Goal: Task Accomplishment & Management: Use online tool/utility

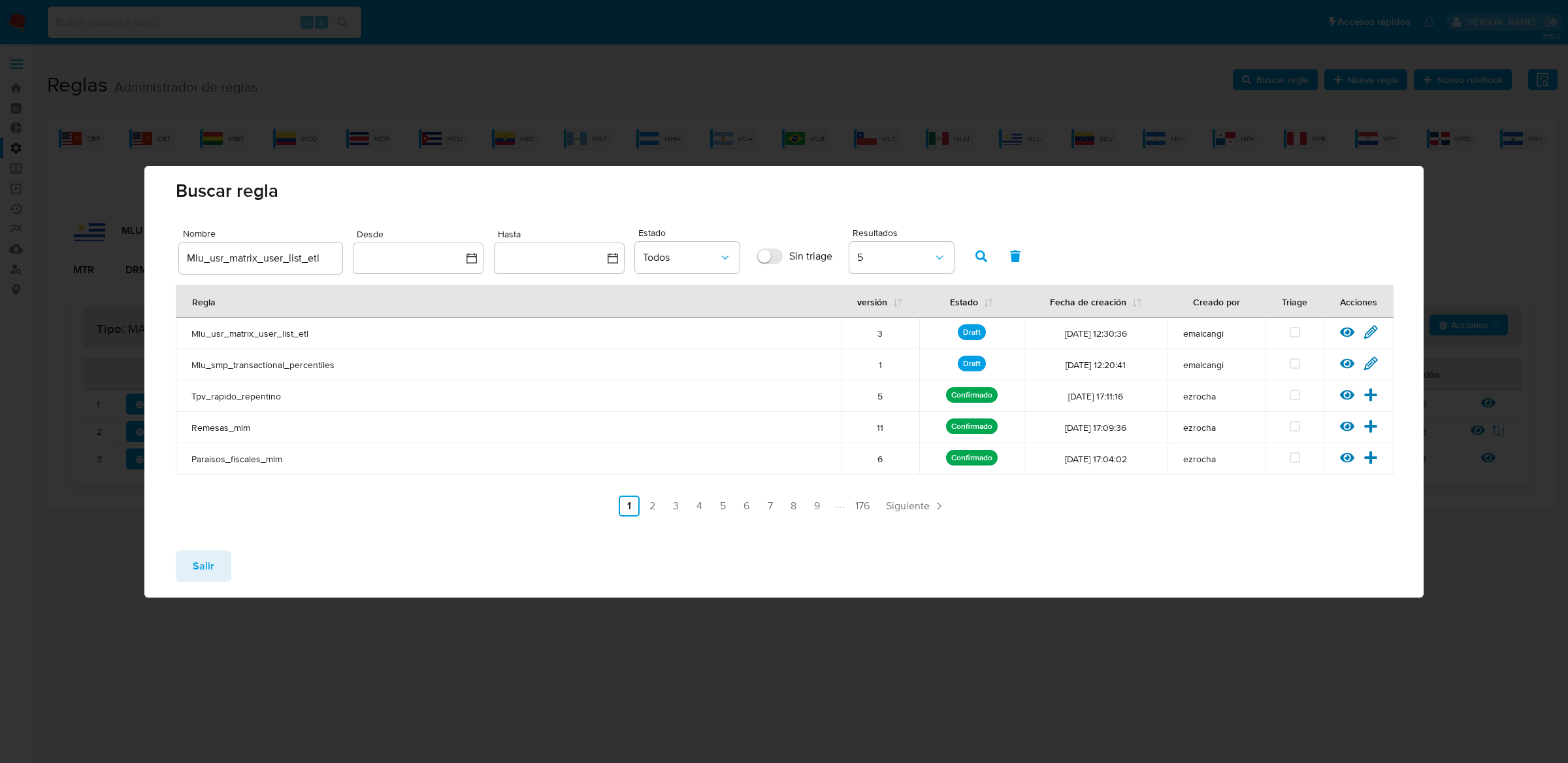
click at [195, 558] on span "Salir" at bounding box center [203, 565] width 22 height 28
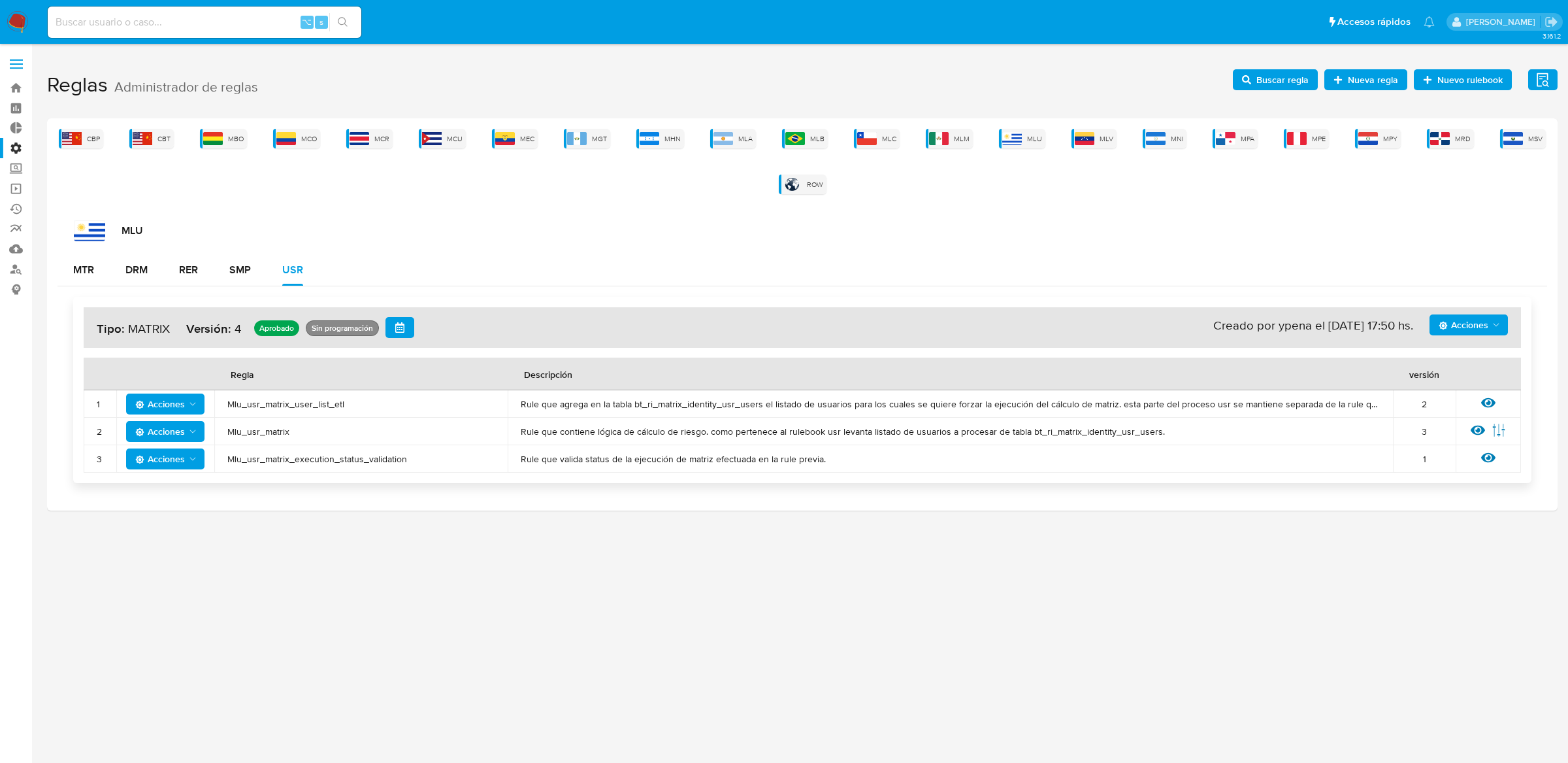
click at [274, 398] on span "Mlu_usr_matrix_user_list_etl" at bounding box center [361, 404] width 268 height 12
click at [328, 400] on span "Mlu_usr_matrix_user_list_etl" at bounding box center [361, 404] width 268 height 12
click at [1293, 86] on span "Buscar regla" at bounding box center [1282, 79] width 53 height 21
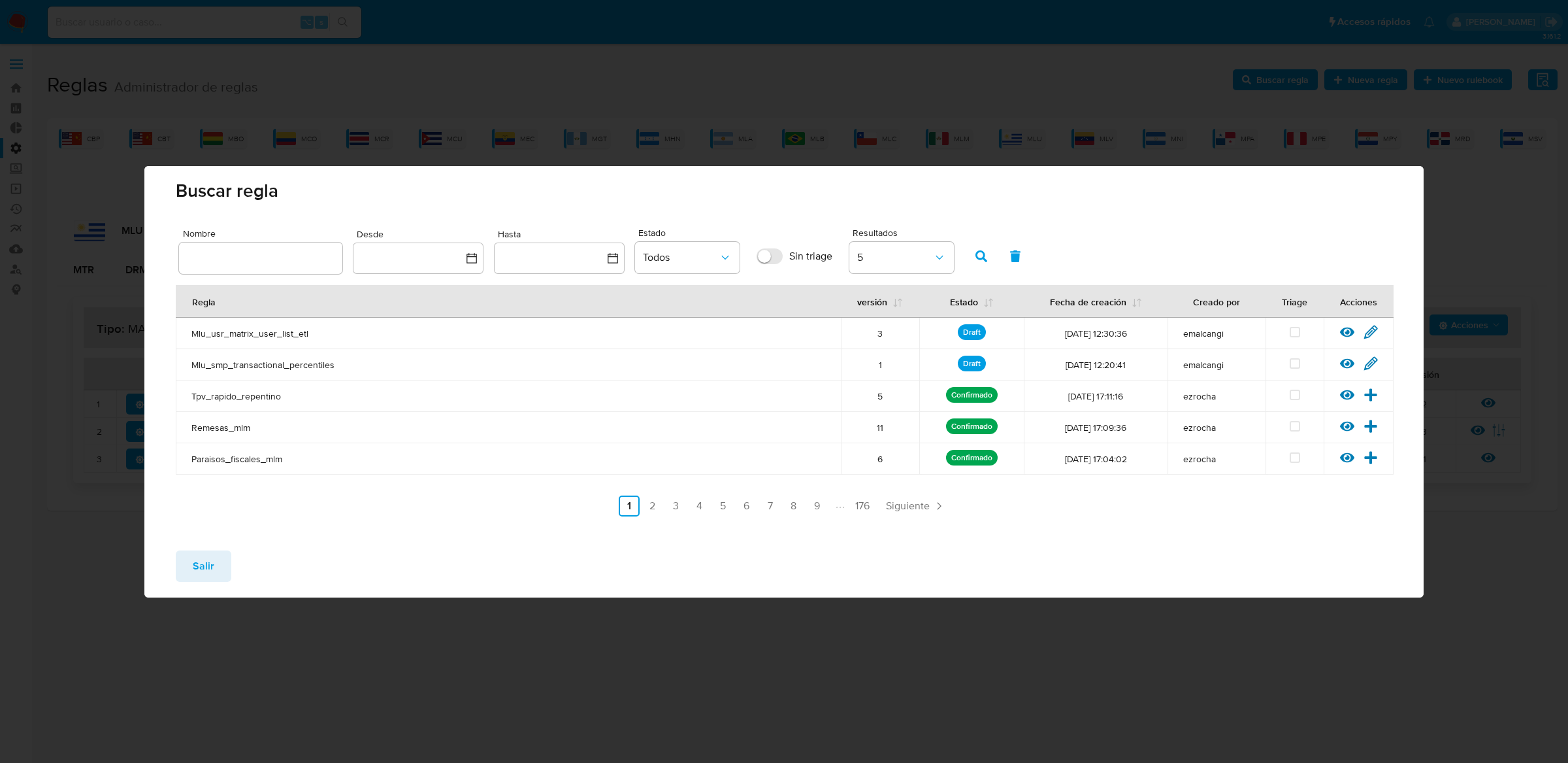
click at [293, 259] on input "text" at bounding box center [261, 258] width 163 height 17
type input "Mlu_usr_matrix_user_list_etl"
click at [975, 255] on icon "button" at bounding box center [981, 256] width 12 height 12
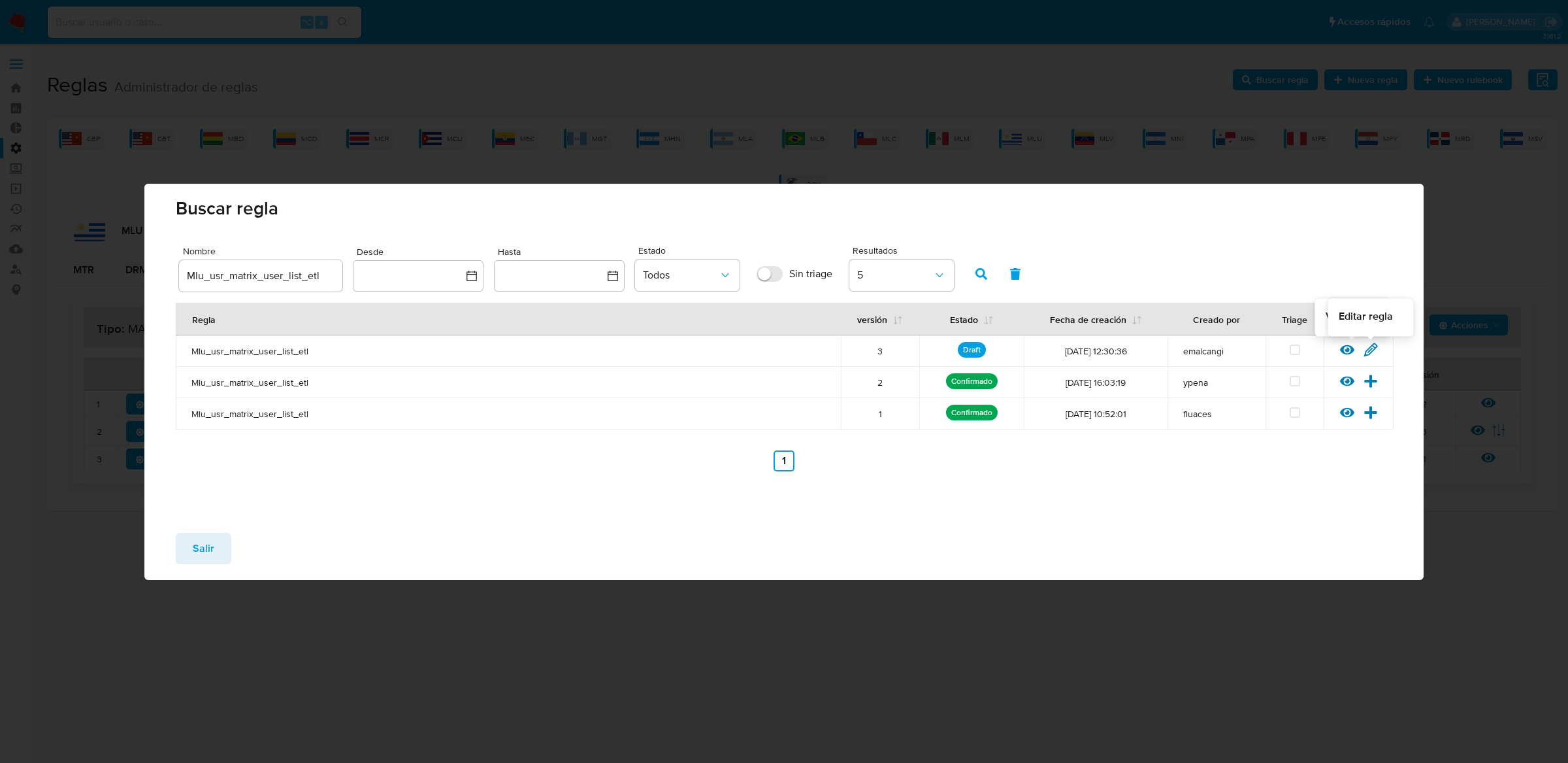
click at [1367, 353] on icon at bounding box center [1370, 349] width 14 height 14
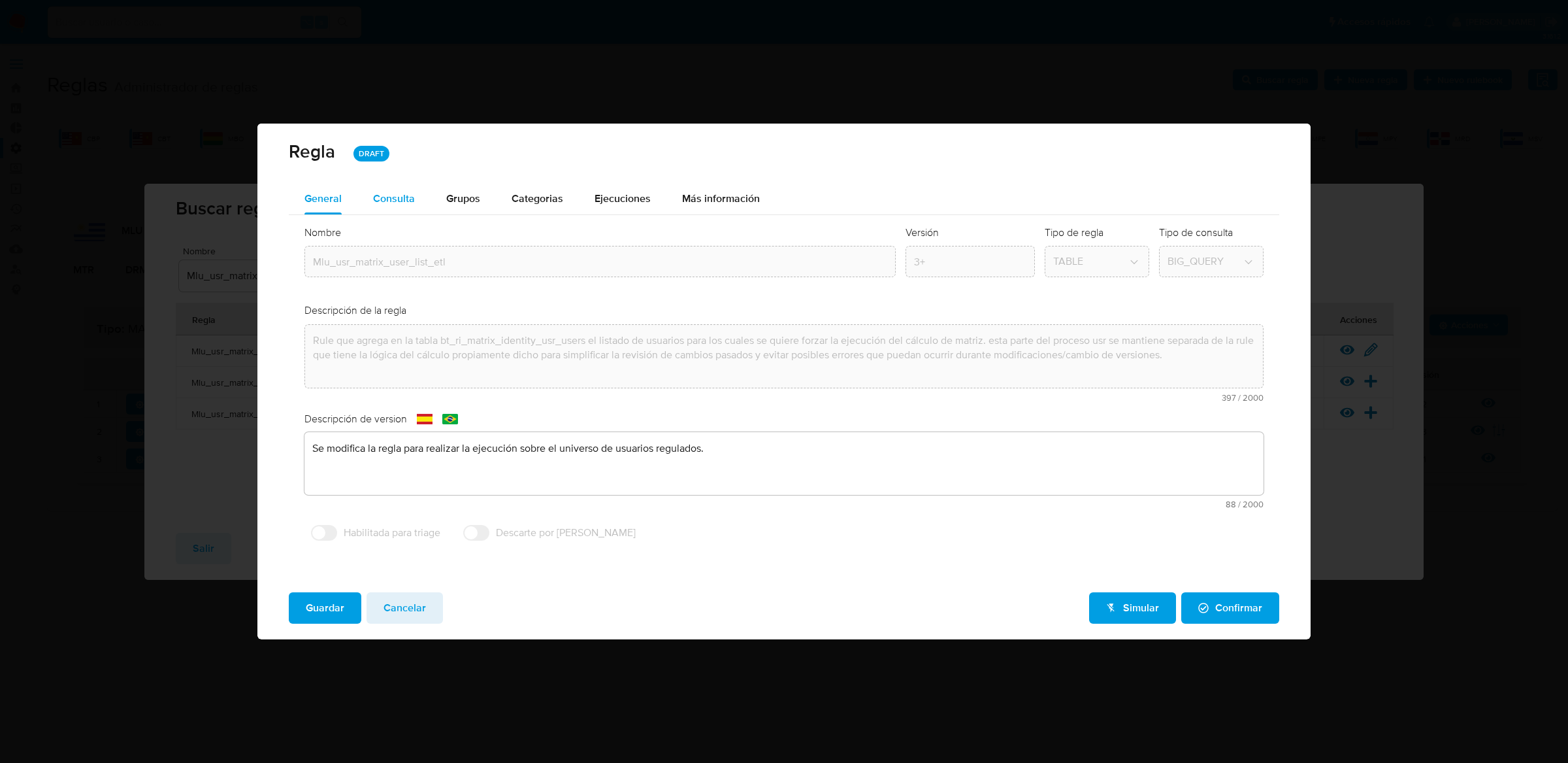
click at [400, 188] on div "Consulta" at bounding box center [394, 198] width 42 height 32
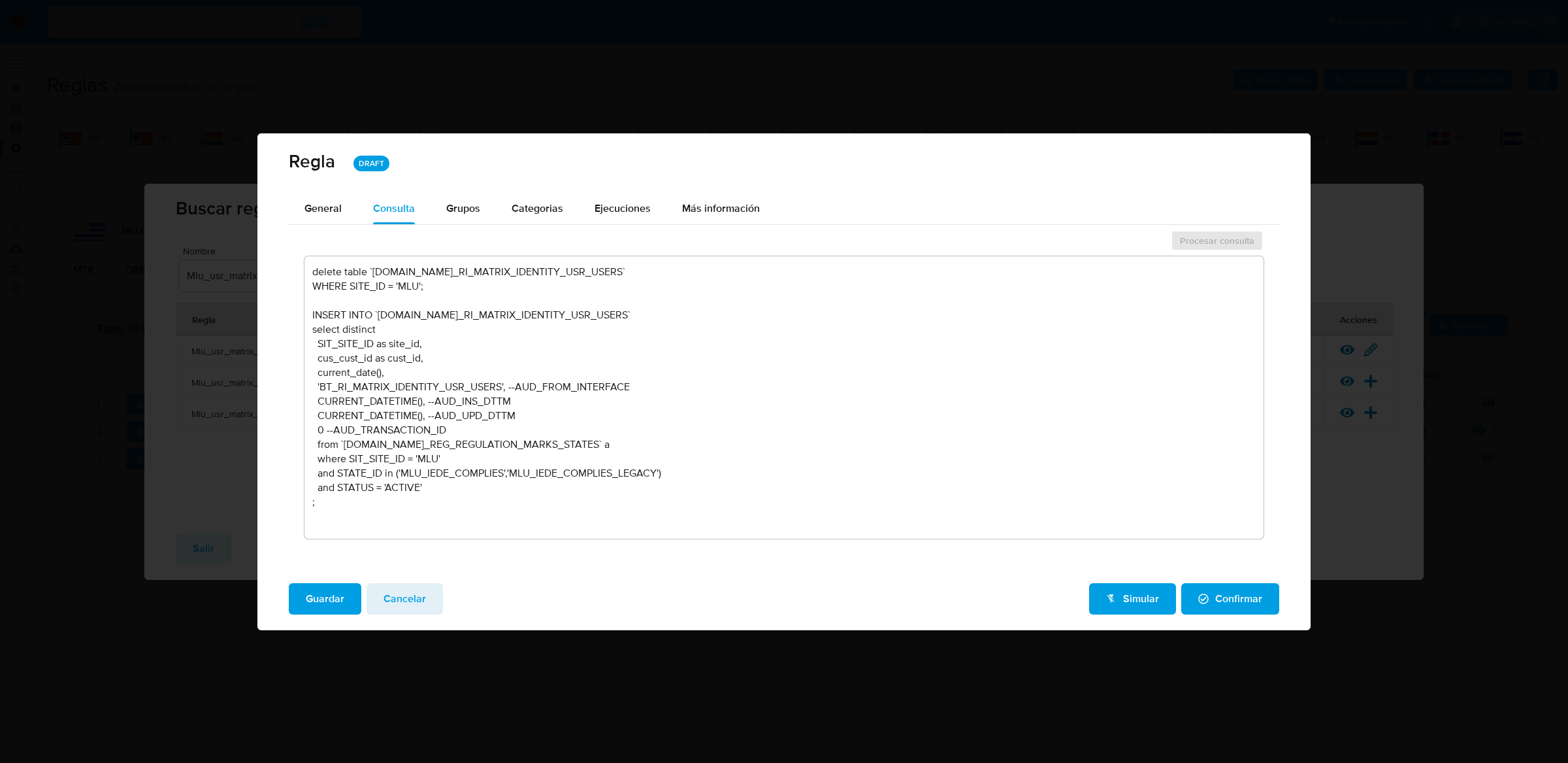
click at [492, 489] on textarea "delete table `TBL.BT_RI_MATRIX_IDENTITY_USR_USERS` WHERE SITE_ID = 'MLU'; INSER…" at bounding box center [784, 397] width 959 height 283
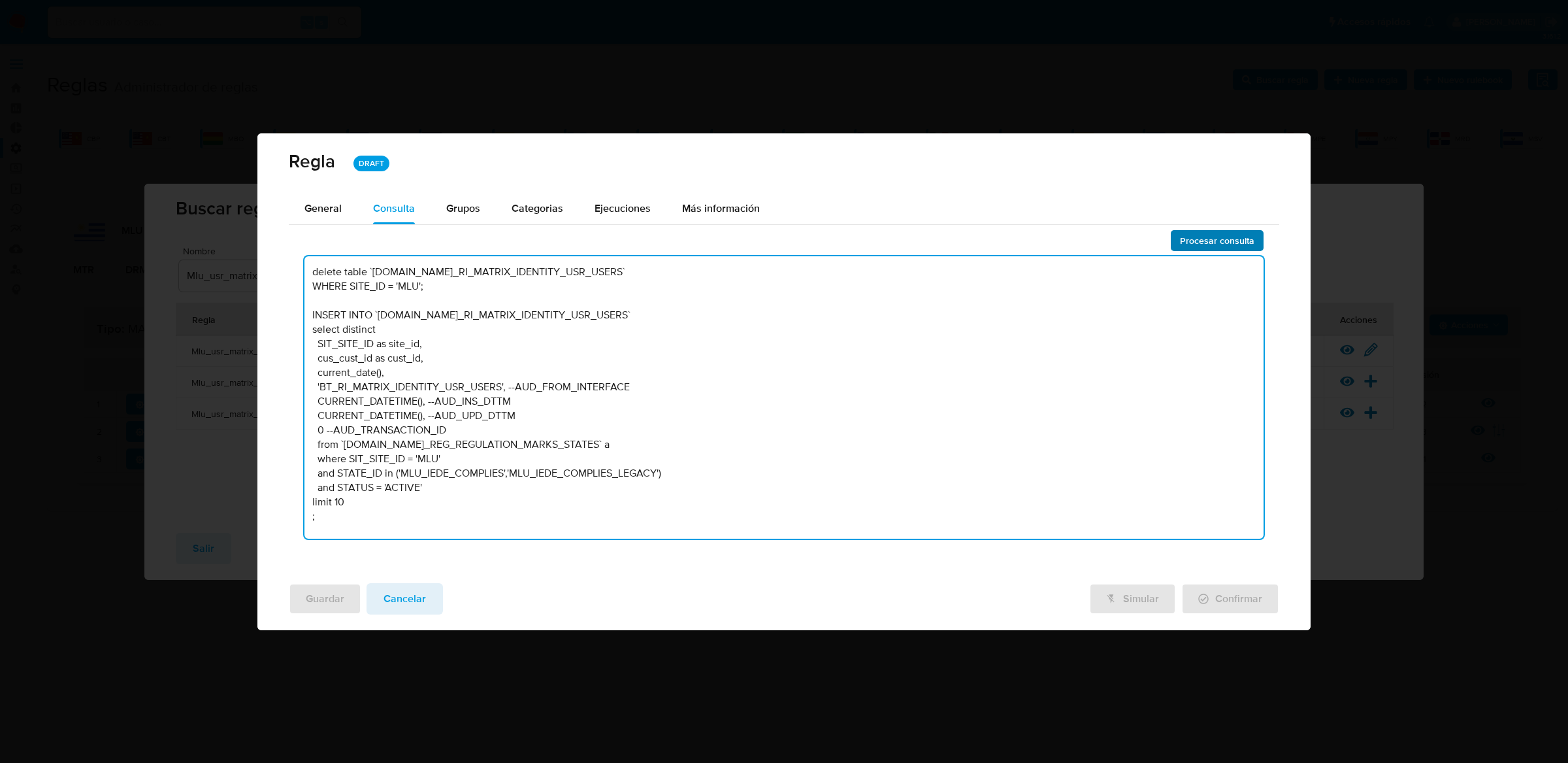
type textarea "delete table `TBL.BT_RI_MATRIX_IDENTITY_USR_USERS` WHERE SITE_ID = 'MLU'; INSER…"
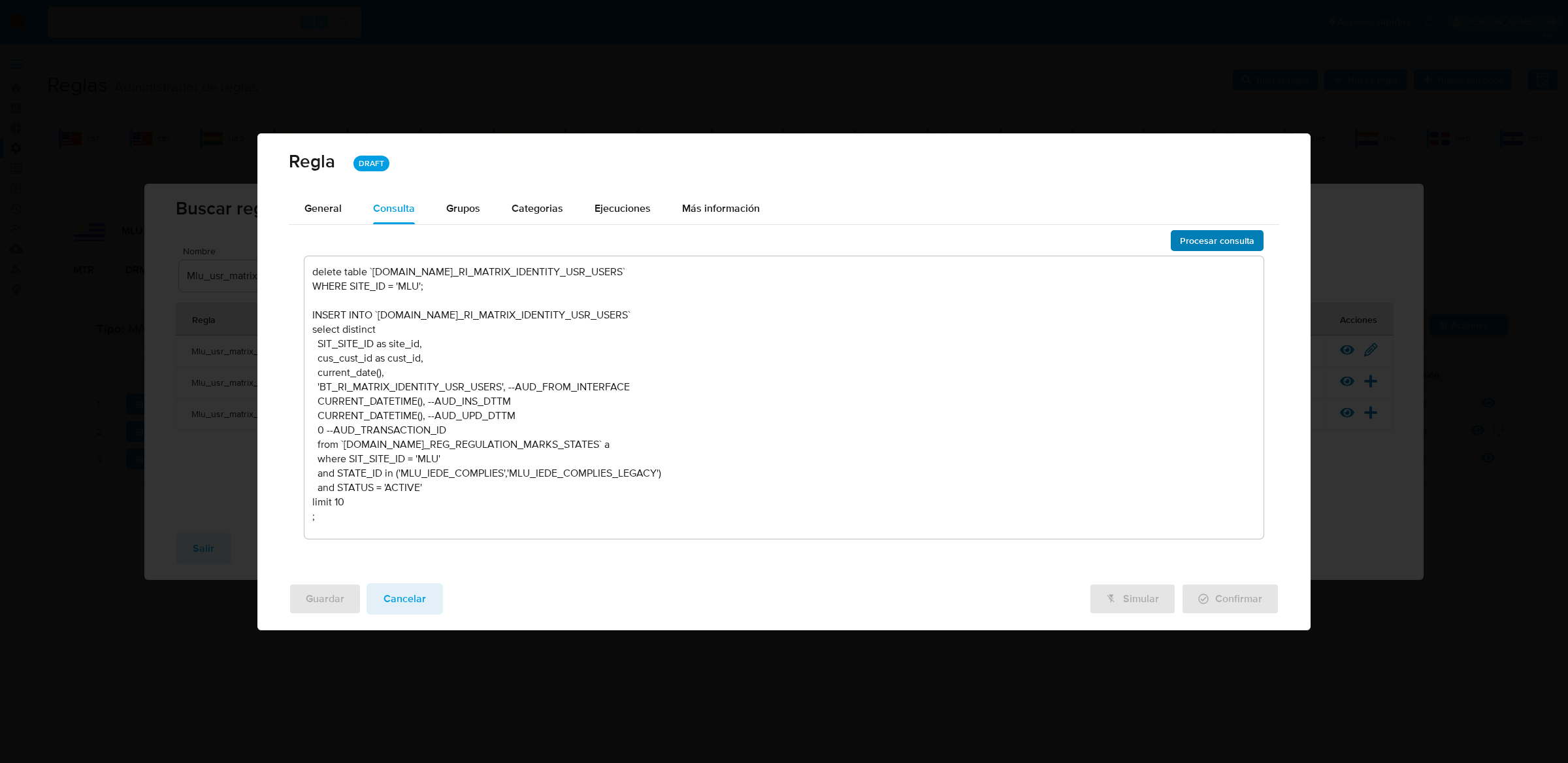
click at [1204, 234] on span "Procesar consulta" at bounding box center [1216, 240] width 74 height 18
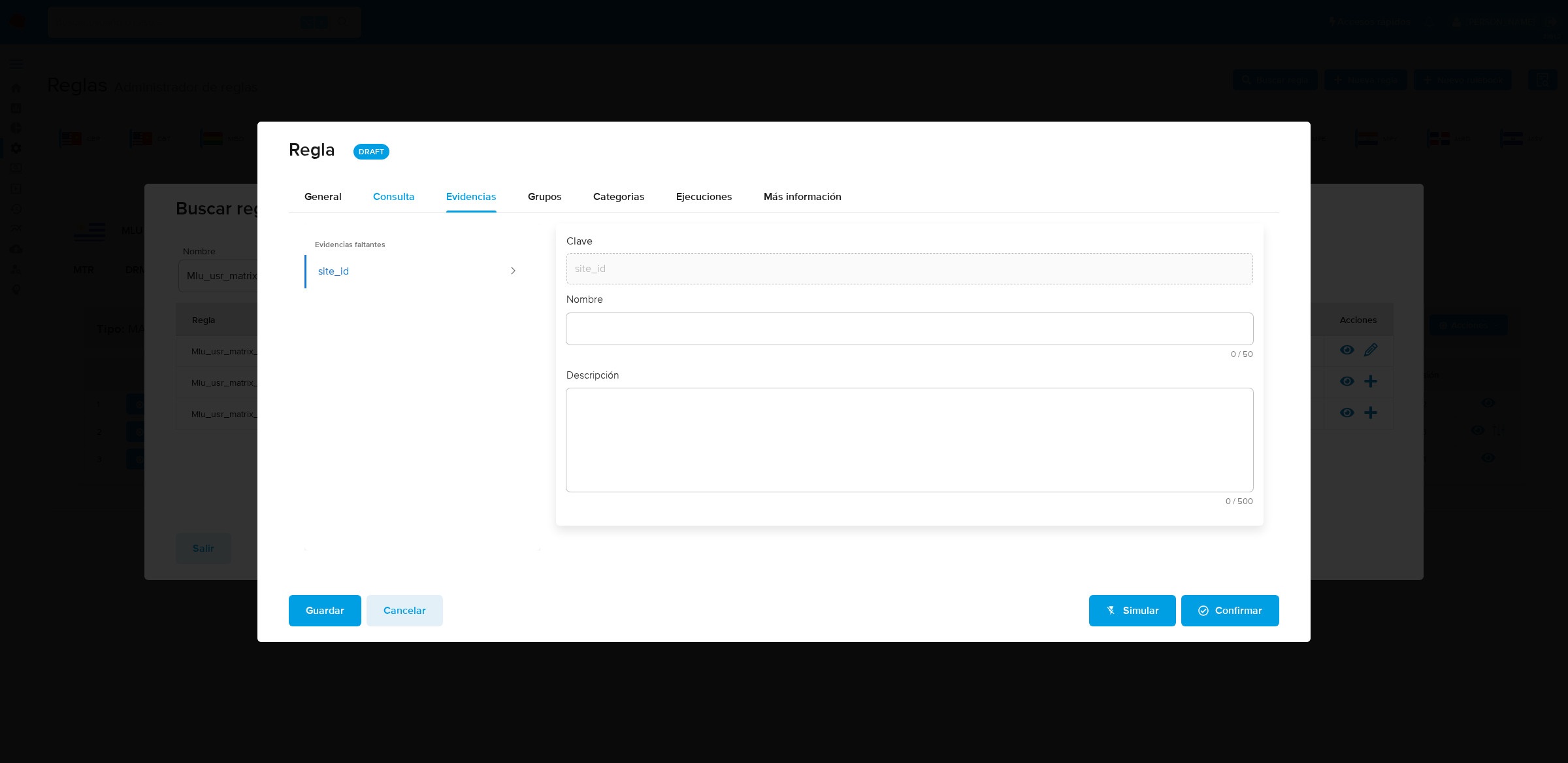
click at [373, 188] on span "Consulta" at bounding box center [394, 196] width 42 height 15
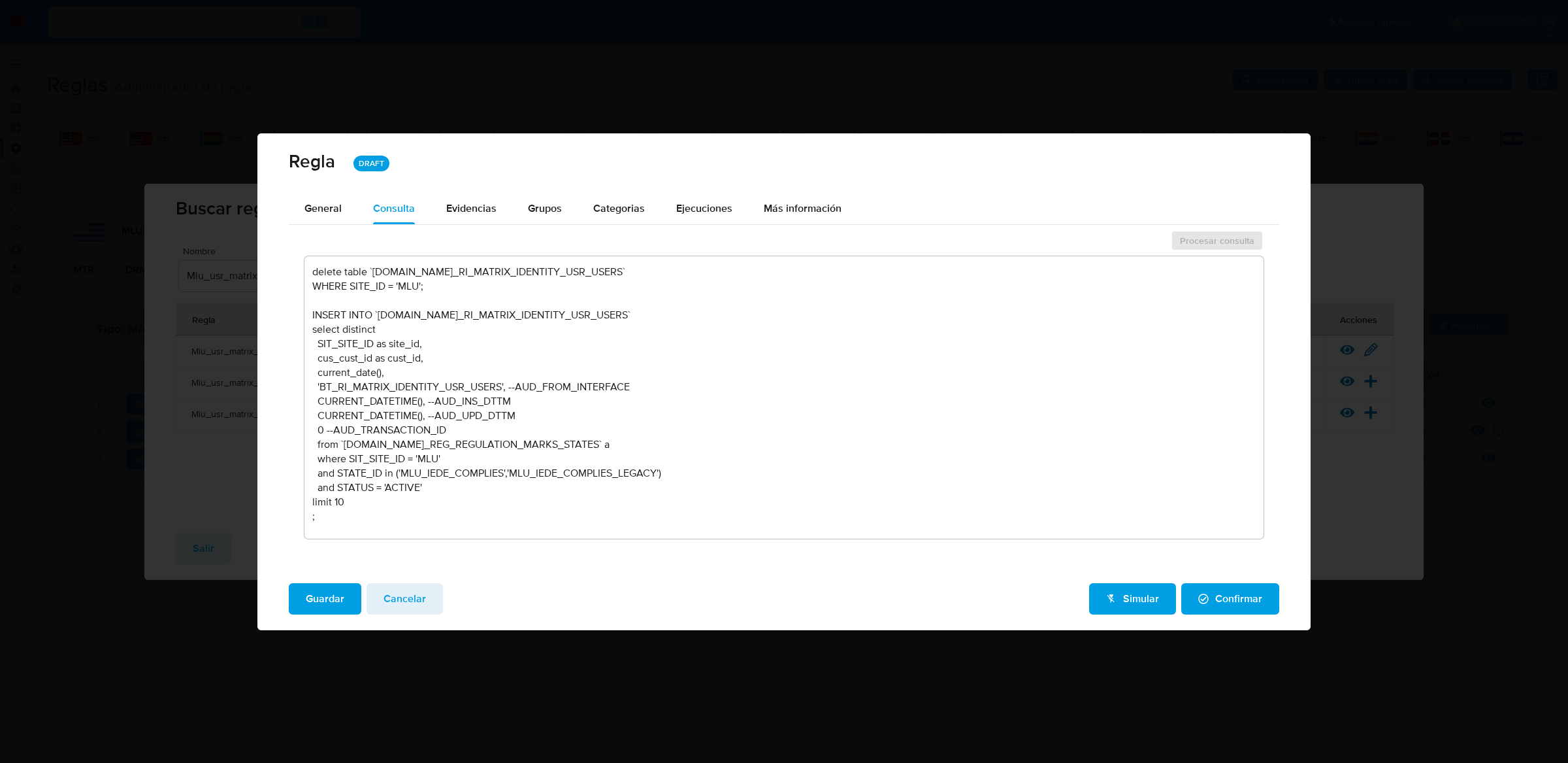
click at [399, 270] on textarea "delete table `TBL.BT_RI_MATRIX_IDENTITY_USR_USERS` WHERE SITE_ID = 'MLU'; INSER…" at bounding box center [784, 397] width 959 height 283
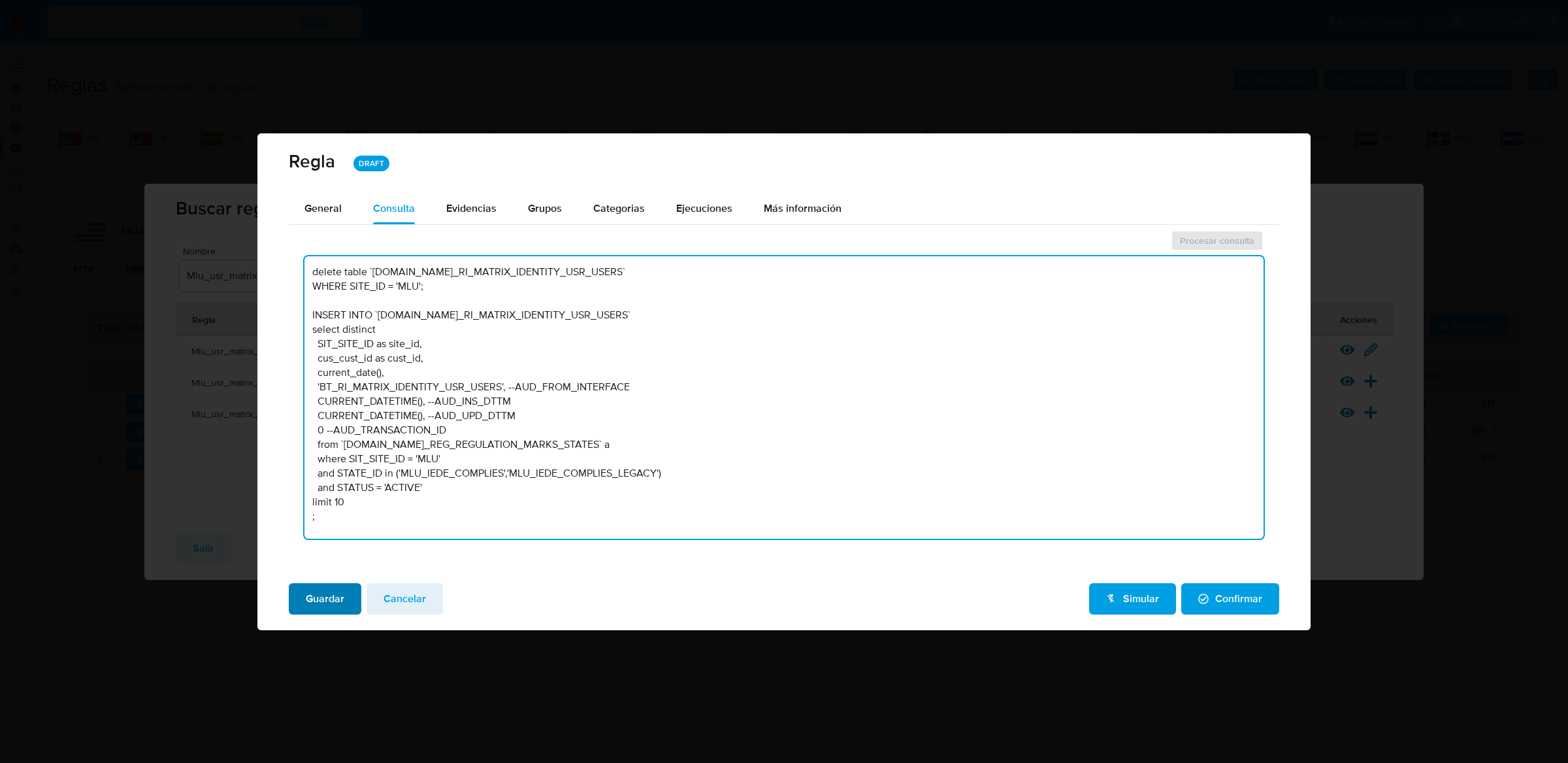
click at [323, 608] on span "Guardar" at bounding box center [325, 599] width 38 height 28
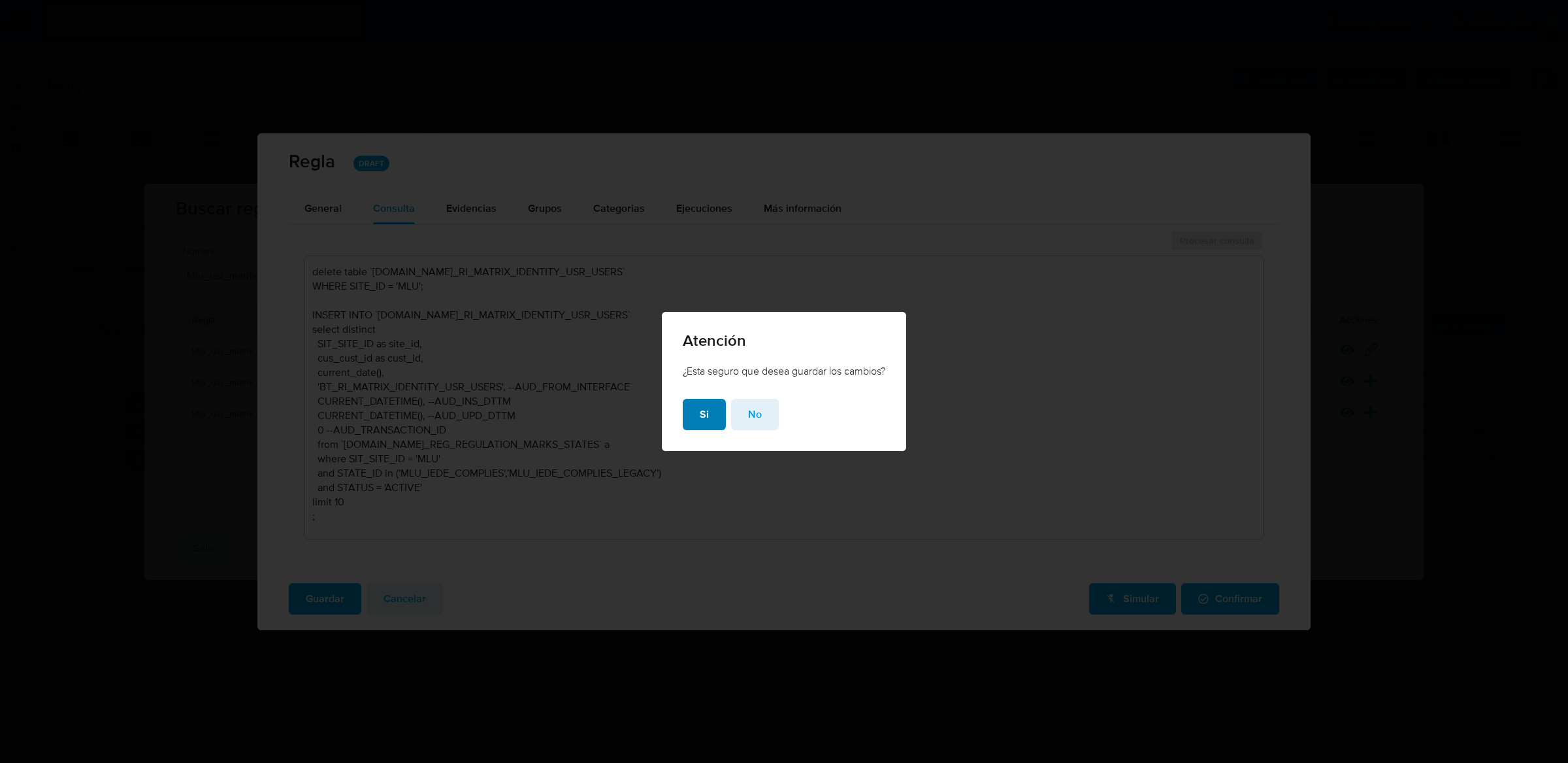
click at [703, 423] on span "Si" at bounding box center [704, 414] width 9 height 28
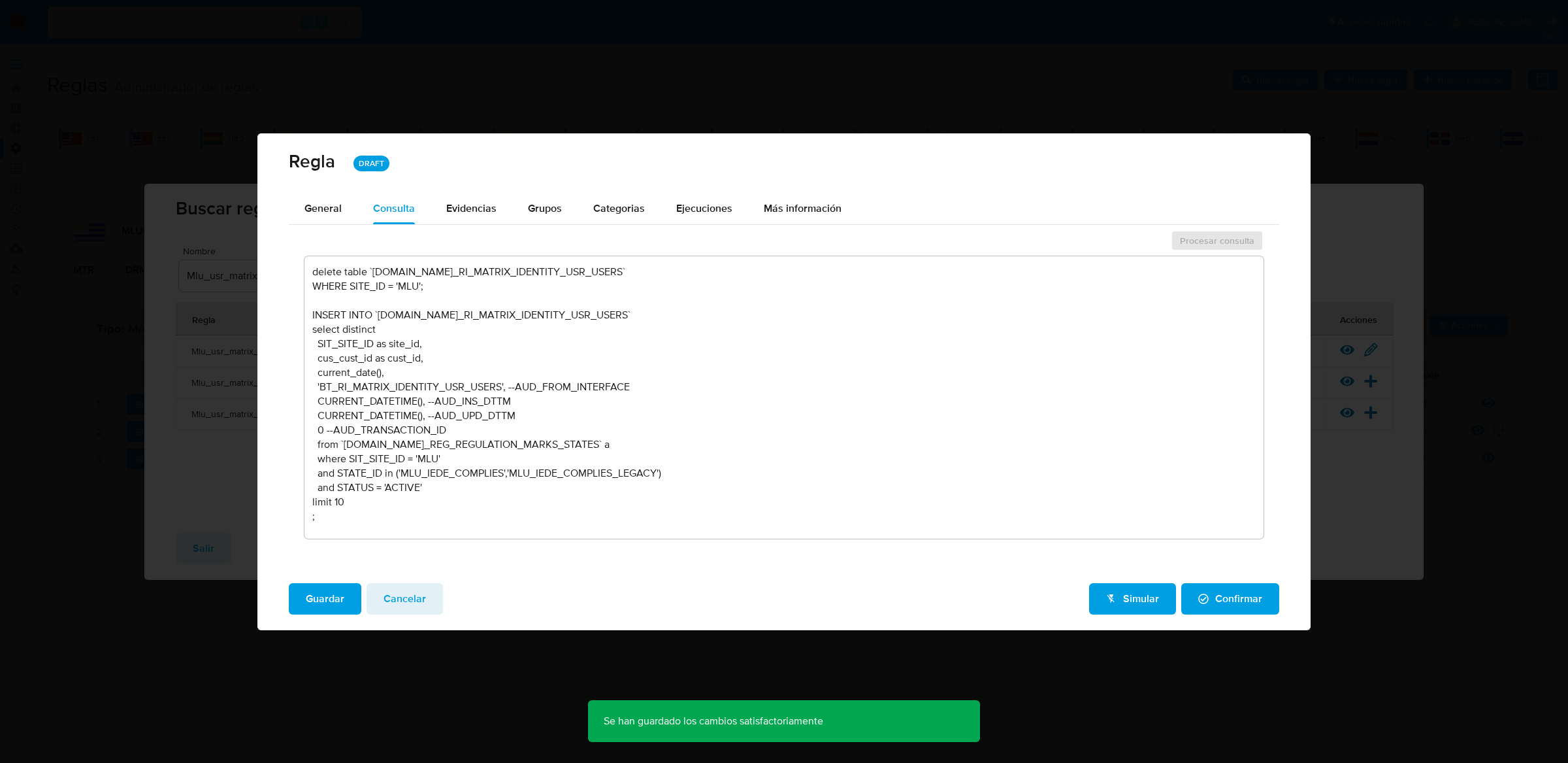
click at [1110, 601] on icon "button" at bounding box center [1111, 599] width 11 height 11
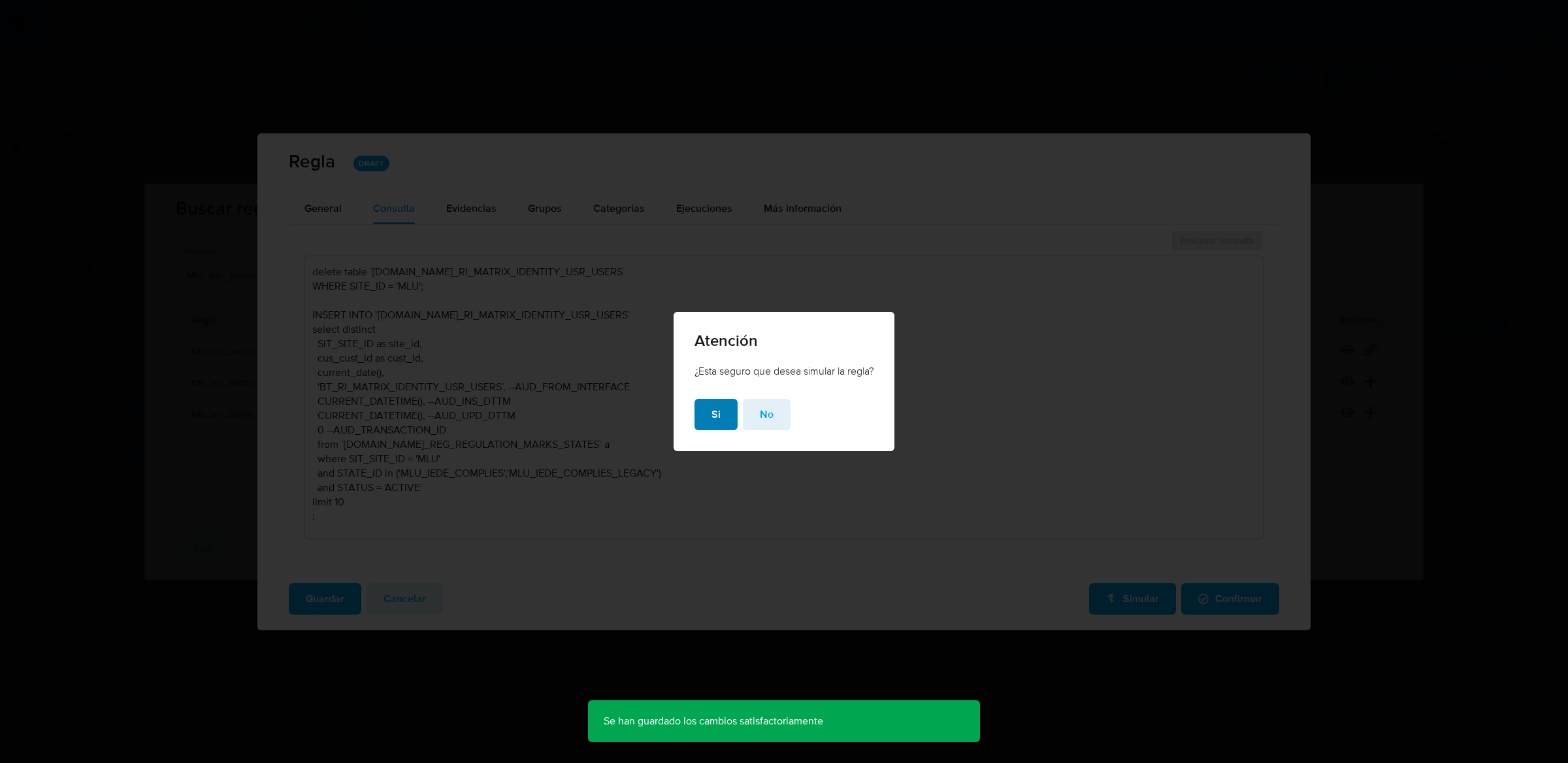
click at [713, 424] on span "Si" at bounding box center [715, 414] width 9 height 28
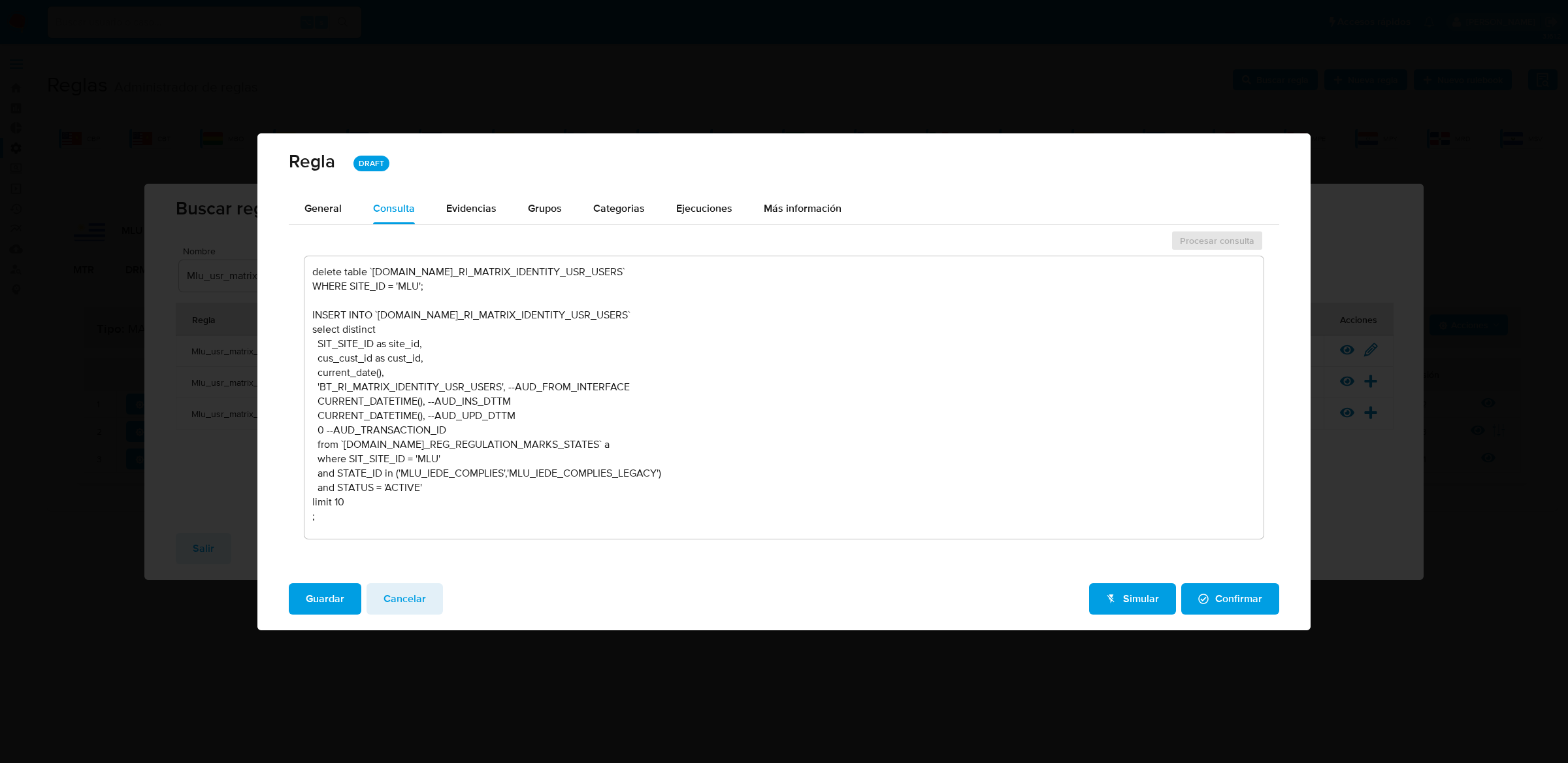
click at [686, 181] on div "Regla DRAFT" at bounding box center [784, 163] width 1054 height 59
click at [684, 213] on span "Ejecuciones" at bounding box center [704, 208] width 56 height 15
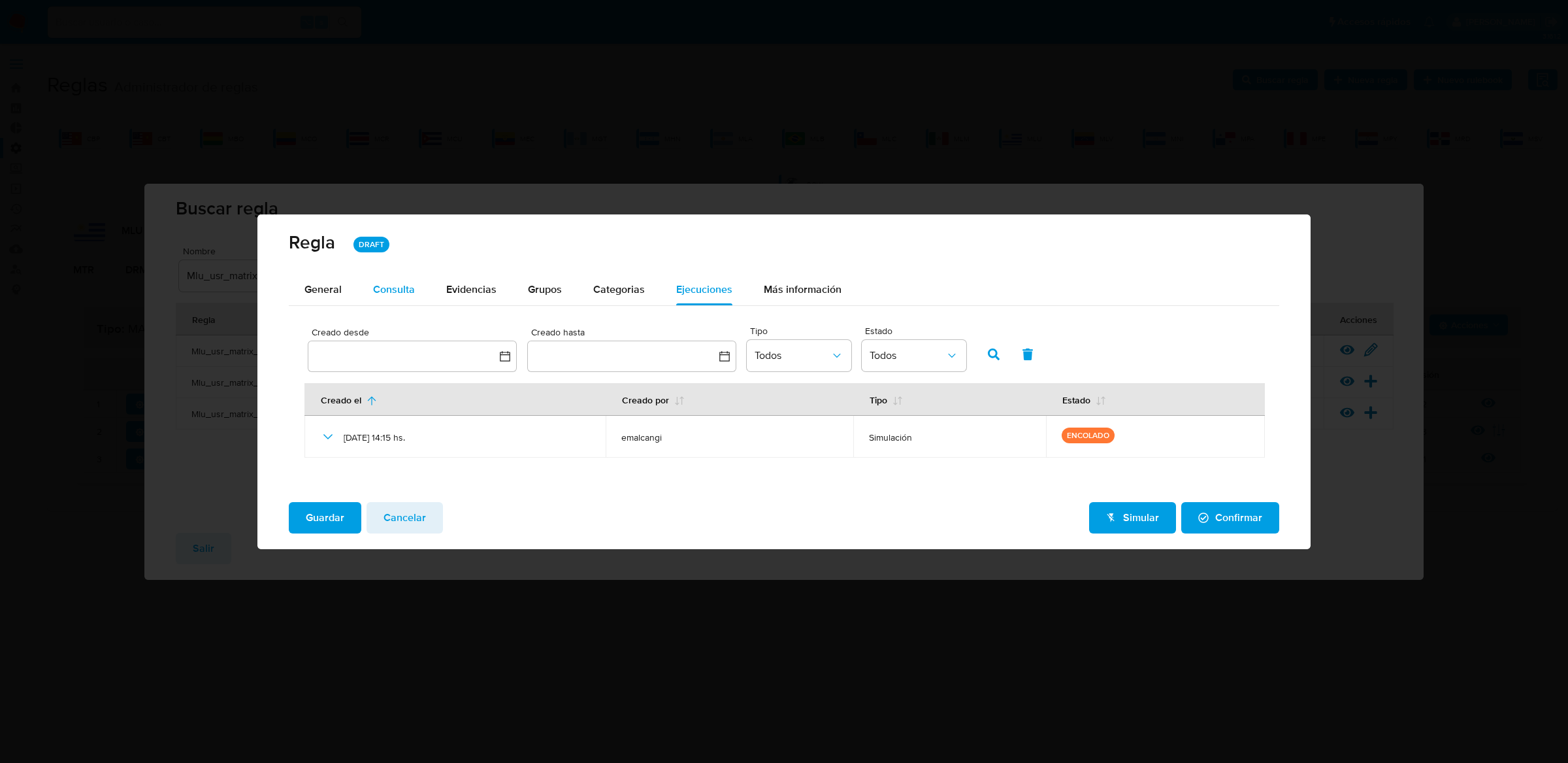
click at [396, 278] on div "Consulta" at bounding box center [394, 289] width 42 height 32
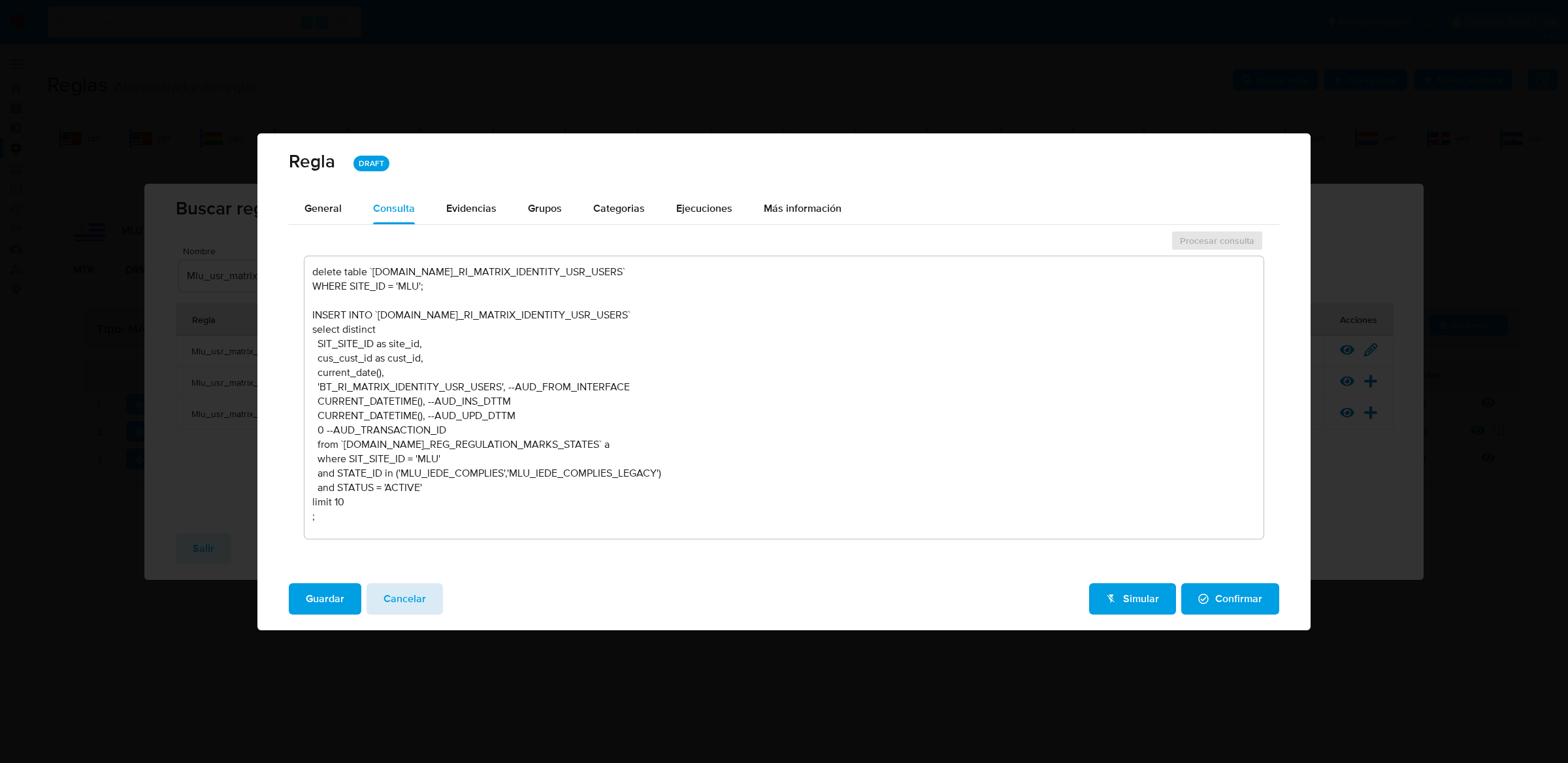
click at [426, 603] on button "Cancelar" at bounding box center [405, 599] width 77 height 32
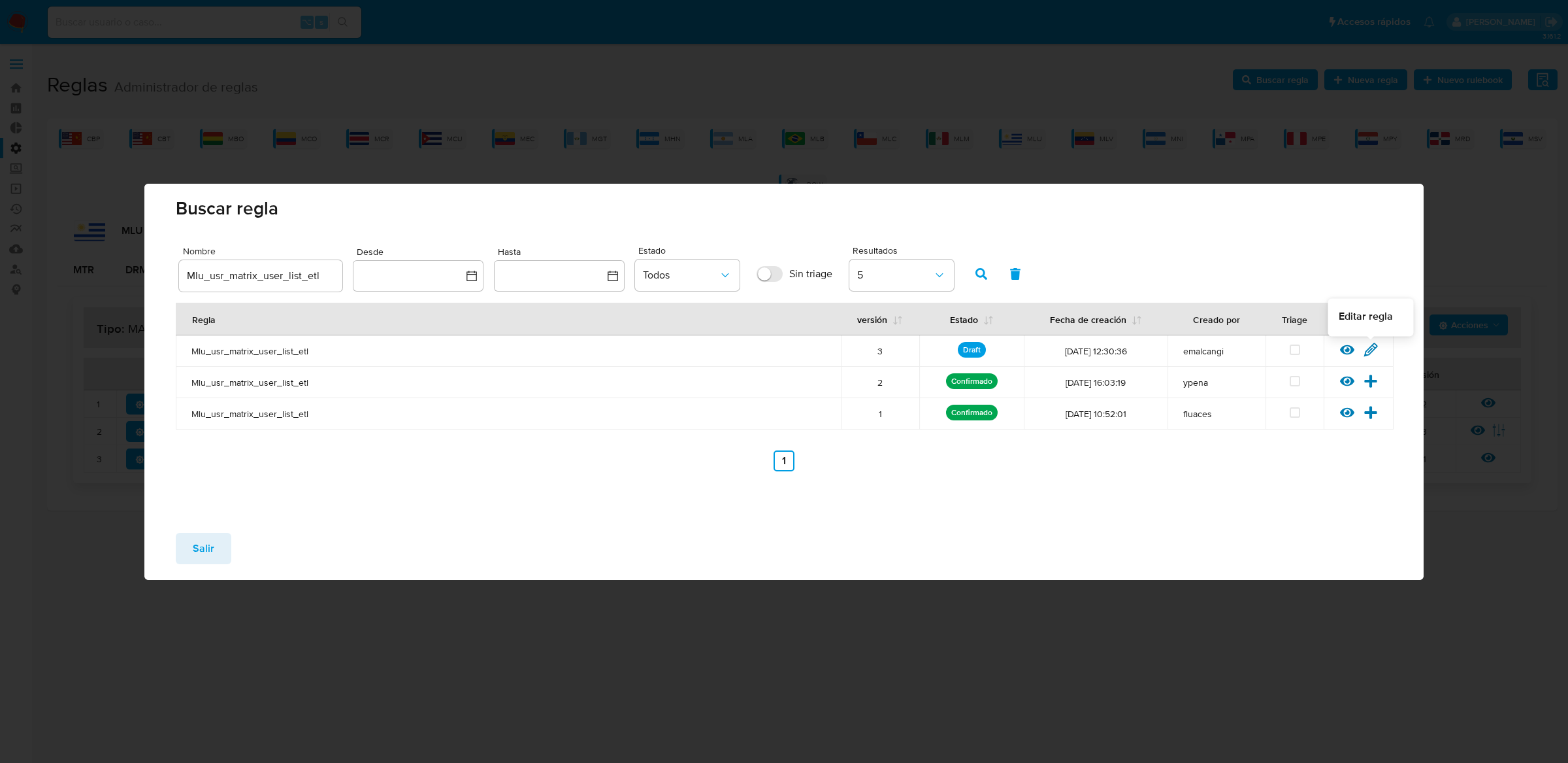
click at [1367, 353] on icon at bounding box center [1370, 349] width 14 height 14
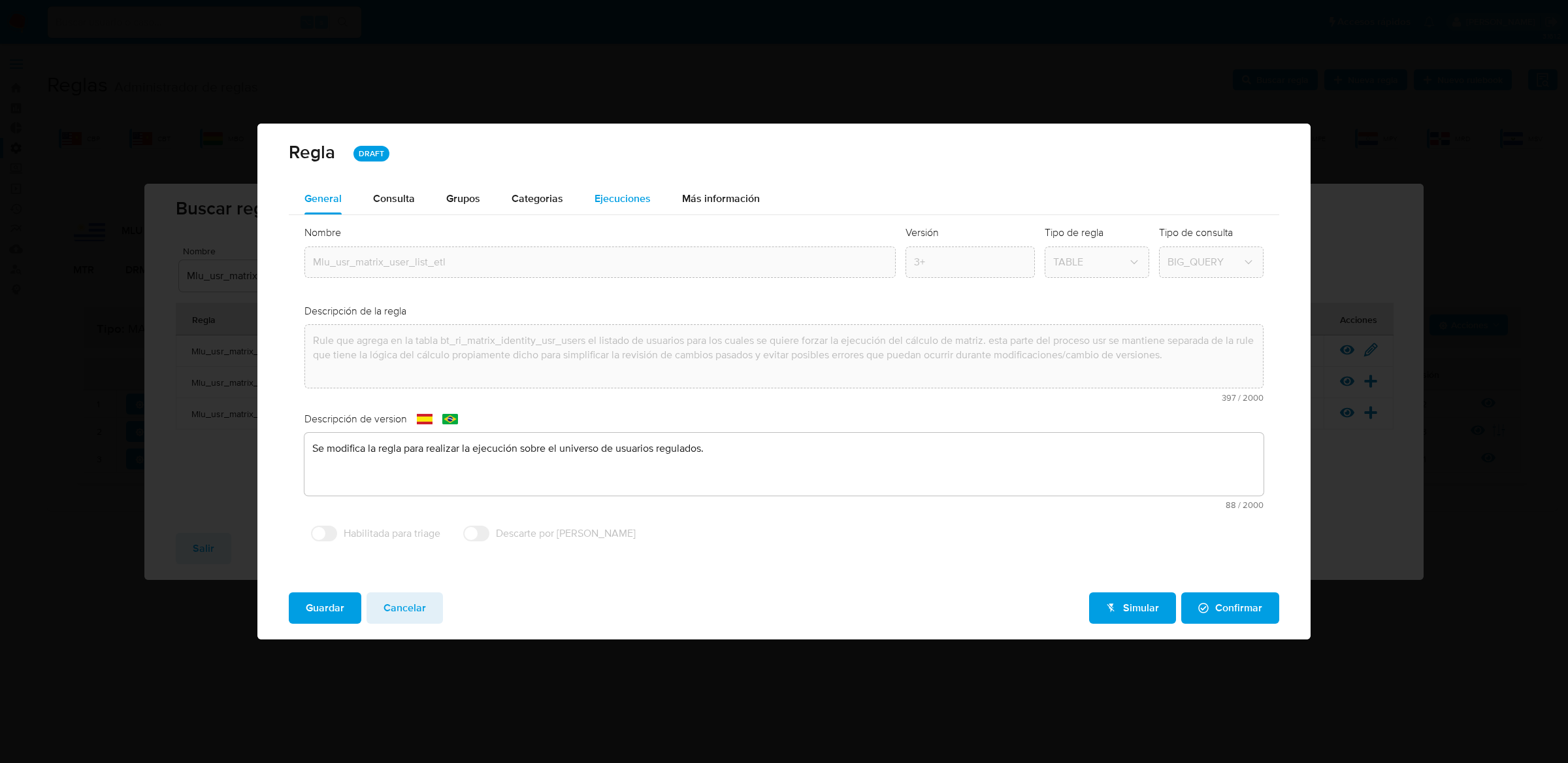
click at [629, 188] on div "Ejecuciones" at bounding box center [622, 198] width 56 height 32
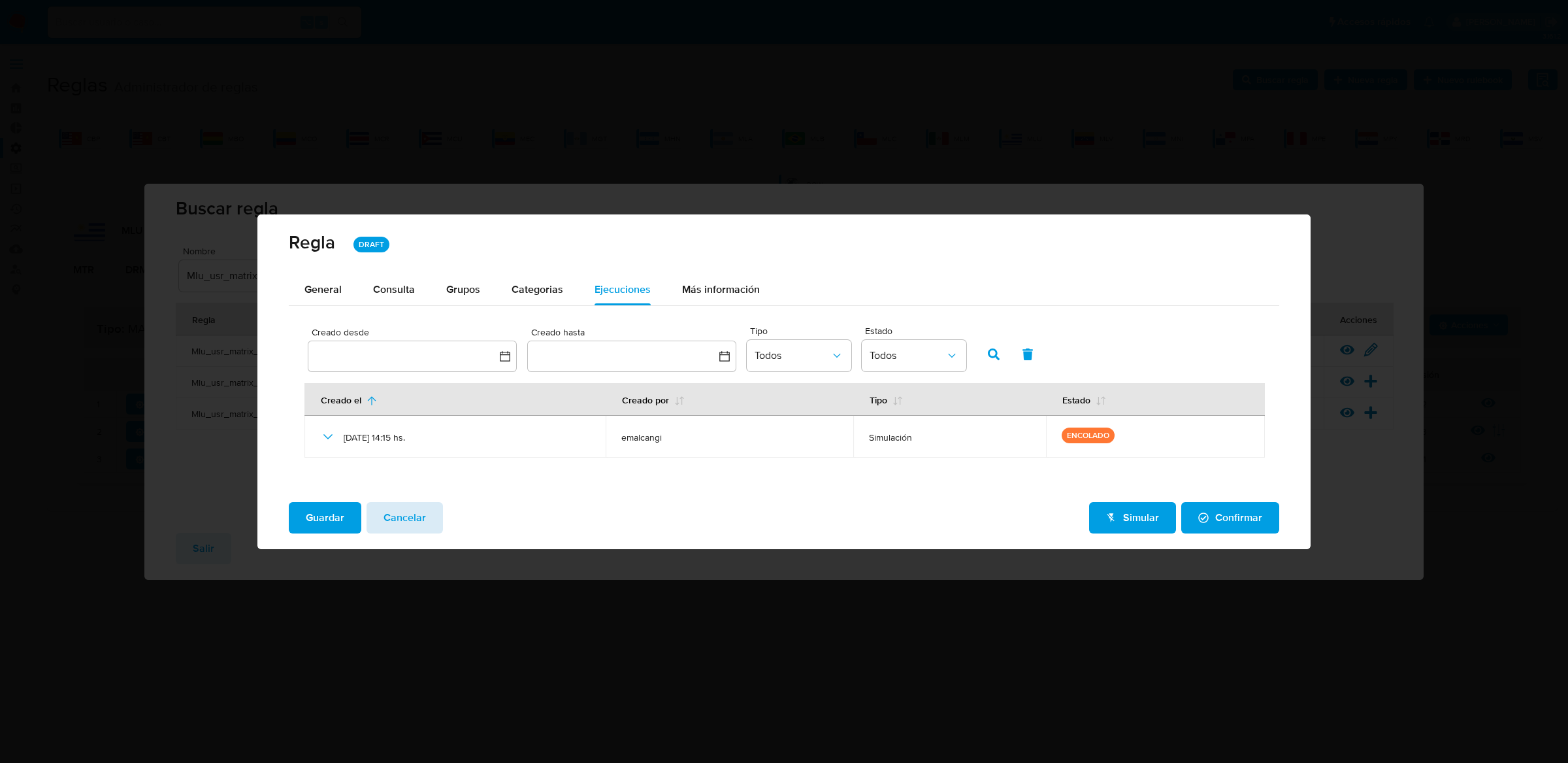
click at [406, 509] on span "Cancelar" at bounding box center [404, 517] width 43 height 28
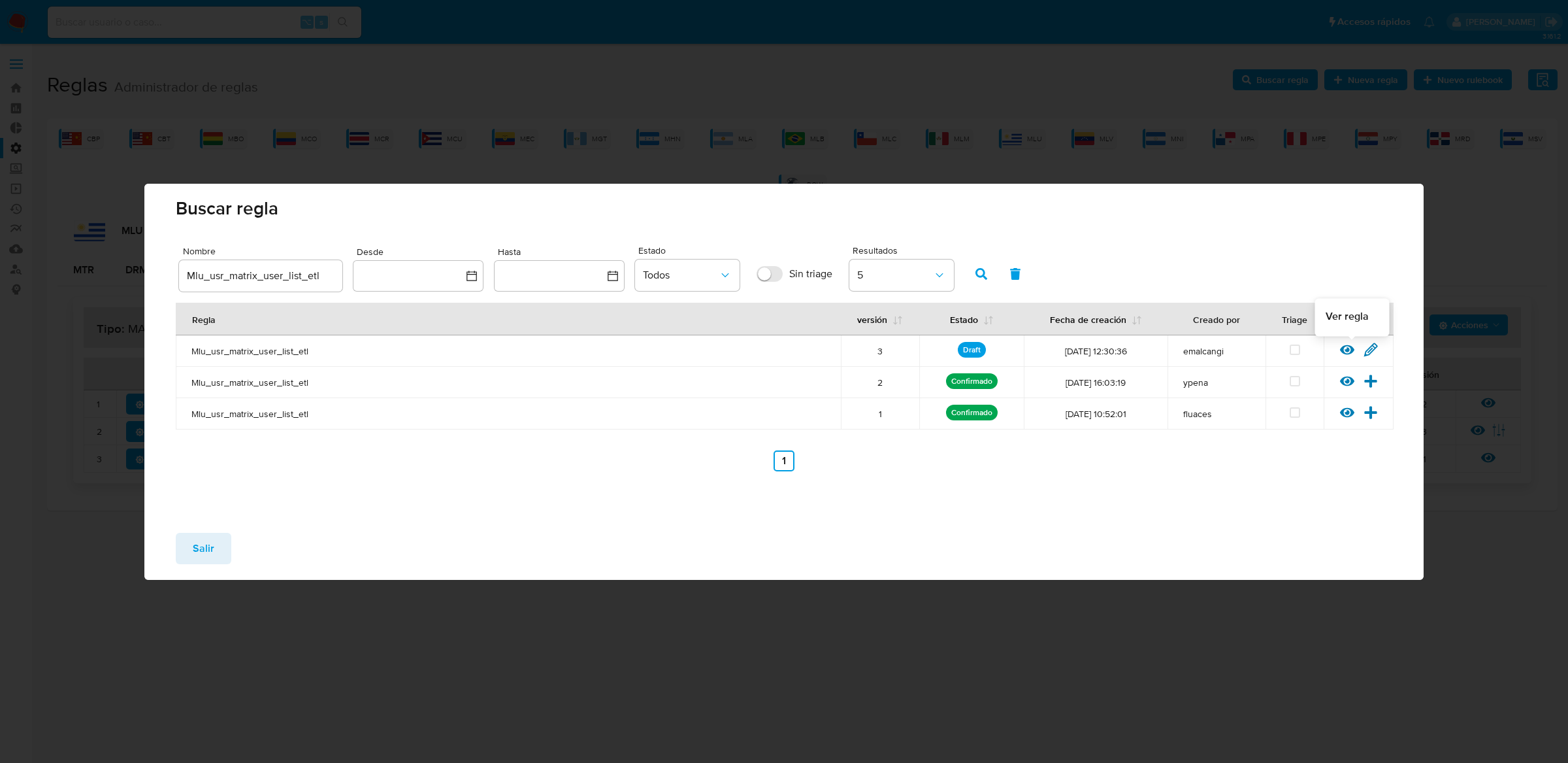
click at [1352, 349] on icon at bounding box center [1346, 349] width 14 height 10
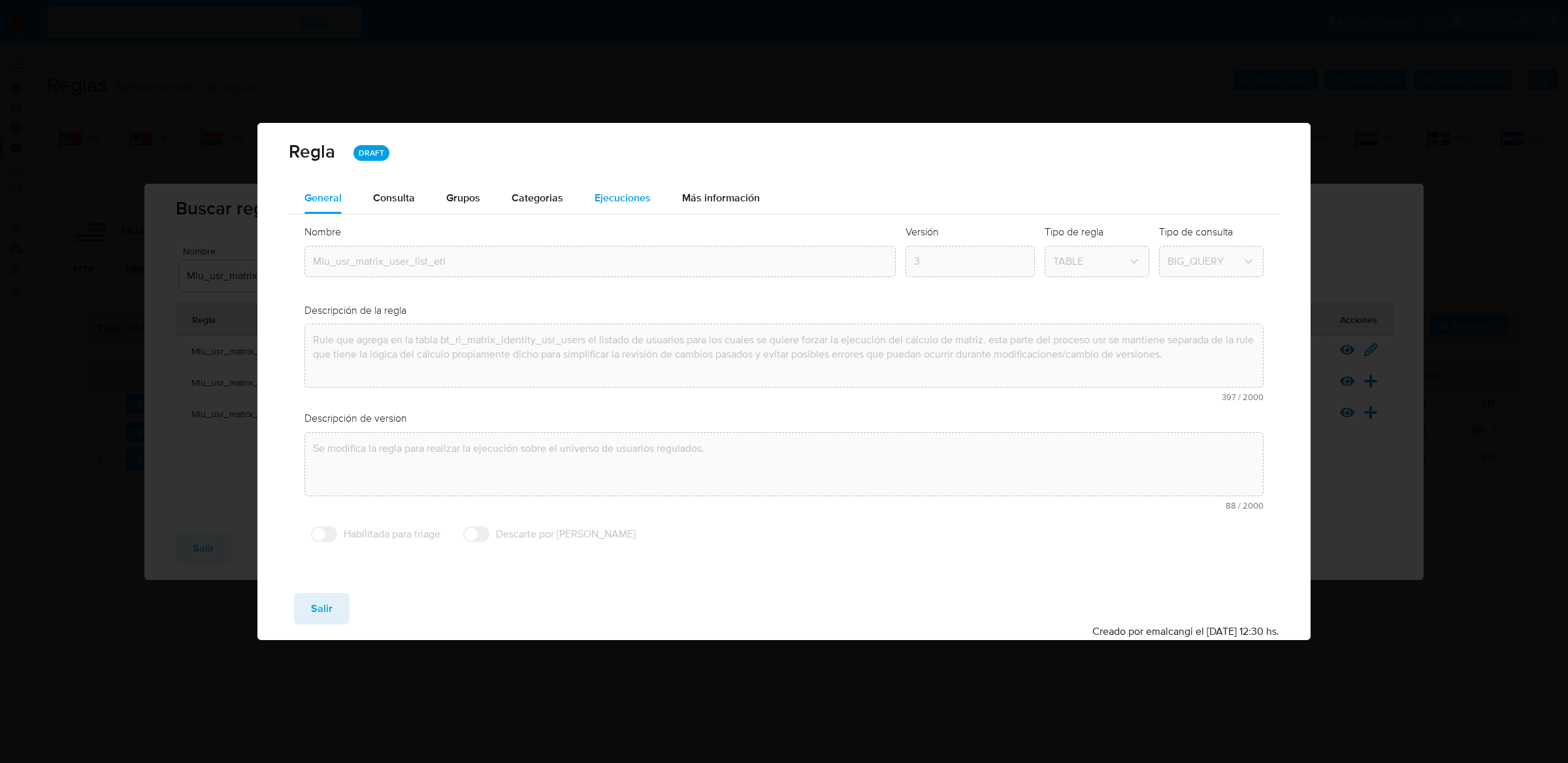
click at [597, 205] on div "Ejecuciones" at bounding box center [622, 198] width 56 height 32
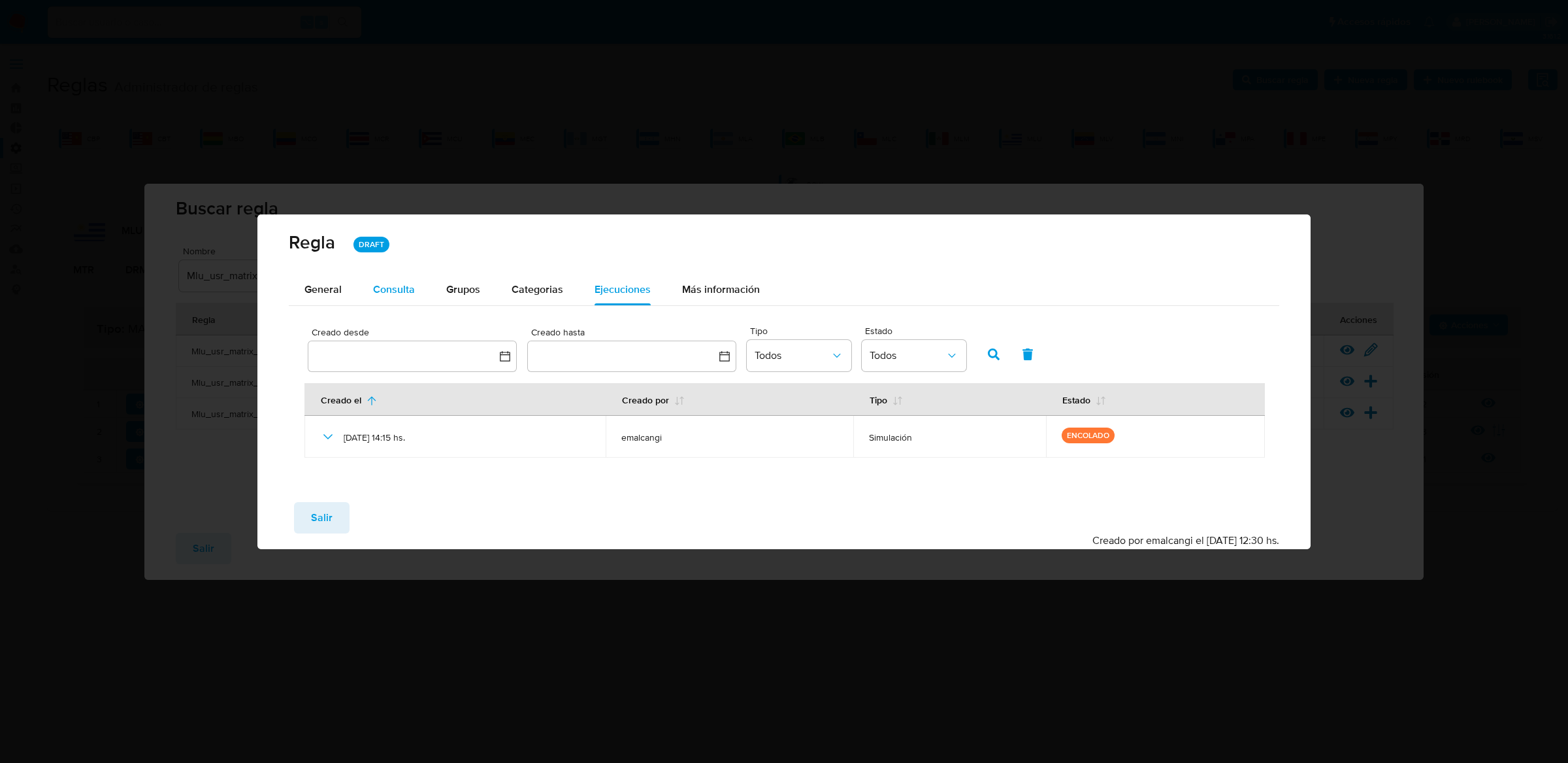
click at [391, 294] on span "Consulta" at bounding box center [394, 289] width 42 height 15
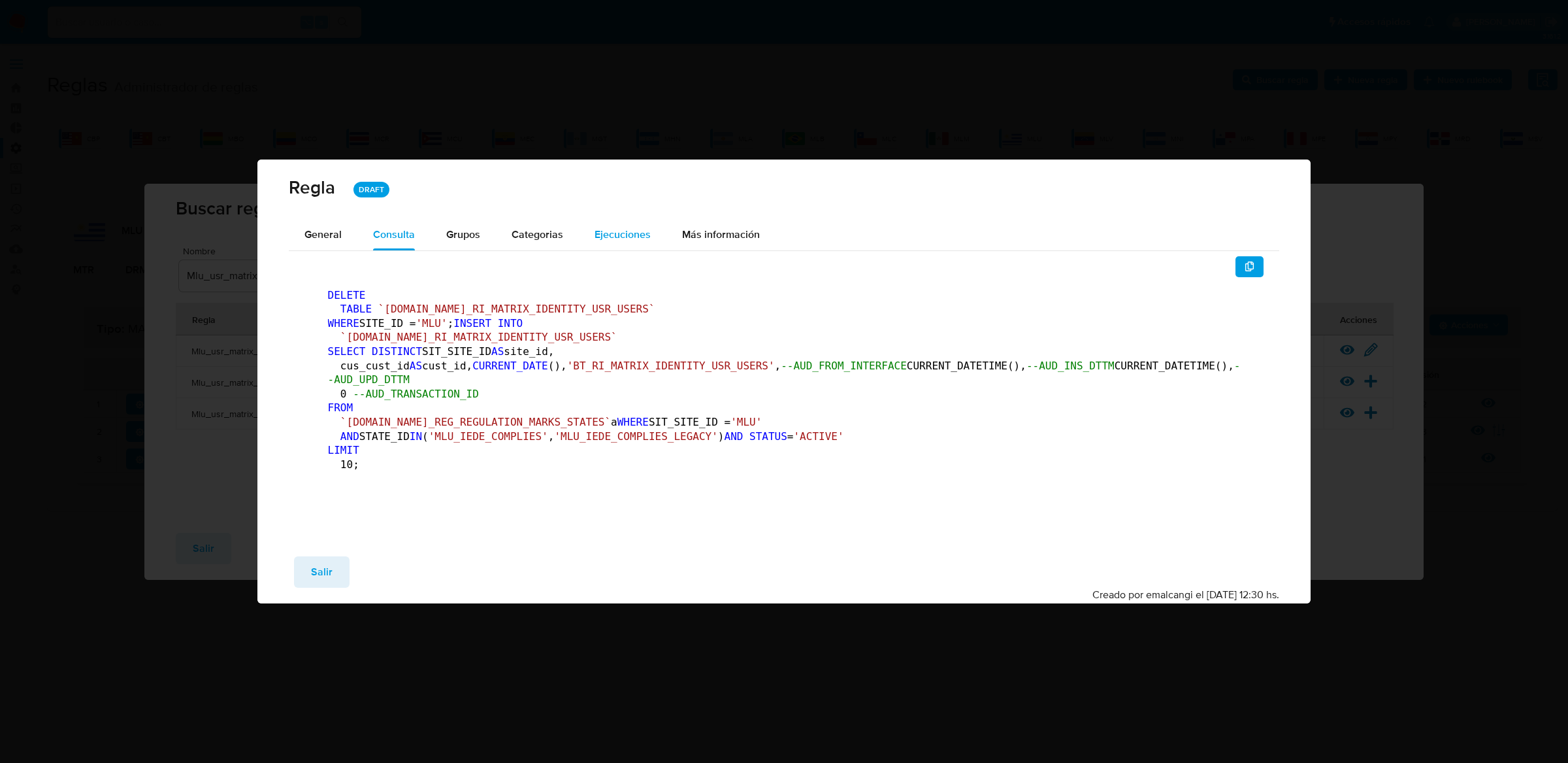
click at [612, 227] on span "Ejecuciones" at bounding box center [622, 234] width 56 height 15
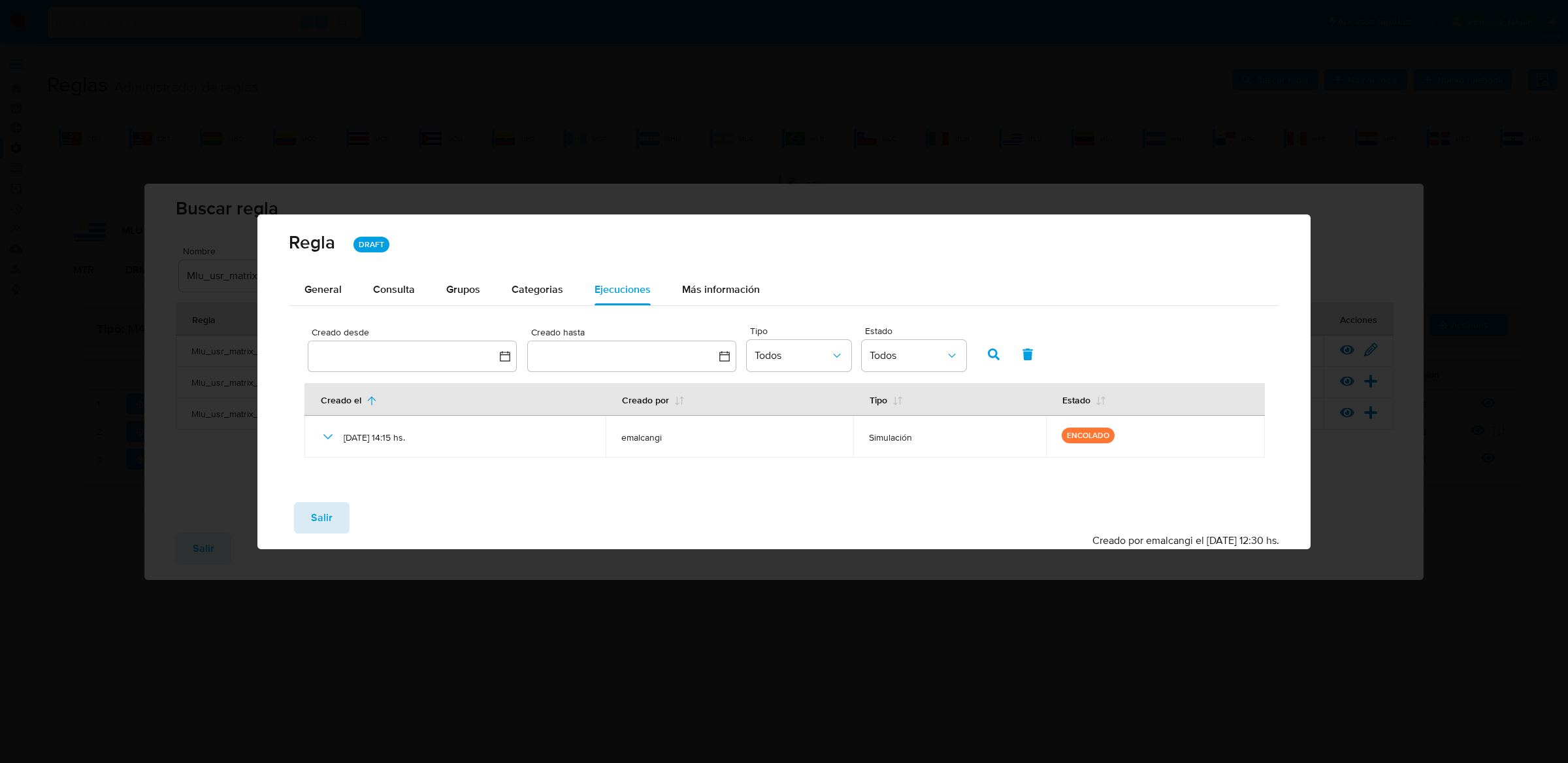
click at [332, 514] on button "Salir" at bounding box center [322, 518] width 56 height 32
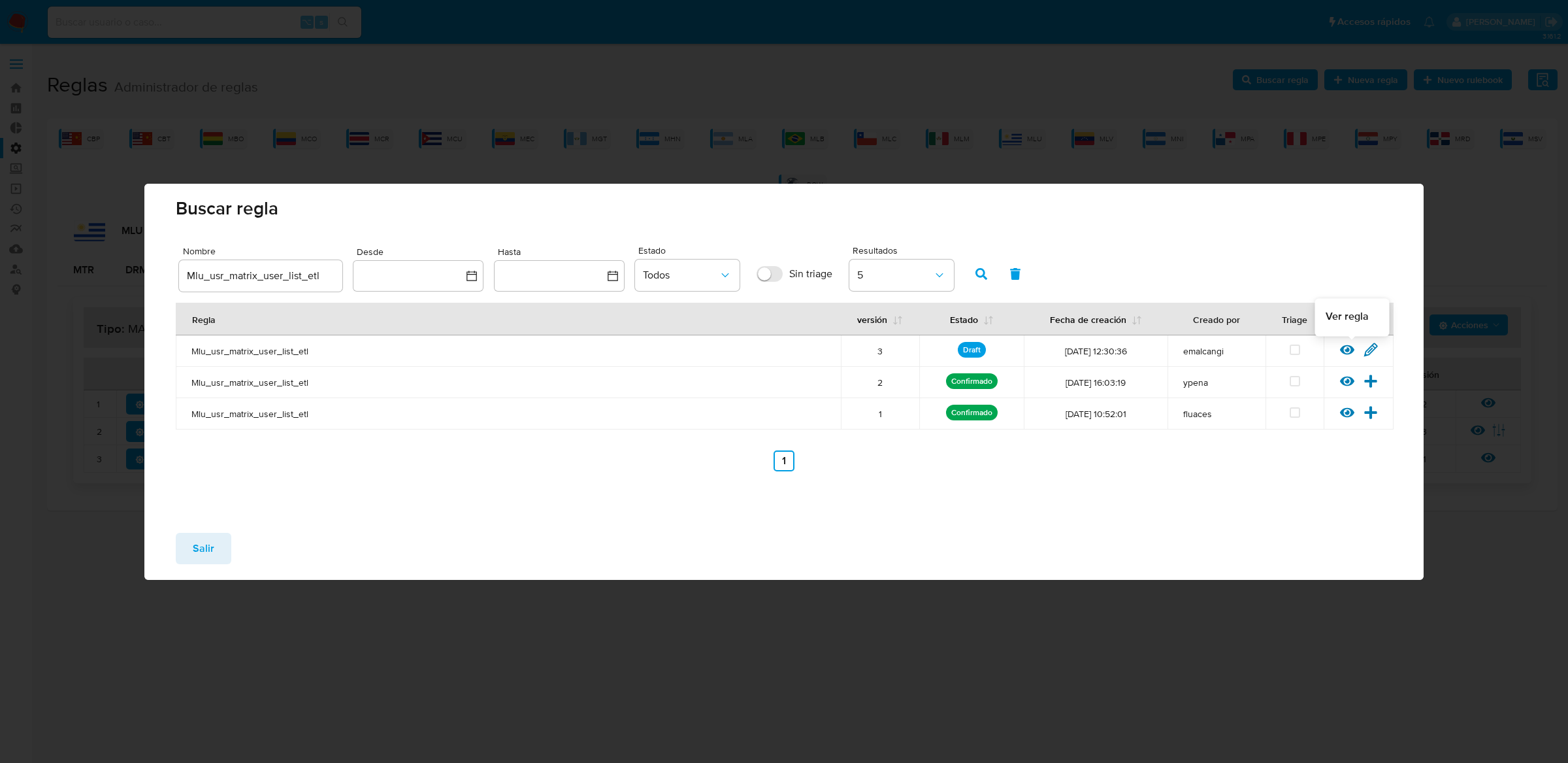
click at [1349, 354] on icon at bounding box center [1346, 349] width 14 height 14
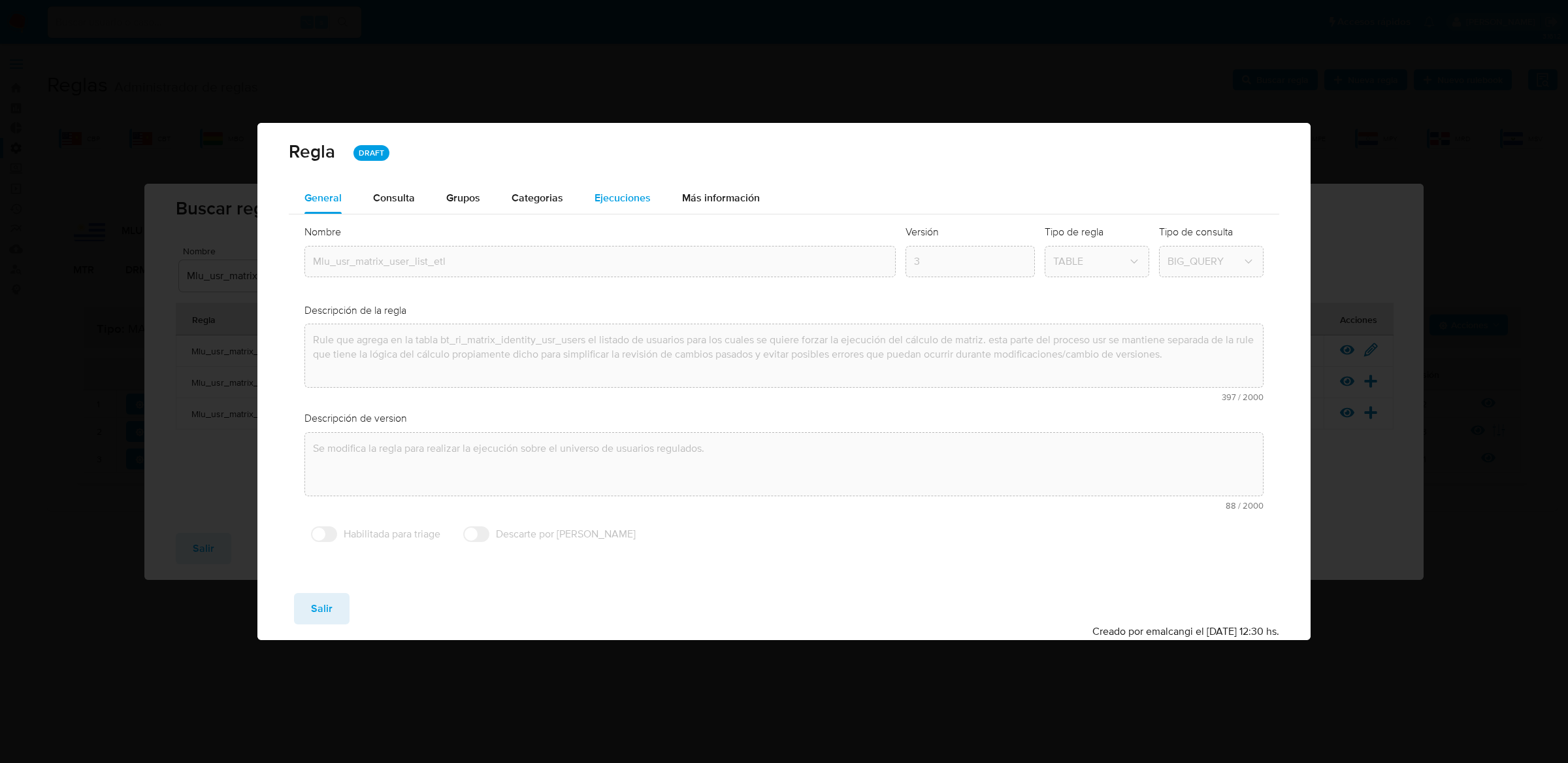
click at [608, 190] on span "Ejecuciones" at bounding box center [622, 198] width 56 height 15
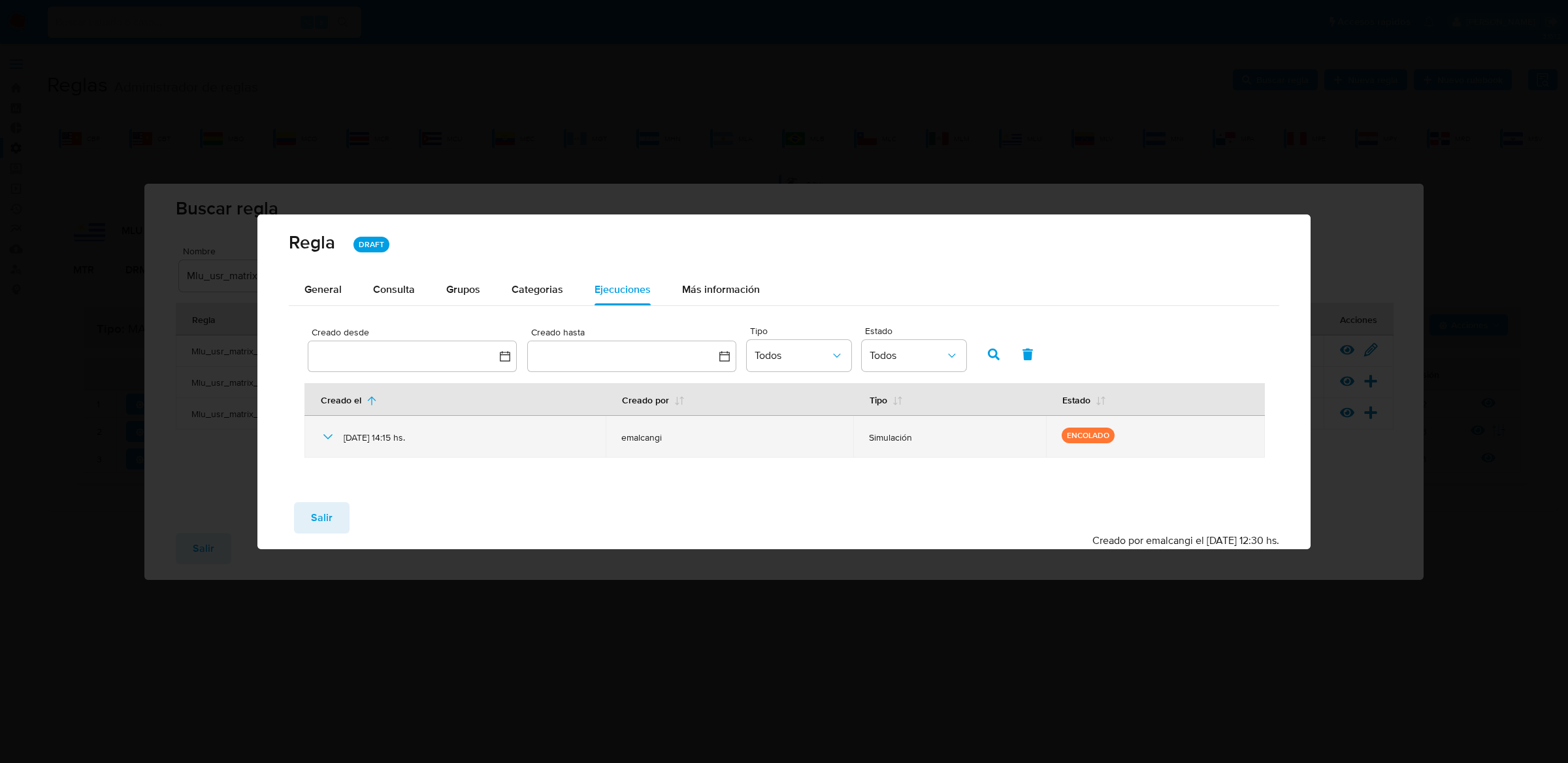
click at [323, 439] on icon at bounding box center [328, 436] width 16 height 16
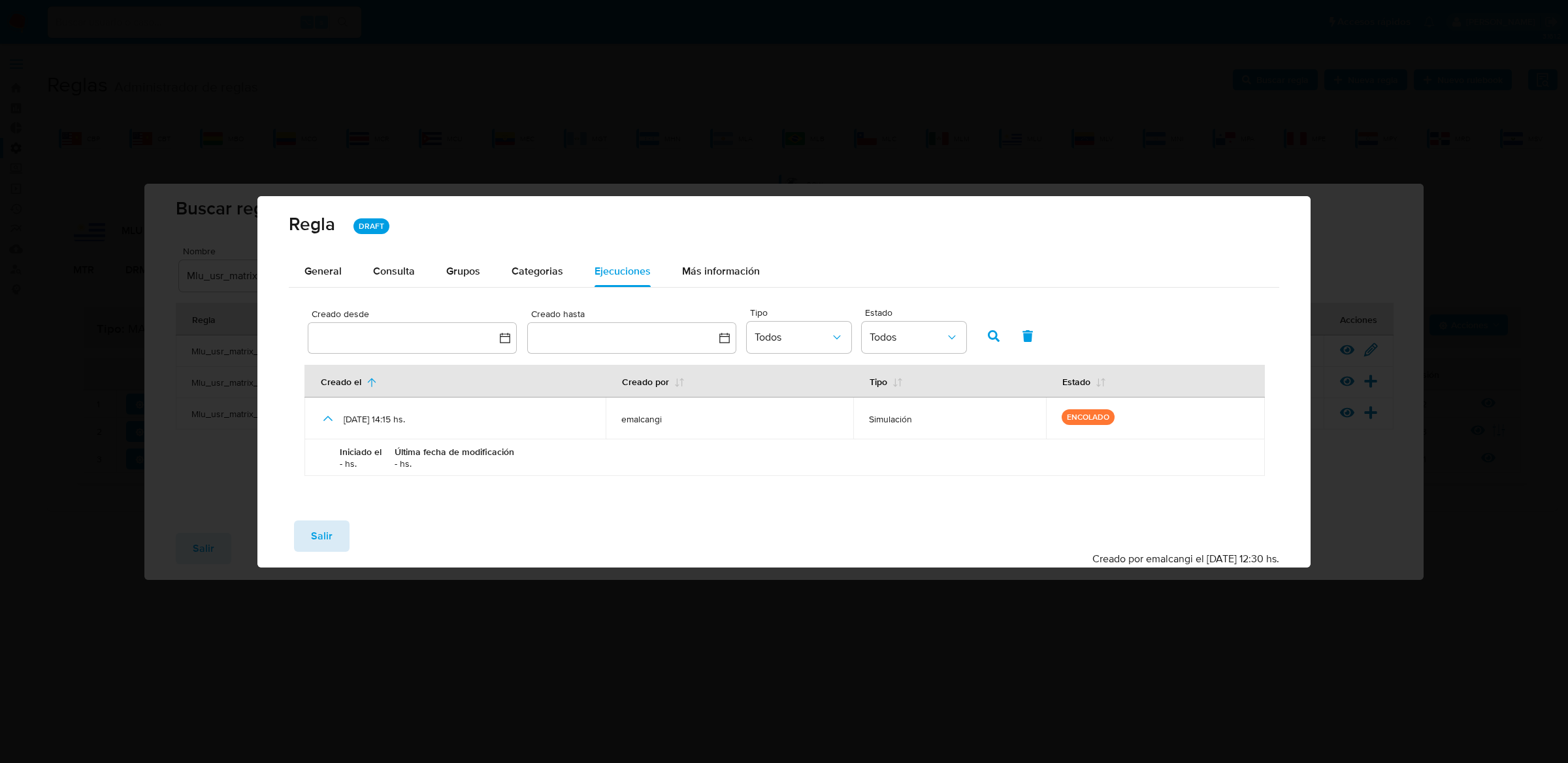
click at [324, 527] on span "Salir" at bounding box center [322, 535] width 22 height 28
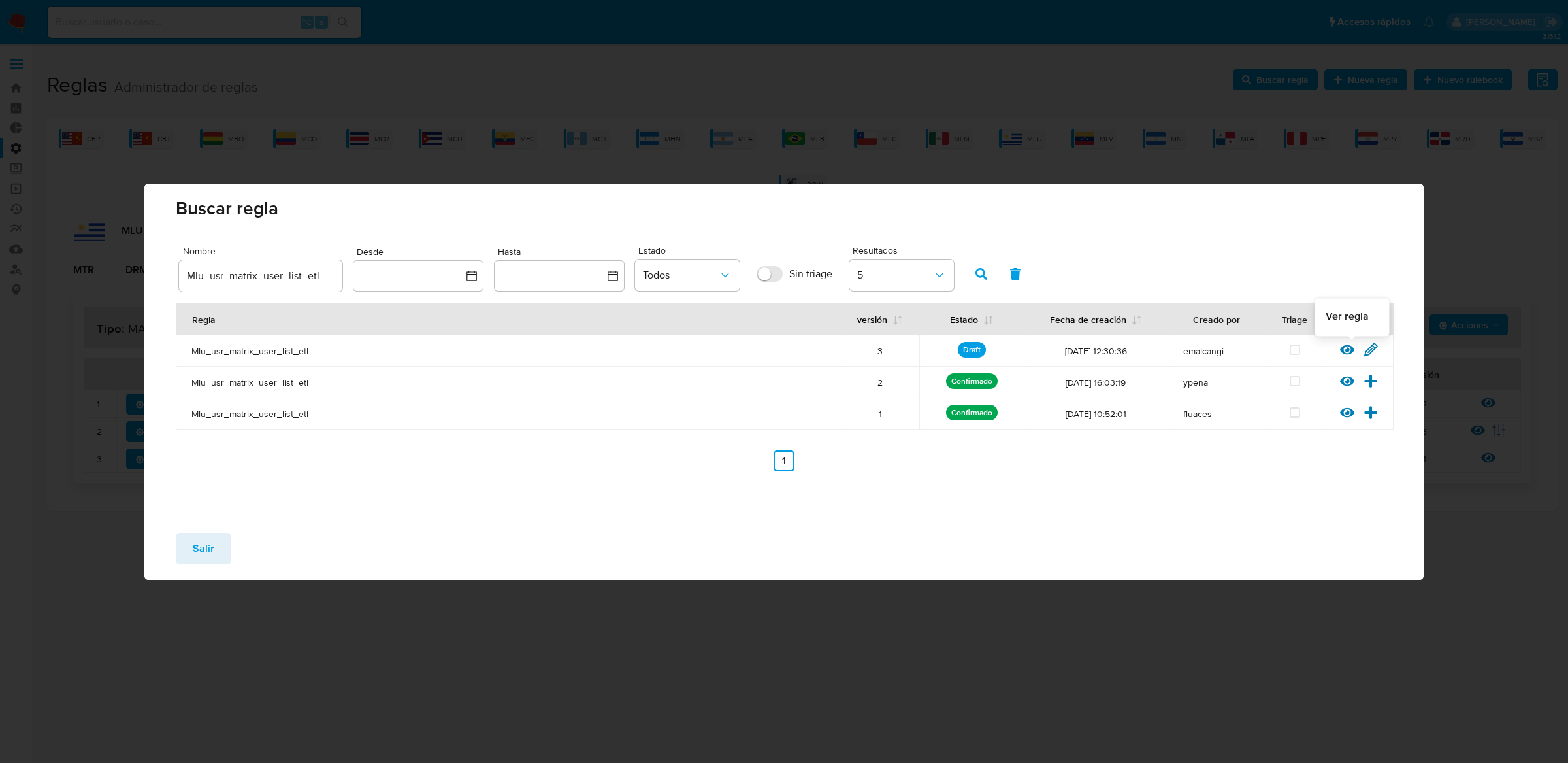
click at [1345, 348] on icon at bounding box center [1346, 349] width 14 height 14
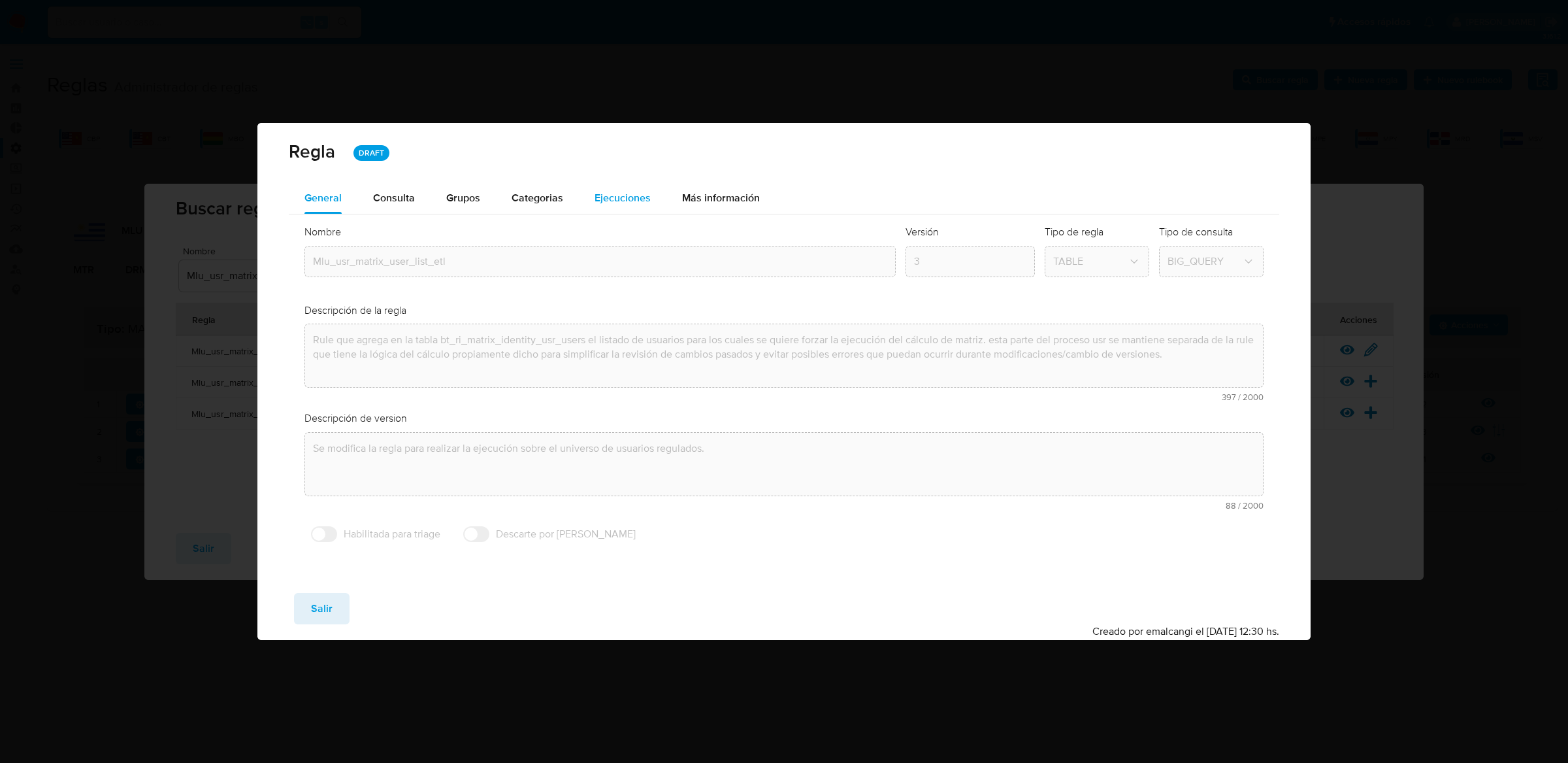
click at [614, 198] on span "Ejecuciones" at bounding box center [622, 198] width 56 height 15
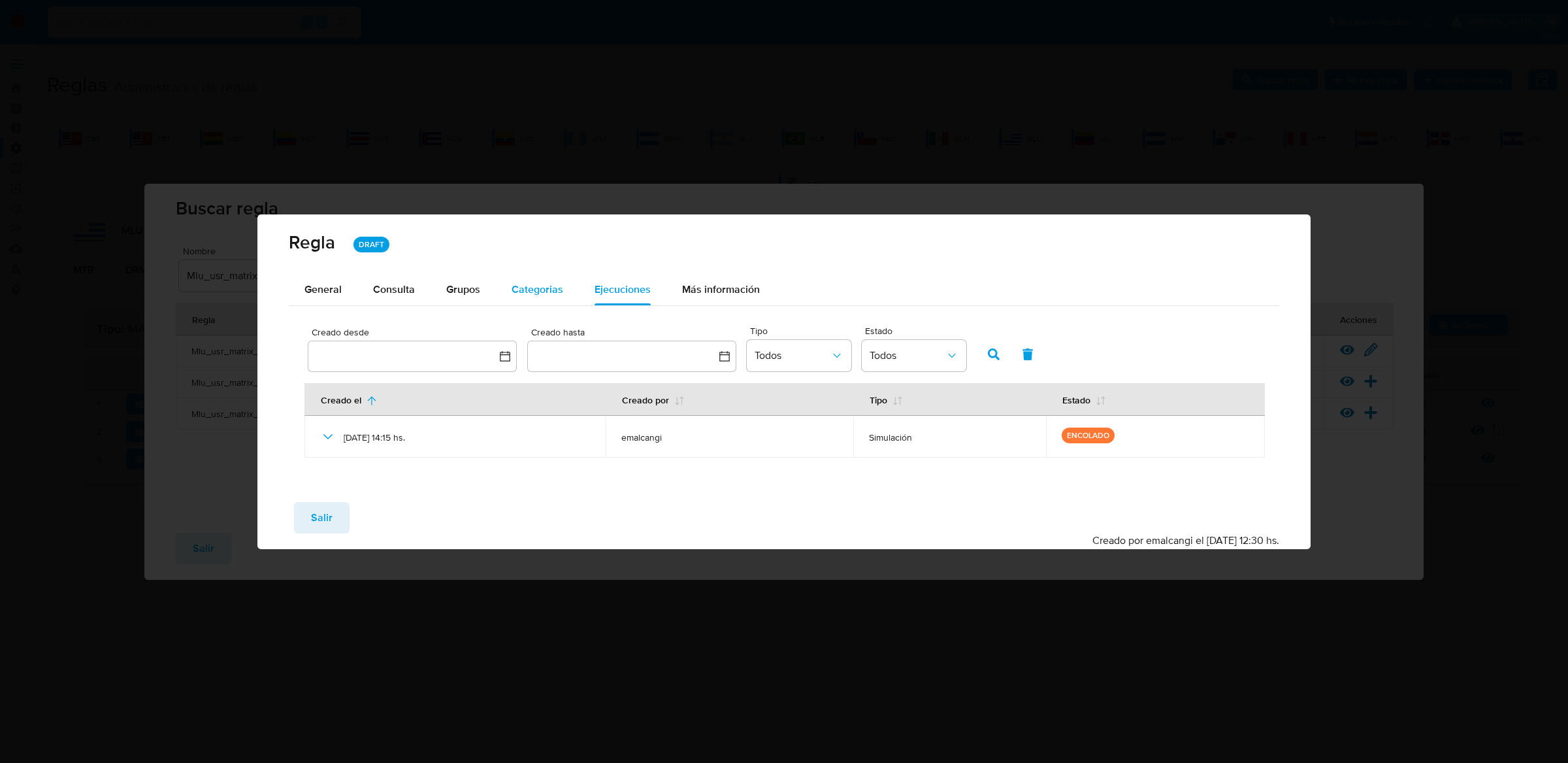
click at [542, 282] on span "Categorias" at bounding box center [538, 289] width 52 height 15
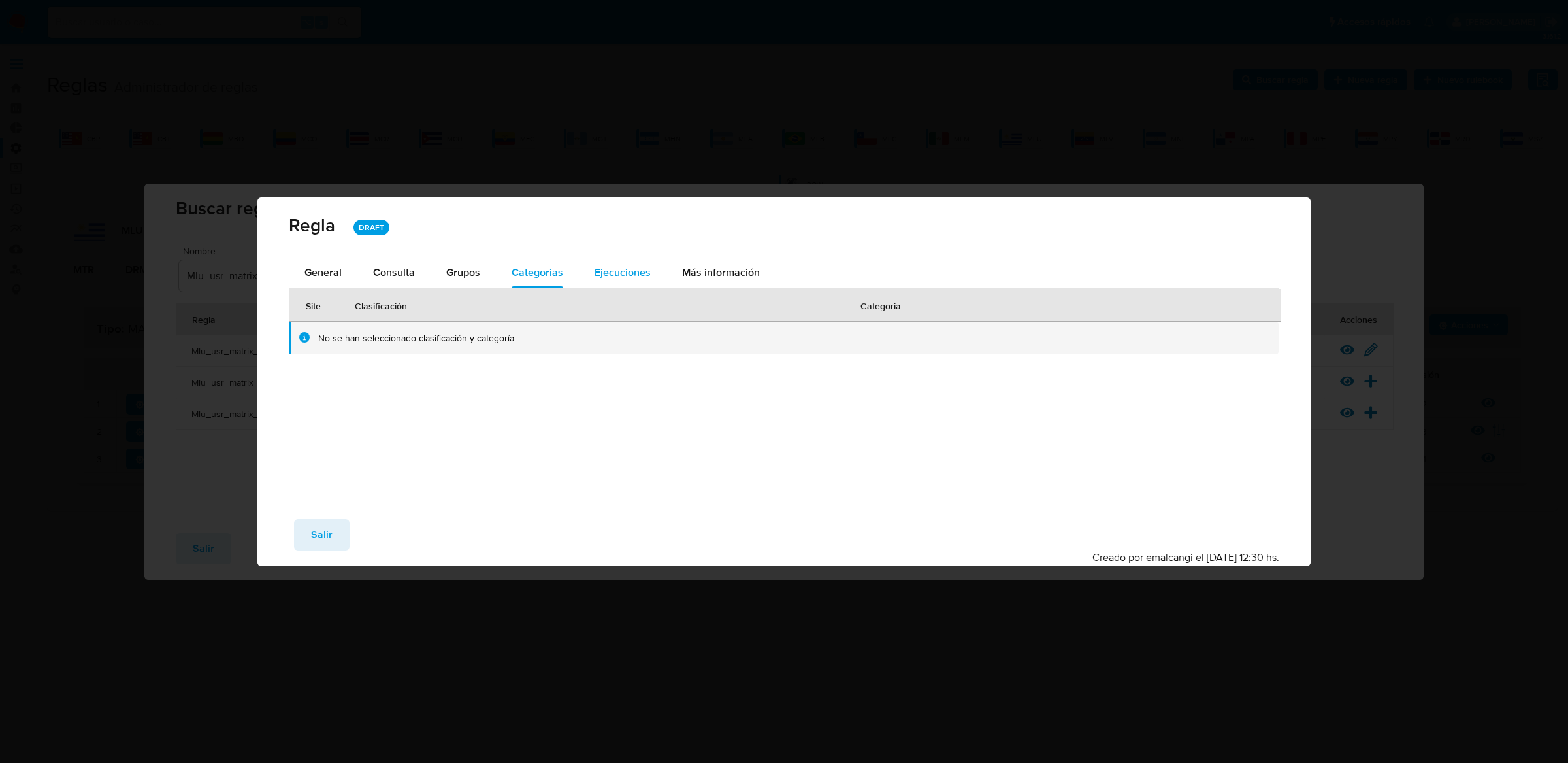
click at [619, 274] on span "Ejecuciones" at bounding box center [622, 272] width 56 height 15
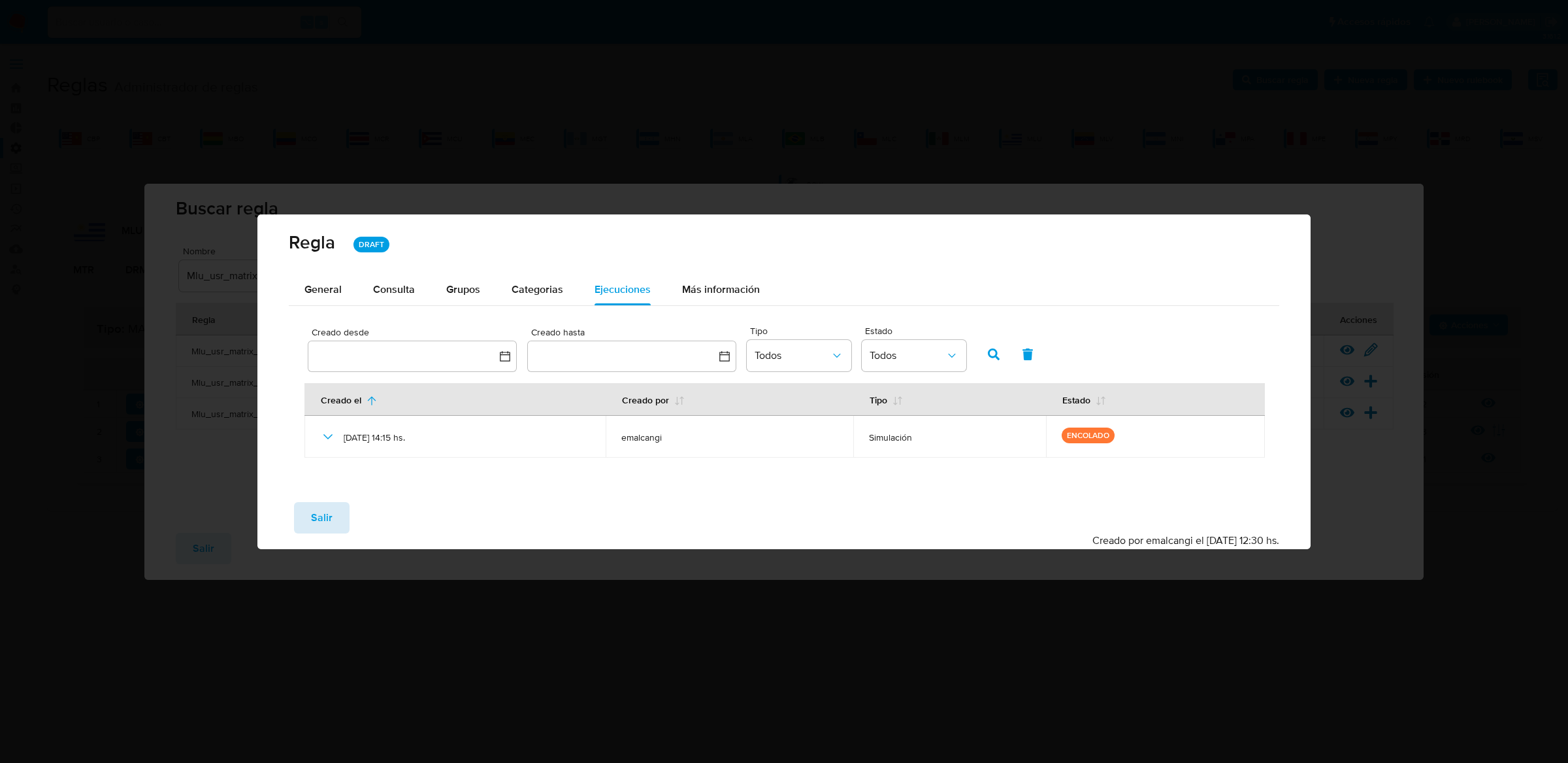
click at [307, 524] on button "Salir" at bounding box center [322, 518] width 56 height 32
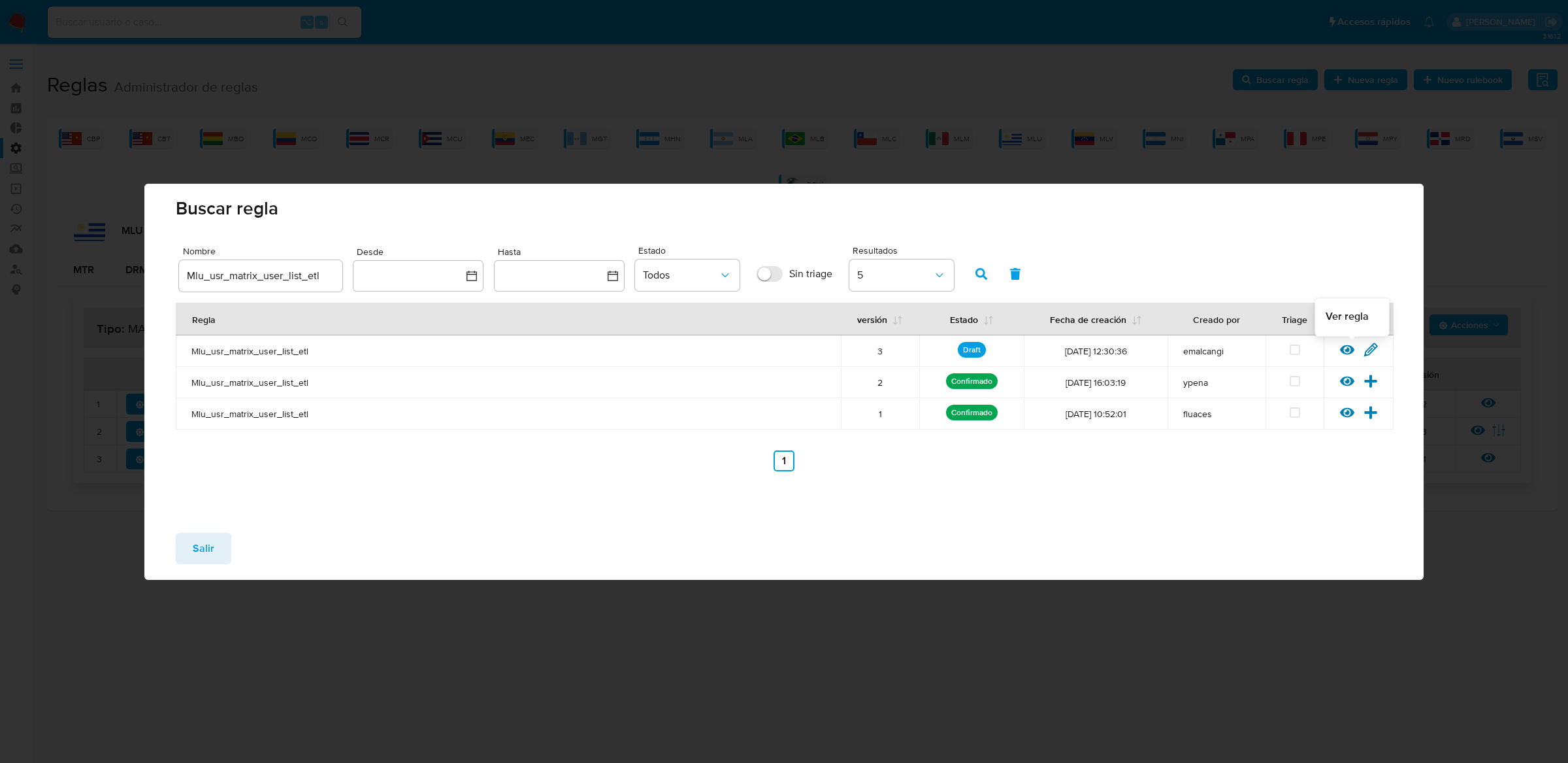
click at [1342, 345] on icon at bounding box center [1346, 349] width 14 height 14
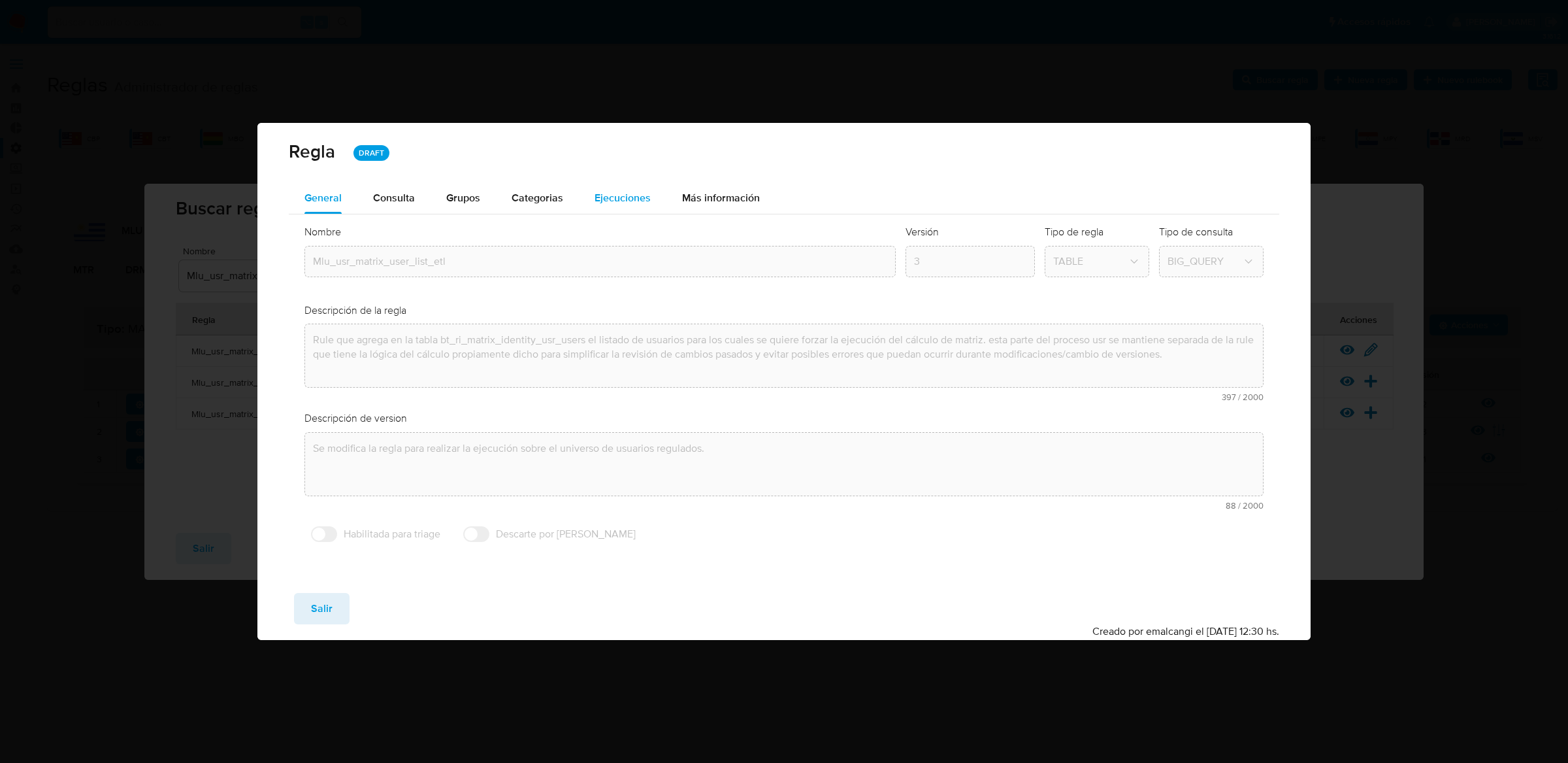
click at [633, 203] on span "Ejecuciones" at bounding box center [622, 198] width 56 height 15
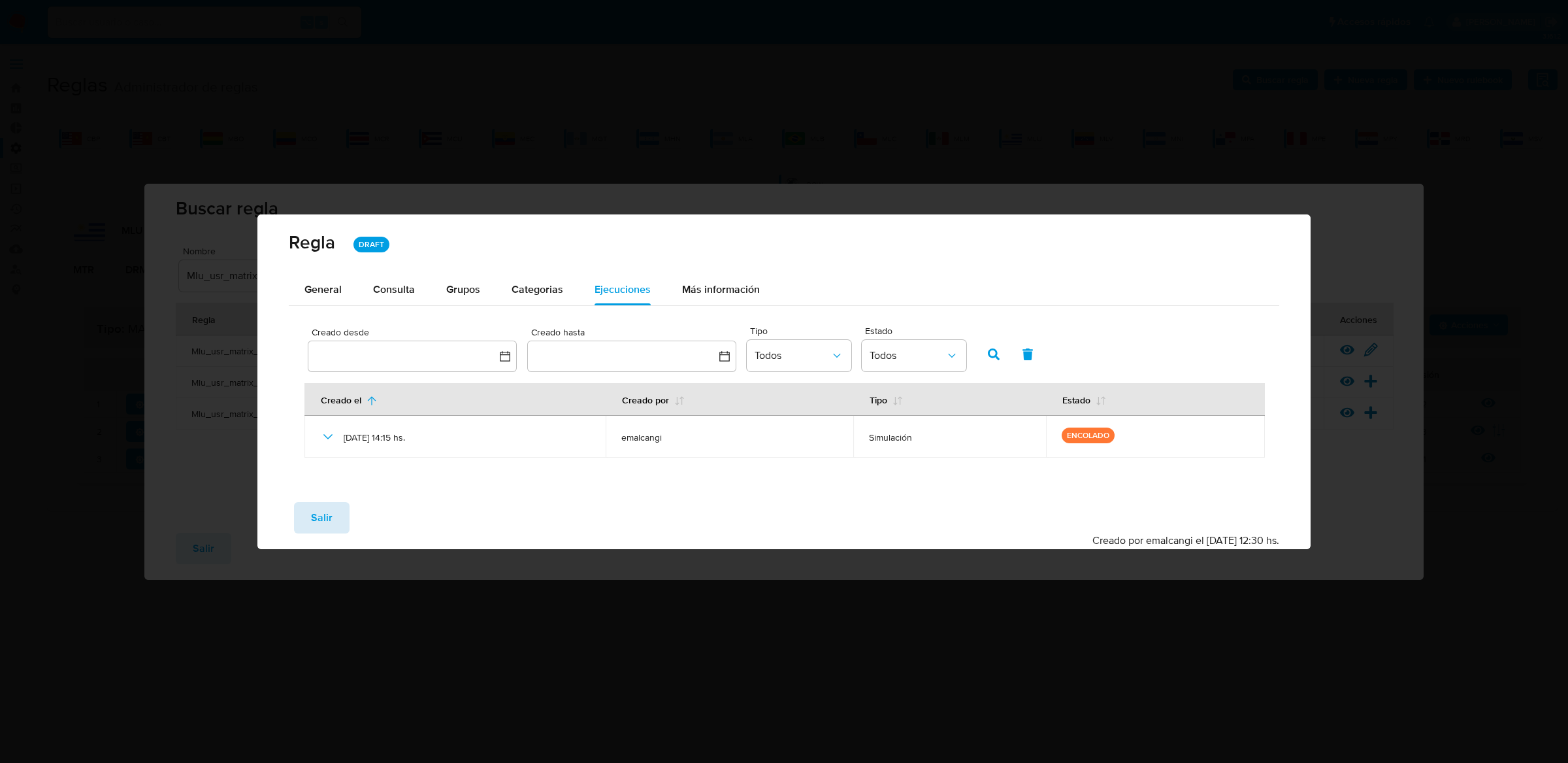
click at [318, 522] on span "Salir" at bounding box center [322, 517] width 22 height 28
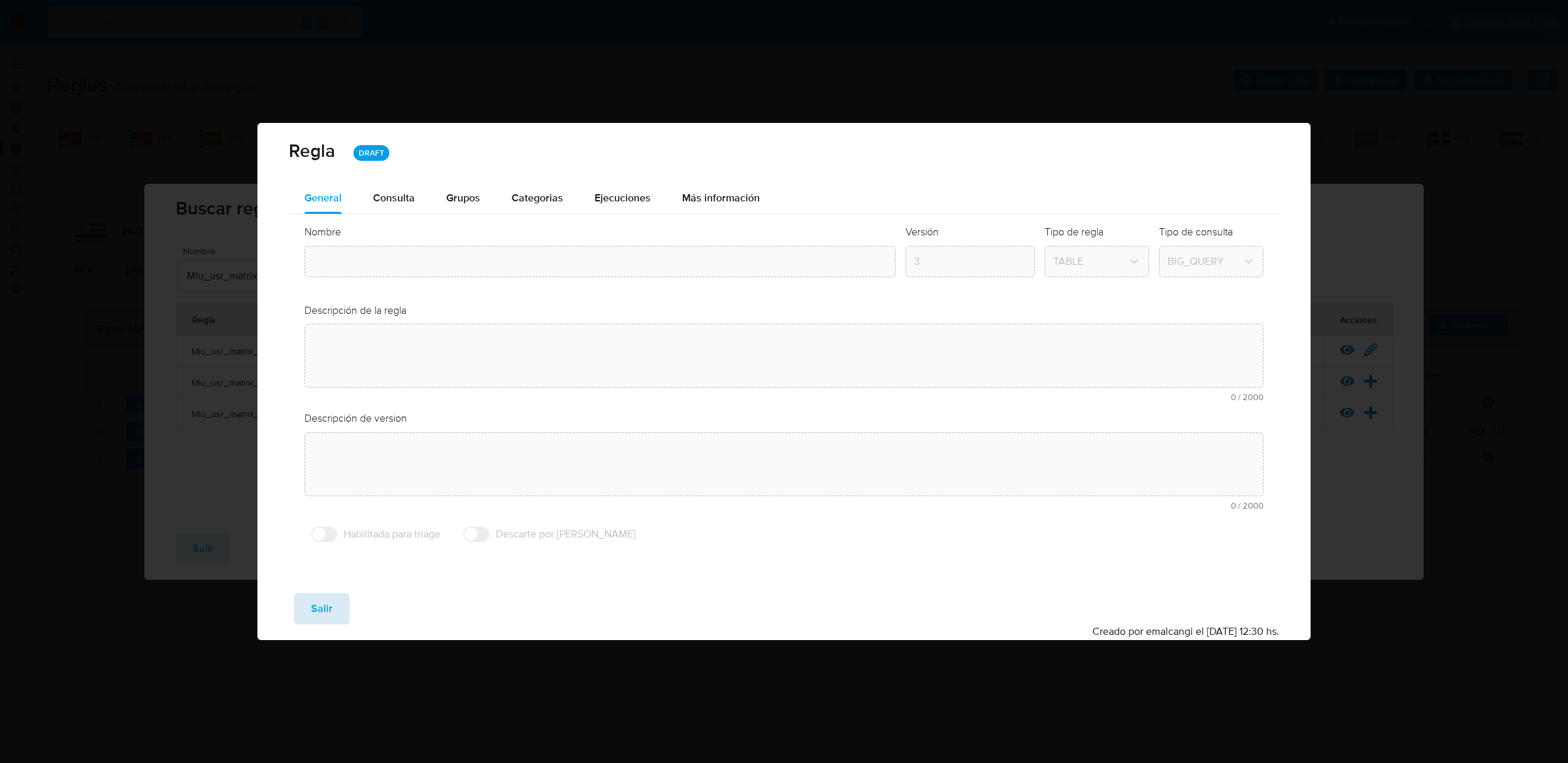
type input "Mlu_usr_matrix_user_list_etl"
type textarea "Rule que agrega en la tabla bt_ri_matrix_identity_usr_users el listado de usuar…"
type textarea "Se modifica la regla para realizar la ejecución sobre el universo de usuarios r…"
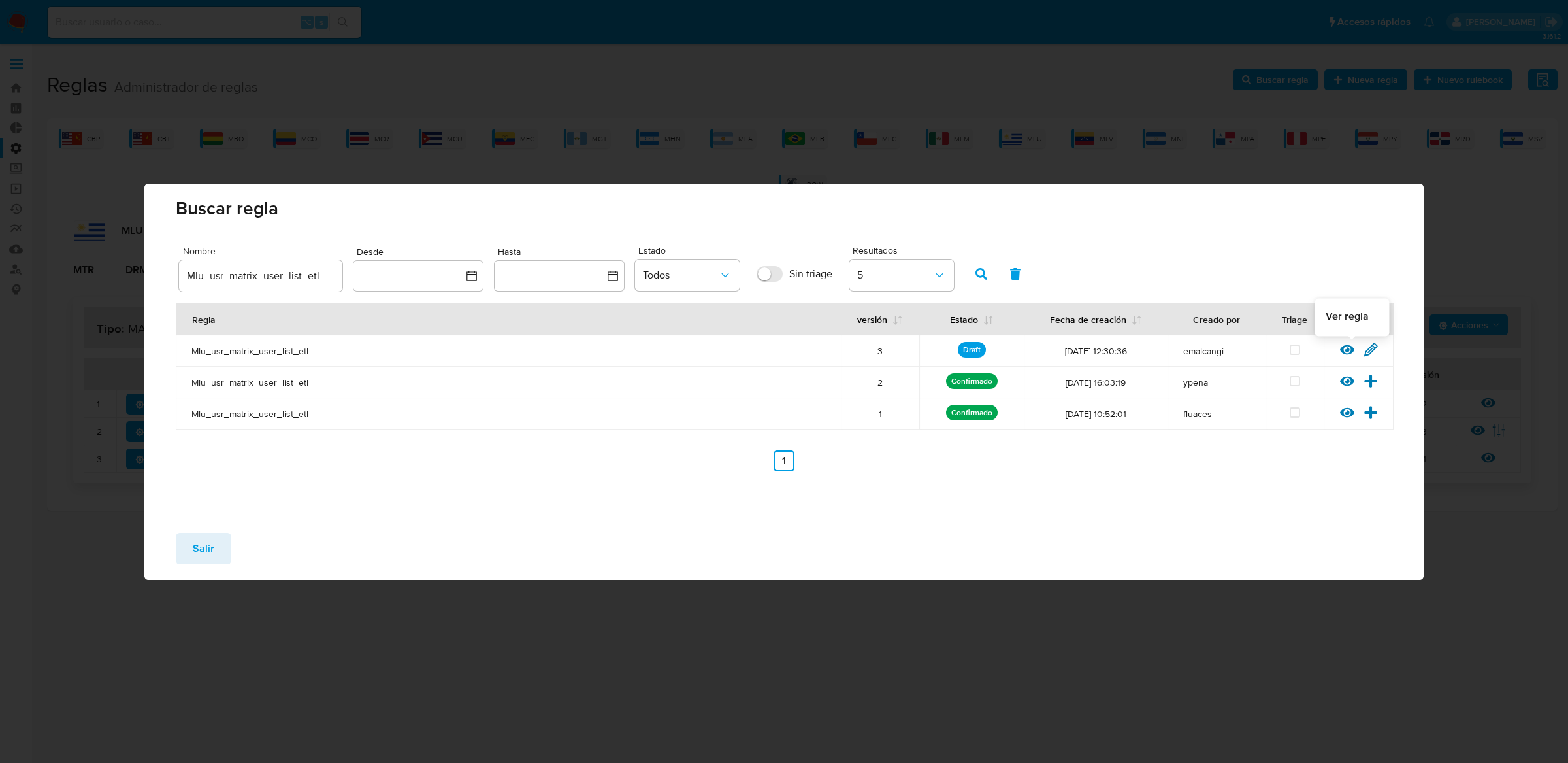
click at [1343, 357] on div at bounding box center [1351, 354] width 23 height 13
click at [1346, 352] on icon at bounding box center [1346, 349] width 14 height 14
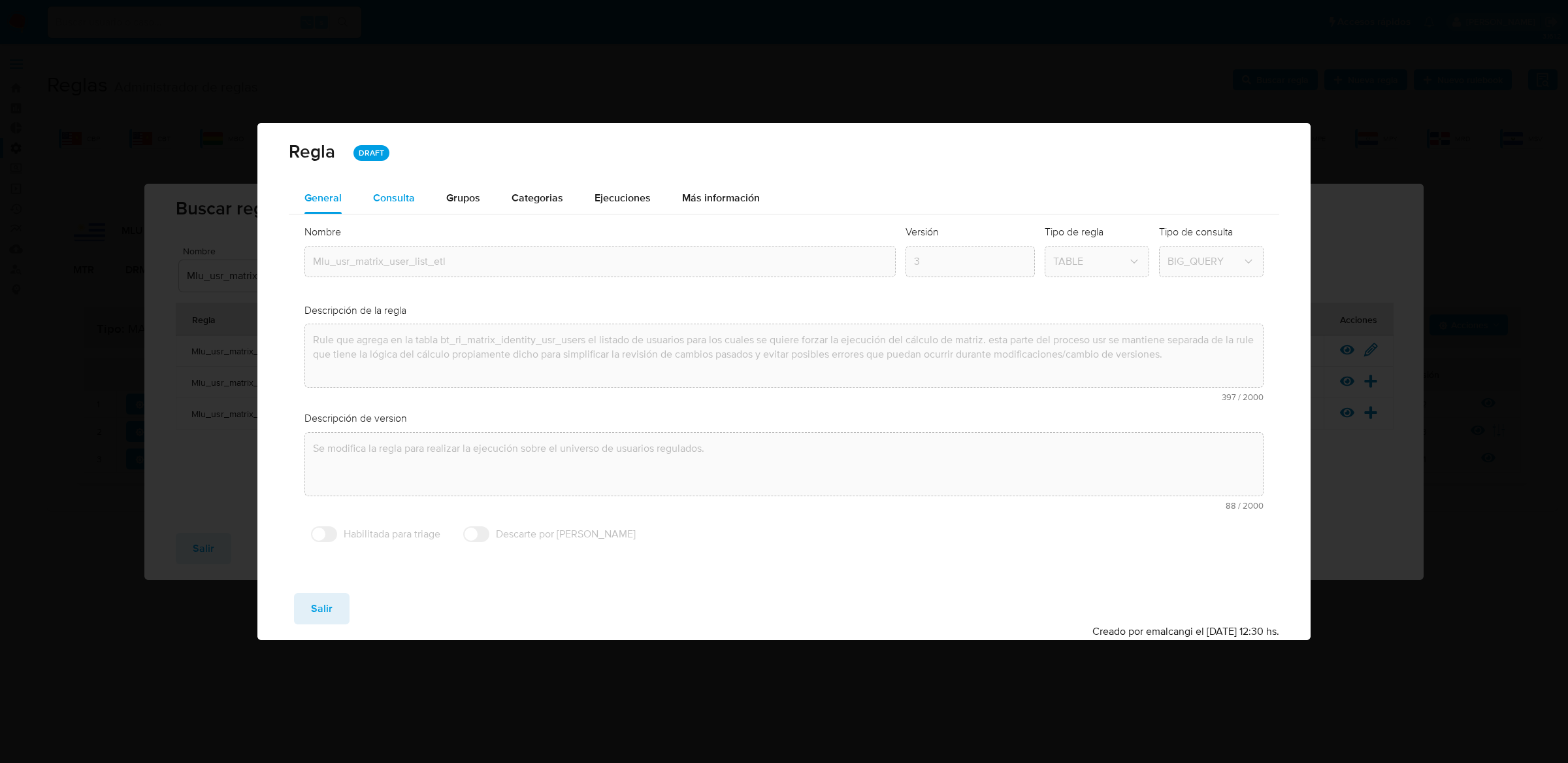
click at [404, 199] on span "Consulta" at bounding box center [394, 198] width 42 height 15
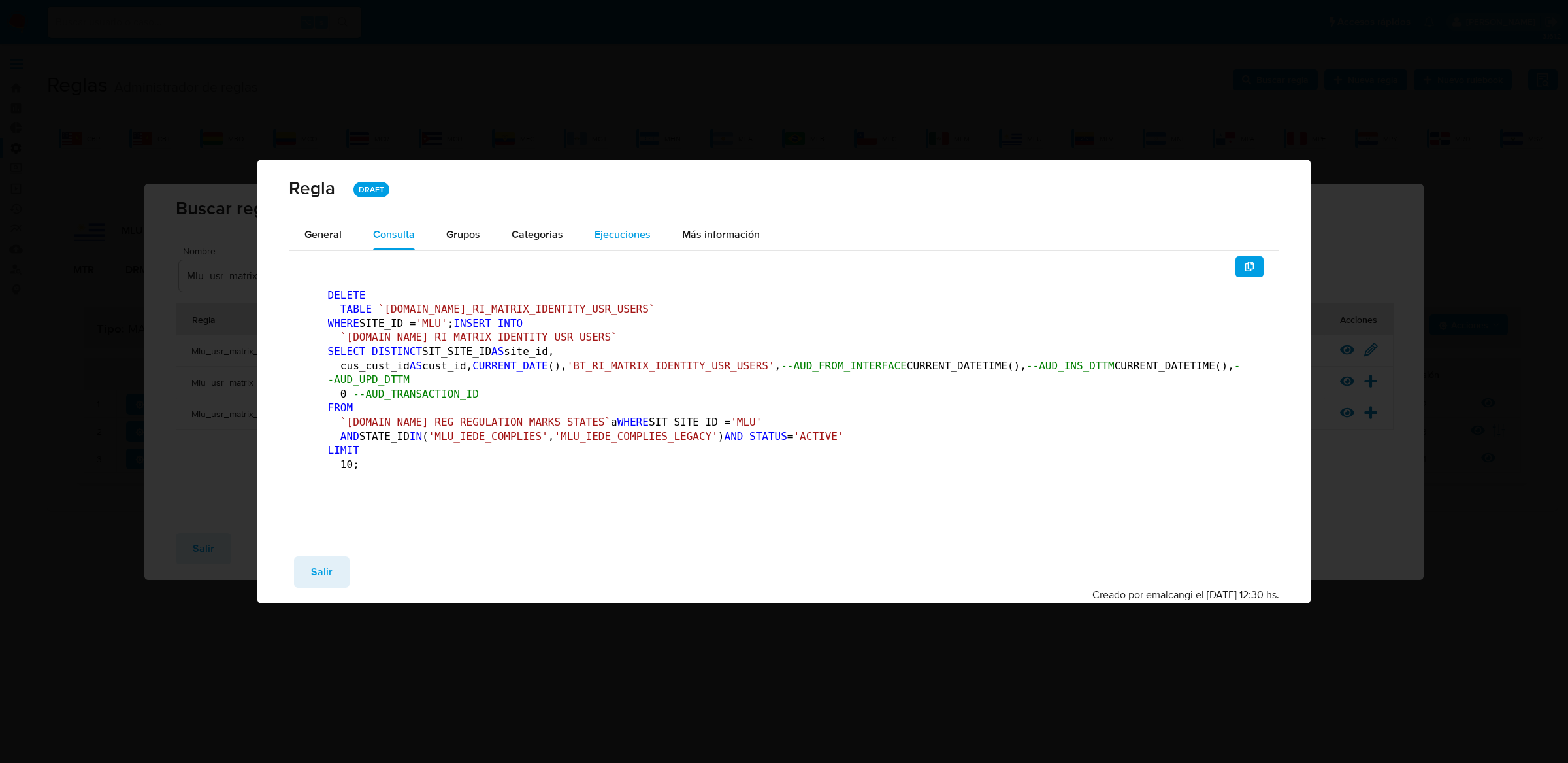
click at [634, 227] on span "Ejecuciones" at bounding box center [622, 234] width 56 height 15
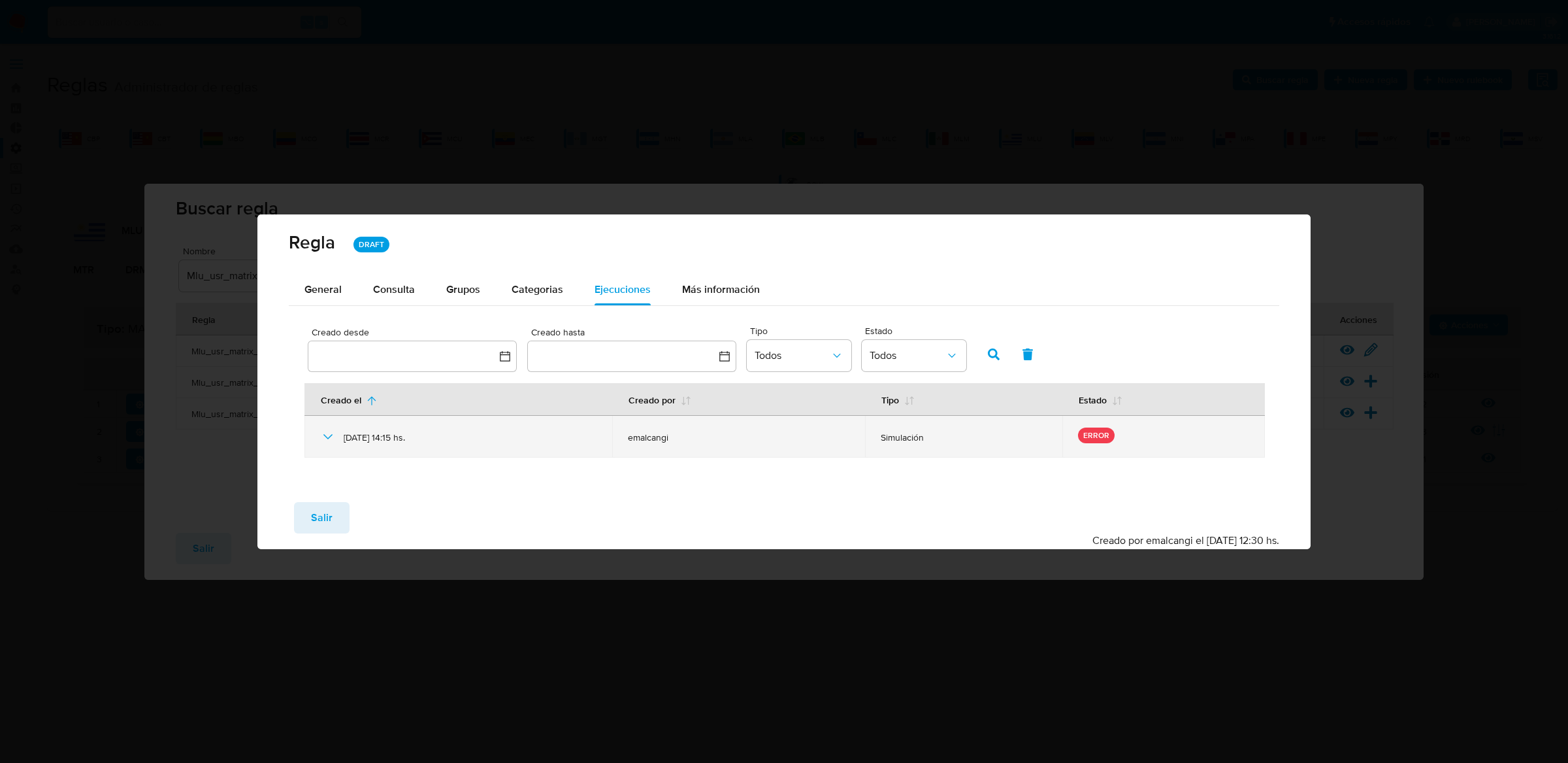
click at [325, 434] on icon at bounding box center [328, 436] width 16 height 16
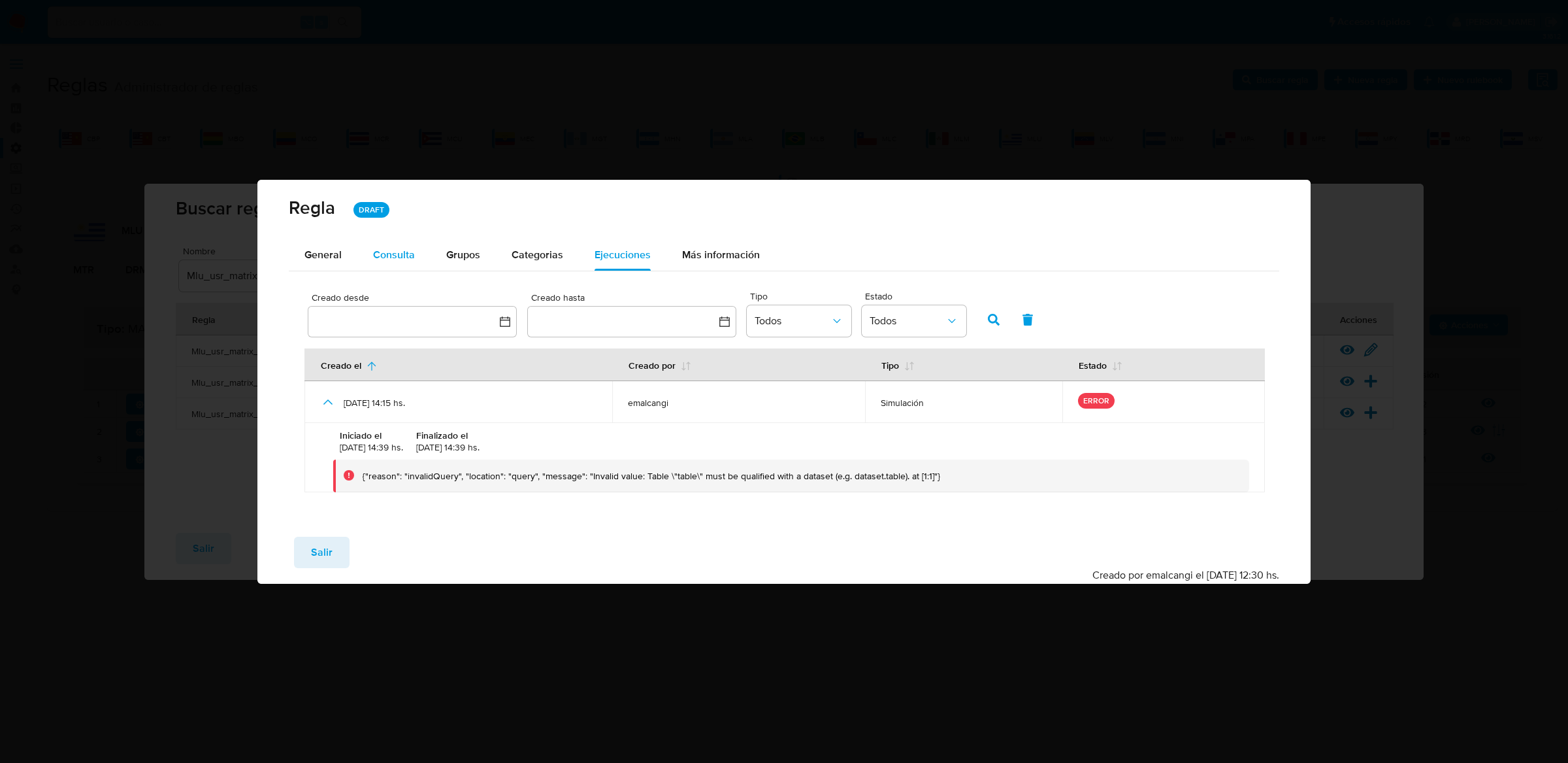
click at [407, 243] on div "Consulta" at bounding box center [394, 255] width 42 height 32
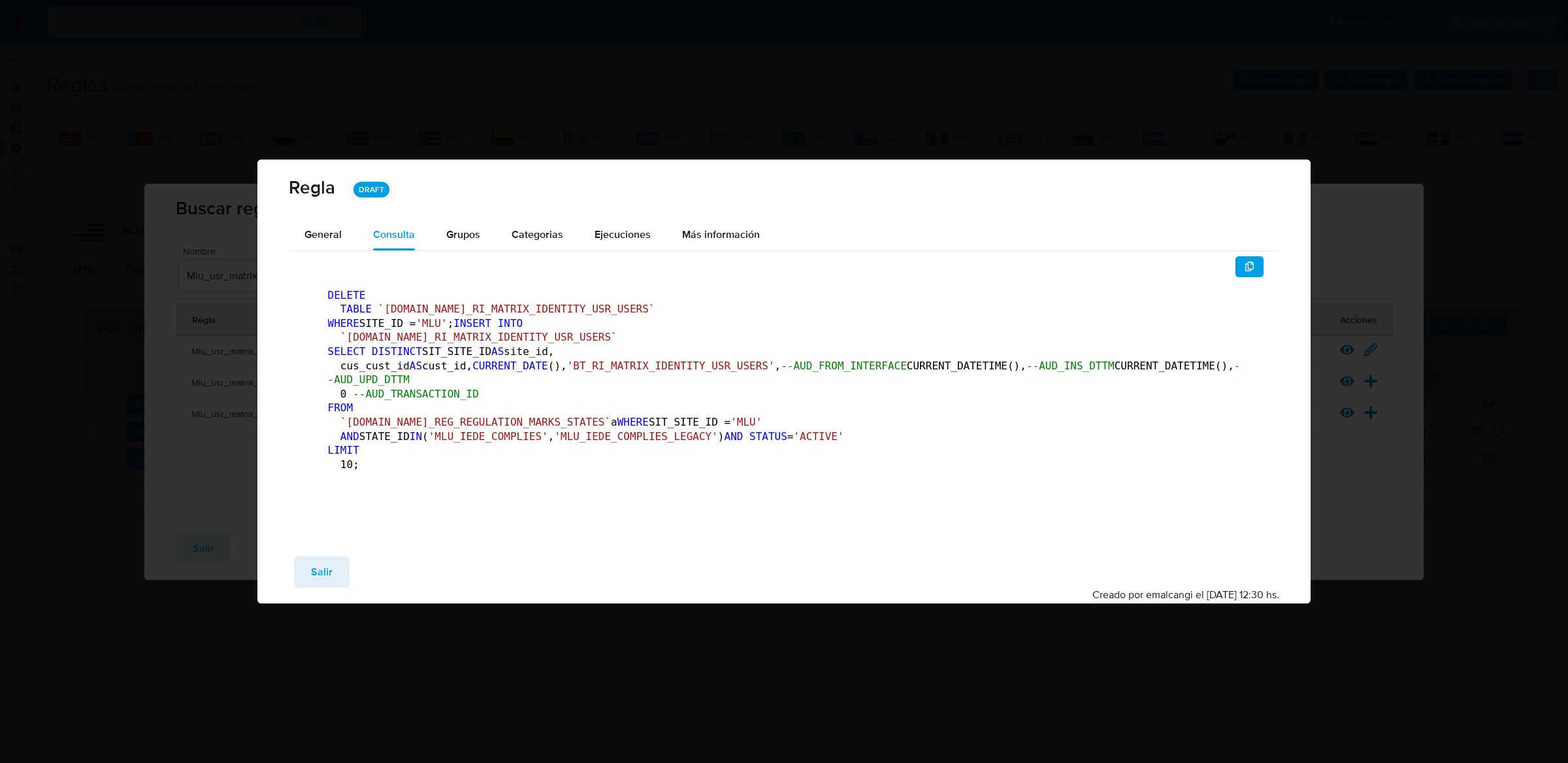
click at [484, 303] on span "`[DOMAIN_NAME]_RI_MATRIX_IDENTITY_USR_USERS`" at bounding box center [517, 309] width 277 height 13
click at [599, 289] on pre "DELETE TABLE `TBL.BT_RI_MATRIX_IDENTITY_USR_USERS` WHERE SITE_ID = 'MLU' ; INSE…" at bounding box center [784, 384] width 913 height 190
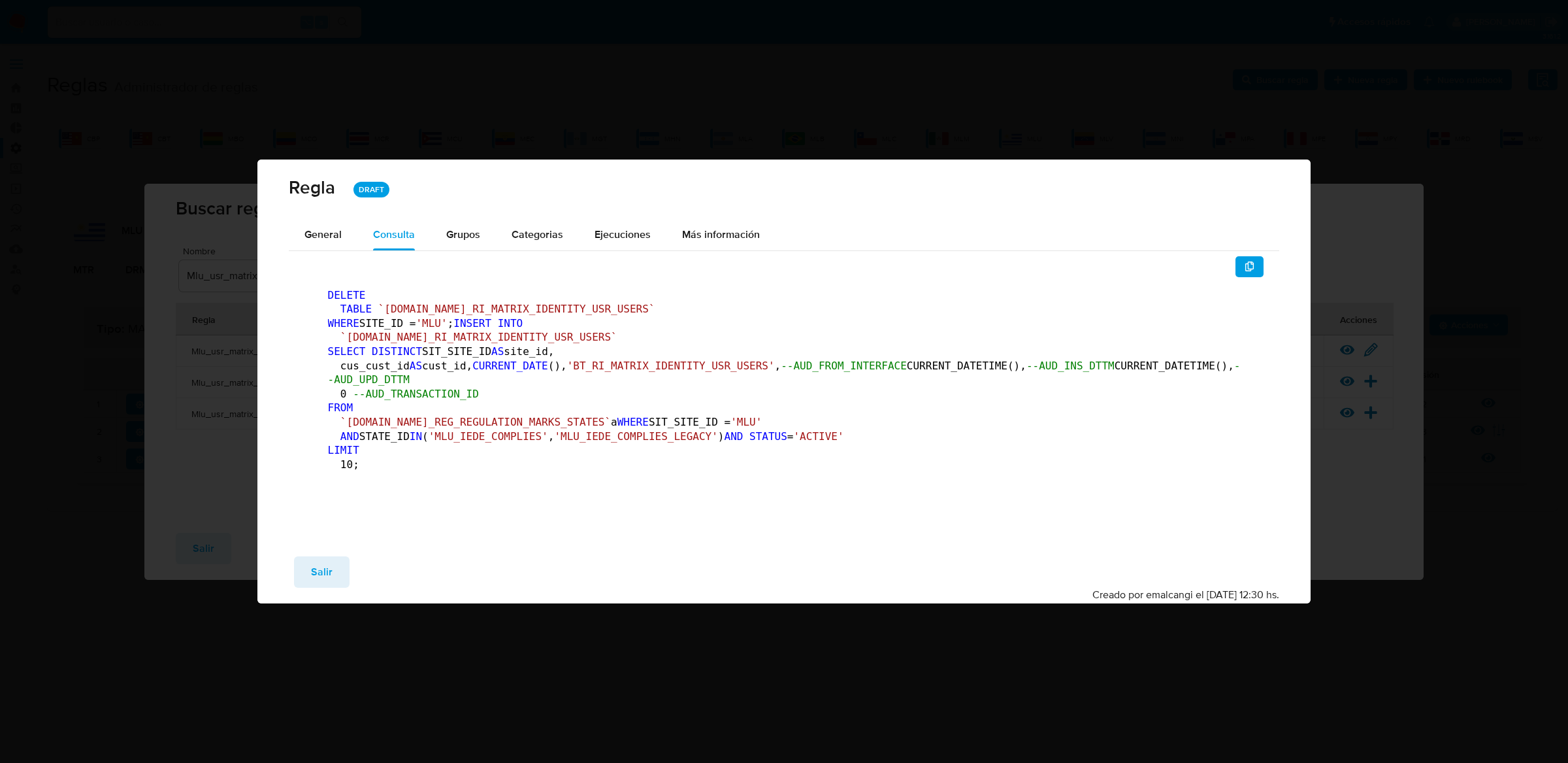
click at [589, 289] on pre "DELETE TABLE `TBL.BT_RI_MATRIX_IDENTITY_USR_USERS` WHERE SITE_ID = 'MLU' ; INSE…" at bounding box center [784, 384] width 913 height 190
click at [739, 219] on div "Más información" at bounding box center [720, 235] width 78 height 32
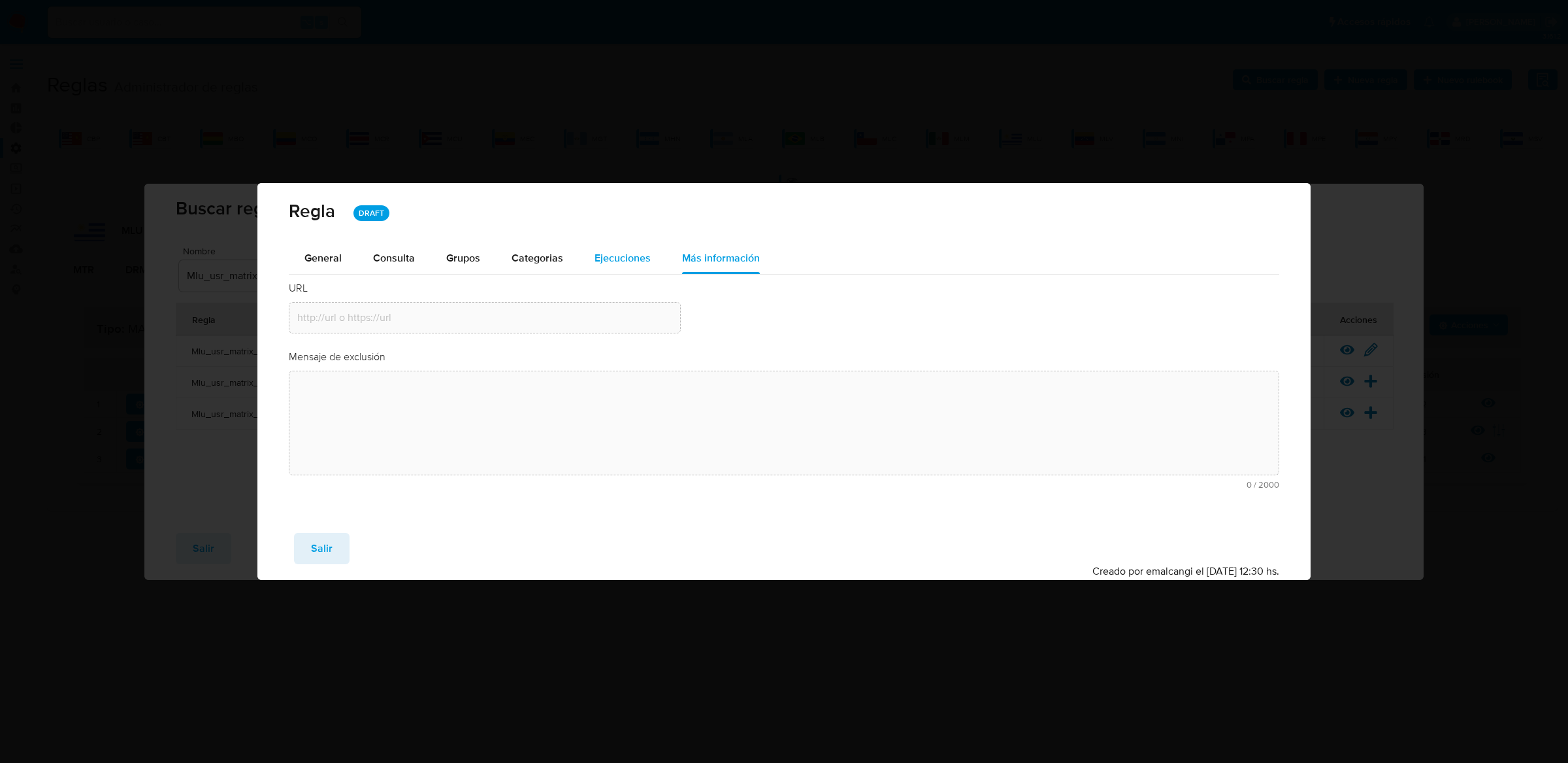
click at [615, 246] on div "Ejecuciones" at bounding box center [622, 259] width 56 height 32
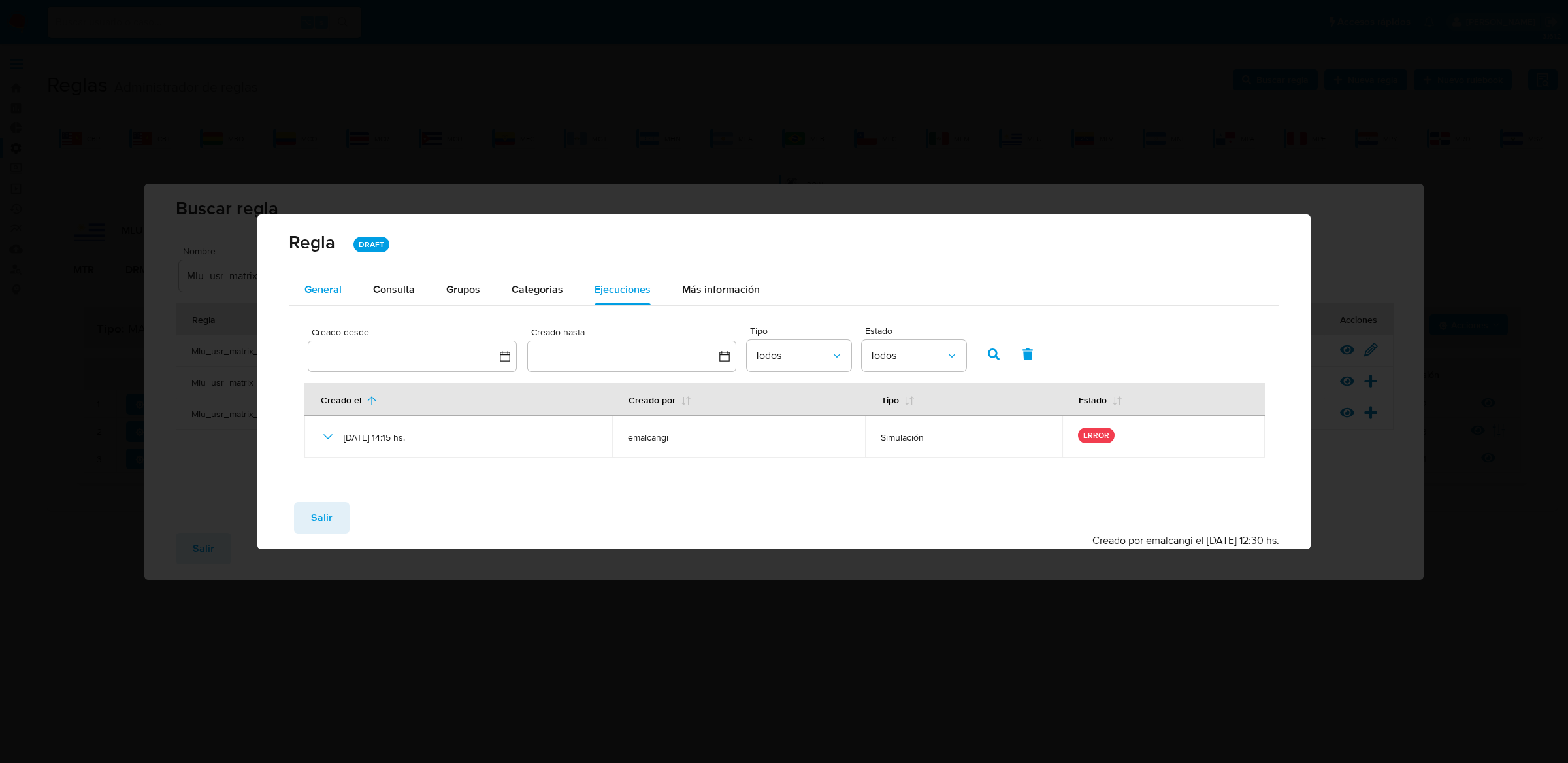
click at [337, 289] on span "General" at bounding box center [323, 289] width 38 height 15
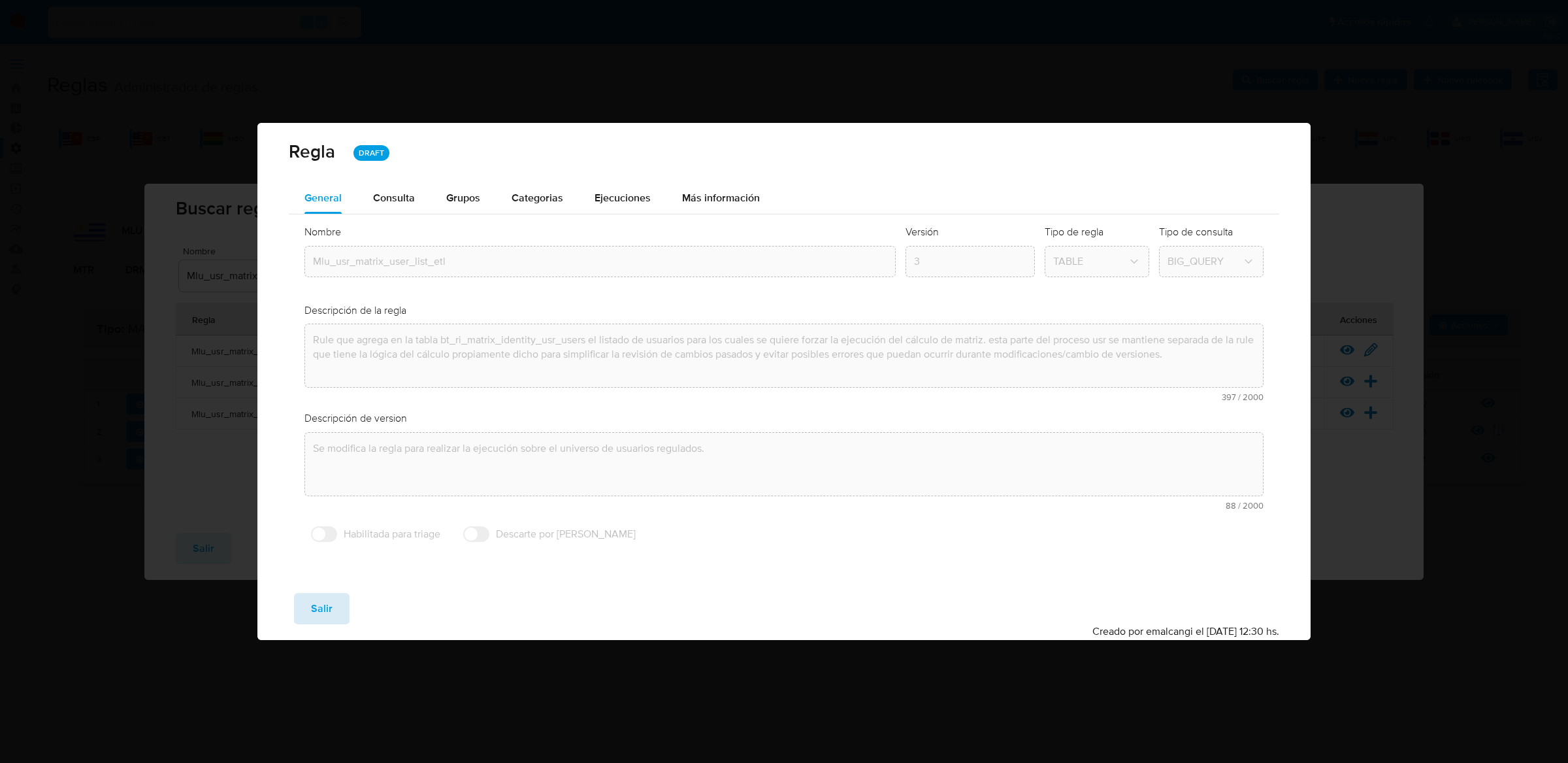
click at [312, 612] on span "Salir" at bounding box center [322, 608] width 22 height 28
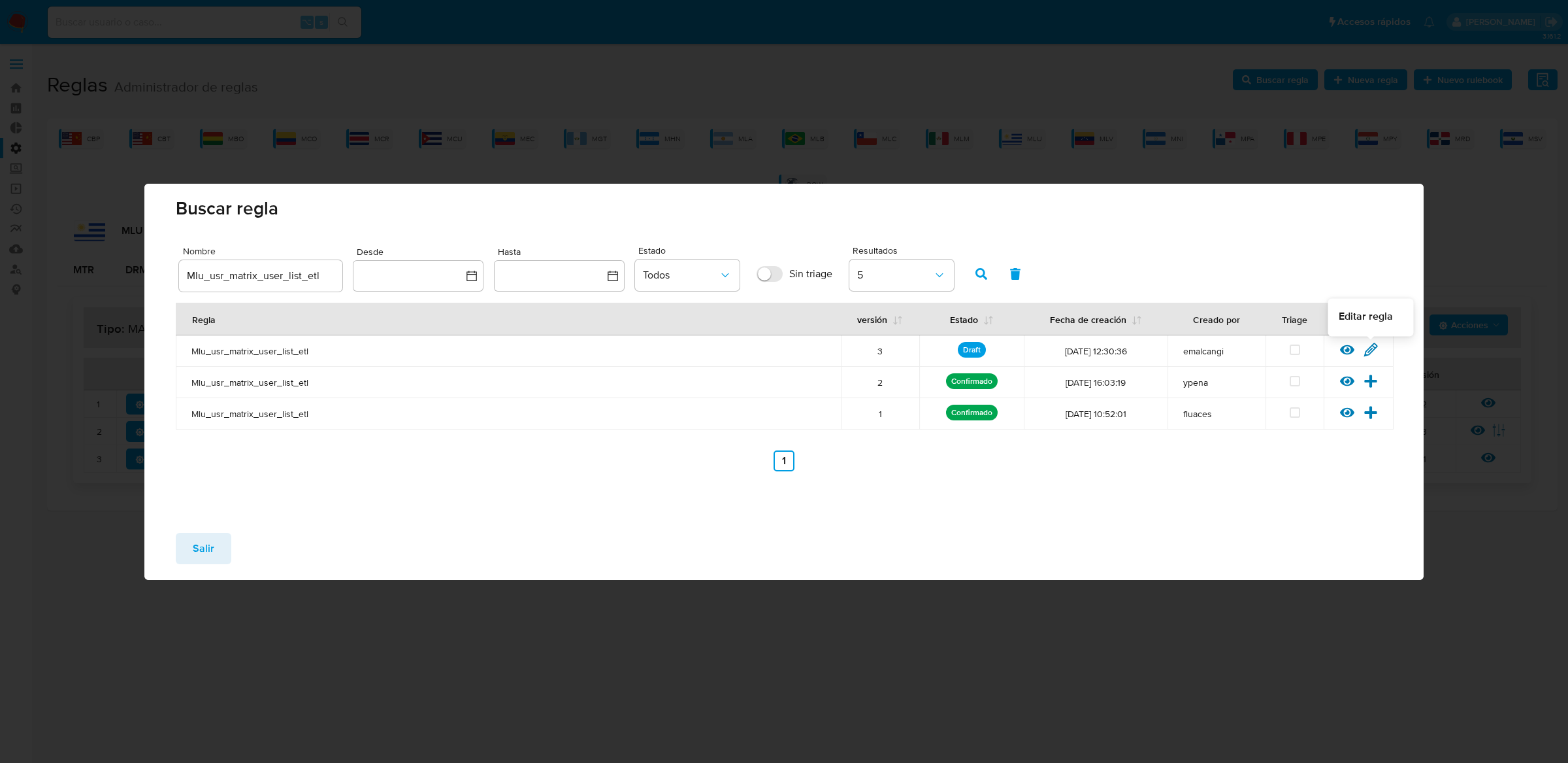
click at [1368, 347] on icon at bounding box center [1370, 349] width 14 height 14
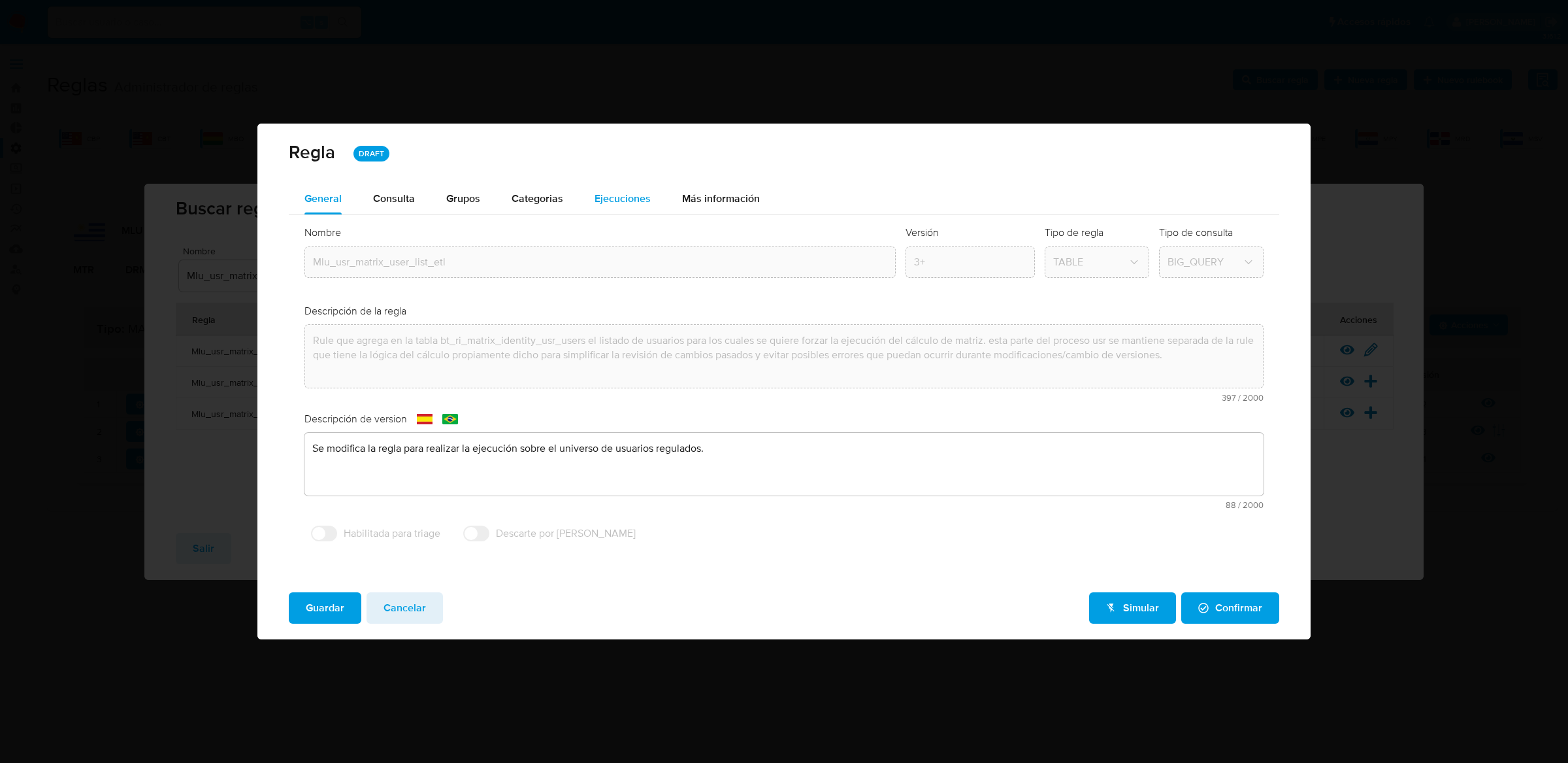
click at [628, 198] on span "Ejecuciones" at bounding box center [622, 198] width 56 height 15
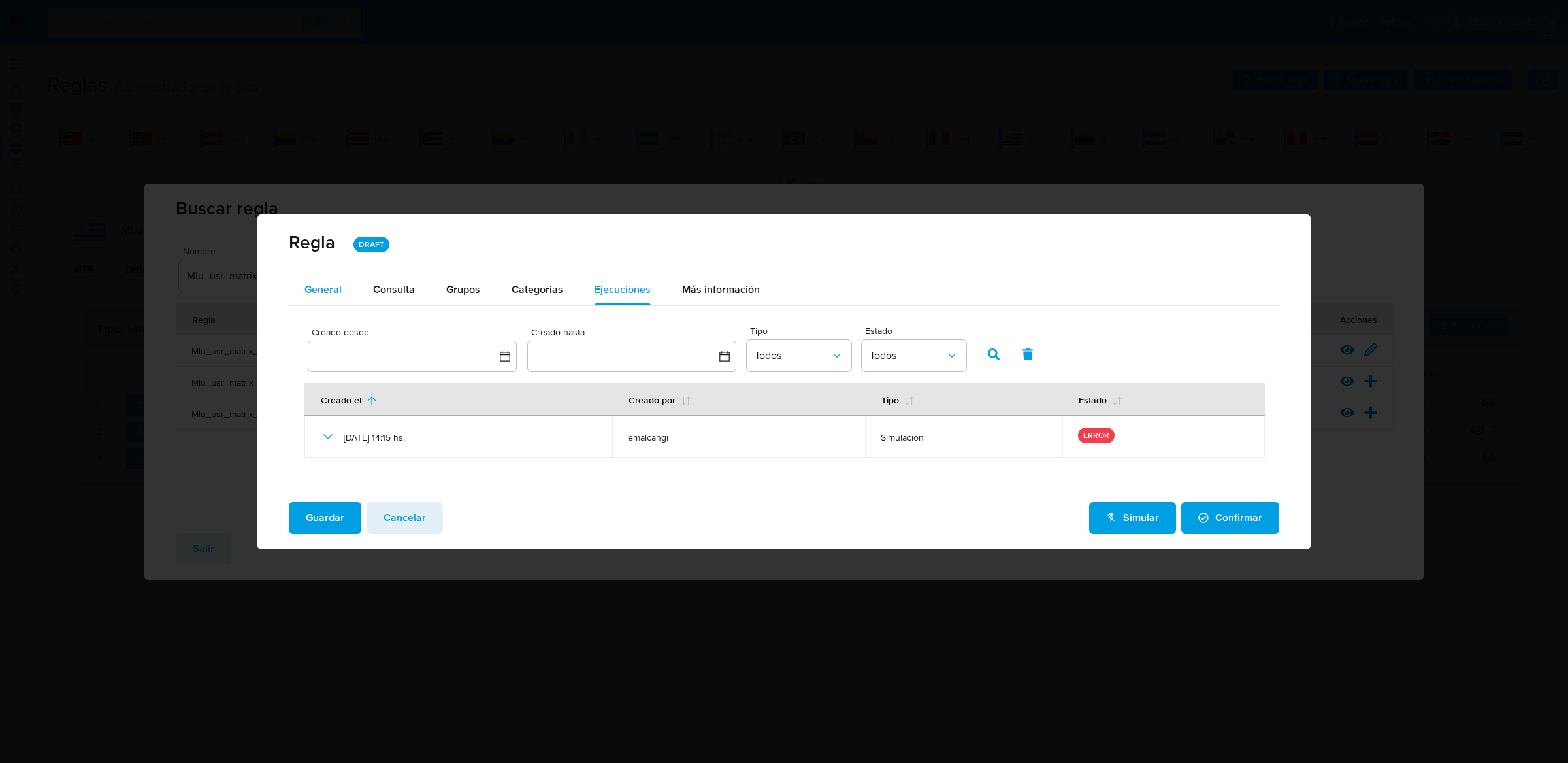
click at [338, 278] on div "General" at bounding box center [323, 289] width 38 height 32
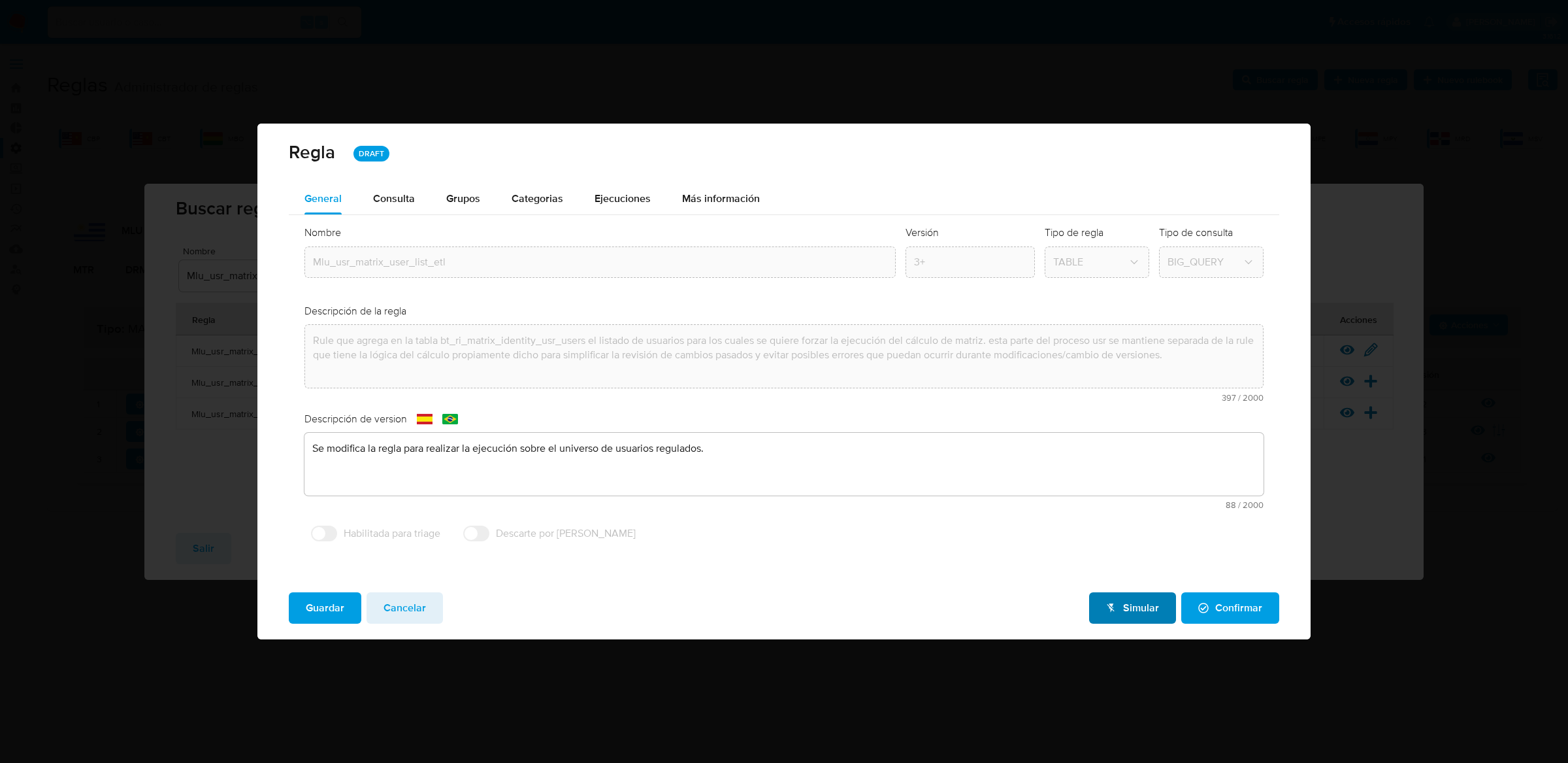
click at [1116, 605] on icon "button" at bounding box center [1111, 608] width 11 height 11
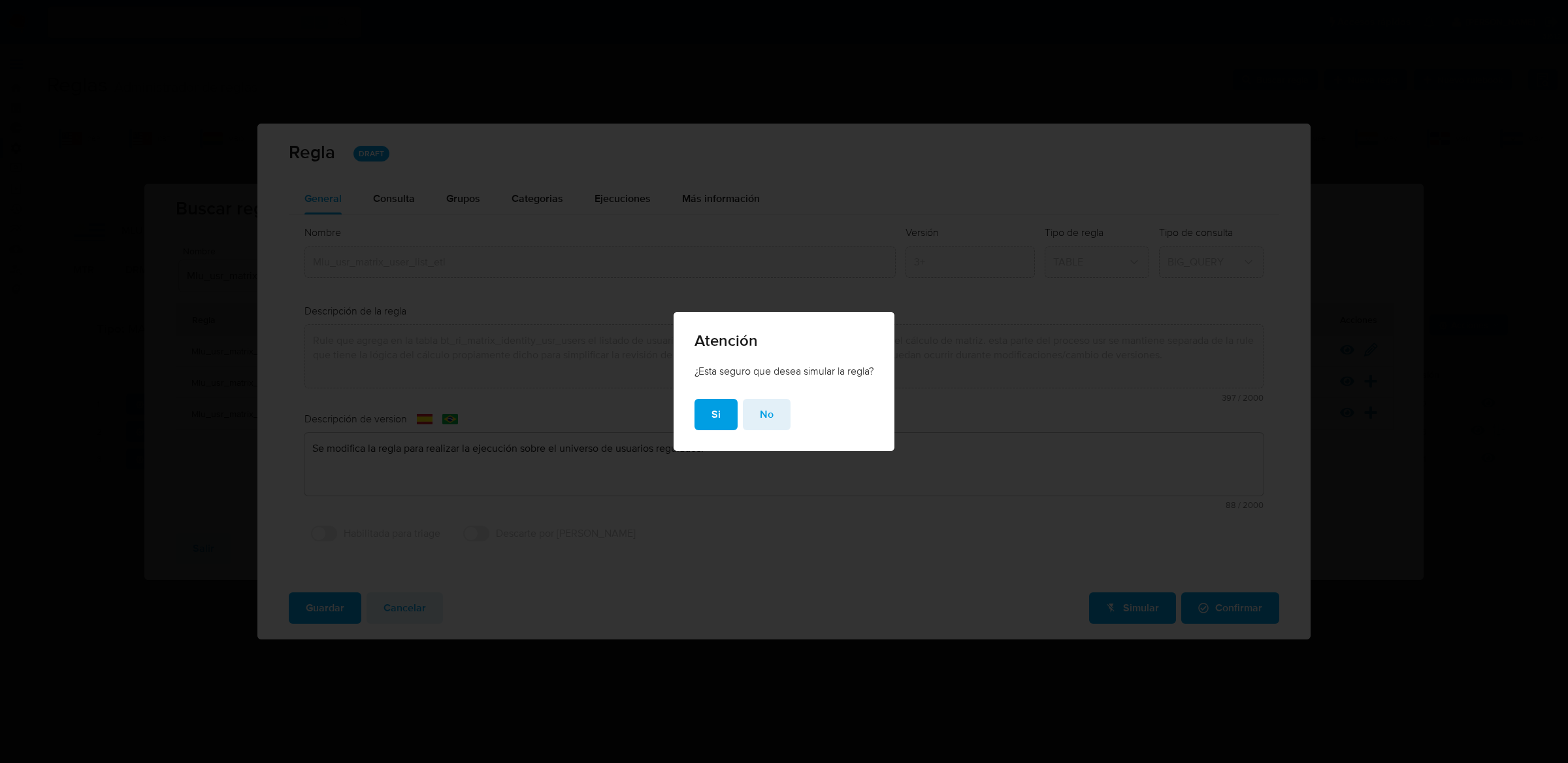
drag, startPoint x: 694, startPoint y: 373, endPoint x: 859, endPoint y: 369, distance: 165.0
click at [859, 369] on div "¿Esta seguro que desea simular la regla?" at bounding box center [784, 382] width 221 height 35
click at [721, 419] on button "Si" at bounding box center [716, 414] width 43 height 32
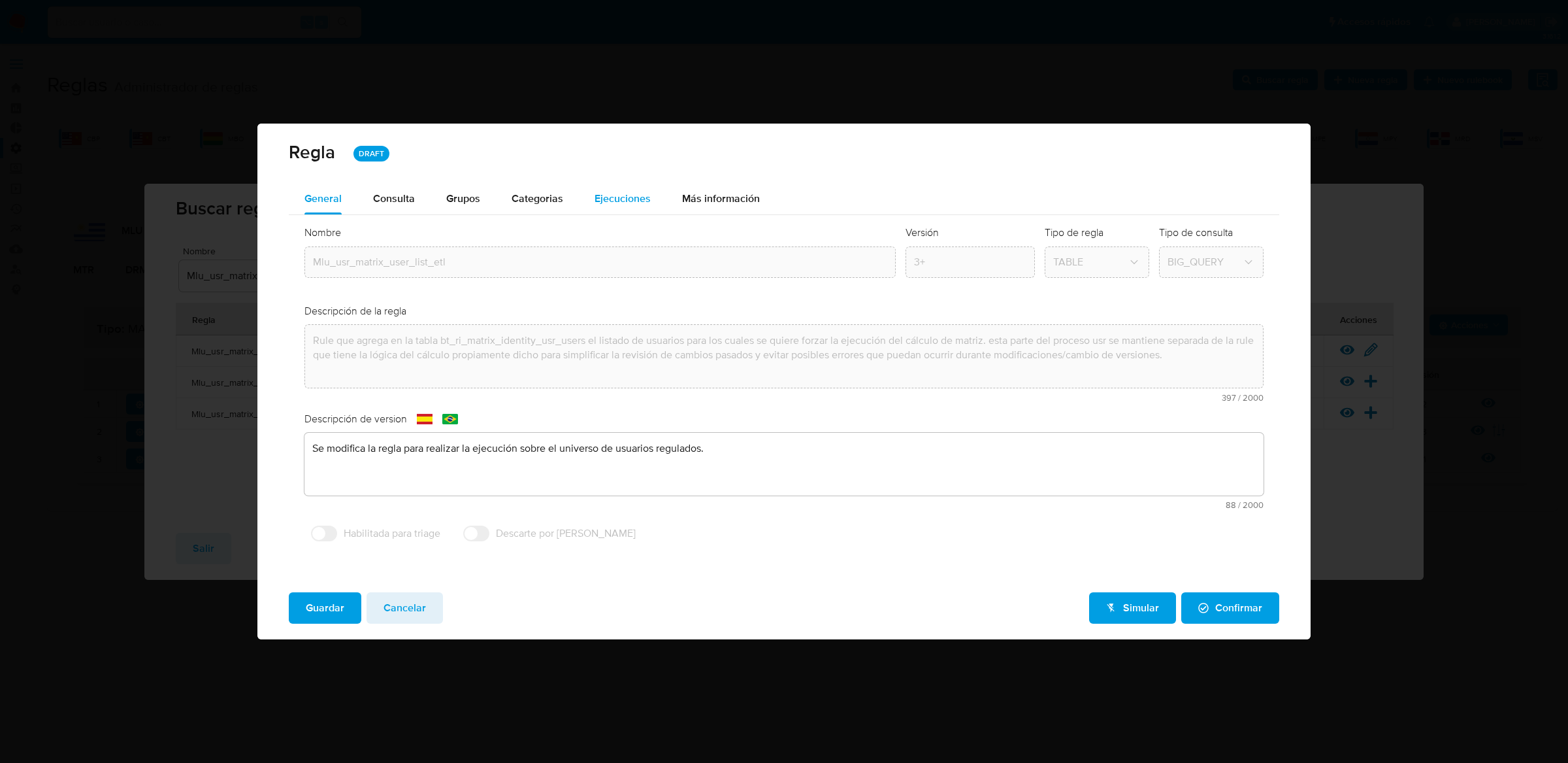
click at [639, 195] on span "Ejecuciones" at bounding box center [622, 198] width 56 height 15
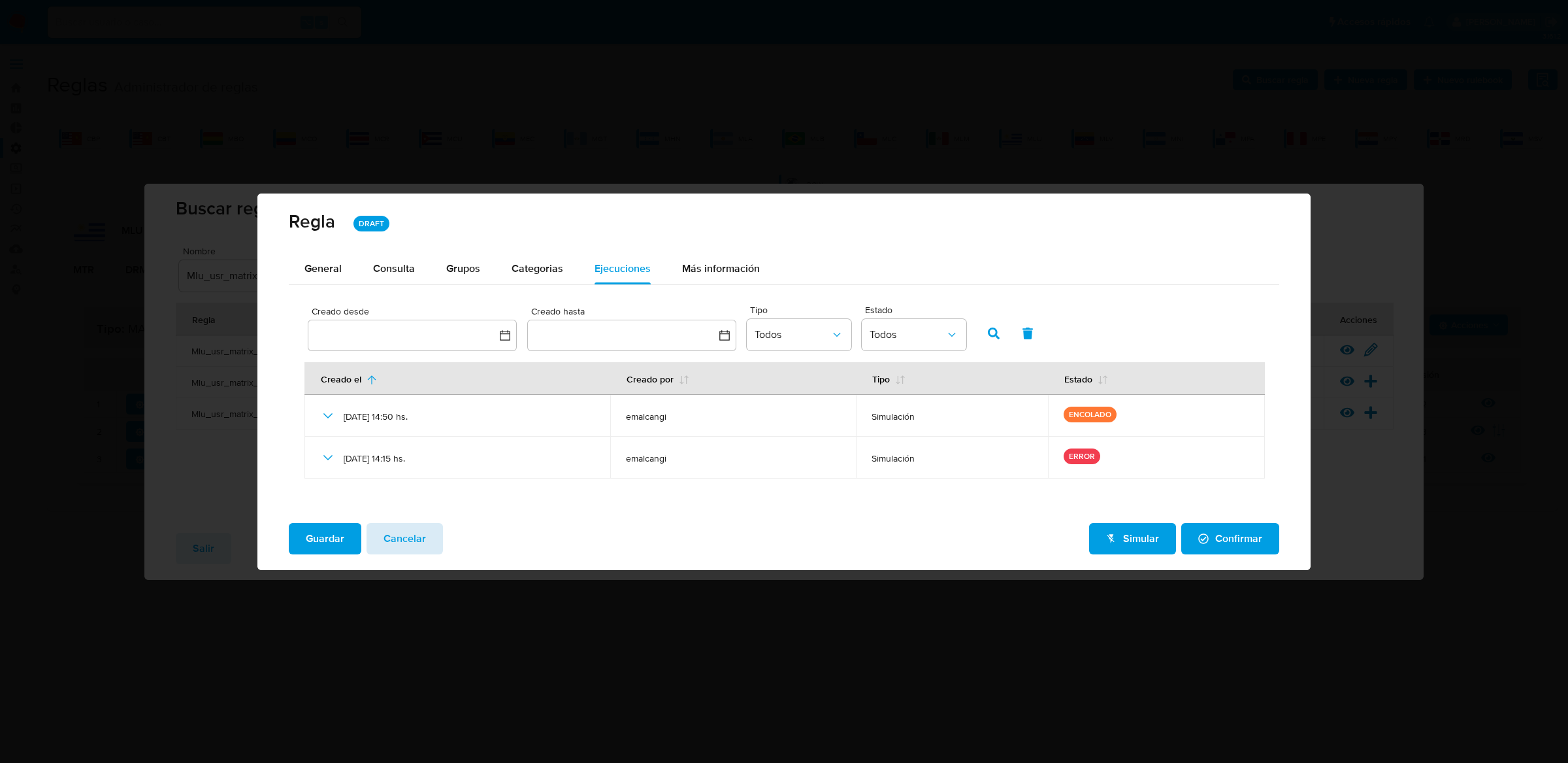
click at [398, 530] on span "Cancelar" at bounding box center [404, 539] width 43 height 28
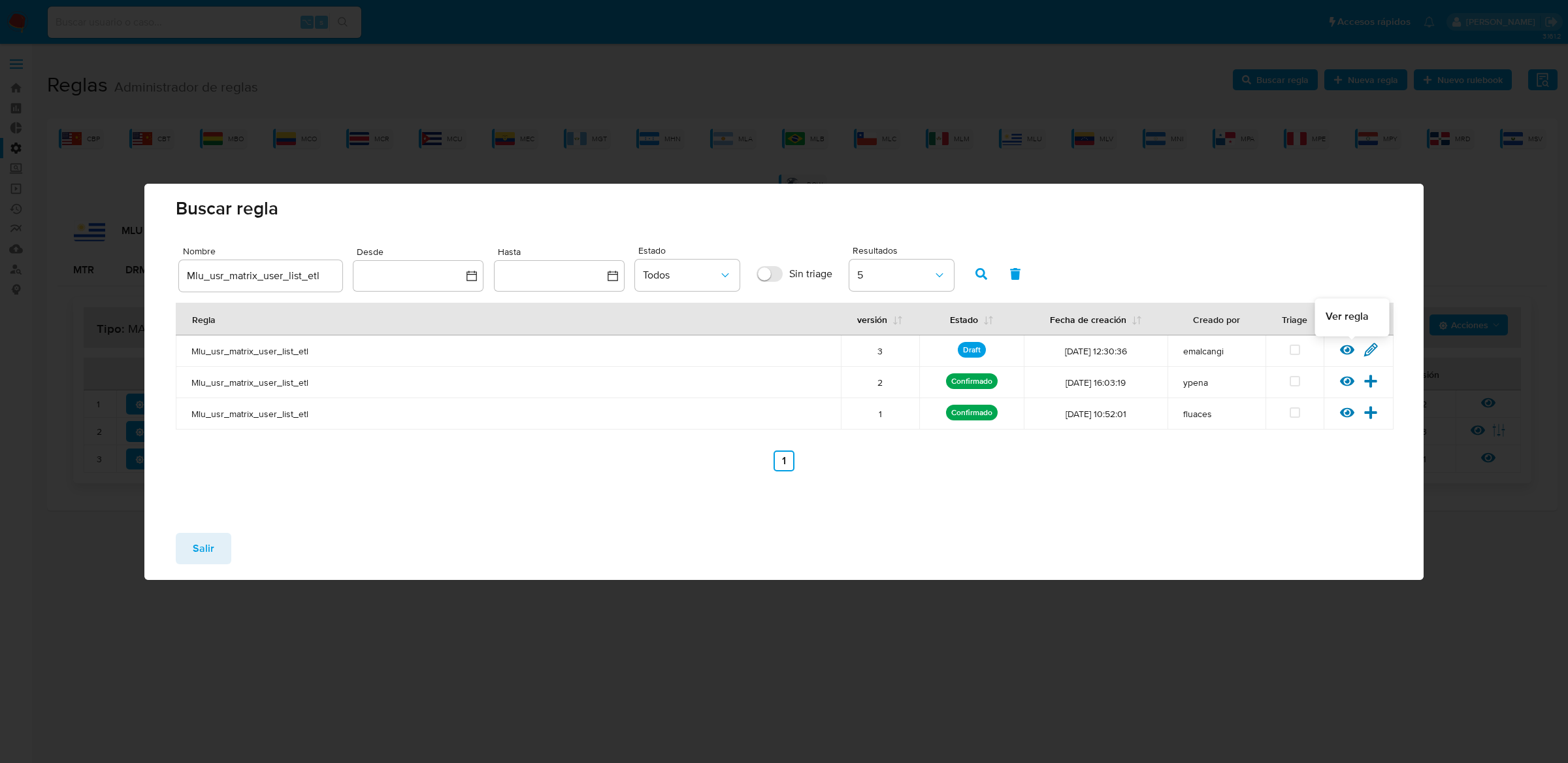
click at [1344, 346] on icon at bounding box center [1346, 349] width 14 height 14
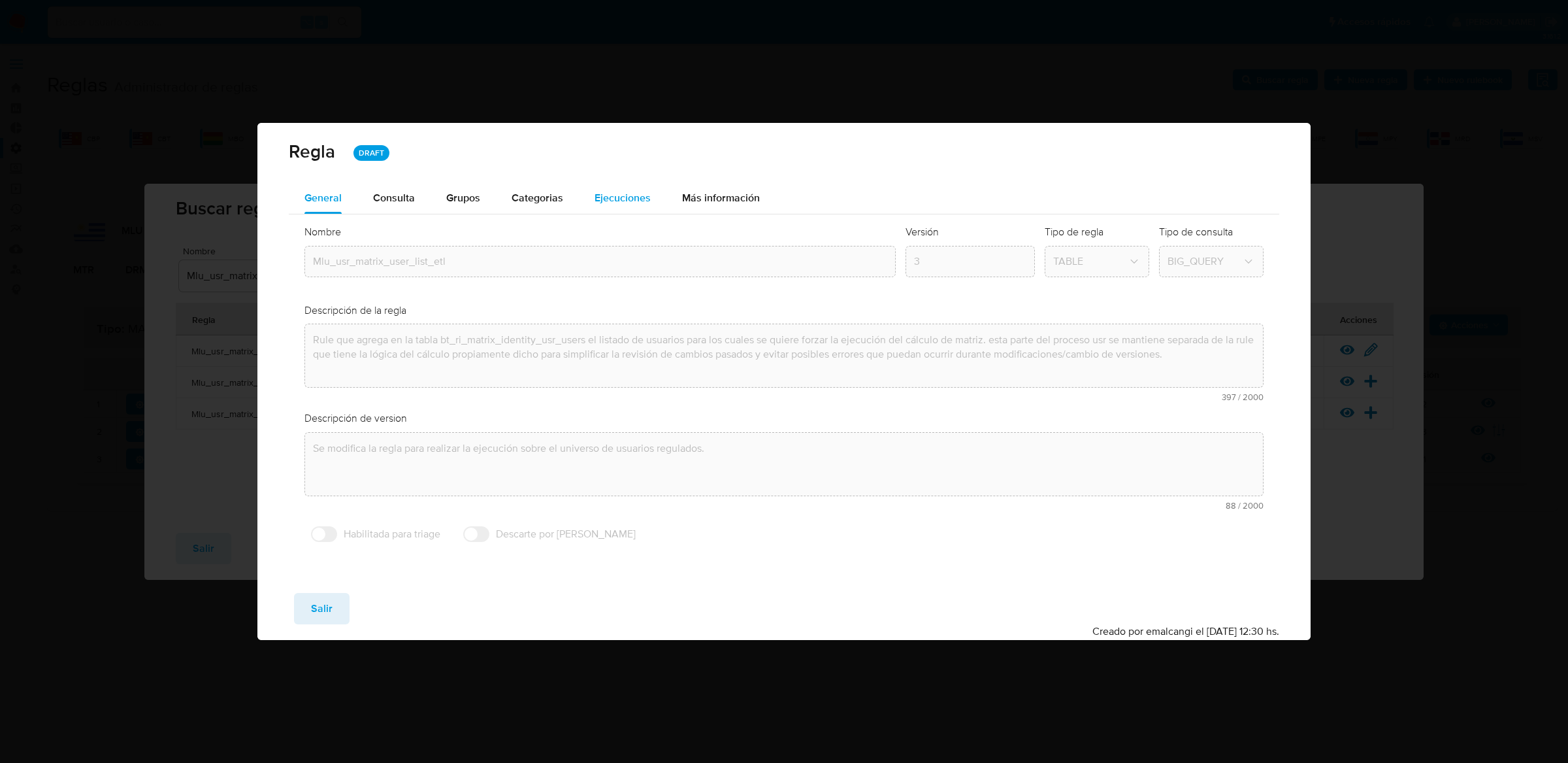
click at [621, 200] on span "Ejecuciones" at bounding box center [622, 198] width 56 height 15
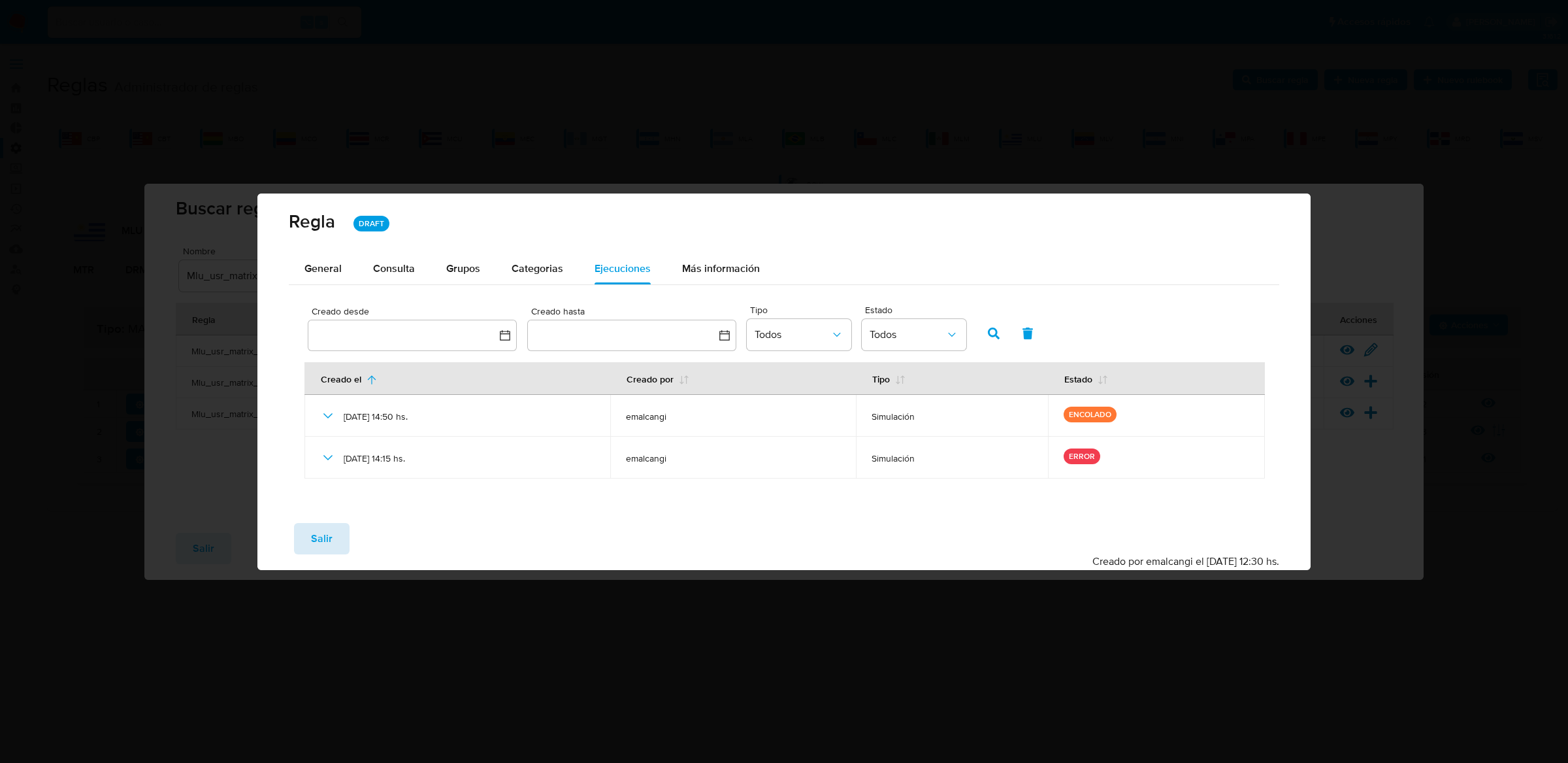
click at [326, 529] on span "Salir" at bounding box center [322, 539] width 22 height 28
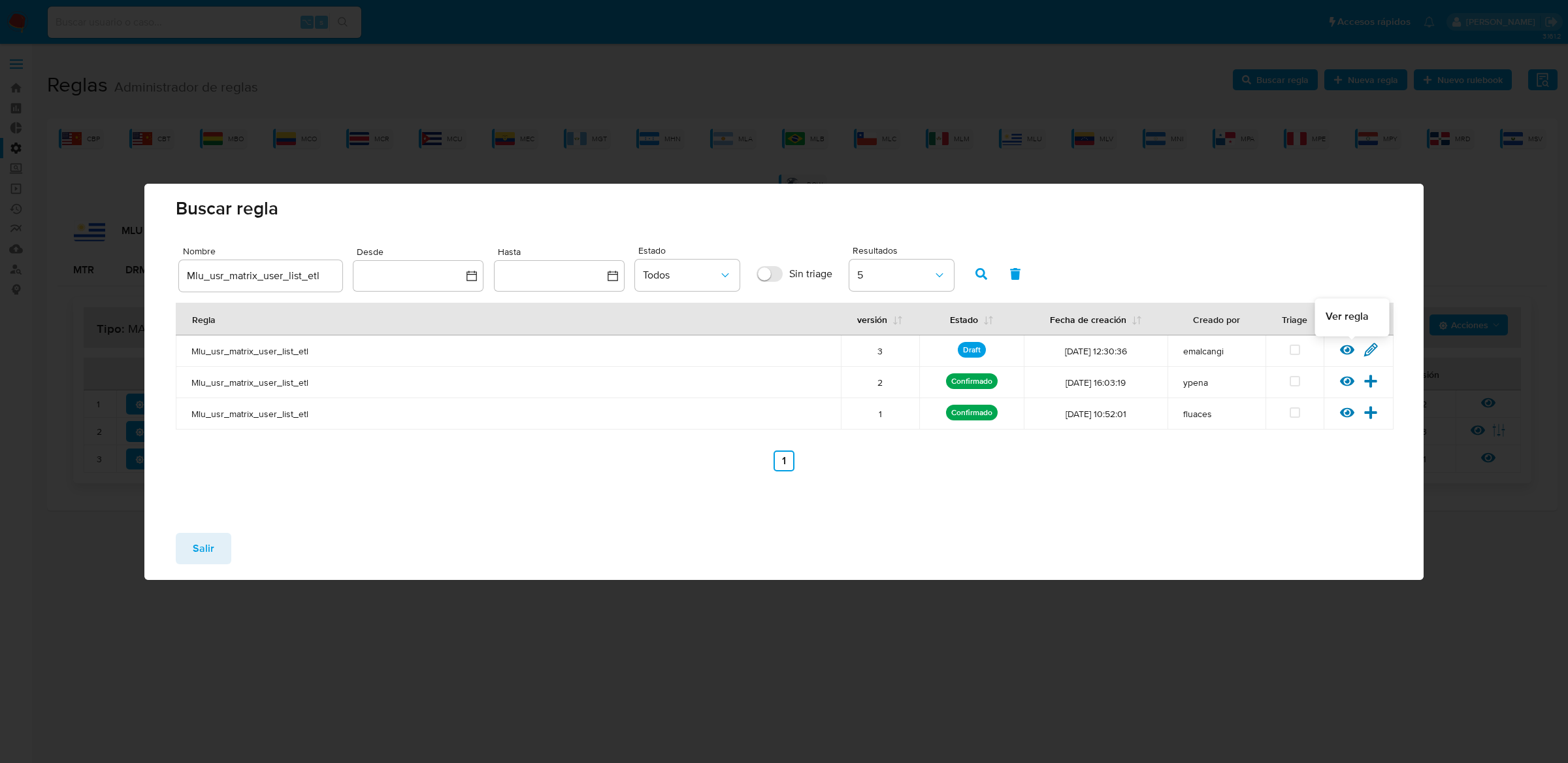
click at [1353, 352] on icon at bounding box center [1346, 349] width 14 height 14
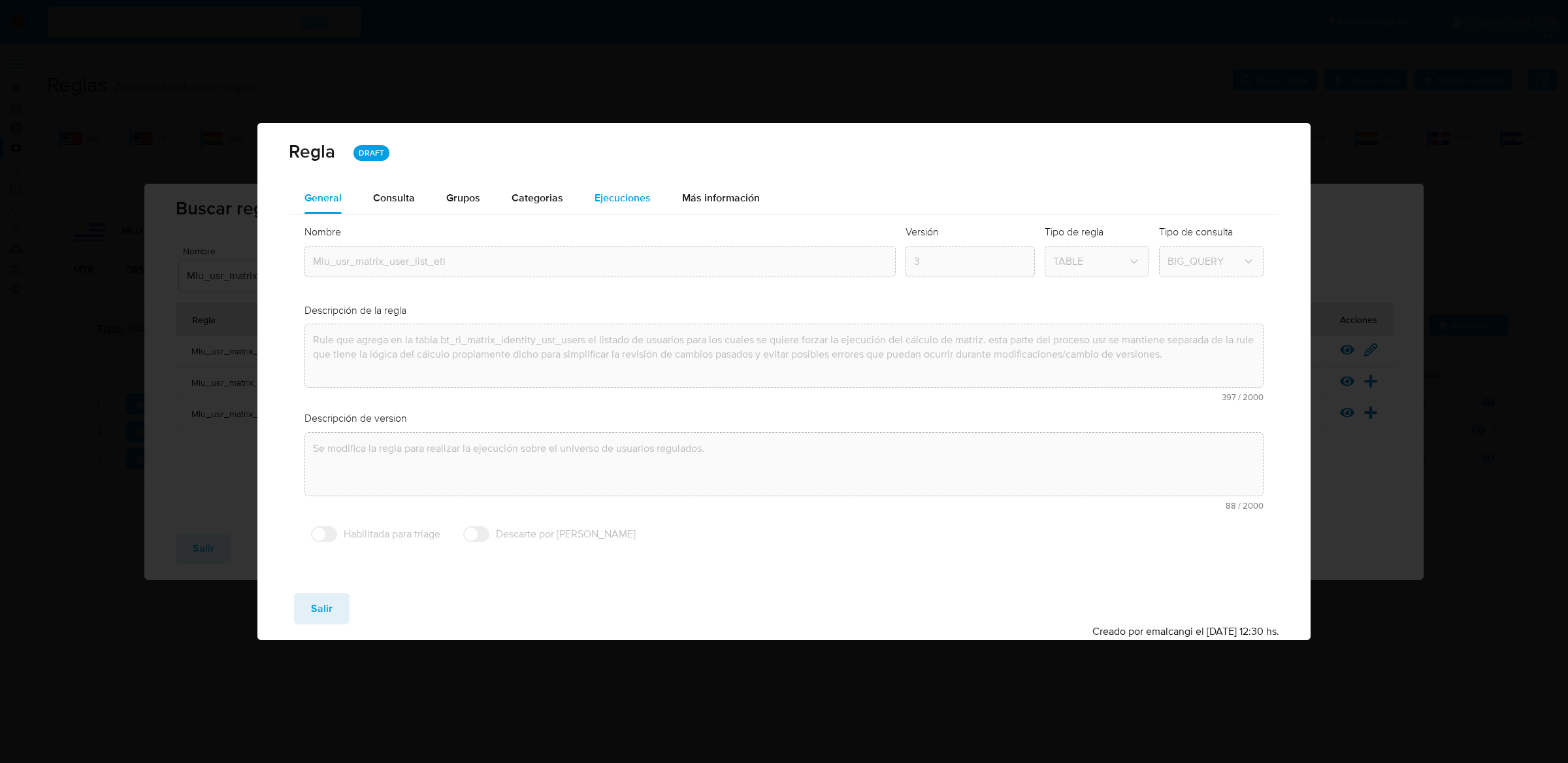
click at [640, 193] on span "Ejecuciones" at bounding box center [622, 198] width 56 height 15
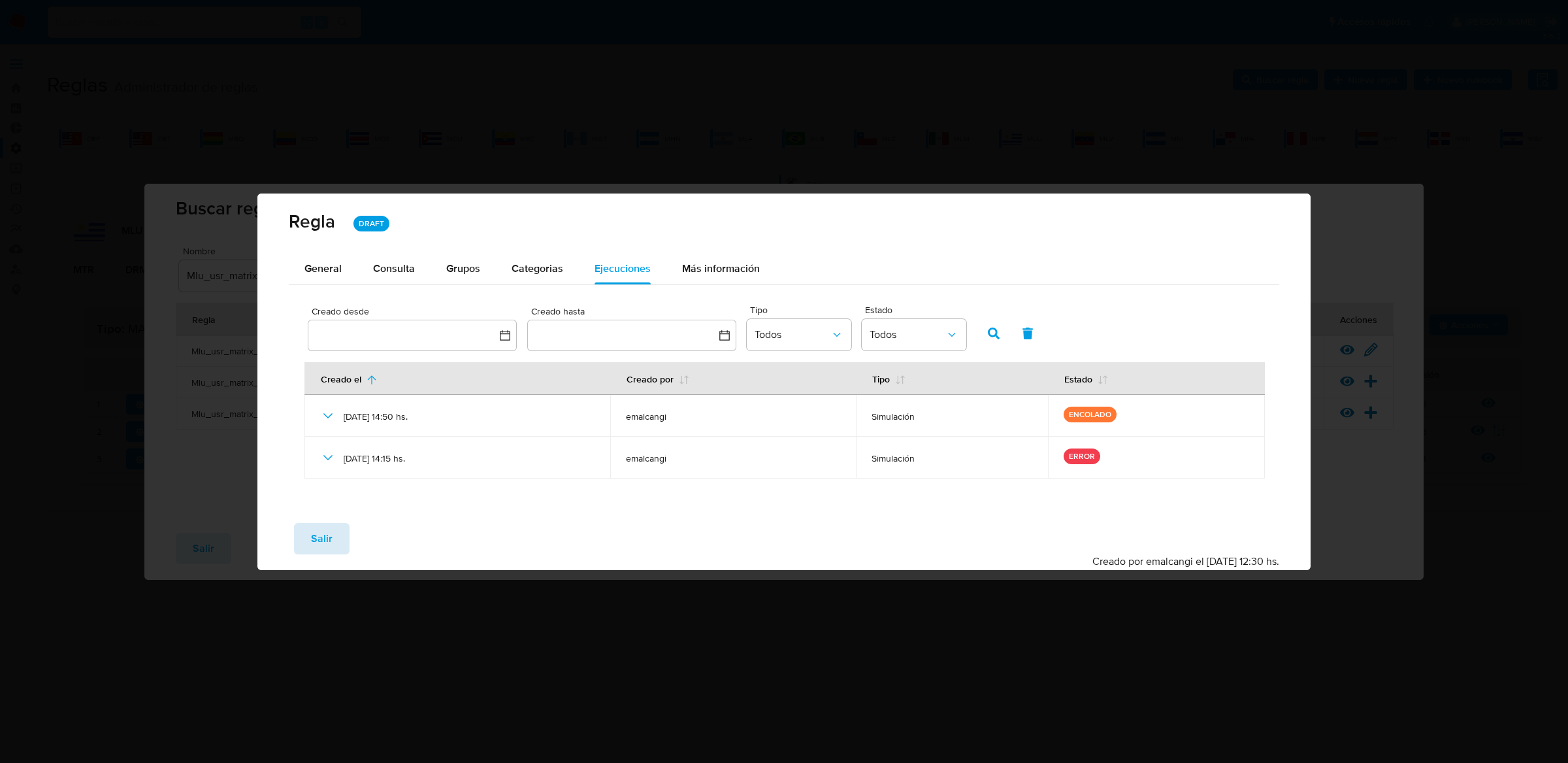
click at [328, 525] on span "Salir" at bounding box center [322, 539] width 22 height 28
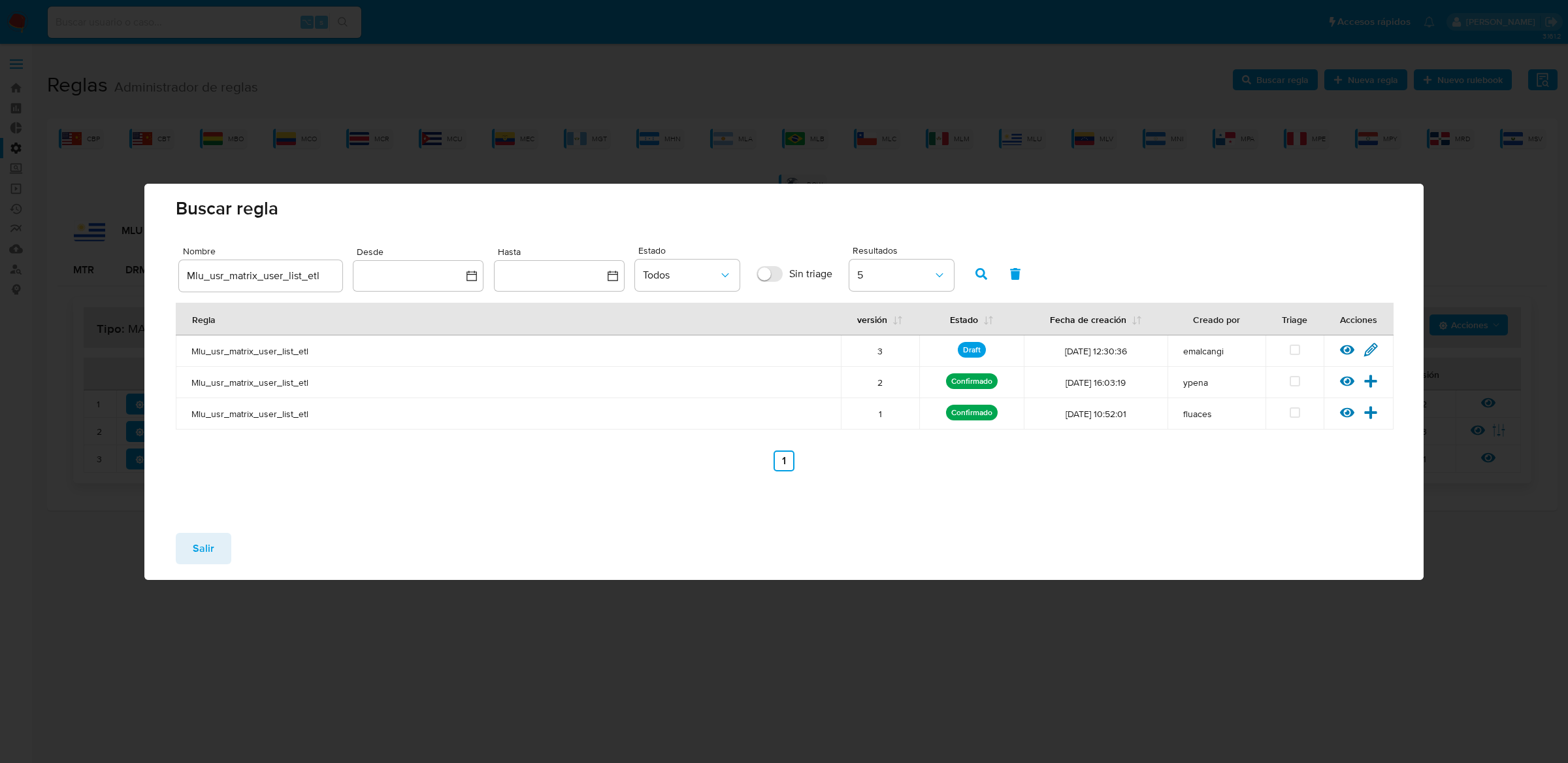
click at [1335, 343] on div "Ver regla Editar regla" at bounding box center [1359, 351] width 70 height 17
click at [1344, 349] on icon at bounding box center [1346, 349] width 14 height 14
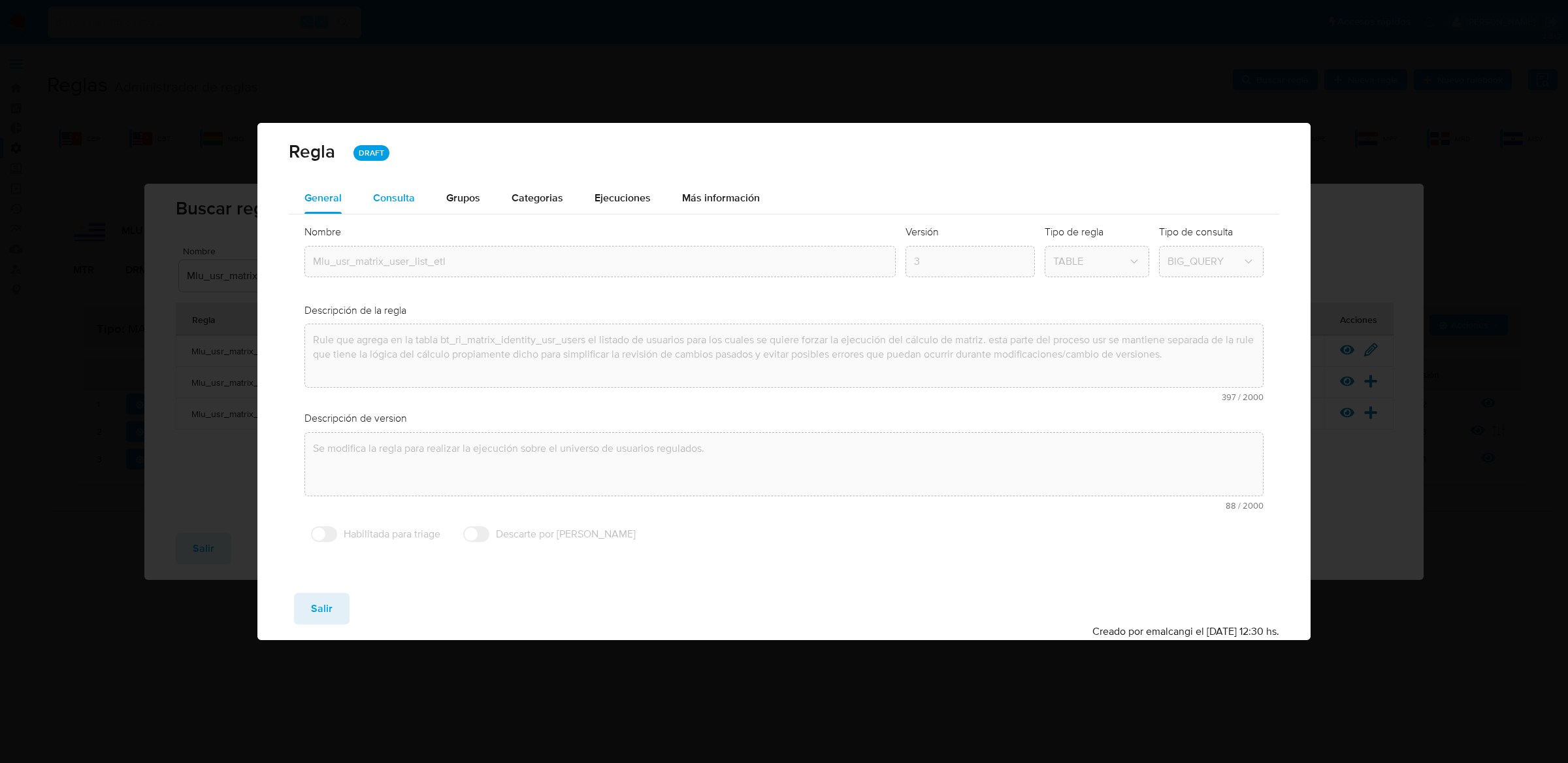
click at [400, 190] on span "Consulta" at bounding box center [394, 198] width 42 height 15
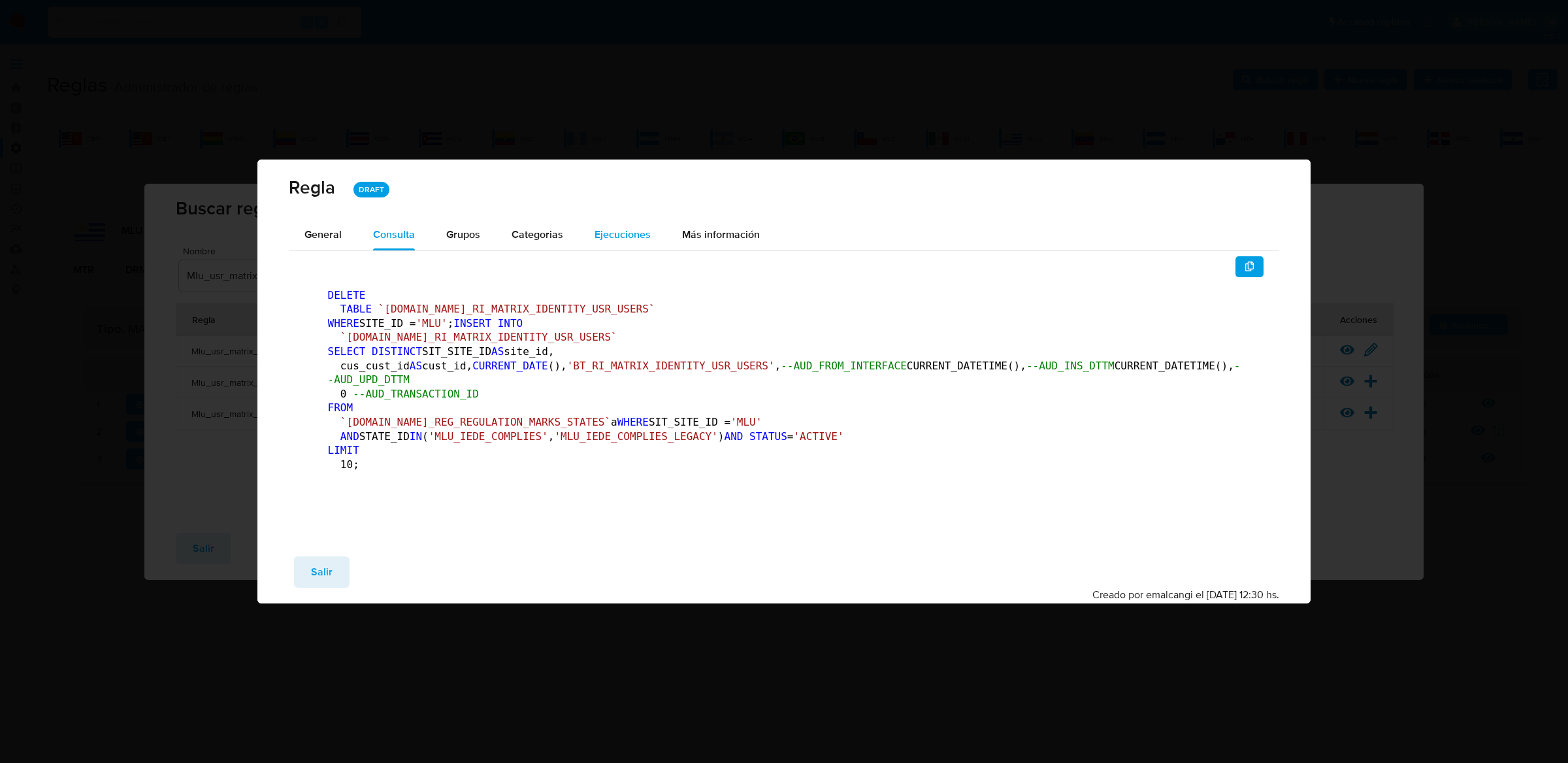
click at [598, 227] on span "Ejecuciones" at bounding box center [622, 234] width 56 height 15
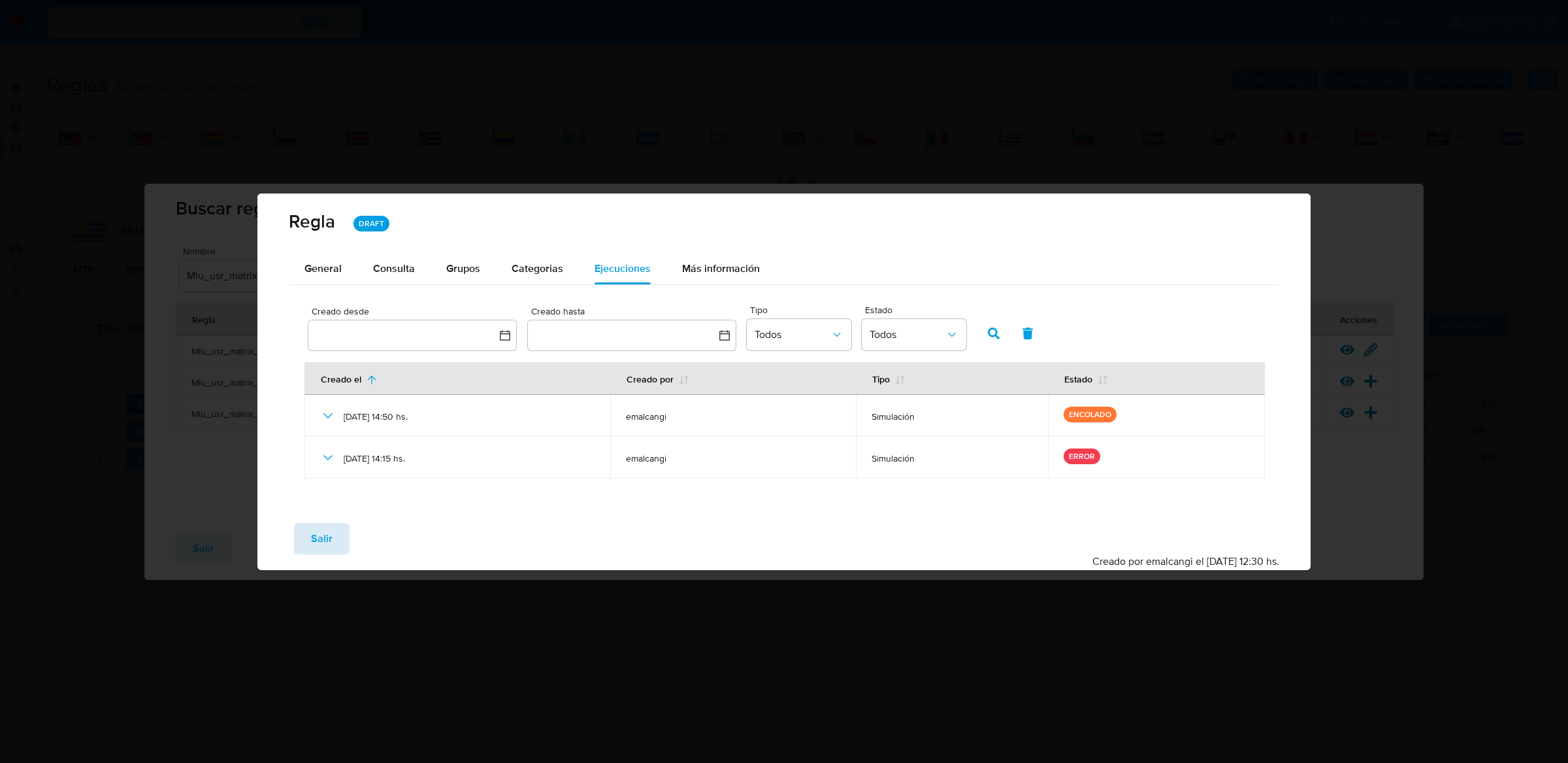
click at [318, 550] on span "Salir" at bounding box center [322, 539] width 22 height 28
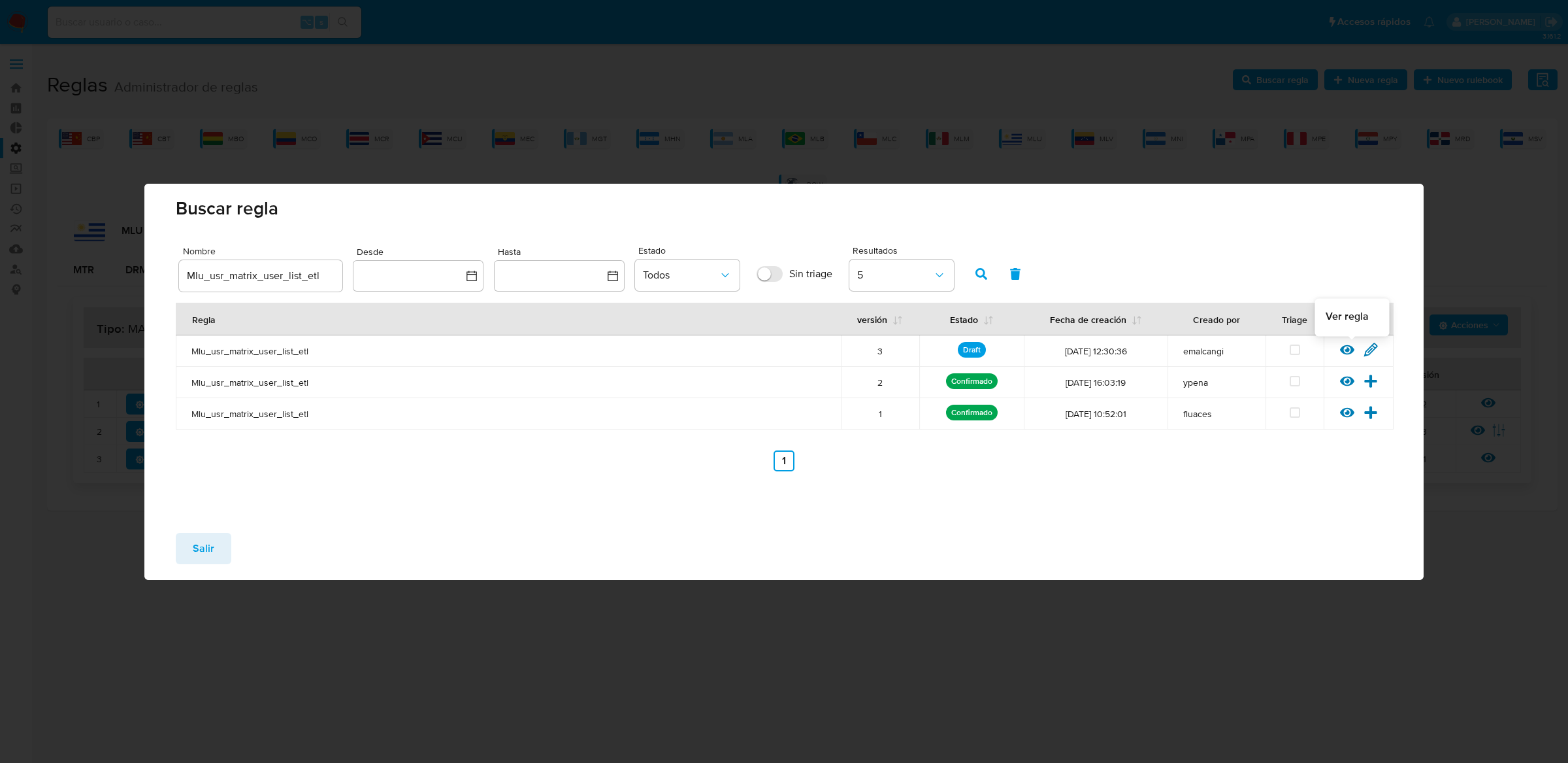
click at [1343, 344] on icon at bounding box center [1346, 349] width 14 height 14
click at [1343, 344] on div "Reglas Administrador de reglas Evidencias Nuevo rulebook Nueva regla Buscar reg…" at bounding box center [802, 286] width 1510 height 448
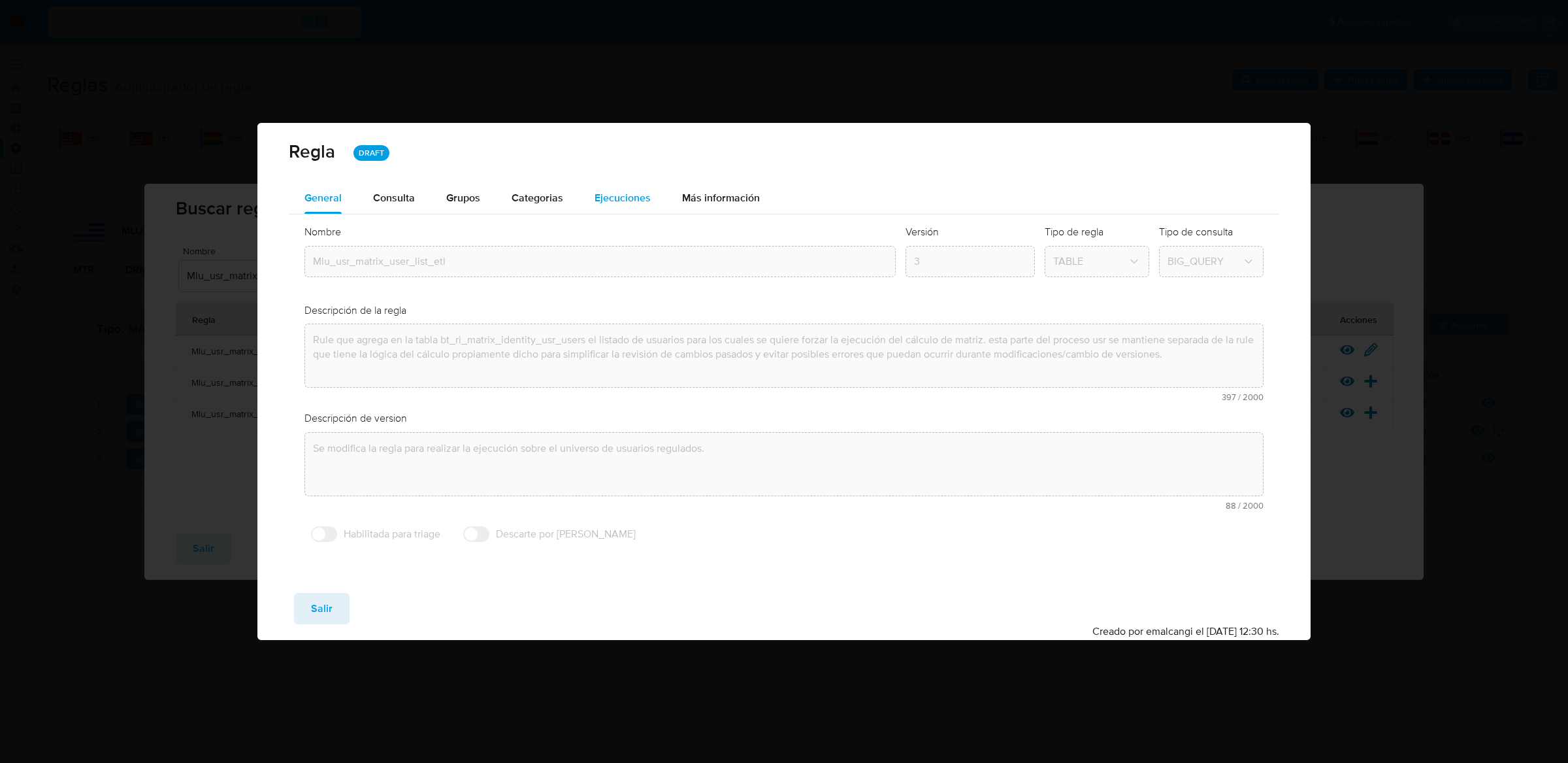
click at [606, 186] on div "Ejecuciones" at bounding box center [622, 198] width 56 height 32
click at [606, 186] on div "Regla DRAFT General Consulta Parametros Evidencias Grupos Categorias Ejecucione…" at bounding box center [784, 381] width 1568 height 763
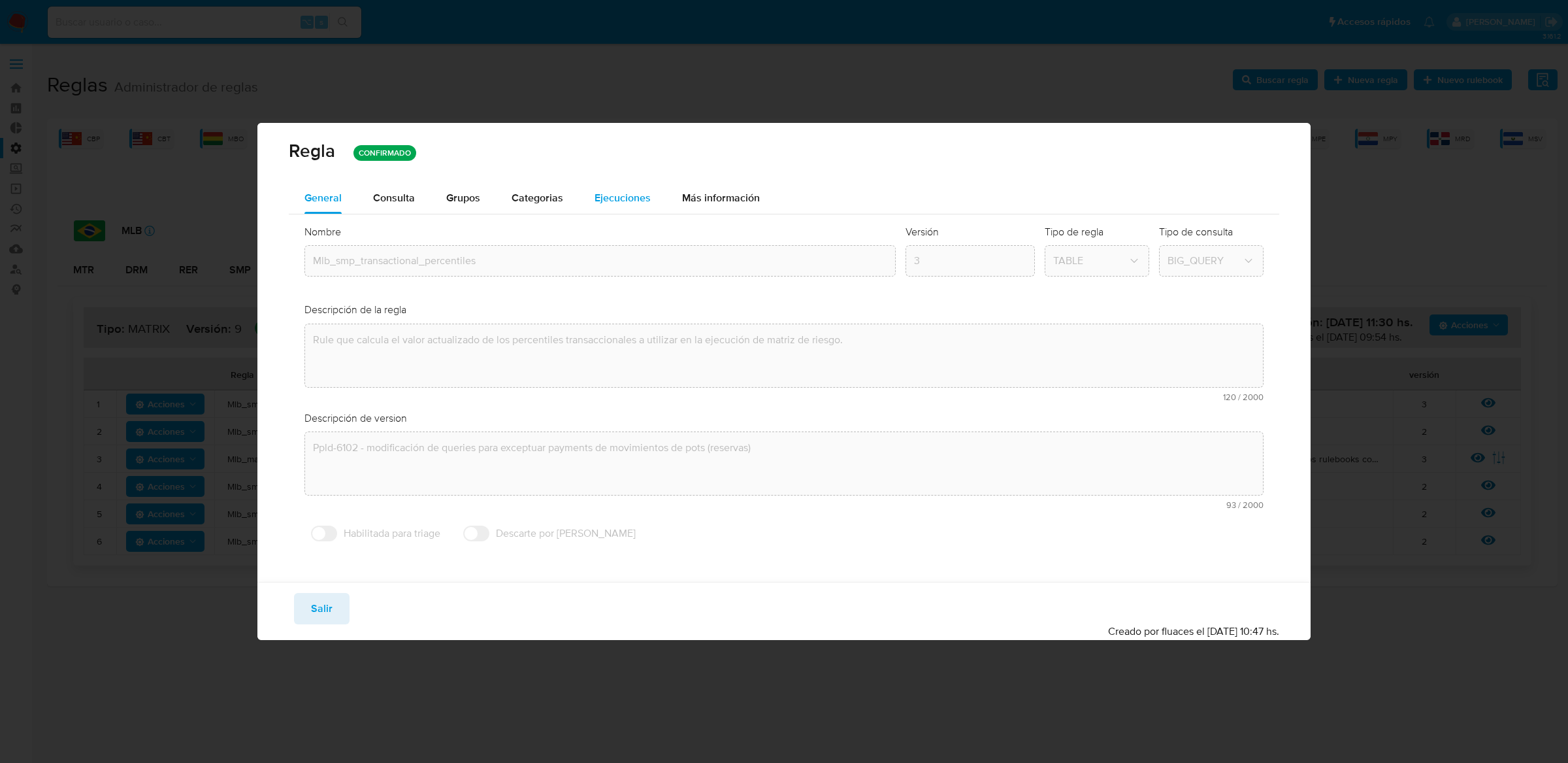
click at [624, 203] on span "Ejecuciones" at bounding box center [622, 198] width 56 height 15
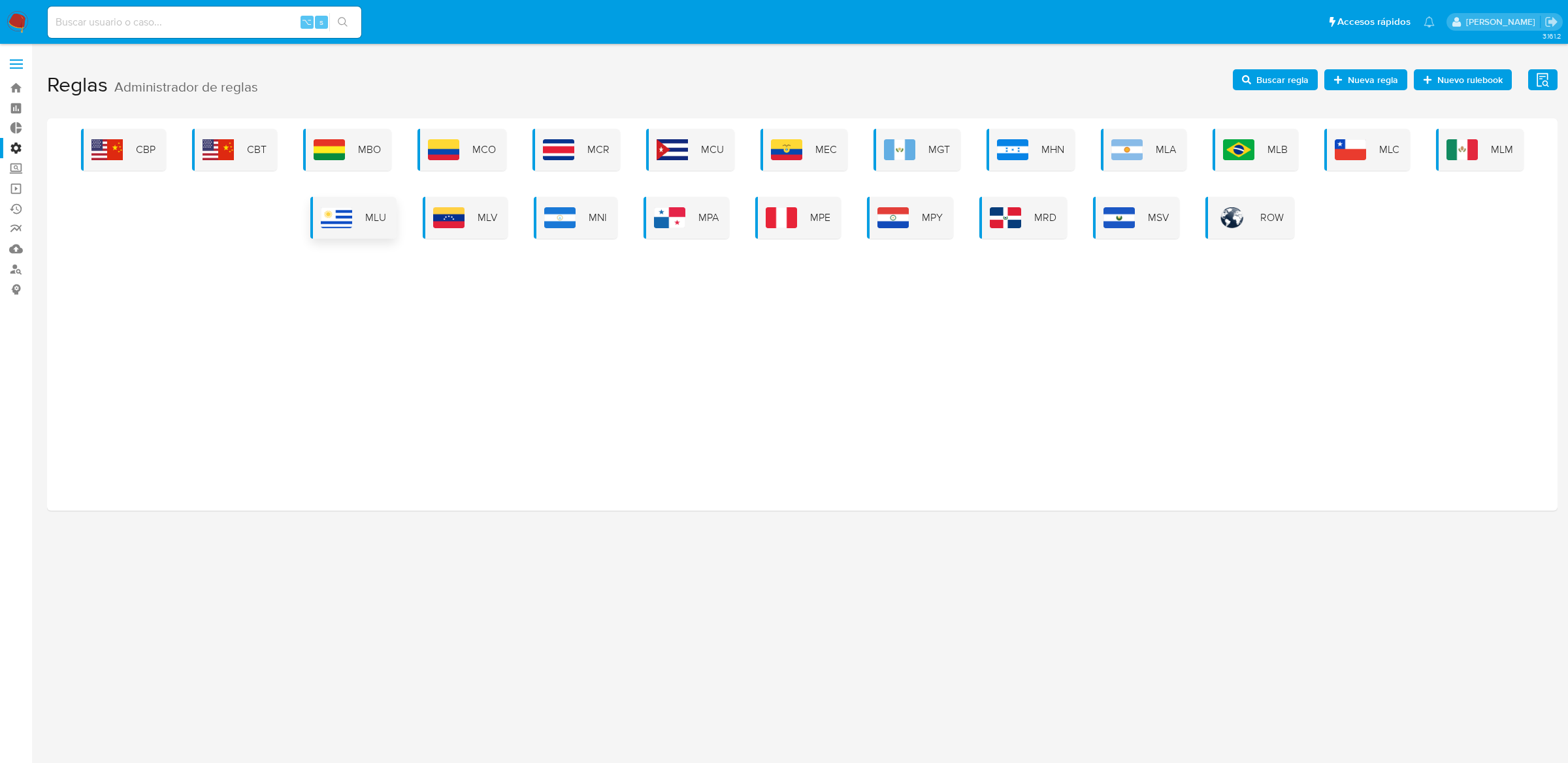
click at [370, 221] on span "MLU" at bounding box center [375, 217] width 21 height 14
click at [370, 221] on div "CBP CBT MBO MCO MCR MCU MEC MGT MHN MLA MLB MLC MLM MLU MLV MNI MPA MPE MPY MRD…" at bounding box center [802, 314] width 1510 height 392
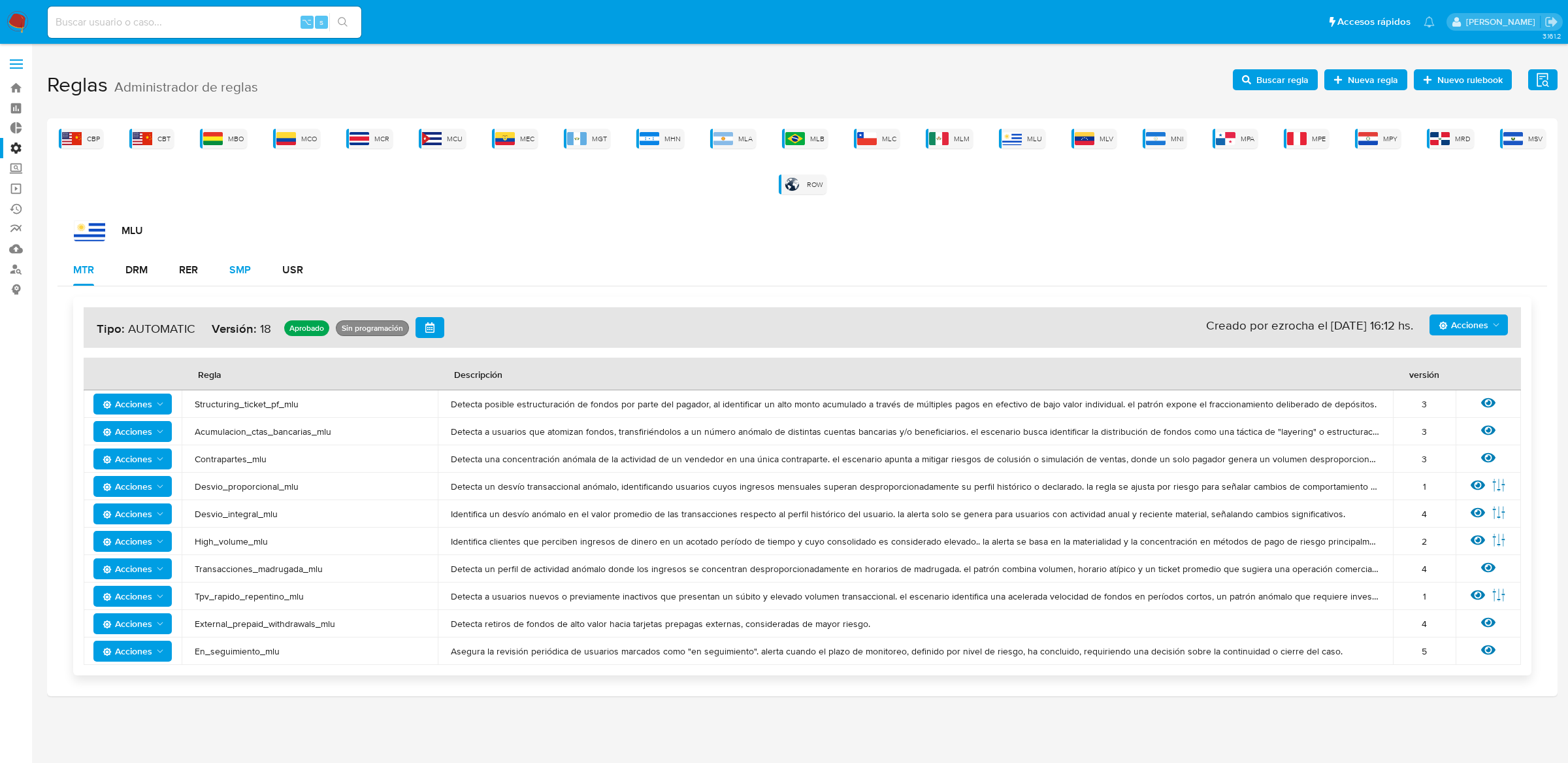
click at [265, 271] on button "SMP" at bounding box center [239, 270] width 53 height 32
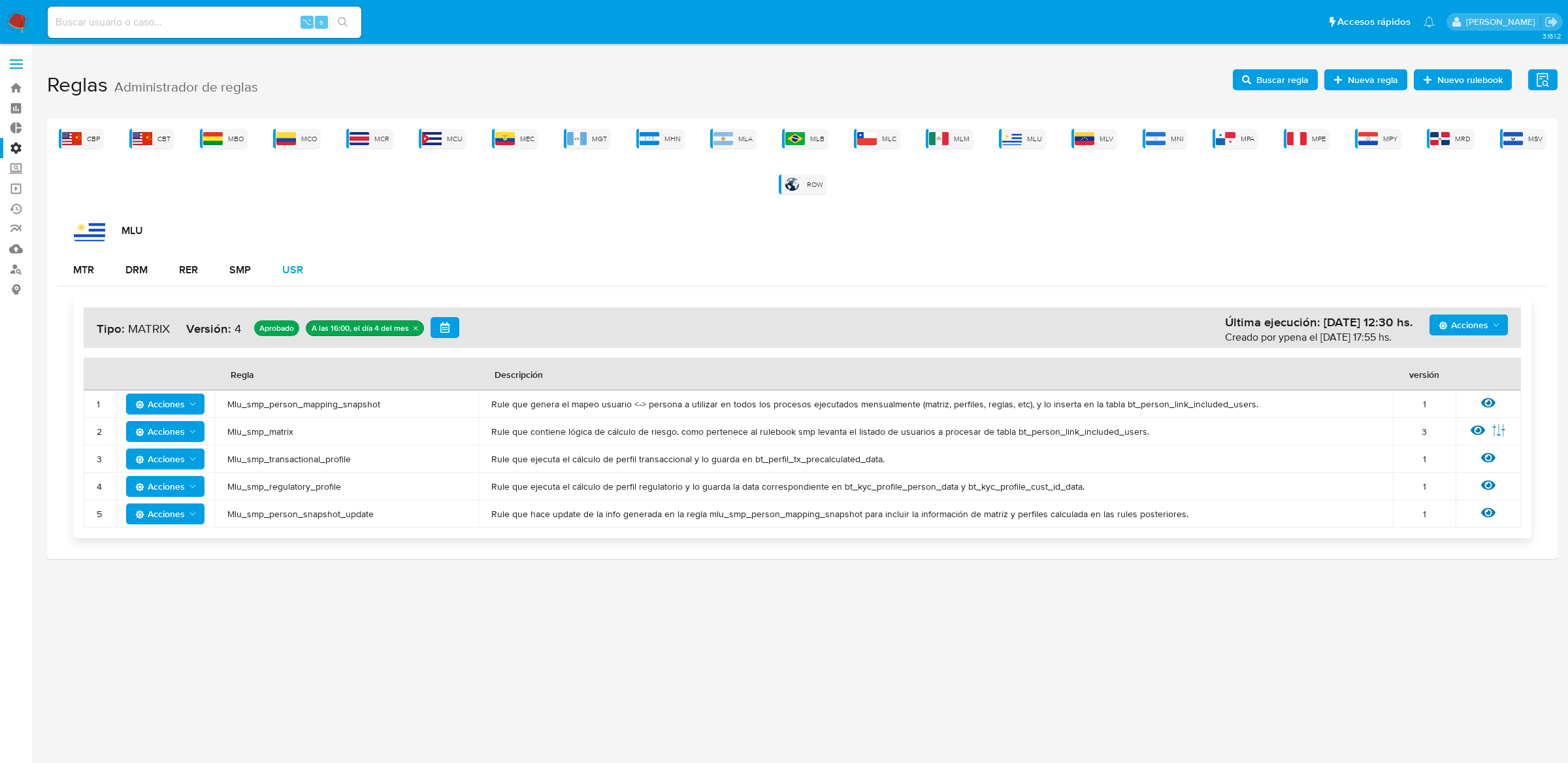
click at [280, 270] on button "USR" at bounding box center [293, 270] width 53 height 32
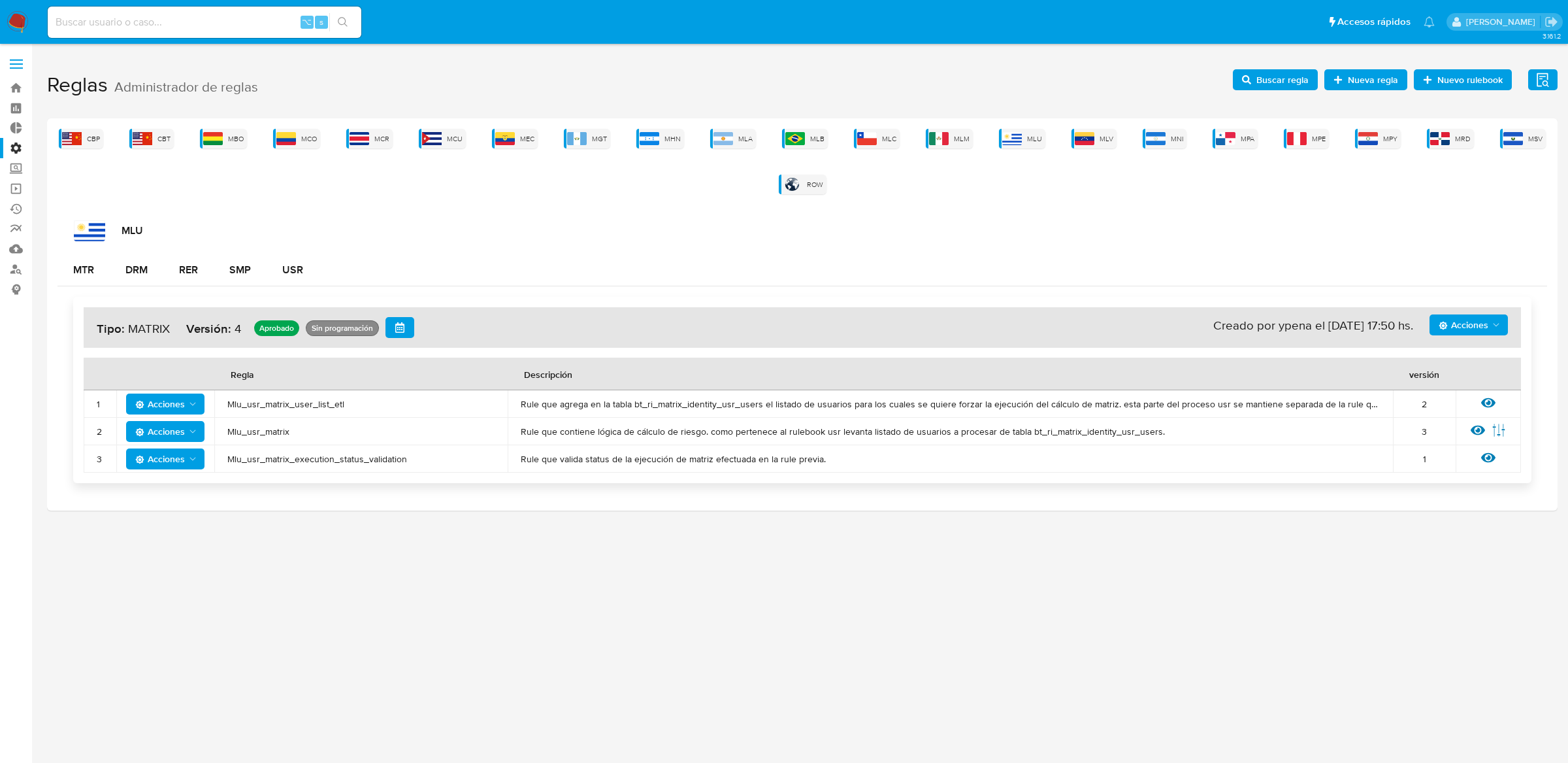
click at [1275, 68] on h1 "Reglas Administrador de reglas Evidencias Nuevo rulebook Nueva regla Buscar reg…" at bounding box center [802, 85] width 1510 height 45
click at [1272, 79] on span "Buscar regla" at bounding box center [1282, 79] width 53 height 21
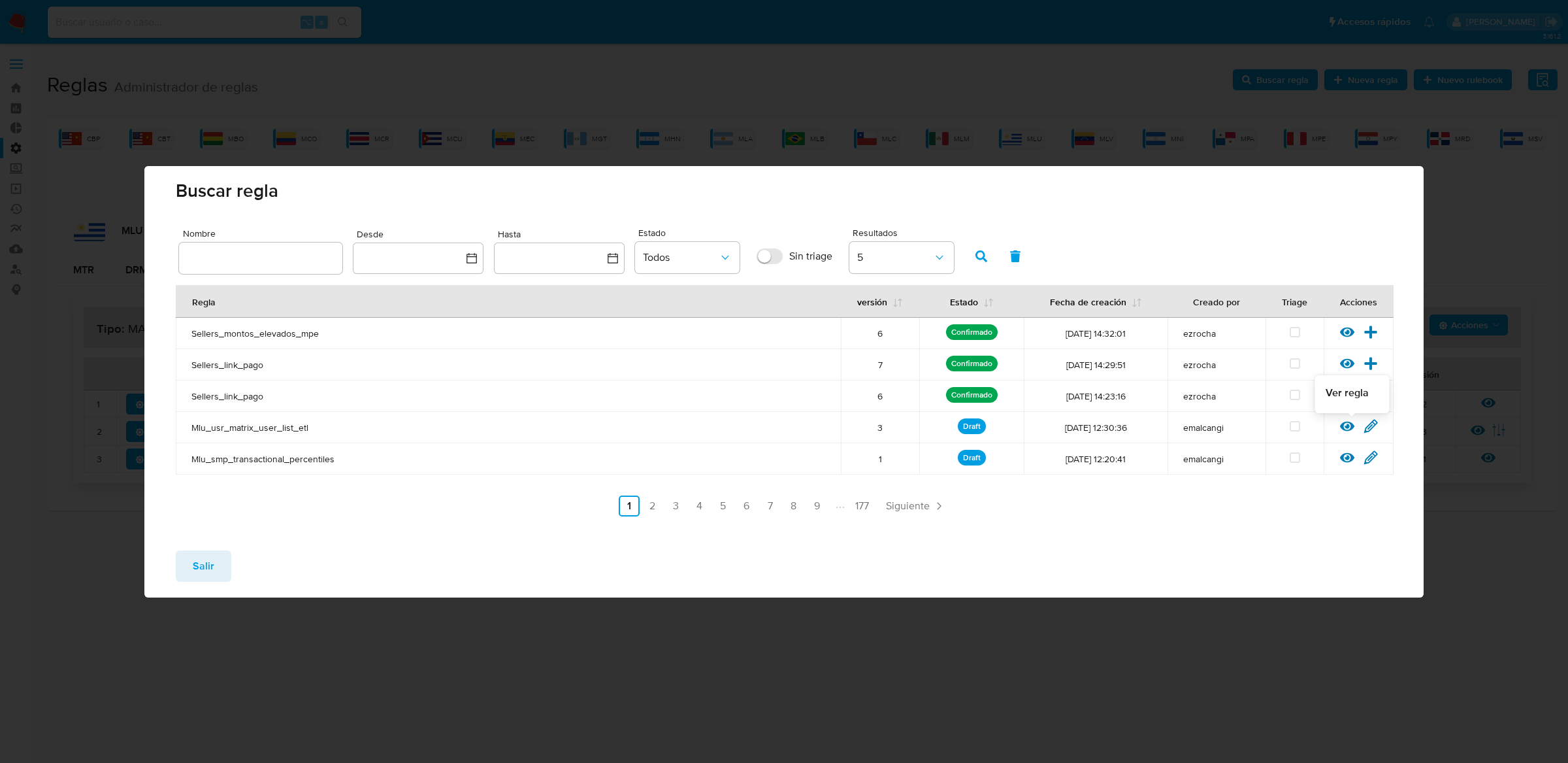
click at [1350, 422] on icon at bounding box center [1346, 426] width 14 height 10
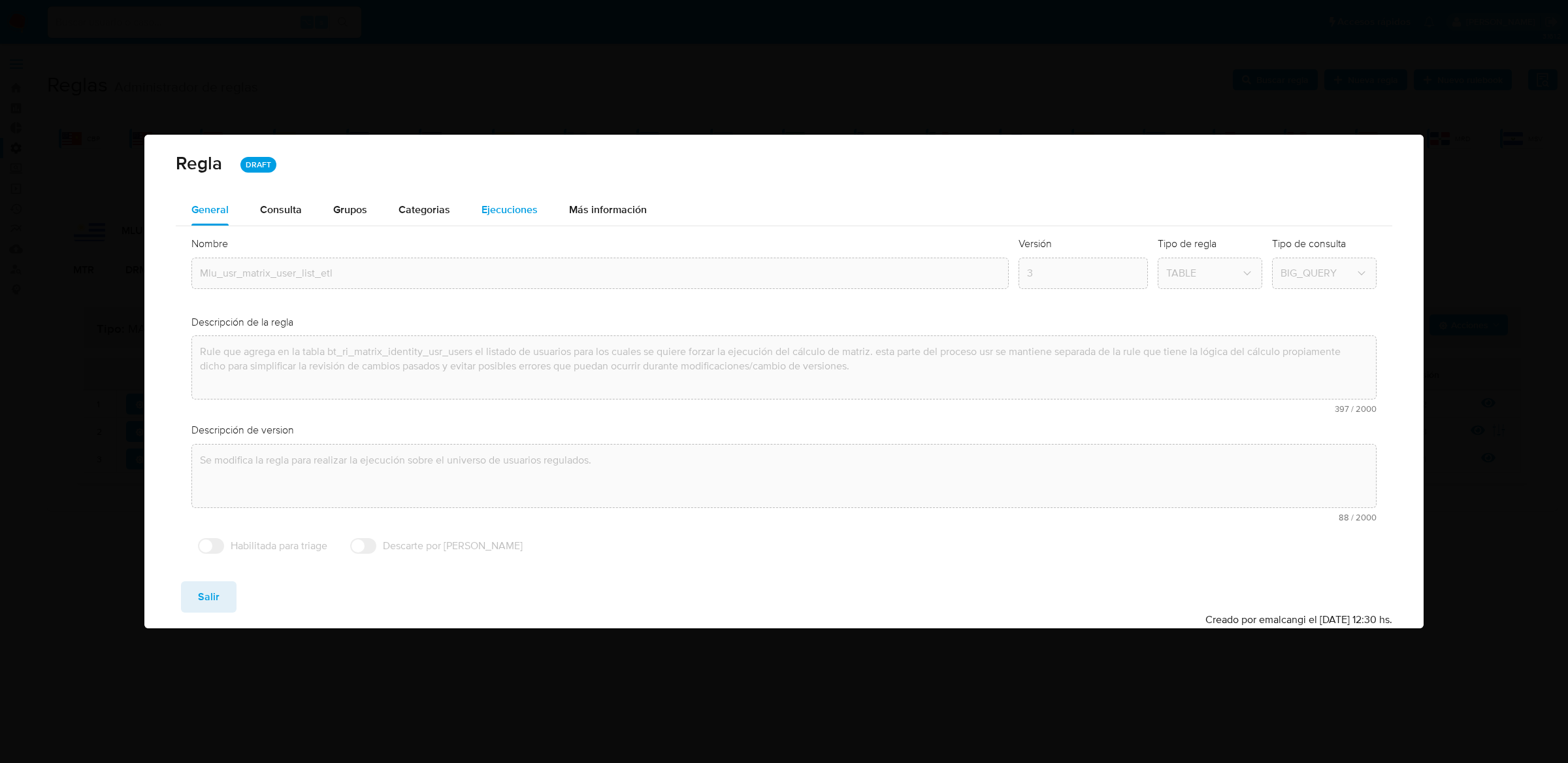
click at [521, 208] on span "Ejecuciones" at bounding box center [509, 209] width 56 height 15
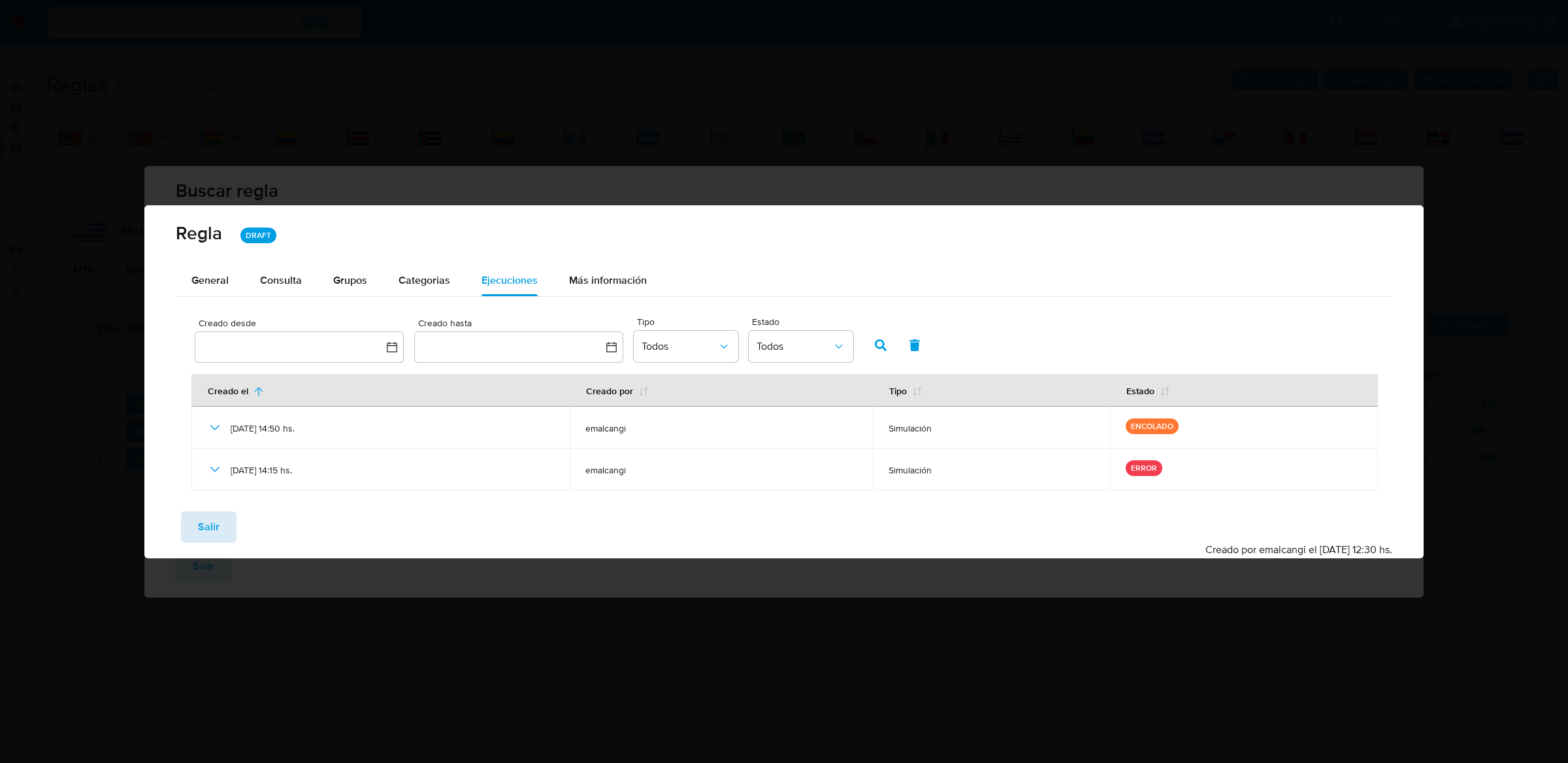
click at [211, 520] on span "Salir" at bounding box center [208, 526] width 22 height 28
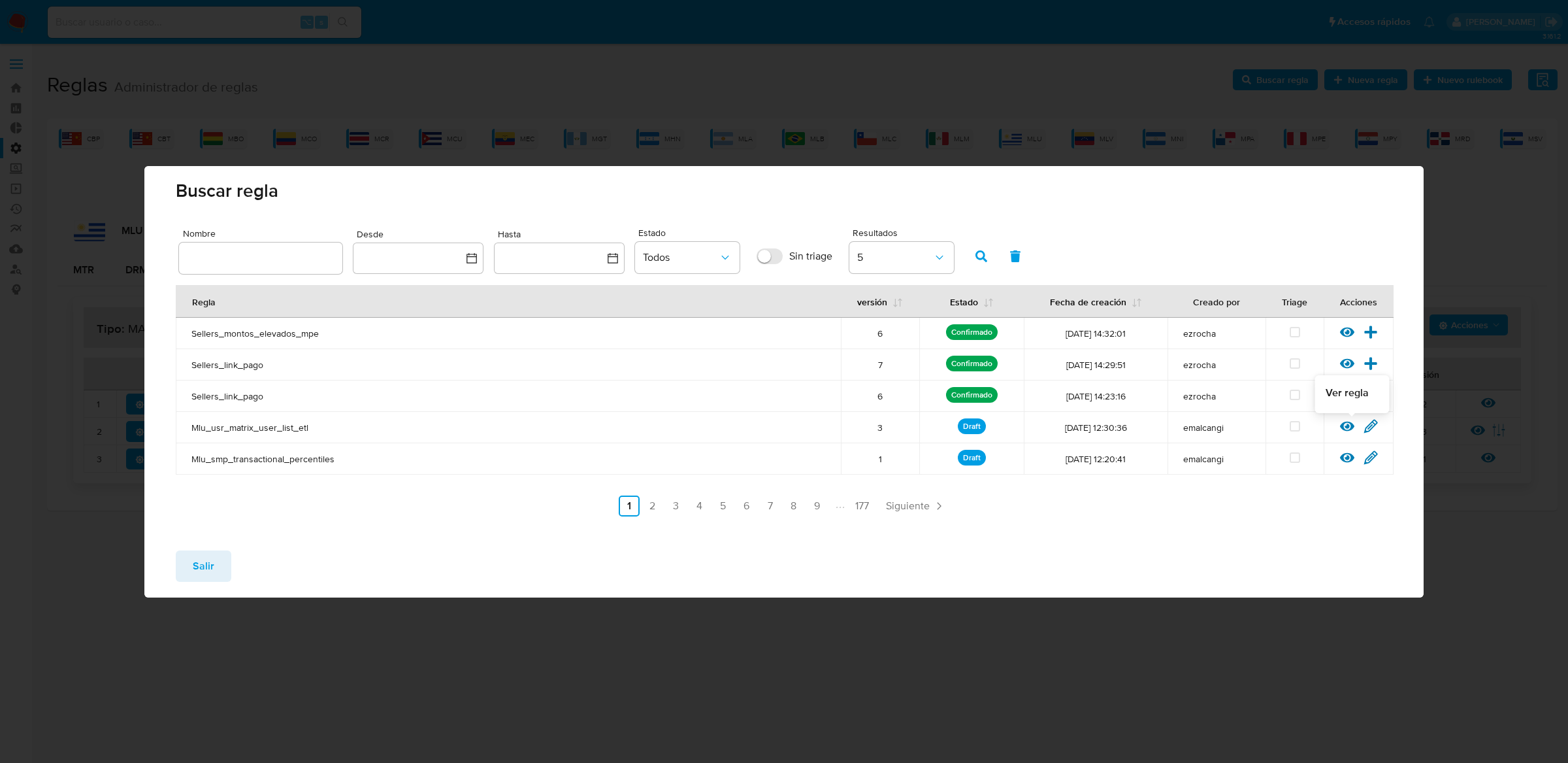
click at [1346, 422] on icon at bounding box center [1346, 426] width 14 height 10
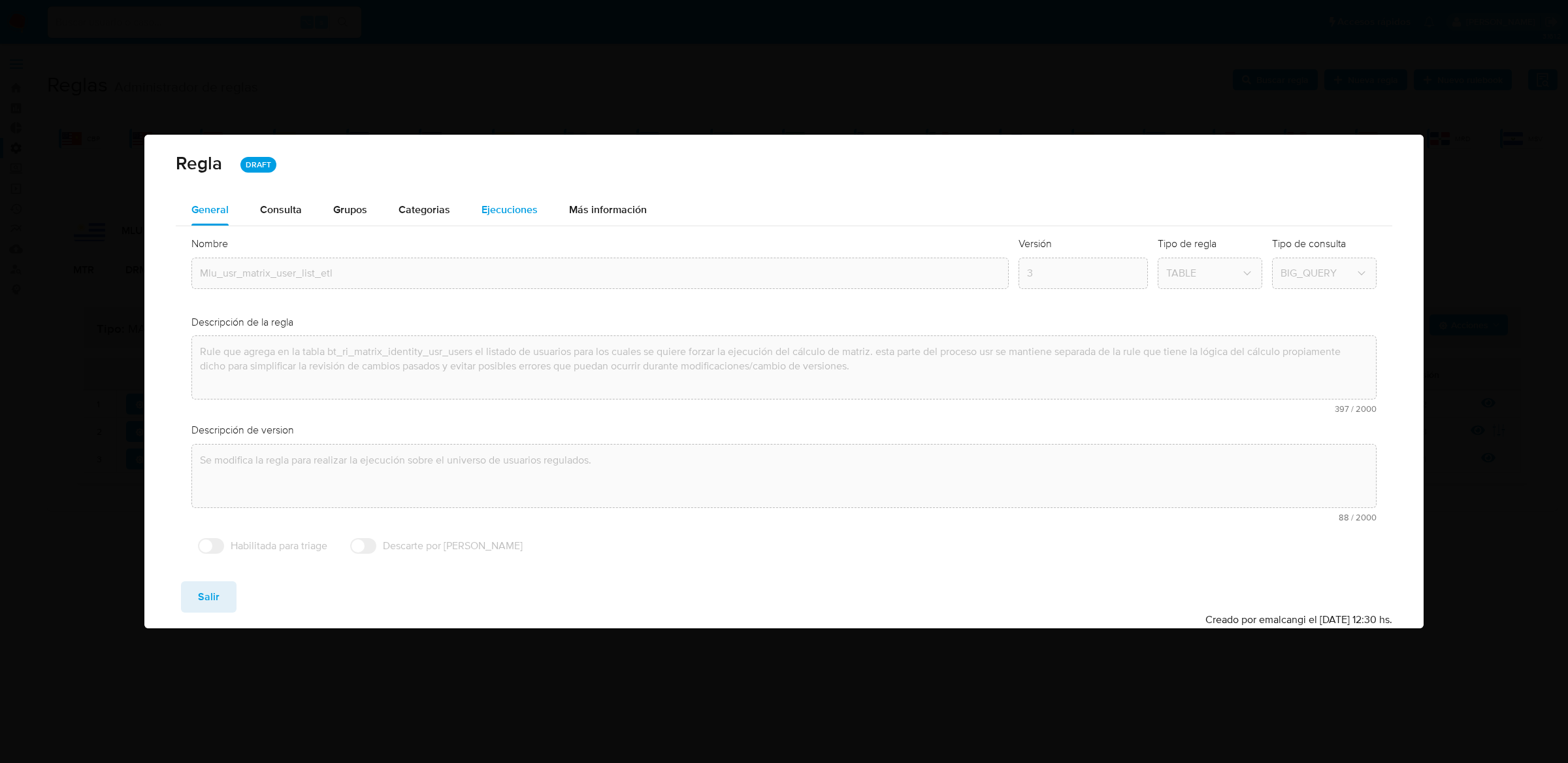
click at [513, 202] on span "Ejecuciones" at bounding box center [509, 209] width 56 height 15
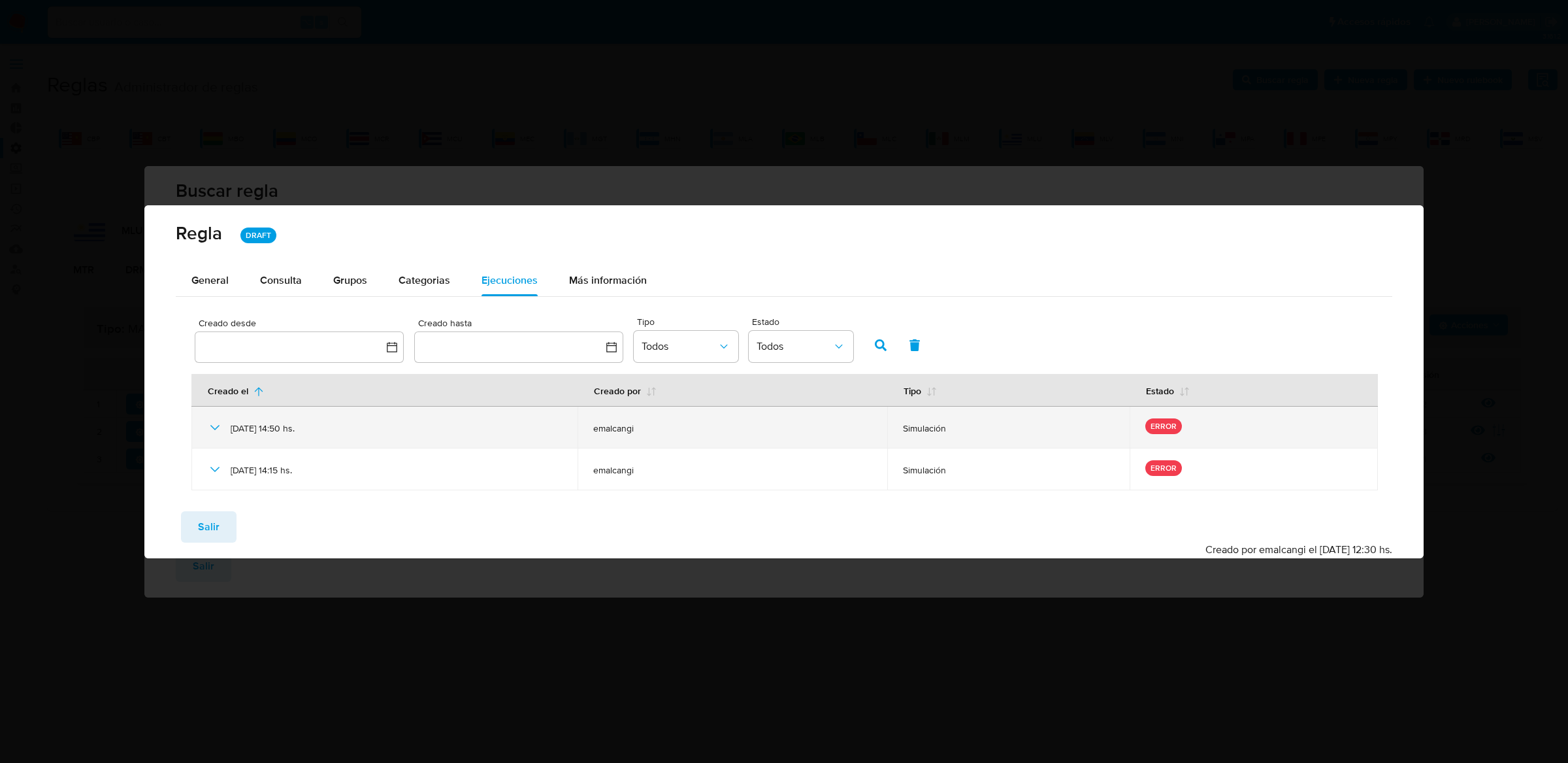
click at [213, 424] on icon at bounding box center [214, 427] width 16 height 16
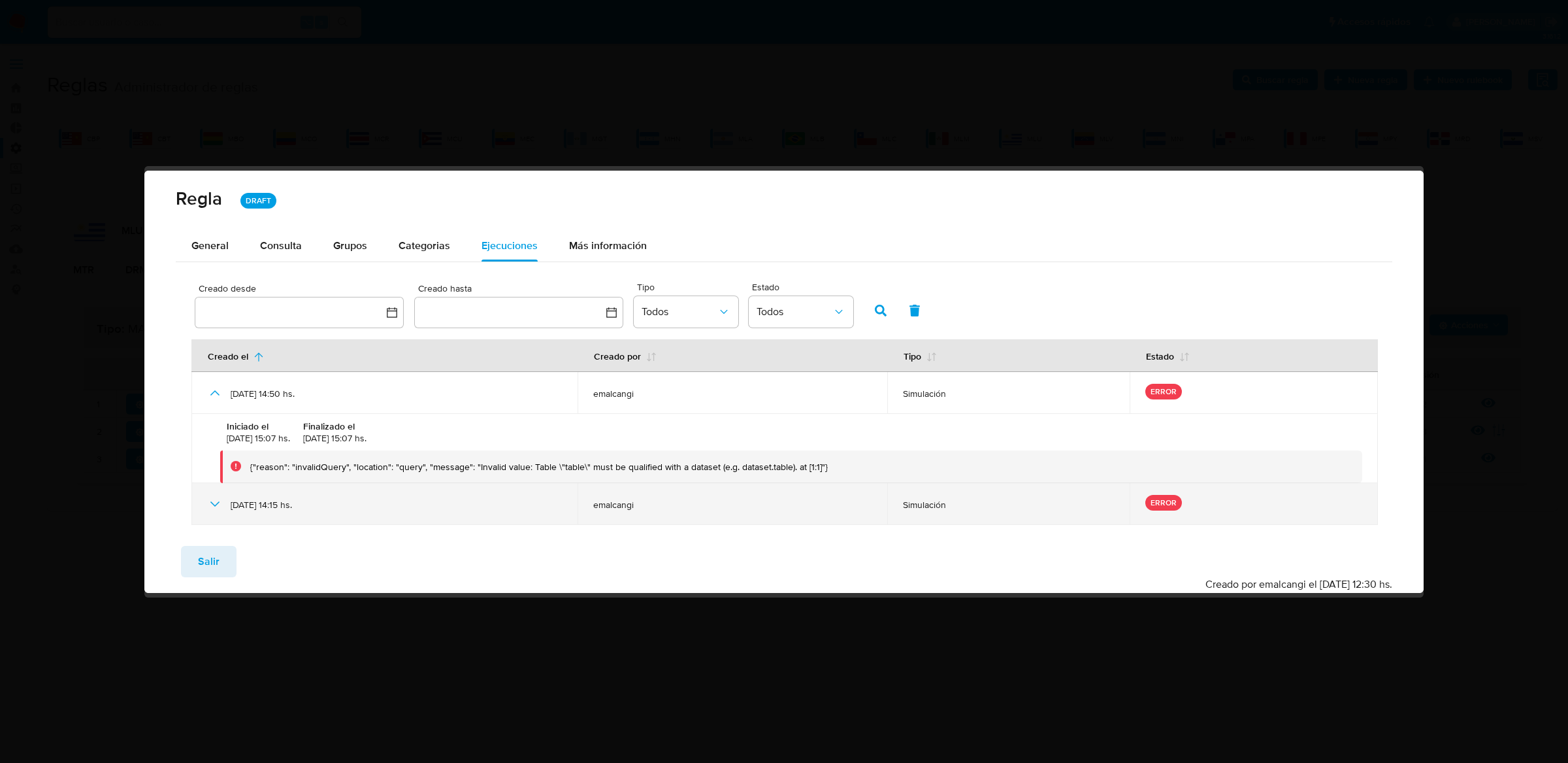
click at [216, 501] on icon at bounding box center [214, 504] width 16 height 16
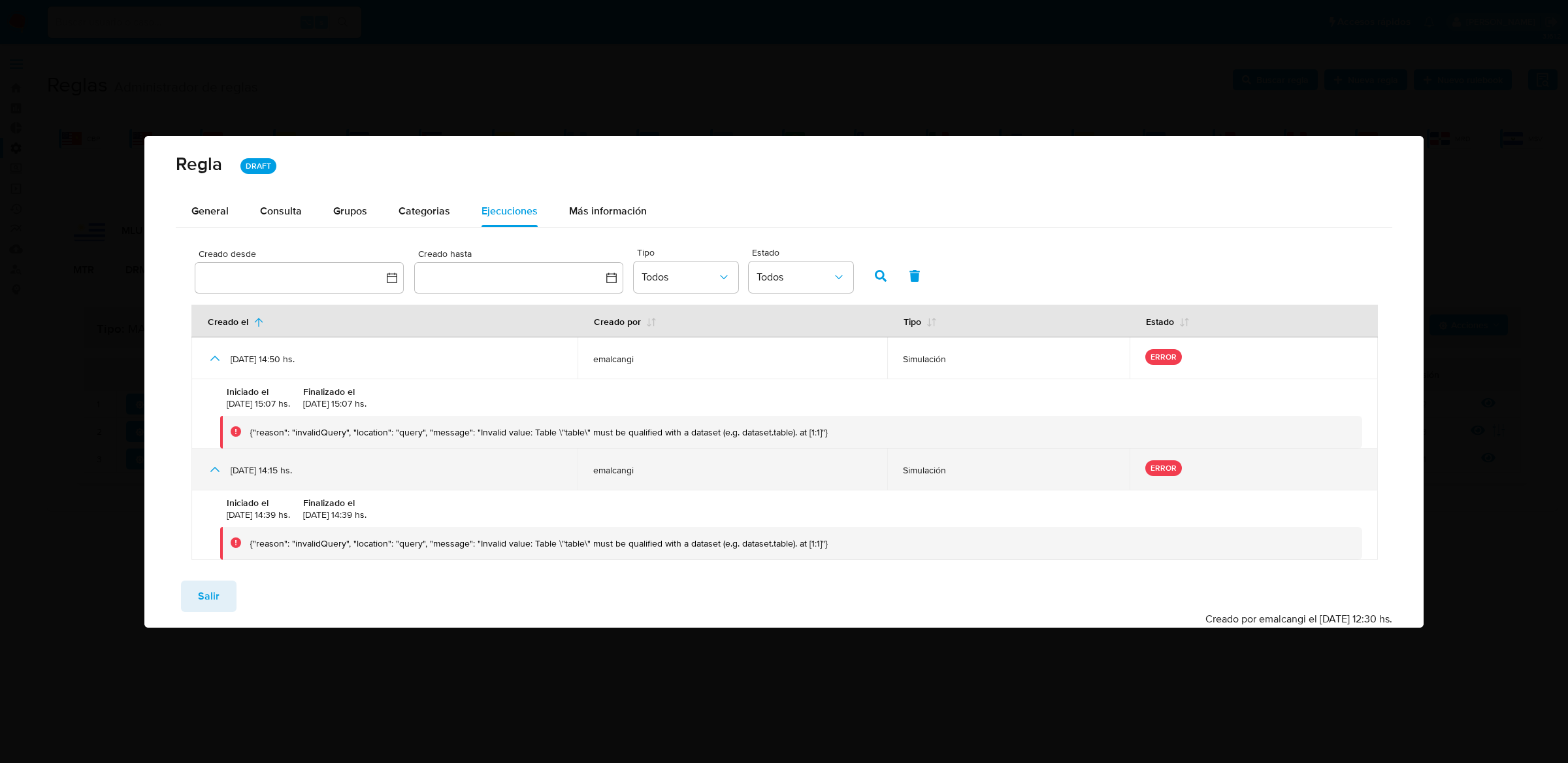
click at [213, 473] on icon at bounding box center [214, 469] width 16 height 16
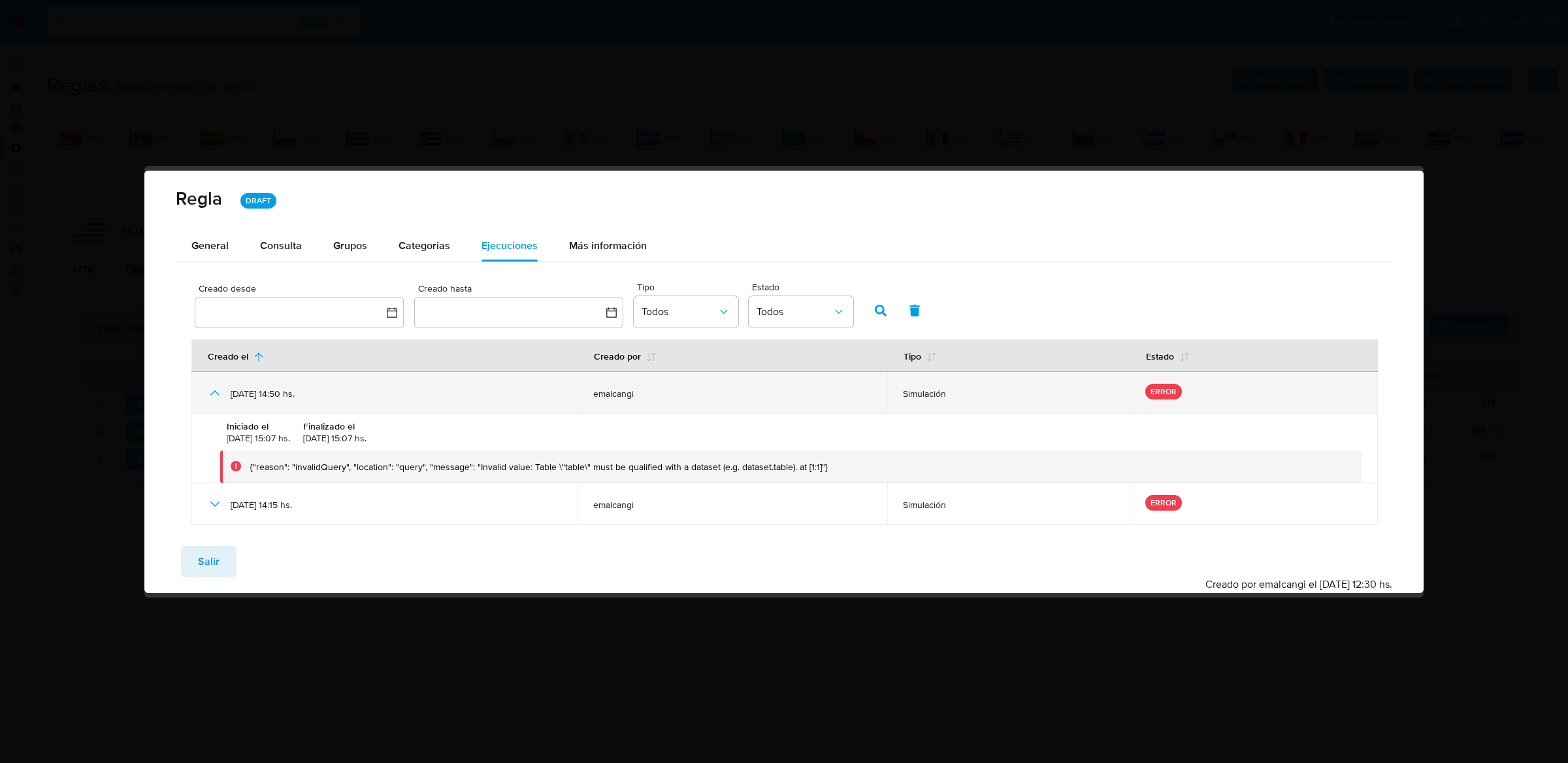
click at [214, 386] on icon at bounding box center [214, 393] width 16 height 16
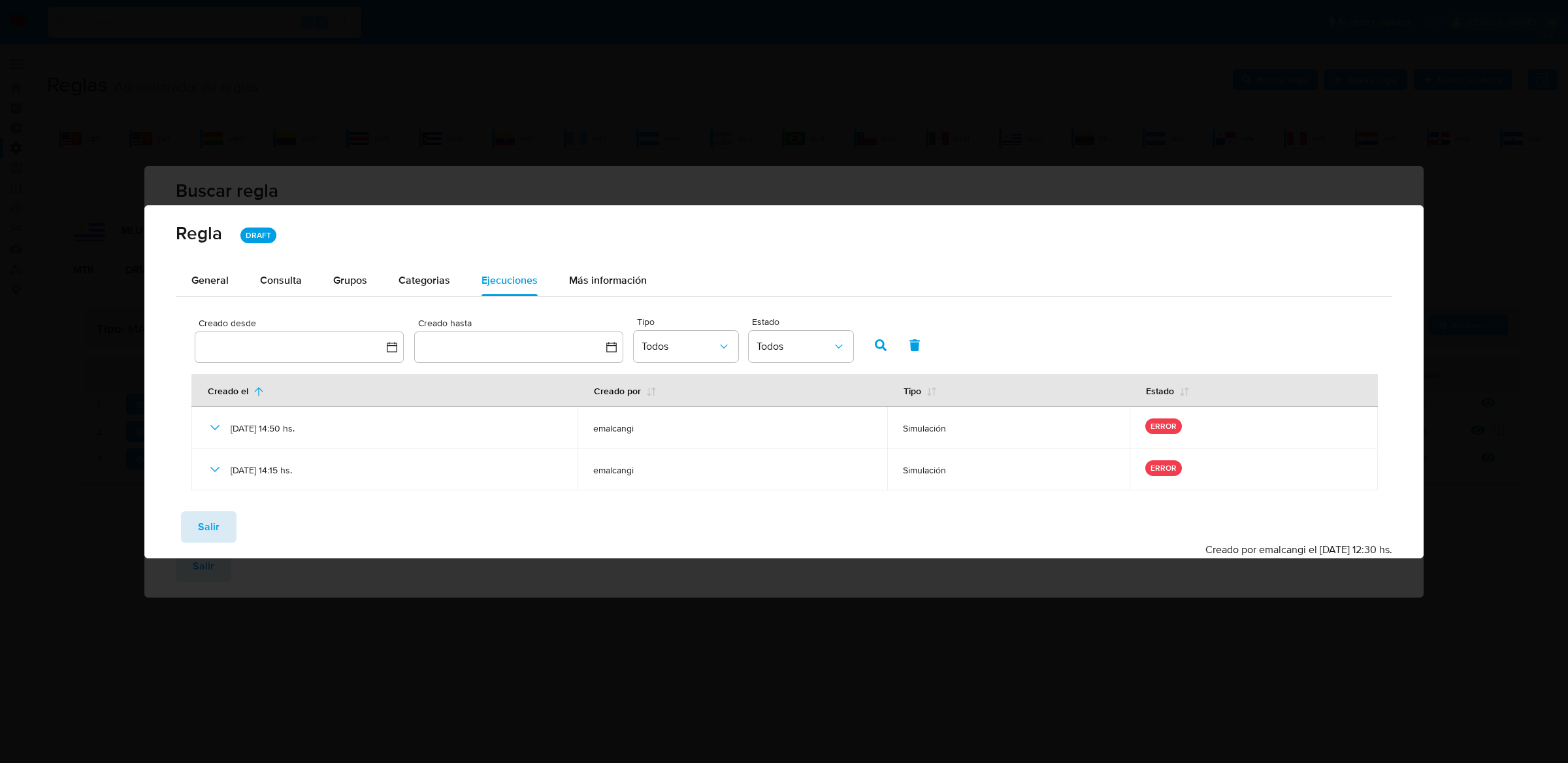
click at [229, 520] on button "Salir" at bounding box center [208, 527] width 56 height 32
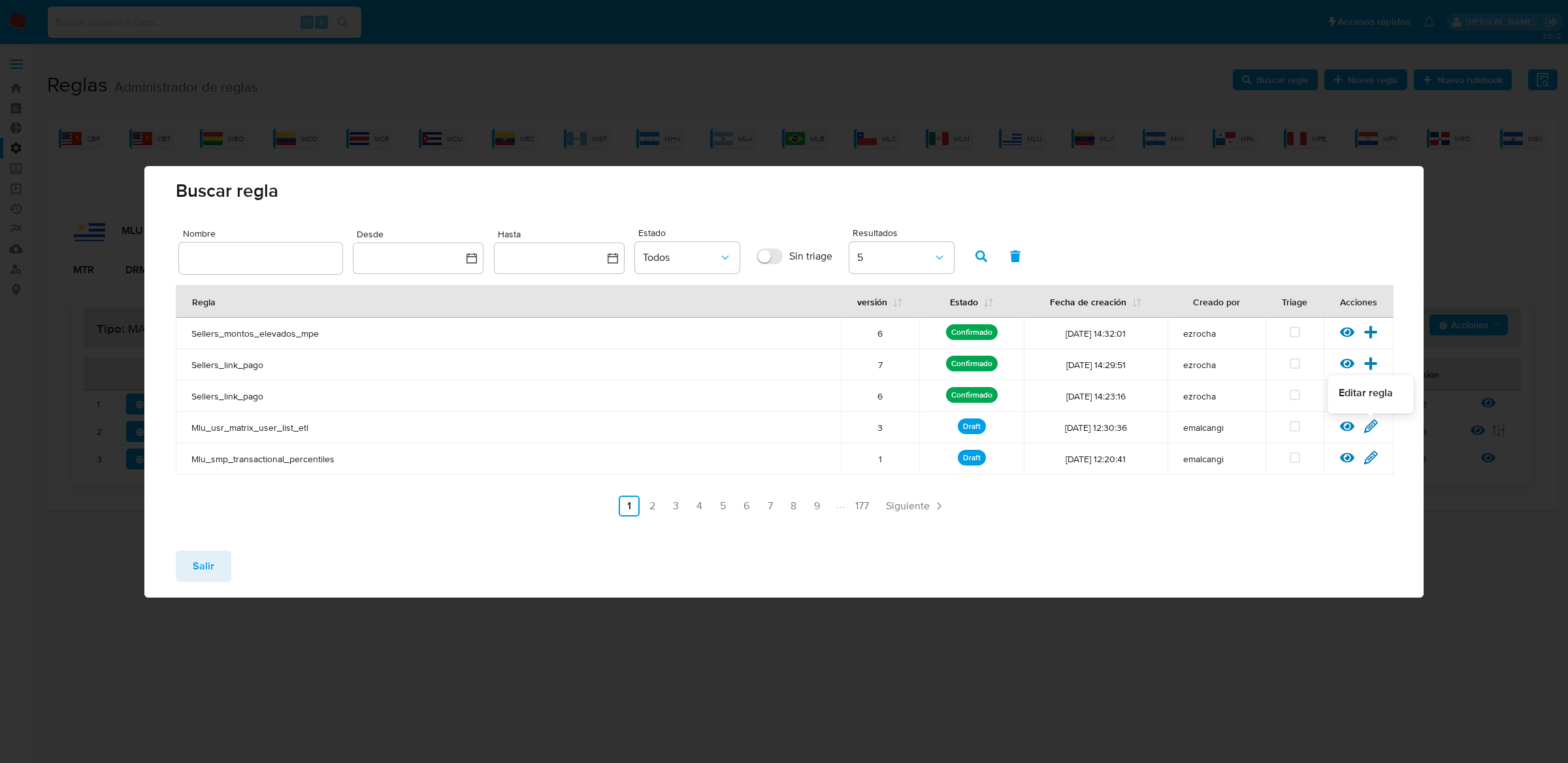
click at [1370, 426] on icon at bounding box center [1370, 425] width 14 height 14
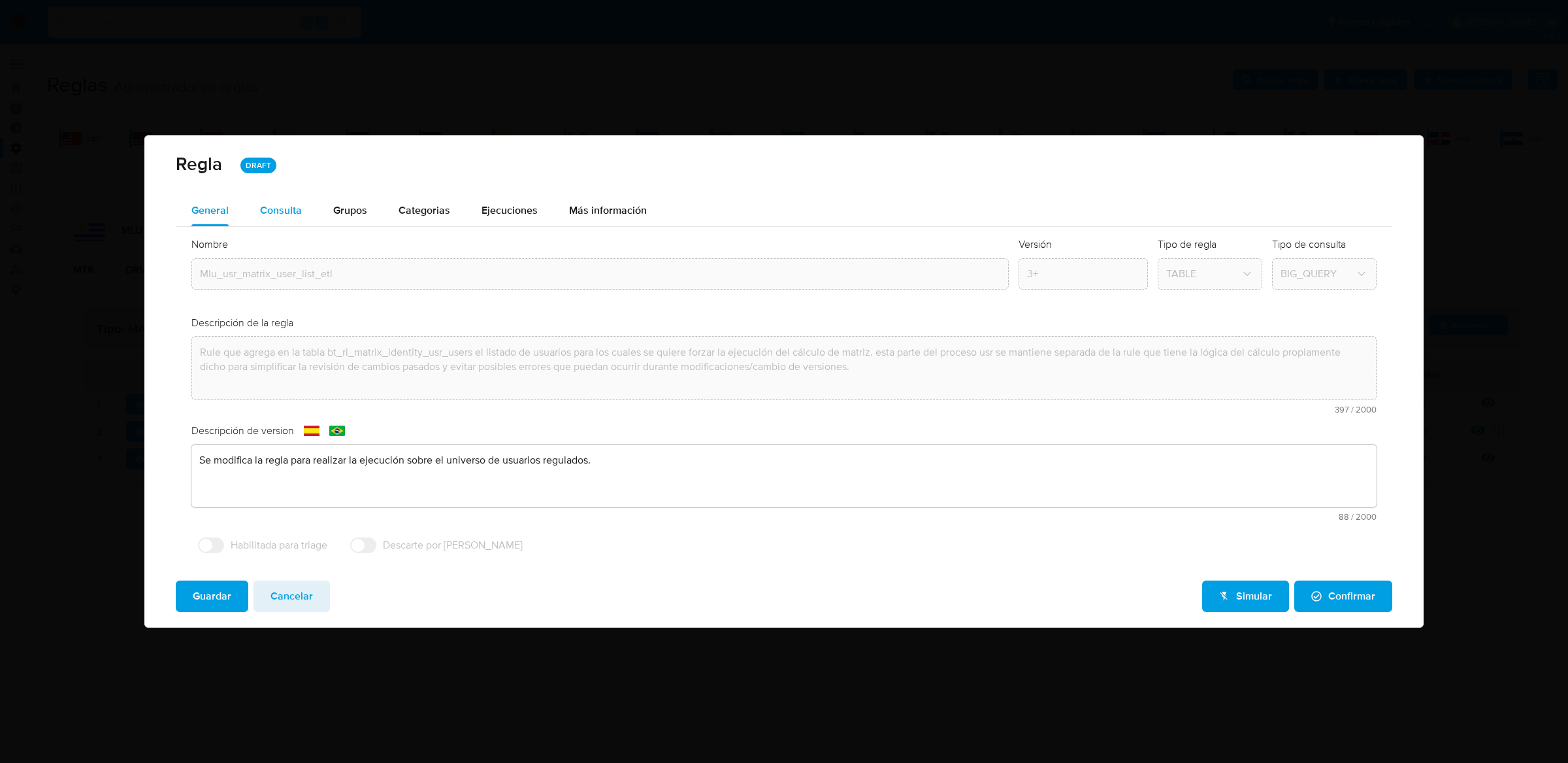
click at [284, 201] on div "Consulta" at bounding box center [281, 211] width 42 height 32
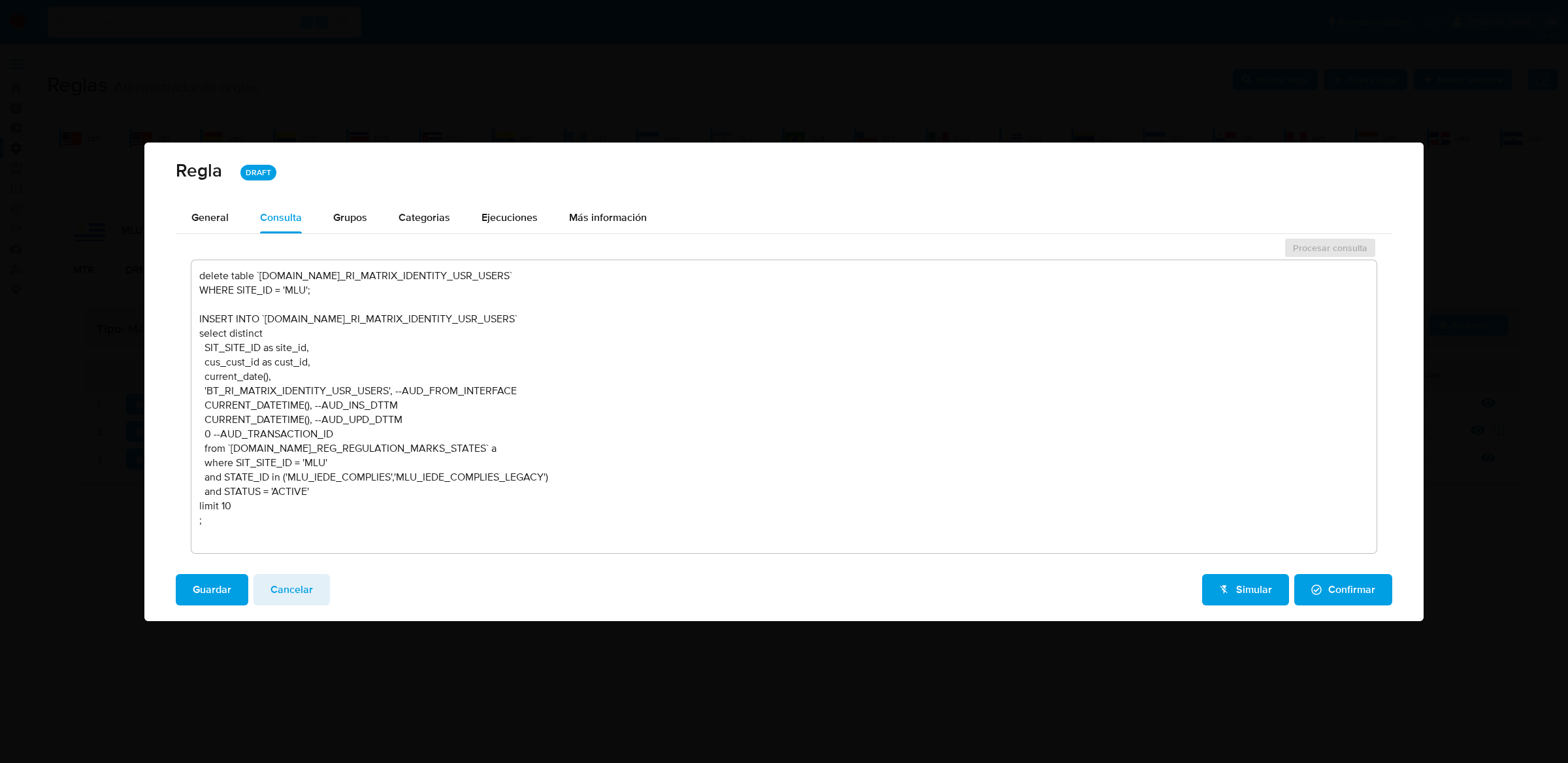
click at [207, 387] on textarea "delete table `TBL.BT_RI_MATRIX_IDENTITY_USR_USERS` WHERE SITE_ID = 'MLU'; INSER…" at bounding box center [784, 406] width 1185 height 293
click at [683, 447] on textarea "delete table `TBL.BT_RI_MATRIX_IDENTITY_USR_USERS` WHERE SITE_ID = 'MLU'; INSER…" at bounding box center [784, 406] width 1185 height 293
click at [316, 589] on button "Cancelar" at bounding box center [292, 590] width 77 height 32
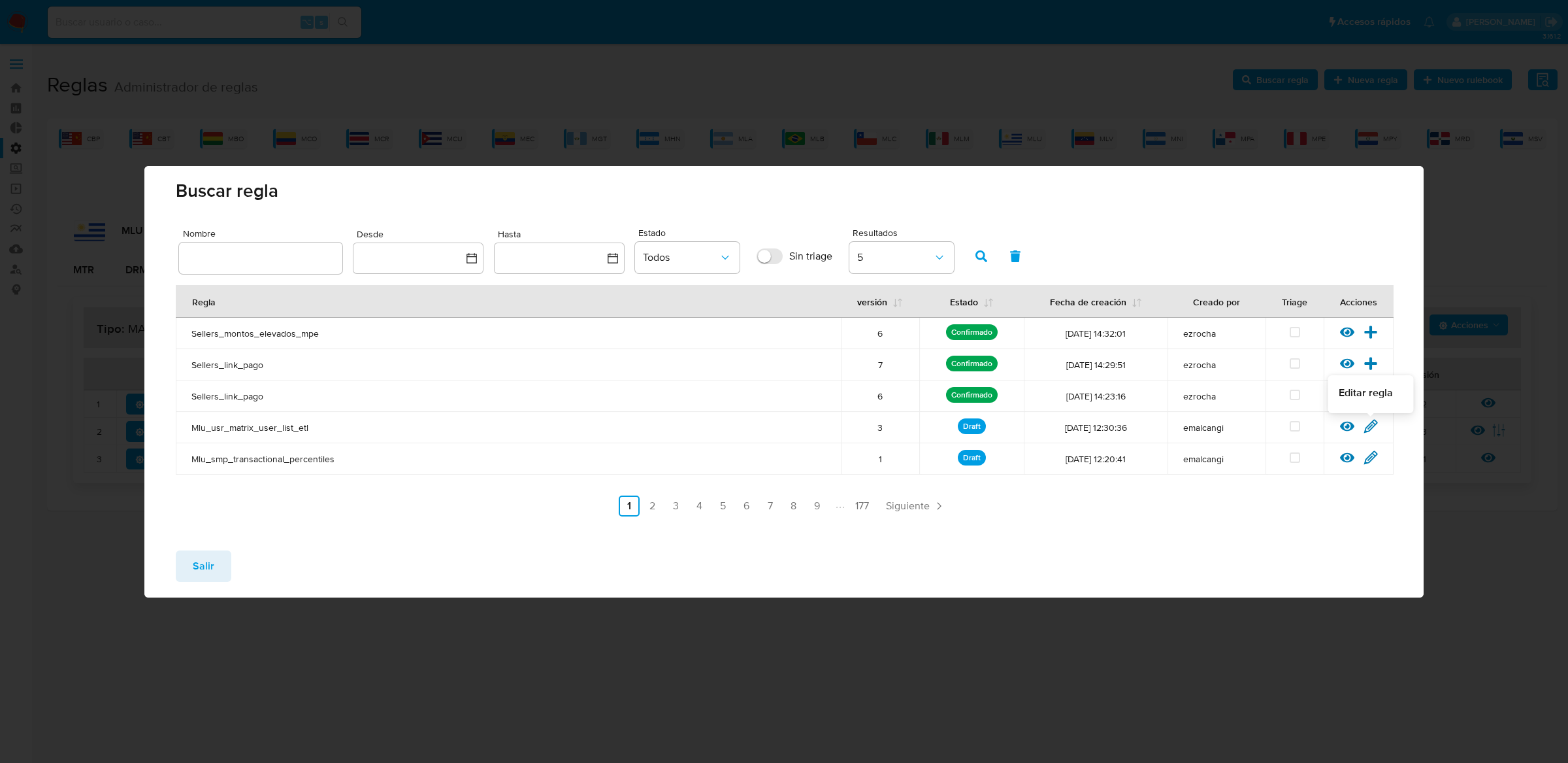
click at [1368, 426] on icon at bounding box center [1370, 425] width 14 height 14
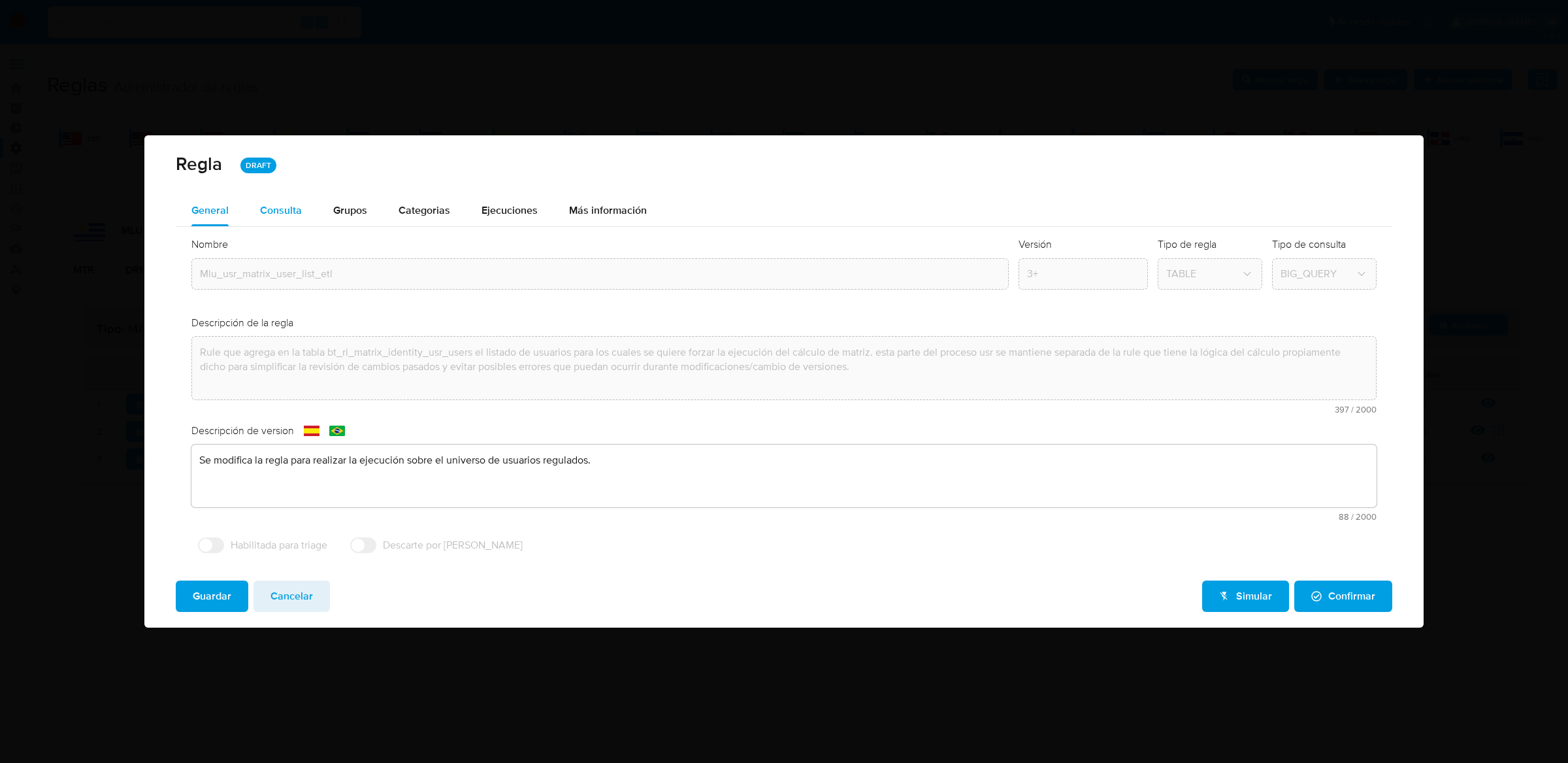
click at [291, 218] on div "Consulta" at bounding box center [281, 211] width 42 height 32
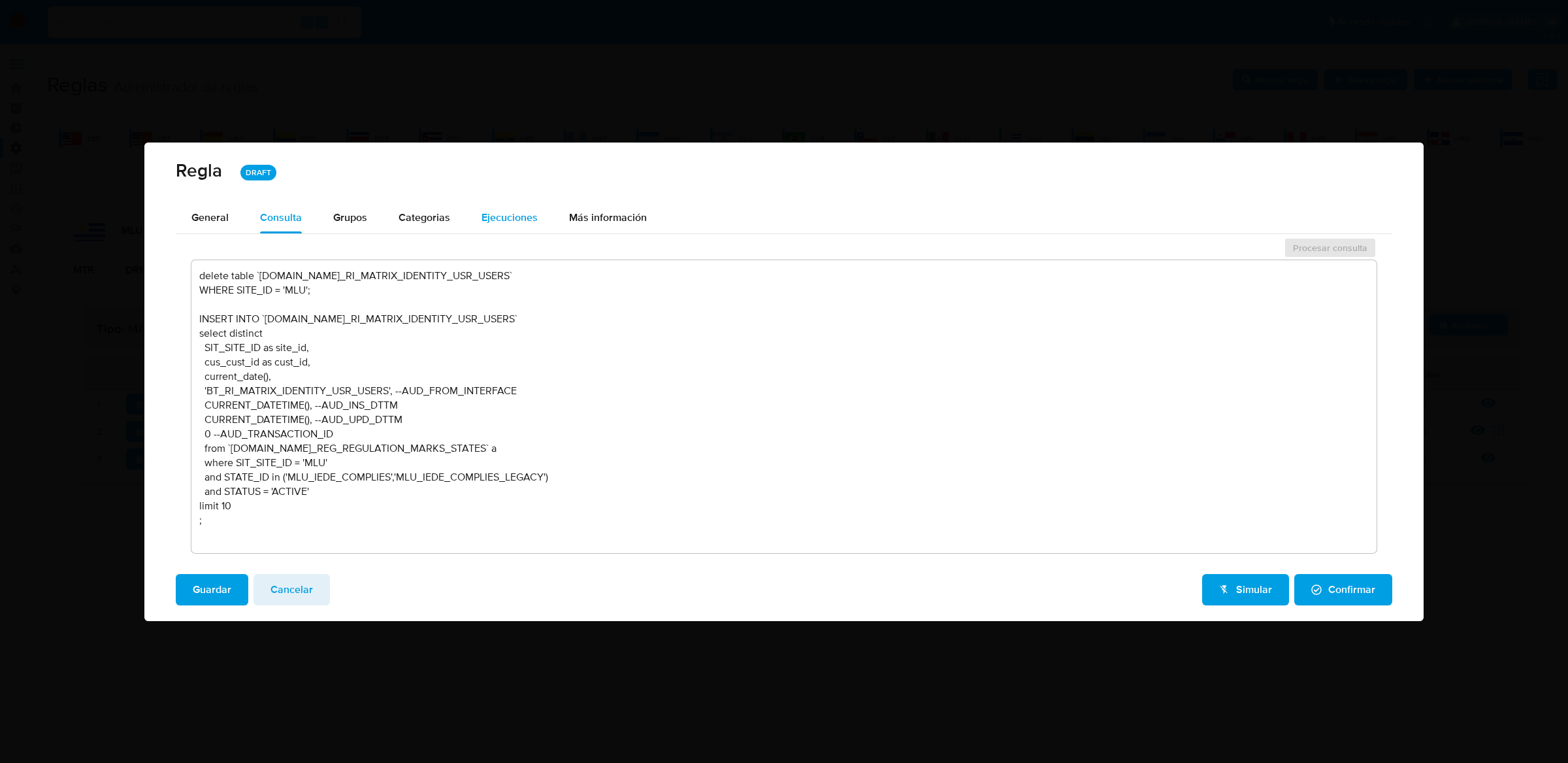
click at [518, 216] on span "Ejecuciones" at bounding box center [509, 218] width 56 height 15
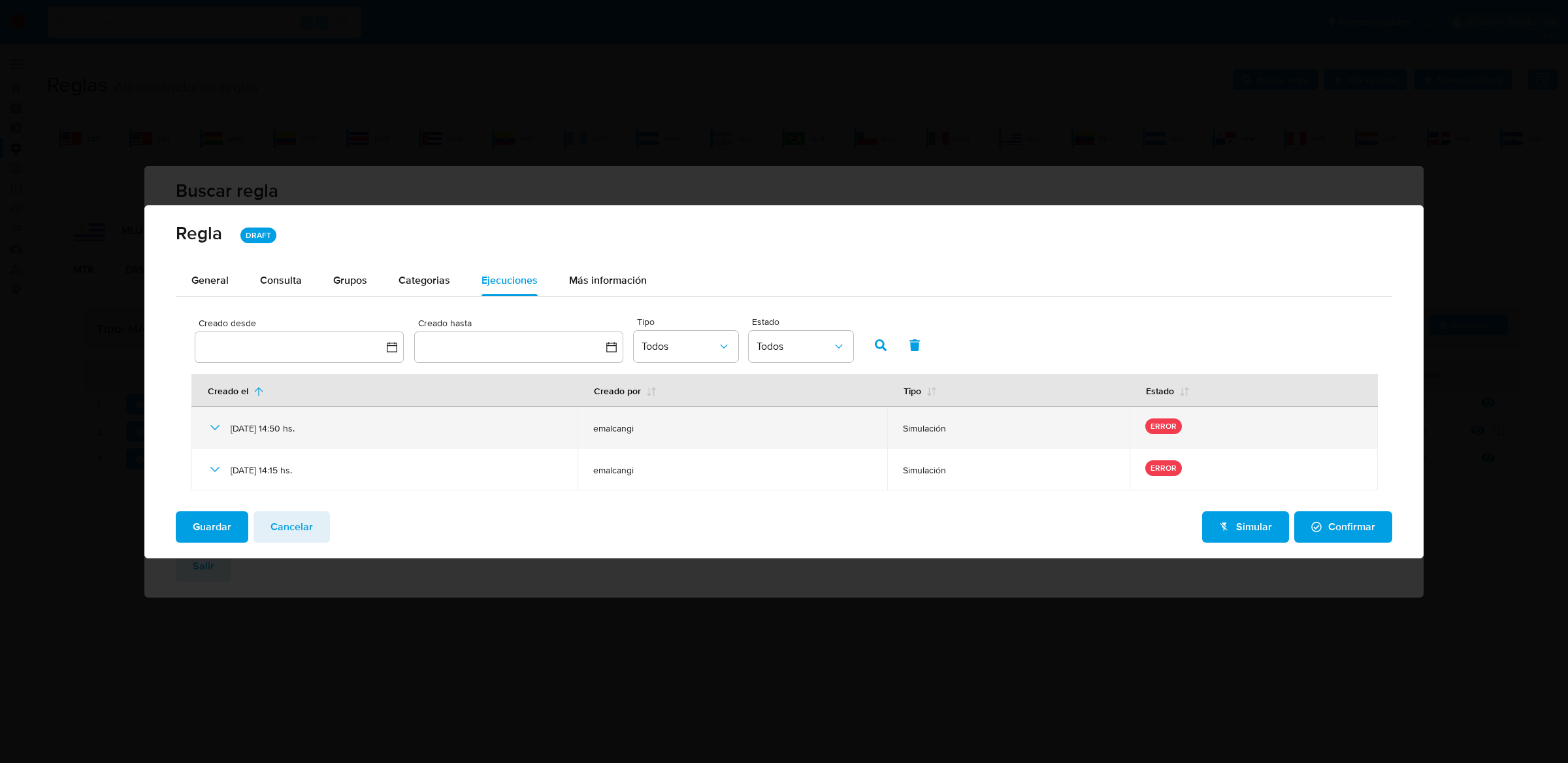
click at [213, 429] on icon at bounding box center [214, 427] width 9 height 5
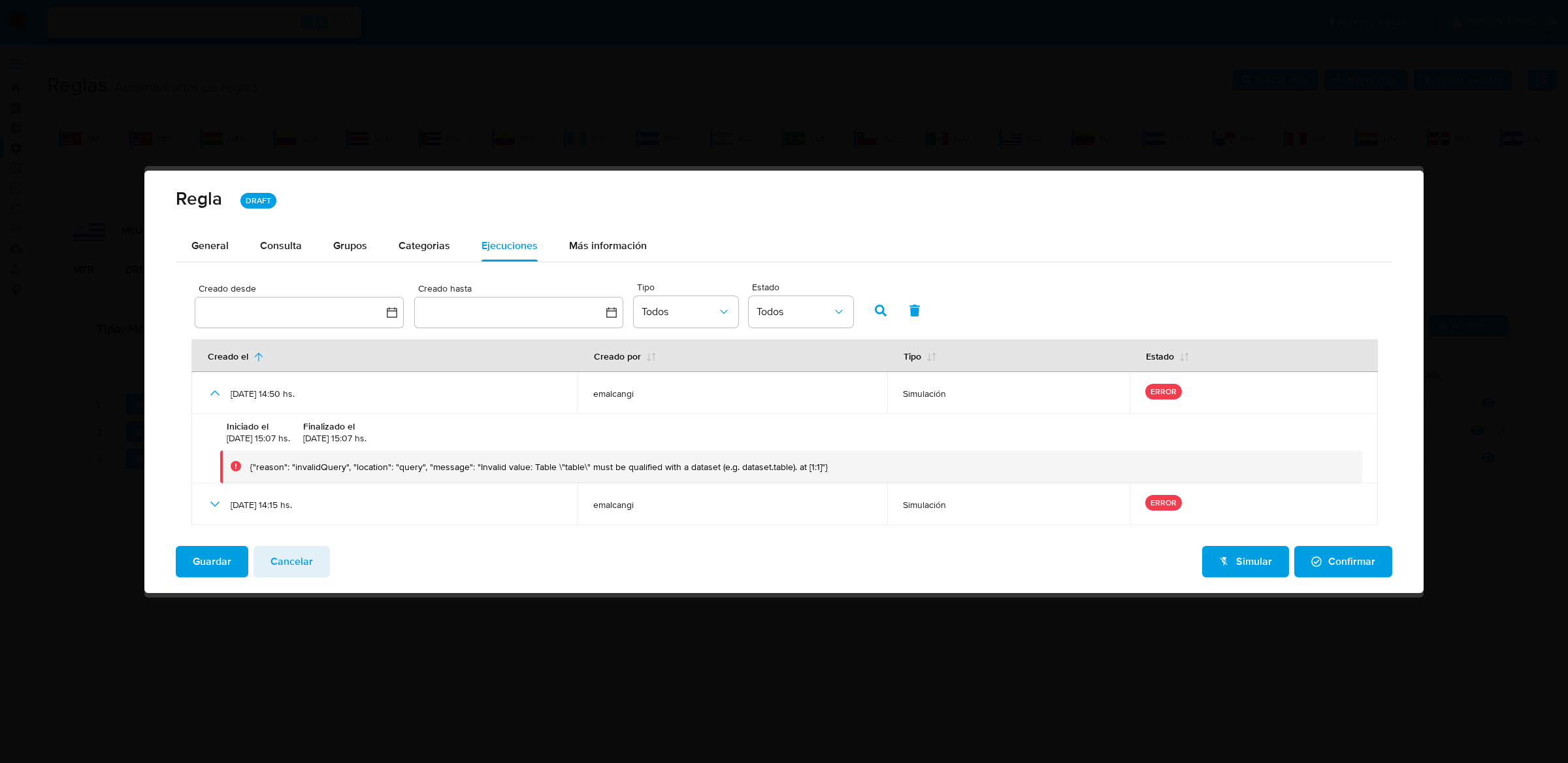
click at [216, 424] on div "Iniciado el 06/10/2025 15:07 hs. Finalizado el 06/10/2025 15:07 hs. {"reason": …" at bounding box center [784, 448] width 1155 height 69
click at [301, 240] on button "Consulta" at bounding box center [281, 246] width 73 height 32
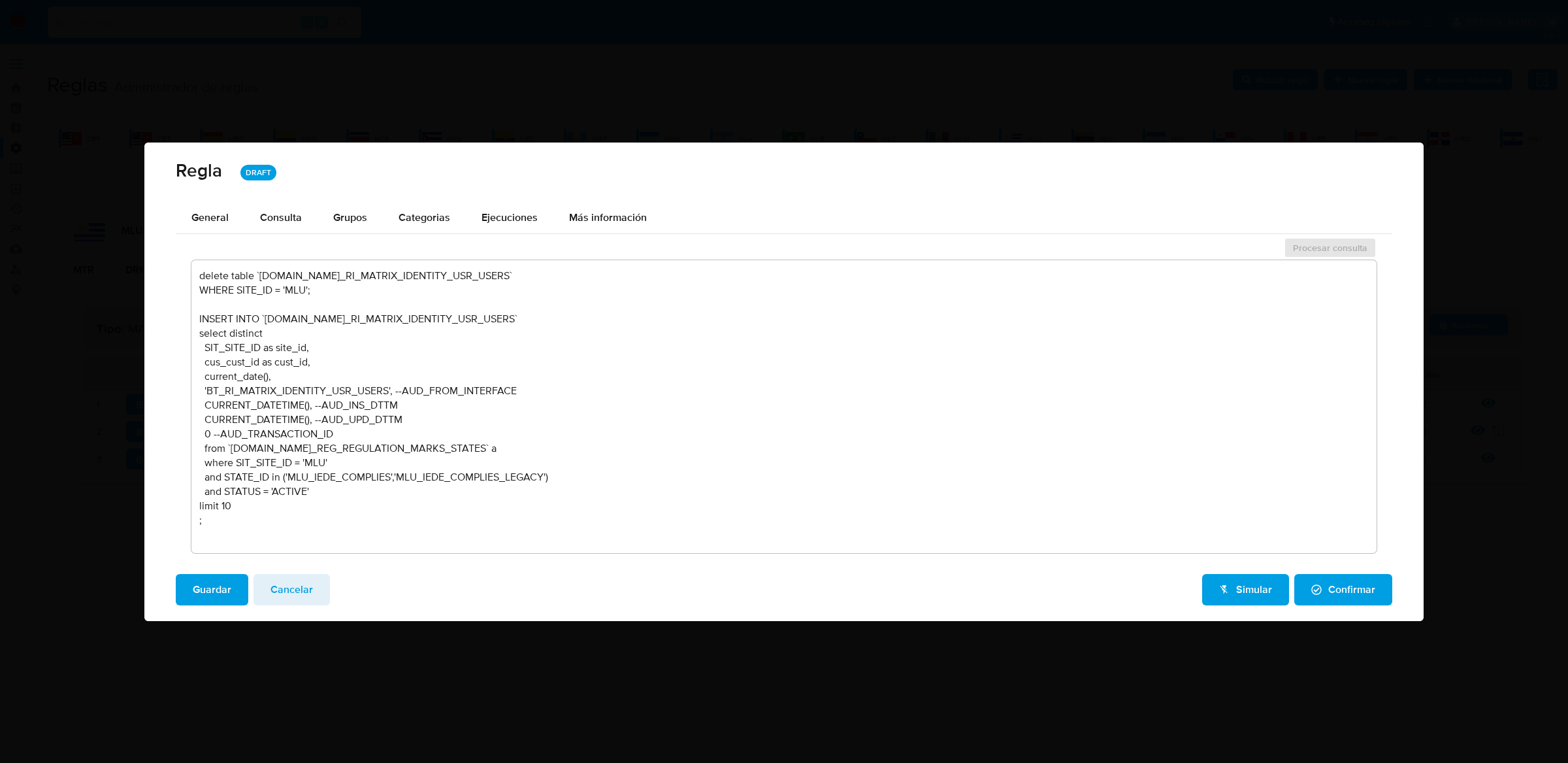
click at [258, 448] on textarea "delete table `TBL.BT_RI_MATRIX_IDENTITY_USR_USERS` WHERE SITE_ID = 'MLU'; INSER…" at bounding box center [784, 406] width 1185 height 293
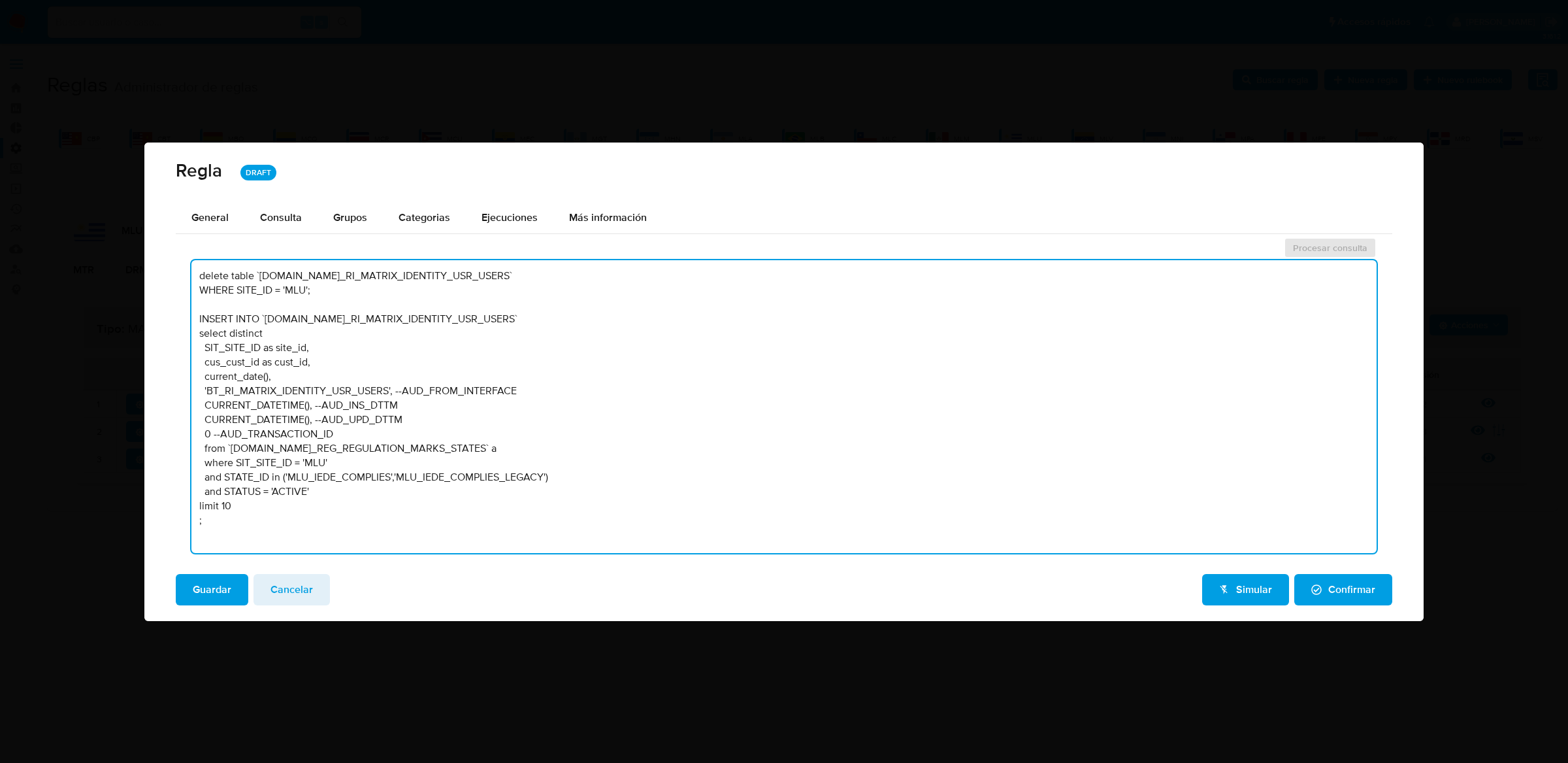
click at [363, 444] on textarea "delete table `TBL.BT_RI_MATRIX_IDENTITY_USR_USERS` WHERE SITE_ID = 'MLU'; INSER…" at bounding box center [784, 406] width 1185 height 293
click at [245, 334] on textarea "delete table `TBL.BT_RI_MATRIX_IDENTITY_USR_USERS` WHERE SITE_ID = 'MLU'; INSER…" at bounding box center [784, 406] width 1185 height 293
click at [249, 360] on textarea "delete table `TBL.BT_RI_MATRIX_IDENTITY_USR_USERS` WHERE SITE_ID = 'MLU'; INSER…" at bounding box center [784, 406] width 1185 height 293
click at [301, 361] on textarea "delete table `TBL.BT_RI_MATRIX_IDENTITY_USR_USERS` WHERE SITE_ID = 'MLU'; INSER…" at bounding box center [784, 406] width 1185 height 293
click at [230, 382] on textarea "delete table `TBL.BT_RI_MATRIX_IDENTITY_USR_USERS` WHERE SITE_ID = 'MLU'; INSER…" at bounding box center [784, 406] width 1185 height 293
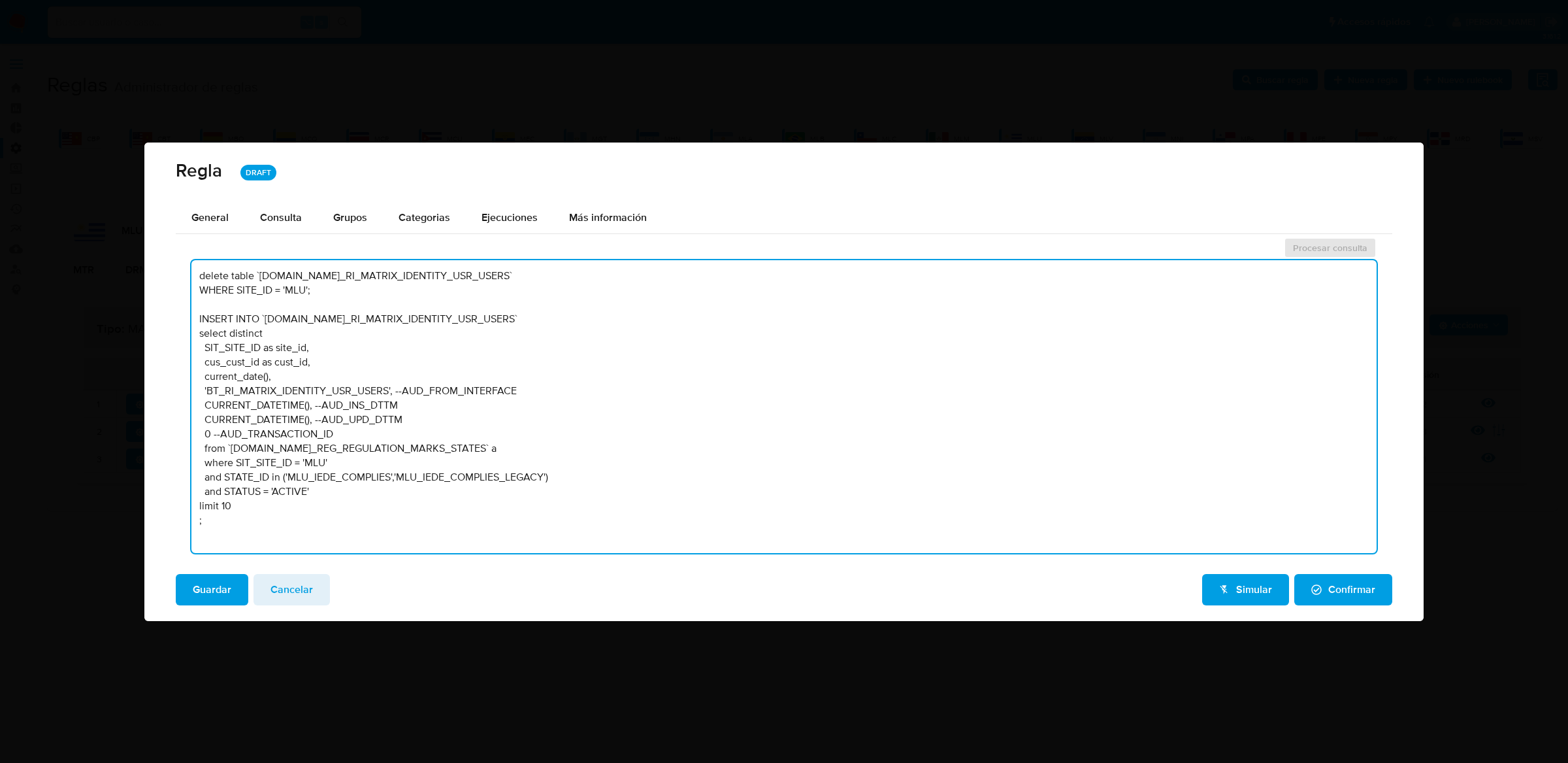
click at [468, 398] on textarea "delete table `TBL.BT_RI_MATRIX_IDENTITY_USR_USERS` WHERE SITE_ID = 'MLU'; INSER…" at bounding box center [784, 406] width 1185 height 293
click at [224, 410] on textarea "delete table `TBL.BT_RI_MATRIX_IDENTITY_USR_USERS` WHERE SITE_ID = 'MLU'; INSER…" at bounding box center [784, 406] width 1185 height 293
click at [264, 441] on textarea "delete table `TBL.BT_RI_MATRIX_IDENTITY_USR_USERS` WHERE SITE_ID = 'MLU'; INSER…" at bounding box center [784, 406] width 1185 height 293
click at [277, 483] on textarea "delete table `TBL.BT_RI_MATRIX_IDENTITY_USR_USERS` WHERE SITE_ID = 'MLU'; INSER…" at bounding box center [784, 406] width 1185 height 293
drag, startPoint x: 278, startPoint y: 527, endPoint x: 192, endPoint y: 187, distance: 350.7
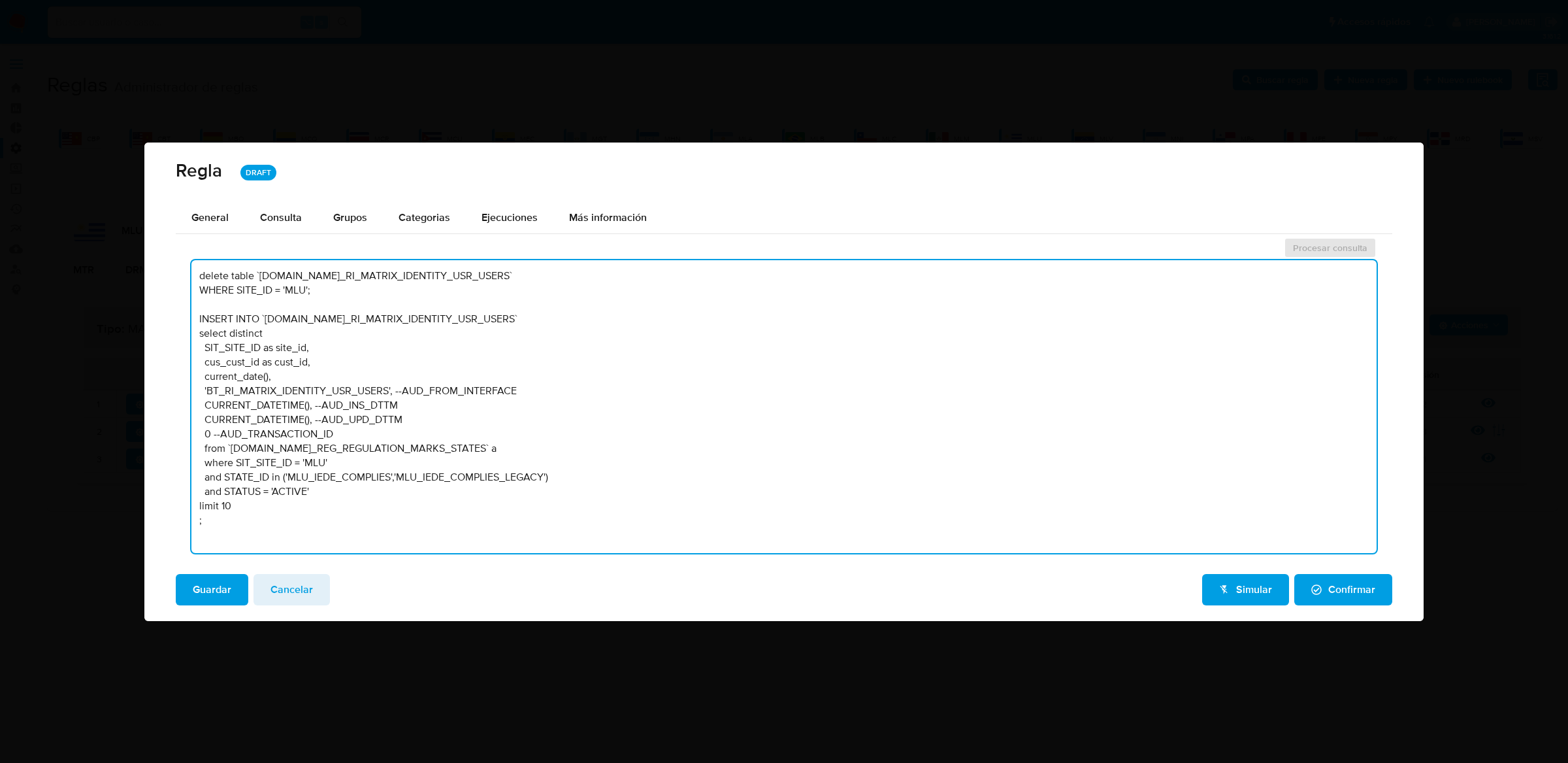
click at [192, 187] on div "Regla DRAFT General Consulta Parametros Evidencias Grupos Categorias Ejecucione…" at bounding box center [784, 382] width 1280 height 479
click at [278, 442] on textarea "delete table `TBL.BT_RI_MATRIX_IDENTITY_USR_USERS` WHERE SITE_ID = 'MLU'; INSER…" at bounding box center [784, 406] width 1185 height 293
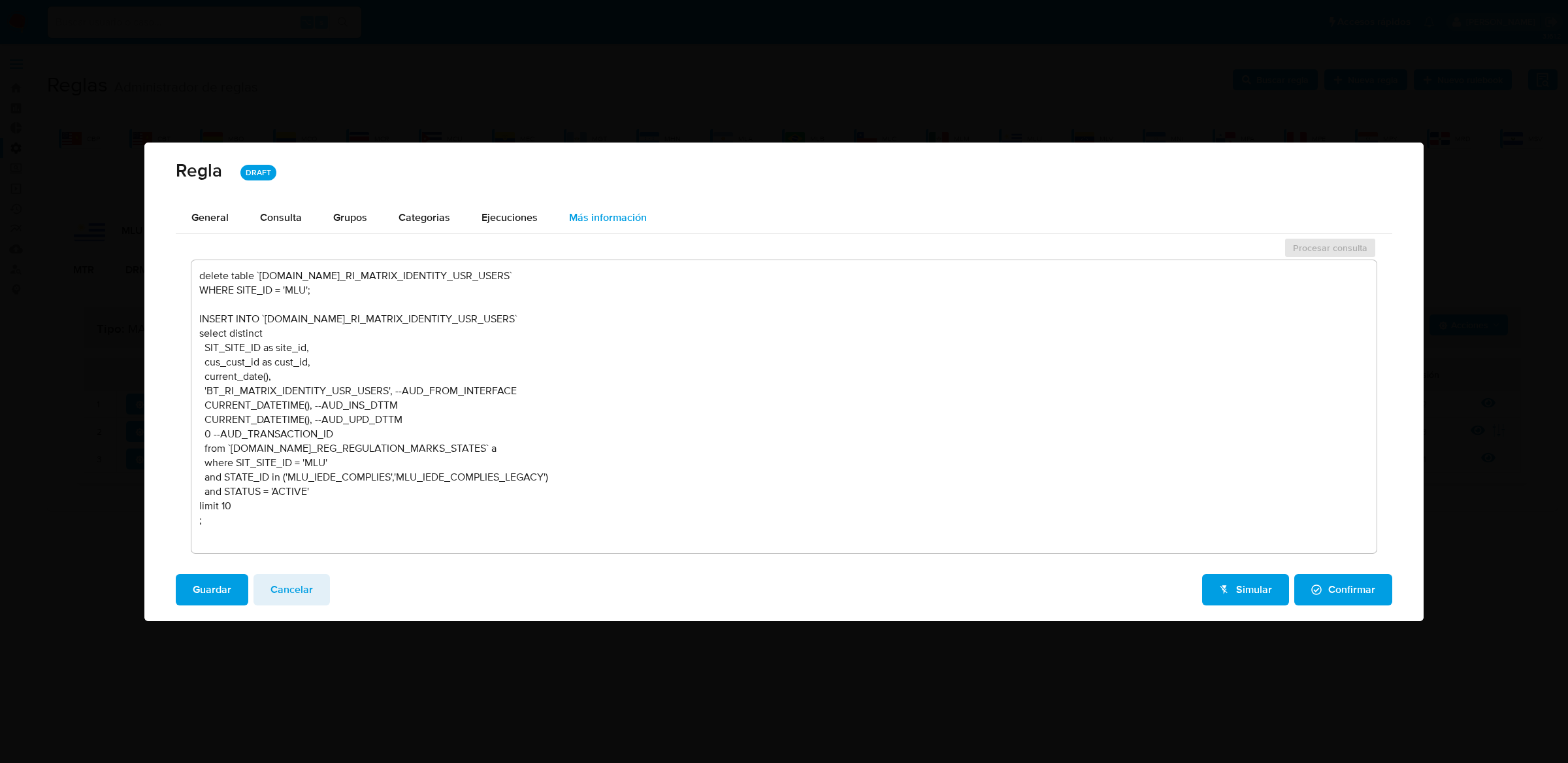
click at [590, 215] on span "Más información" at bounding box center [608, 218] width 78 height 15
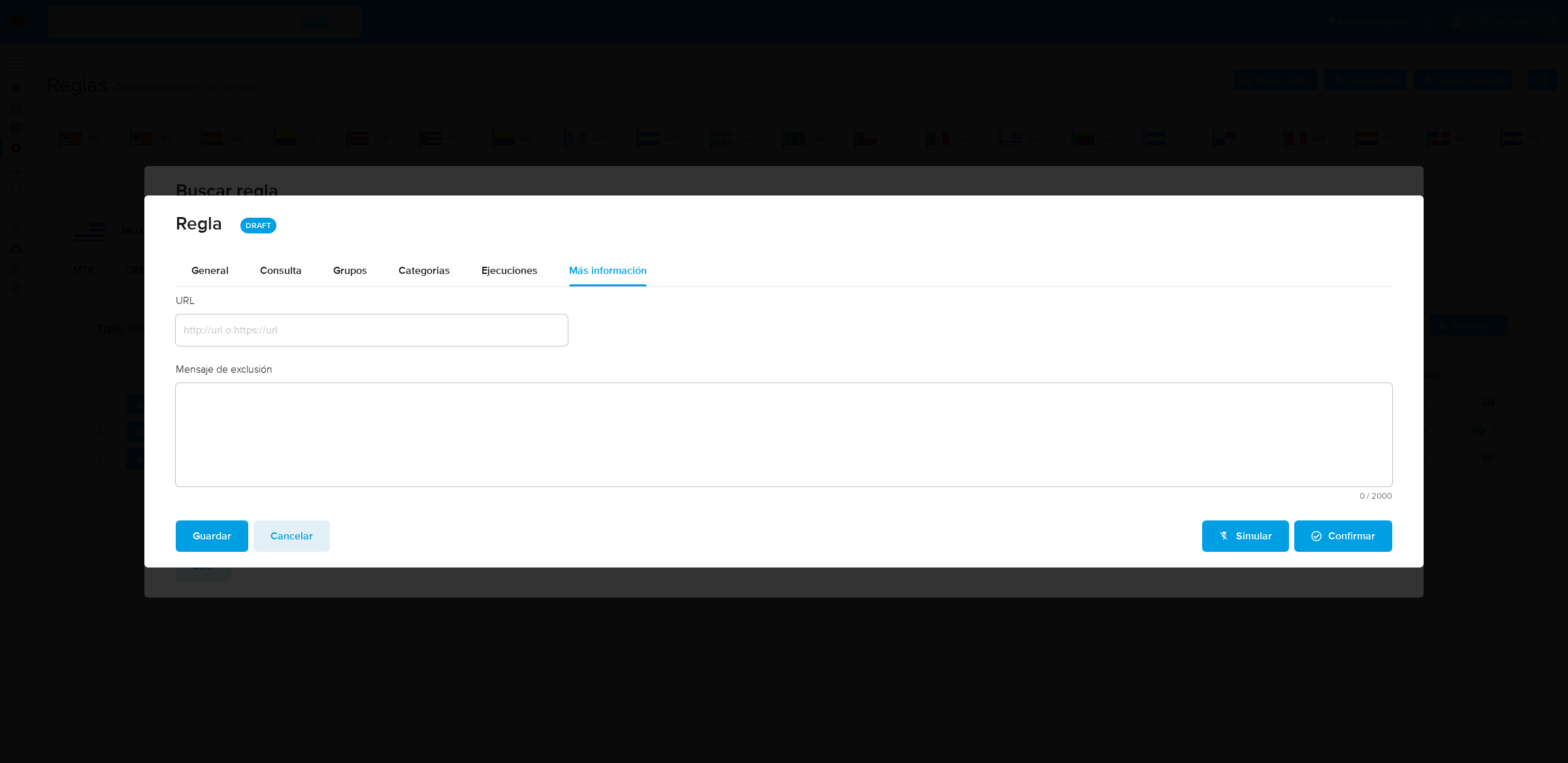
click at [493, 253] on div "Regla DRAFT" at bounding box center [784, 224] width 1280 height 59
click at [491, 274] on span "Ejecuciones" at bounding box center [509, 270] width 56 height 15
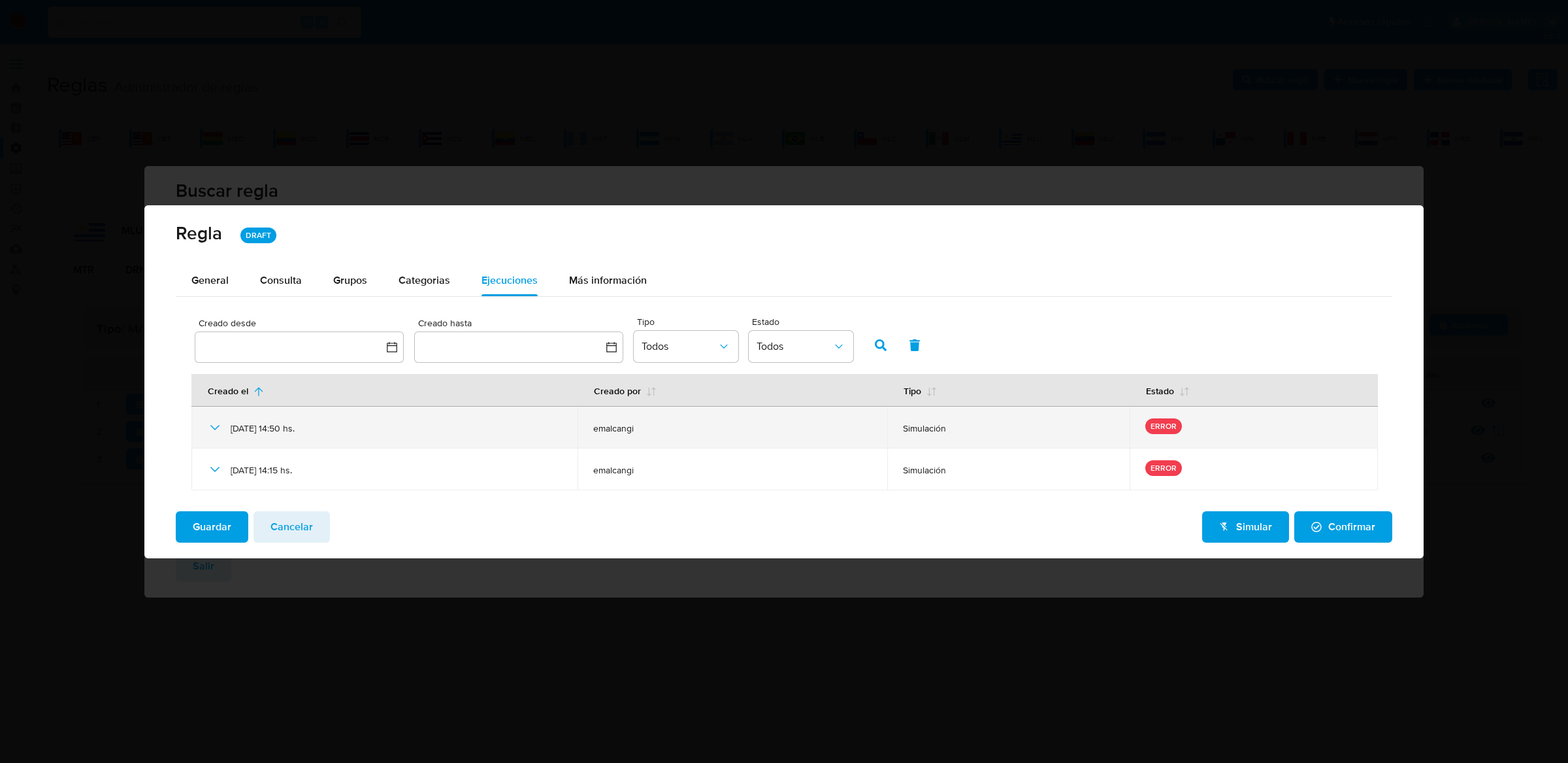
click at [213, 428] on icon at bounding box center [214, 427] width 9 height 5
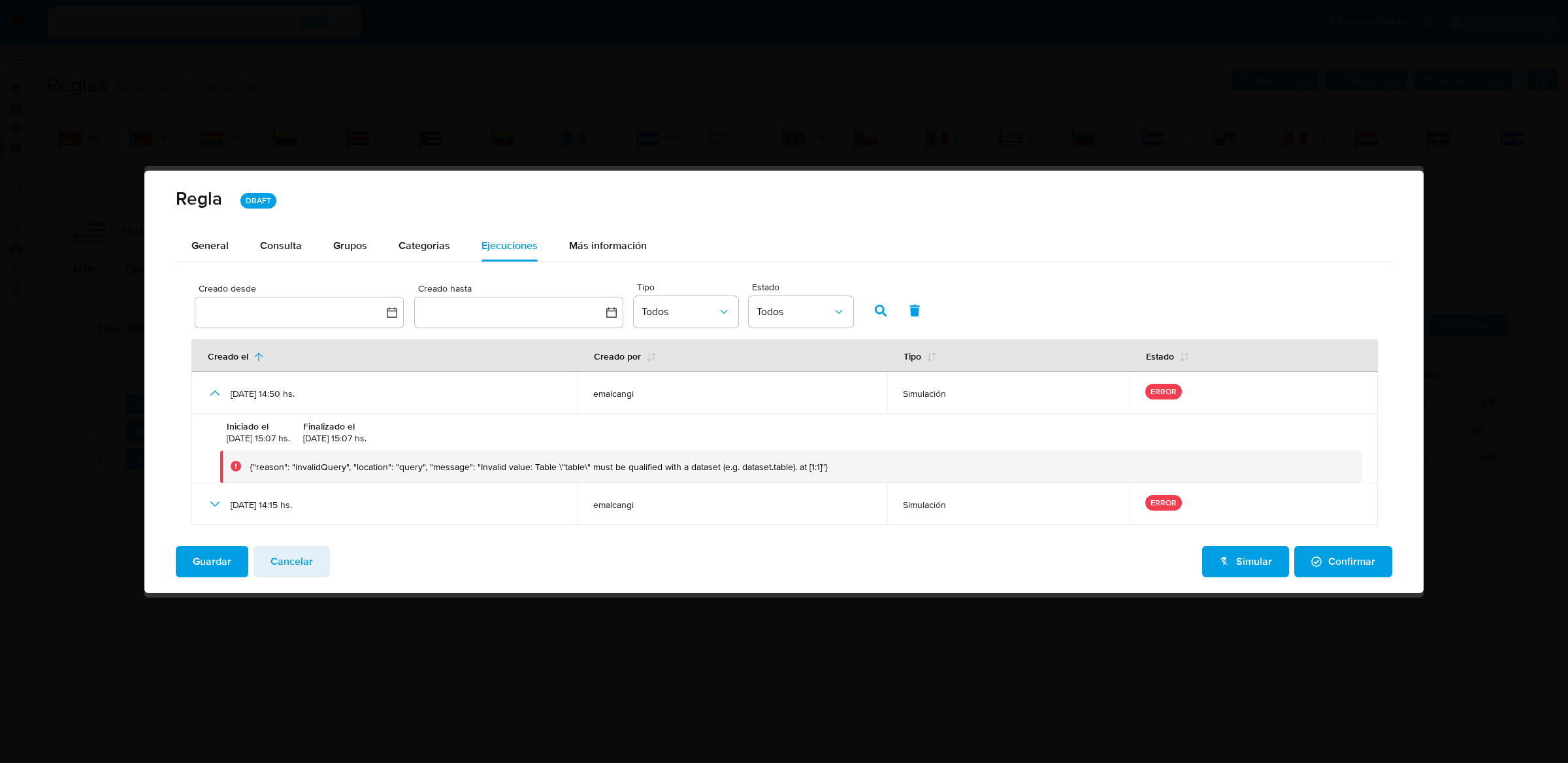
click at [431, 467] on div "{"reason": "invalidQuery", "location": "query", "message": "Invalid value: Tabl…" at bounding box center [539, 467] width 578 height 12
click at [508, 465] on div "{"reason": "invalidQuery", "location": "query", "message": "Invalid value: Tabl…" at bounding box center [539, 467] width 578 height 12
click at [573, 465] on div "{"reason": "invalidQuery", "location": "query", "message": "Invalid value: Tabl…" at bounding box center [539, 467] width 578 height 12
click at [636, 469] on div "{"reason": "invalidQuery", "location": "query", "message": "Invalid value: Tabl…" at bounding box center [539, 467] width 578 height 12
click at [245, 240] on button "Consulta" at bounding box center [281, 246] width 73 height 32
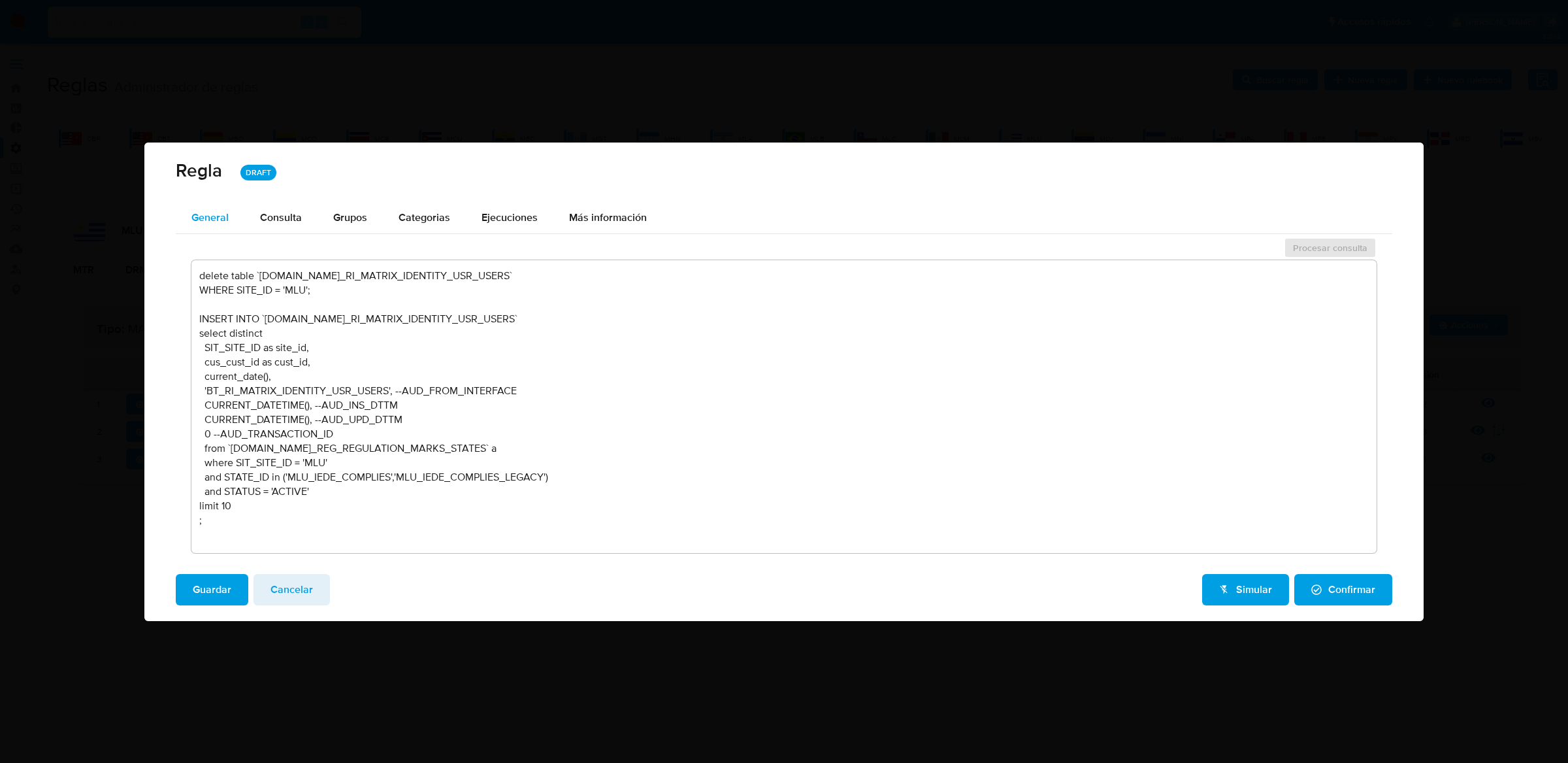
click at [208, 216] on span "General" at bounding box center [210, 218] width 38 height 15
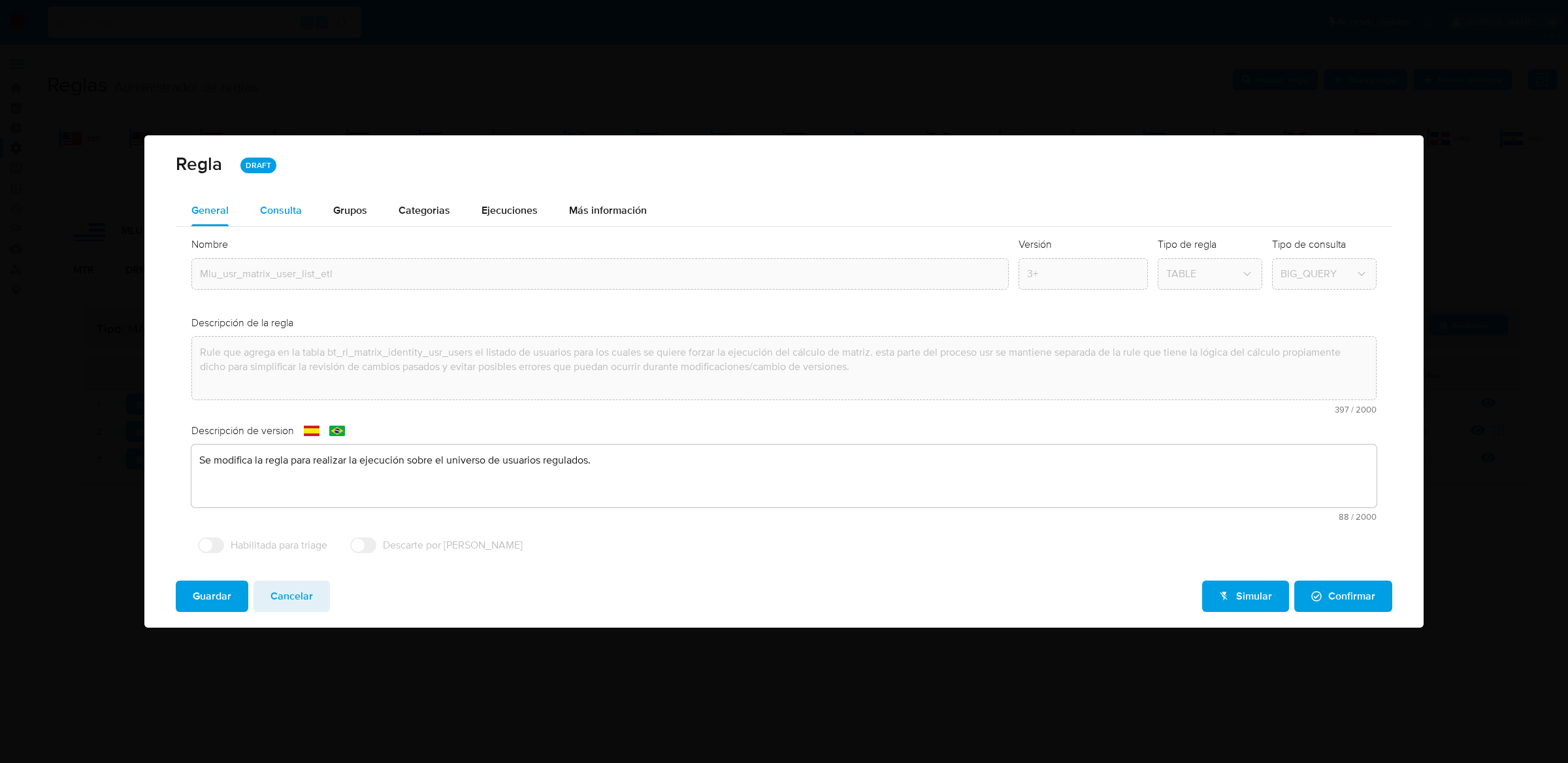
click at [261, 201] on div "Consulta" at bounding box center [281, 211] width 42 height 32
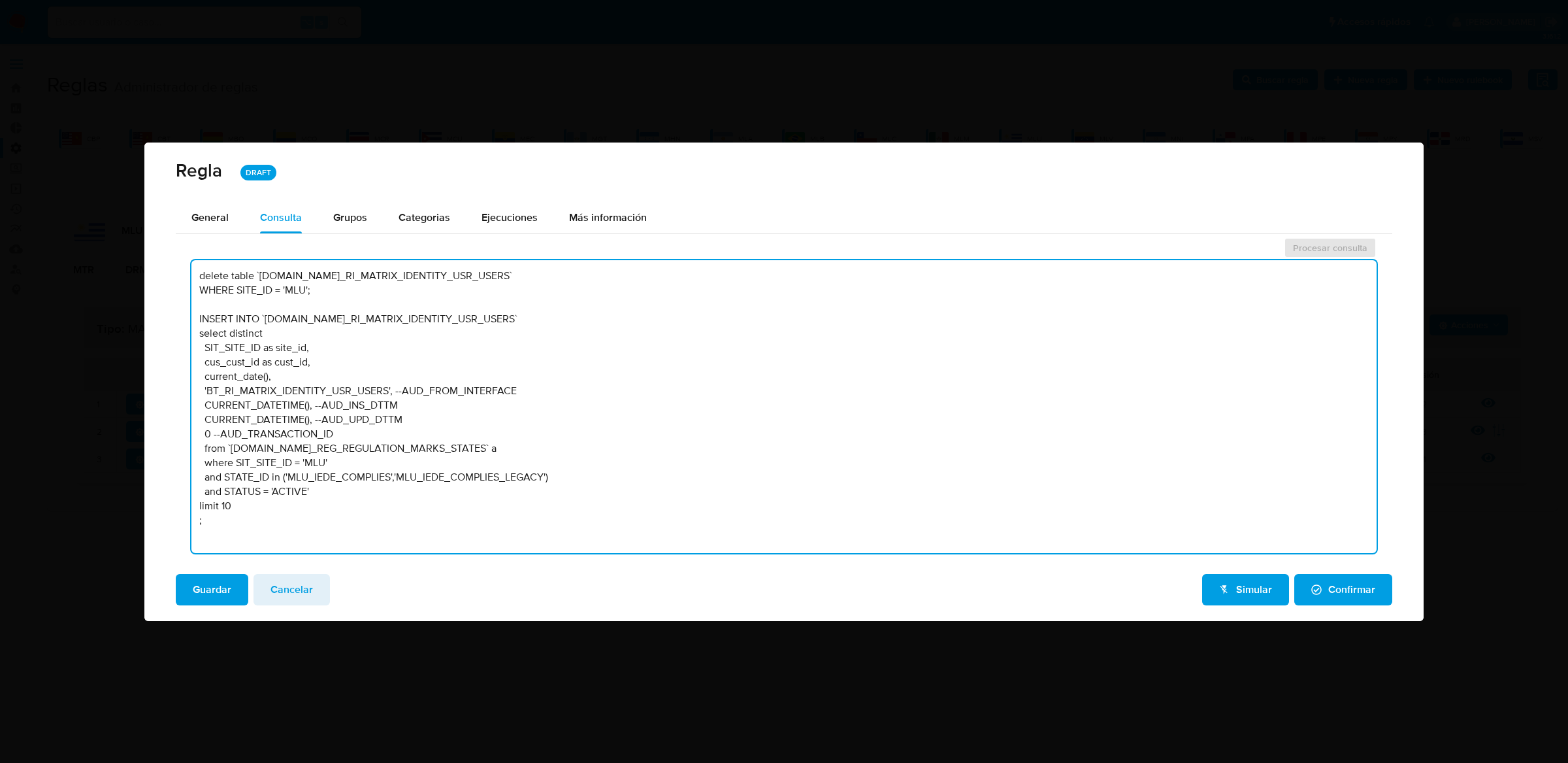
click at [333, 316] on textarea "delete table `TBL.BT_RI_MATRIX_IDENTITY_USR_USERS` WHERE SITE_ID = 'MLU'; INSER…" at bounding box center [784, 406] width 1185 height 293
click at [443, 311] on textarea "delete table `TBL.BT_RI_MATRIX_IDENTITY_USR_USERS` WHERE SITE_ID = 'MLU'; INSER…" at bounding box center [784, 406] width 1185 height 293
click at [523, 222] on span "Ejecuciones" at bounding box center [509, 218] width 56 height 15
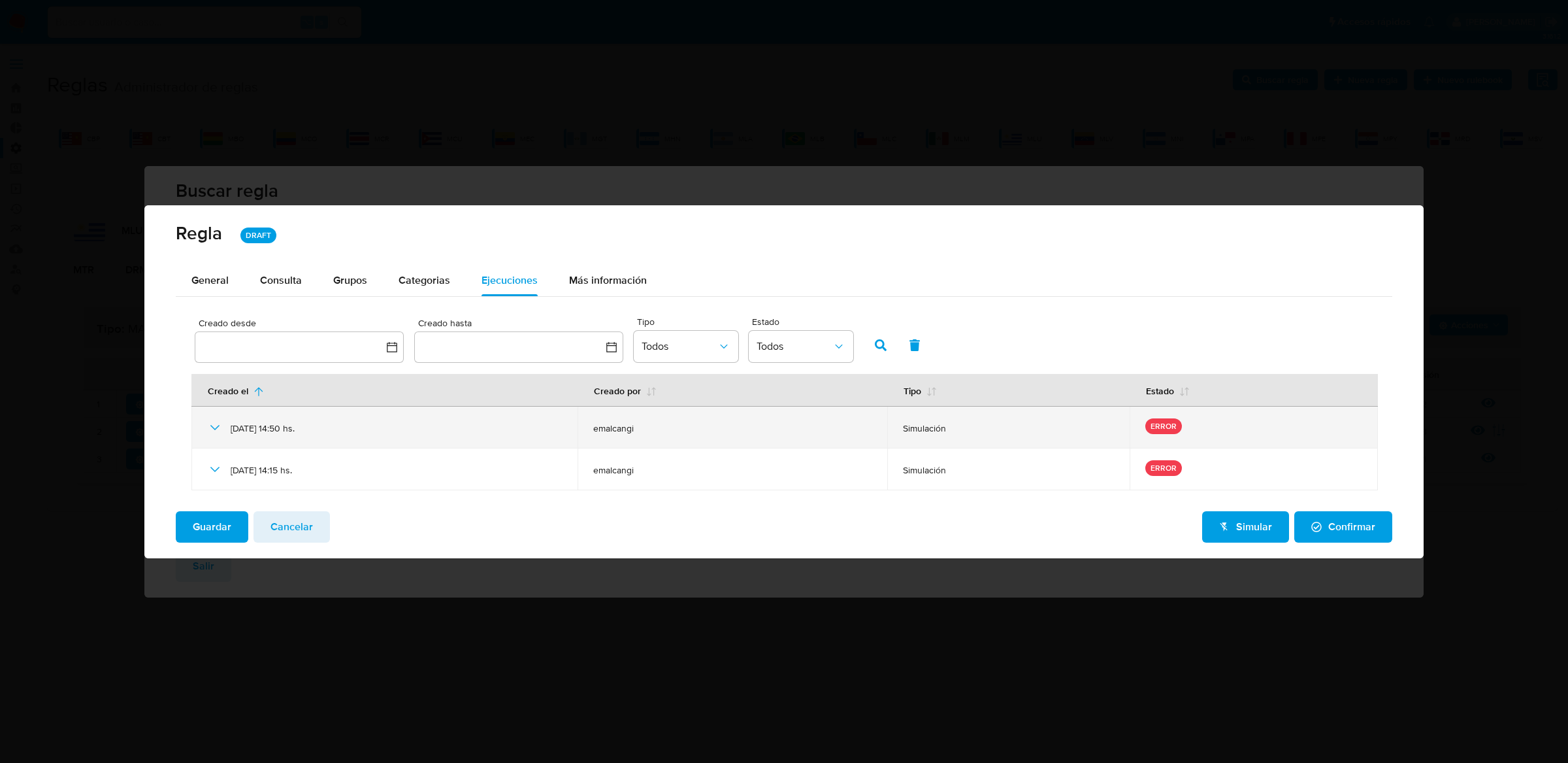
click at [208, 416] on div "06/10/2025 14:50 hs." at bounding box center [384, 427] width 355 height 42
click at [208, 419] on icon at bounding box center [214, 427] width 16 height 16
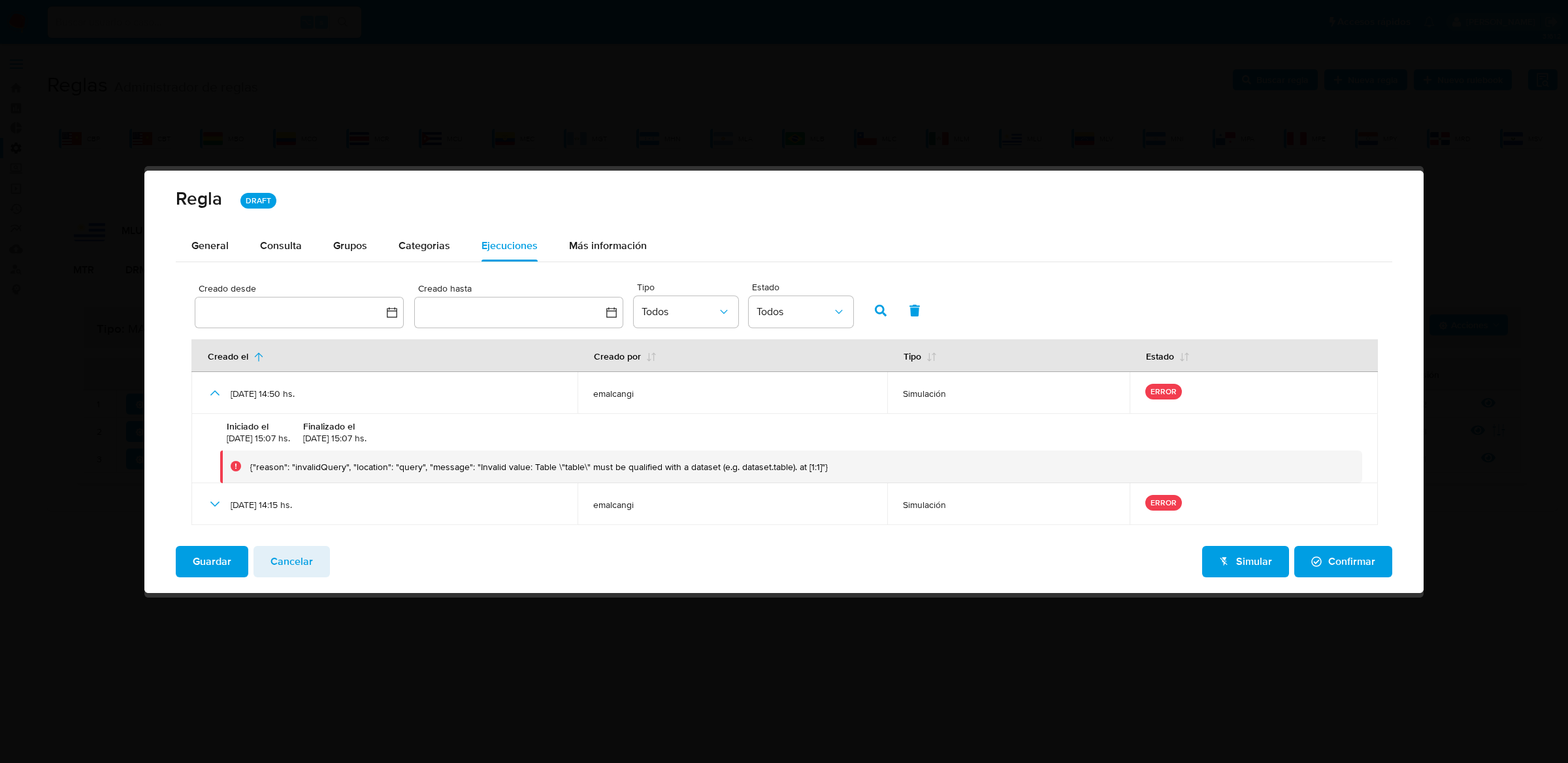
drag, startPoint x: 231, startPoint y: 459, endPoint x: 637, endPoint y: 462, distance: 406.0
click at [637, 462] on div "{"reason": "invalidQuery", "location": "query", "message": "Invalid value: Tabl…" at bounding box center [791, 466] width 1142 height 33
click at [492, 474] on div "{"reason": "invalidQuery", "location": "query", "message": "Invalid value: Tabl…" at bounding box center [791, 466] width 1142 height 33
drag, startPoint x: 590, startPoint y: 464, endPoint x: 865, endPoint y: 464, distance: 275.0
click at [865, 464] on div "{"reason": "invalidQuery", "location": "query", "message": "Invalid value: Tabl…" at bounding box center [801, 467] width 1102 height 12
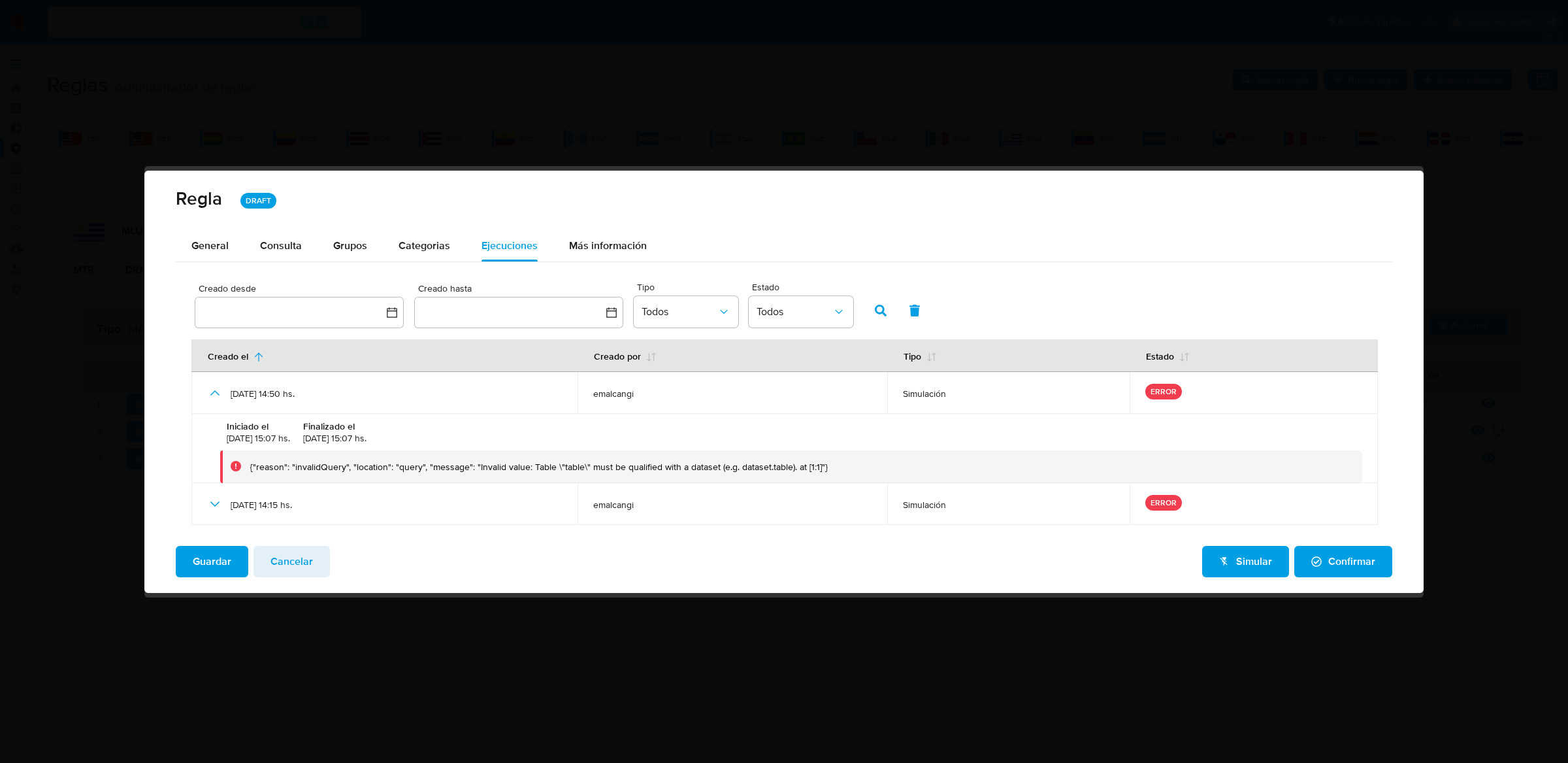
click at [865, 464] on div "{"reason": "invalidQuery", "location": "query", "message": "Invalid value: Tabl…" at bounding box center [801, 467] width 1102 height 12
click at [277, 244] on div "Consulta" at bounding box center [281, 245] width 42 height 11
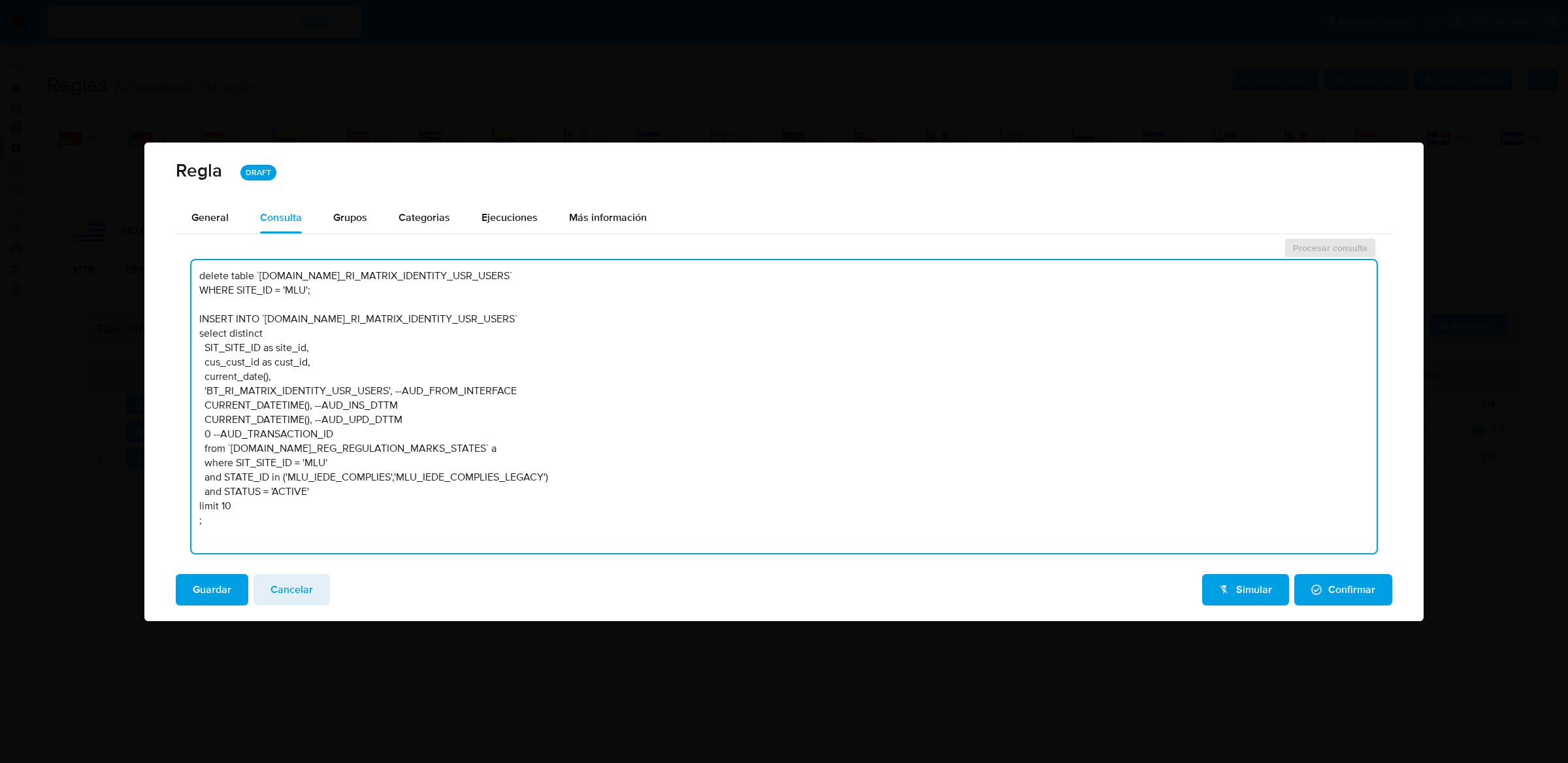
drag, startPoint x: 325, startPoint y: 533, endPoint x: 199, endPoint y: 160, distance: 393.7
click at [199, 160] on div "Regla DRAFT General Consulta Parametros Evidencias Grupos Categorias Ejecucione…" at bounding box center [784, 382] width 1280 height 479
click at [239, 268] on textarea "delete table `TBL.BT_RI_MATRIX_IDENTITY_USR_USERS` WHERE SITE_ID = 'MLU'; INSER…" at bounding box center [784, 406] width 1185 height 293
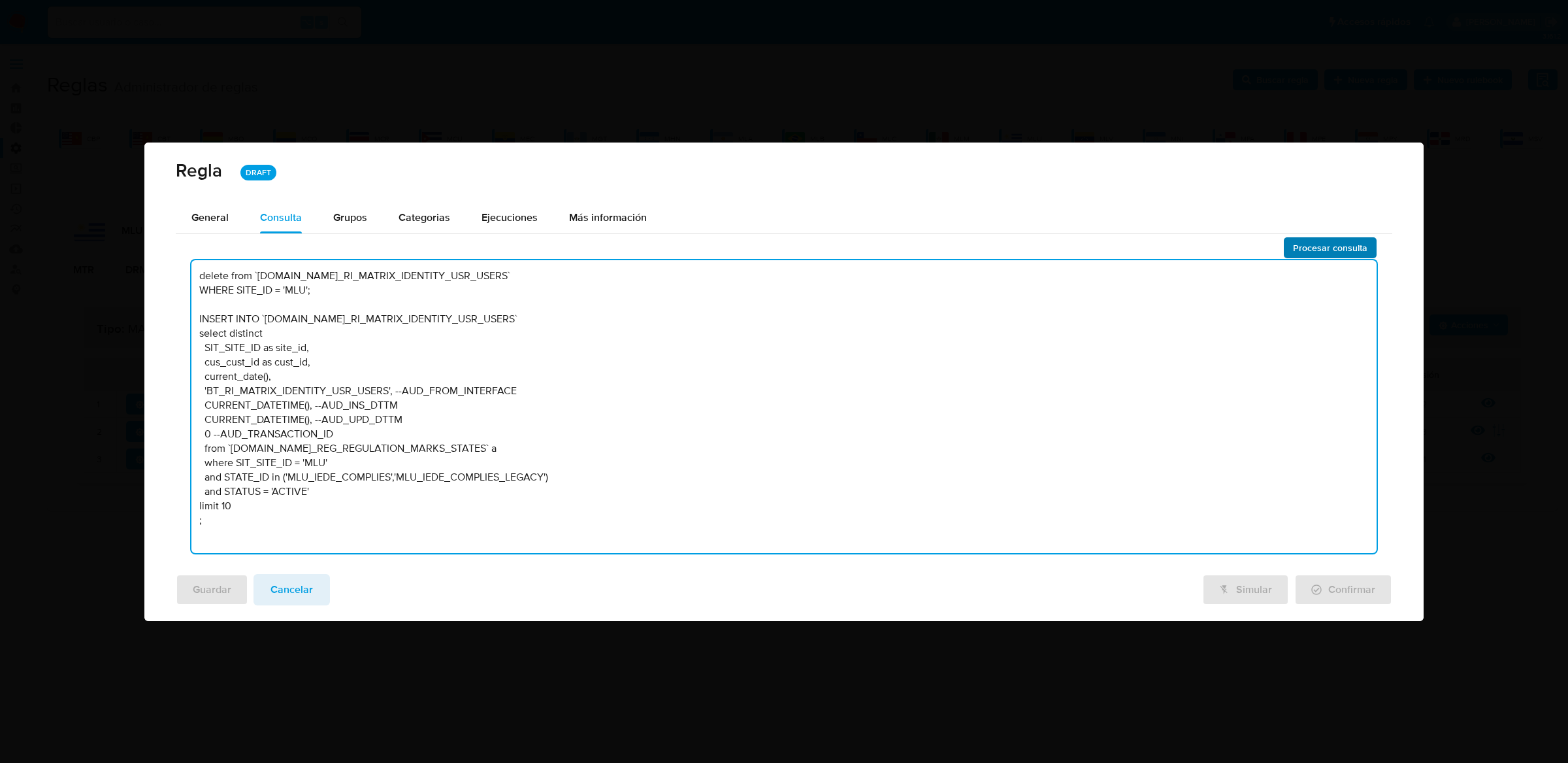
type textarea "delete from `TBL.BT_RI_MATRIX_IDENTITY_USR_USERS` WHERE SITE_ID = 'MLU'; INSERT…"
click at [1302, 242] on span "Procesar consulta" at bounding box center [1330, 248] width 74 height 18
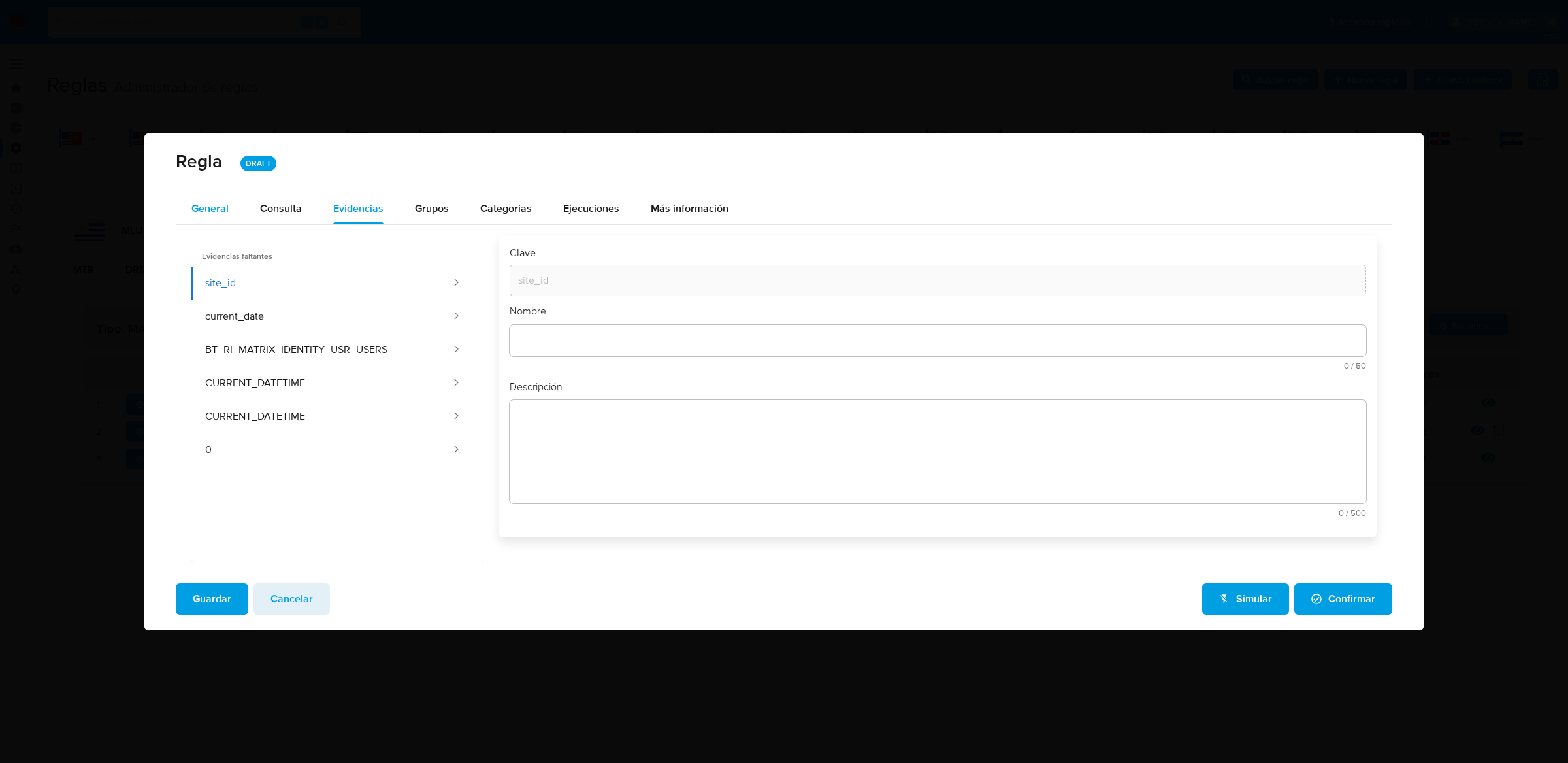
click at [213, 206] on span "General" at bounding box center [210, 208] width 38 height 15
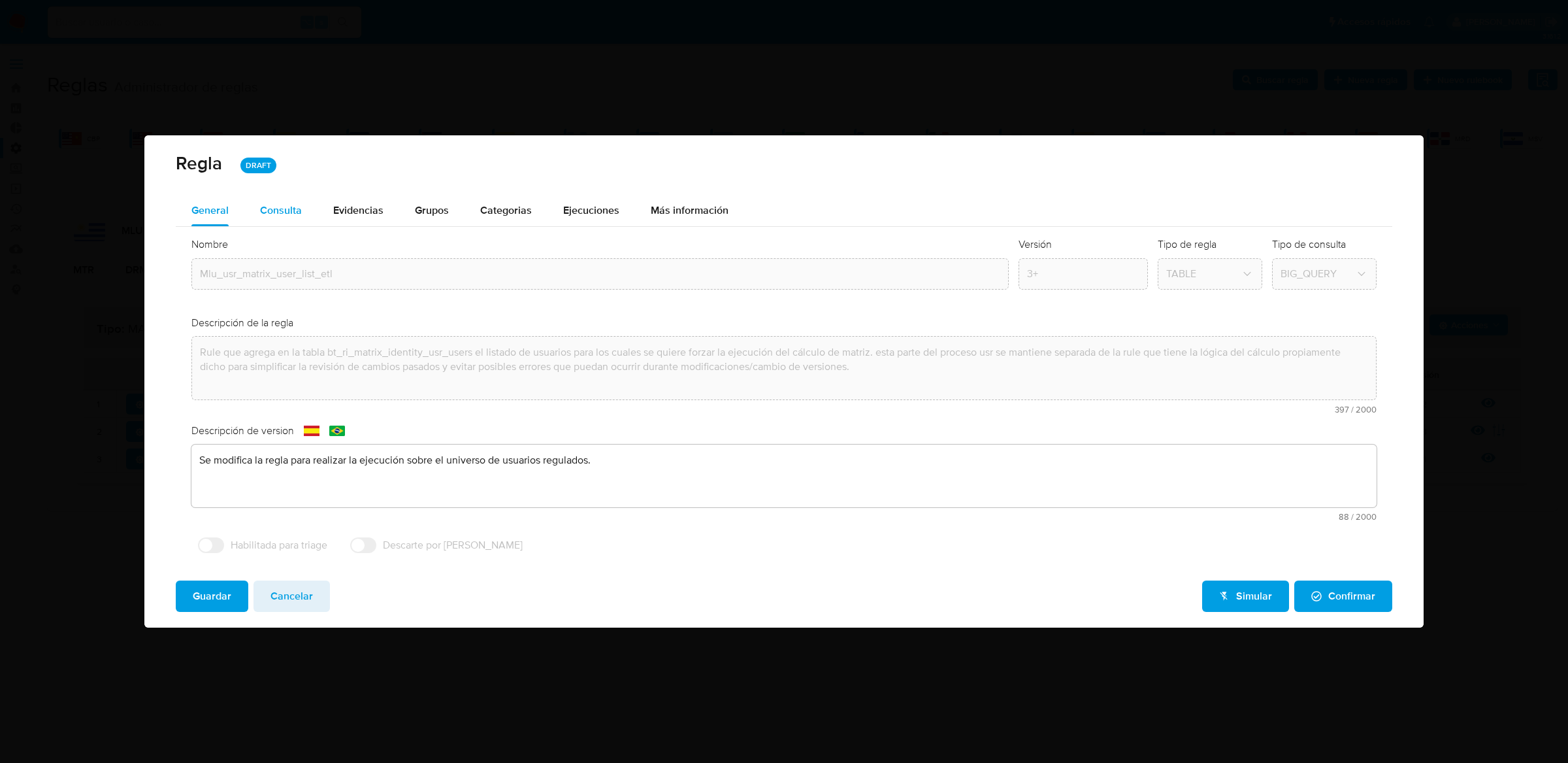
click at [261, 205] on div "Consulta" at bounding box center [281, 210] width 42 height 11
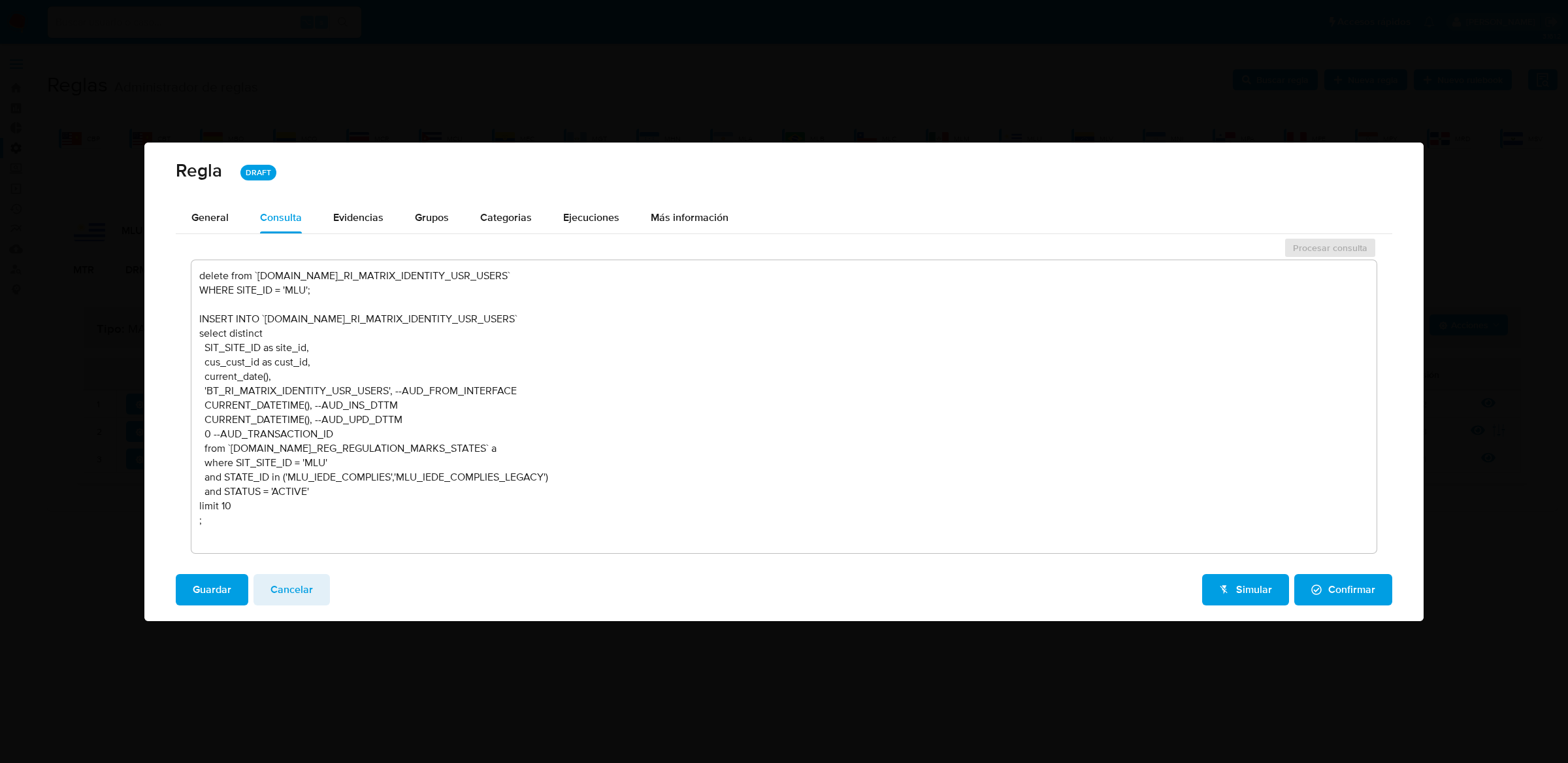
click at [213, 610] on div "Guardar Cancelar Simular Confirmar" at bounding box center [784, 592] width 1280 height 58
click at [222, 592] on span "Guardar" at bounding box center [212, 590] width 38 height 28
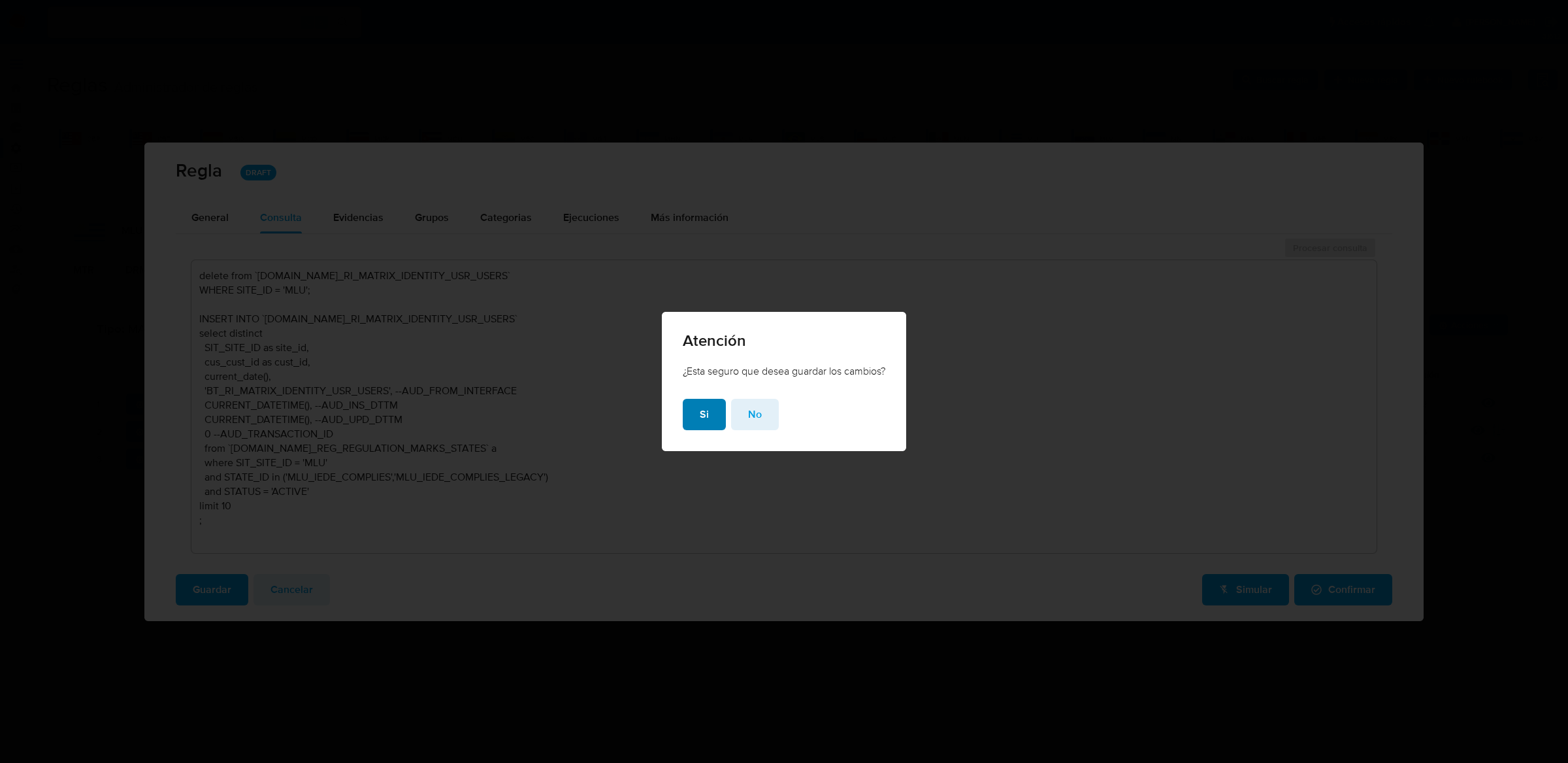
click at [705, 418] on button "Si" at bounding box center [704, 414] width 43 height 32
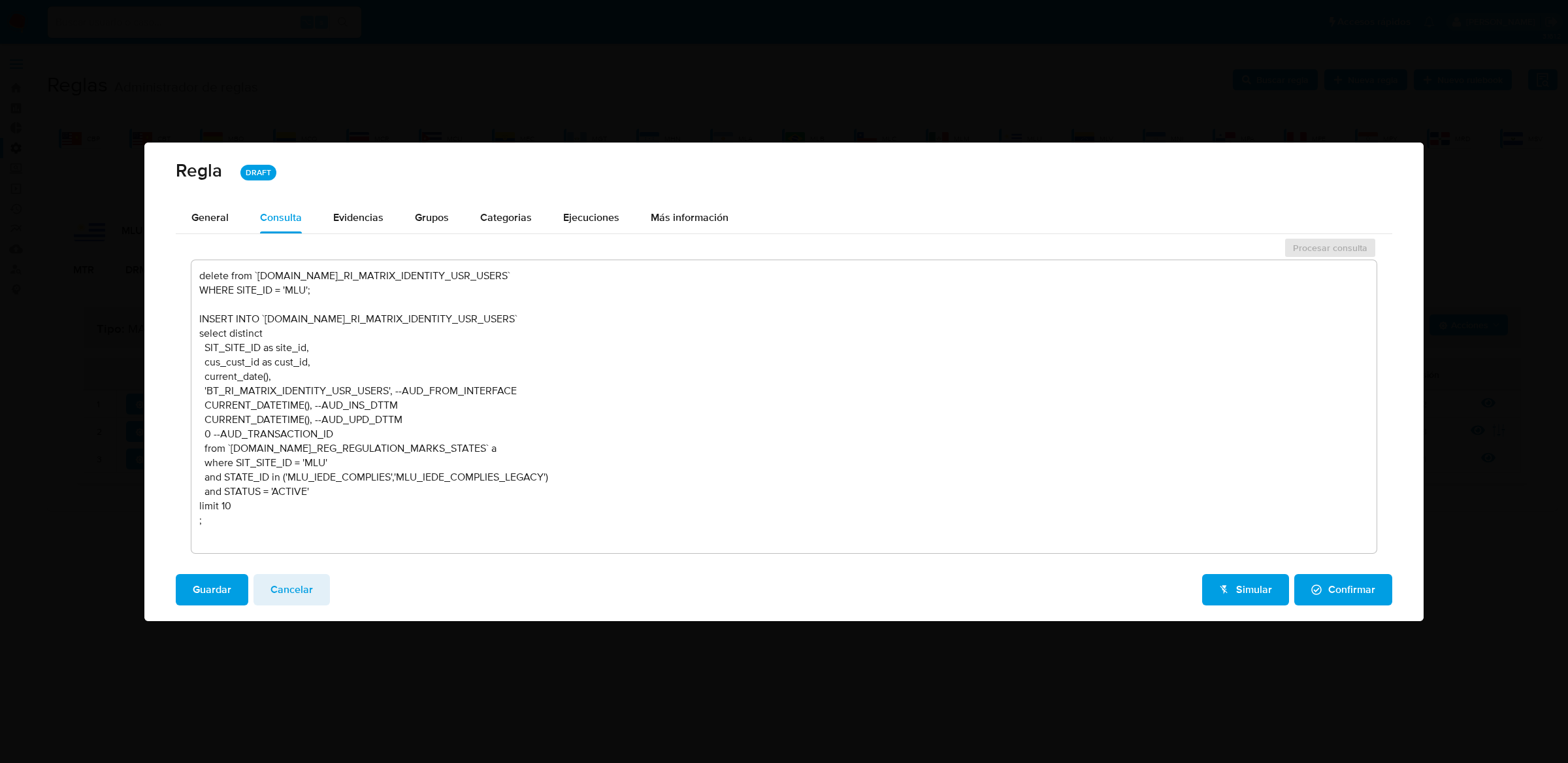
click at [240, 271] on textarea "delete from `TBL.BT_RI_MATRIX_IDENTITY_USR_USERS` WHERE SITE_ID = 'MLU'; INSERT…" at bounding box center [784, 406] width 1185 height 293
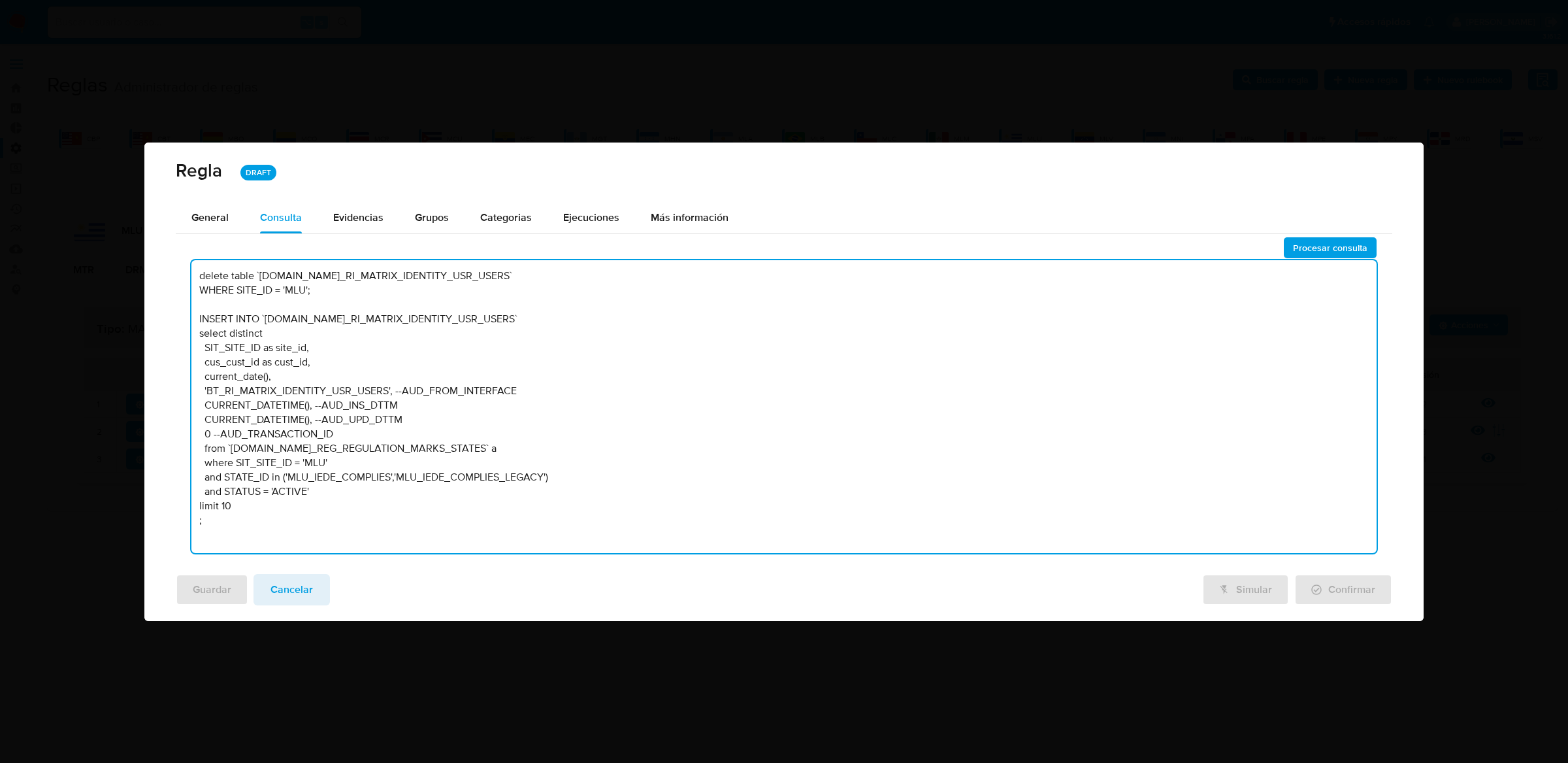
click at [710, 464] on textarea "delete table `TBL.BT_RI_MATRIX_IDENTITY_USR_USERS` WHERE SITE_ID = 'MLU'; INSER…" at bounding box center [784, 406] width 1185 height 293
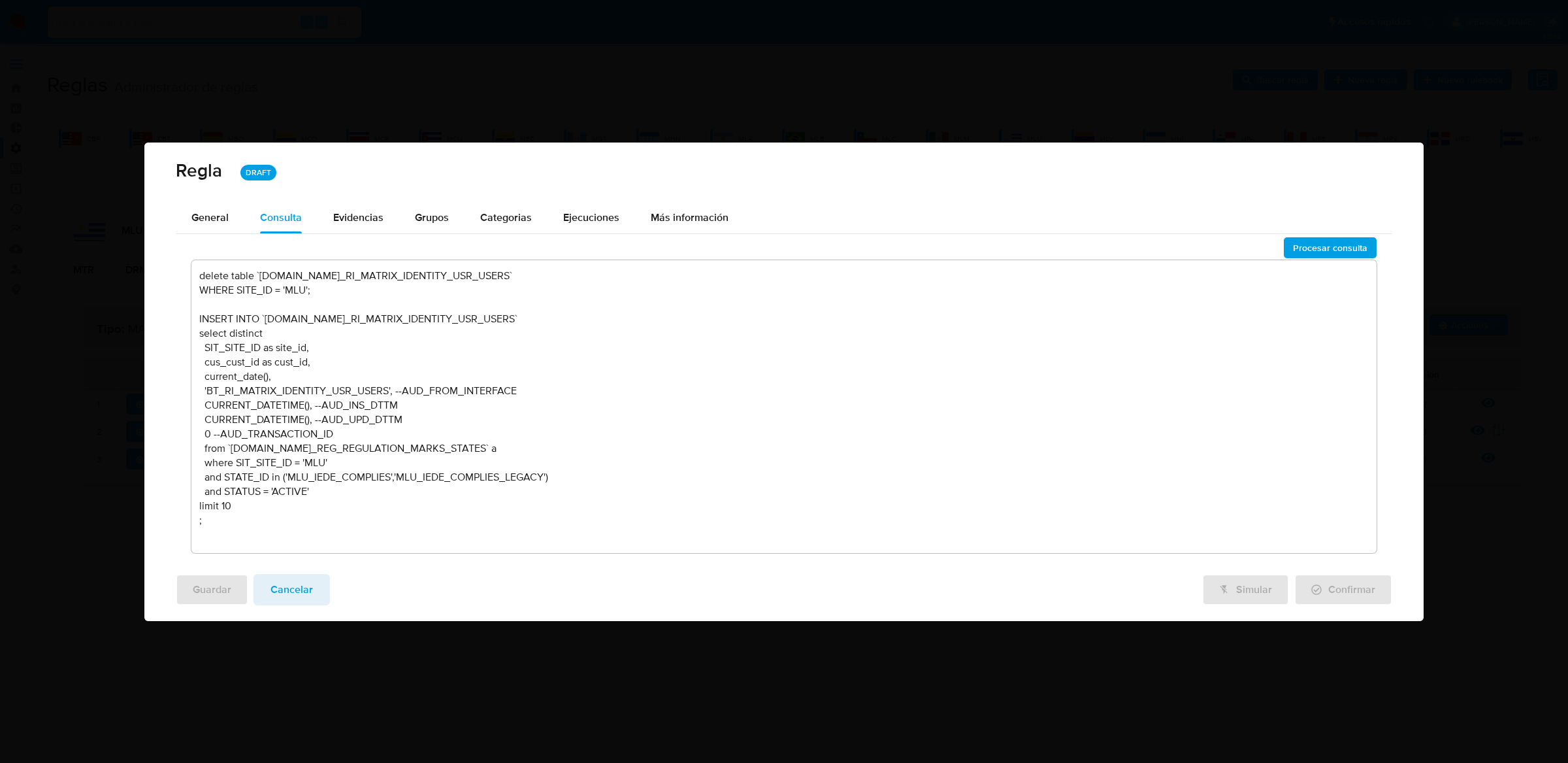
click at [249, 278] on textarea "delete table `TBL.BT_RI_MATRIX_IDENTITY_USR_USERS` WHERE SITE_ID = 'MLU'; INSER…" at bounding box center [784, 406] width 1185 height 293
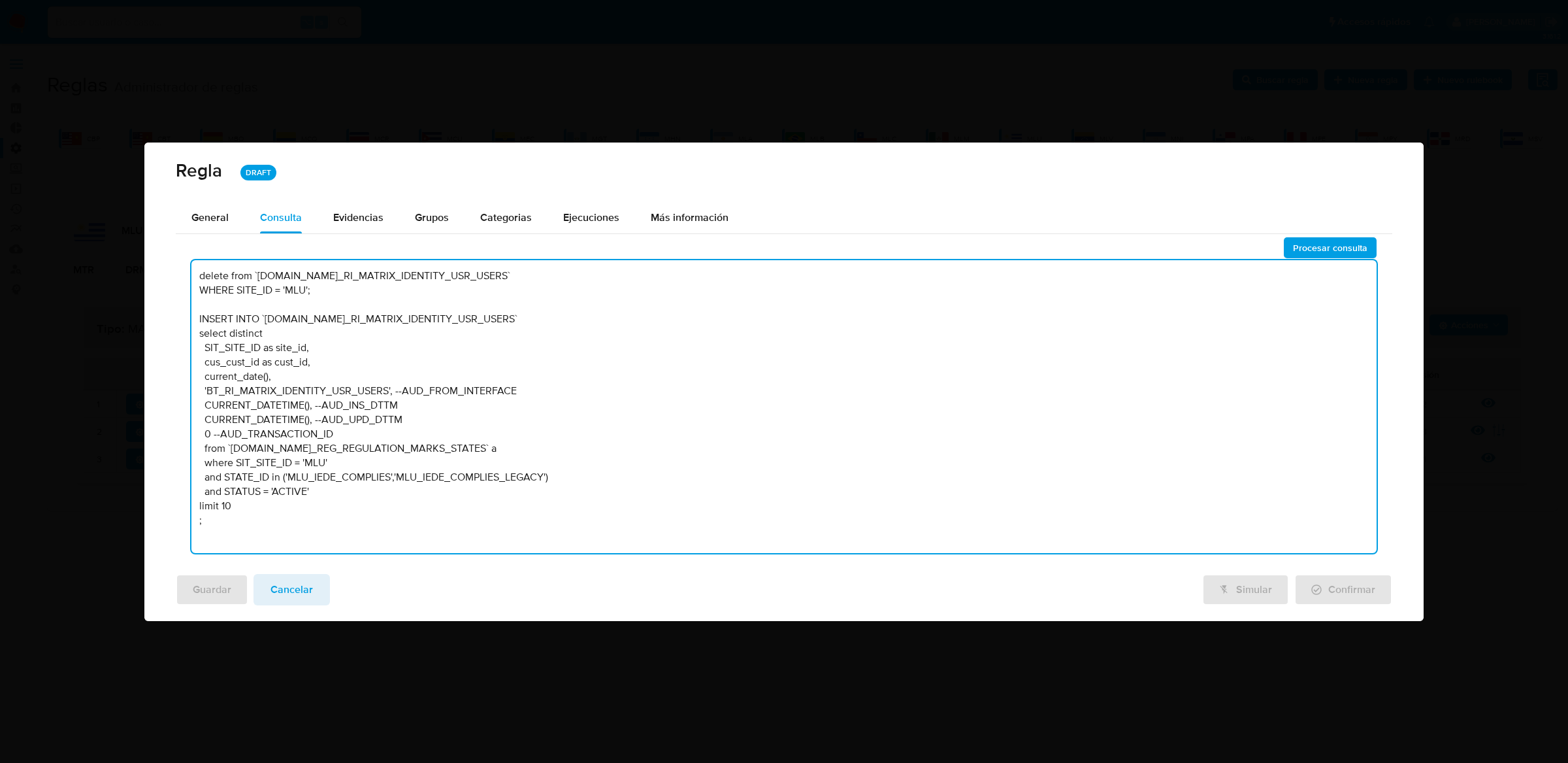
type textarea "delete from `TBL.BT_RI_MATRIX_IDENTITY_USR_USERS` WHERE SITE_ID = 'MLU'; INSERT…"
click at [326, 581] on div "Guardar Cancelar Simular Confirmar" at bounding box center [784, 590] width 1216 height 32
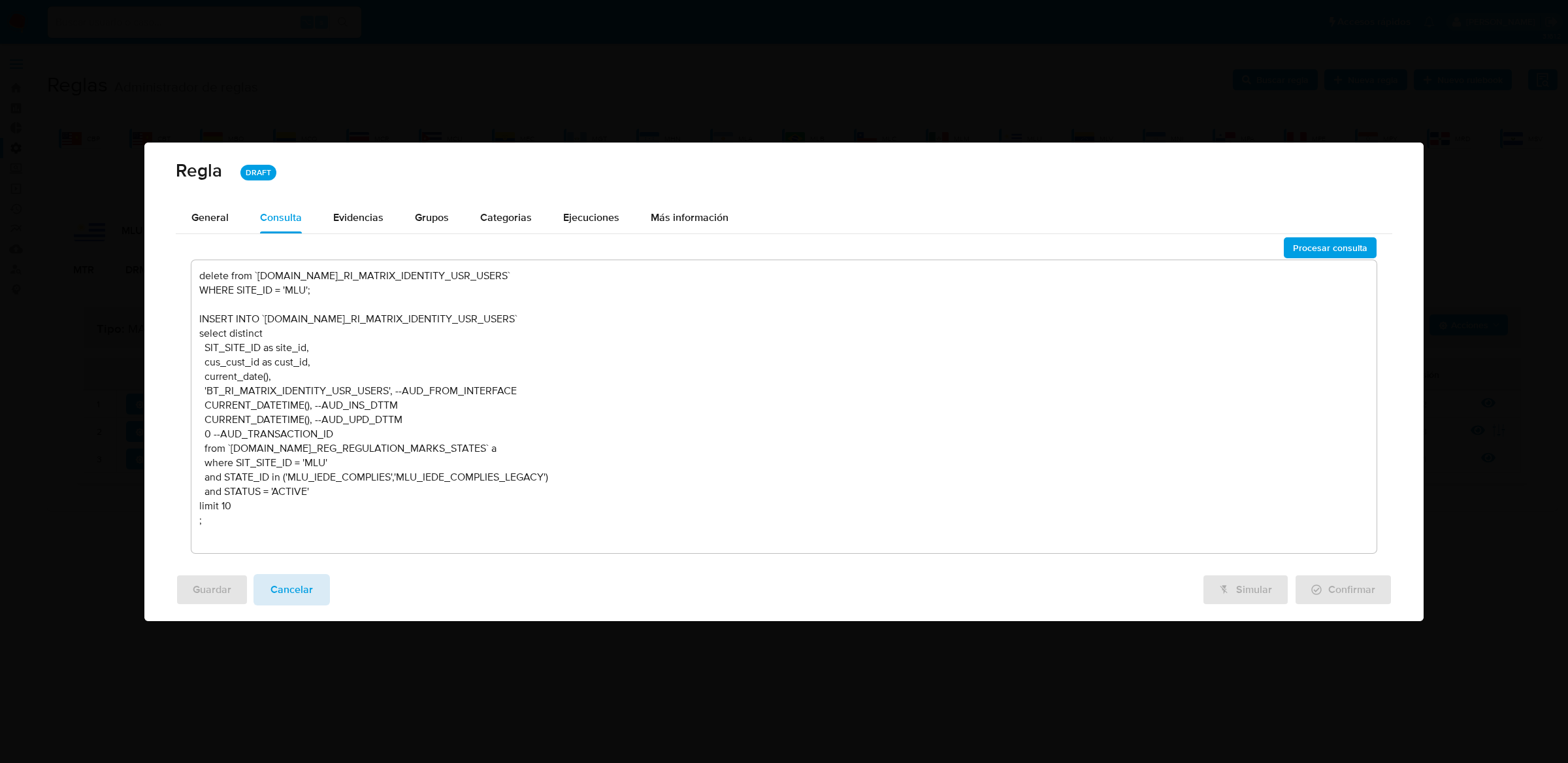
click at [318, 582] on button "Cancelar" at bounding box center [292, 590] width 77 height 32
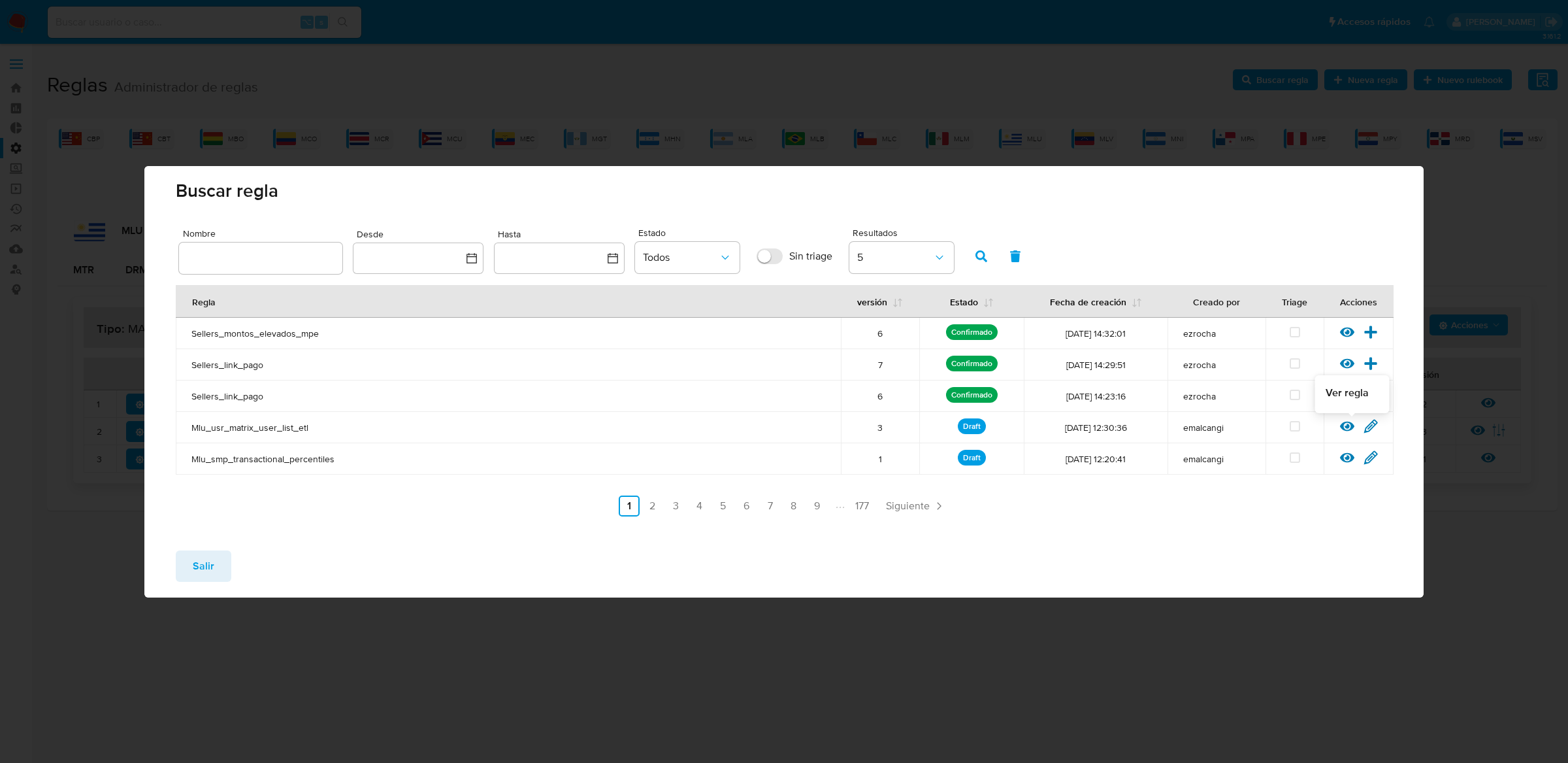
click at [1344, 433] on icon at bounding box center [1346, 425] width 14 height 14
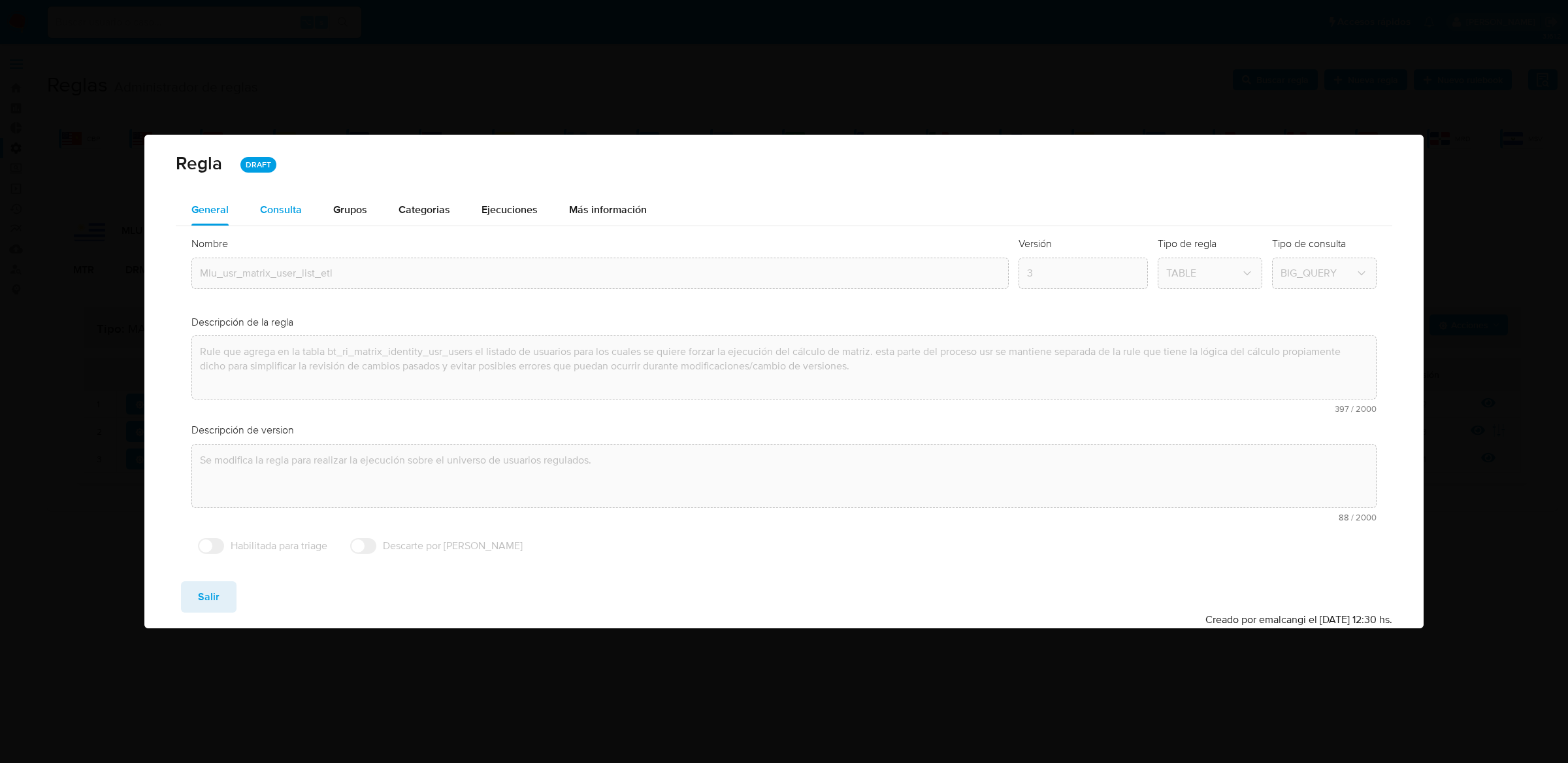
click at [272, 204] on div "Consulta" at bounding box center [281, 209] width 42 height 11
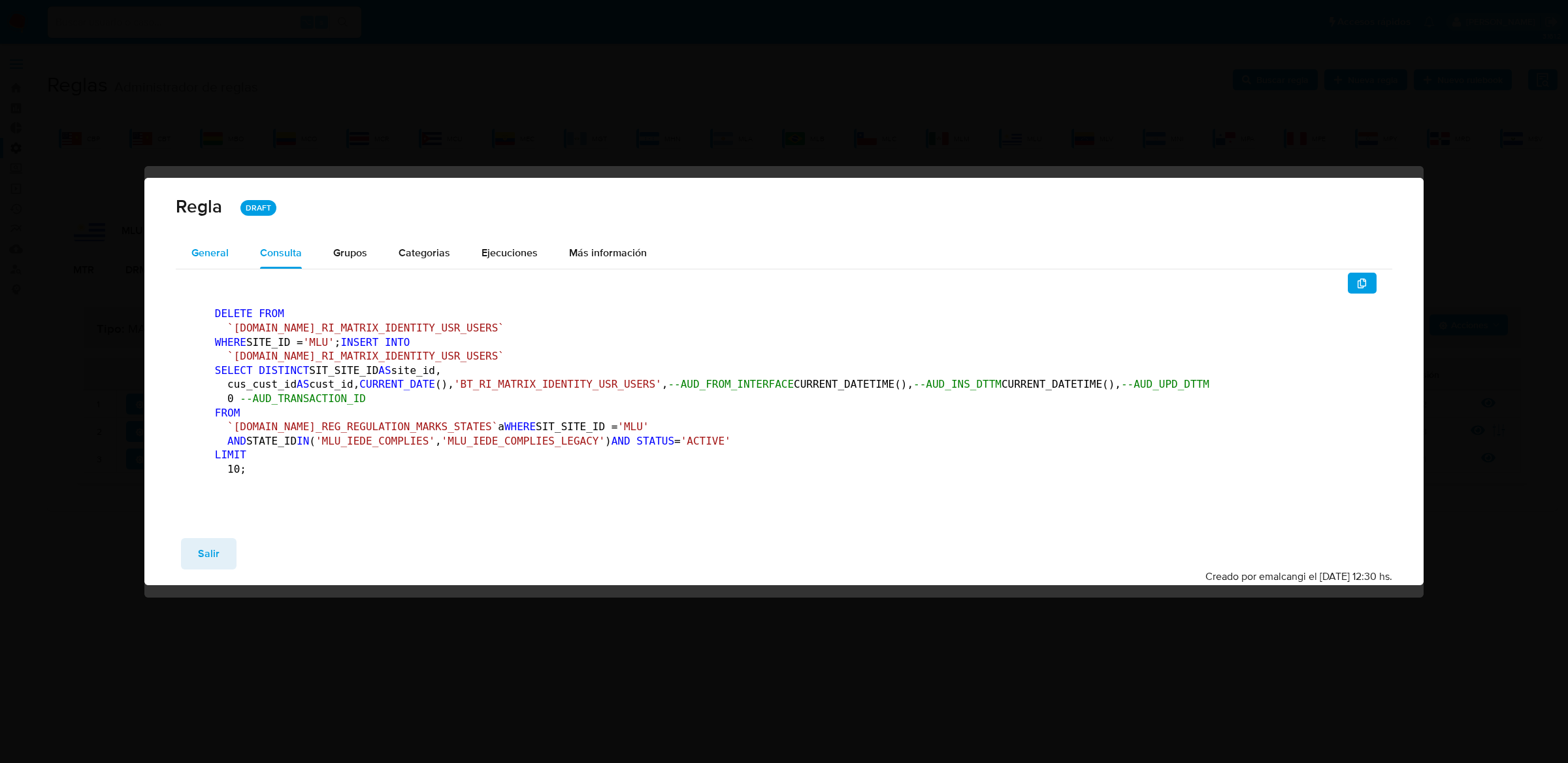
click at [215, 245] on span "General" at bounding box center [210, 253] width 38 height 15
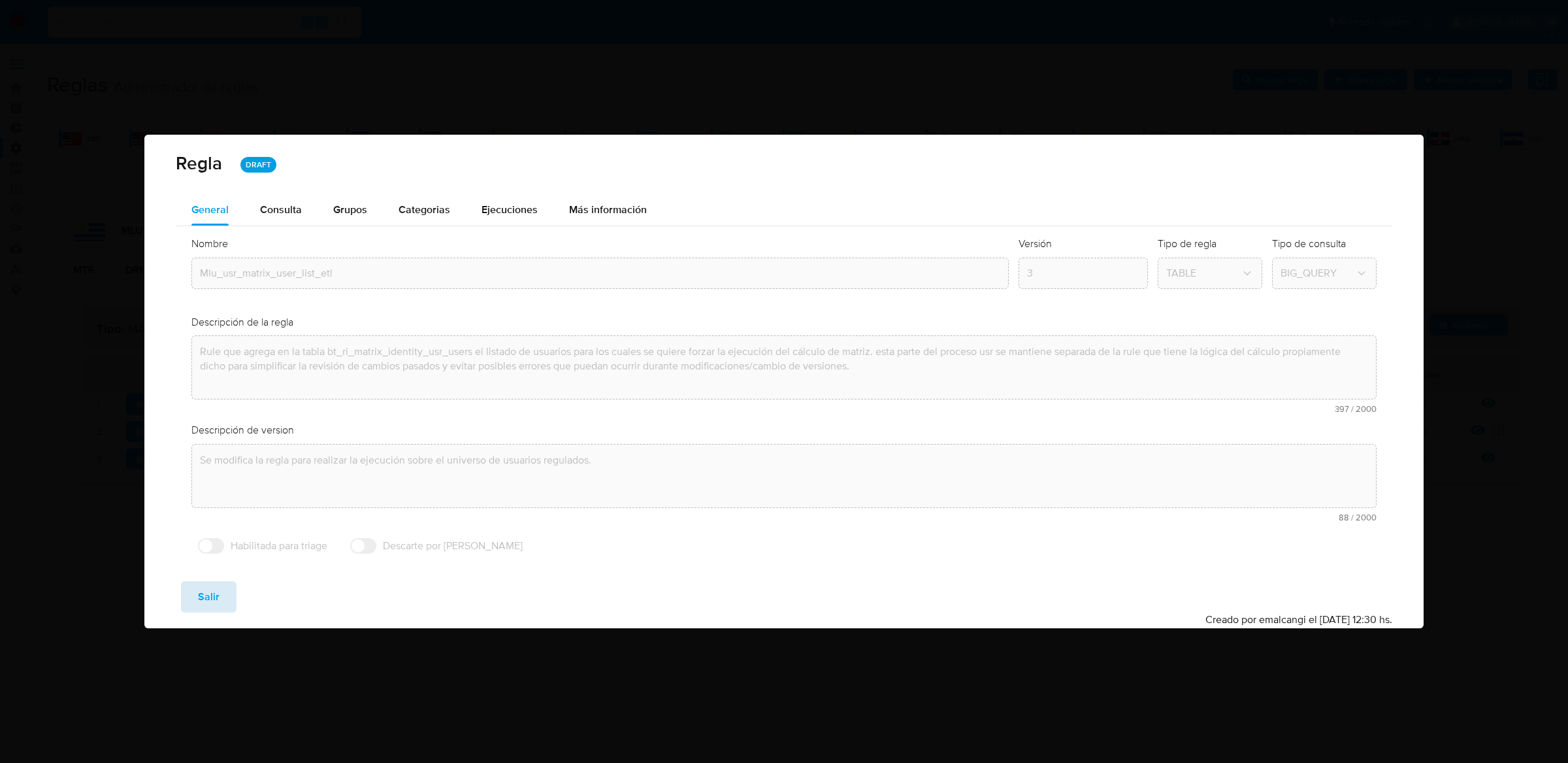
click at [218, 593] on button "Salir" at bounding box center [208, 597] width 56 height 32
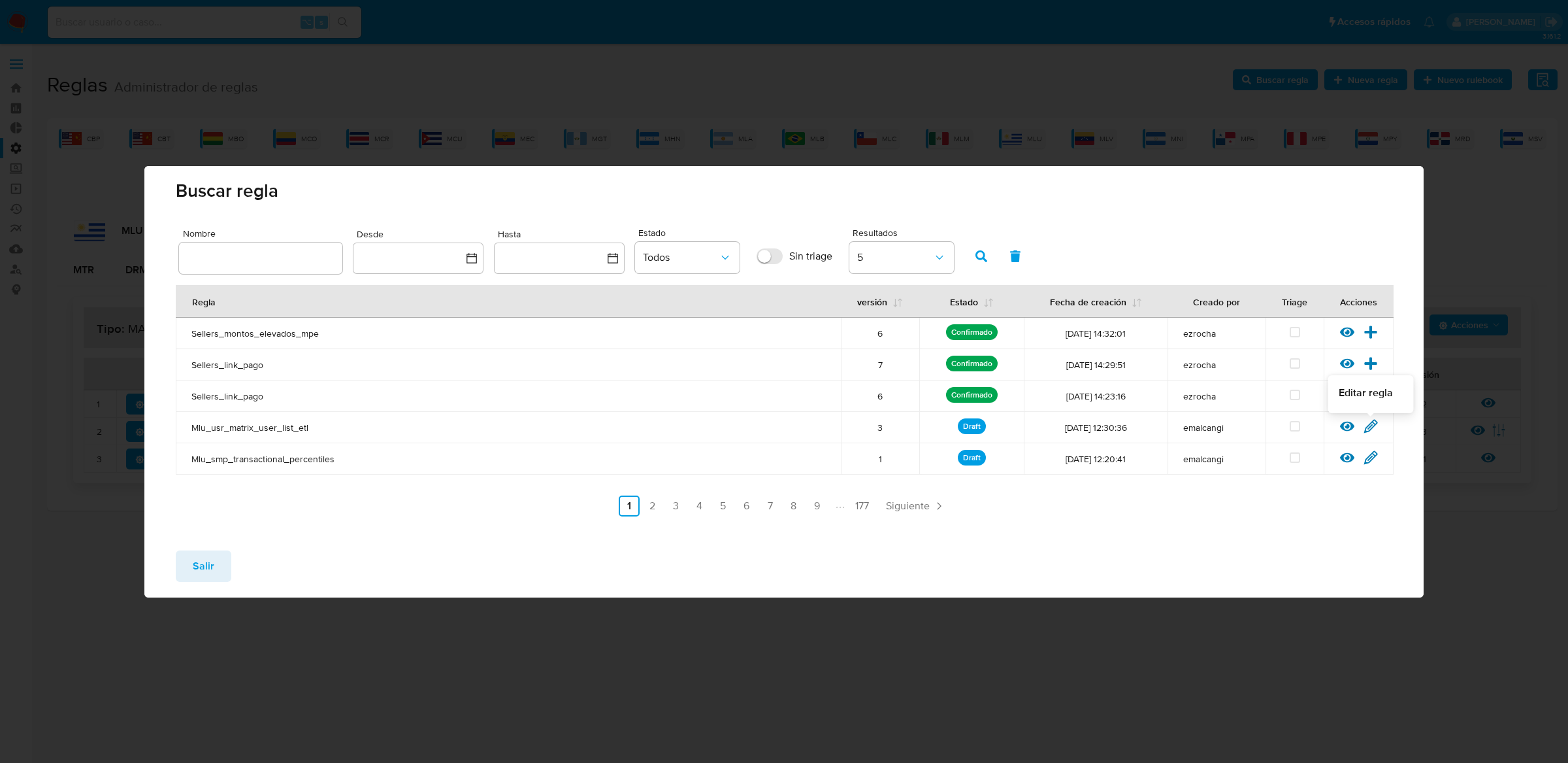
click at [1375, 424] on icon at bounding box center [1370, 425] width 14 height 14
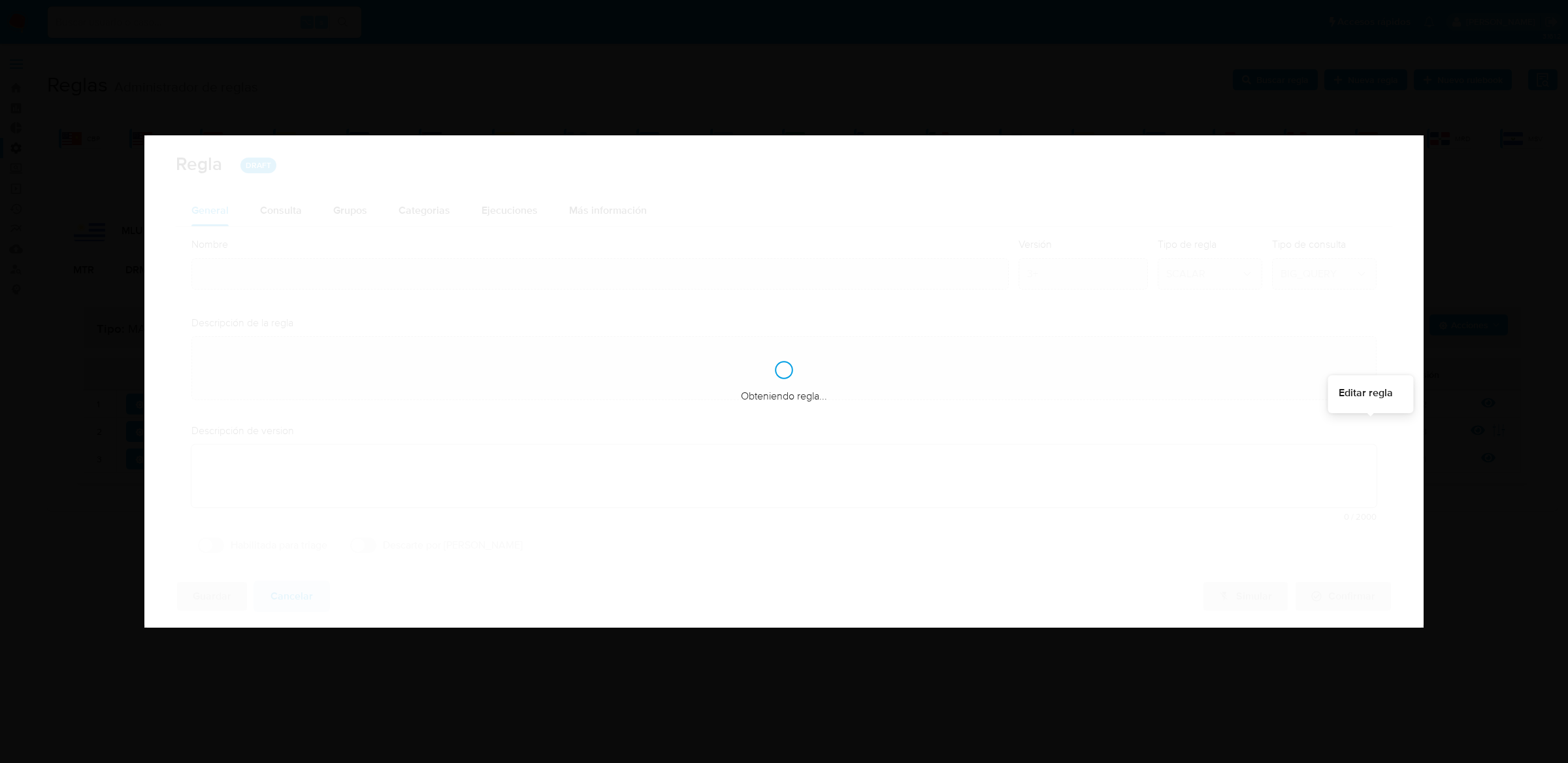
type input "Mlu_usr_matrix_user_list_etl"
type textarea "Rule que agrega en la tabla bt_ri_matrix_identity_usr_users el listado de usuar…"
type textarea "Se modifica la regla para realizar la ejecución sobre el universo de usuarios r…"
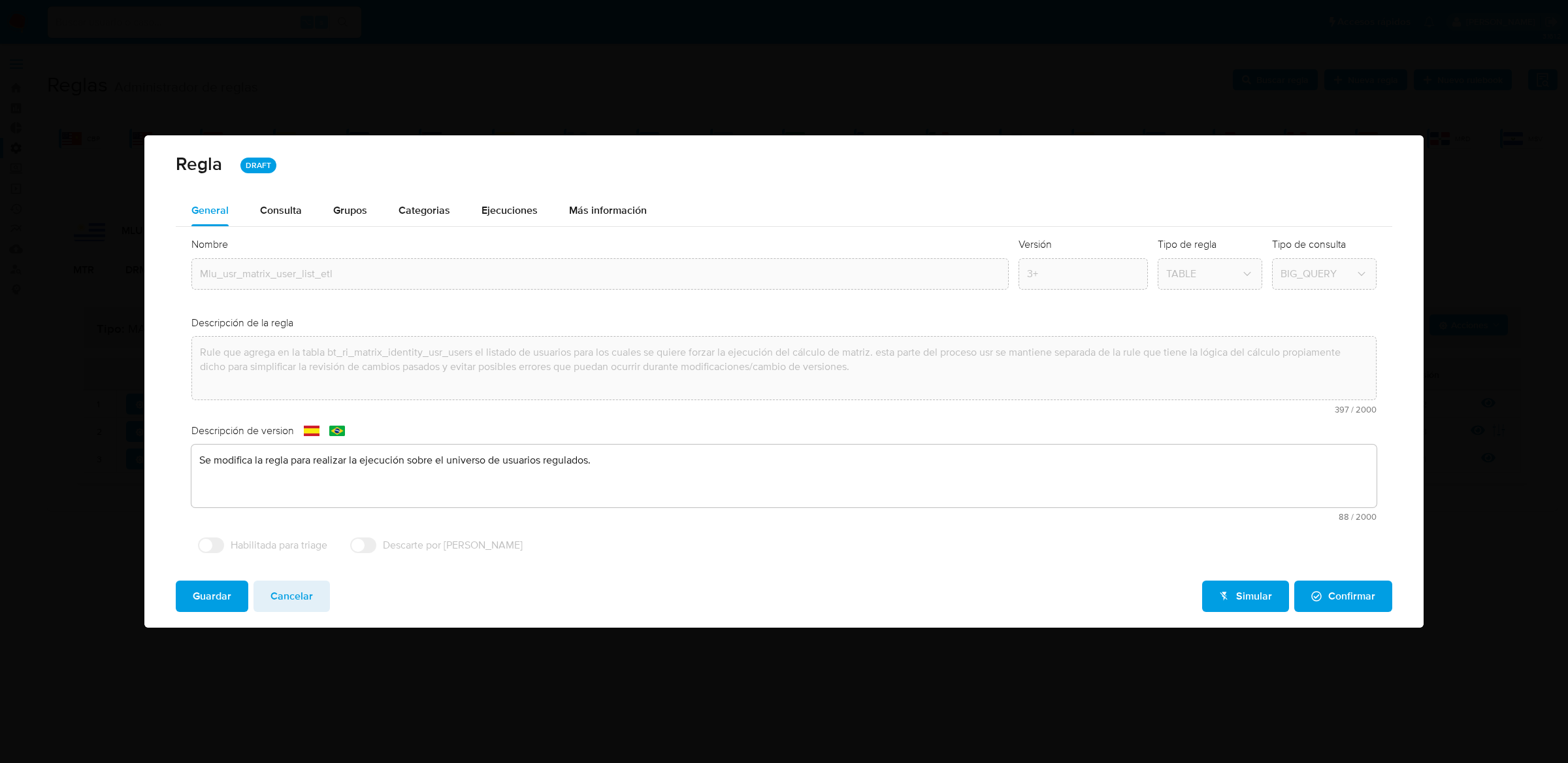
click at [265, 228] on div "Nombre text-es Mlu_usr_matrix_user_list_etl text-pt Mlu_usr_matrix_user_list_et…" at bounding box center [784, 398] width 1216 height 343
click at [284, 216] on div "Consulta" at bounding box center [281, 210] width 42 height 11
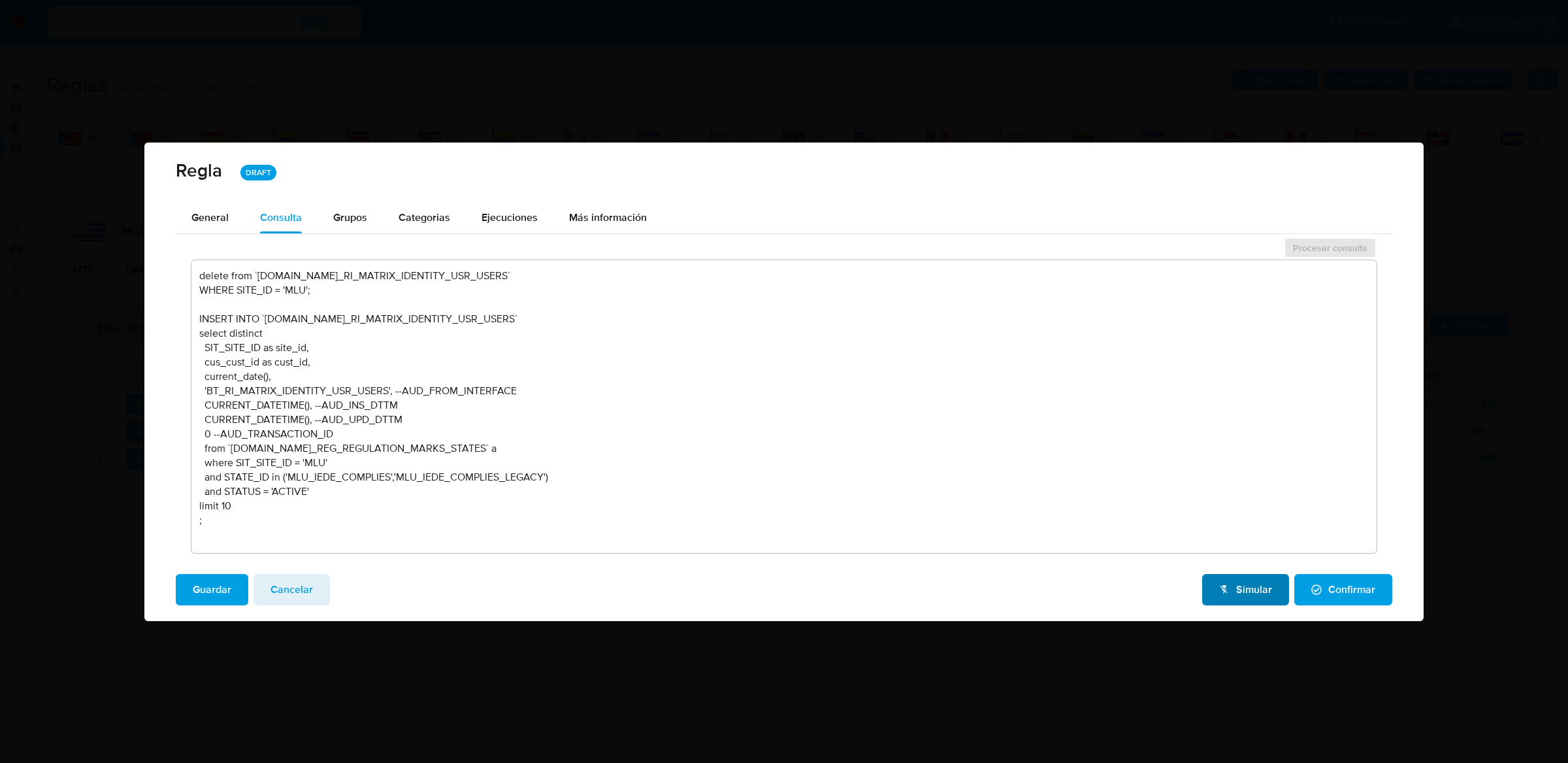
click at [1209, 595] on button "Simular" at bounding box center [1245, 590] width 87 height 32
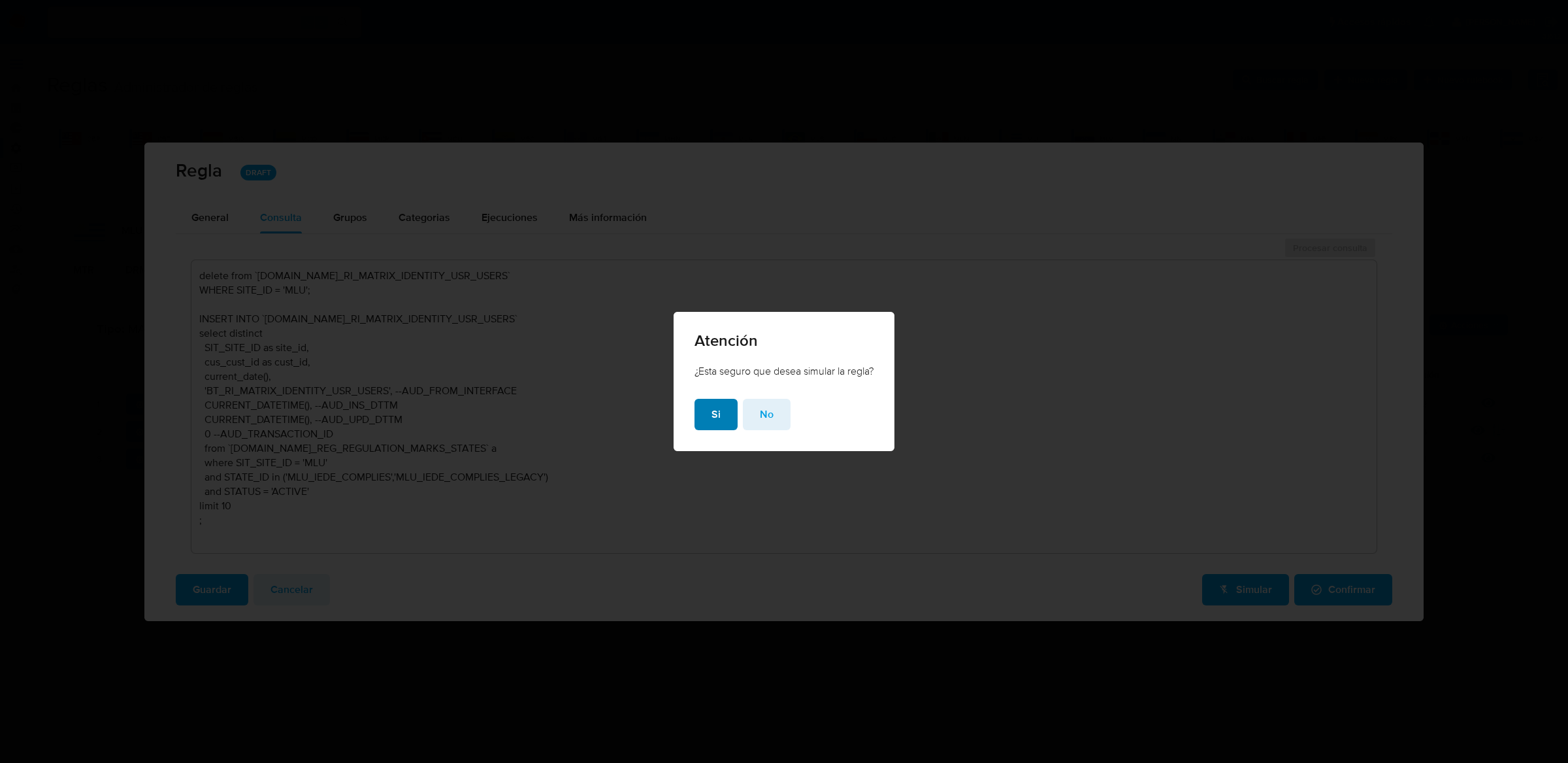
click at [725, 413] on button "Si" at bounding box center [716, 414] width 43 height 32
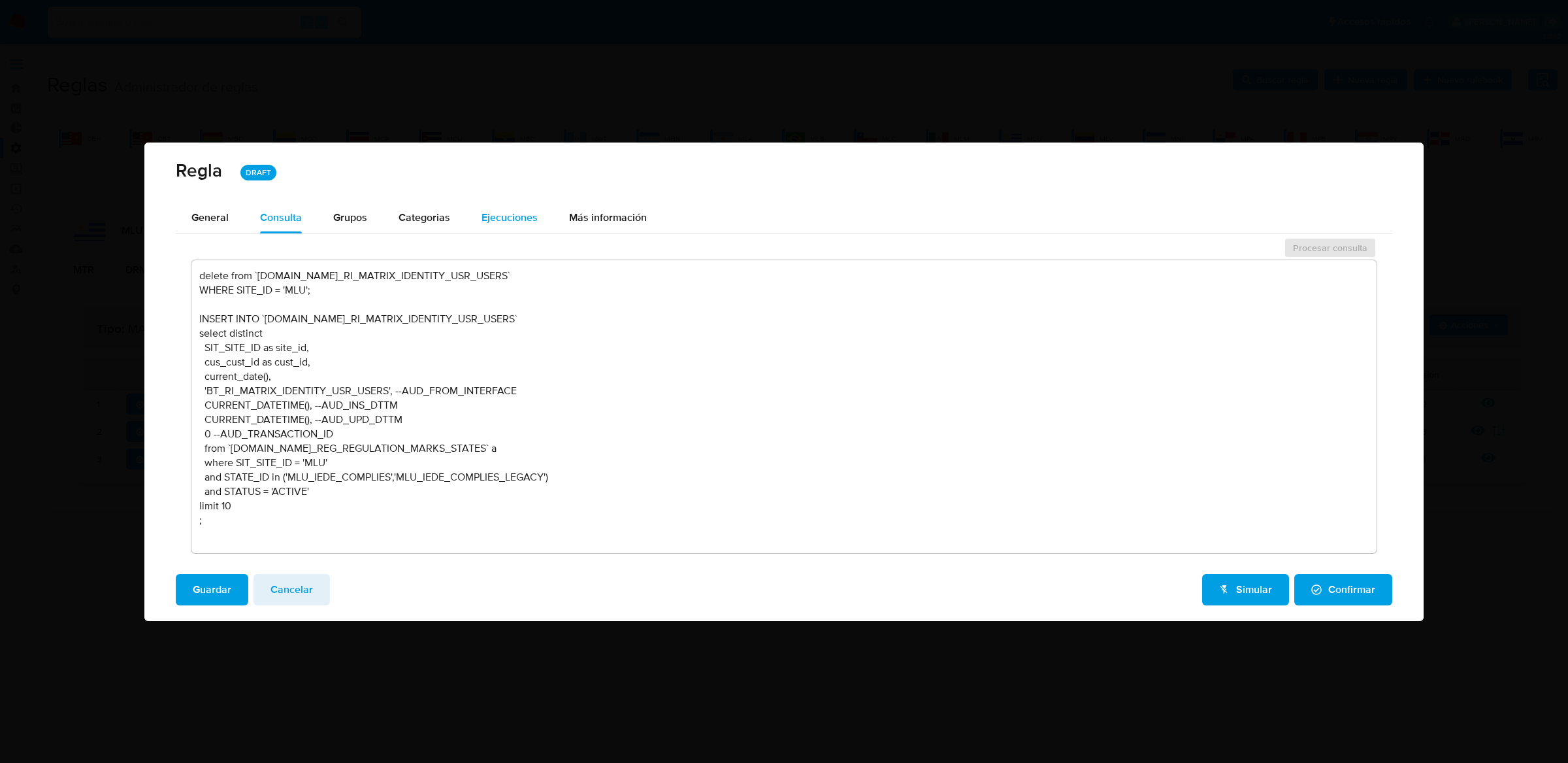
click at [497, 222] on span "Ejecuciones" at bounding box center [509, 218] width 56 height 15
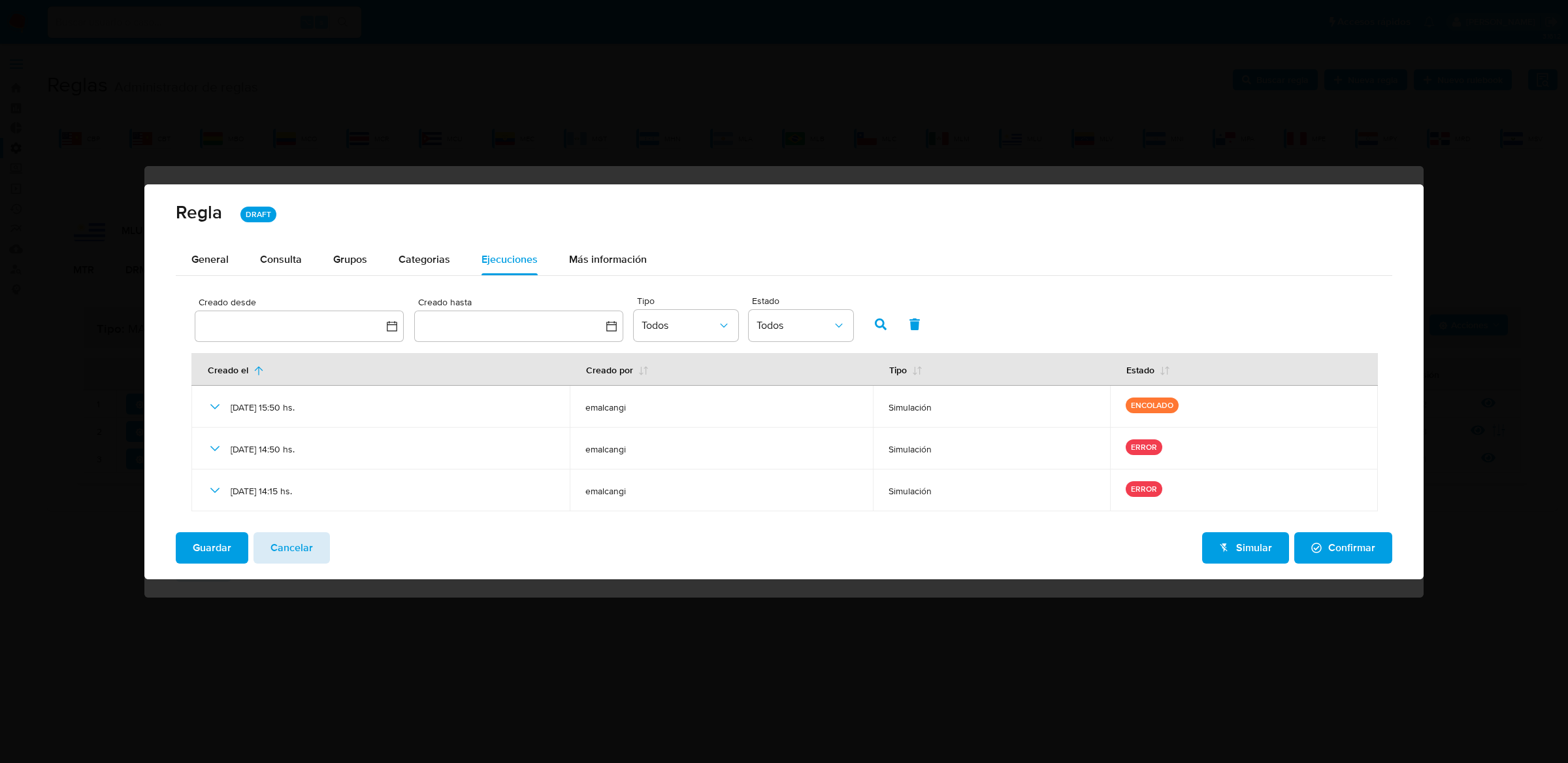
click at [288, 542] on span "Cancelar" at bounding box center [291, 548] width 43 height 28
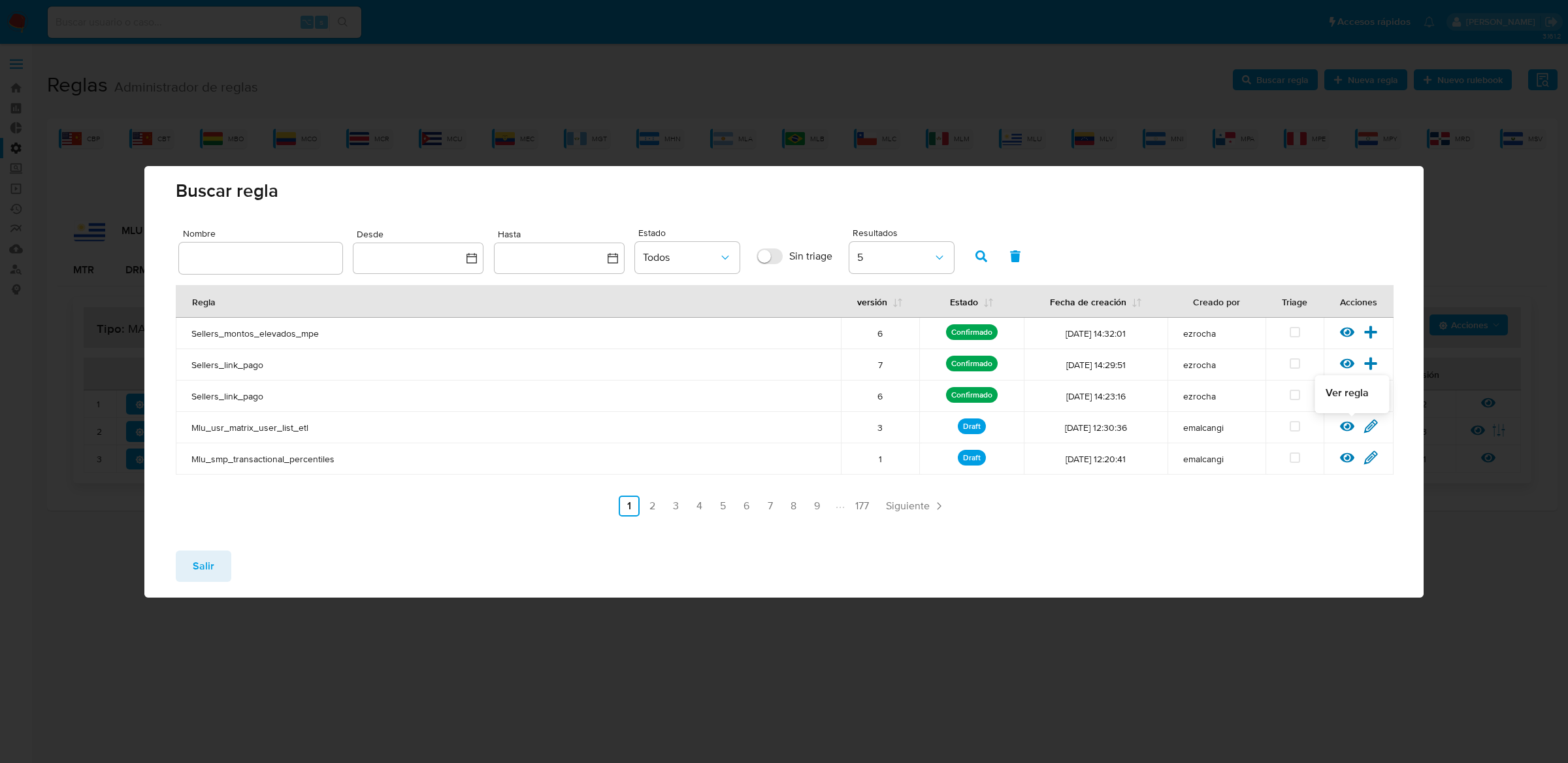
click at [1352, 434] on div at bounding box center [1351, 430] width 23 height 13
click at [1348, 426] on icon at bounding box center [1346, 426] width 14 height 10
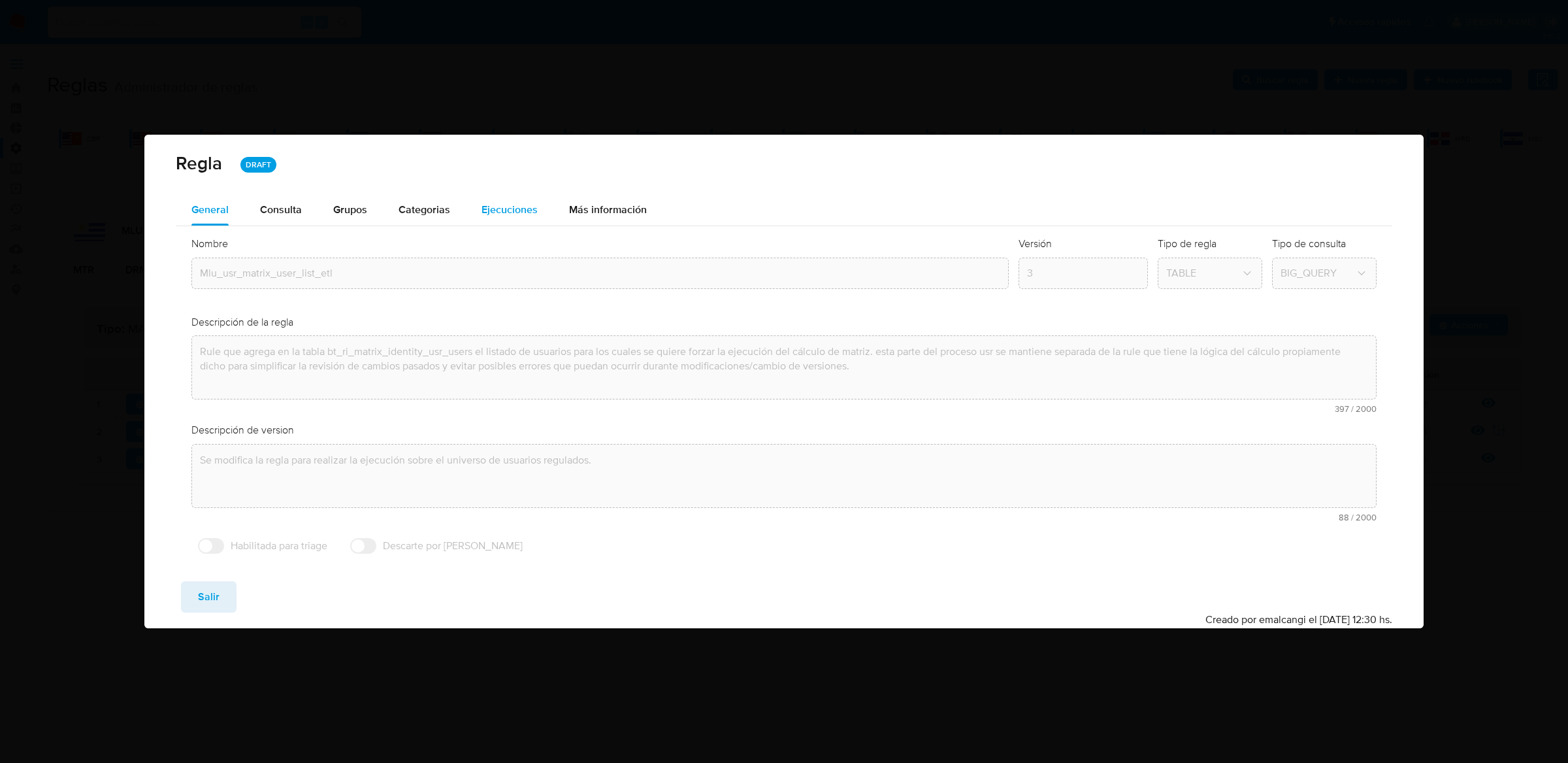
click at [521, 215] on span "Ejecuciones" at bounding box center [509, 209] width 56 height 15
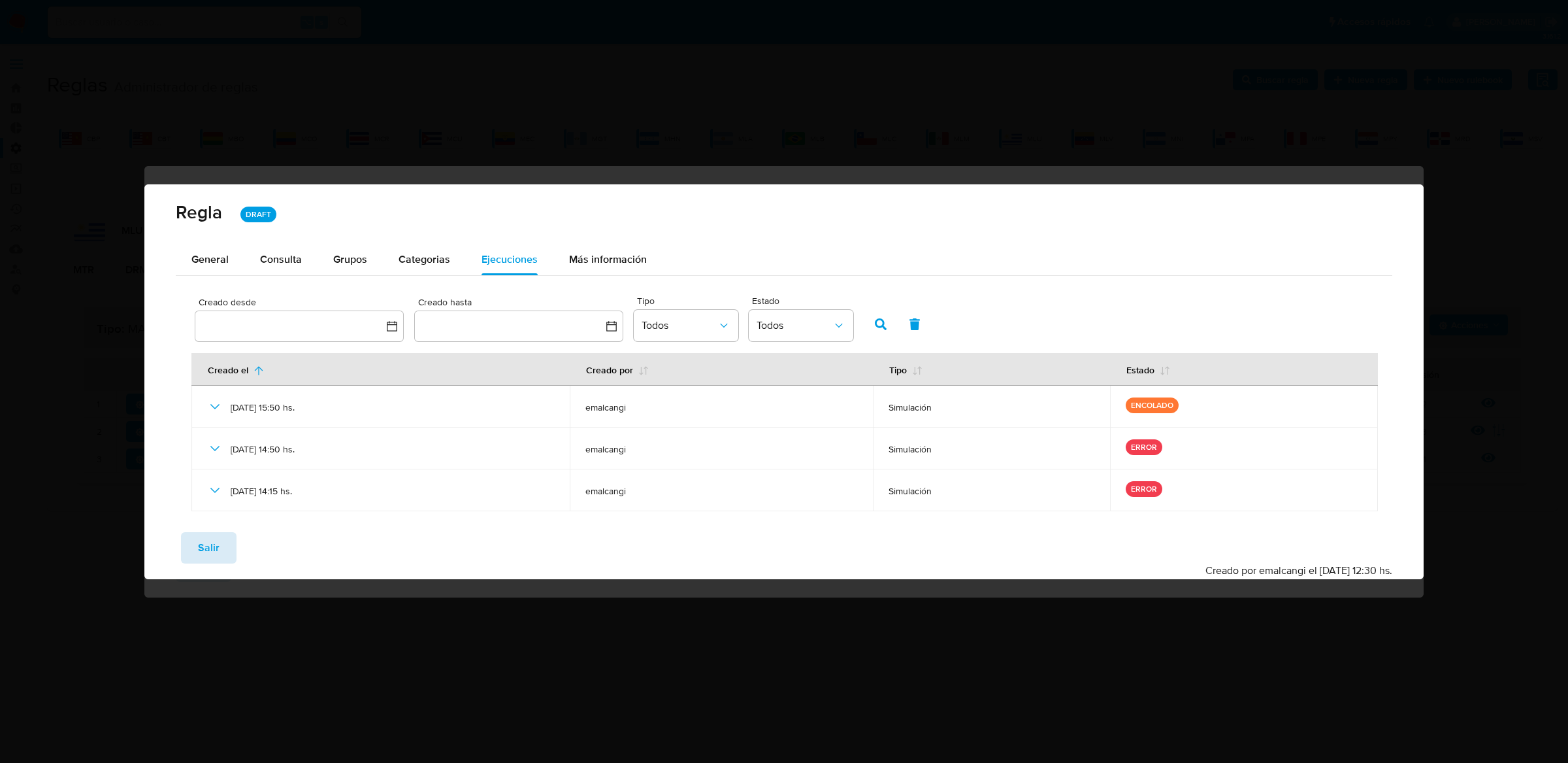
click at [198, 553] on span "Salir" at bounding box center [208, 548] width 22 height 28
click at [197, 553] on div "Regla DRAFT General Consulta Parametros Evidencias Grupos Categorias Ejecucione…" at bounding box center [784, 381] width 1280 height 394
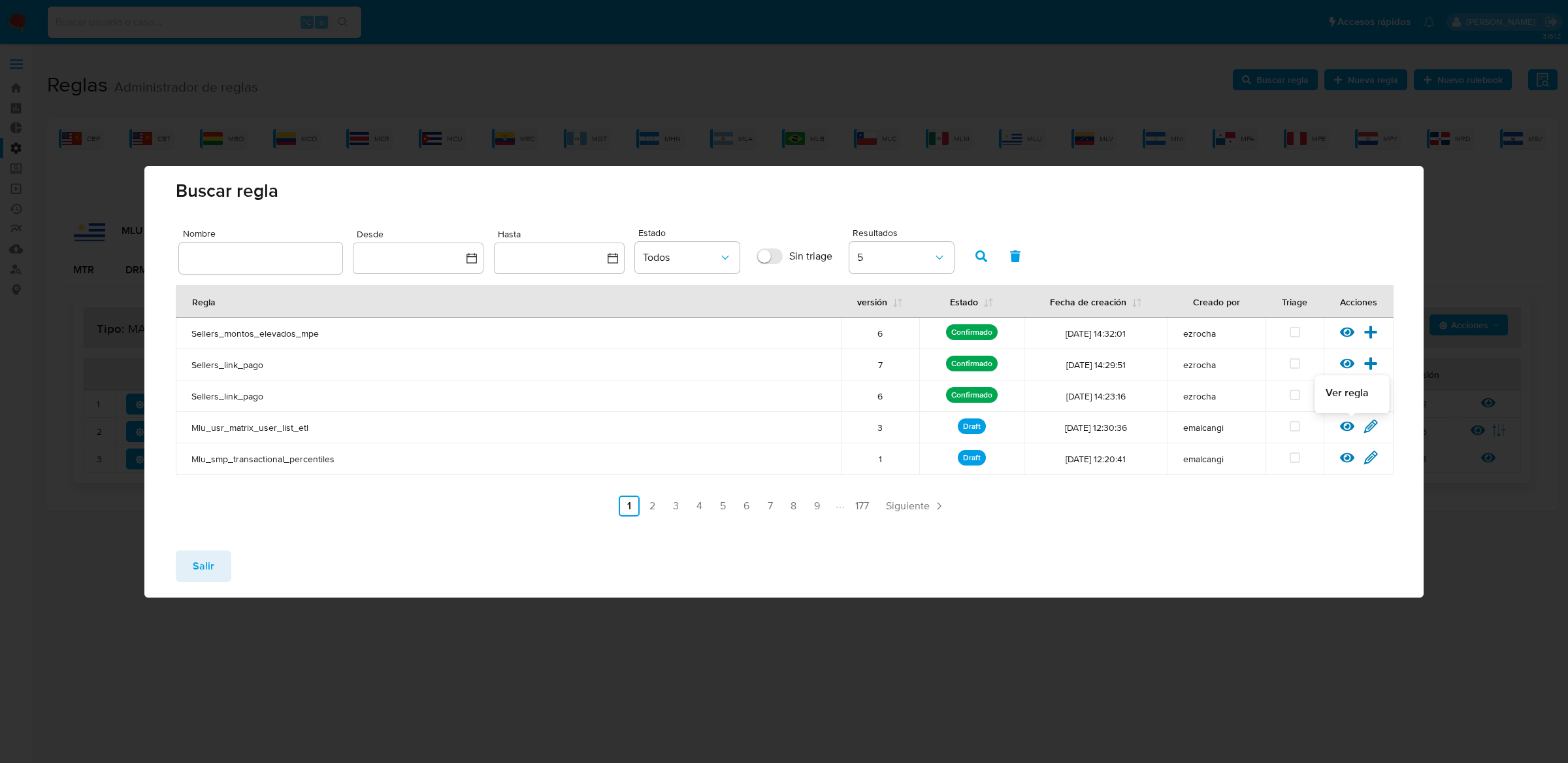
click at [1345, 428] on icon at bounding box center [1346, 425] width 14 height 14
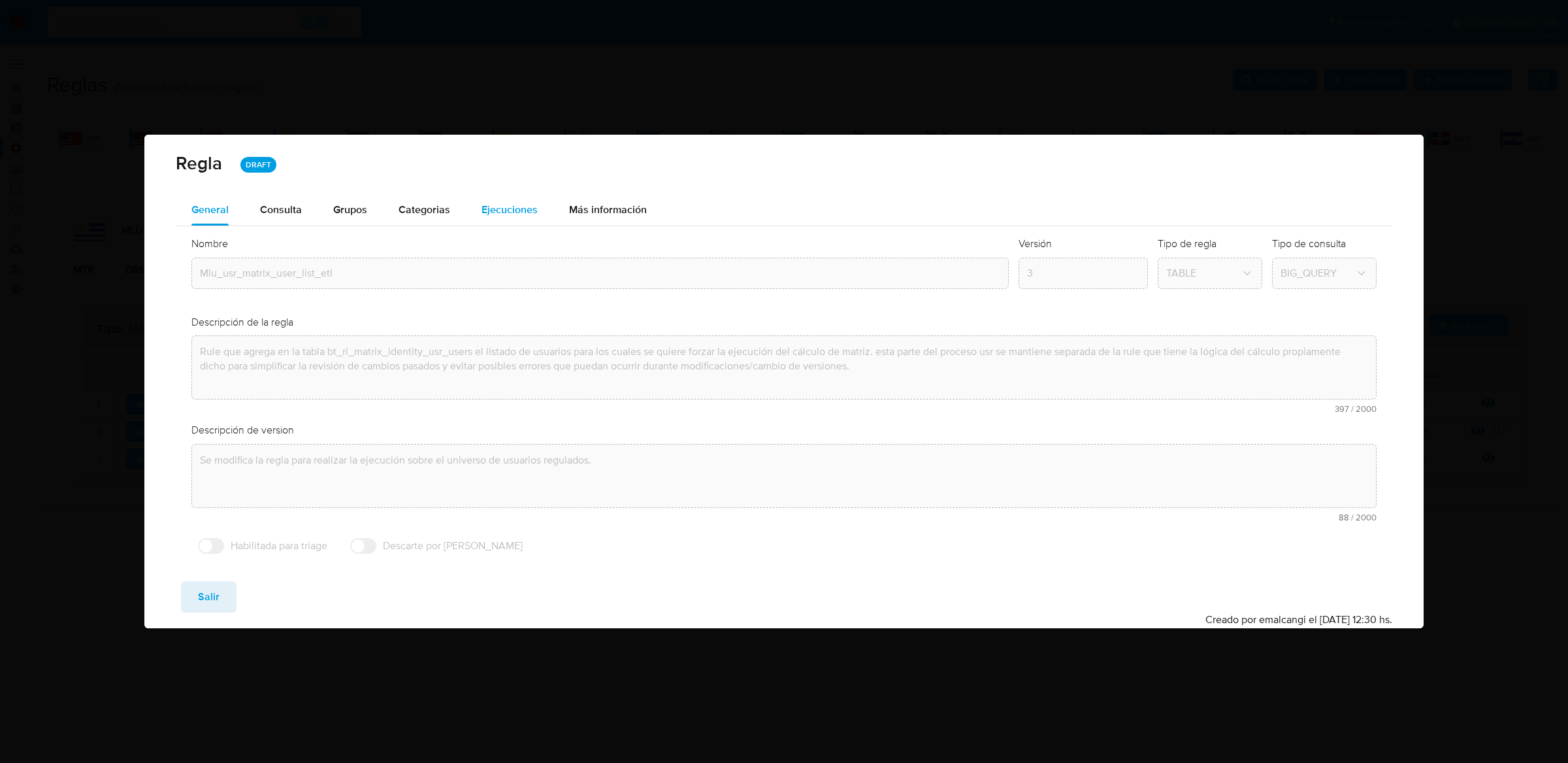
click at [522, 206] on span "Ejecuciones" at bounding box center [509, 209] width 56 height 15
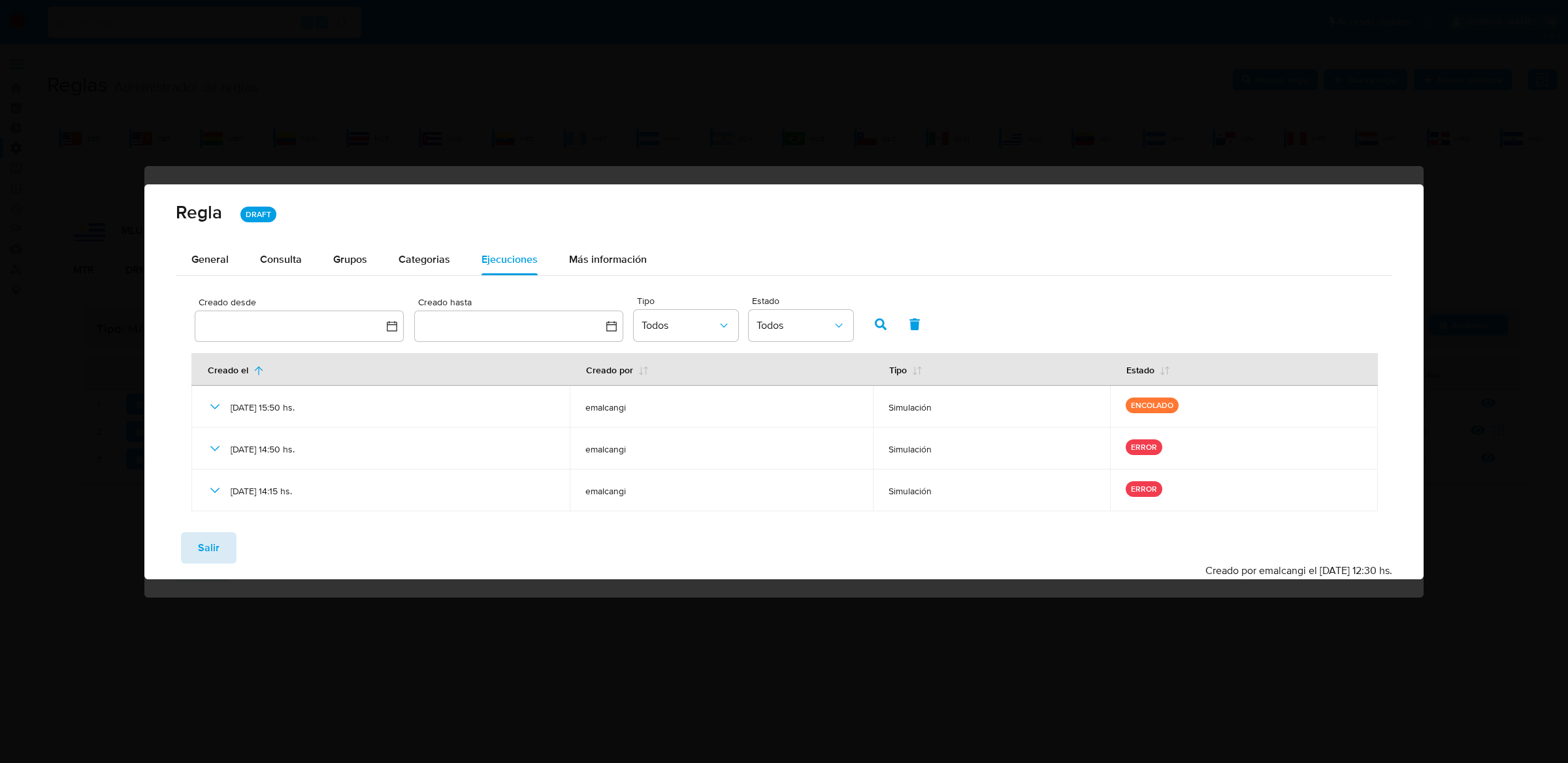
click at [228, 552] on button "Salir" at bounding box center [208, 548] width 56 height 32
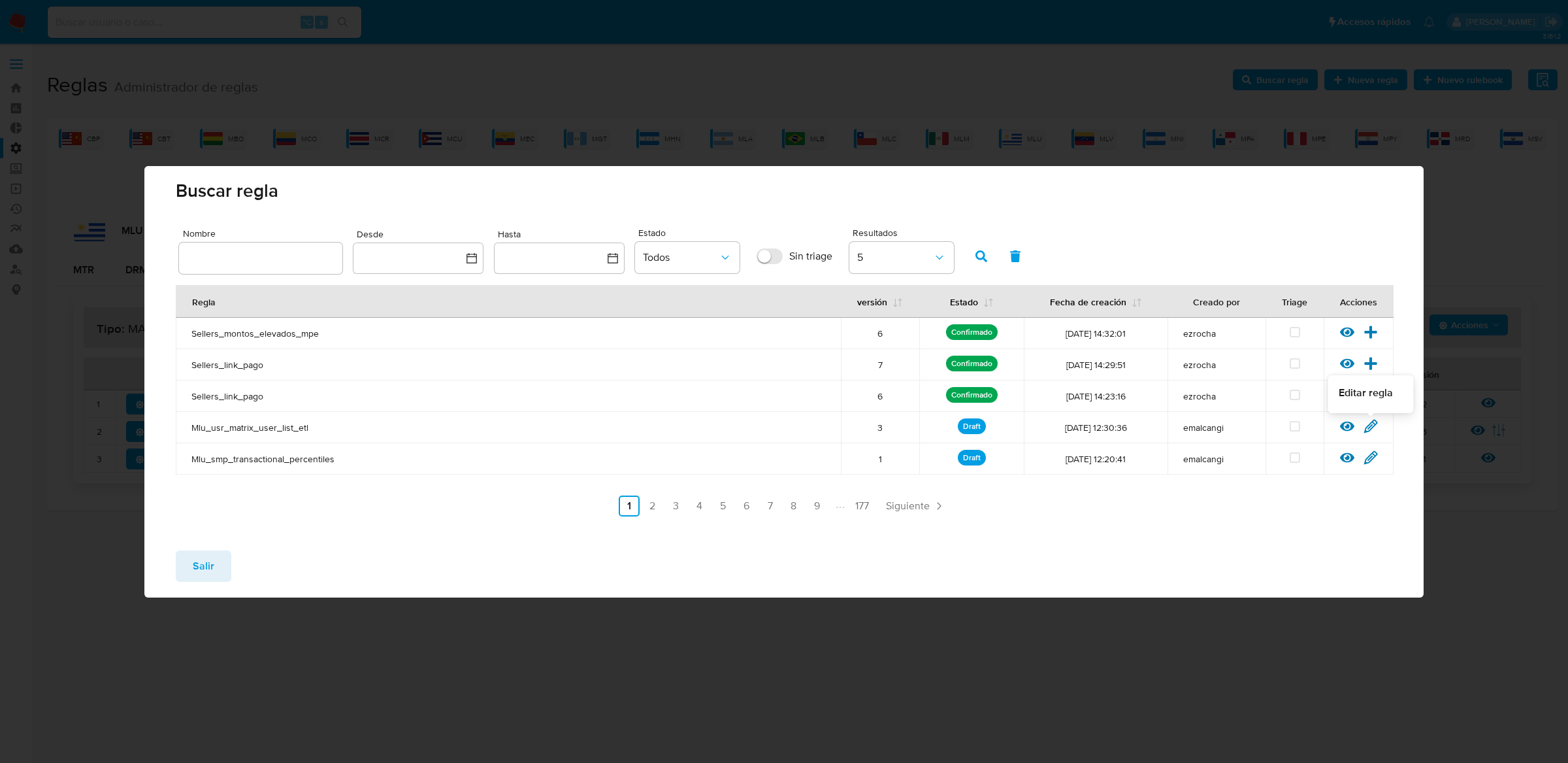
click at [1366, 425] on icon at bounding box center [1370, 425] width 14 height 14
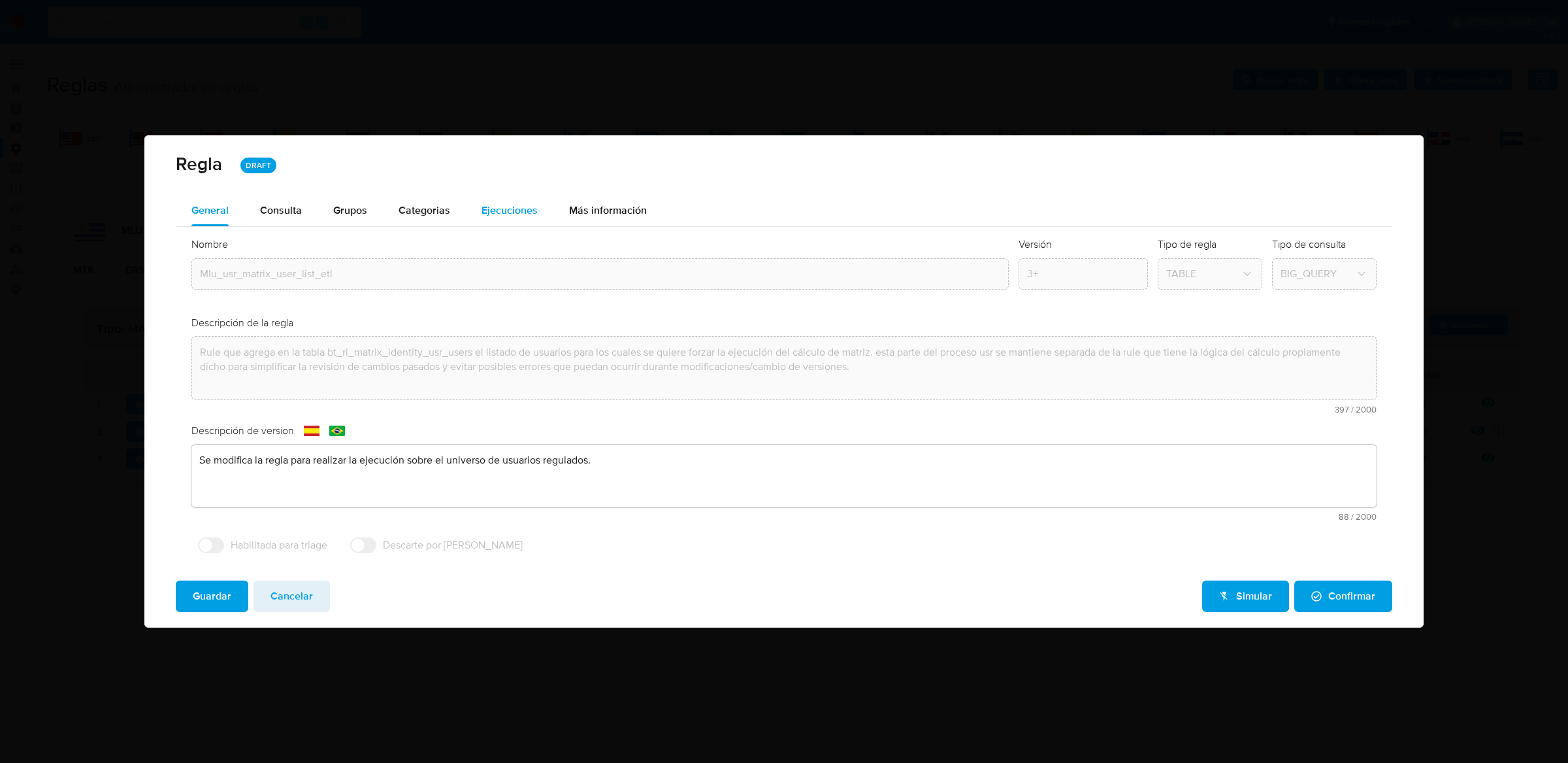
click at [517, 211] on span "Ejecuciones" at bounding box center [509, 210] width 56 height 15
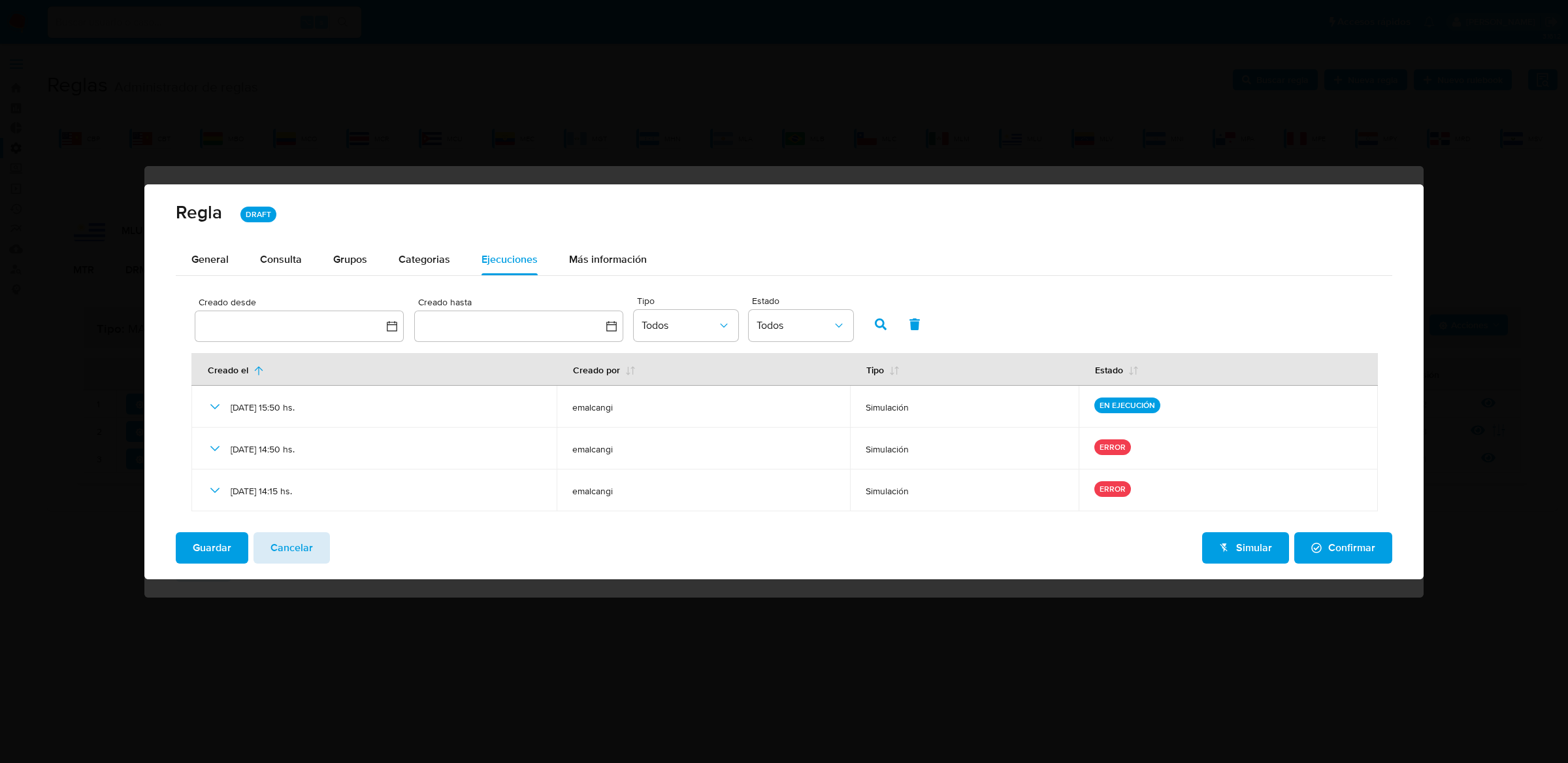
click at [293, 555] on span "Cancelar" at bounding box center [291, 548] width 43 height 28
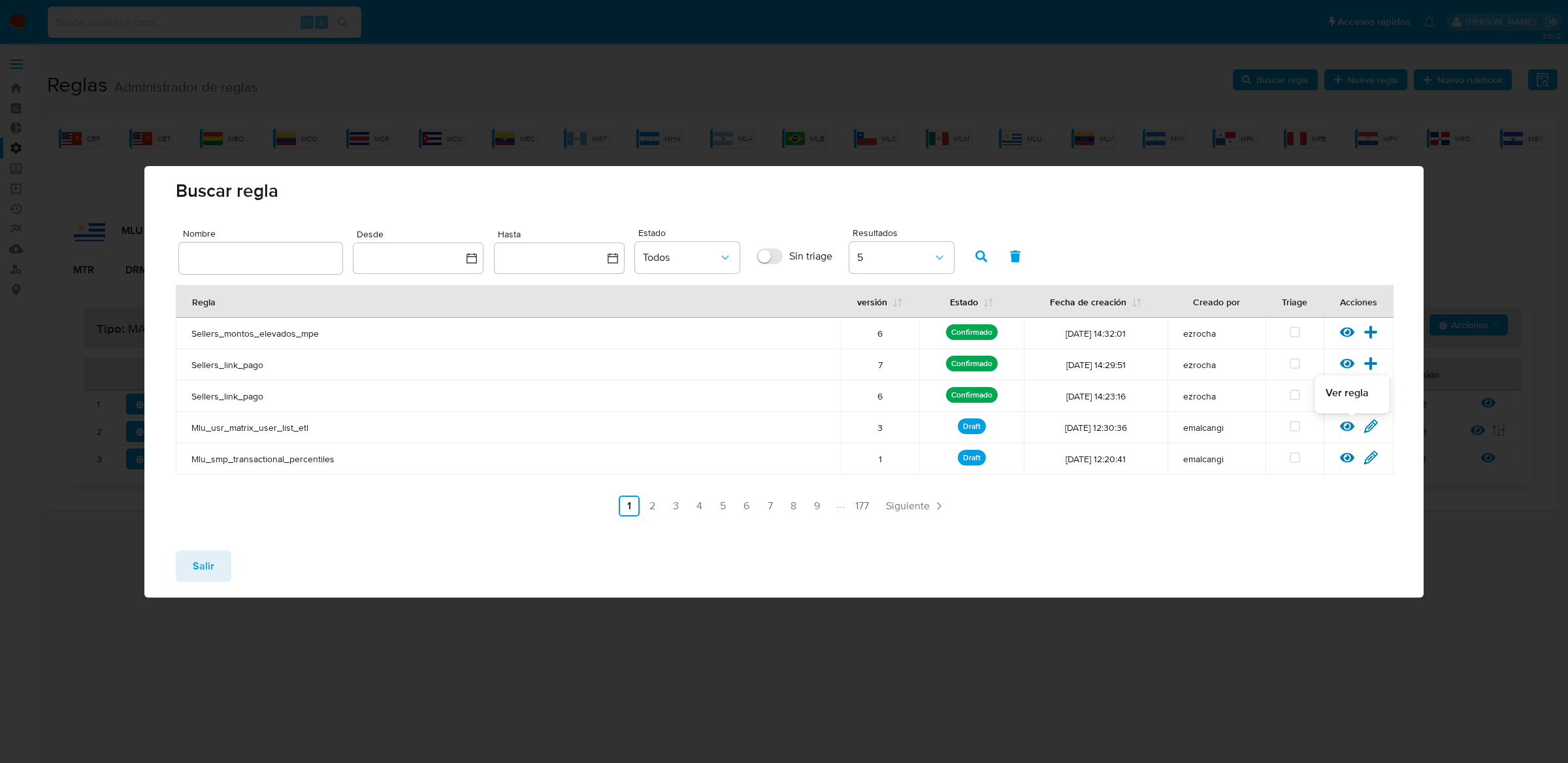
click at [1340, 425] on icon at bounding box center [1346, 426] width 14 height 10
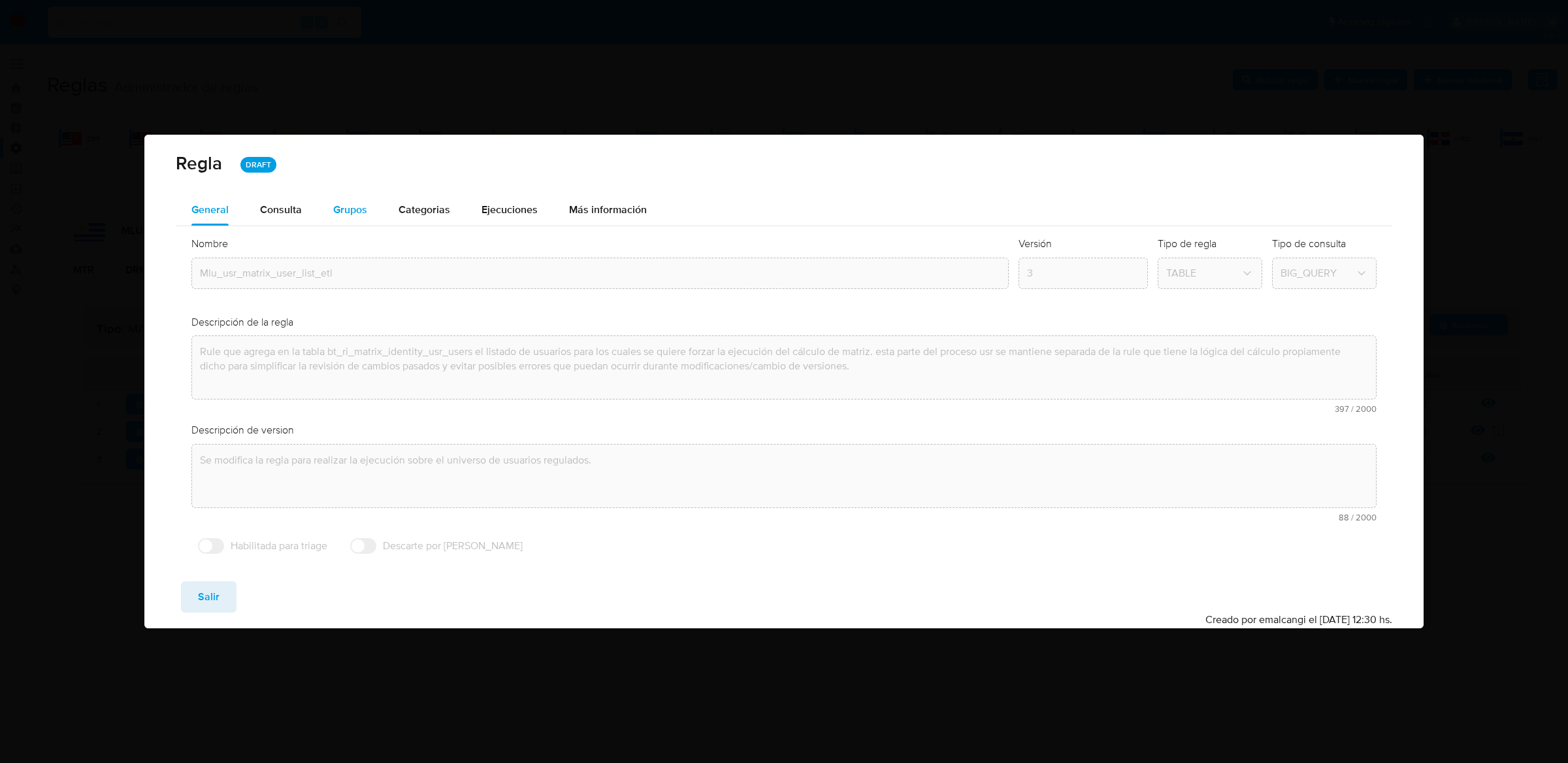
click at [325, 222] on button "Grupos" at bounding box center [350, 210] width 65 height 32
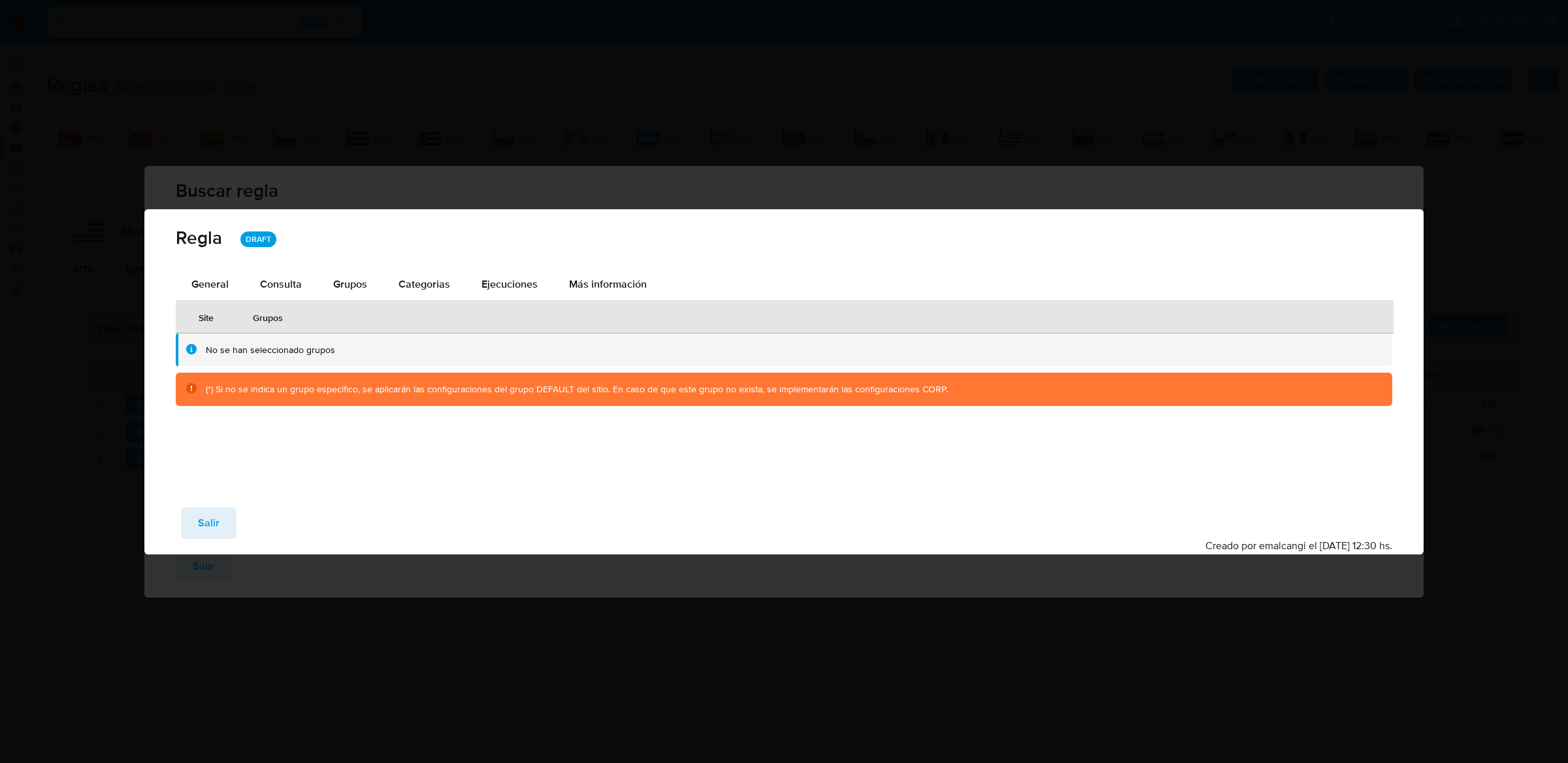
click at [282, 301] on th "Grupos" at bounding box center [815, 317] width 1157 height 33
click at [282, 283] on div "Consulta" at bounding box center [281, 284] width 42 height 11
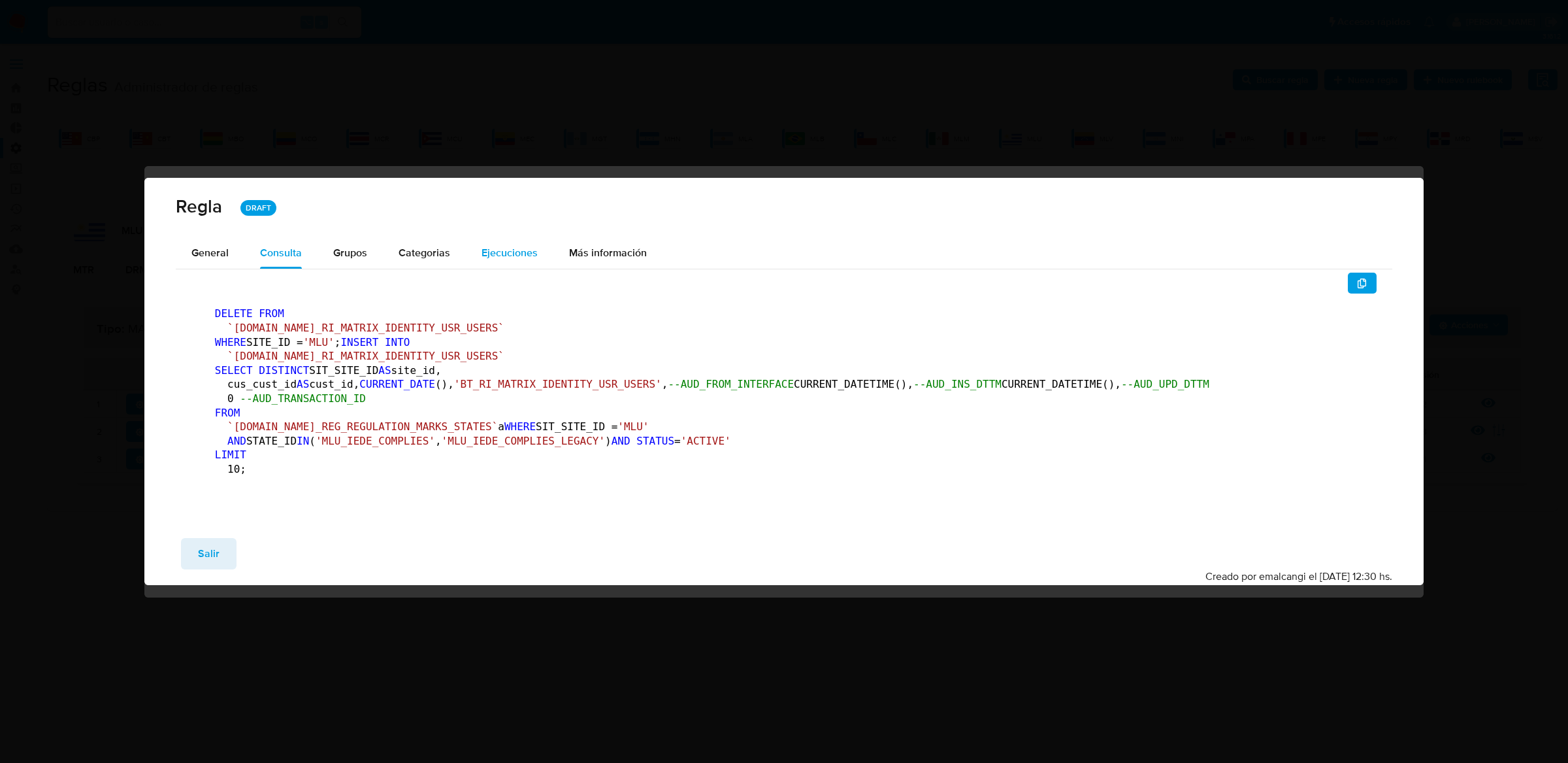
click at [530, 245] on span "Ejecuciones" at bounding box center [509, 253] width 56 height 15
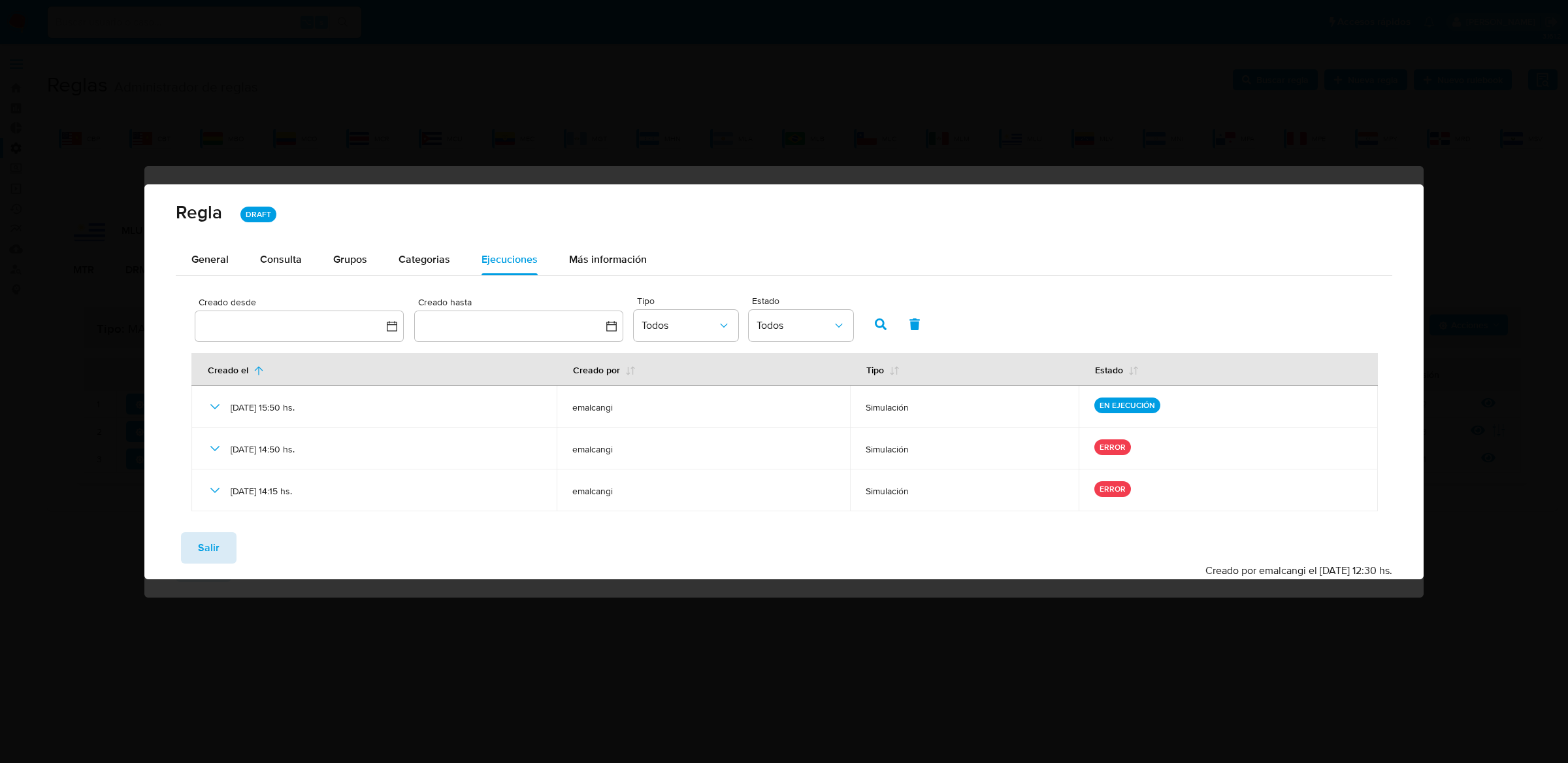
click at [213, 555] on span "Salir" at bounding box center [208, 548] width 22 height 28
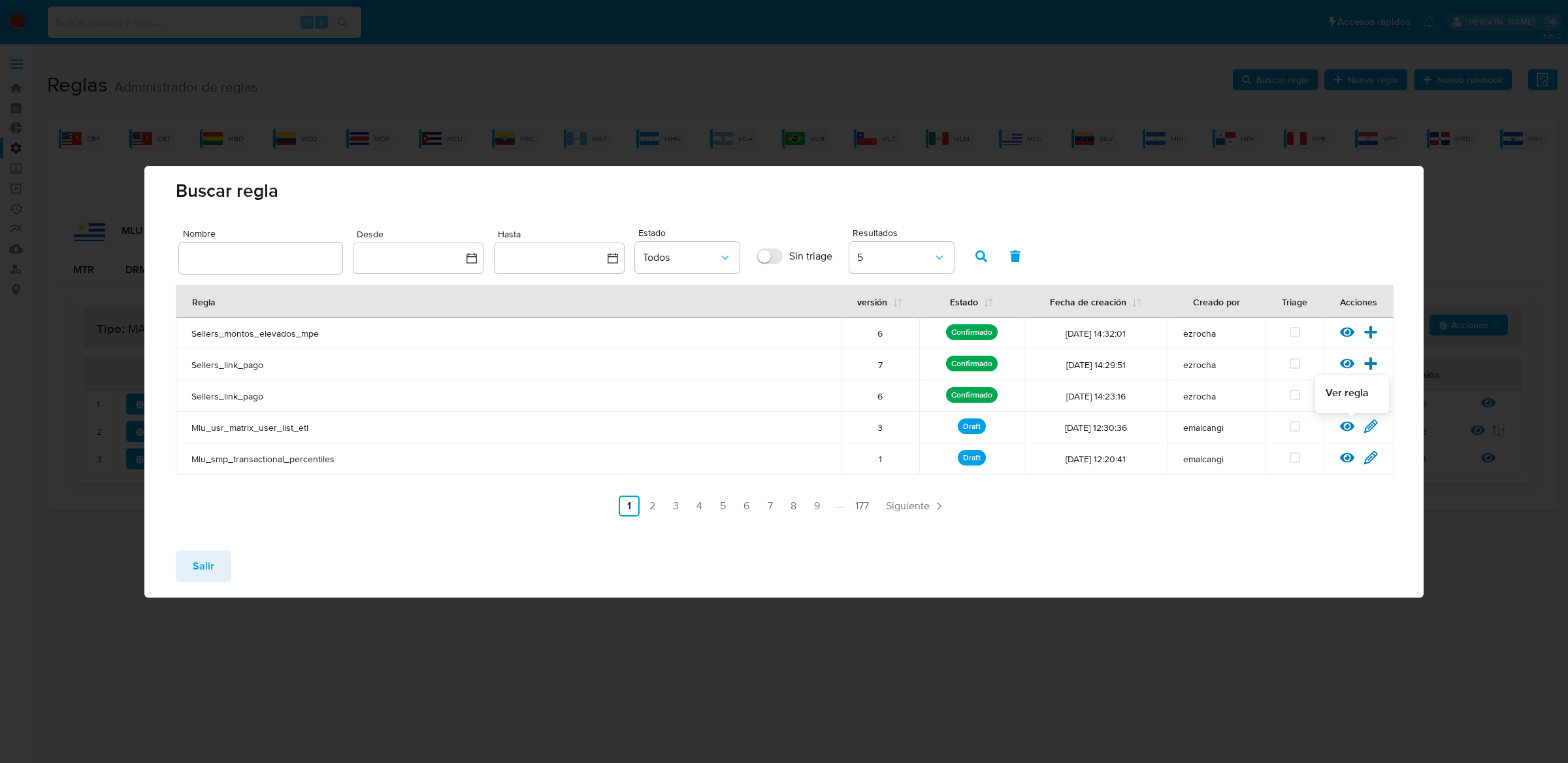
click at [1343, 421] on icon at bounding box center [1346, 425] width 14 height 14
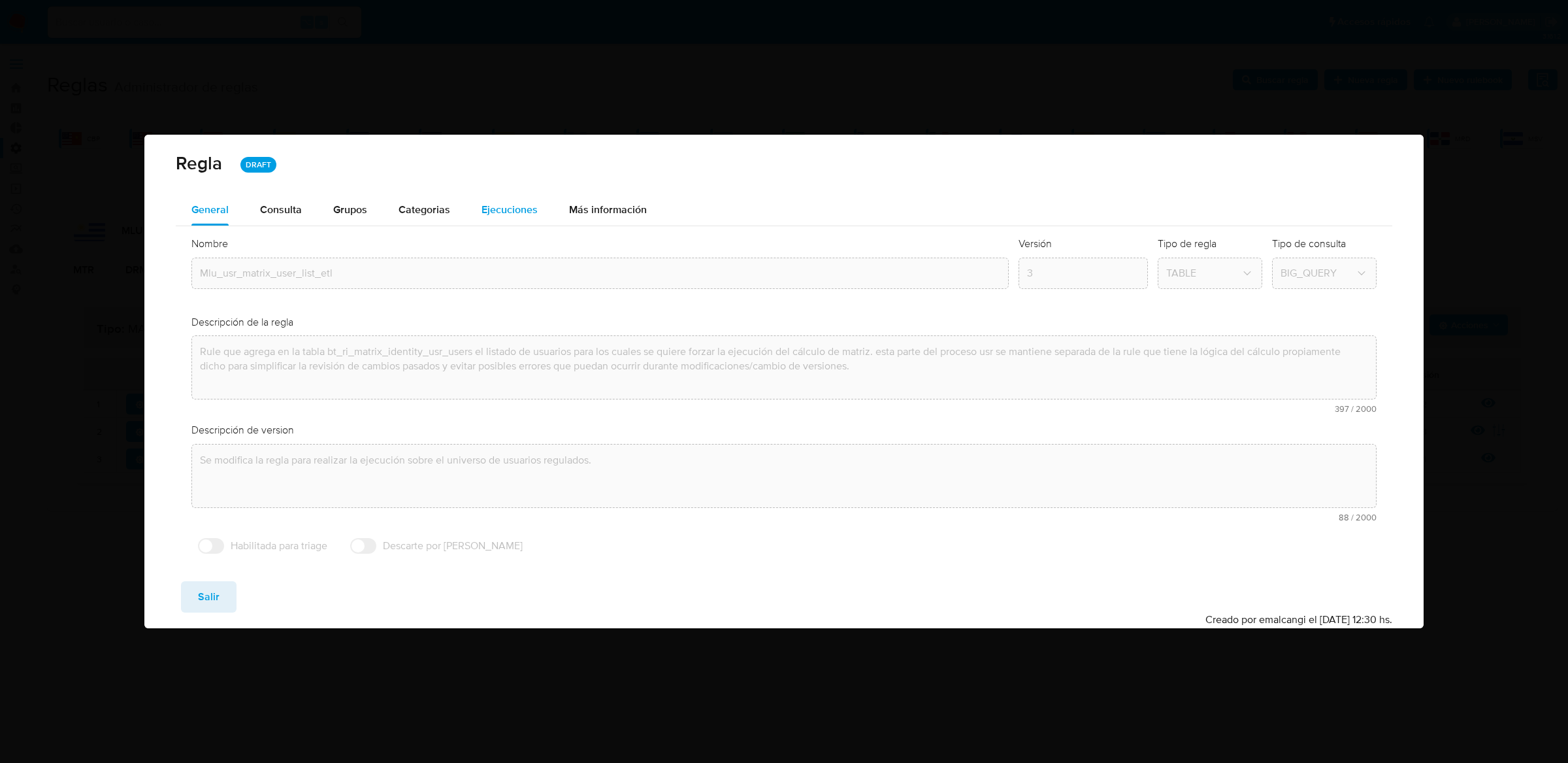
click at [503, 207] on span "Ejecuciones" at bounding box center [509, 209] width 56 height 15
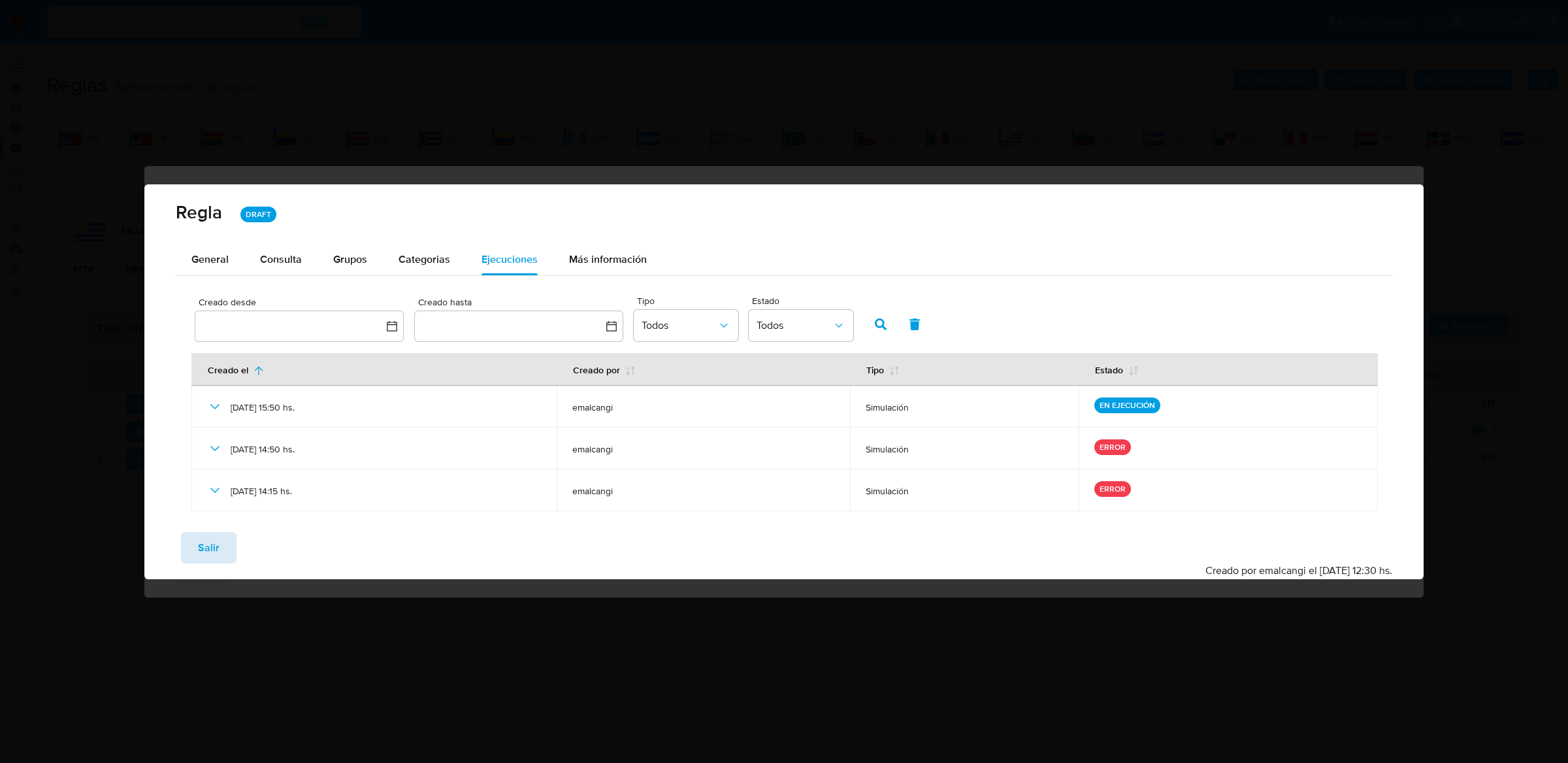
click at [202, 558] on span "Salir" at bounding box center [208, 548] width 22 height 28
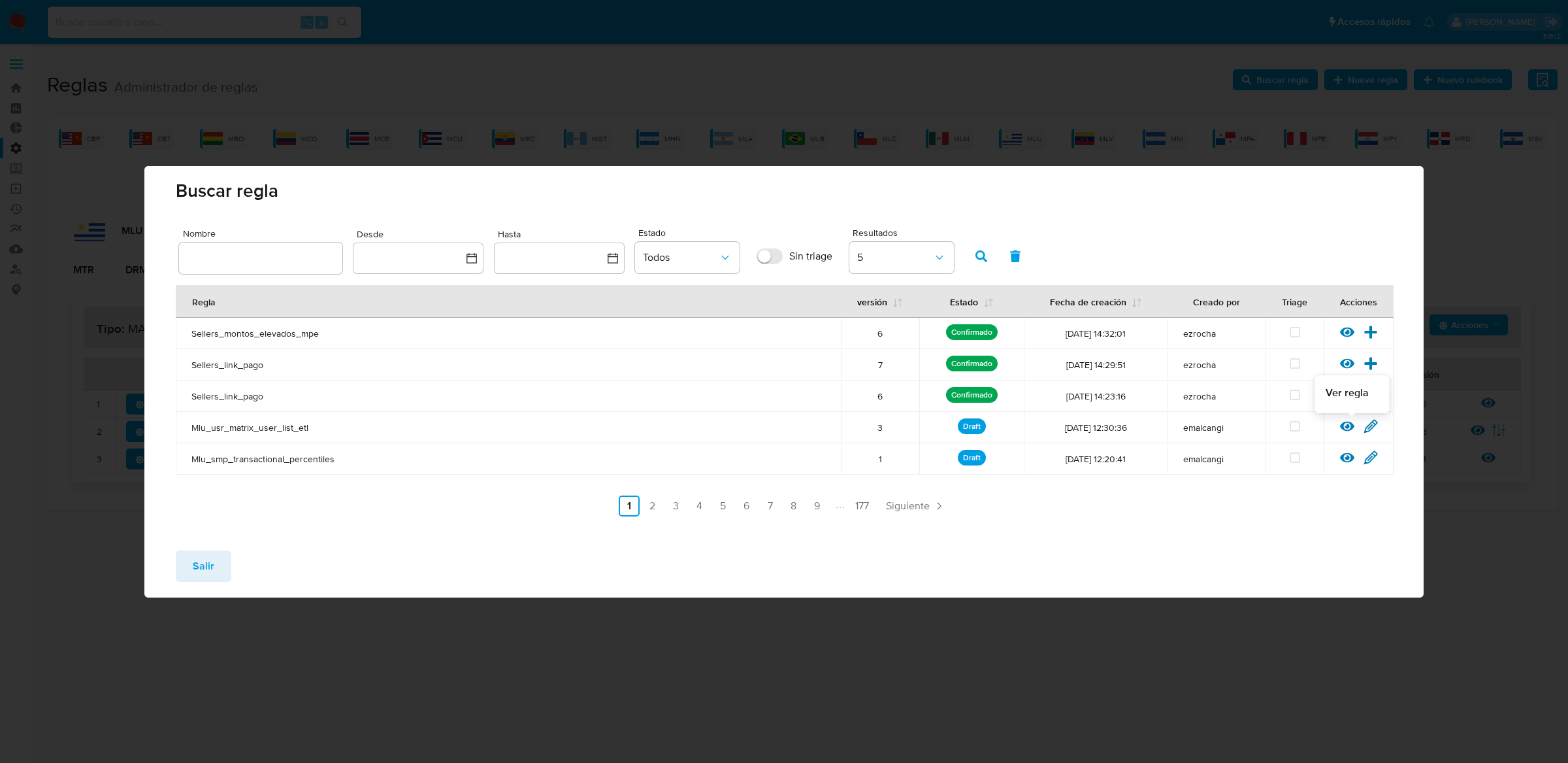
click at [1347, 424] on icon at bounding box center [1346, 426] width 14 height 10
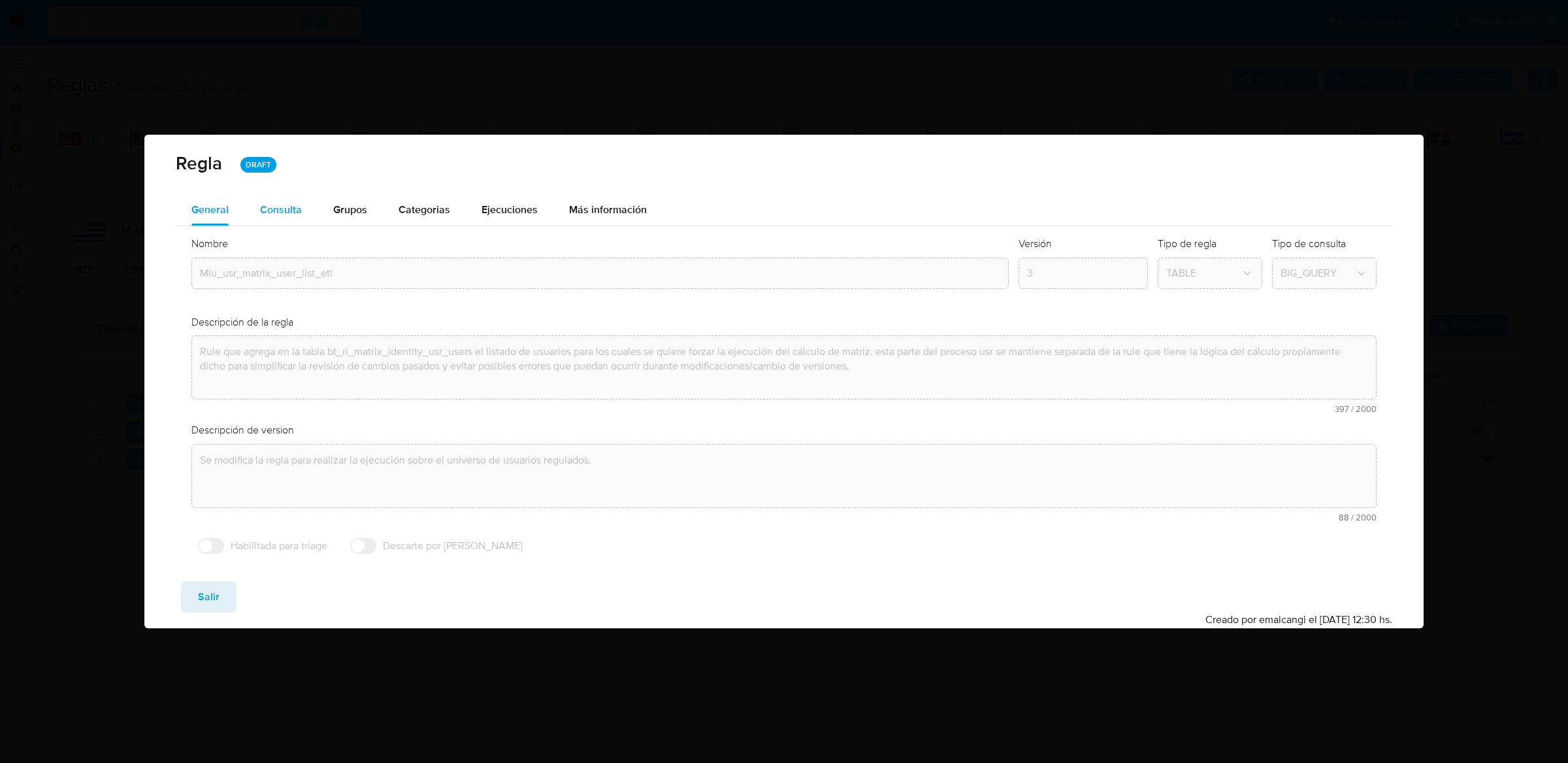
click at [283, 195] on div "Consulta" at bounding box center [281, 210] width 42 height 32
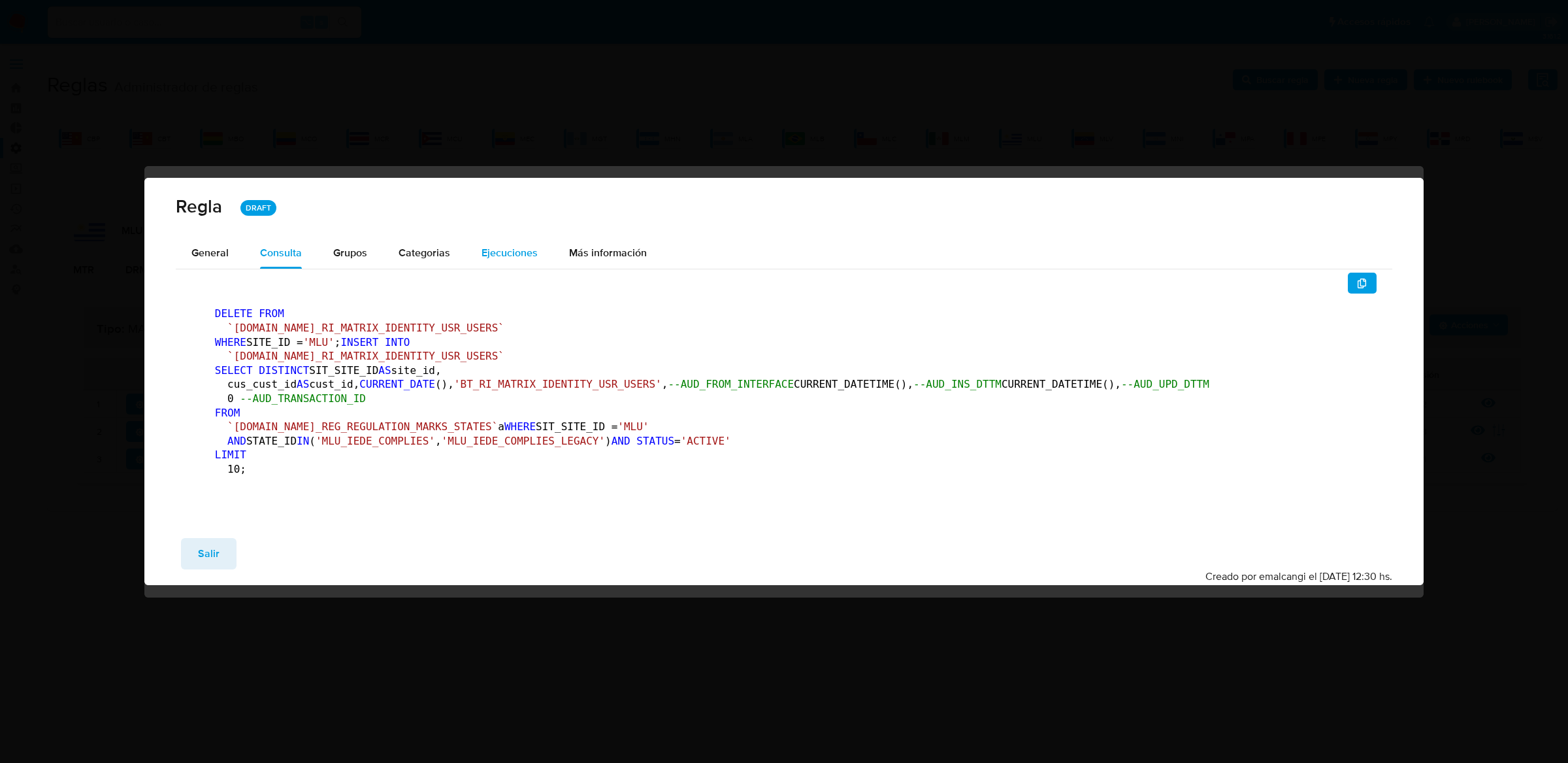
click at [536, 237] on button "Ejecuciones" at bounding box center [509, 253] width 88 height 32
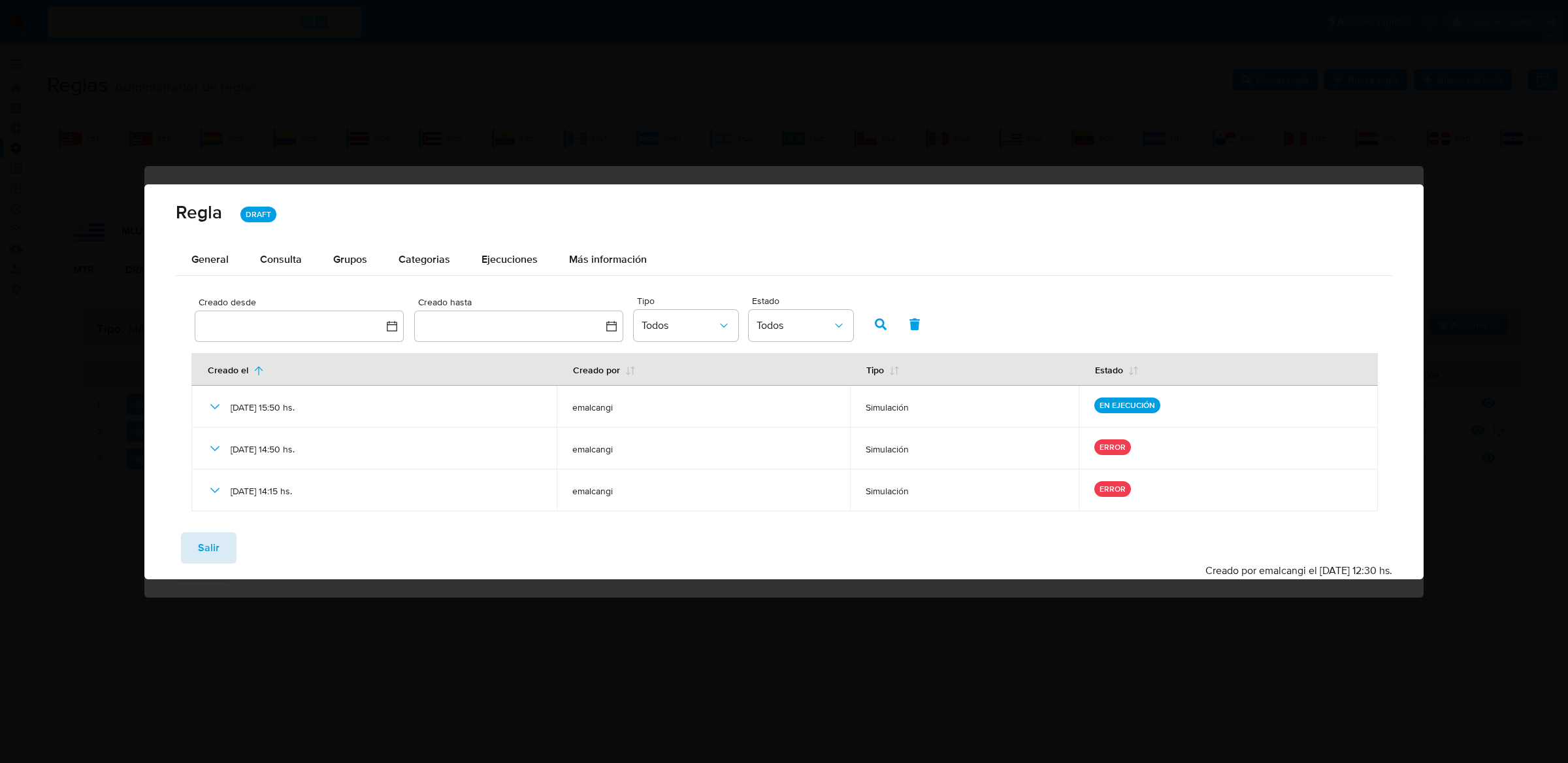
click at [200, 538] on span "Salir" at bounding box center [208, 548] width 22 height 28
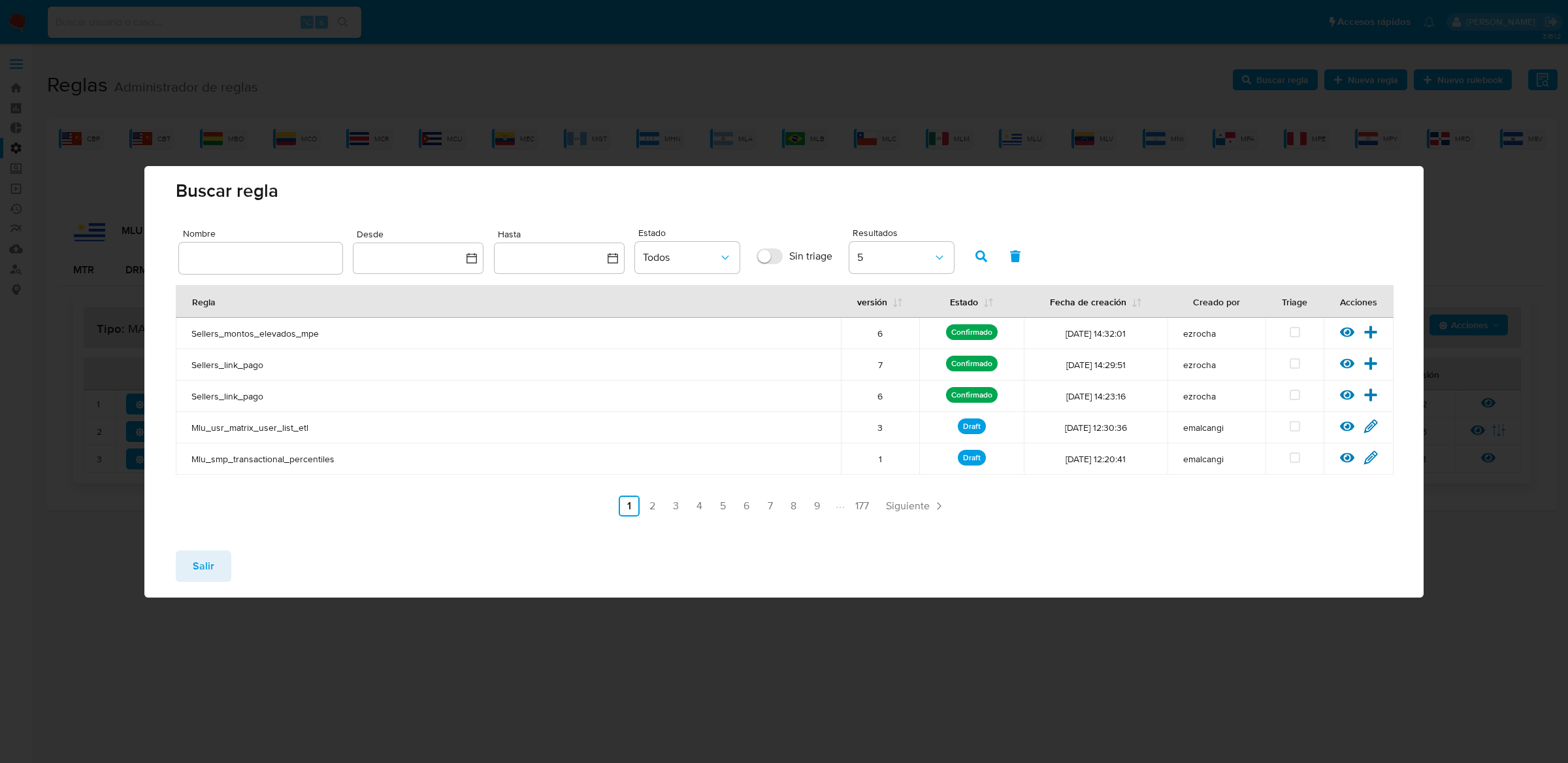
click at [1340, 429] on icon at bounding box center [1346, 425] width 14 height 14
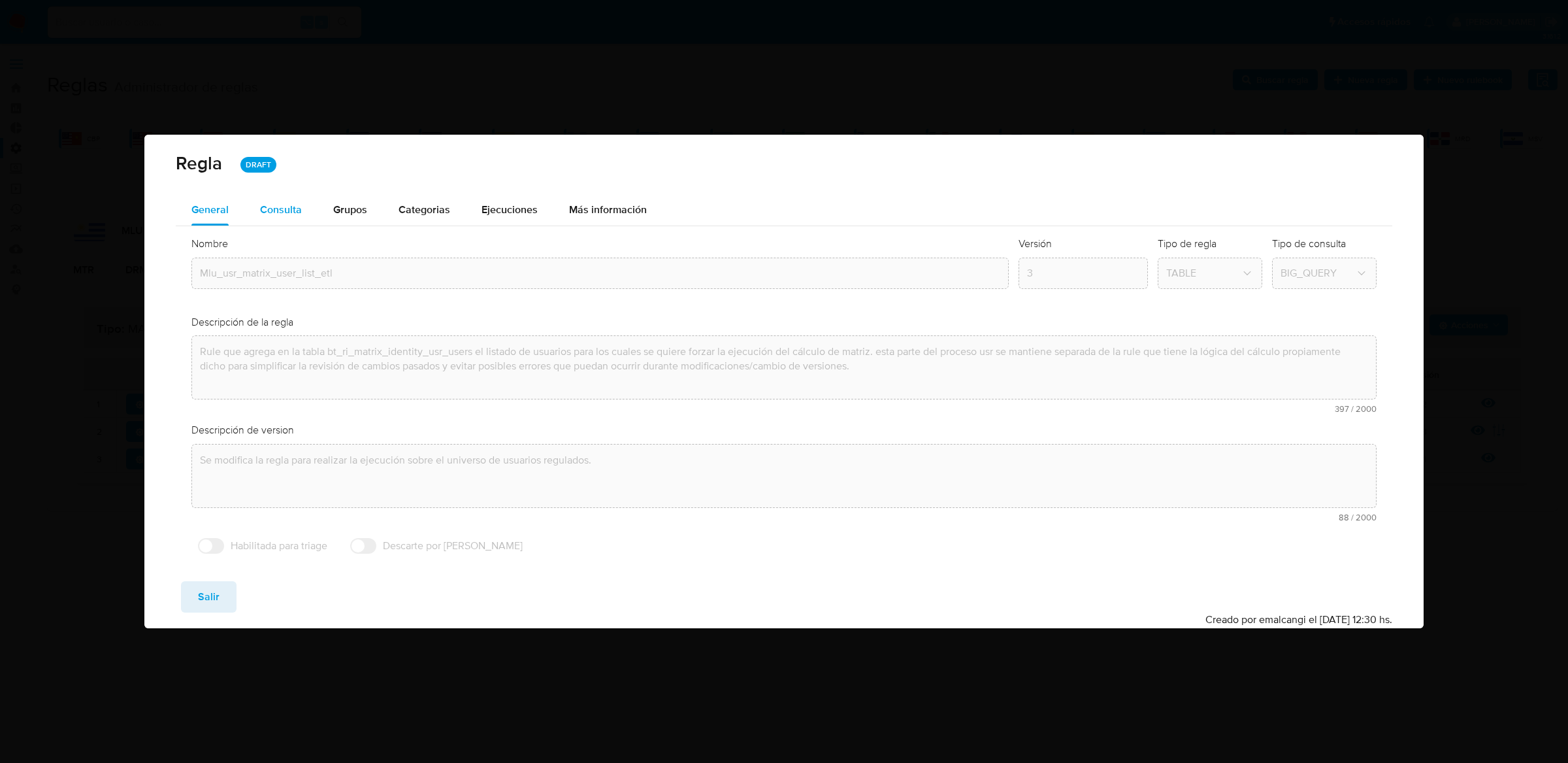
click at [283, 197] on div "Consulta" at bounding box center [281, 210] width 42 height 32
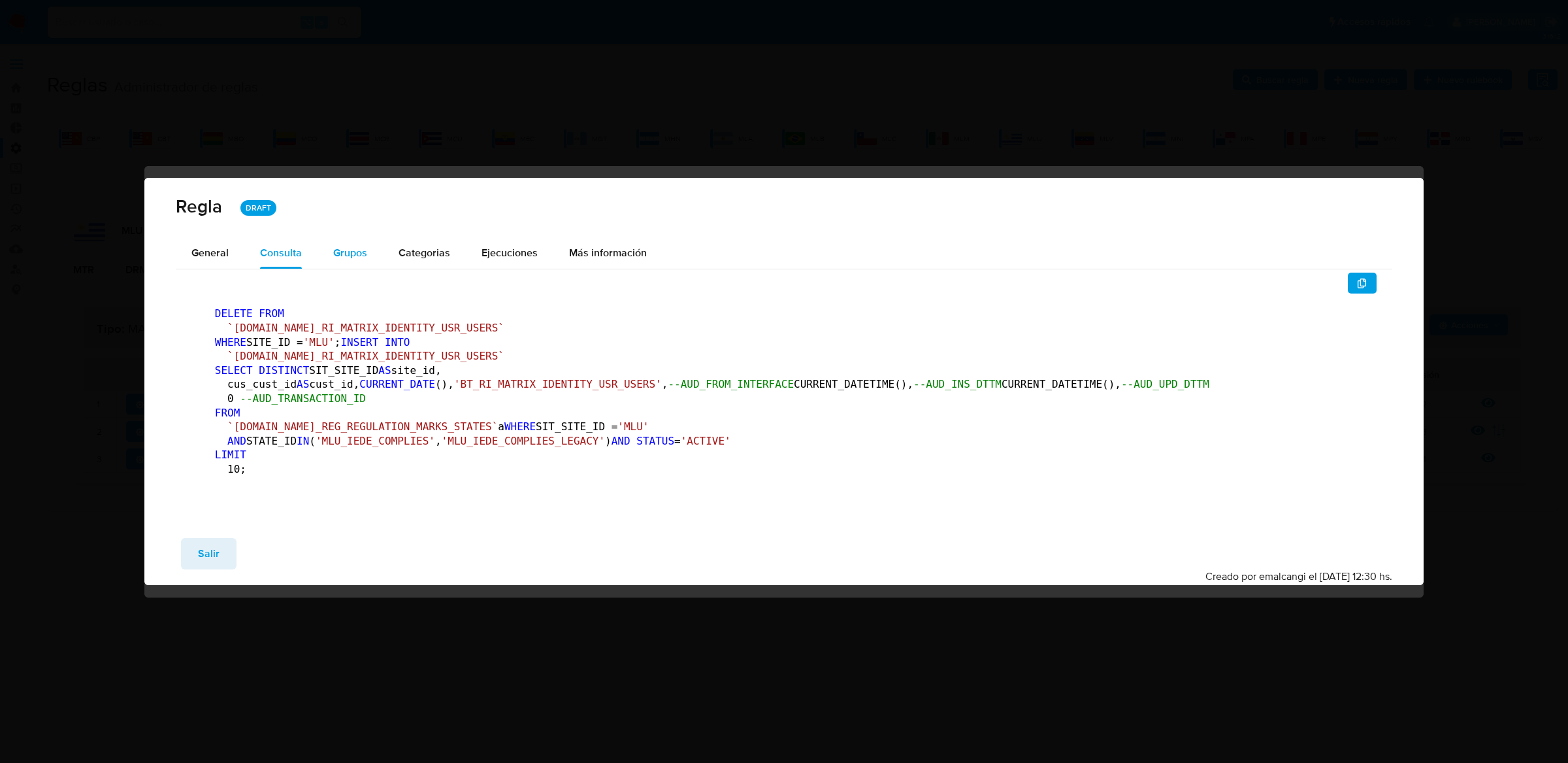
click at [338, 237] on div "Grupos" at bounding box center [350, 253] width 34 height 32
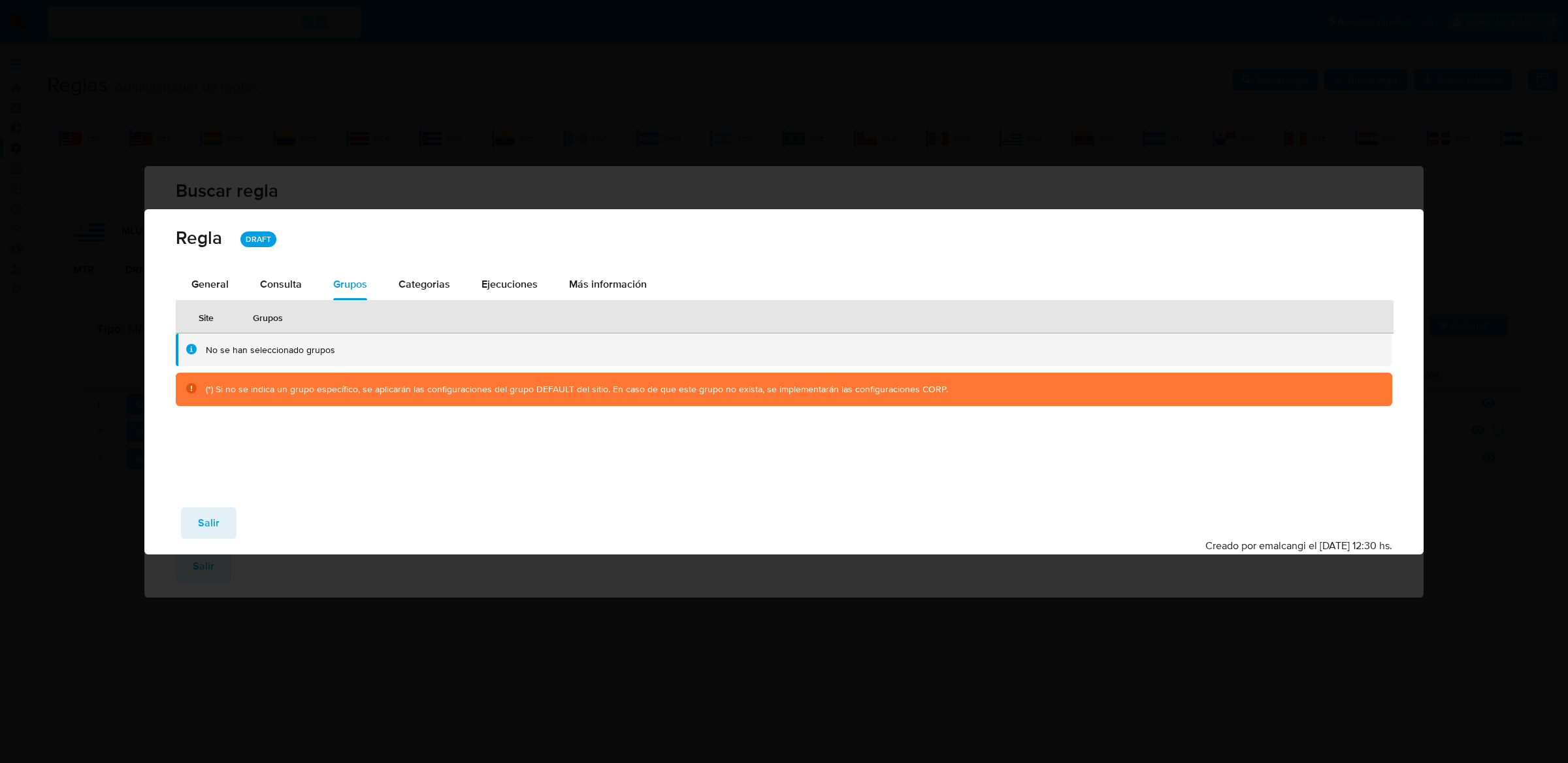
click at [489, 277] on span "Ejecuciones" at bounding box center [509, 284] width 56 height 15
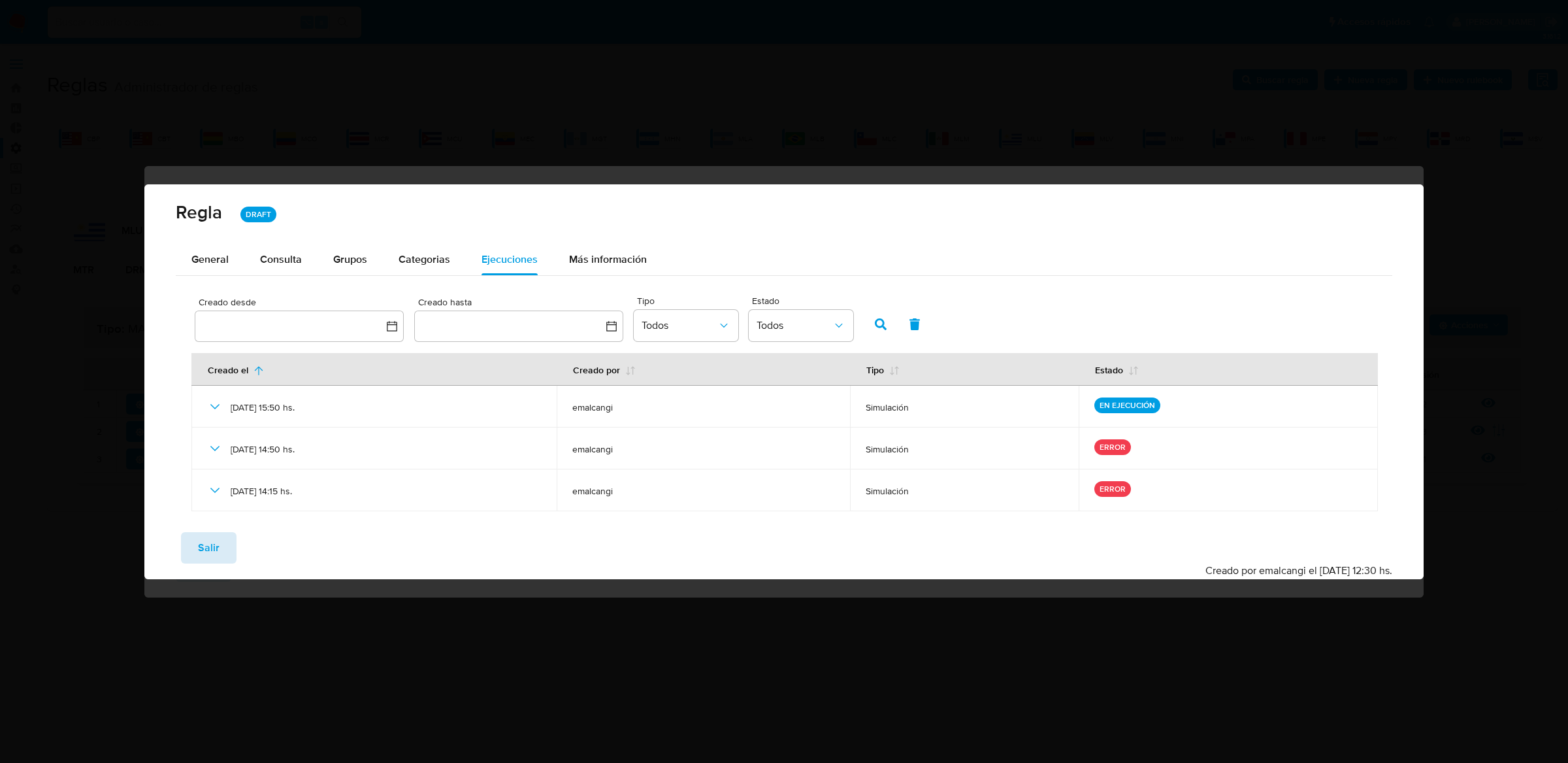
click at [233, 544] on button "Salir" at bounding box center [208, 548] width 56 height 32
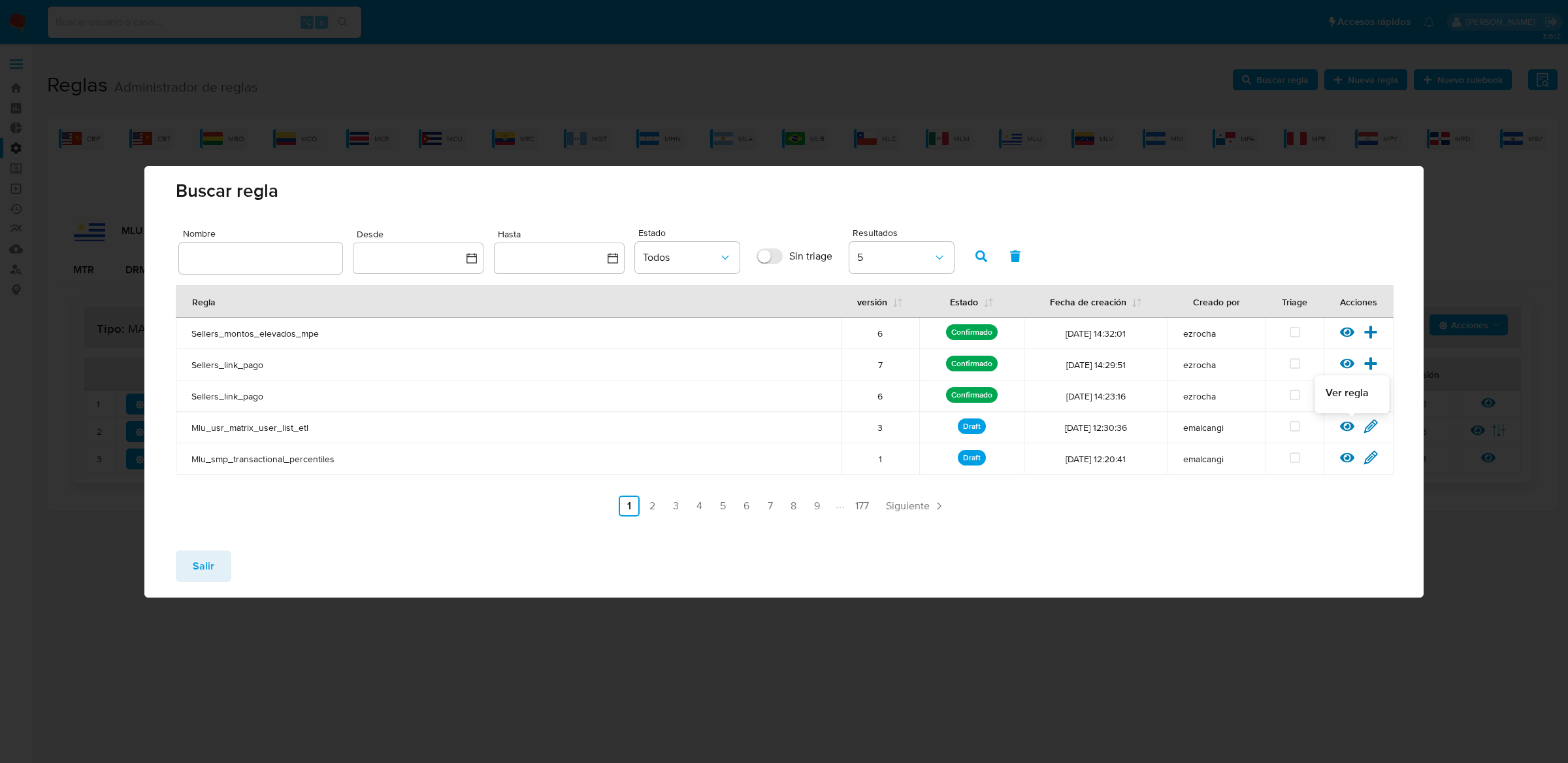
click at [1347, 428] on icon at bounding box center [1346, 426] width 14 height 10
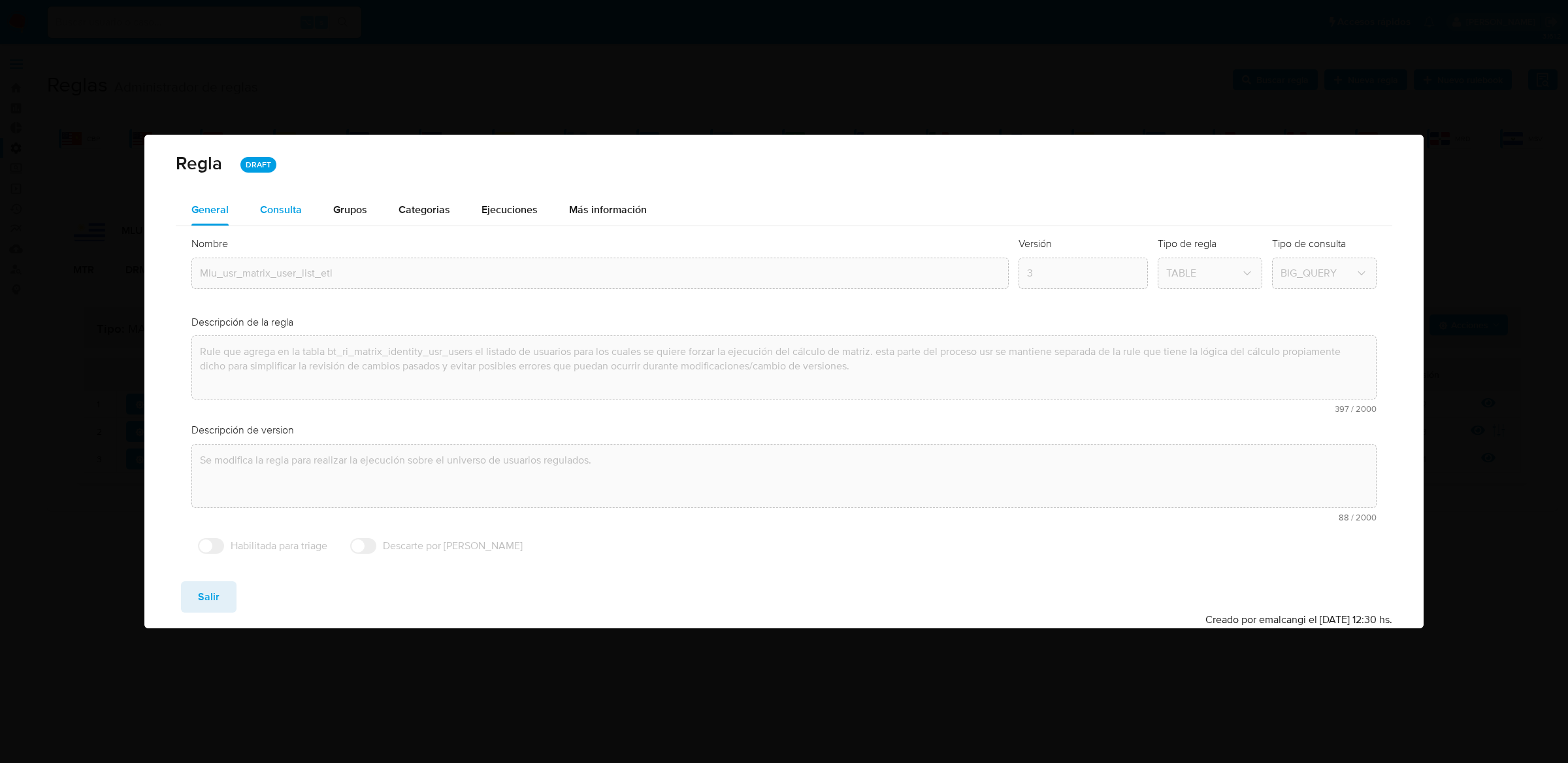
click at [308, 198] on button "Consulta" at bounding box center [281, 210] width 73 height 32
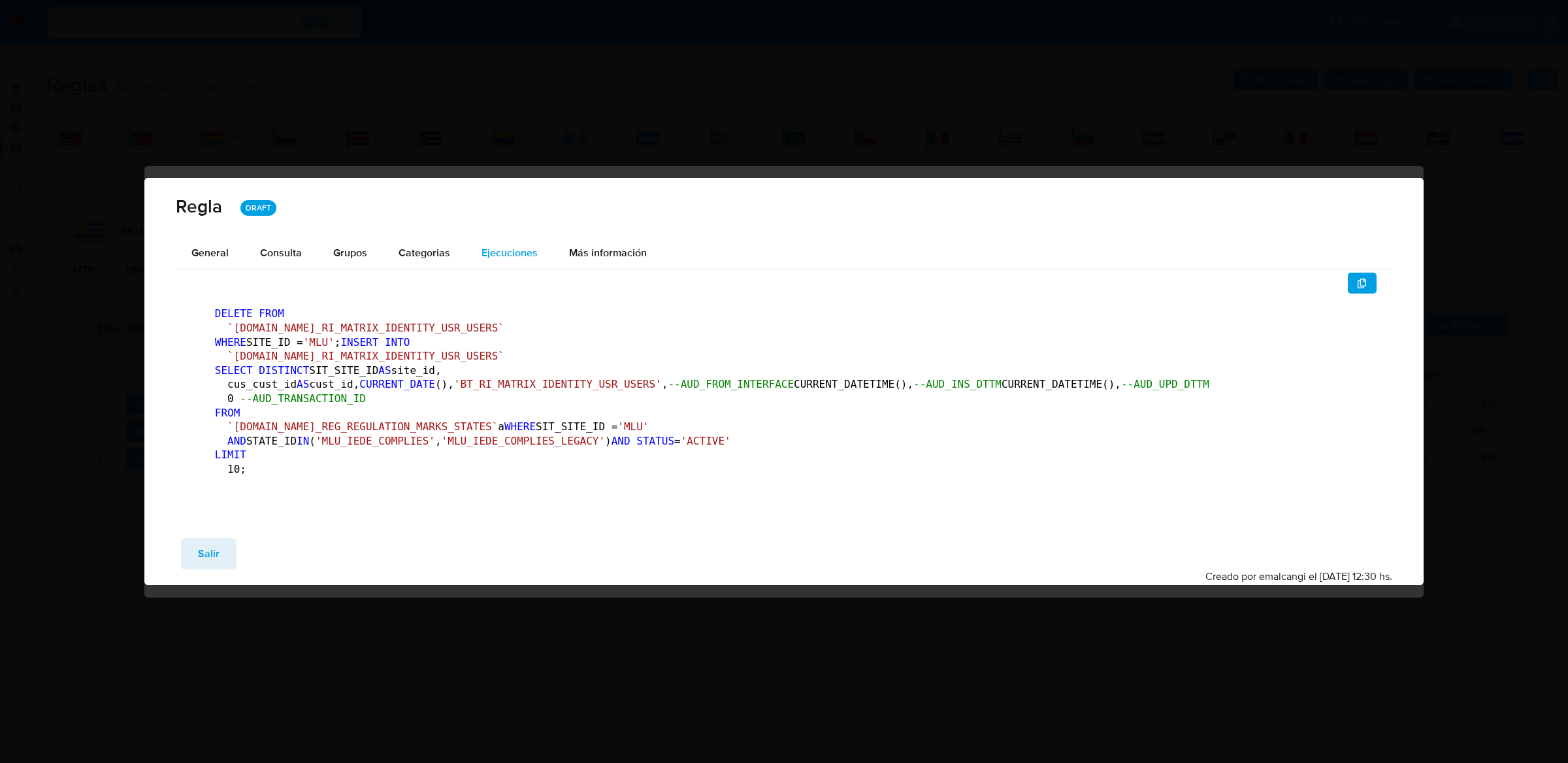
click at [518, 237] on div "Ejecuciones" at bounding box center [509, 253] width 56 height 32
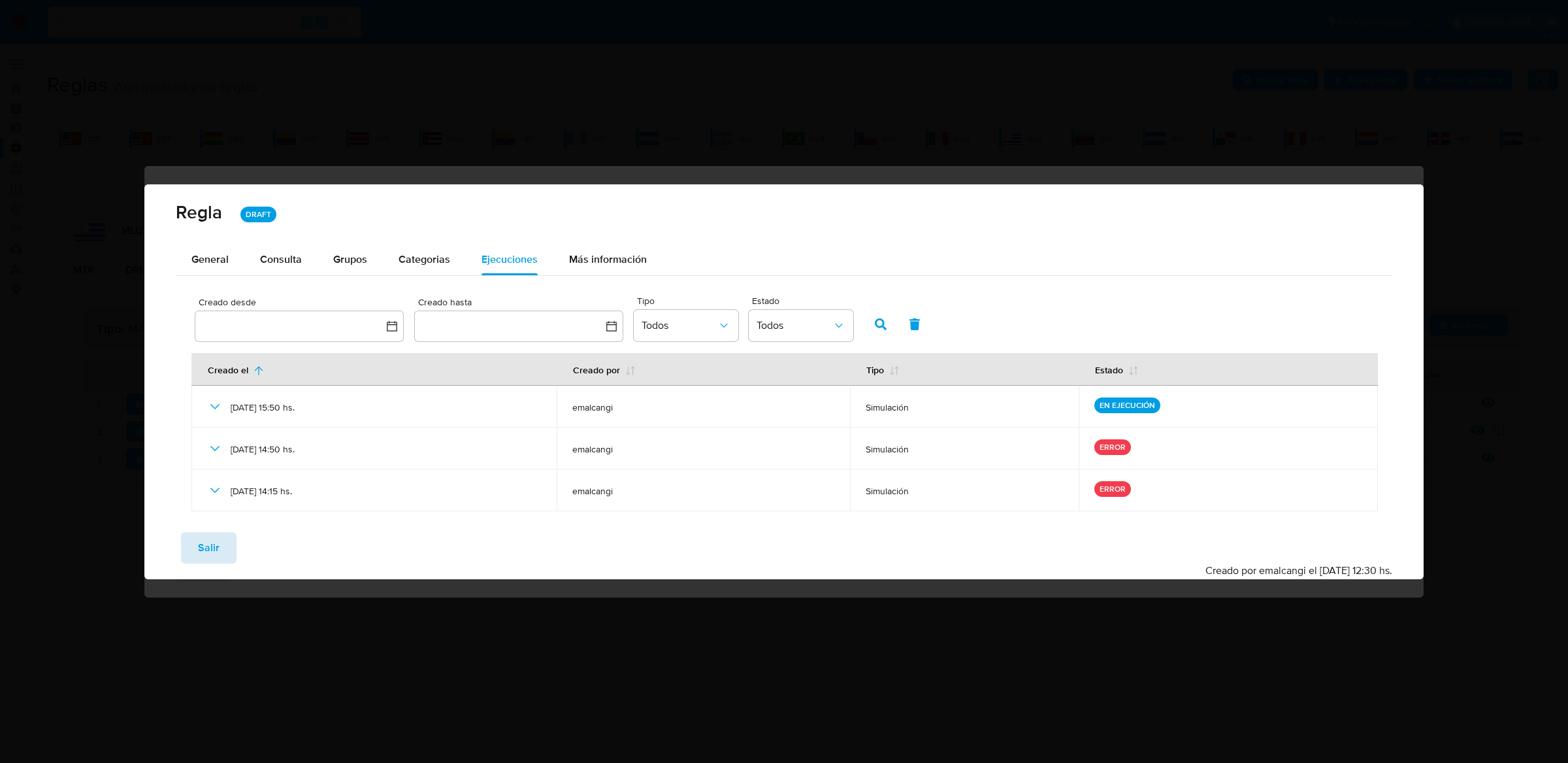
click at [221, 545] on button "Salir" at bounding box center [208, 548] width 56 height 32
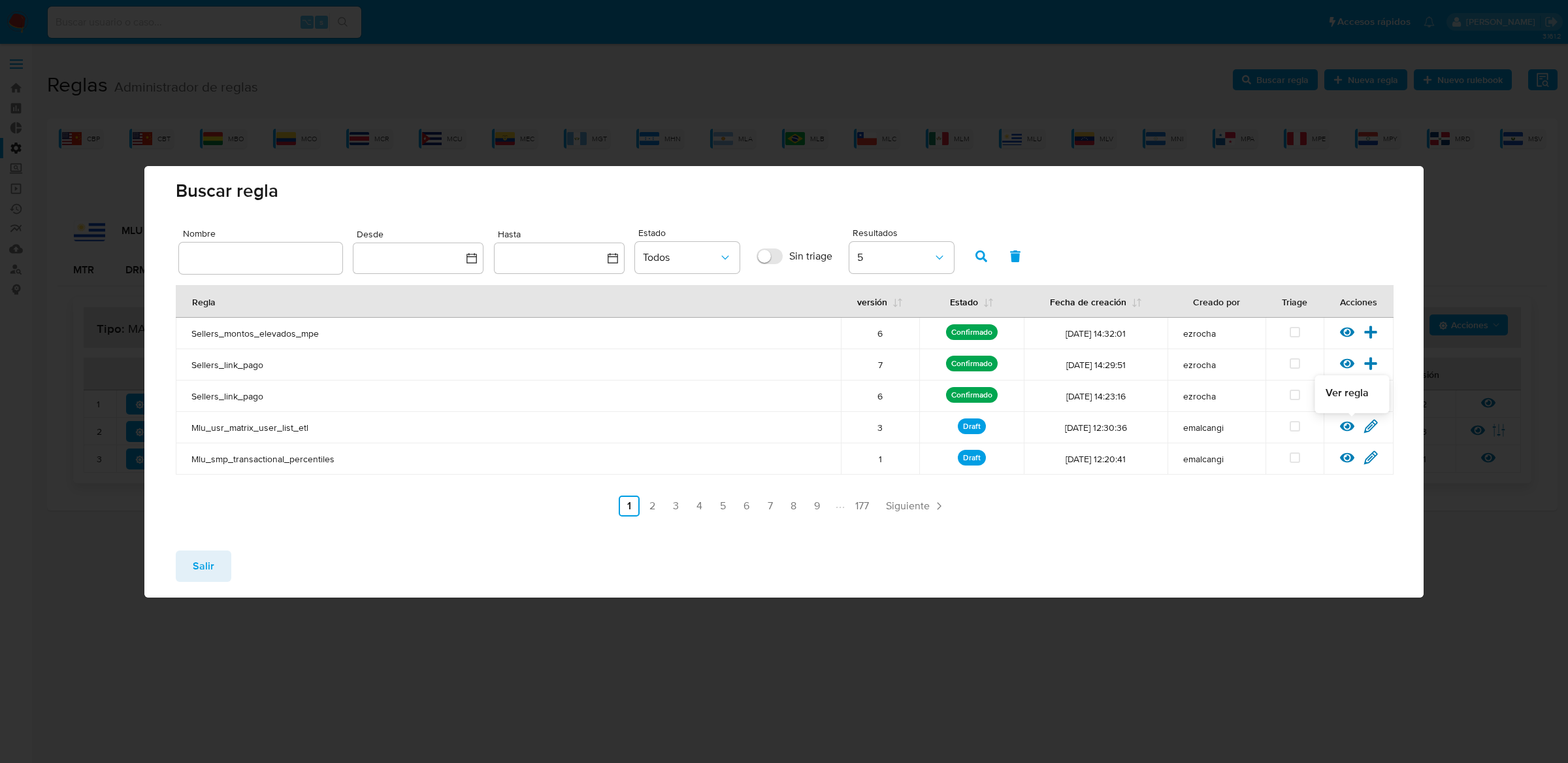
click at [1350, 430] on icon at bounding box center [1346, 425] width 14 height 14
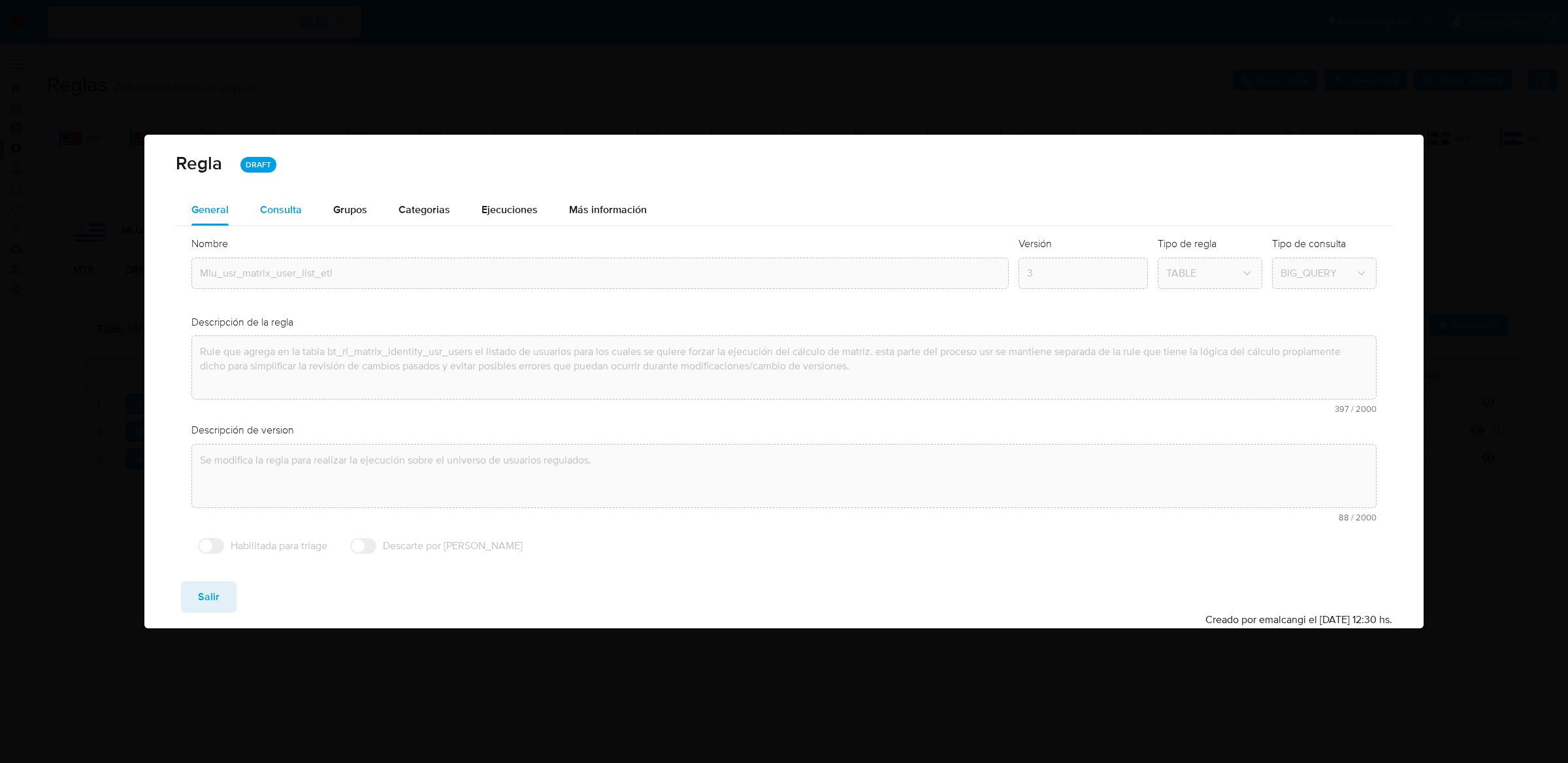
click at [299, 214] on div "Consulta" at bounding box center [281, 209] width 42 height 11
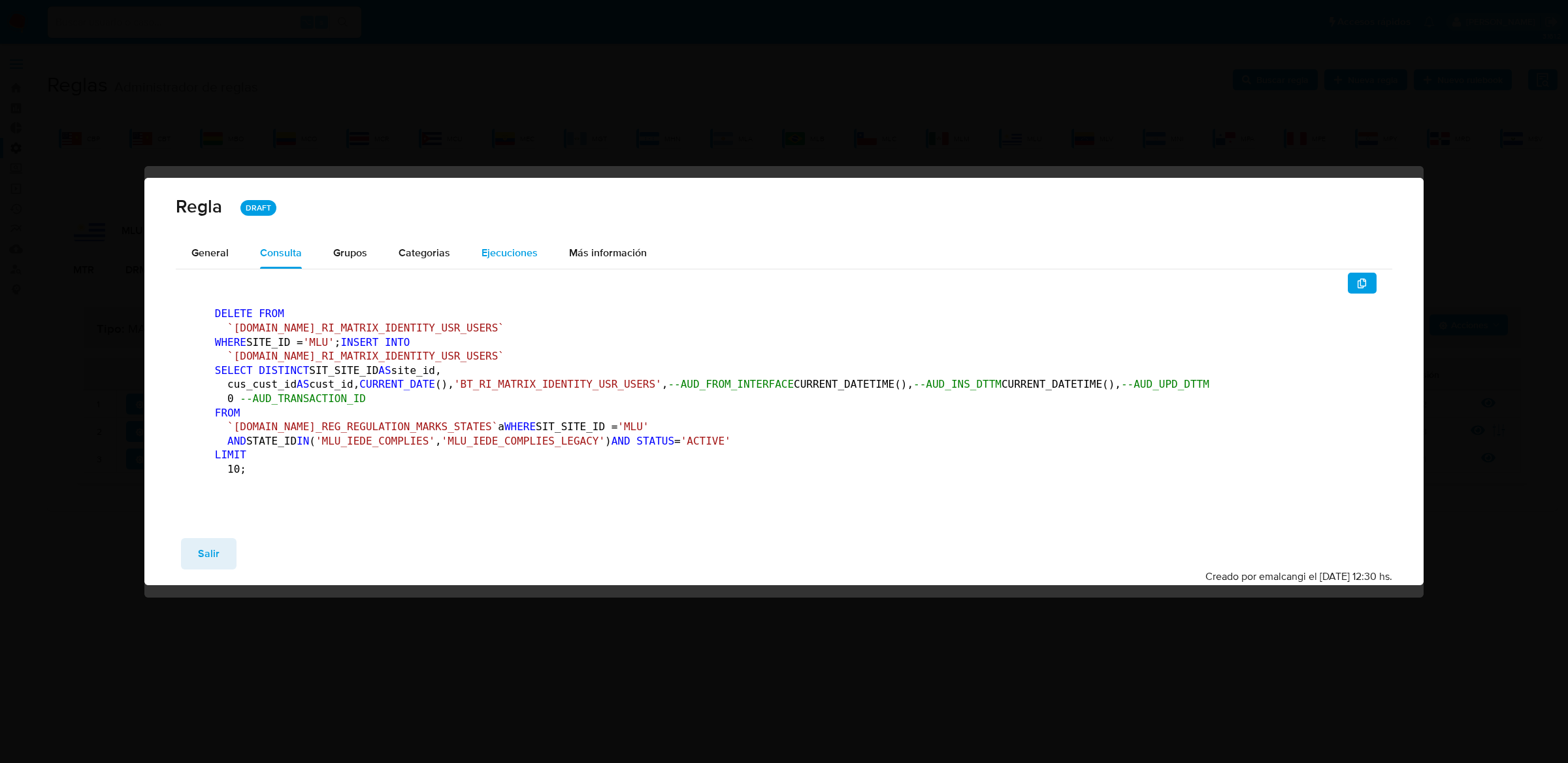
click at [525, 237] on div "Ejecuciones" at bounding box center [509, 253] width 56 height 32
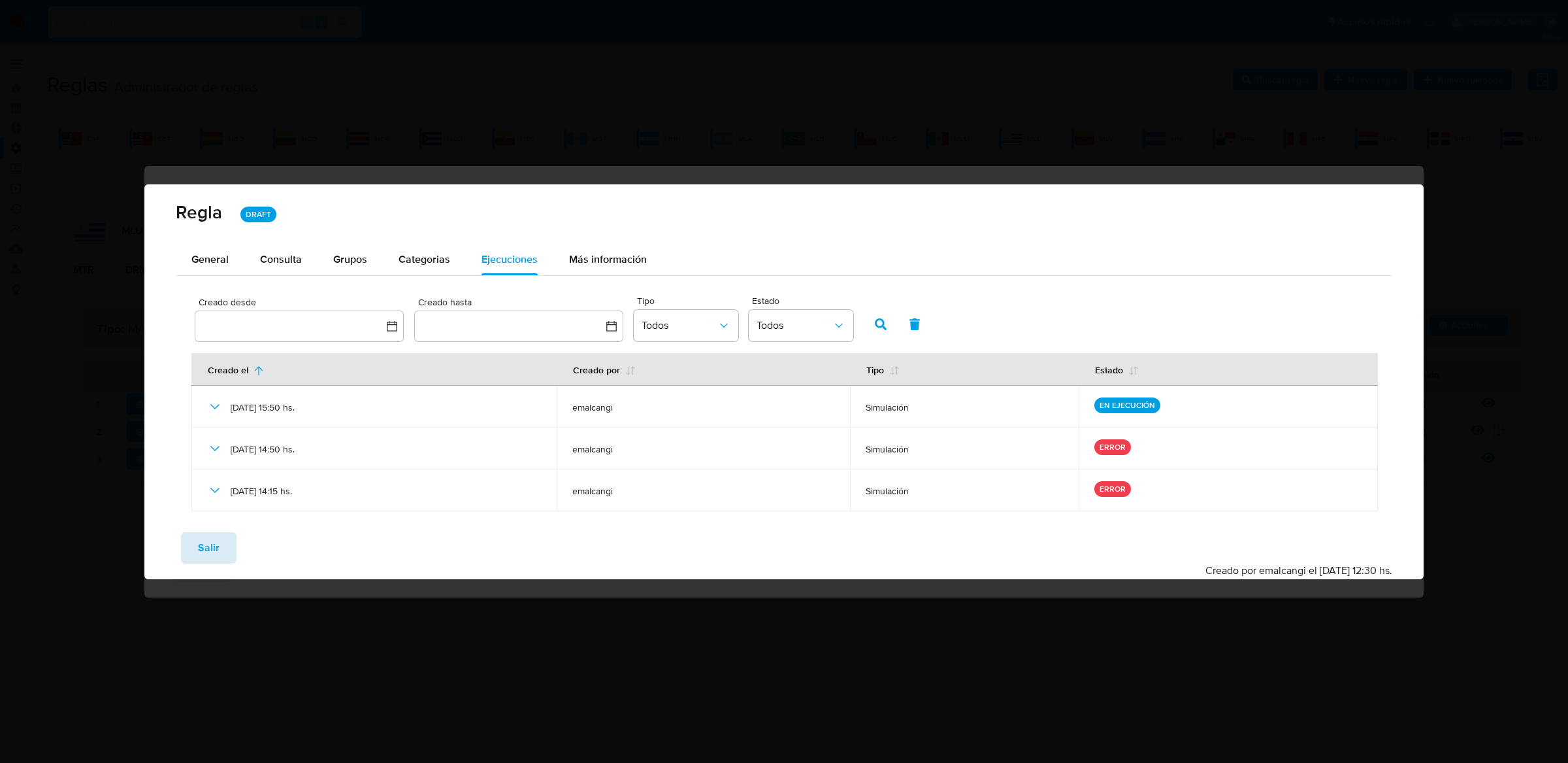
click at [228, 545] on button "Salir" at bounding box center [208, 548] width 56 height 32
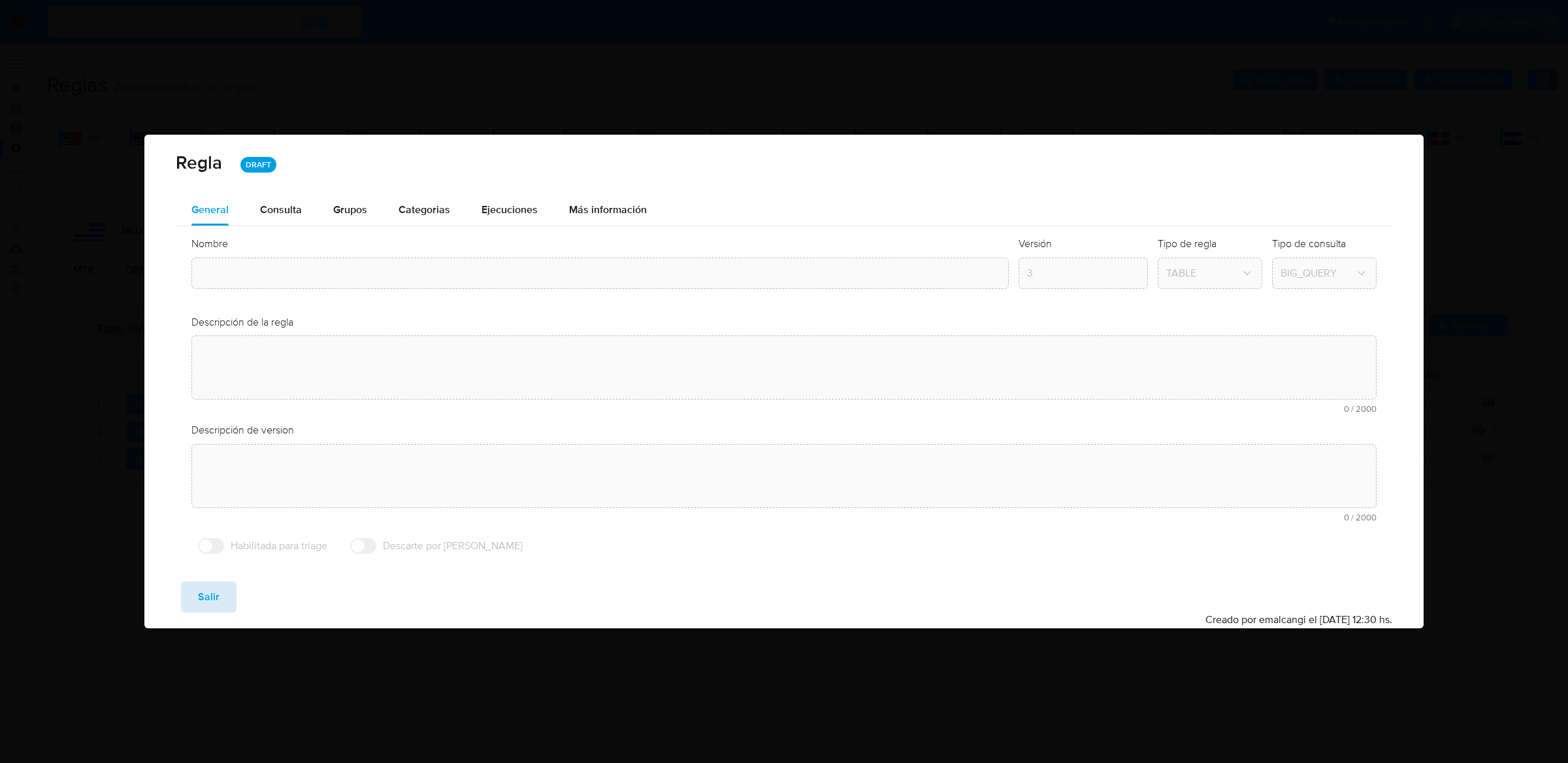
type input "Mlu_usr_matrix_user_list_etl"
type textarea "Rule que agrega en la tabla bt_ri_matrix_identity_usr_users el listado de usuar…"
type textarea "Se modifica la regla para realizar la ejecución sobre el universo de usuarios r…"
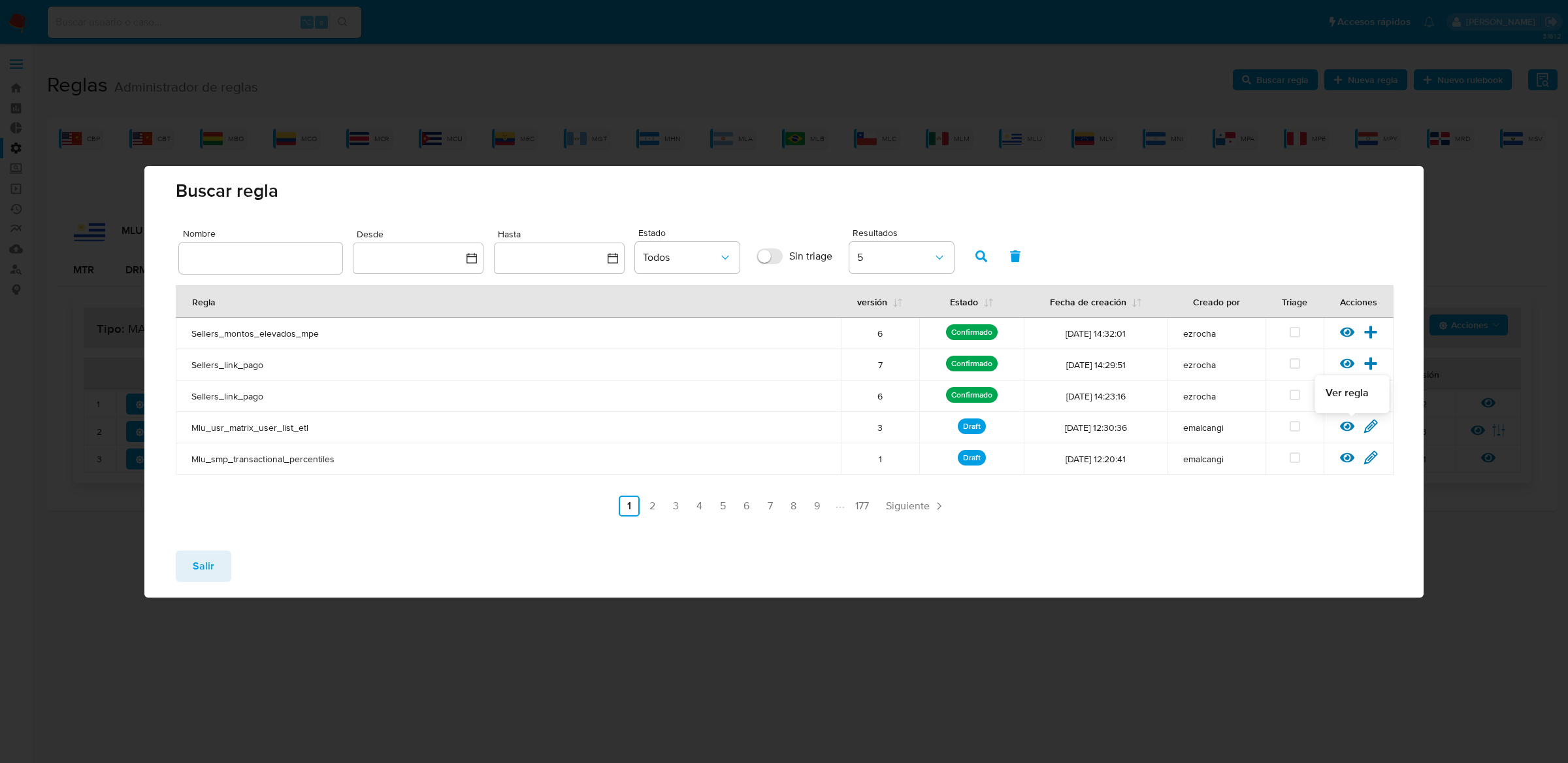
click at [1345, 429] on icon at bounding box center [1346, 426] width 14 height 10
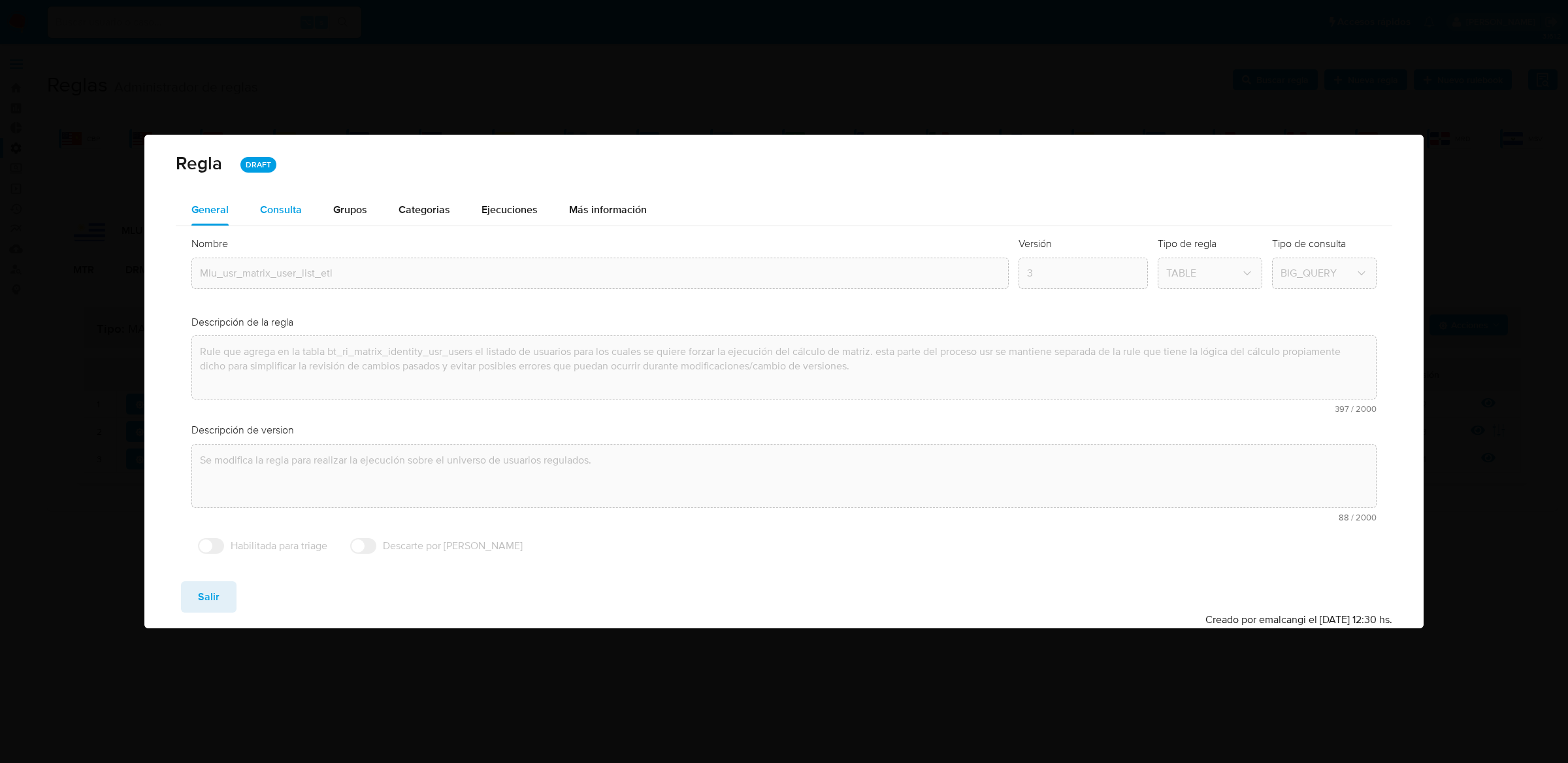
click at [270, 204] on div "Consulta" at bounding box center [281, 209] width 42 height 11
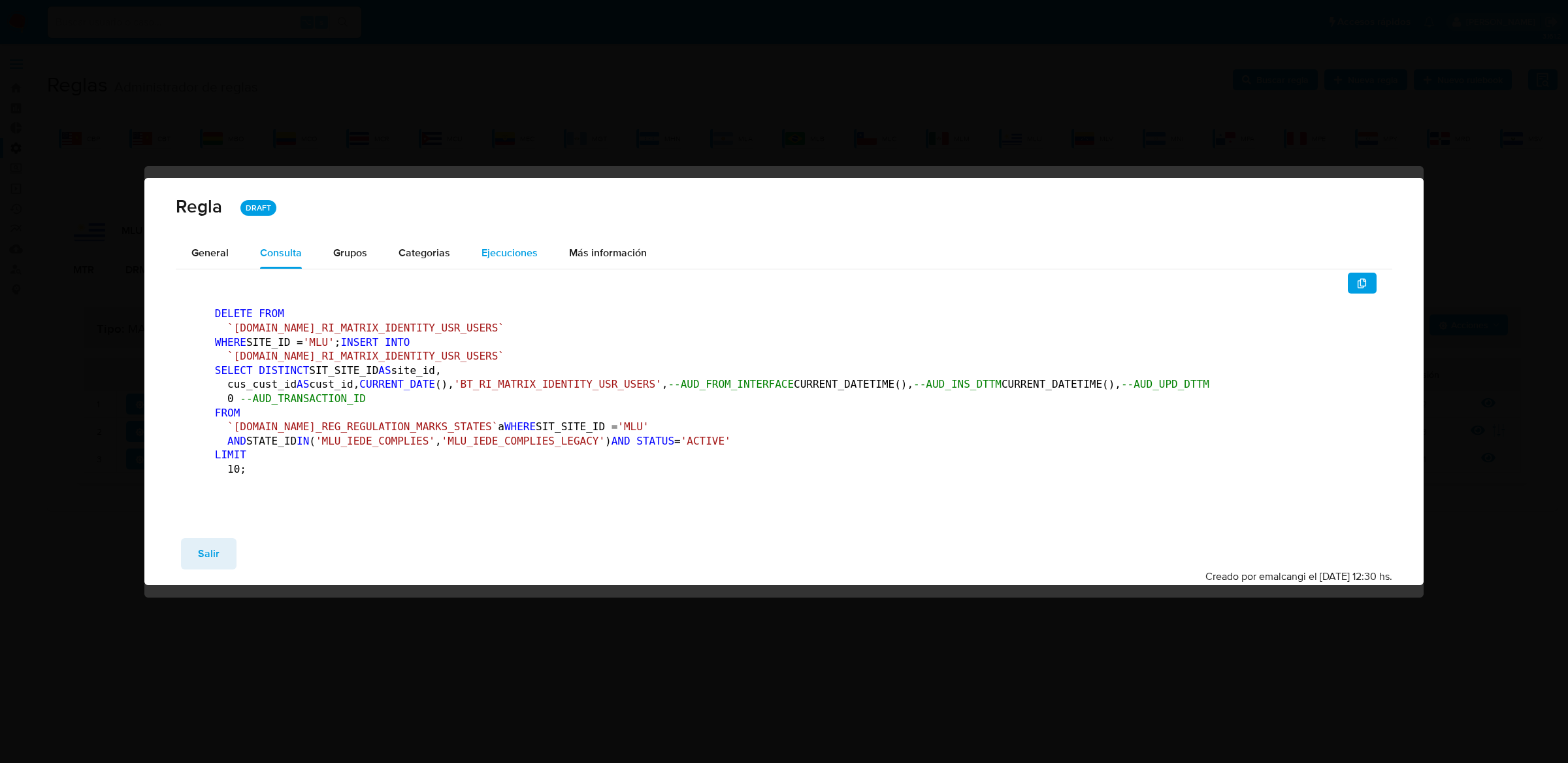
click at [491, 237] on div "Ejecuciones" at bounding box center [509, 253] width 56 height 32
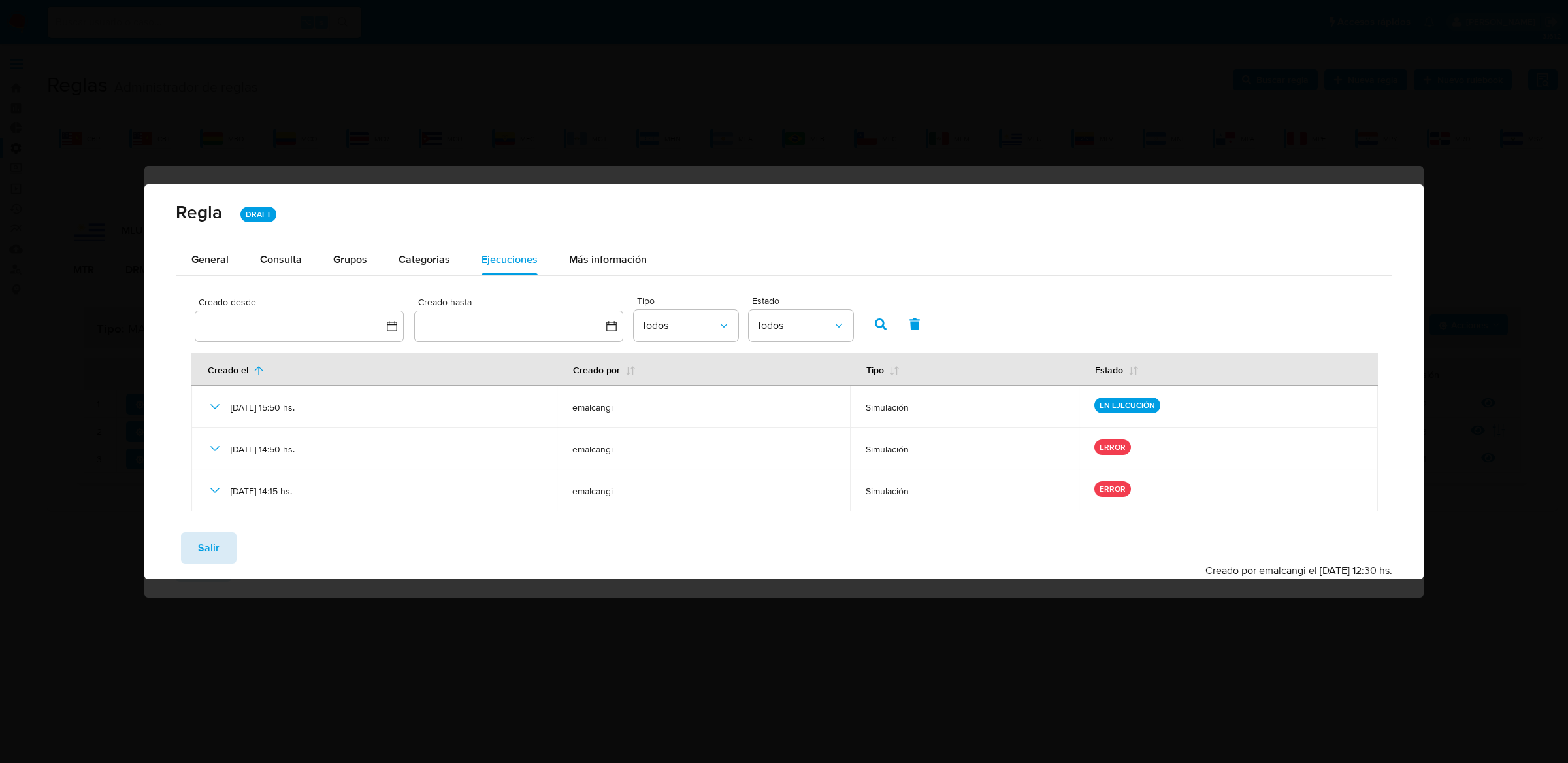
click at [189, 536] on button "Salir" at bounding box center [208, 548] width 56 height 32
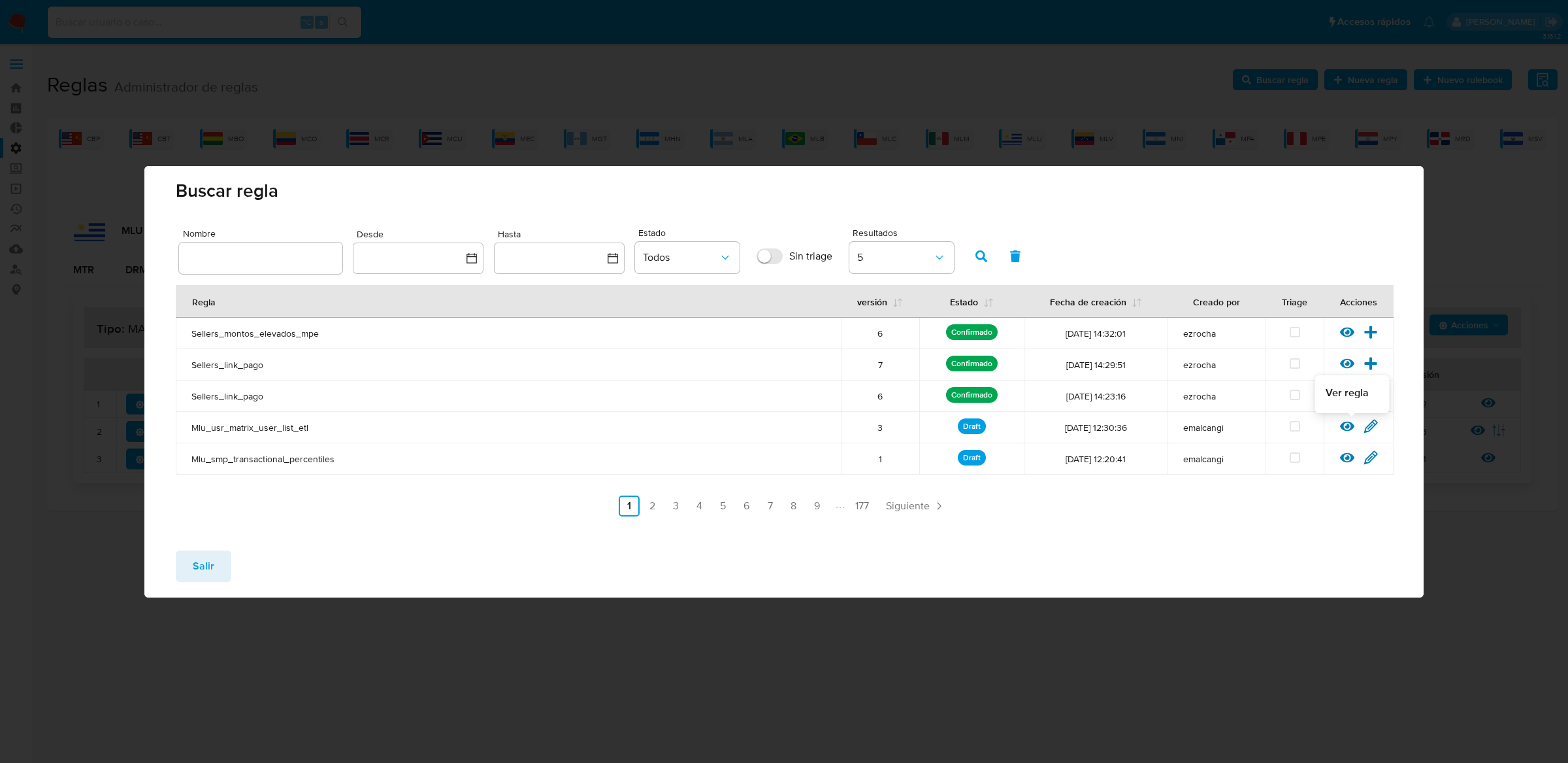
click at [1342, 428] on icon at bounding box center [1346, 426] width 14 height 10
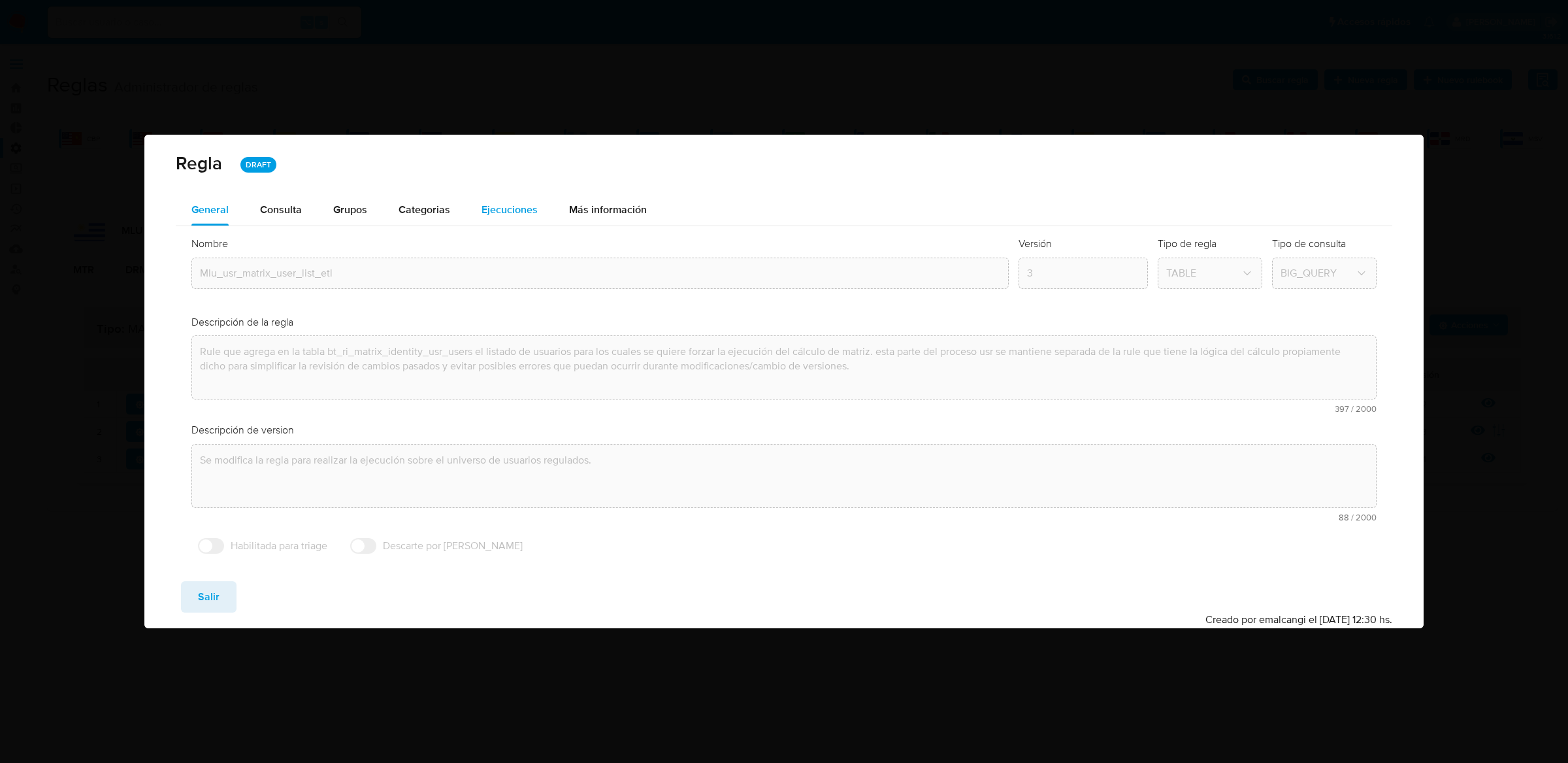
click at [521, 202] on span "Ejecuciones" at bounding box center [509, 209] width 56 height 15
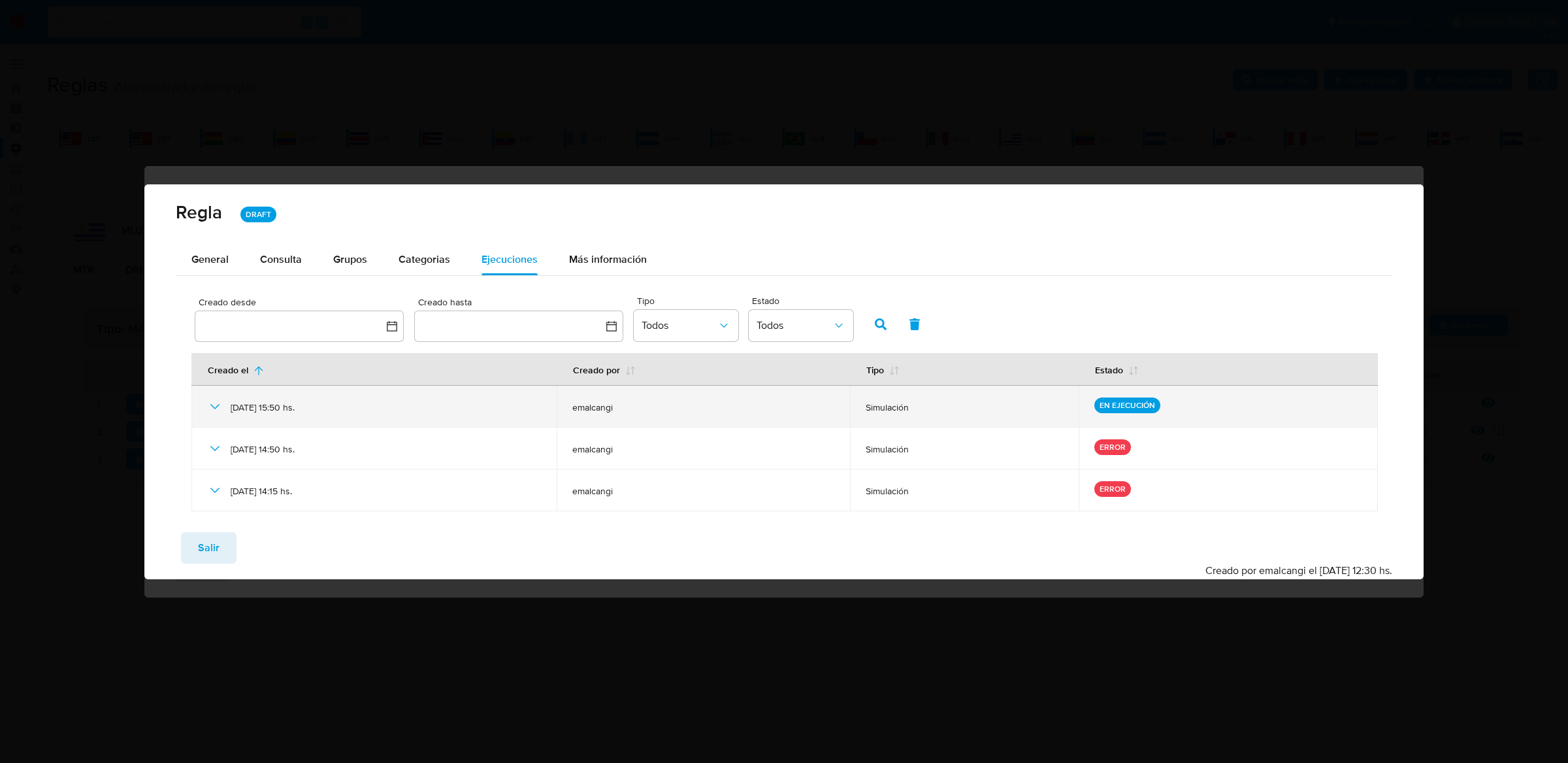
click at [216, 404] on icon at bounding box center [214, 406] width 16 height 16
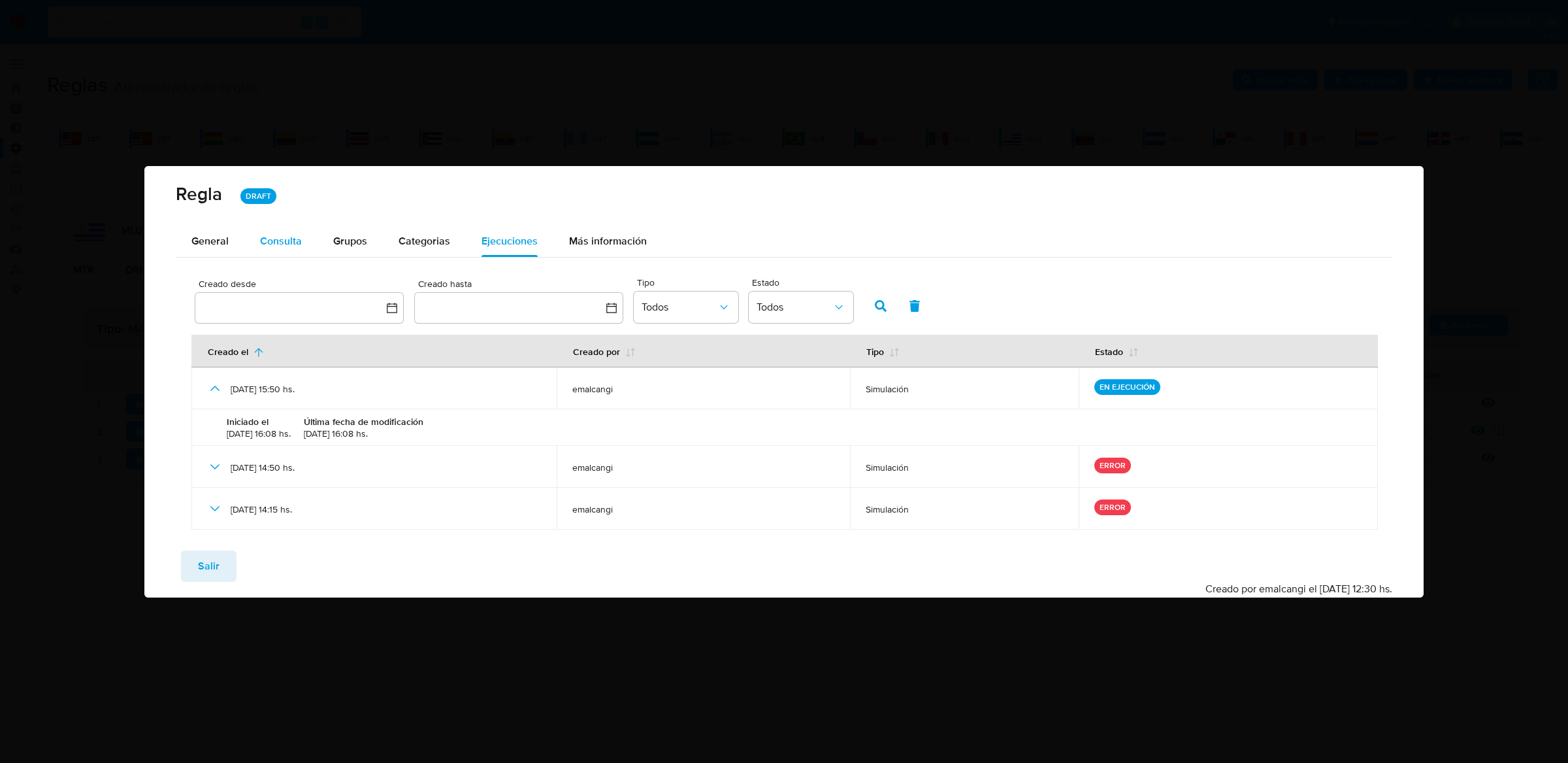
click at [304, 253] on button "Consulta" at bounding box center [281, 241] width 73 height 32
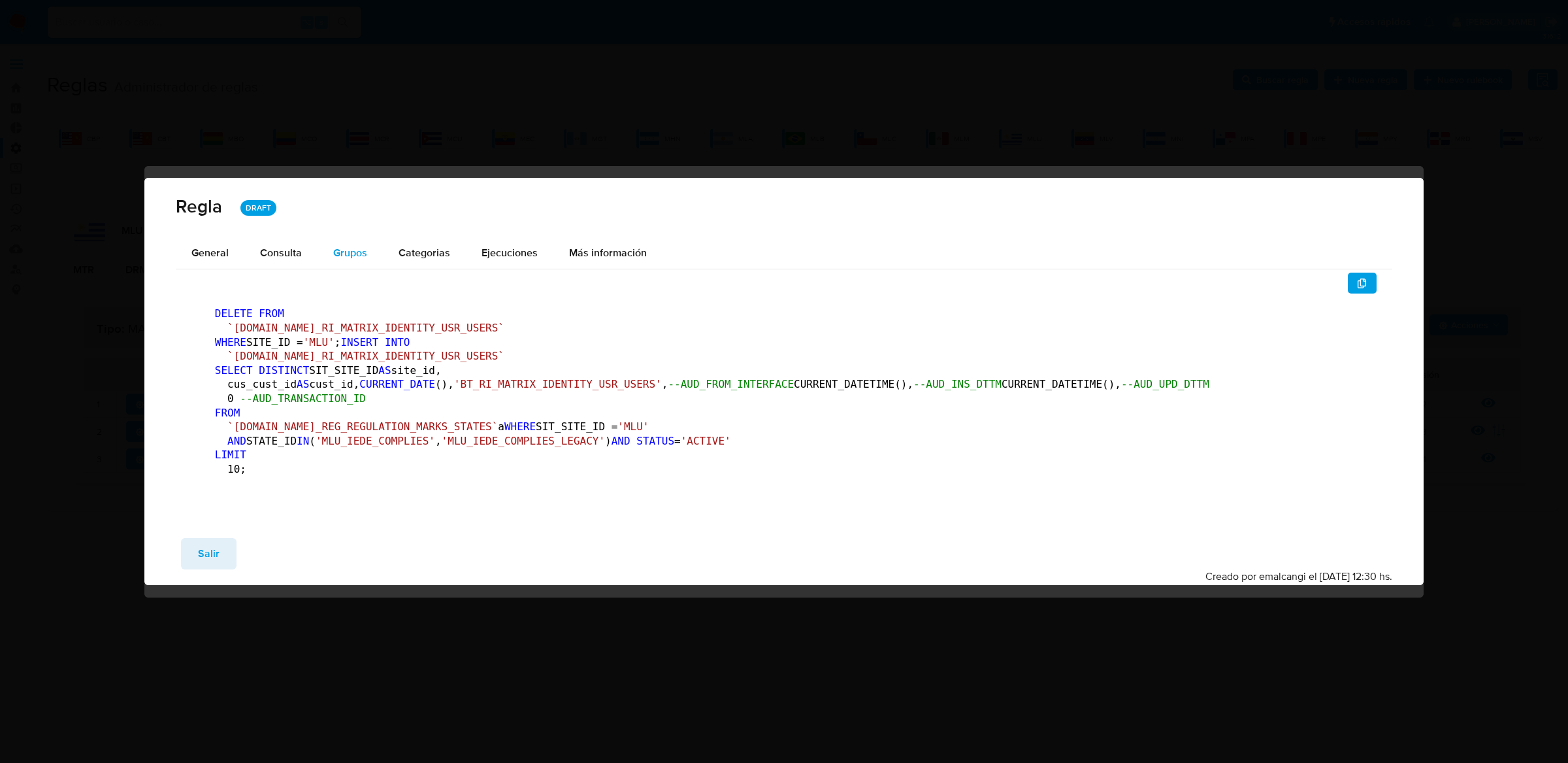
click at [325, 237] on button "Grupos" at bounding box center [350, 253] width 65 height 32
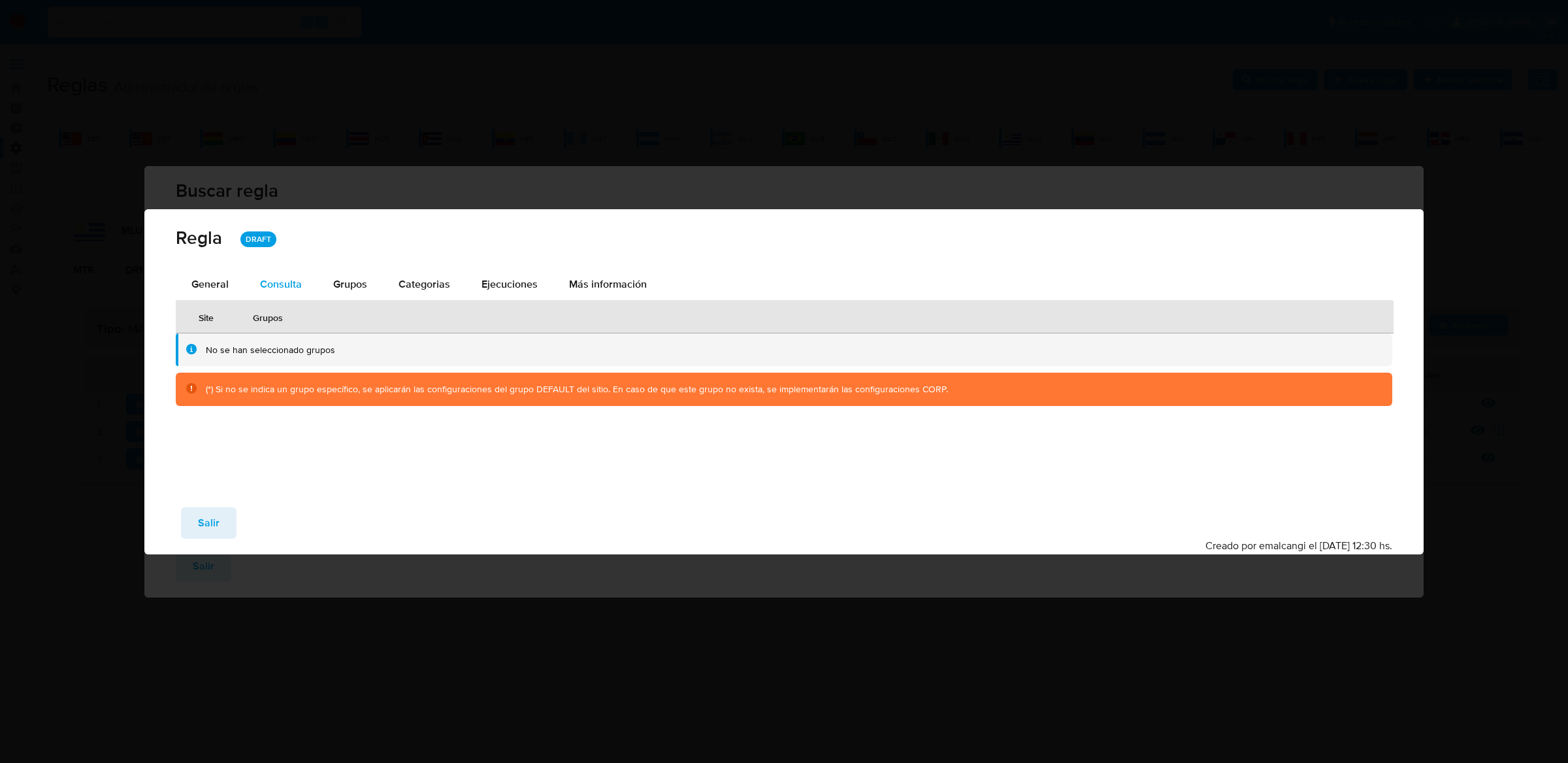
click at [263, 289] on div "Consulta" at bounding box center [281, 284] width 42 height 11
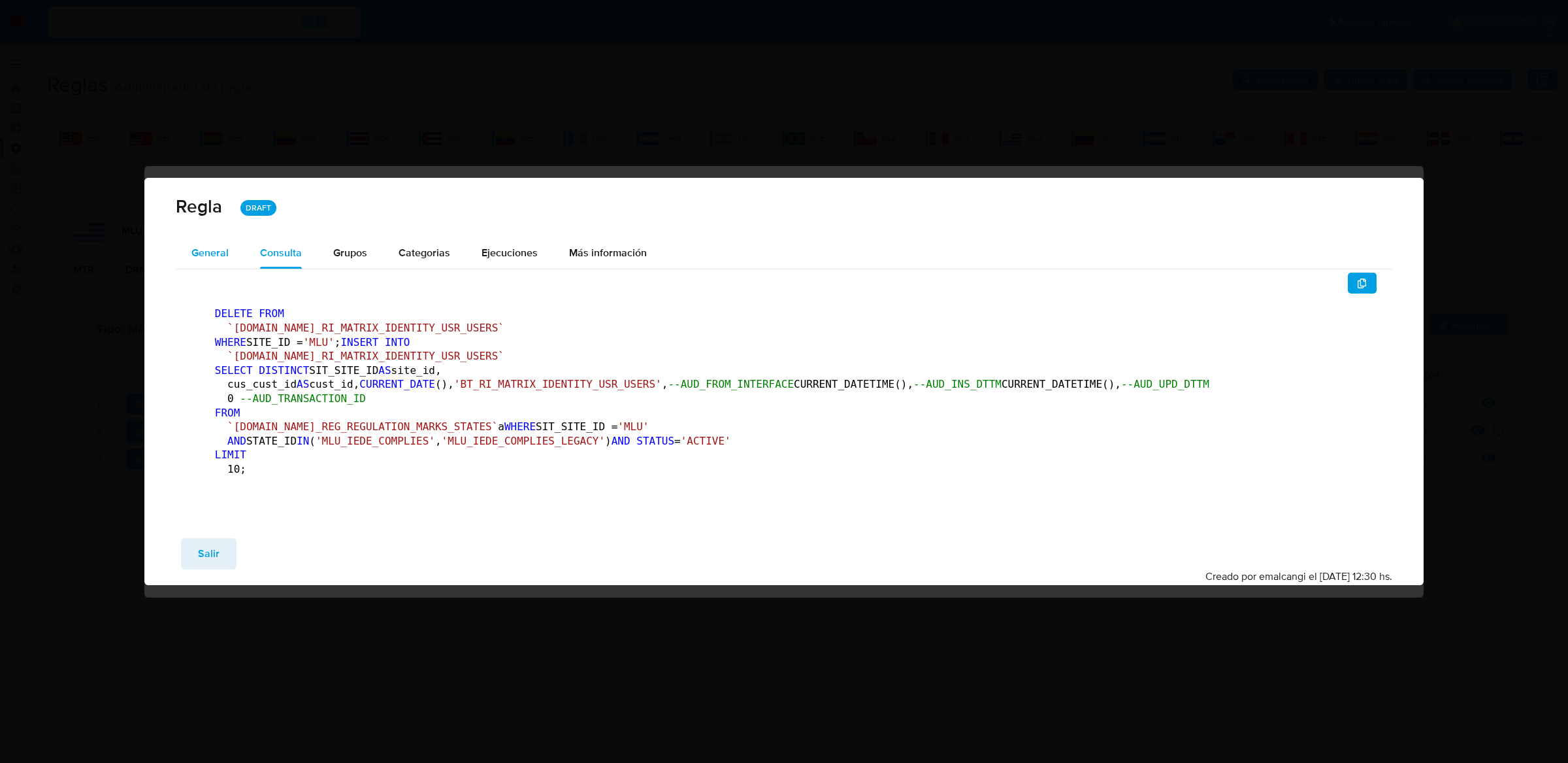
click at [203, 237] on div "General" at bounding box center [210, 253] width 38 height 32
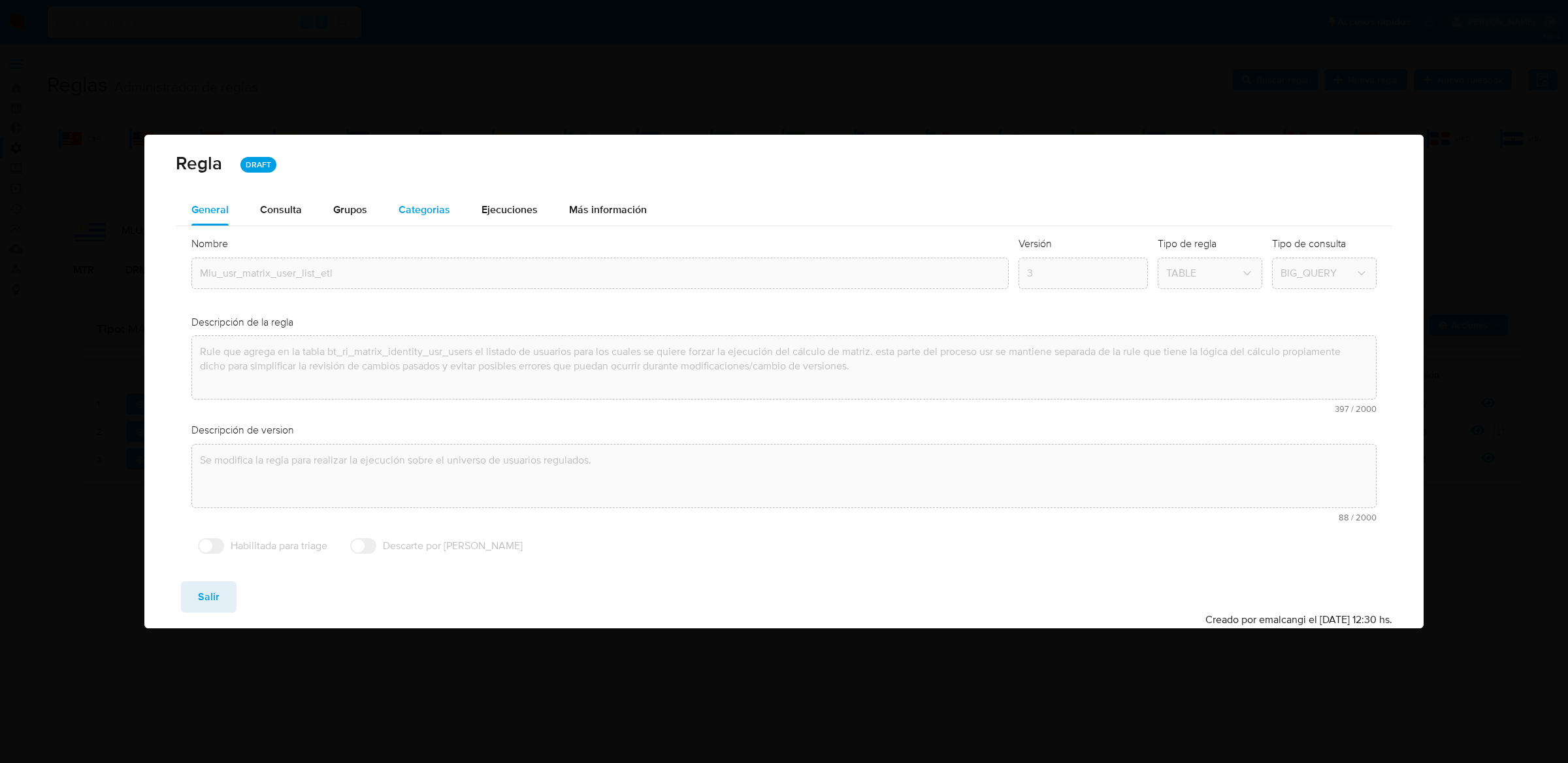
click at [395, 206] on button "Categorias" at bounding box center [424, 210] width 83 height 32
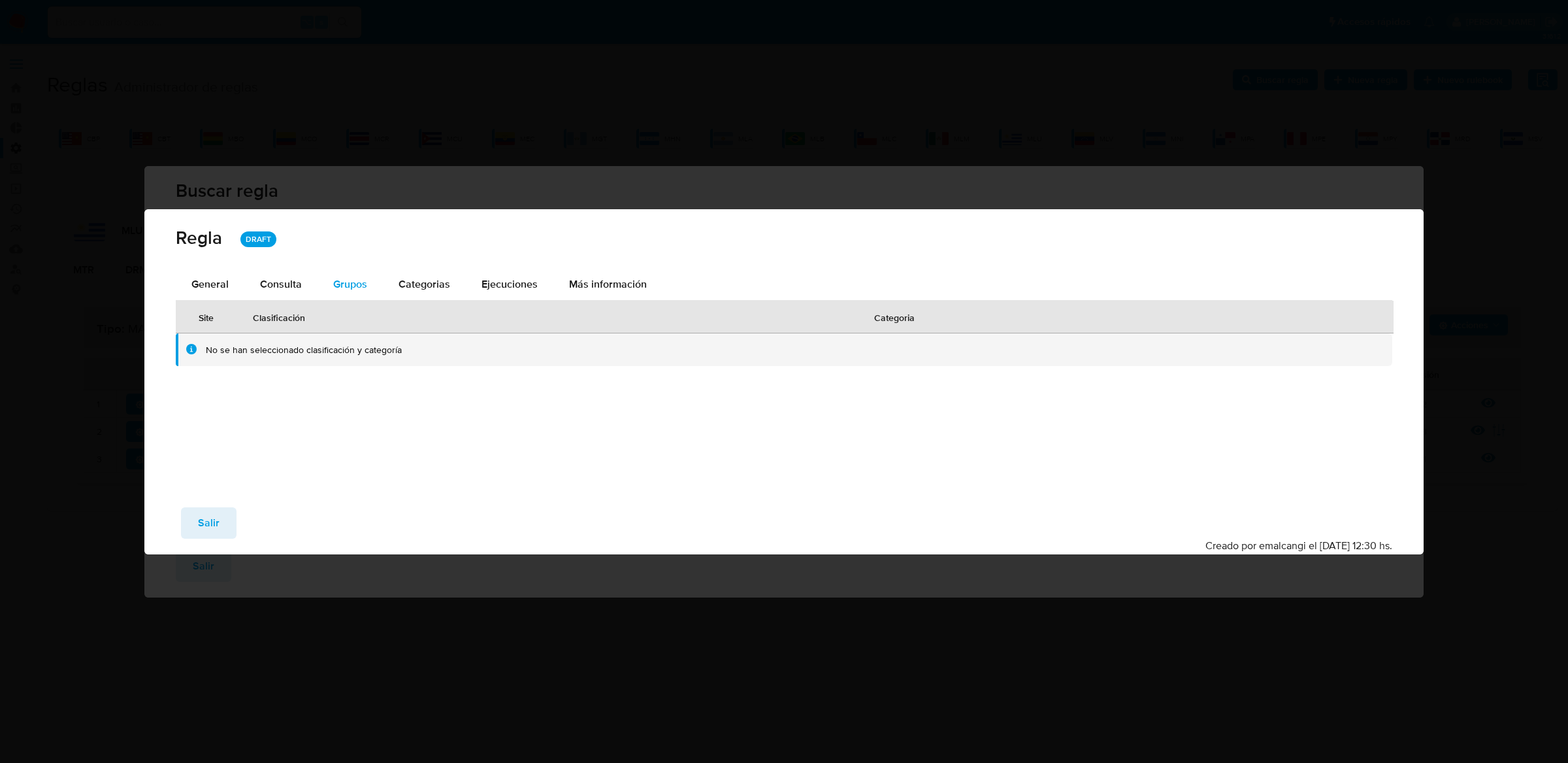
click at [330, 274] on button "Grupos" at bounding box center [350, 284] width 65 height 32
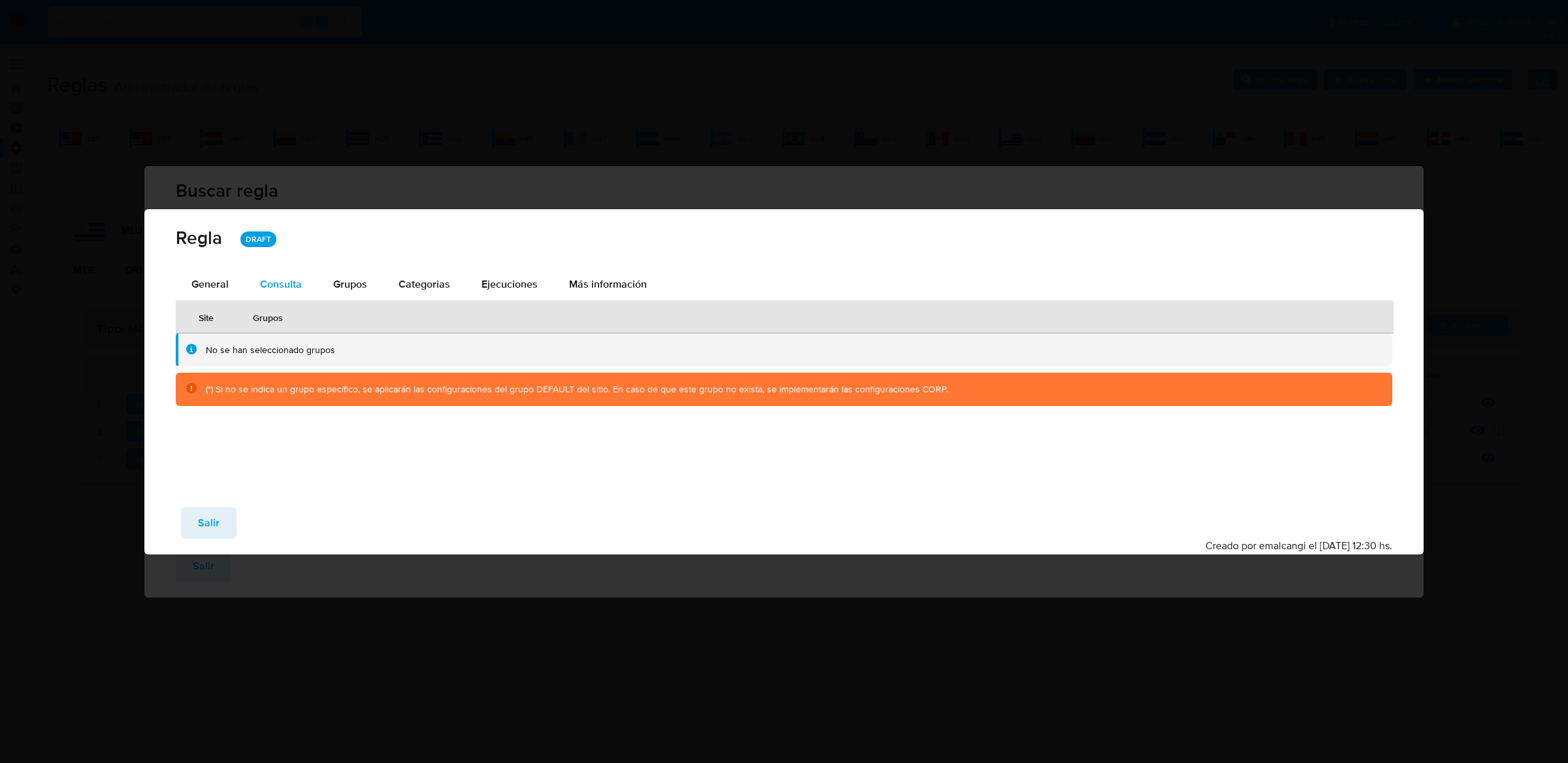
click at [303, 274] on button "Consulta" at bounding box center [281, 284] width 73 height 32
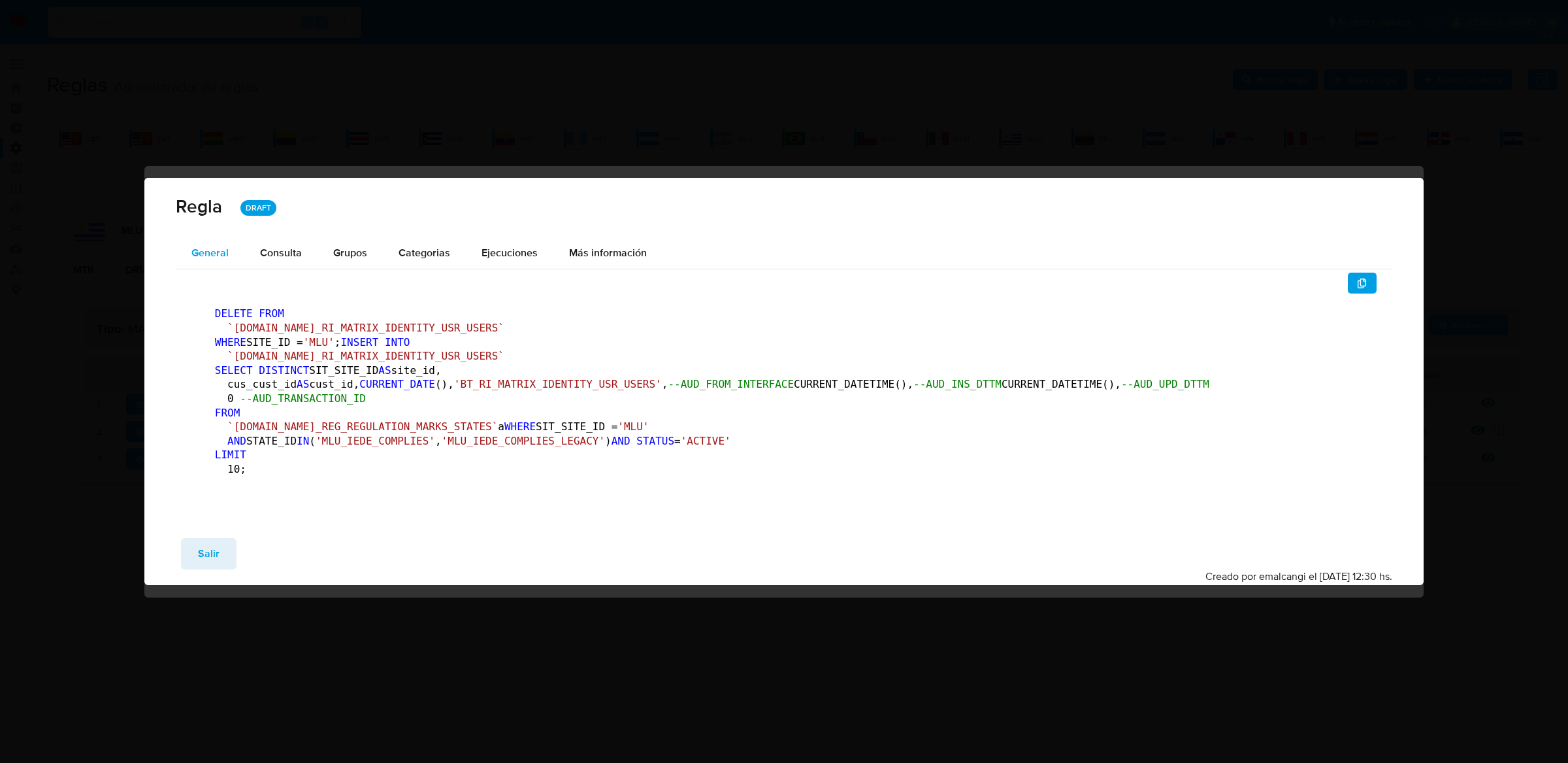
click at [231, 237] on button "General" at bounding box center [210, 253] width 68 height 32
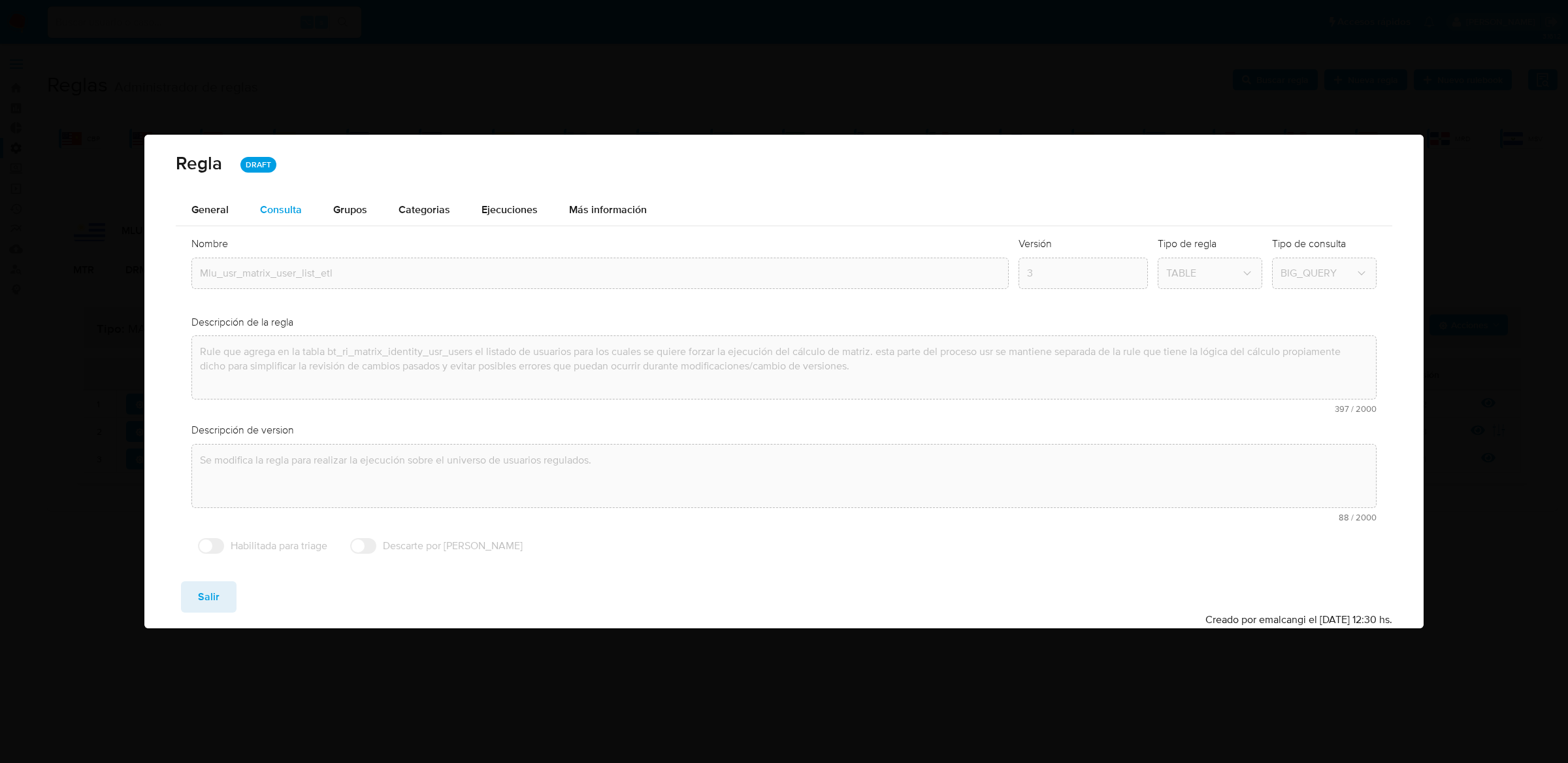
click at [270, 204] on div "Consulta" at bounding box center [281, 209] width 42 height 11
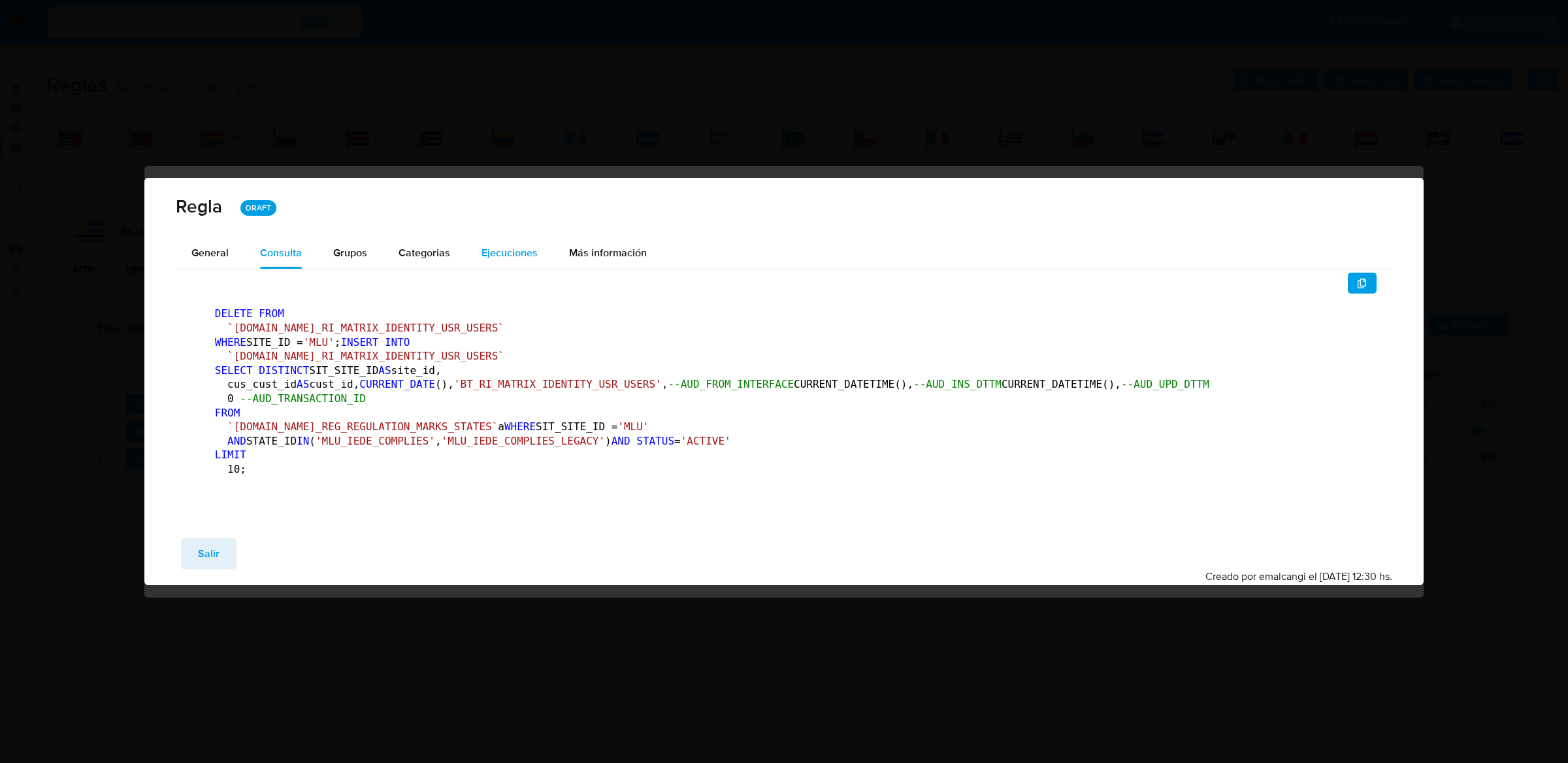
click at [505, 237] on div "Ejecuciones" at bounding box center [509, 253] width 56 height 32
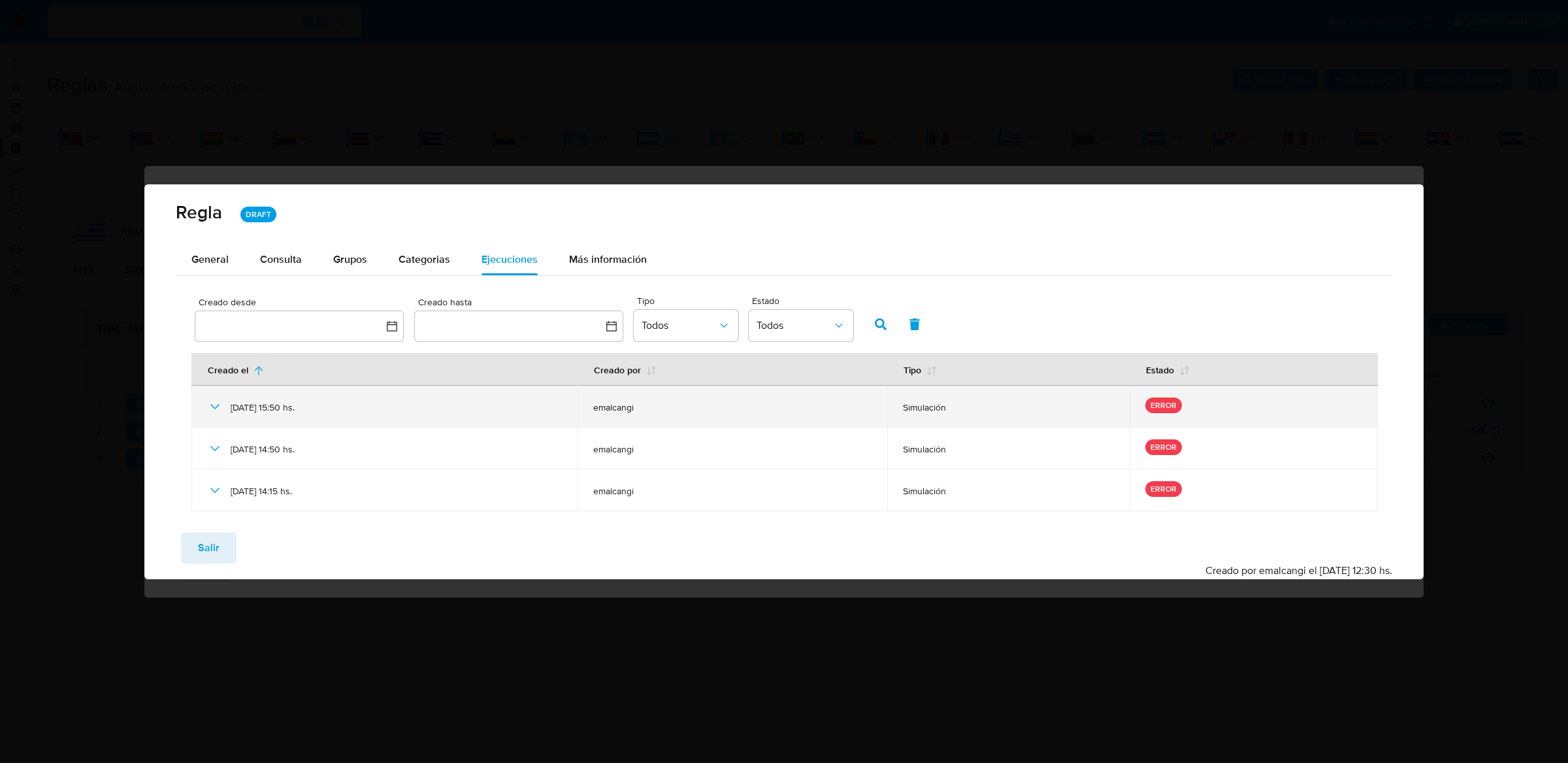
click at [215, 391] on div "06/10/2025 15:50 hs." at bounding box center [384, 406] width 355 height 42
click at [214, 404] on icon at bounding box center [214, 406] width 16 height 16
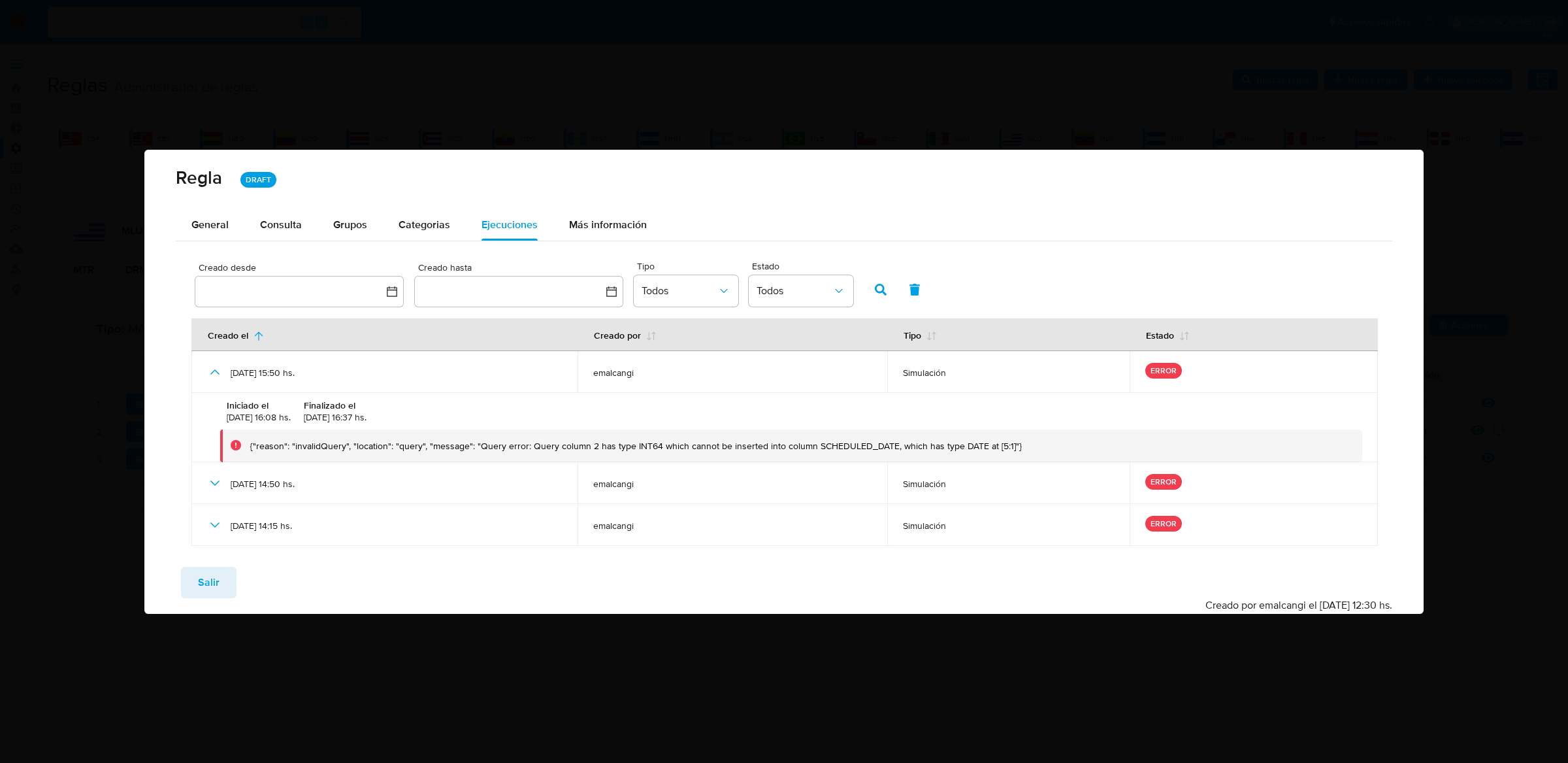
click at [299, 204] on div "Regla DRAFT" at bounding box center [784, 178] width 1280 height 59
click at [293, 223] on div "Consulta" at bounding box center [281, 224] width 42 height 11
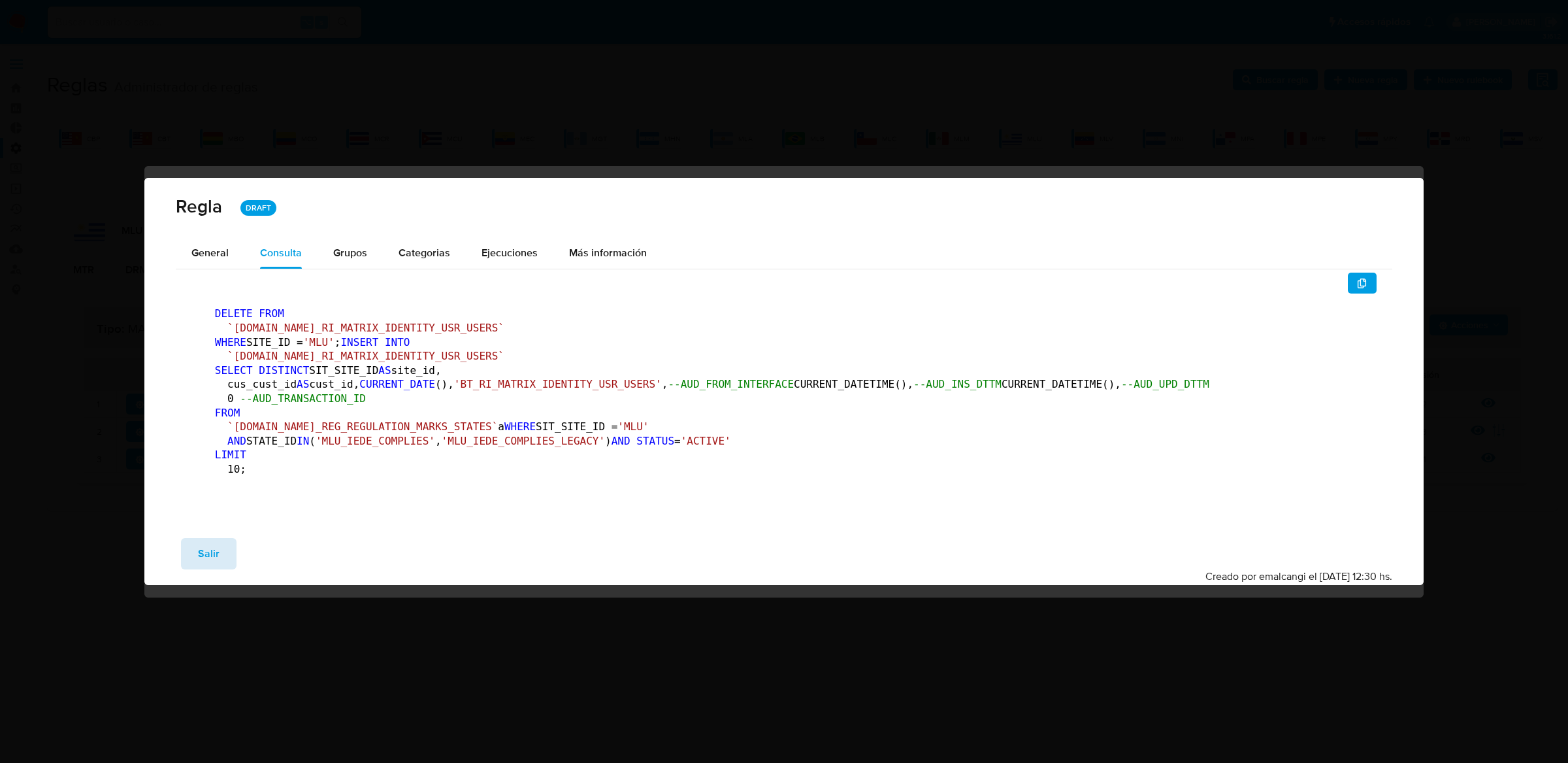
click at [220, 570] on button "Salir" at bounding box center [208, 554] width 56 height 32
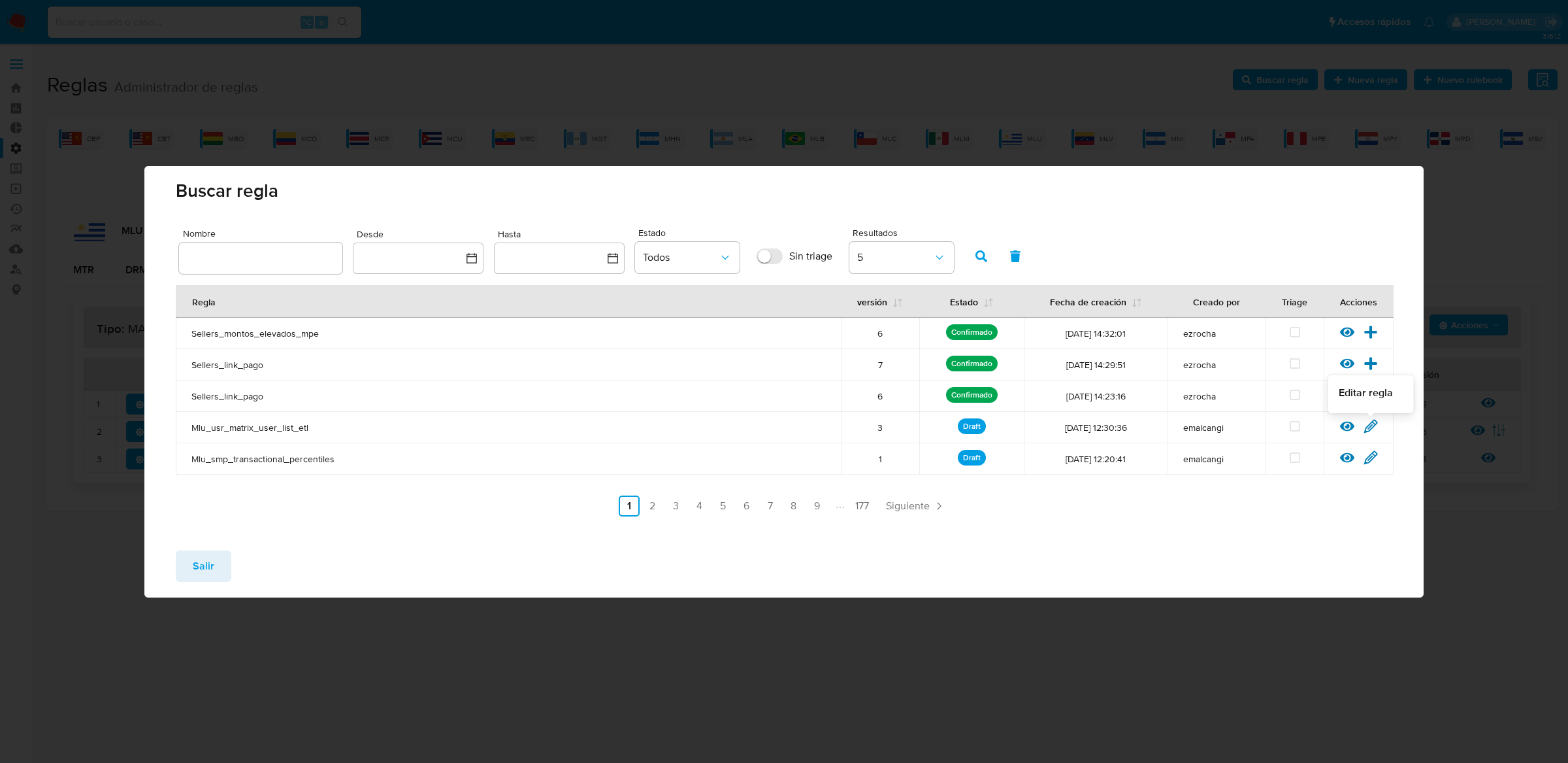
click at [1369, 425] on icon at bounding box center [1370, 425] width 14 height 14
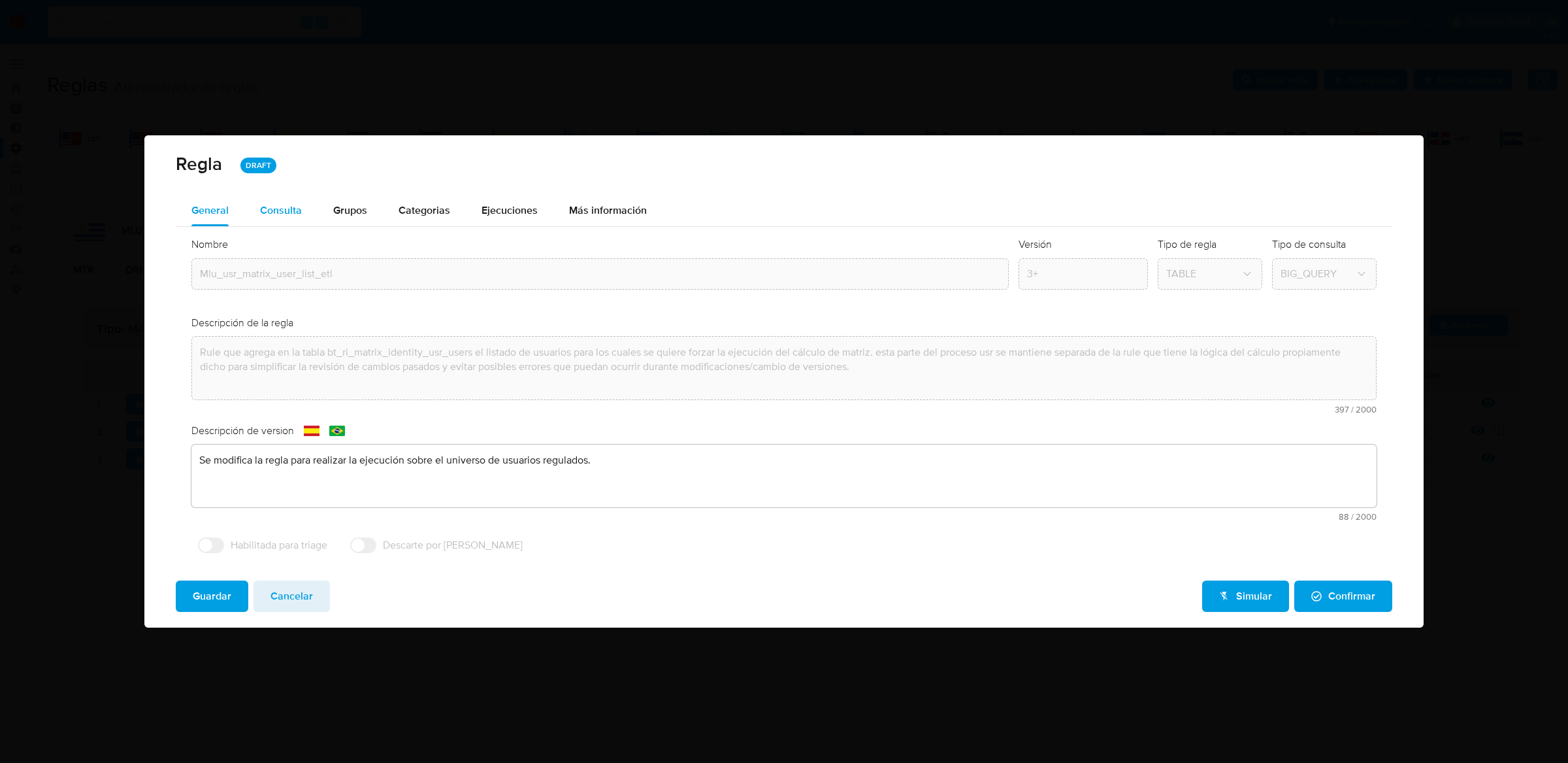
click at [283, 207] on div "Consulta" at bounding box center [281, 210] width 42 height 11
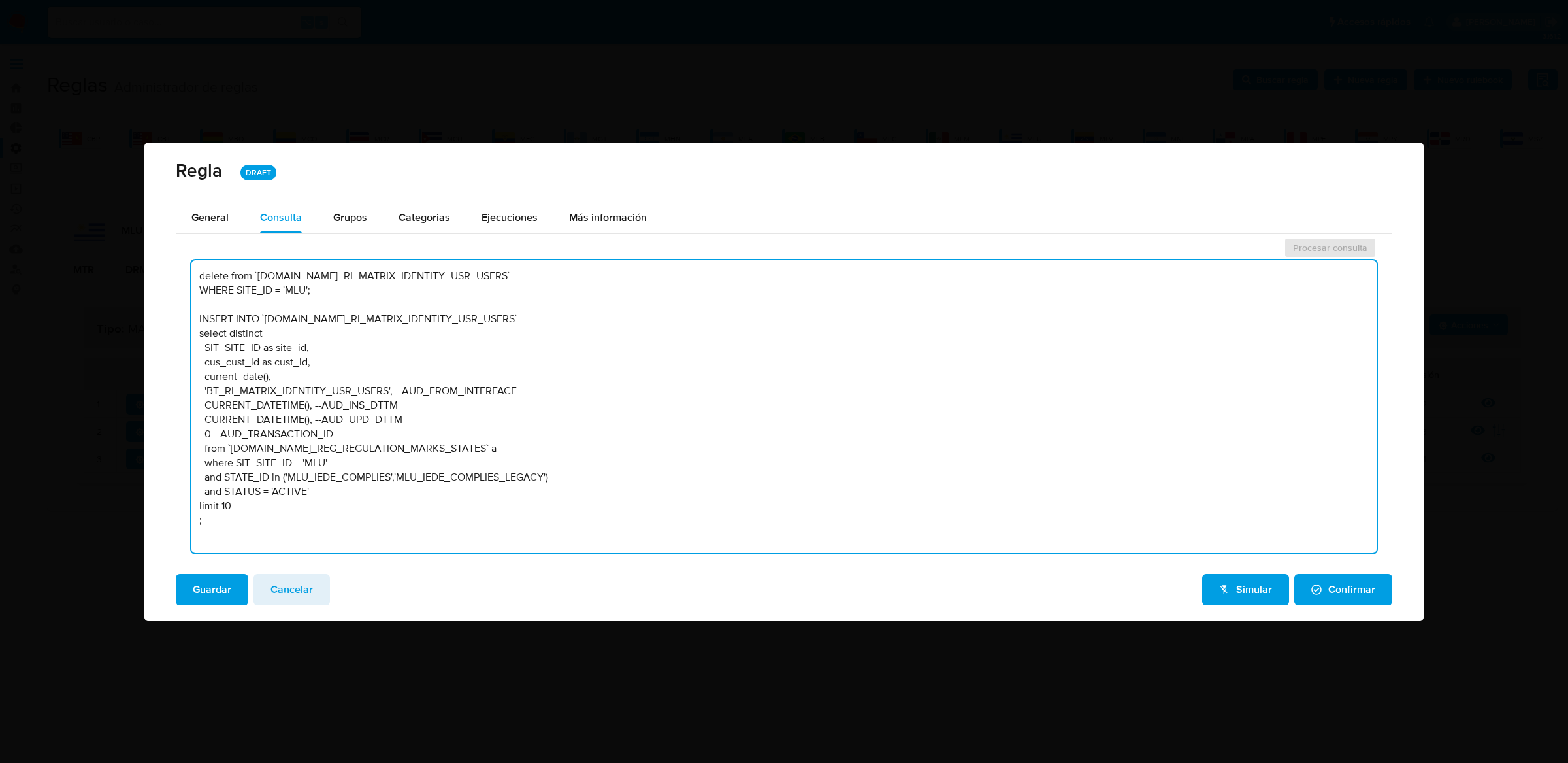
drag, startPoint x: 313, startPoint y: 374, endPoint x: 185, endPoint y: 376, distance: 128.0
click at [185, 376] on div "Procesar consulta delete from `TBL.BT_RI_MATRIX_IDENTITY_USR_USERS` WHERE SITE_…" at bounding box center [784, 399] width 1216 height 326
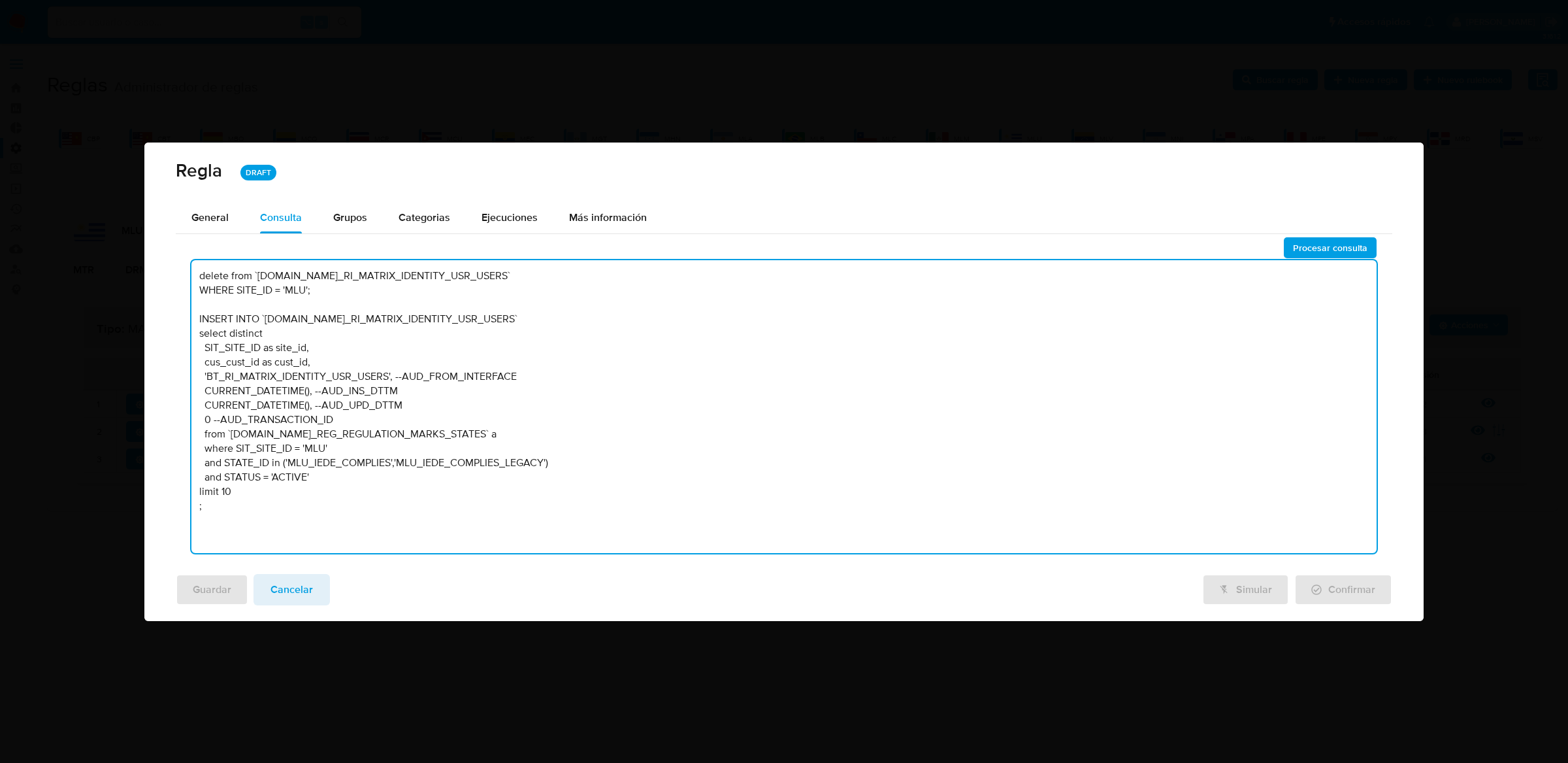
click at [343, 343] on textarea "delete from `TBL.BT_RI_MATRIX_IDENTITY_USR_USERS` WHERE SITE_ID = 'MLU'; INSERT…" at bounding box center [784, 406] width 1185 height 293
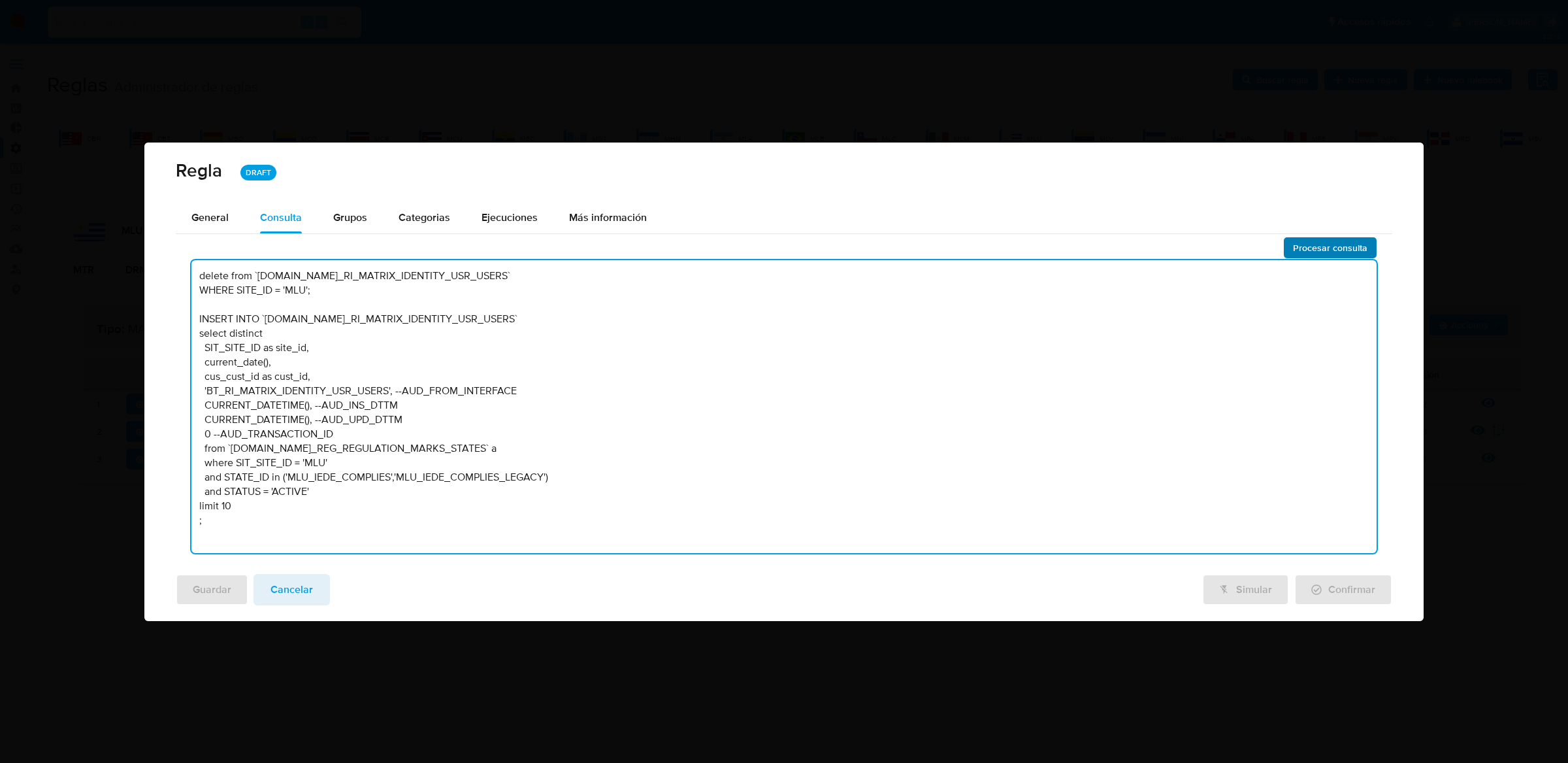
type textarea "delete from `TBL.BT_RI_MATRIX_IDENTITY_USR_USERS` WHERE SITE_ID = 'MLU'; INSERT…"
click at [1306, 249] on span "Procesar consulta" at bounding box center [1330, 248] width 74 height 18
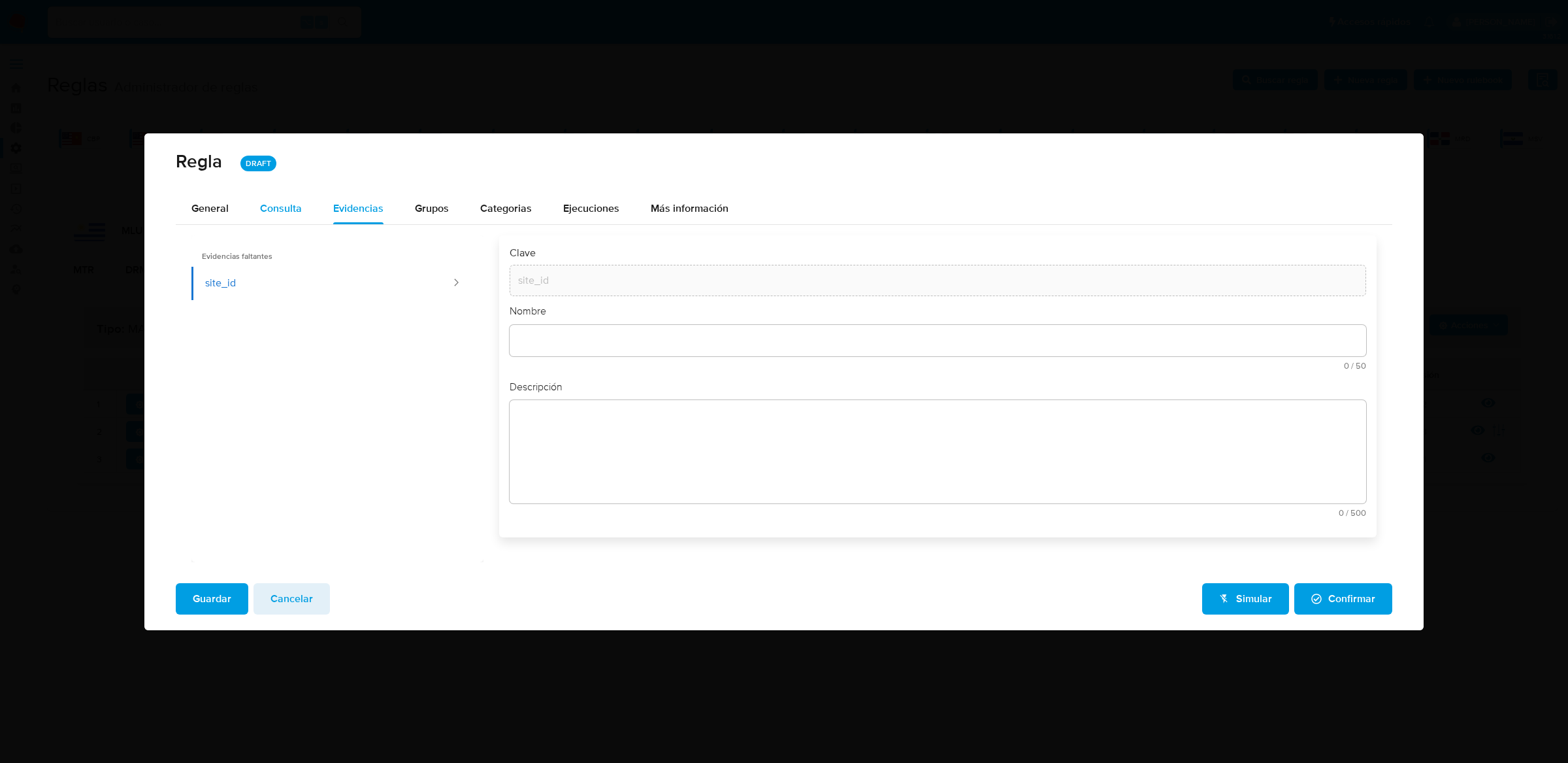
click at [301, 192] on div "Regla DRAFT General Consulta Parametros Evidencias Grupos Categorias Ejecucione…" at bounding box center [784, 382] width 1280 height 497
click at [298, 203] on div "Consulta" at bounding box center [281, 208] width 42 height 11
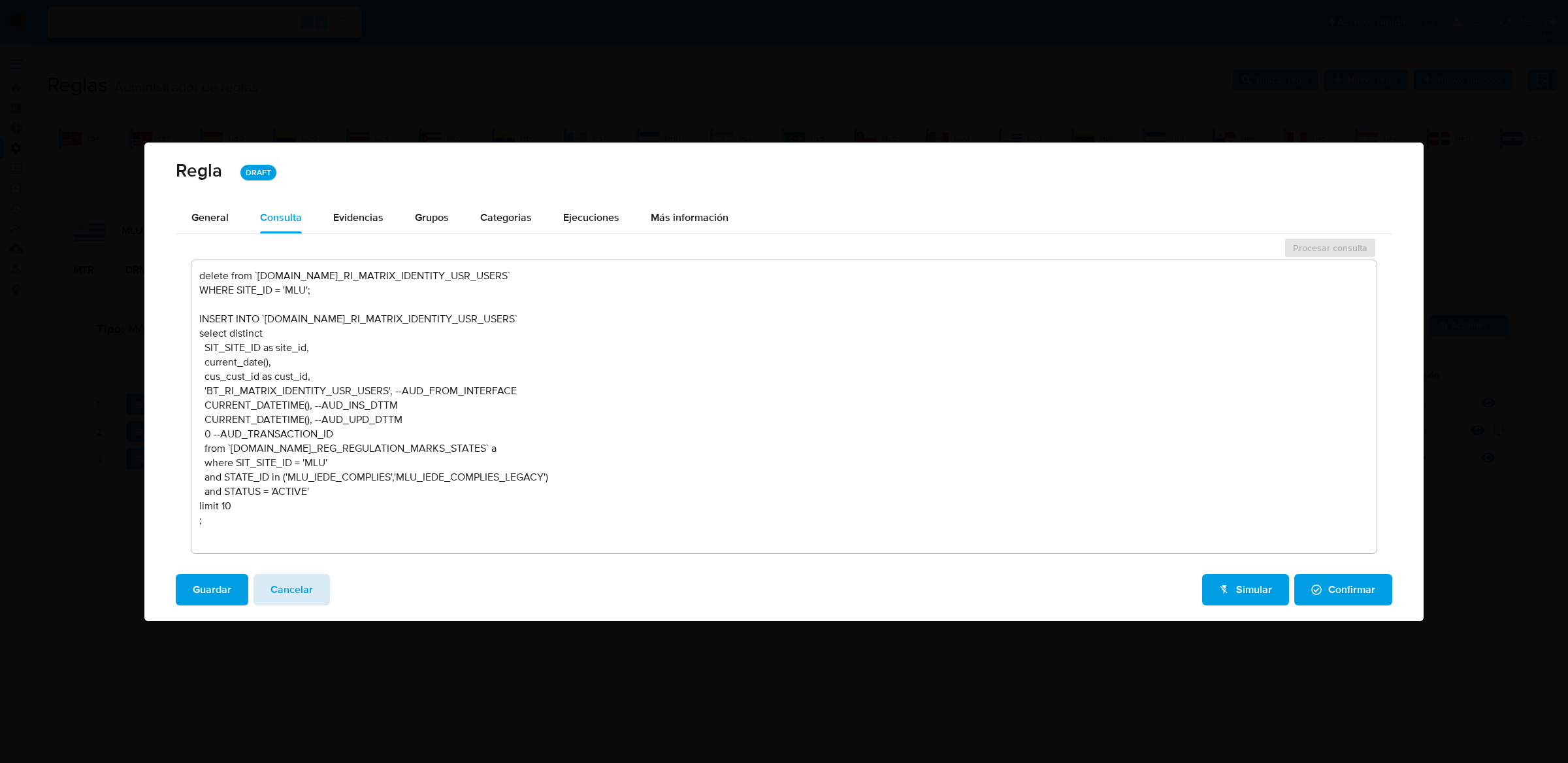
click at [294, 599] on span "Cancelar" at bounding box center [291, 590] width 43 height 28
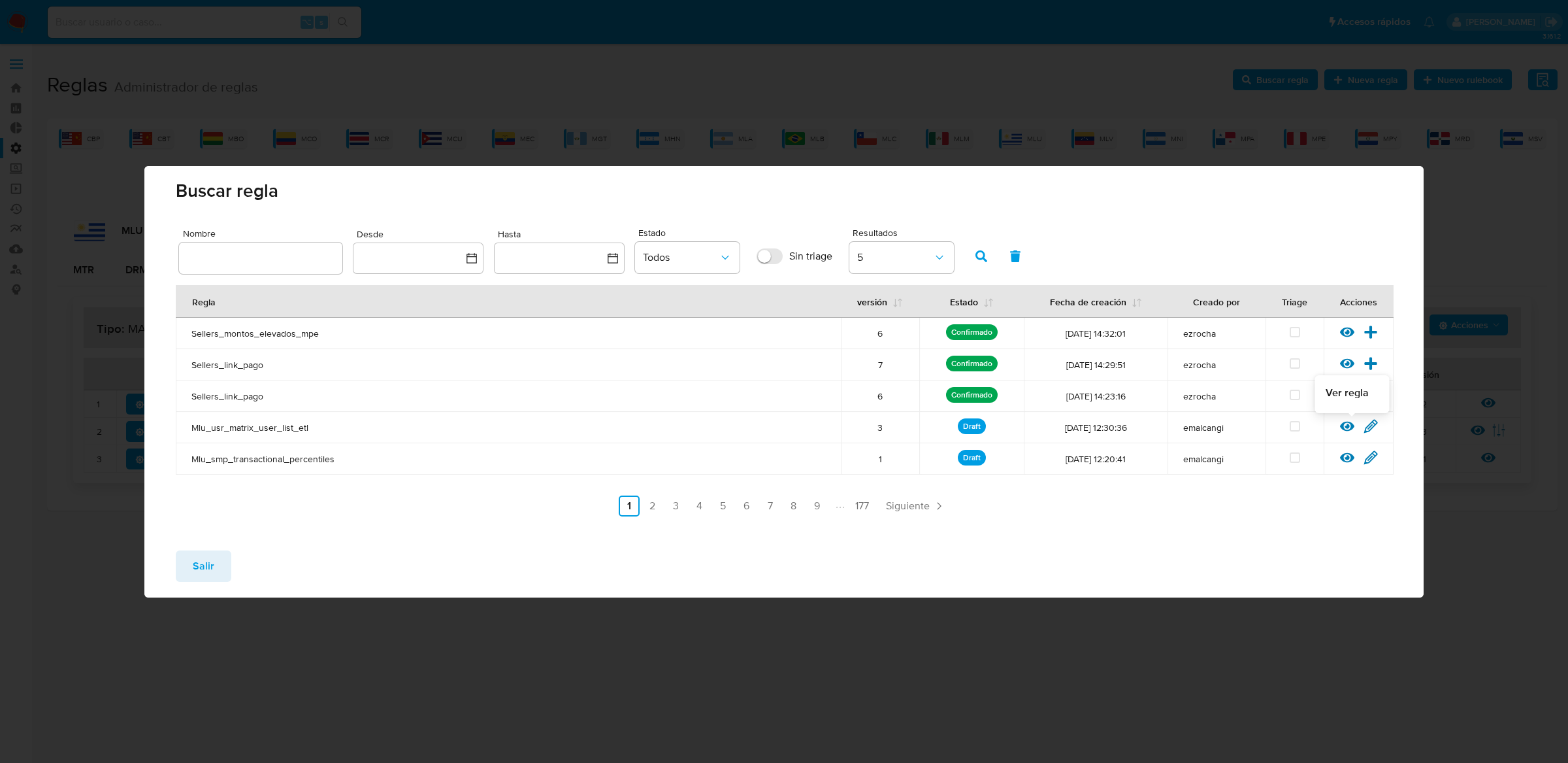
click at [1348, 424] on icon at bounding box center [1346, 426] width 14 height 10
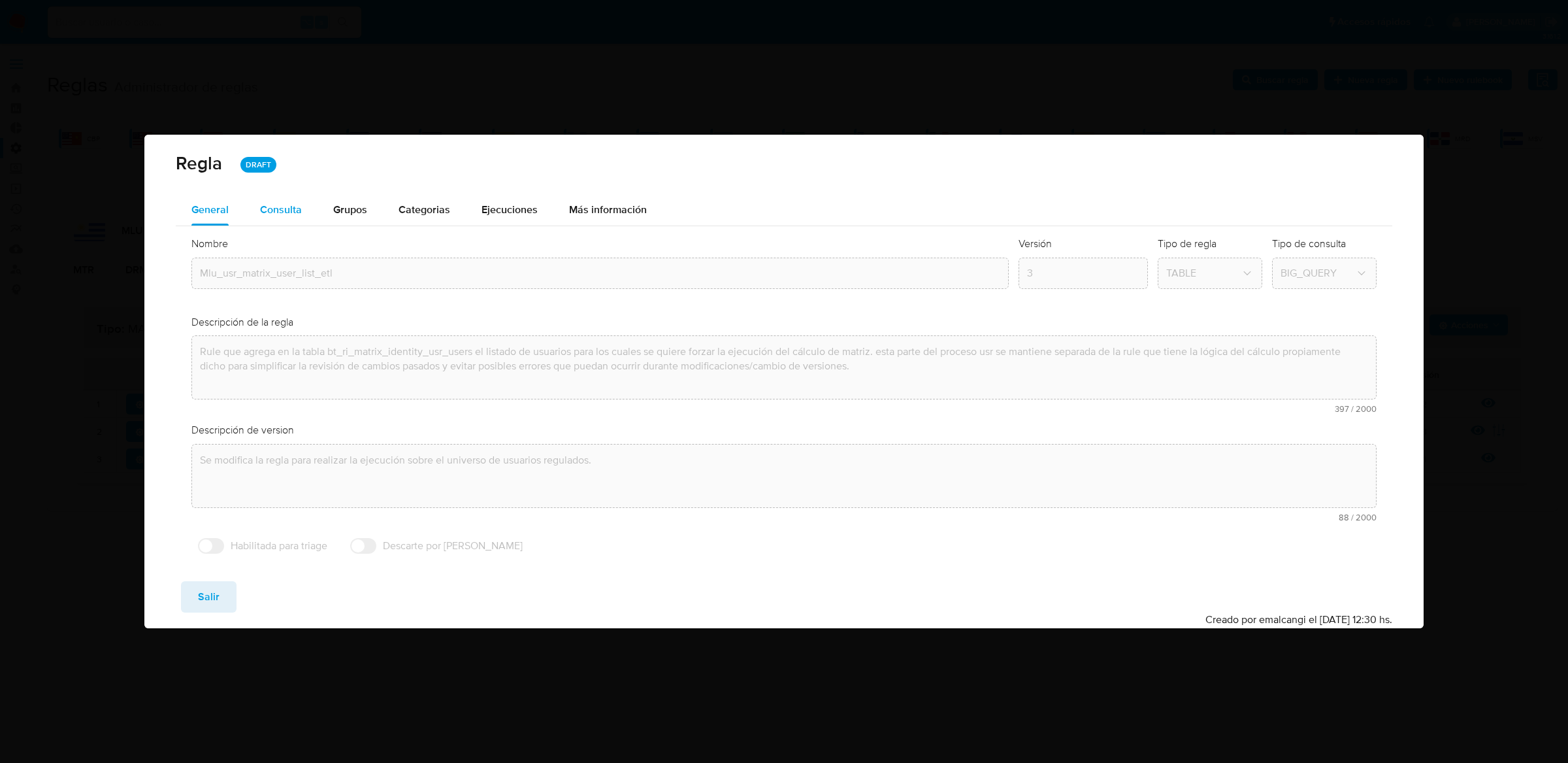
click at [273, 204] on div "Consulta" at bounding box center [281, 209] width 42 height 11
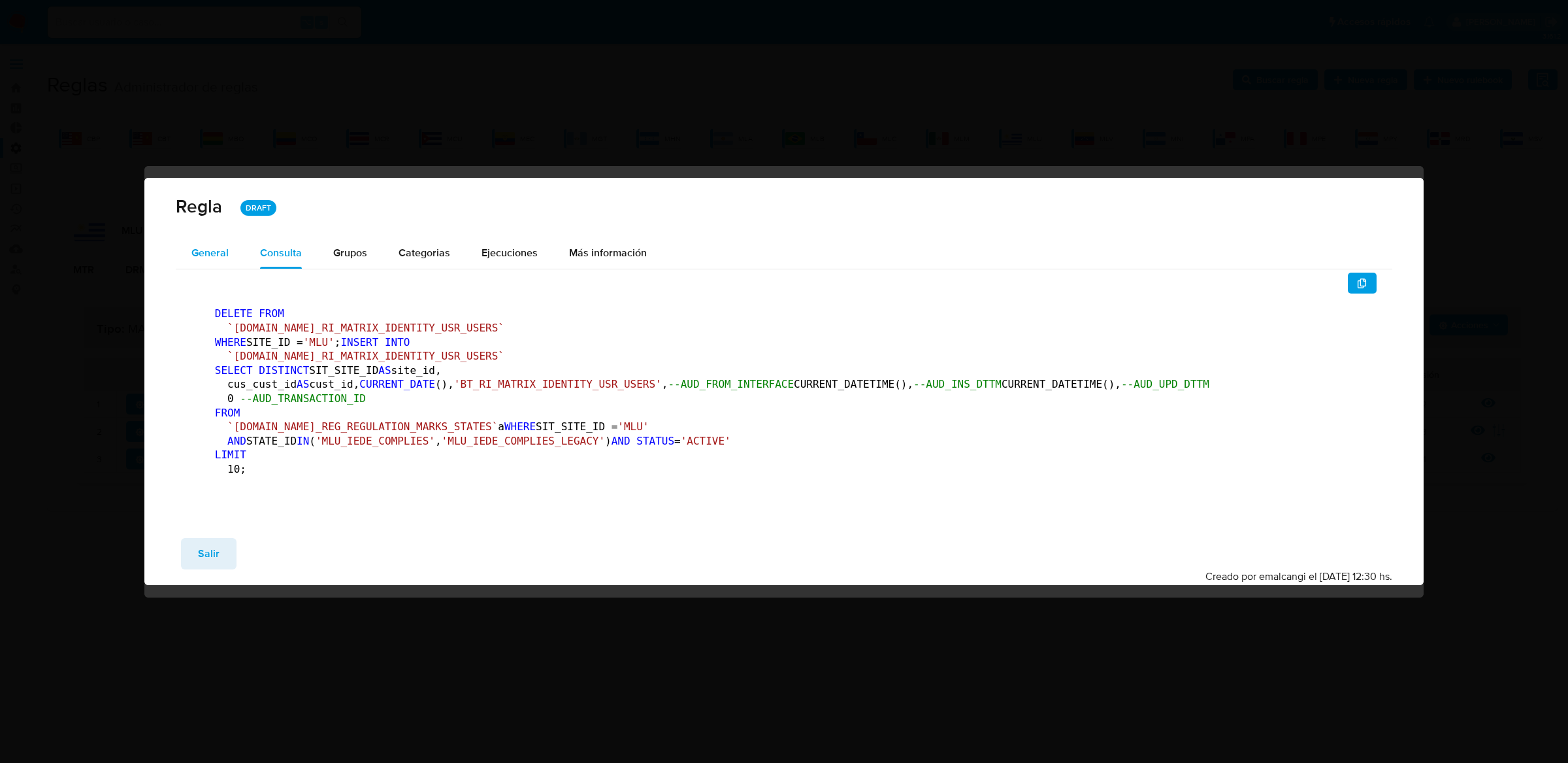
click at [225, 237] on div "General" at bounding box center [210, 253] width 38 height 32
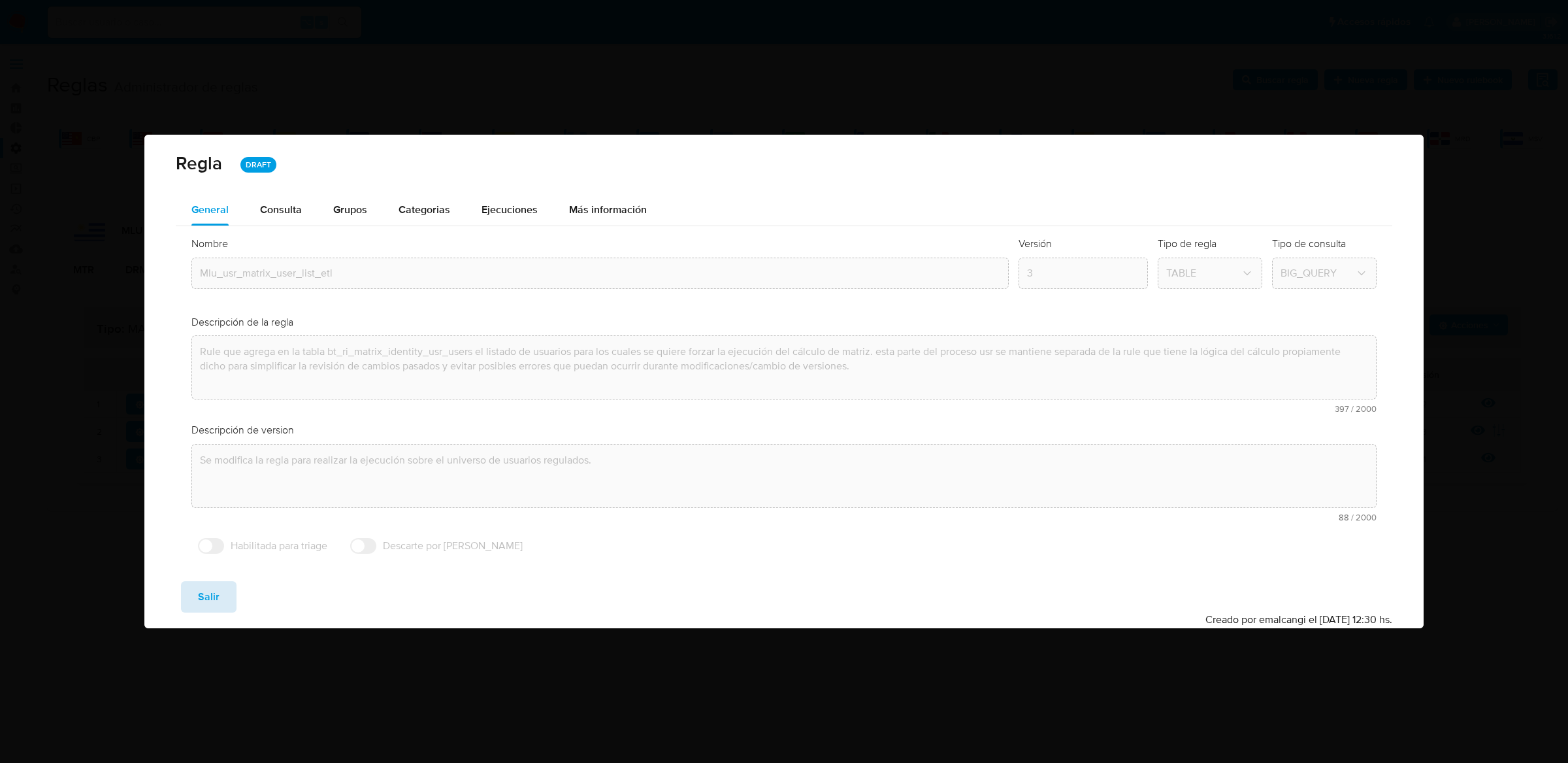
click at [210, 591] on span "Salir" at bounding box center [208, 596] width 22 height 28
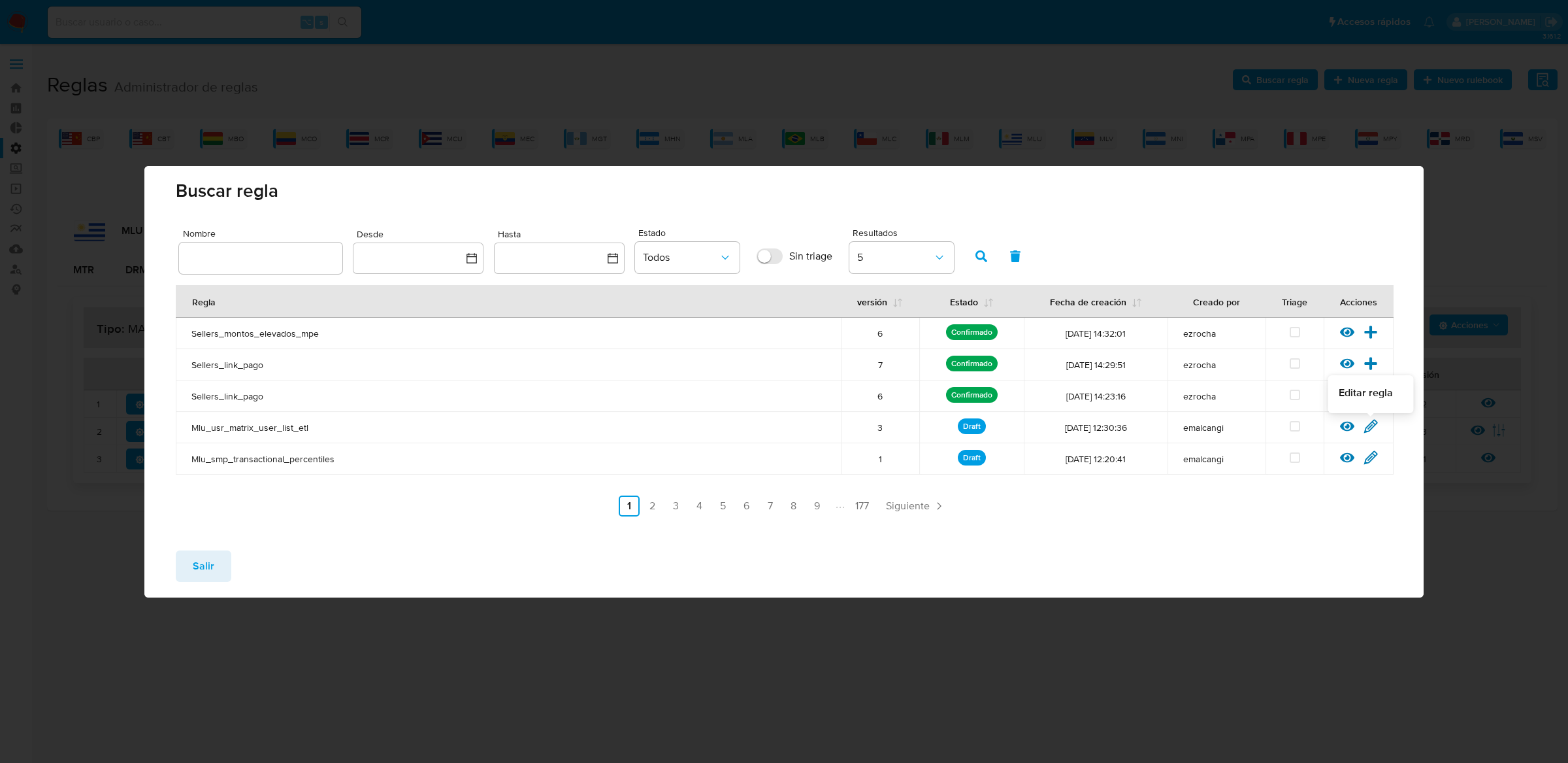
click at [1369, 428] on icon at bounding box center [1370, 425] width 13 height 13
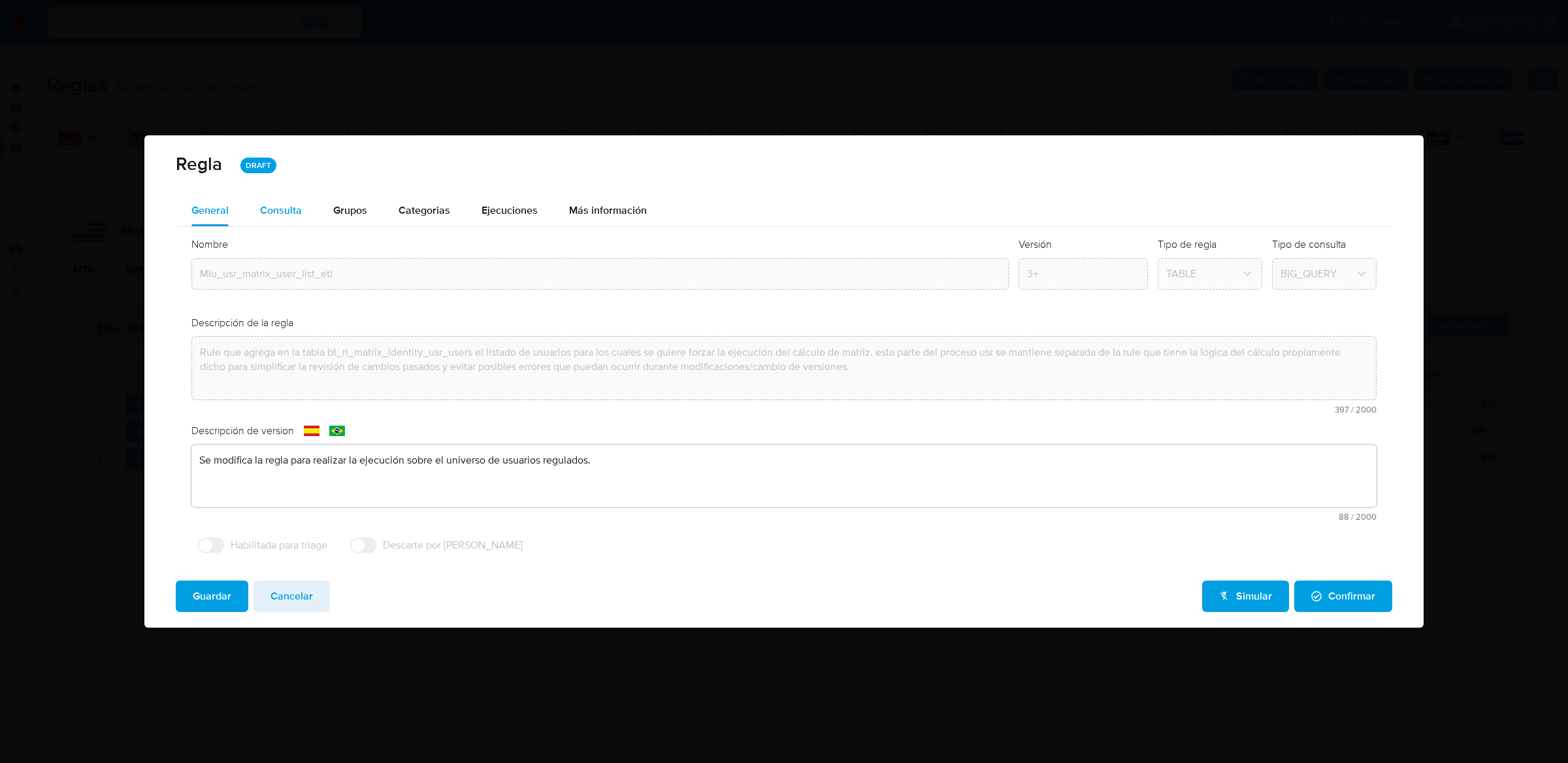
click at [287, 195] on div "Consulta" at bounding box center [281, 211] width 42 height 32
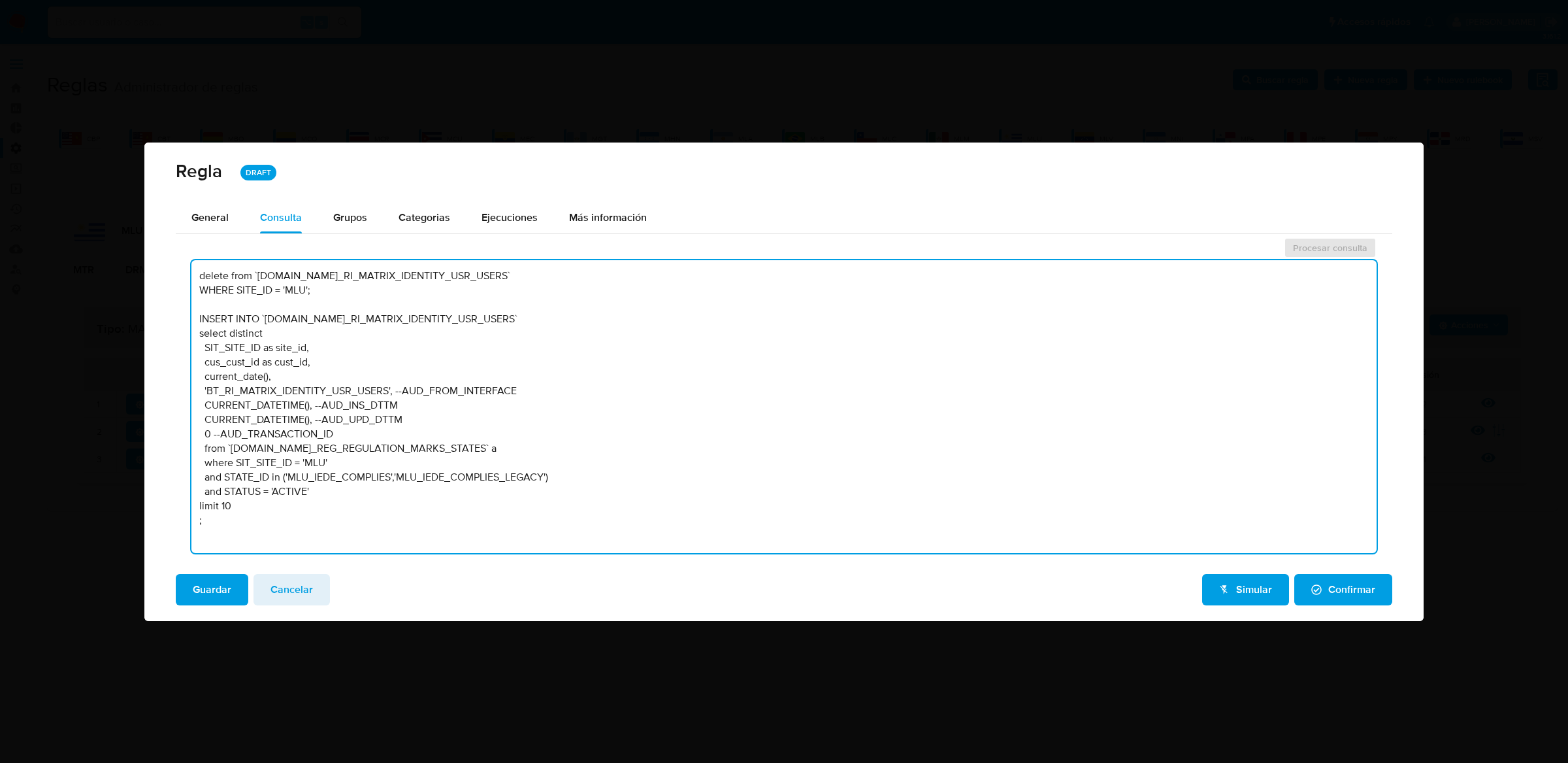
drag, startPoint x: 316, startPoint y: 361, endPoint x: 101, endPoint y: 361, distance: 215.0
click at [101, 361] on div "Regla DRAFT General Consulta Parametros Evidencias Grupos Categorias Ejecucione…" at bounding box center [784, 381] width 1568 height 763
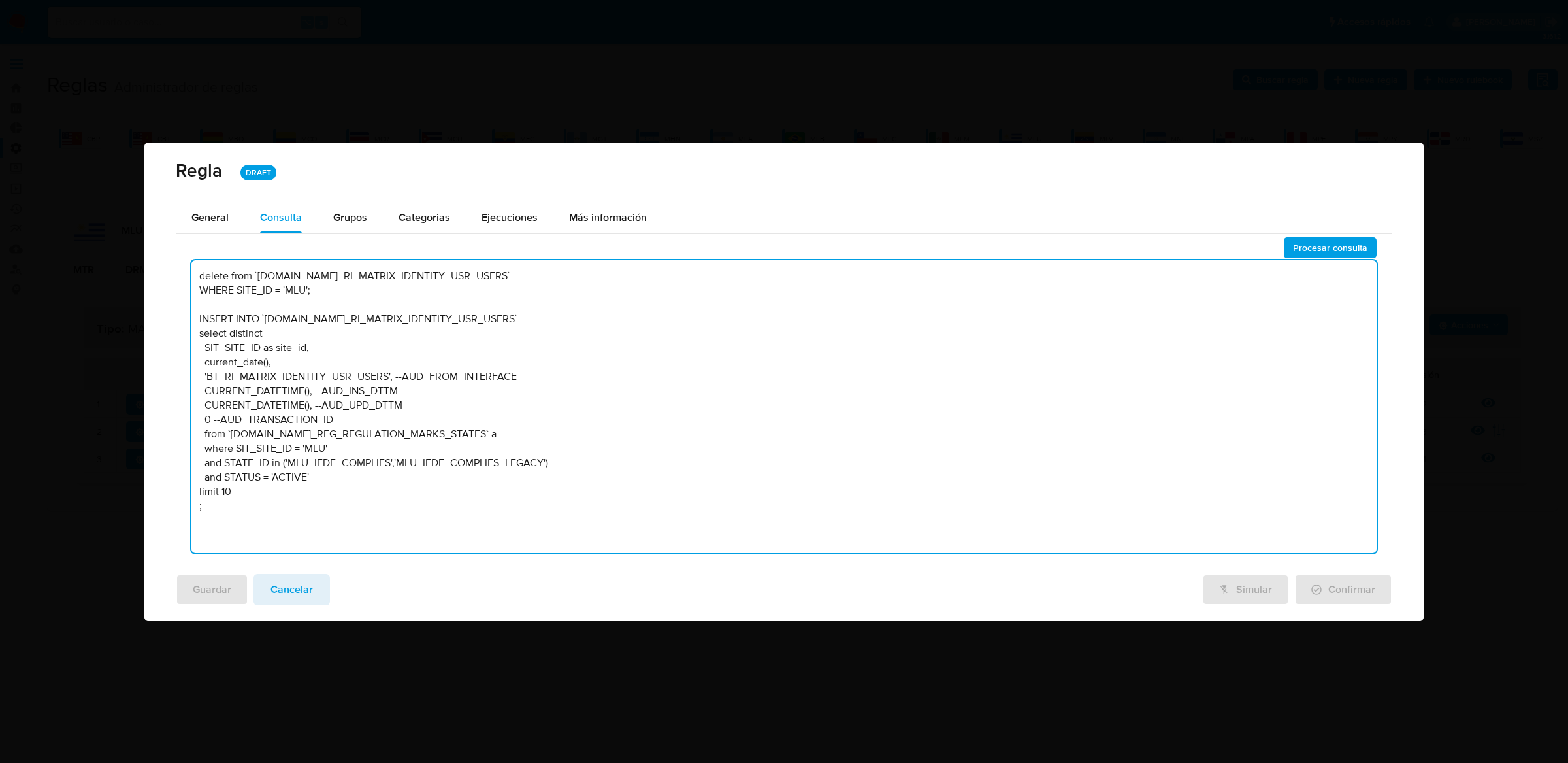
click at [284, 361] on textarea "delete from `TBL.BT_RI_MATRIX_IDENTITY_USR_USERS` WHERE SITE_ID = 'MLU'; INSERT…" at bounding box center [784, 406] width 1185 height 293
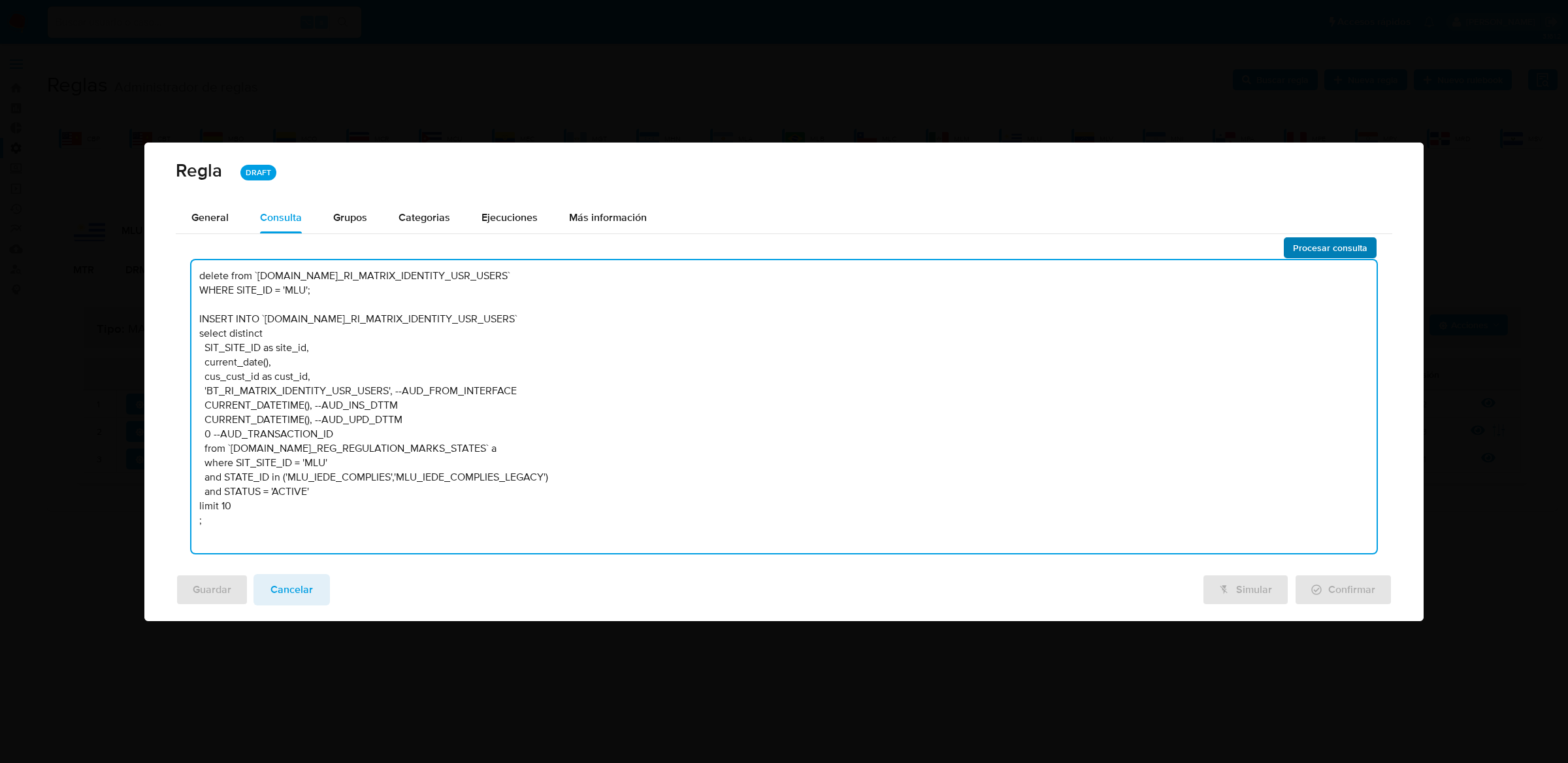
type textarea "delete from `TBL.BT_RI_MATRIX_IDENTITY_USR_USERS` WHERE SITE_ID = 'MLU'; INSERT…"
click at [1344, 243] on span "Procesar consulta" at bounding box center [1330, 248] width 74 height 18
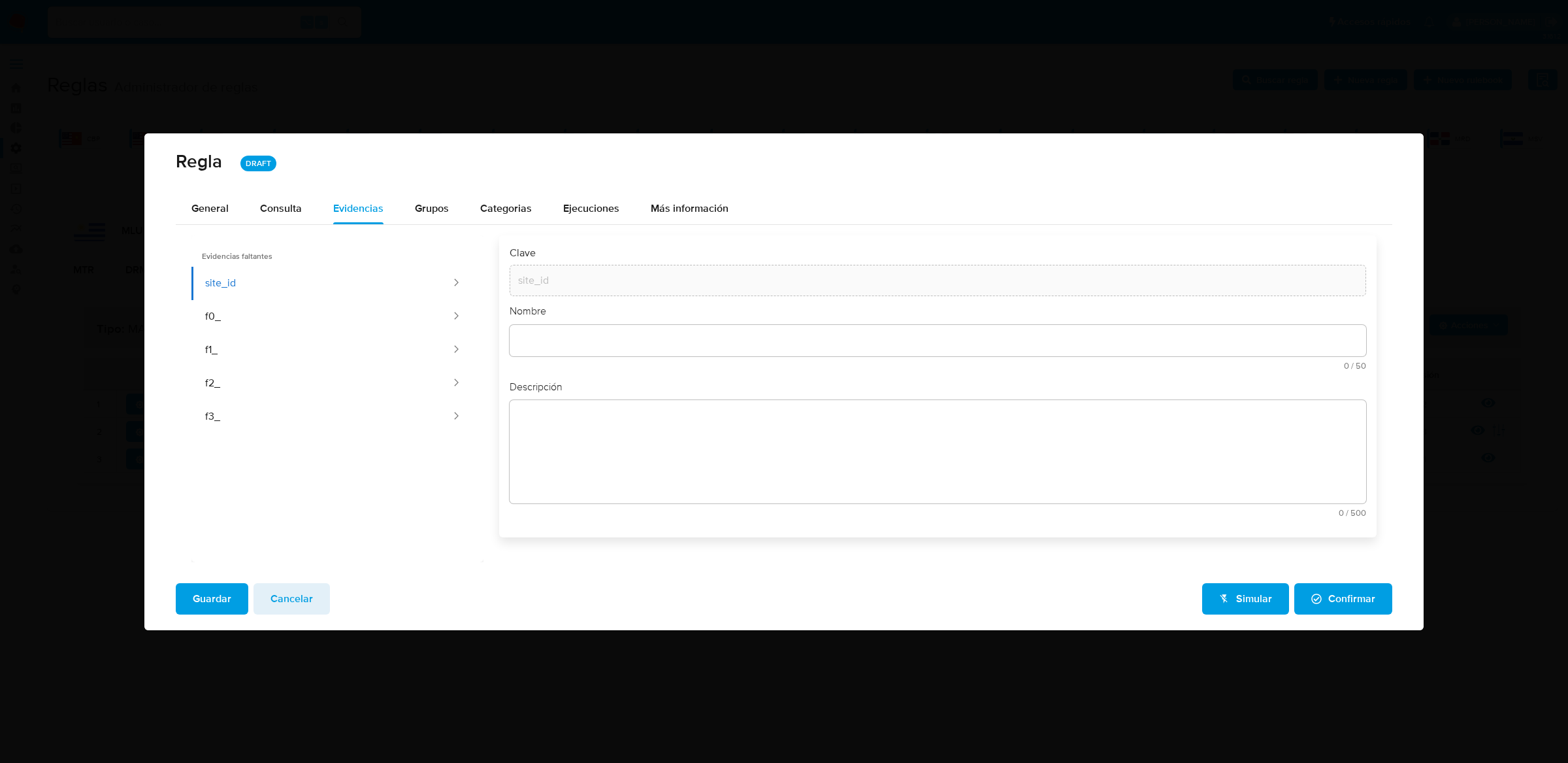
click at [231, 587] on button "Guardar" at bounding box center [212, 599] width 73 height 32
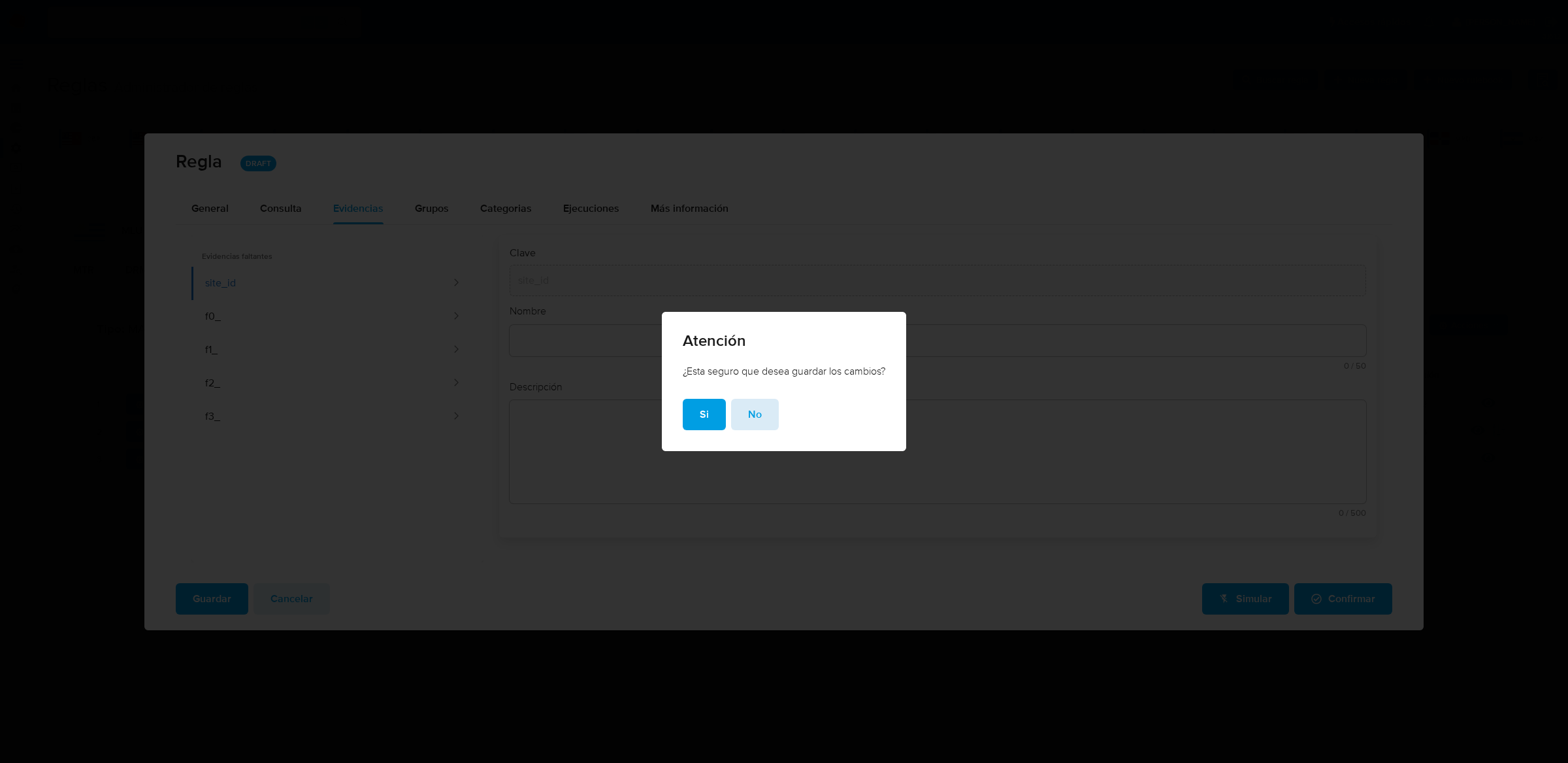
click at [750, 426] on span "No" at bounding box center [754, 414] width 13 height 28
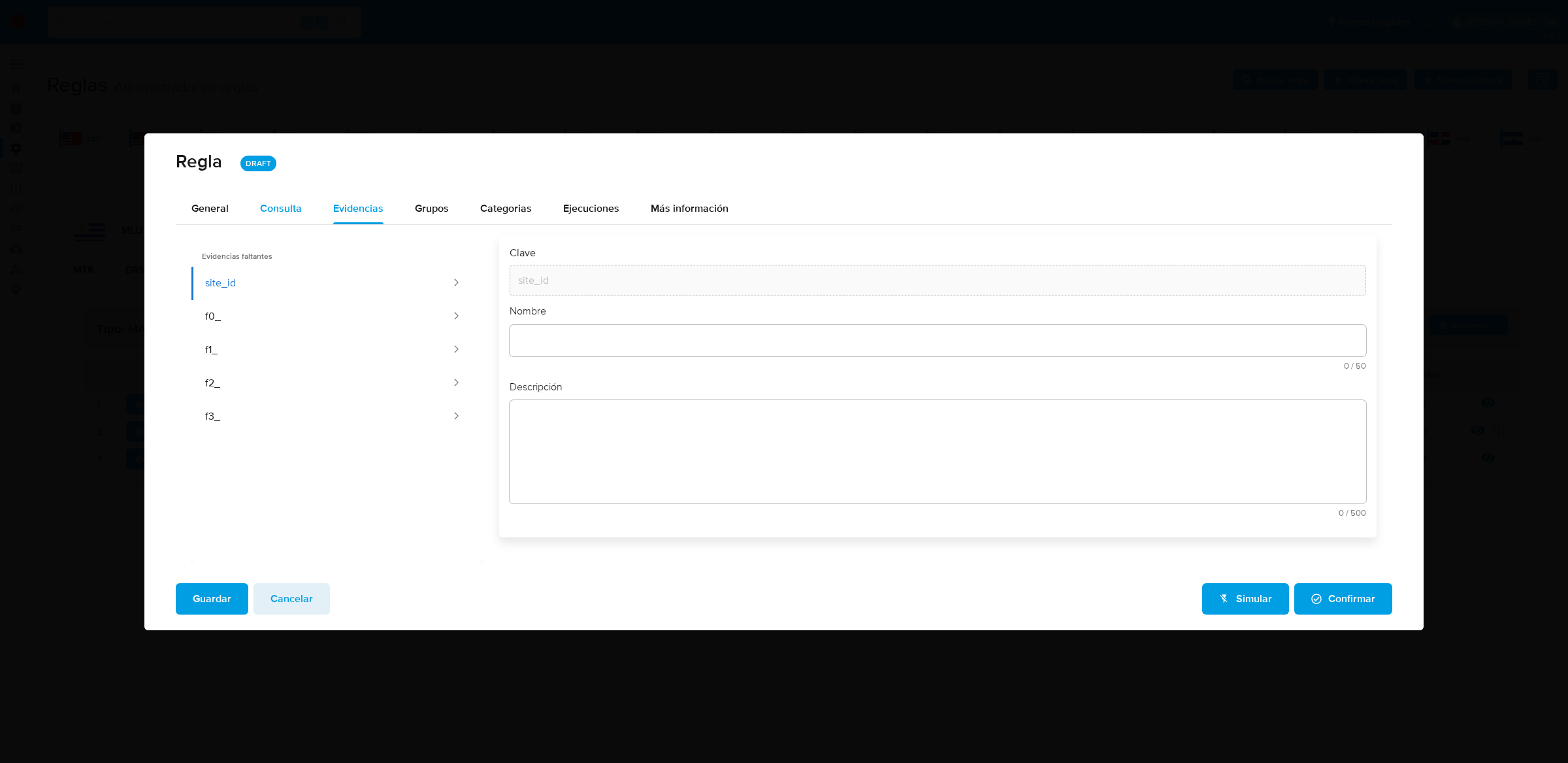
click at [262, 211] on div "Consulta" at bounding box center [281, 208] width 42 height 11
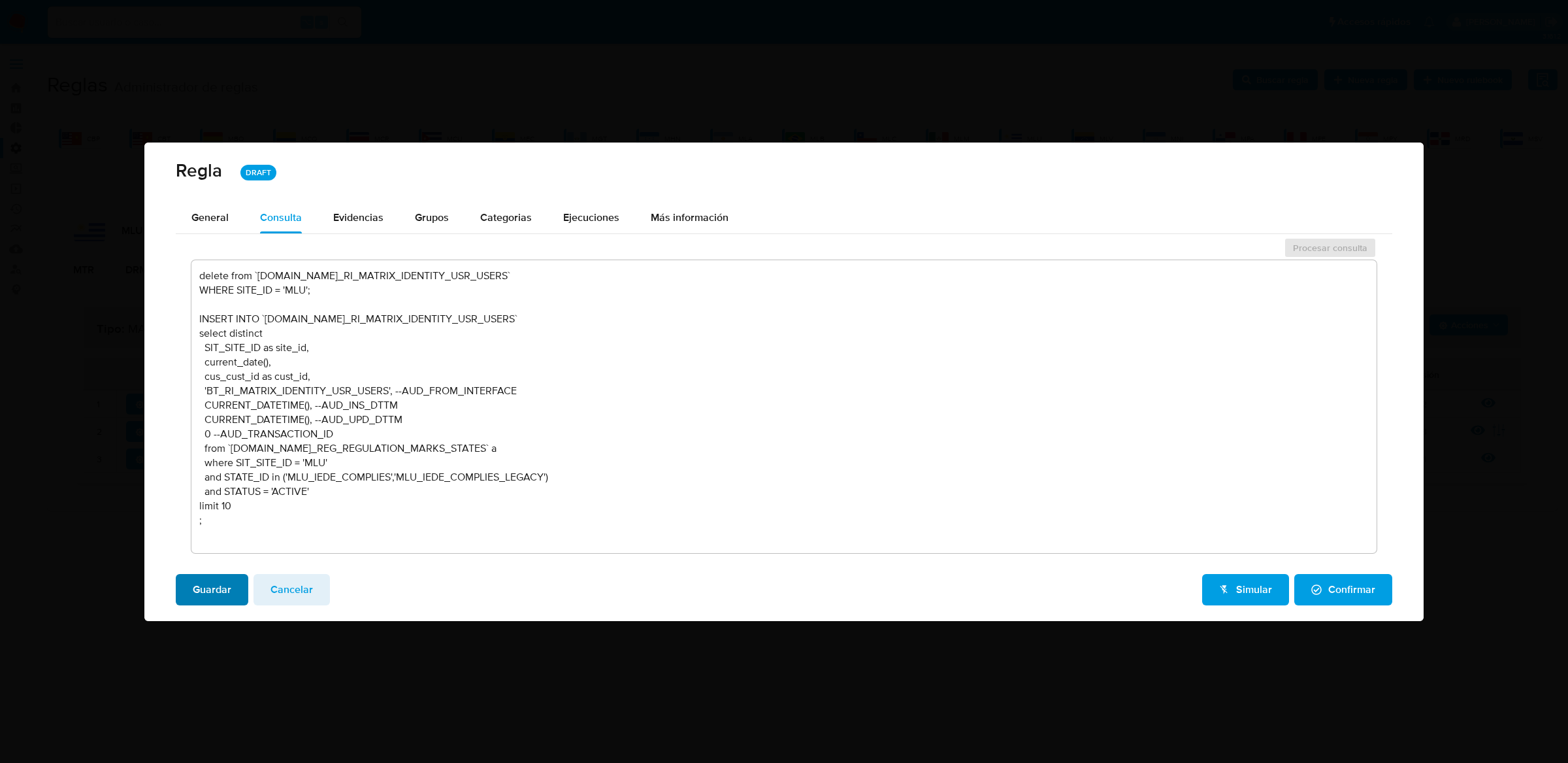
click at [207, 600] on span "Guardar" at bounding box center [212, 590] width 38 height 28
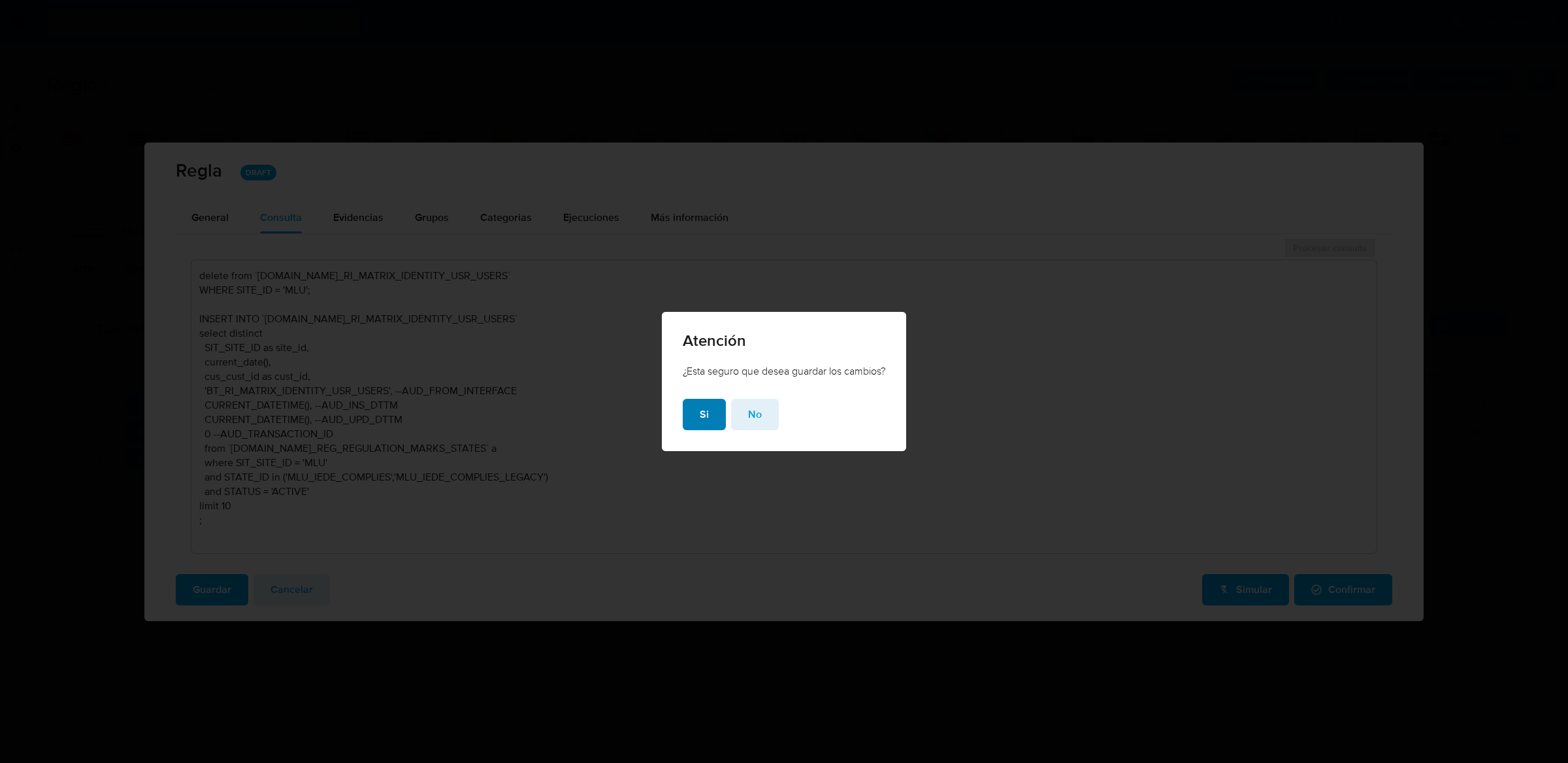
click at [703, 429] on span "Si" at bounding box center [704, 414] width 9 height 28
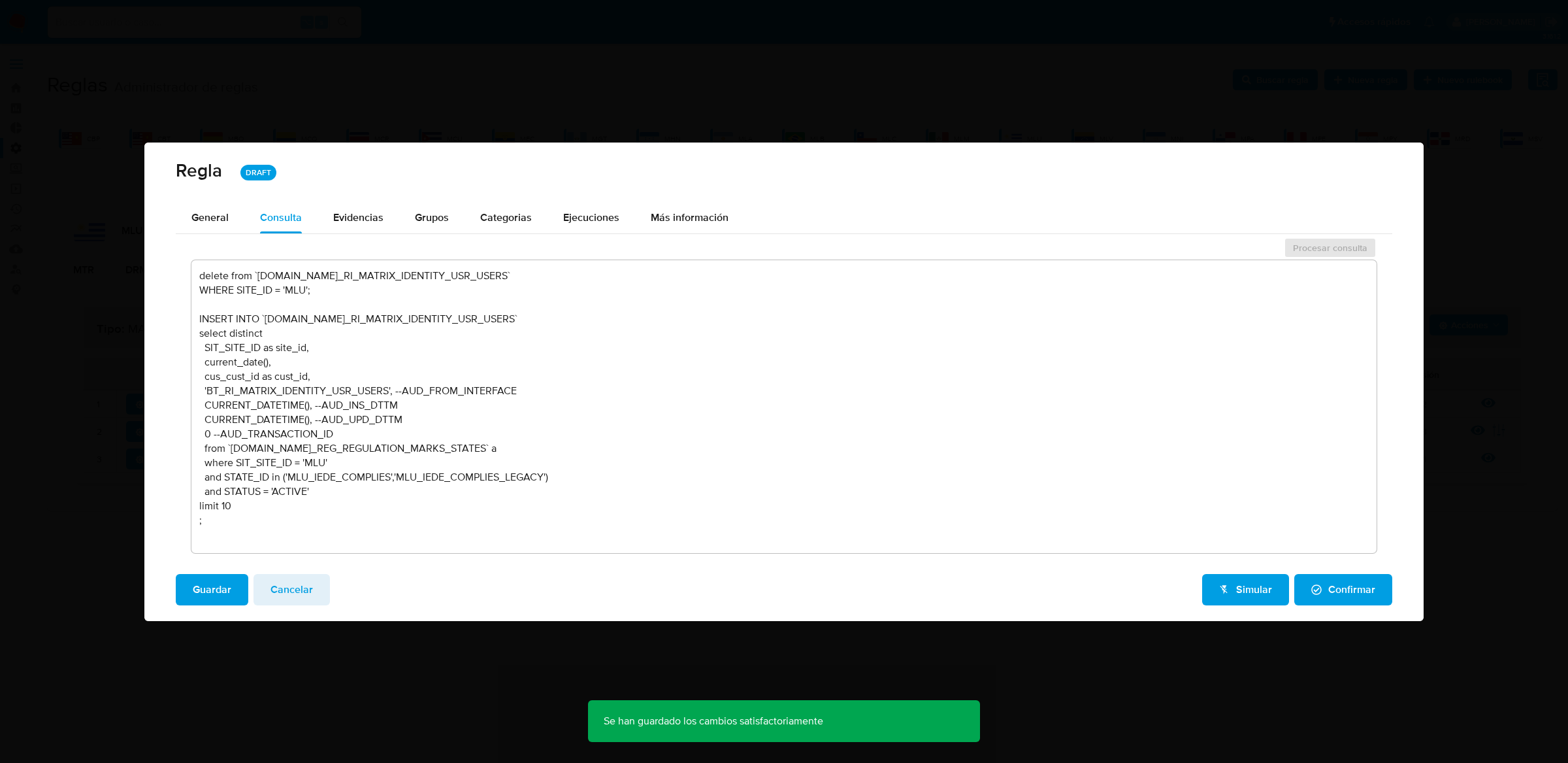
click at [1249, 595] on span "Simular" at bounding box center [1245, 590] width 53 height 28
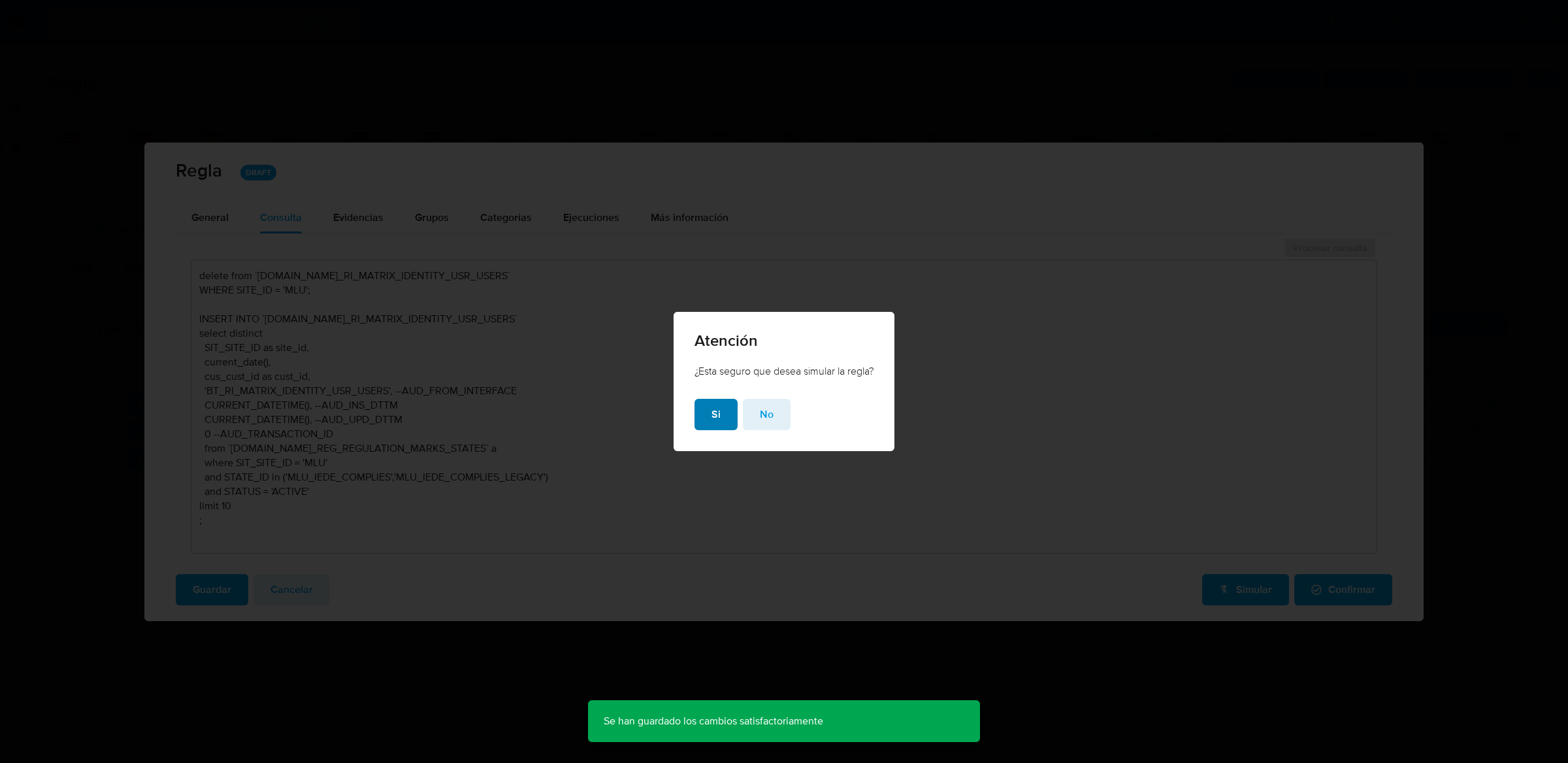
click at [713, 415] on span "Si" at bounding box center [715, 414] width 9 height 28
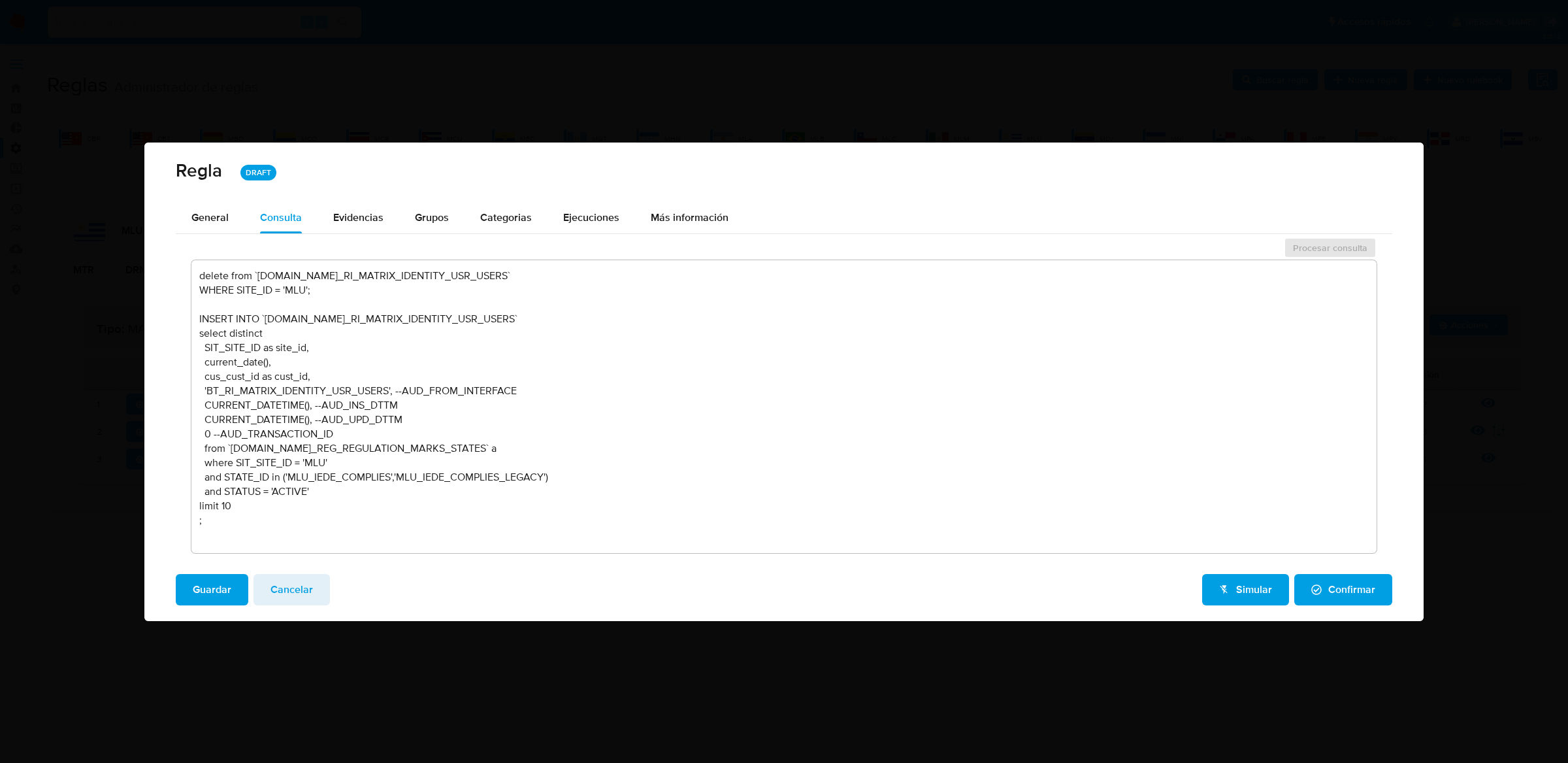
click at [298, 582] on span "Cancelar" at bounding box center [291, 590] width 43 height 28
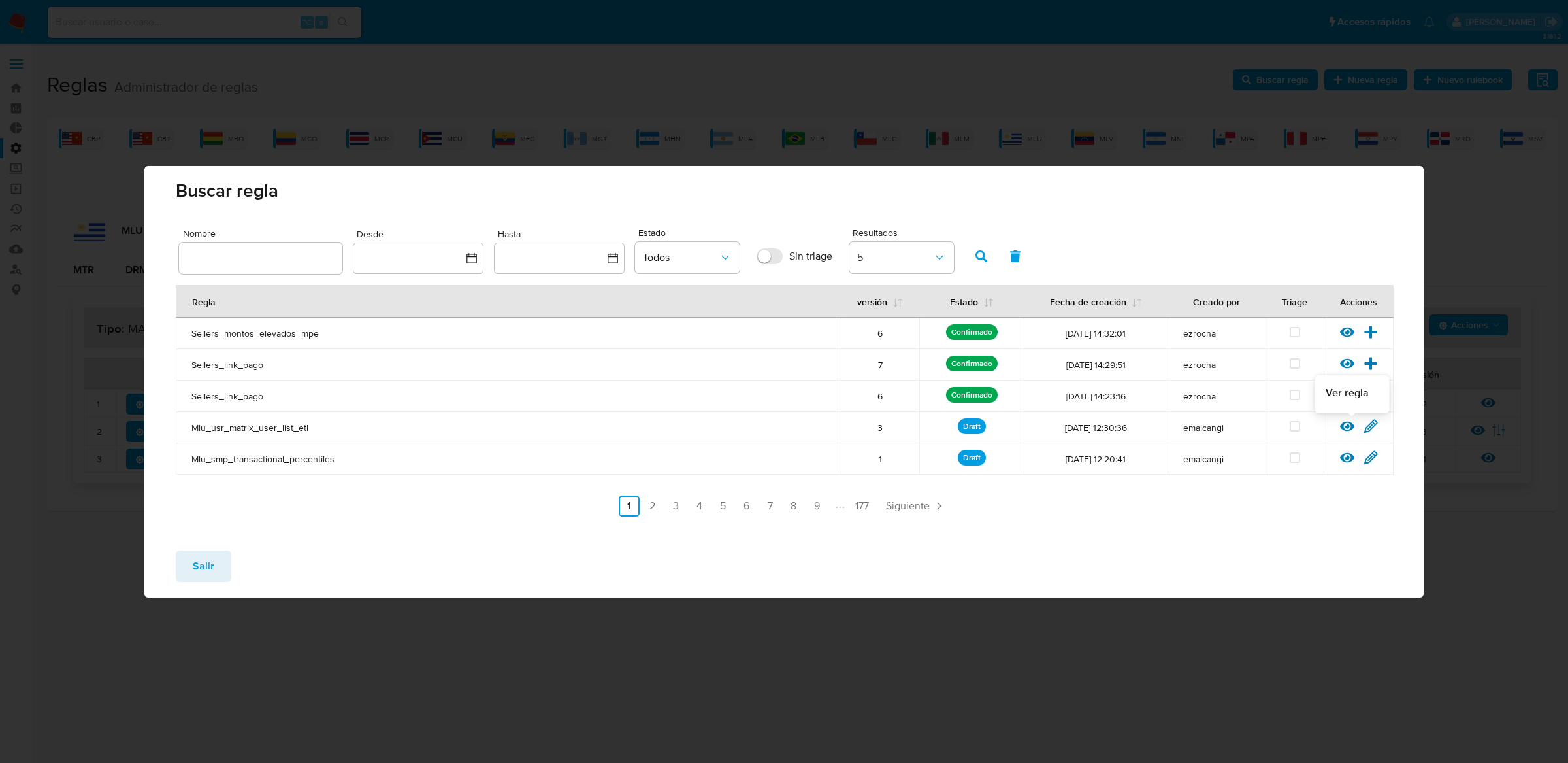
click at [1349, 426] on icon at bounding box center [1346, 426] width 14 height 10
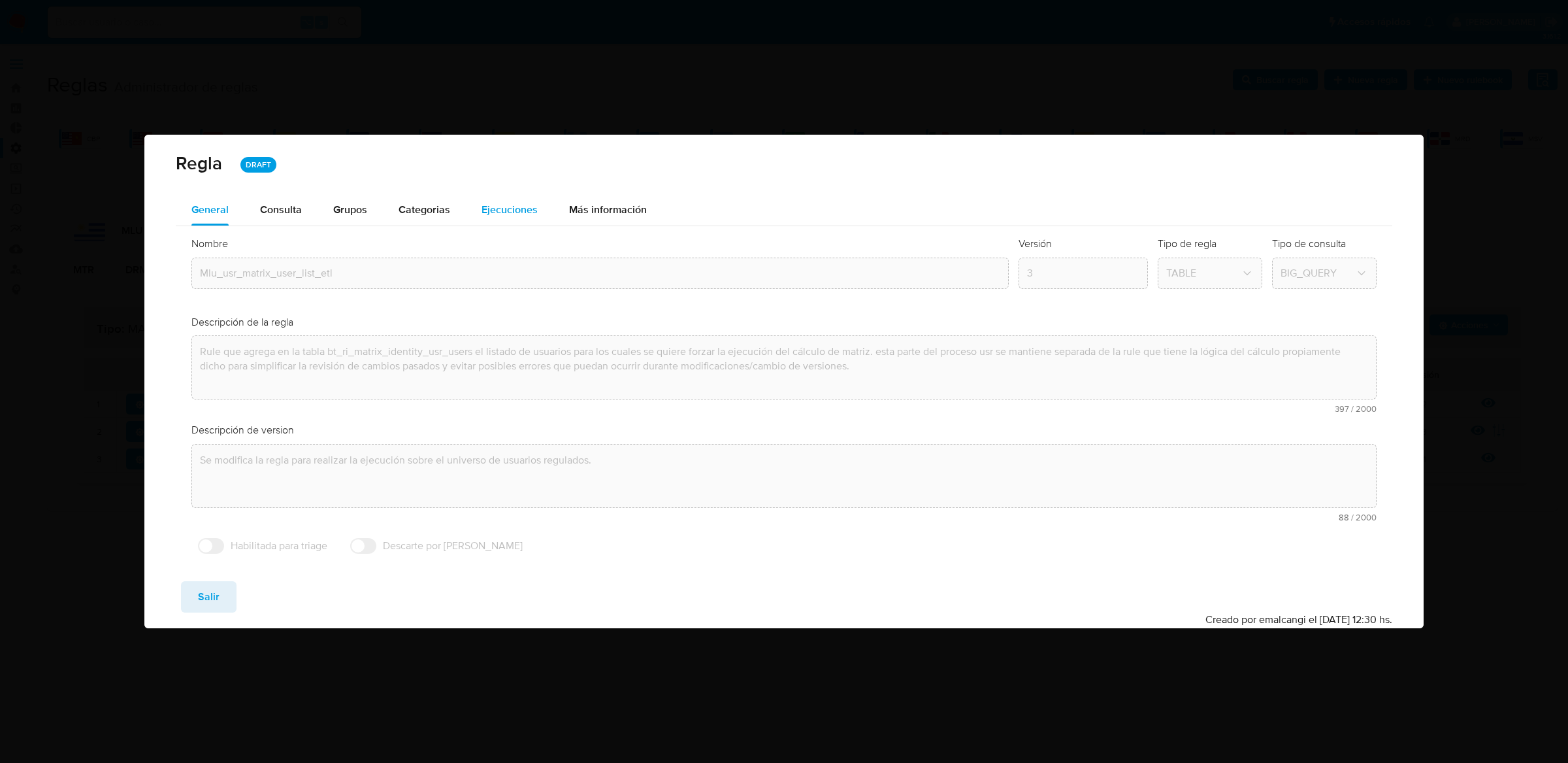
click at [510, 199] on div "Ejecuciones" at bounding box center [509, 210] width 56 height 32
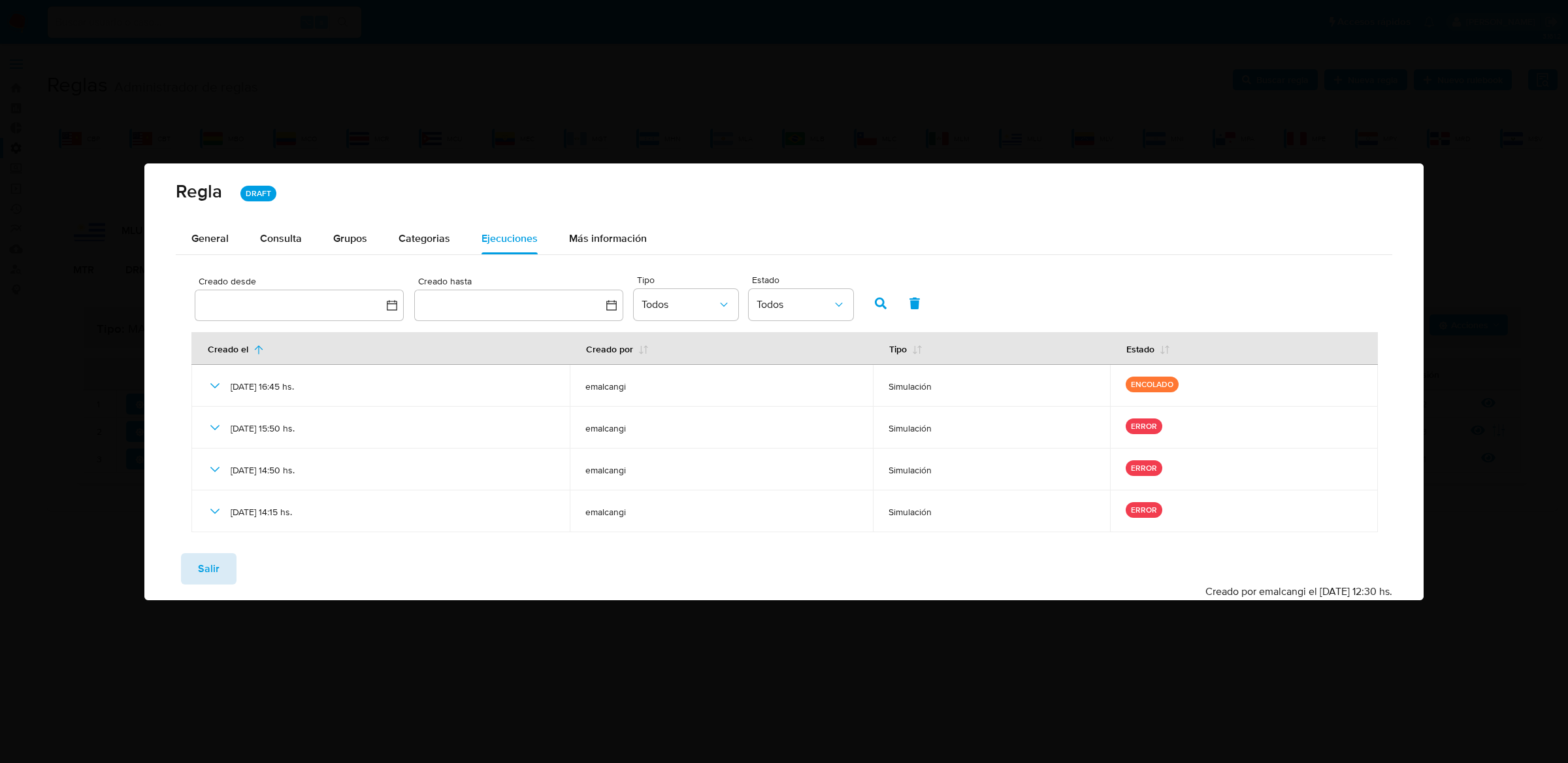
click at [203, 560] on span "Salir" at bounding box center [208, 569] width 22 height 28
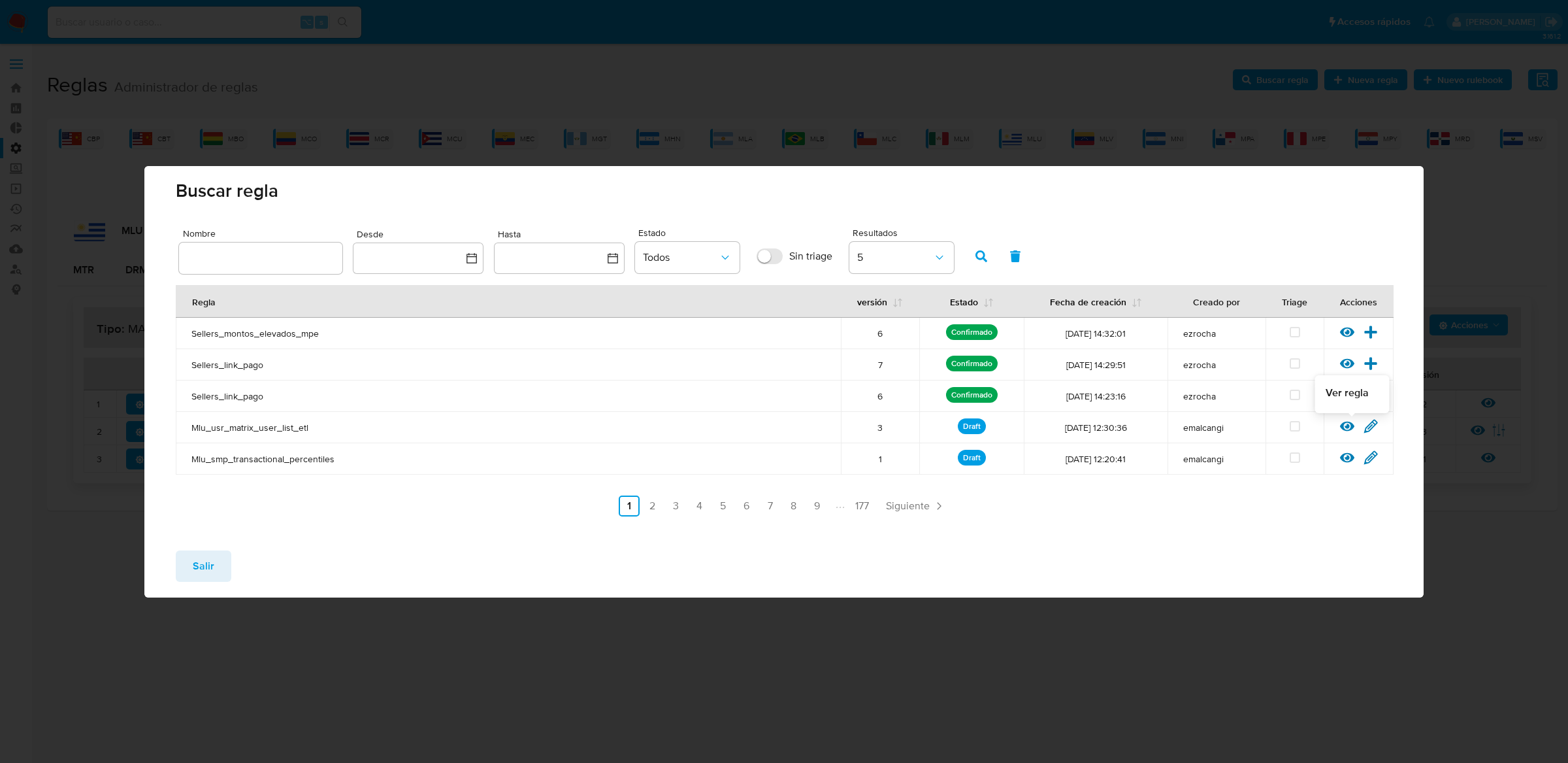
click at [1346, 428] on icon at bounding box center [1346, 426] width 14 height 10
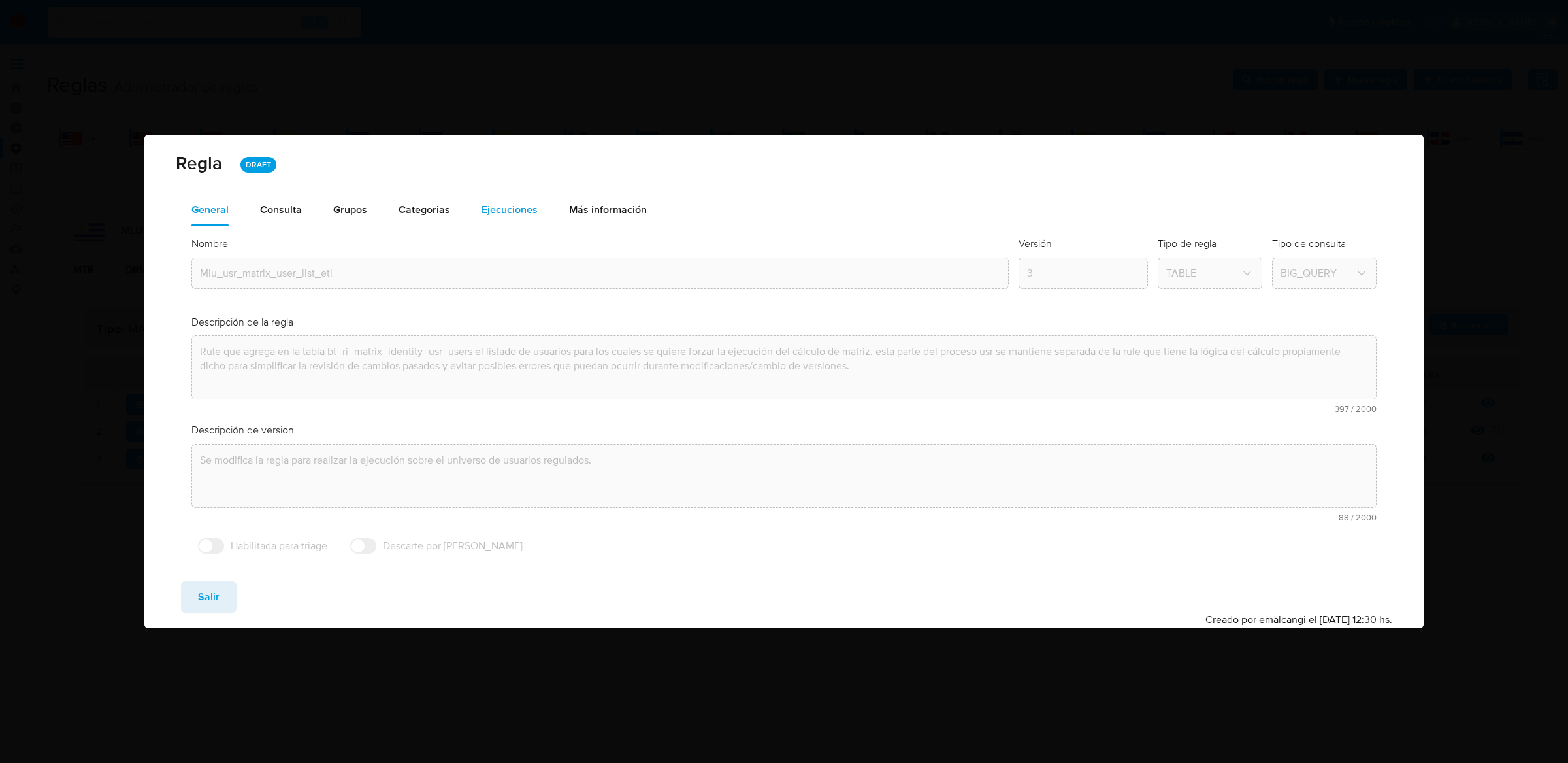
click at [500, 198] on div "Ejecuciones" at bounding box center [509, 210] width 56 height 32
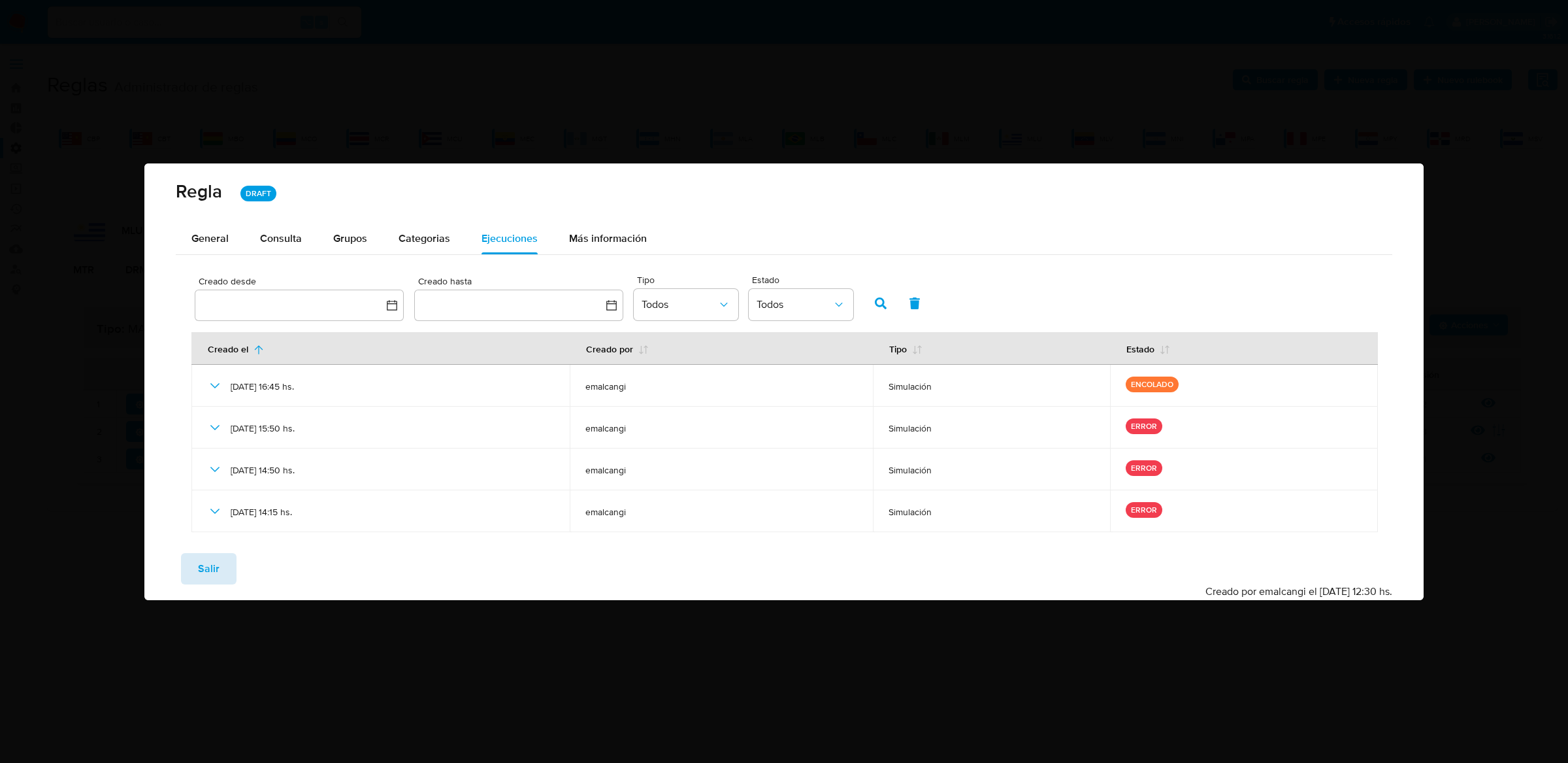
click at [194, 559] on button "Salir" at bounding box center [208, 569] width 56 height 32
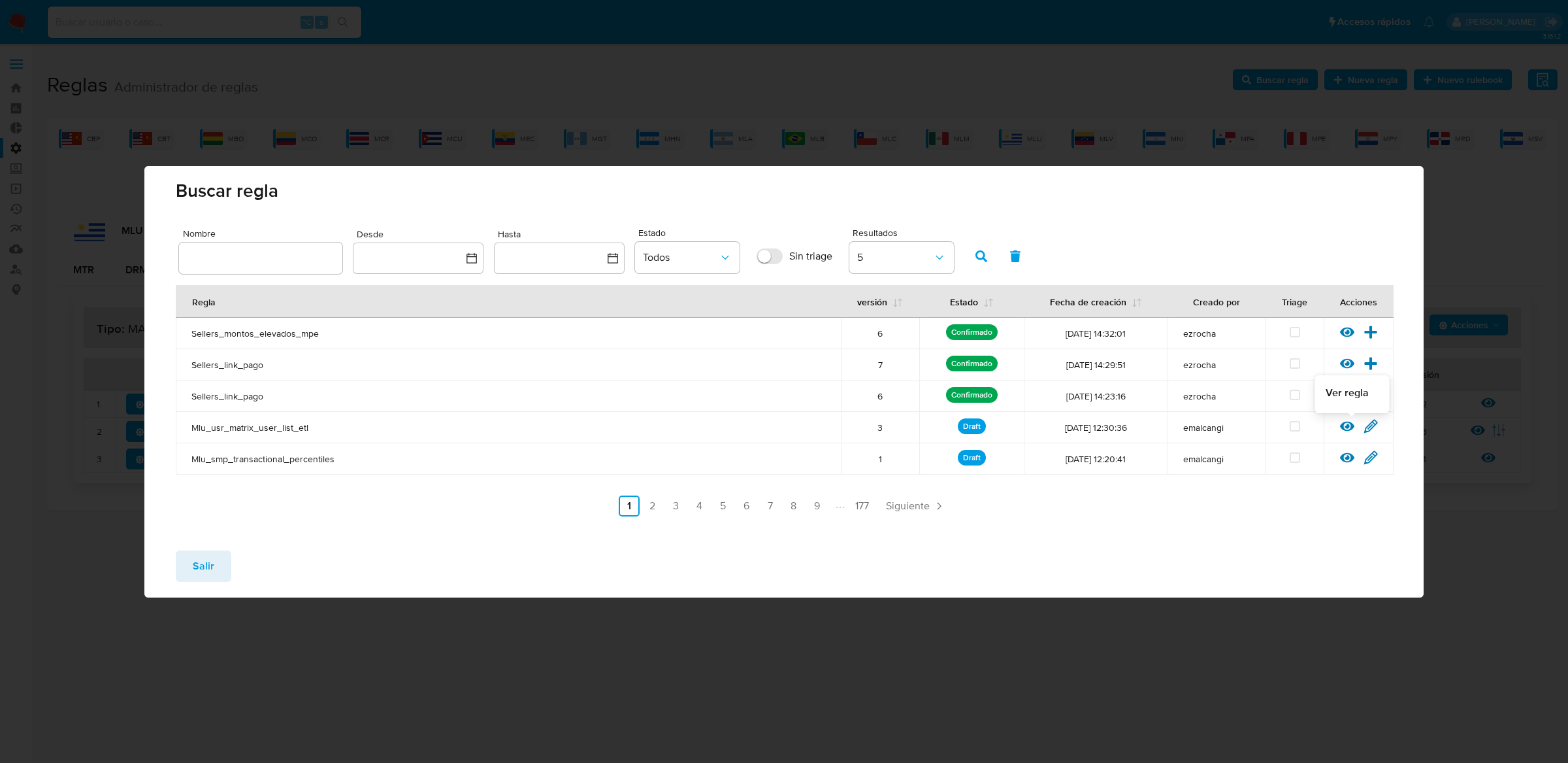
click at [1346, 422] on icon at bounding box center [1346, 425] width 14 height 14
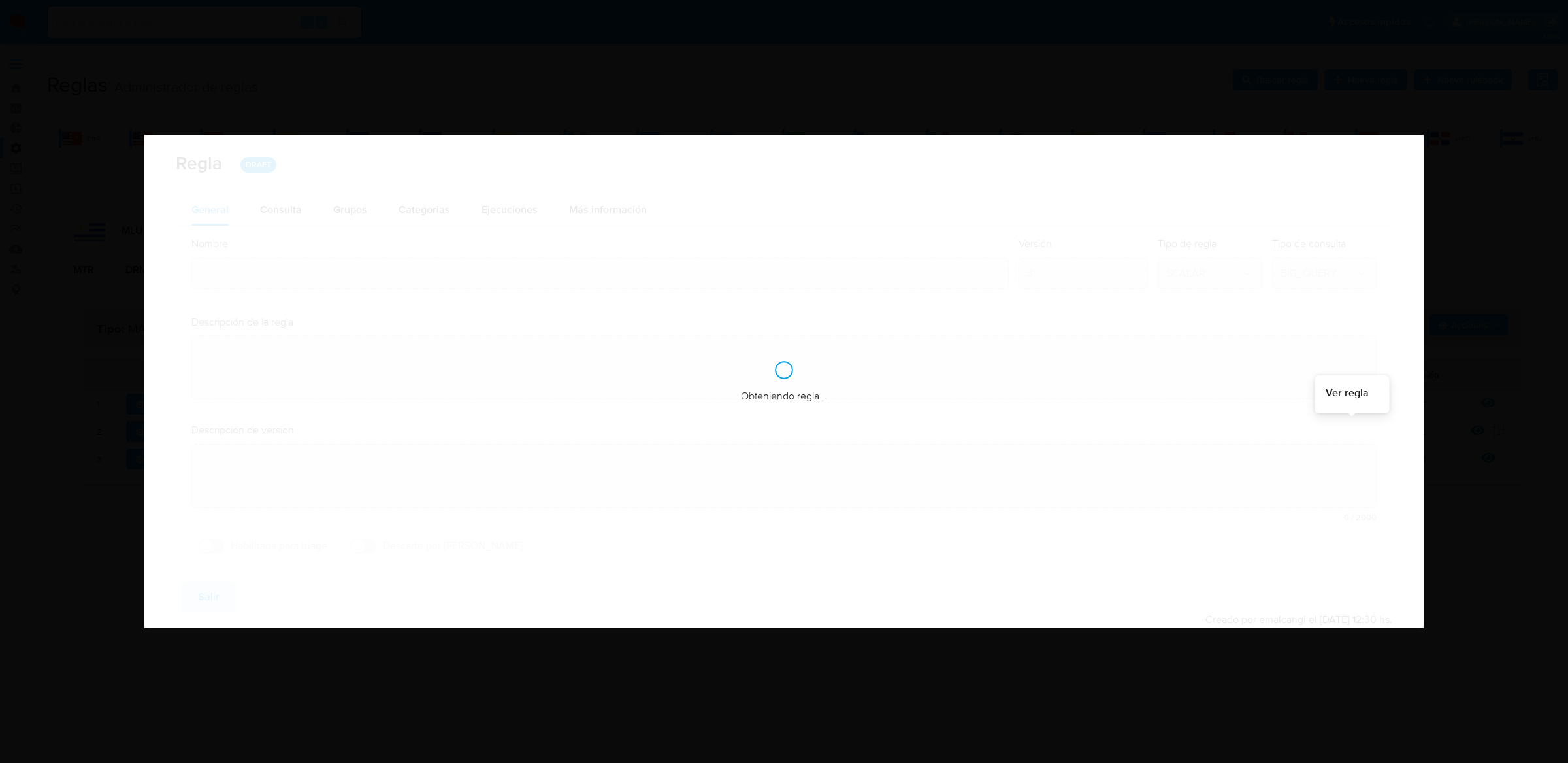
type input "Mlu_usr_matrix_user_list_etl"
type textarea "Rule que agrega en la tabla bt_ri_matrix_identity_usr_users el listado de usuar…"
type textarea "Se modifica la regla para realizar la ejecución sobre el universo de usuarios r…"
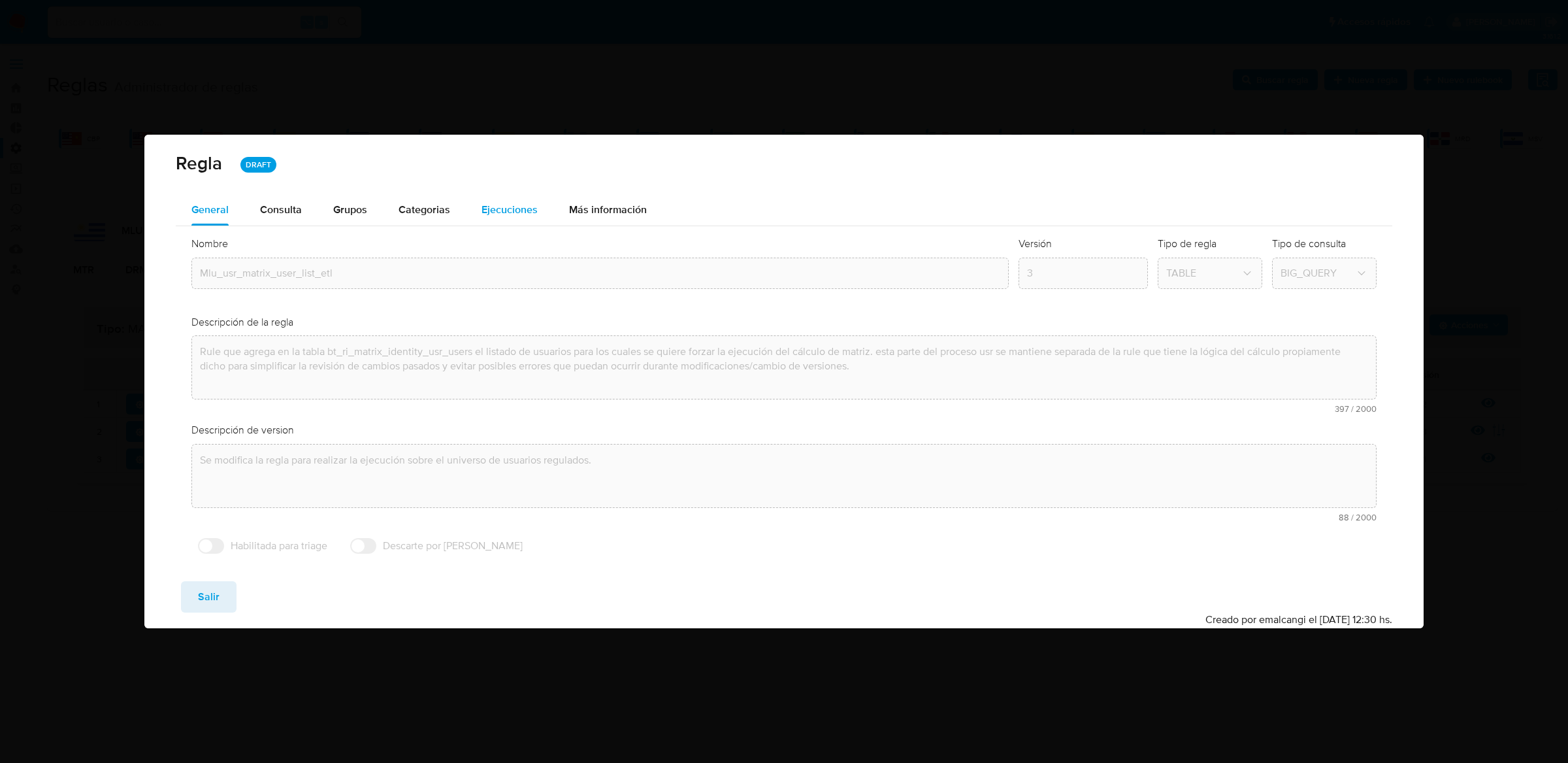
click at [527, 213] on span "Ejecuciones" at bounding box center [509, 209] width 56 height 15
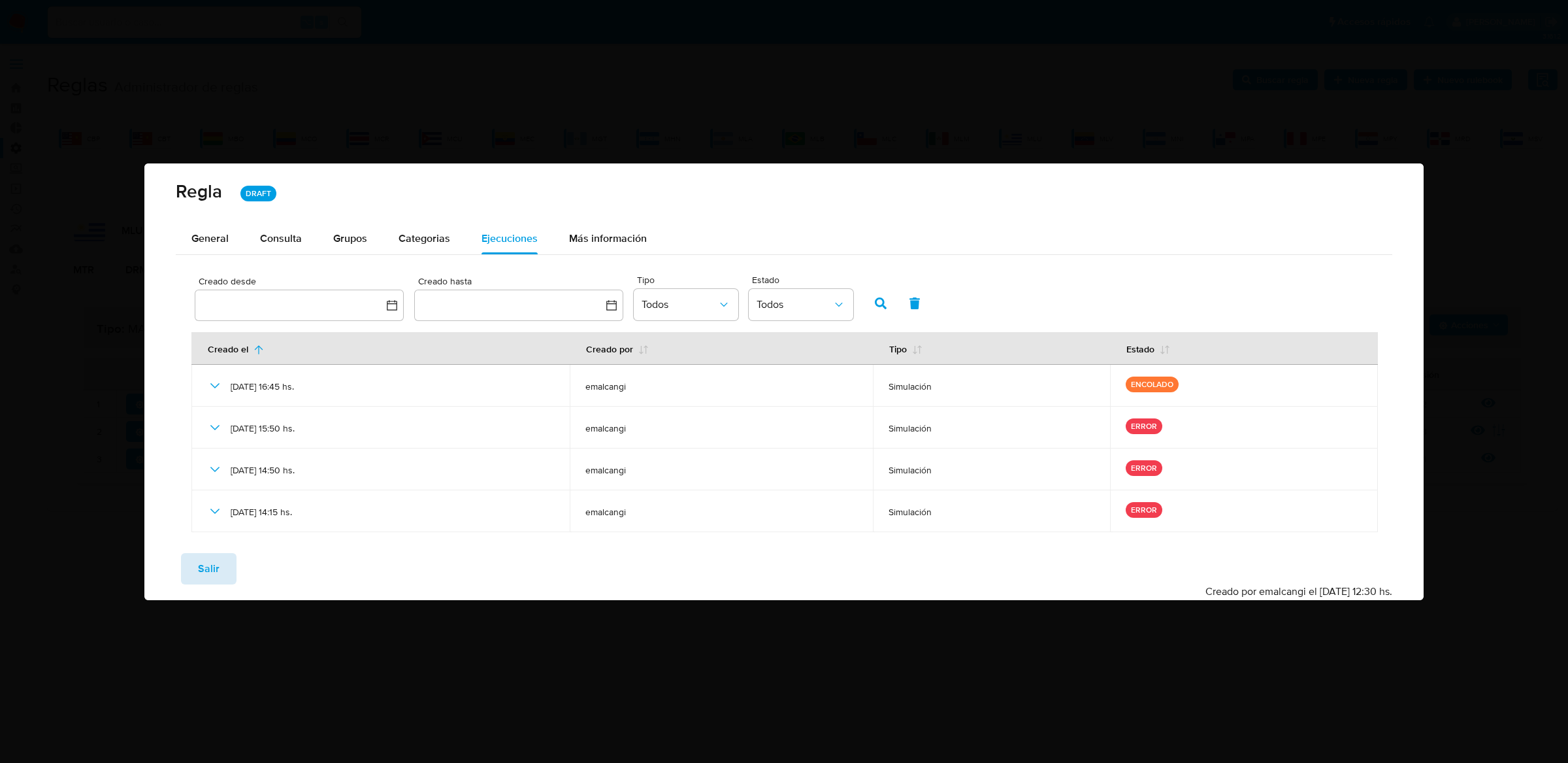
click at [210, 570] on span "Salir" at bounding box center [208, 569] width 22 height 28
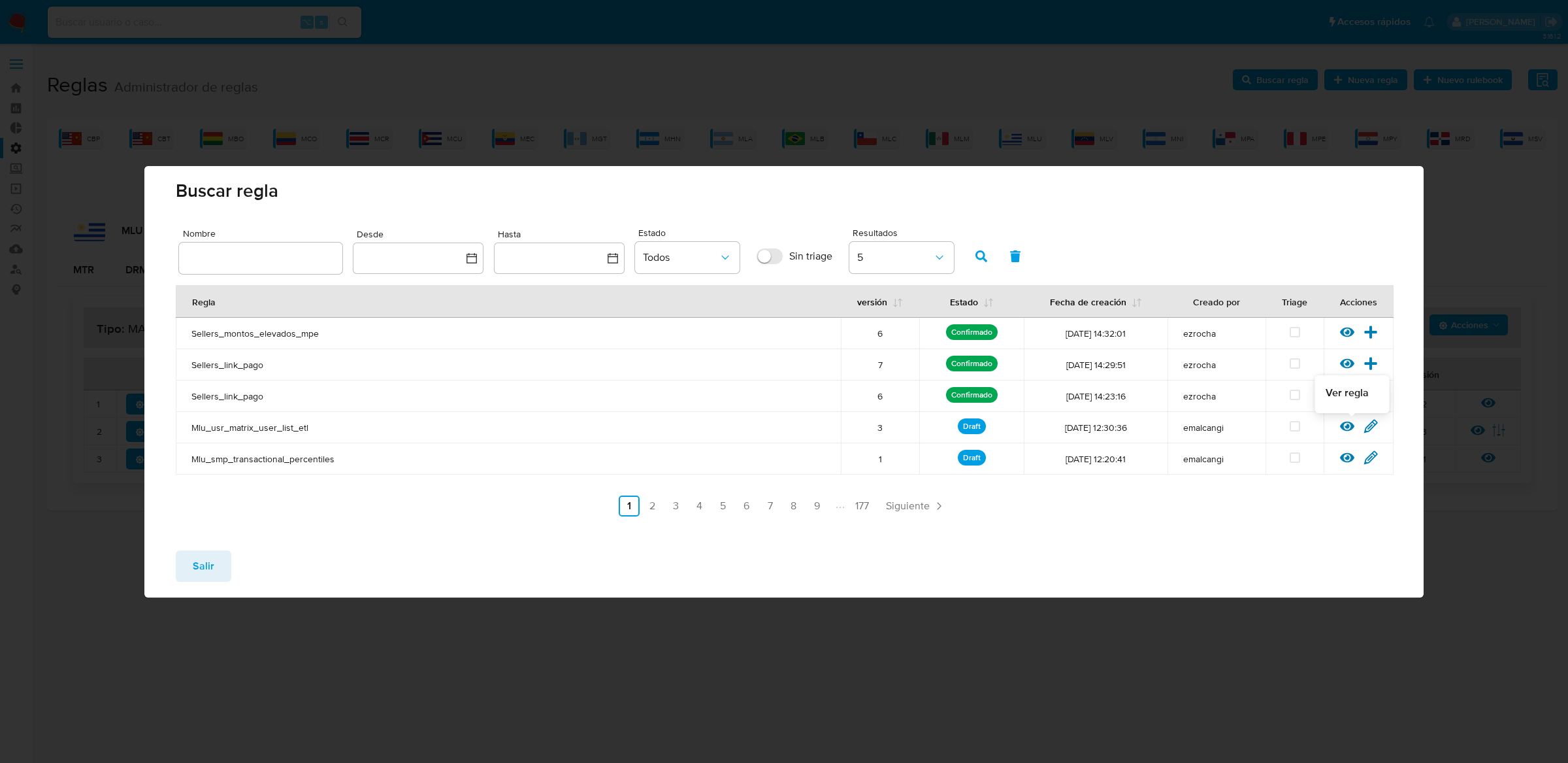
click at [1346, 423] on icon at bounding box center [1346, 425] width 14 height 14
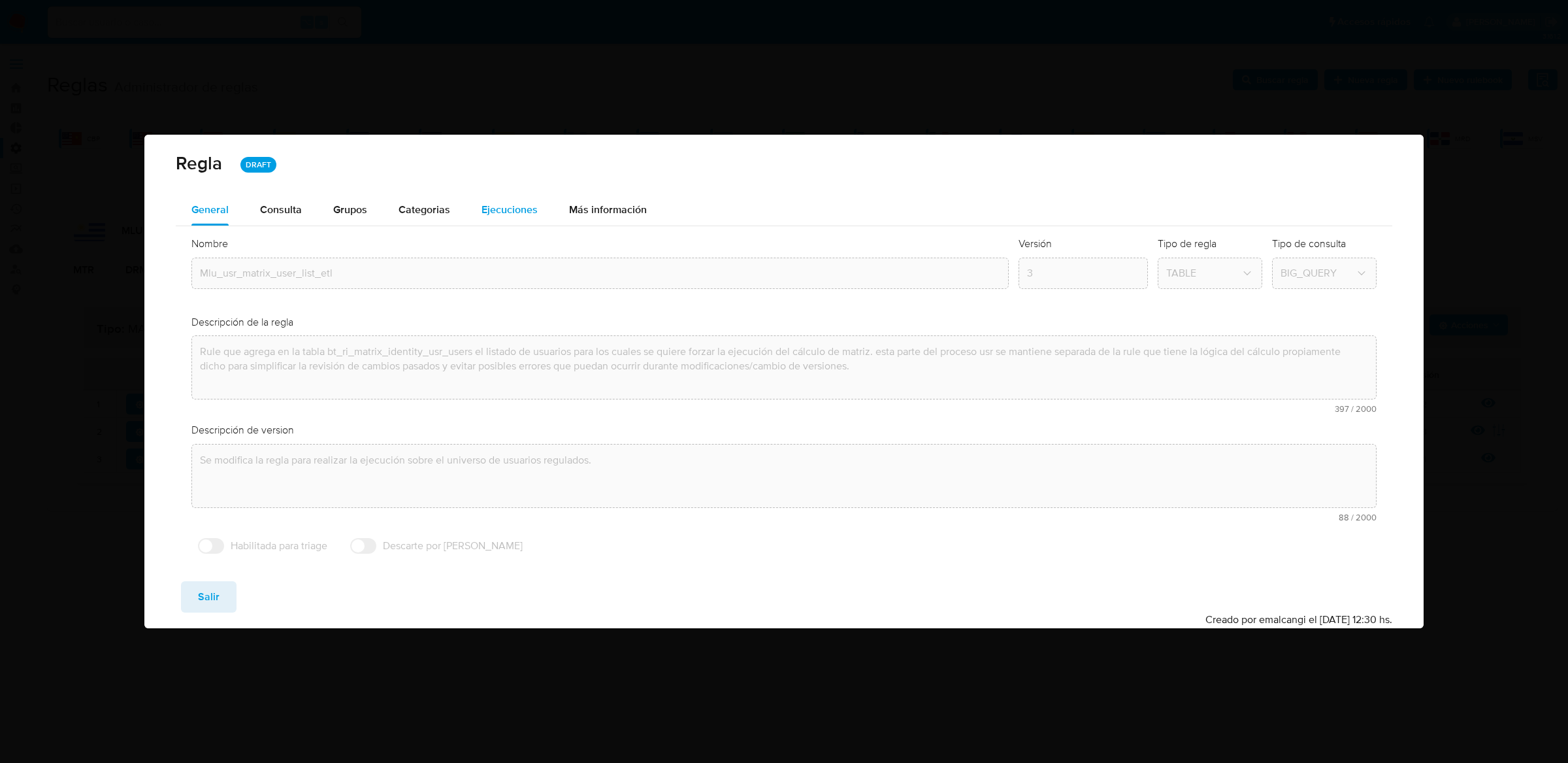
click at [488, 206] on span "Ejecuciones" at bounding box center [509, 209] width 56 height 15
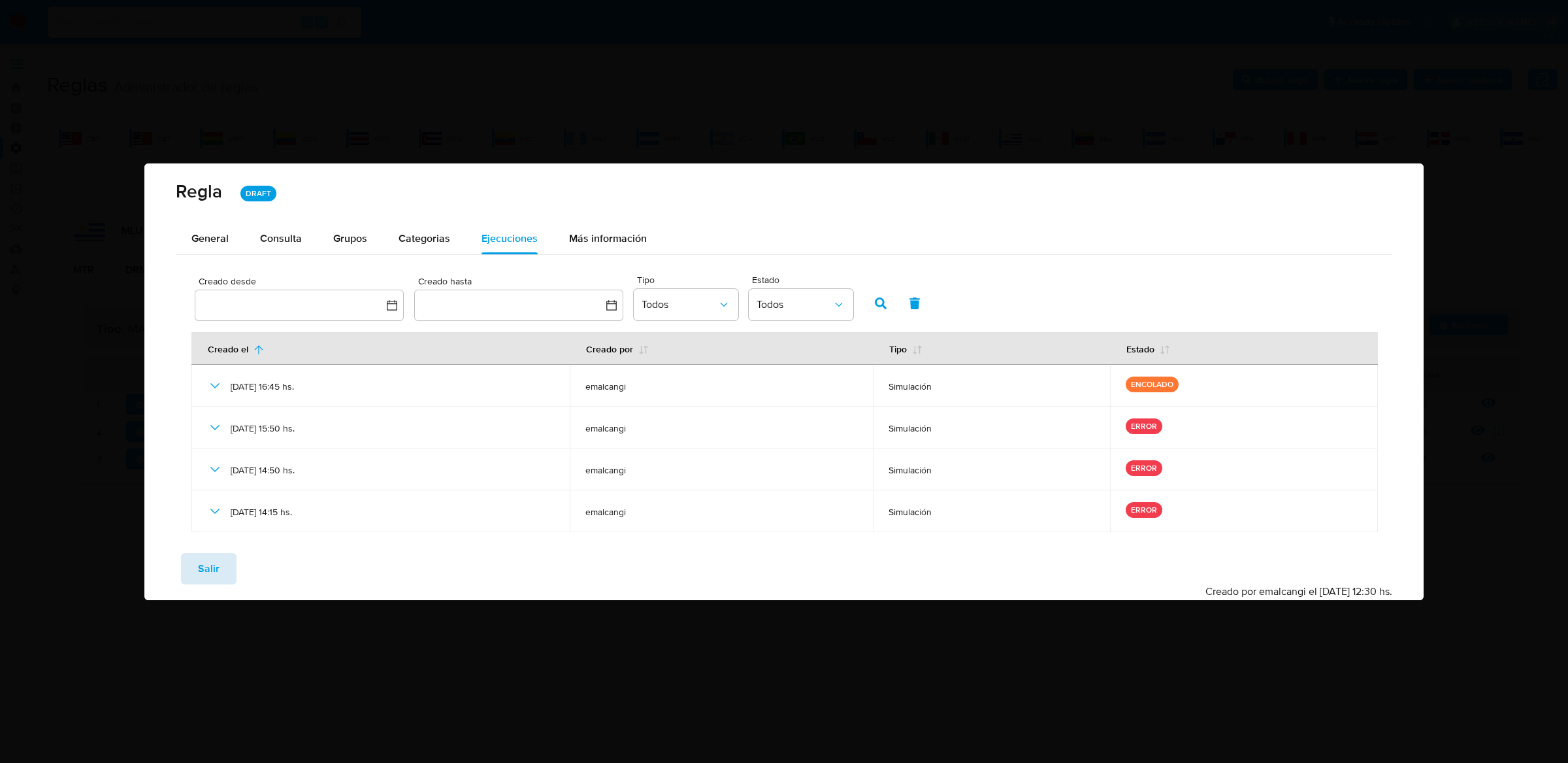
click at [204, 565] on span "Salir" at bounding box center [208, 569] width 22 height 28
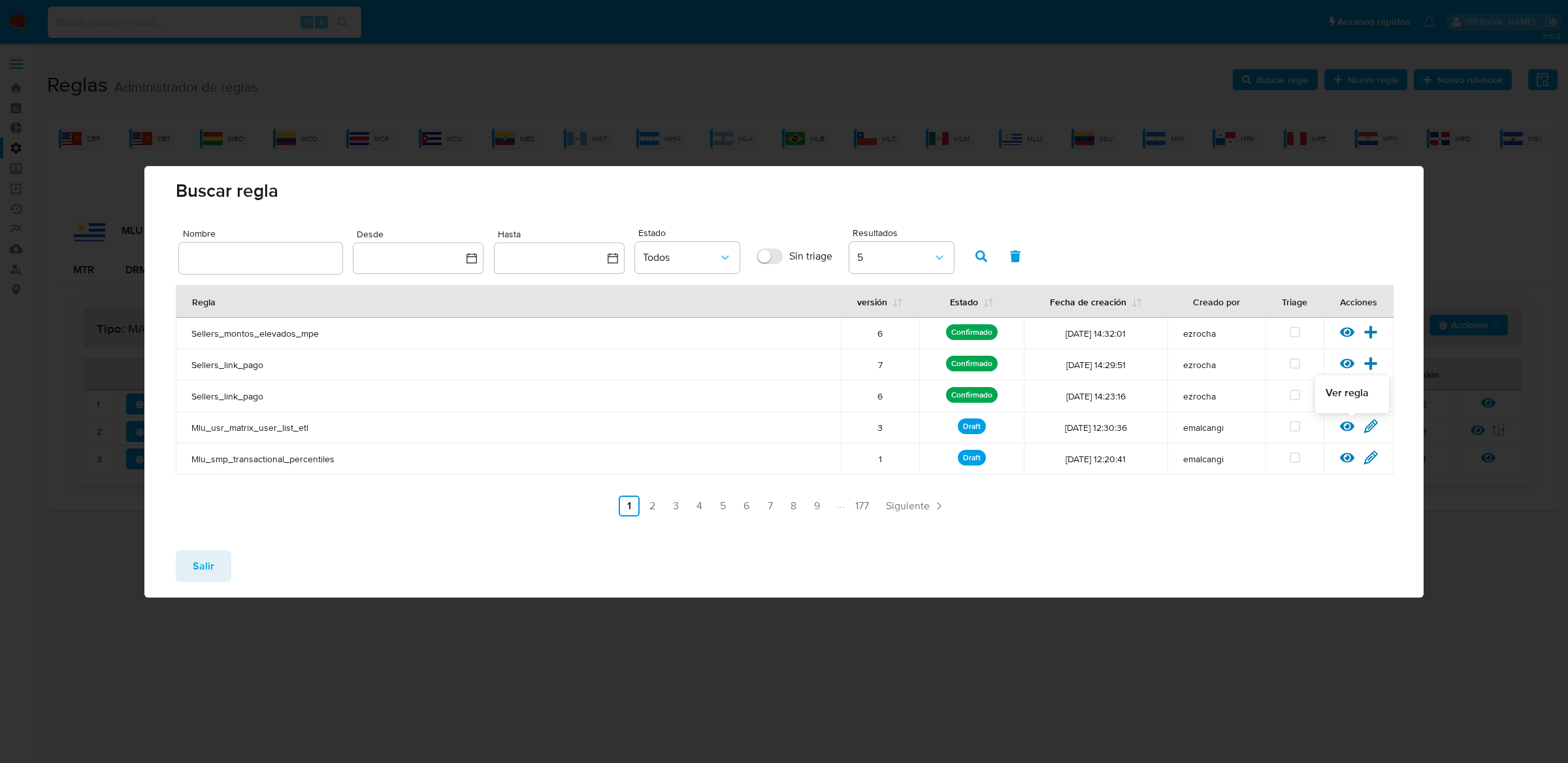
click at [1344, 434] on div at bounding box center [1351, 430] width 23 height 13
click at [1345, 430] on icon at bounding box center [1346, 425] width 14 height 14
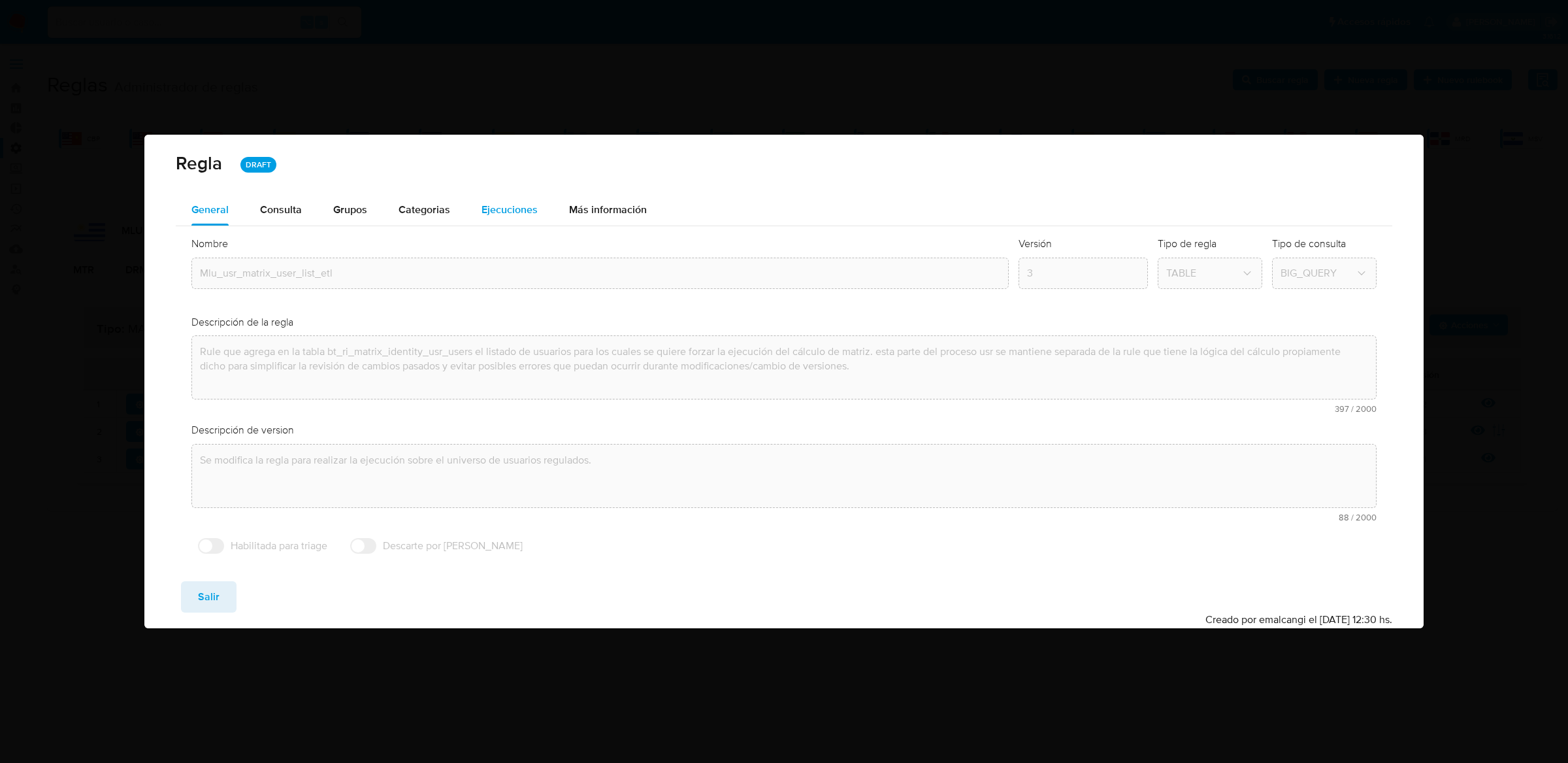
click at [507, 210] on span "Ejecuciones" at bounding box center [509, 209] width 56 height 15
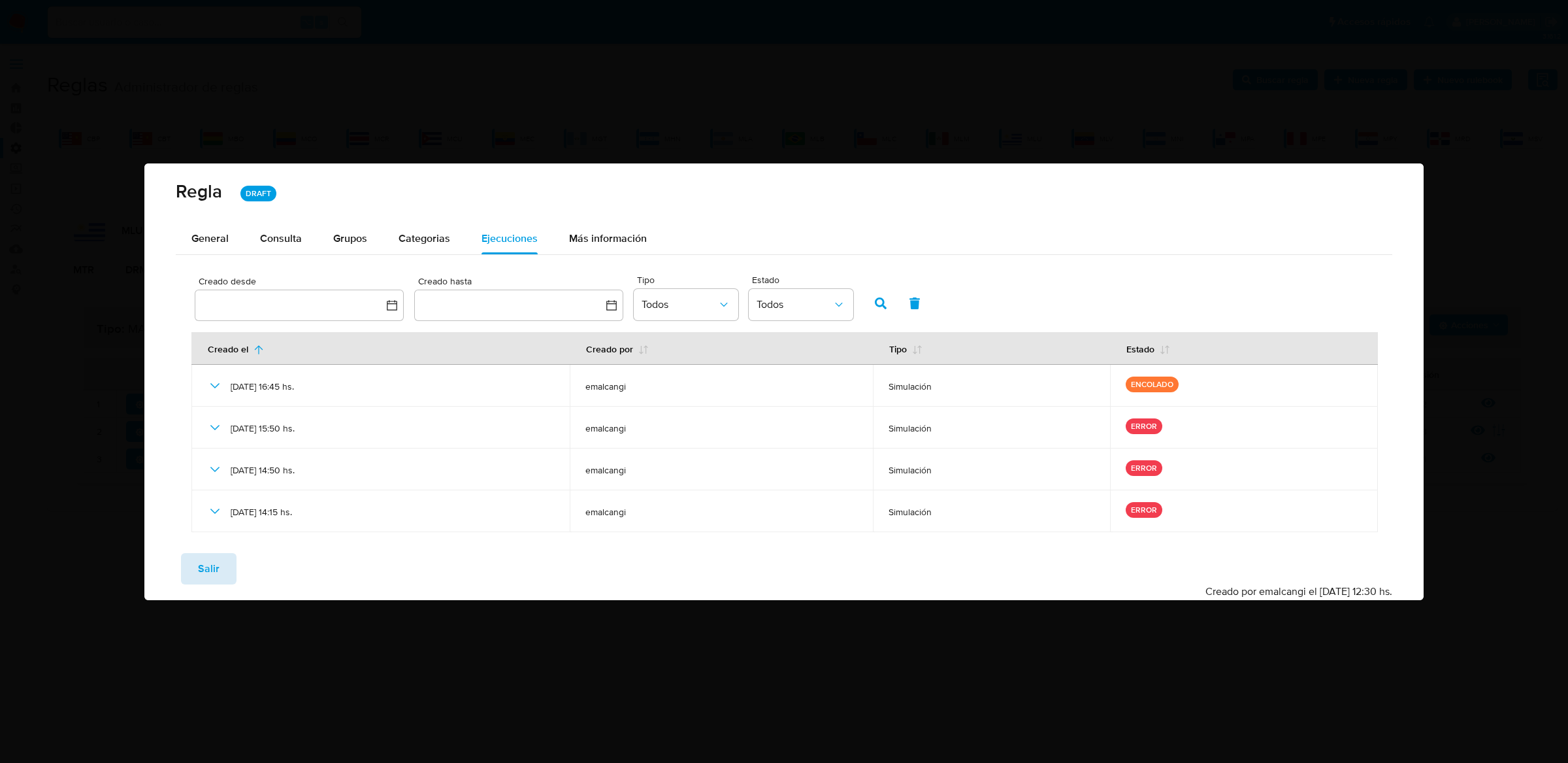
click at [207, 566] on span "Salir" at bounding box center [208, 569] width 22 height 28
click at [207, 566] on div "Regla DRAFT General Consulta Parametros Evidencias Grupos Categorias Ejecucione…" at bounding box center [784, 382] width 1280 height 437
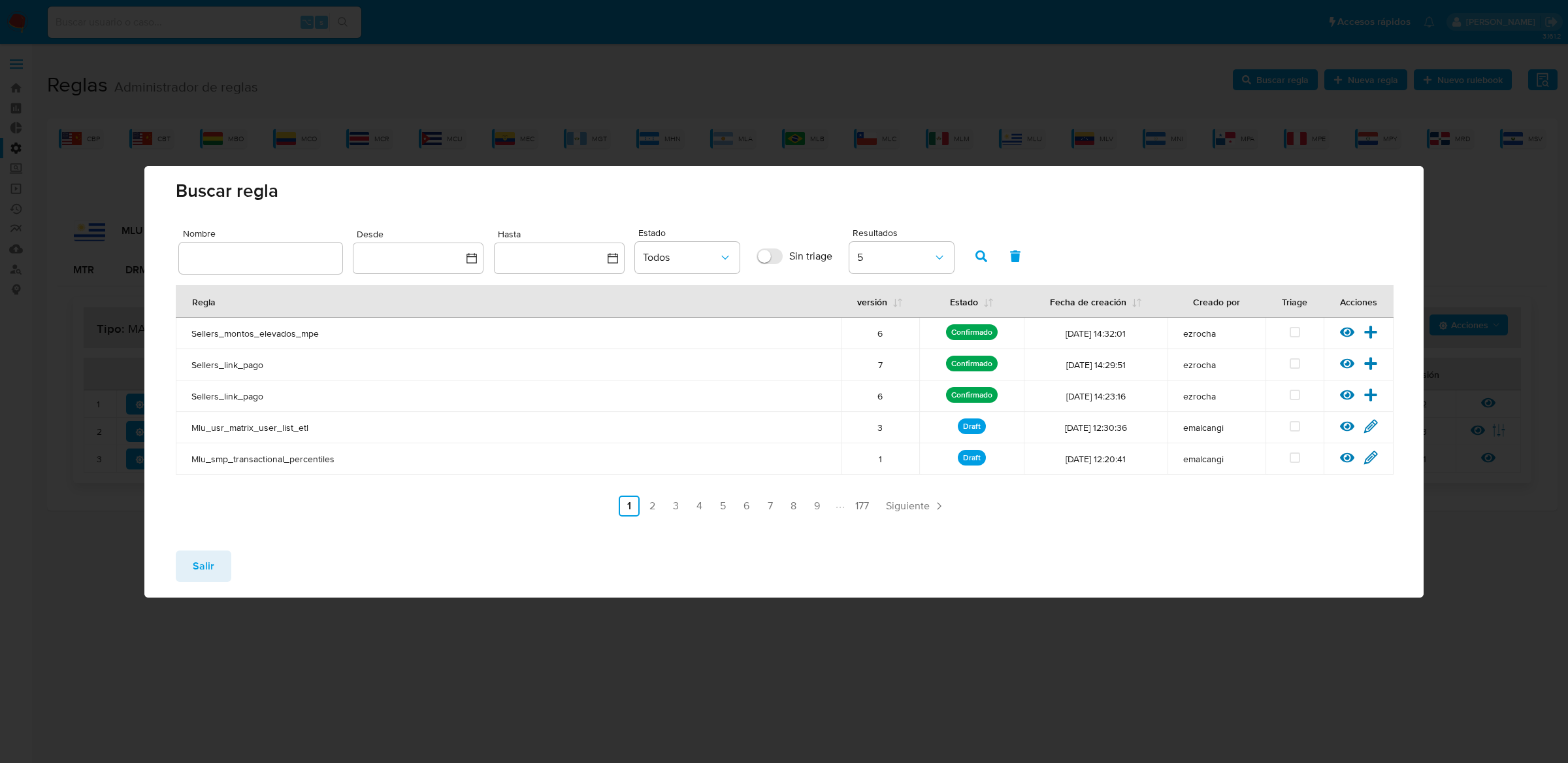
click at [1345, 427] on icon at bounding box center [1346, 426] width 14 height 10
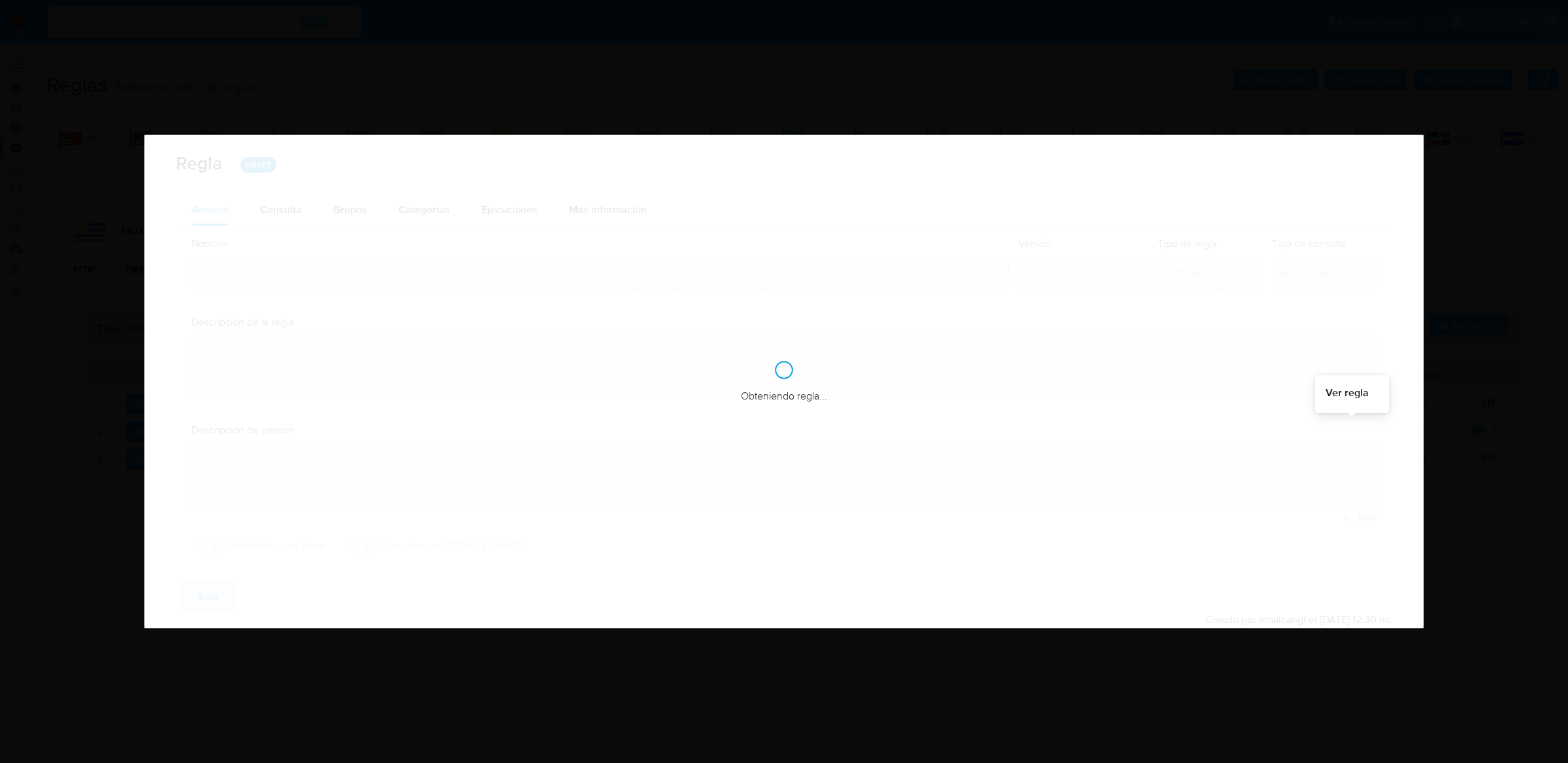
type input "Mlu_usr_matrix_user_list_etl"
type textarea "Rule que agrega en la tabla bt_ri_matrix_identity_usr_users el listado de usuar…"
type textarea "Se modifica la regla para realizar la ejecución sobre el universo de usuarios r…"
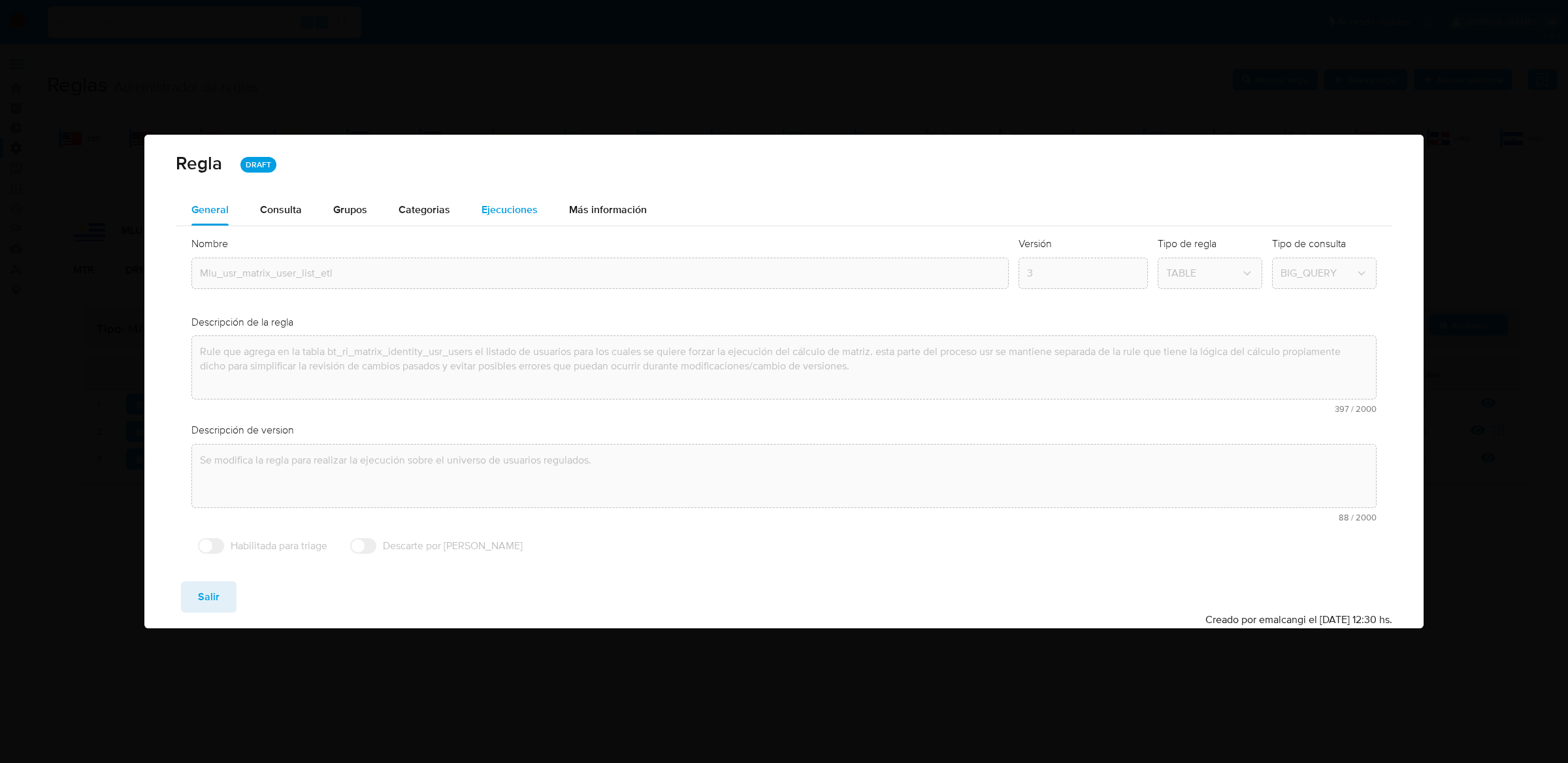
click at [493, 206] on span "Ejecuciones" at bounding box center [509, 209] width 56 height 15
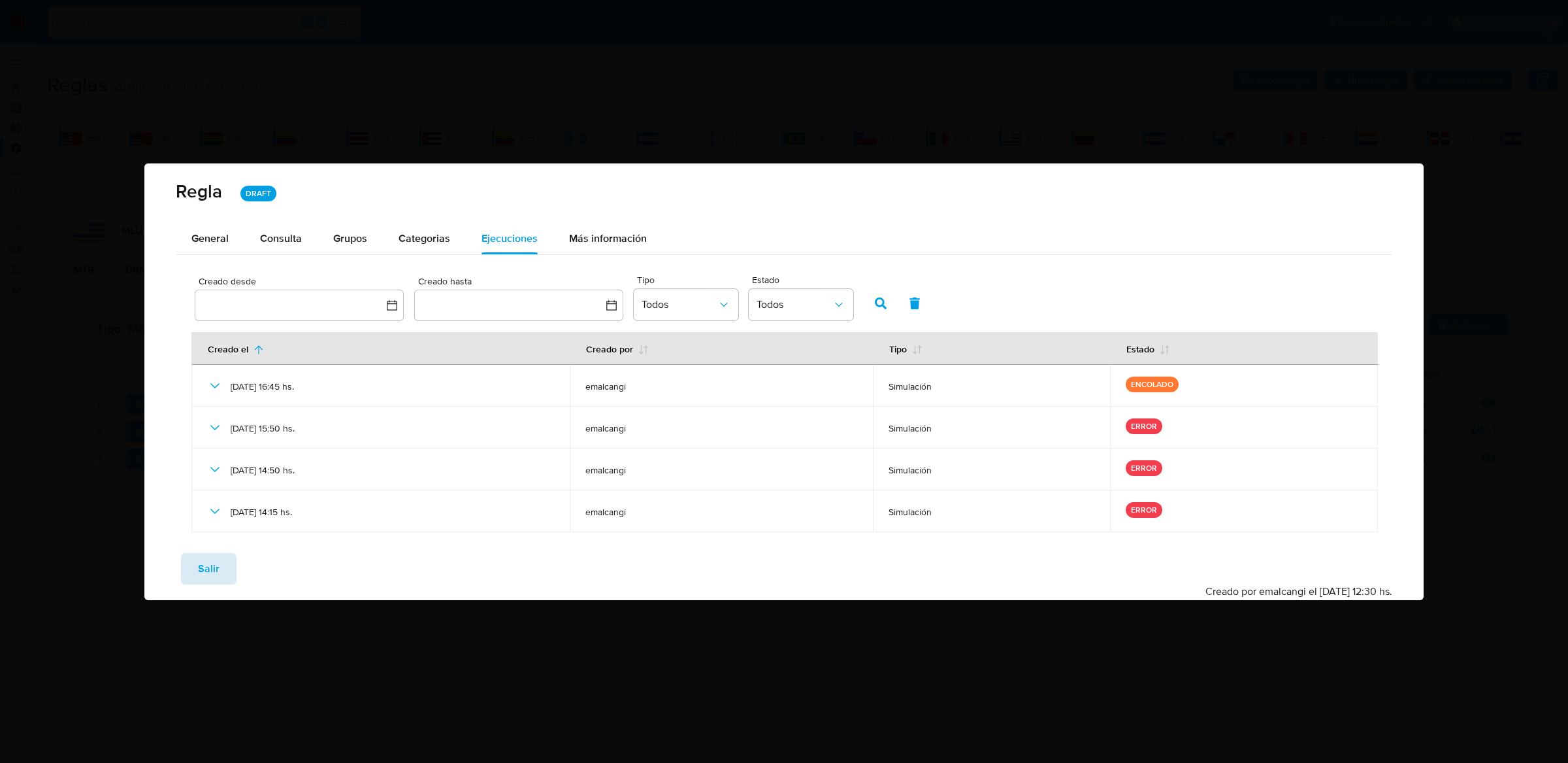
click at [200, 565] on span "Salir" at bounding box center [208, 569] width 22 height 28
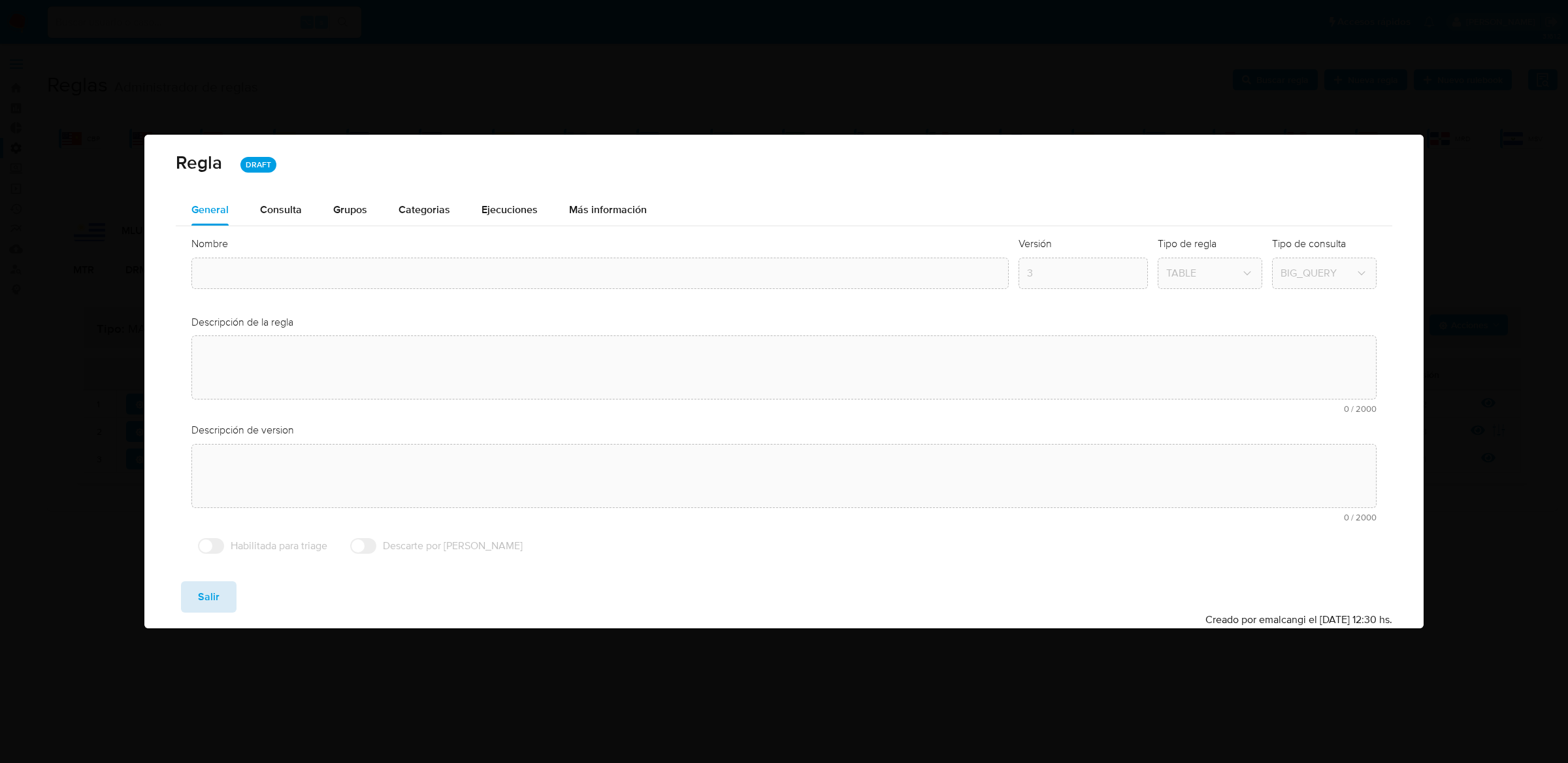
type input "Mlu_usr_matrix_user_list_etl"
type textarea "Rule que agrega en la tabla bt_ri_matrix_identity_usr_users el listado de usuar…"
type textarea "Se modifica la regla para realizar la ejecución sobre el universo de usuarios r…"
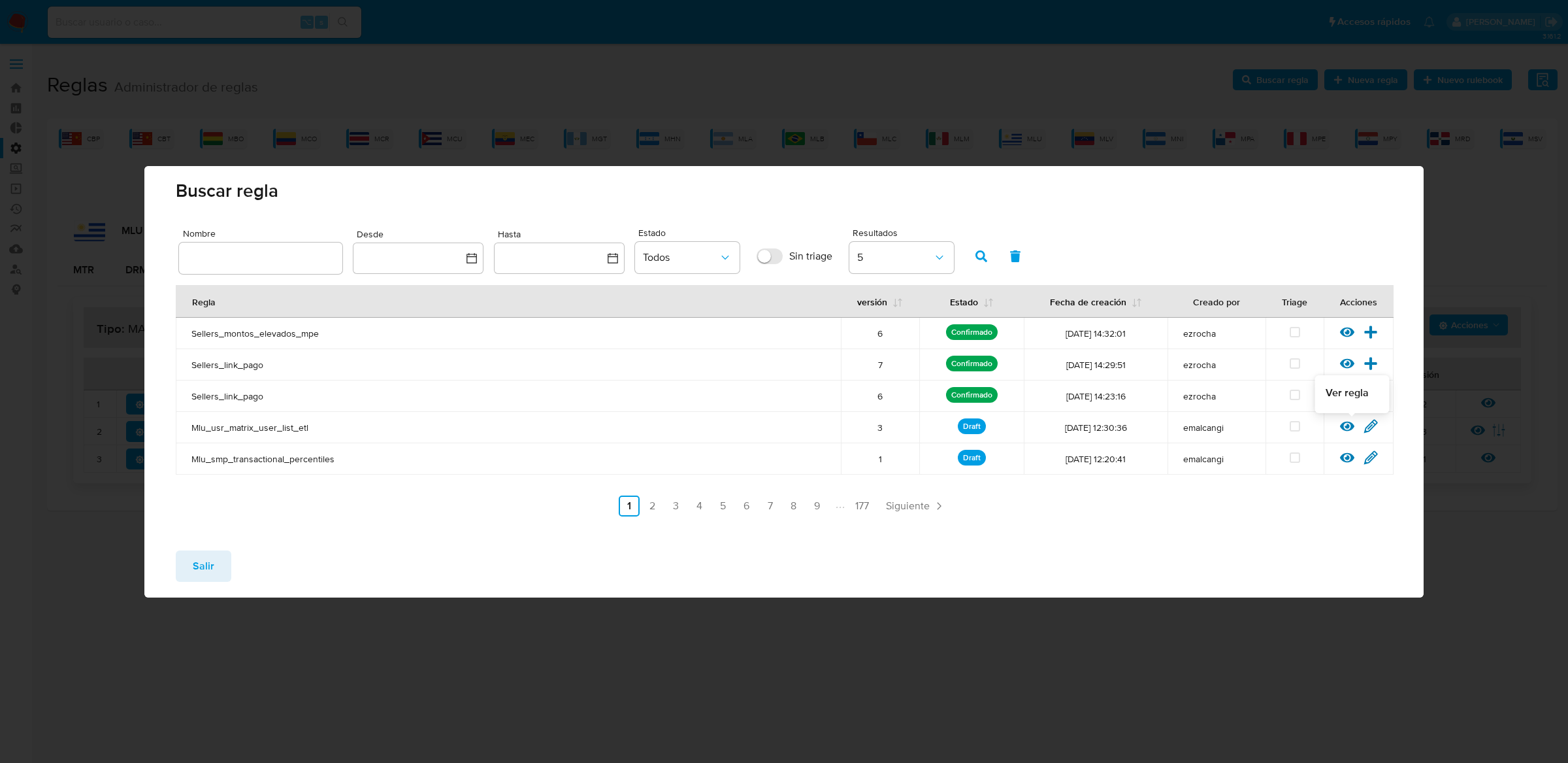
click at [1344, 431] on icon at bounding box center [1346, 425] width 14 height 14
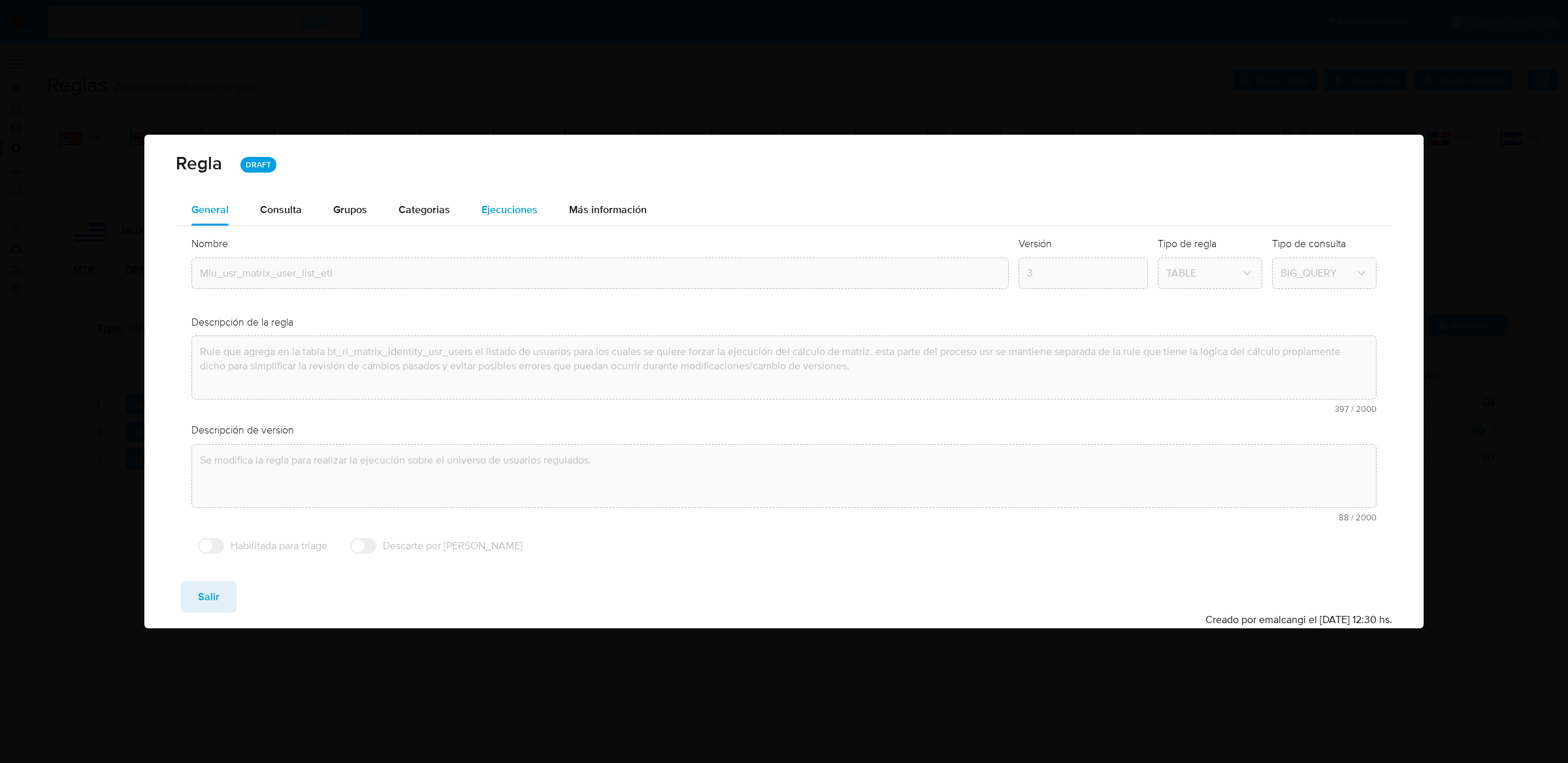
click at [496, 196] on div "Ejecuciones" at bounding box center [509, 210] width 56 height 32
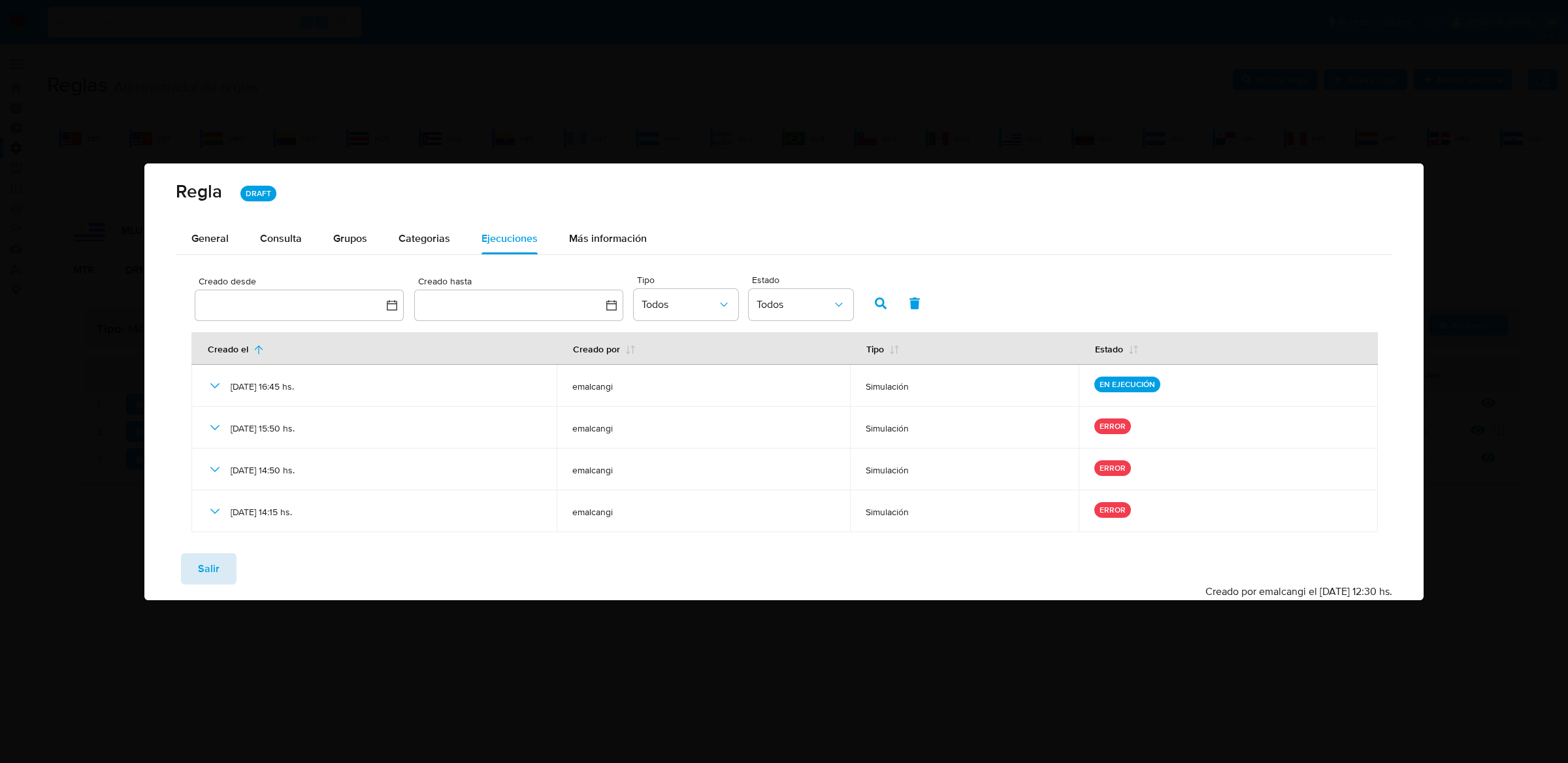
click at [222, 569] on button "Salir" at bounding box center [208, 569] width 56 height 32
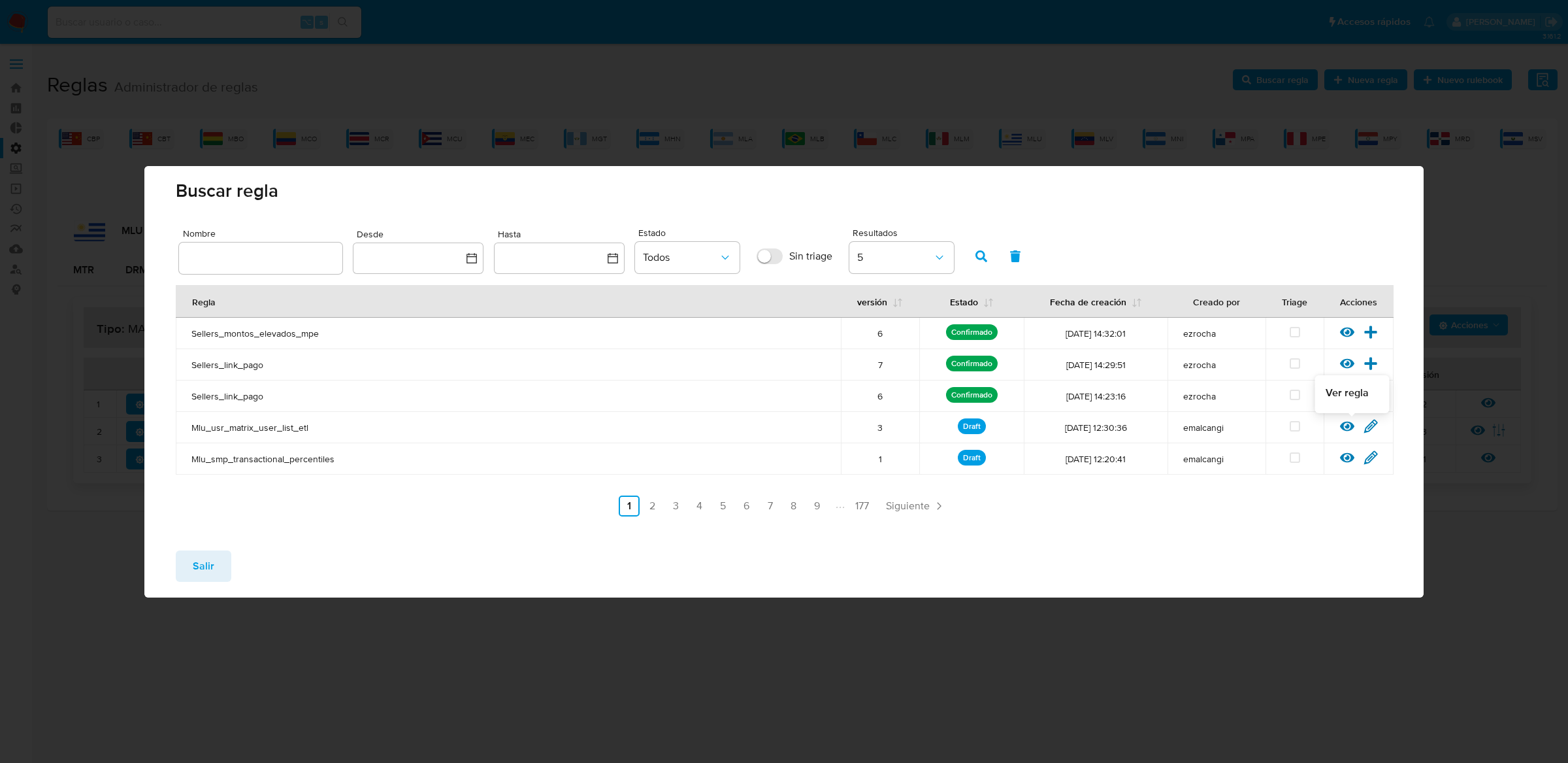
click at [1349, 425] on icon at bounding box center [1346, 426] width 14 height 10
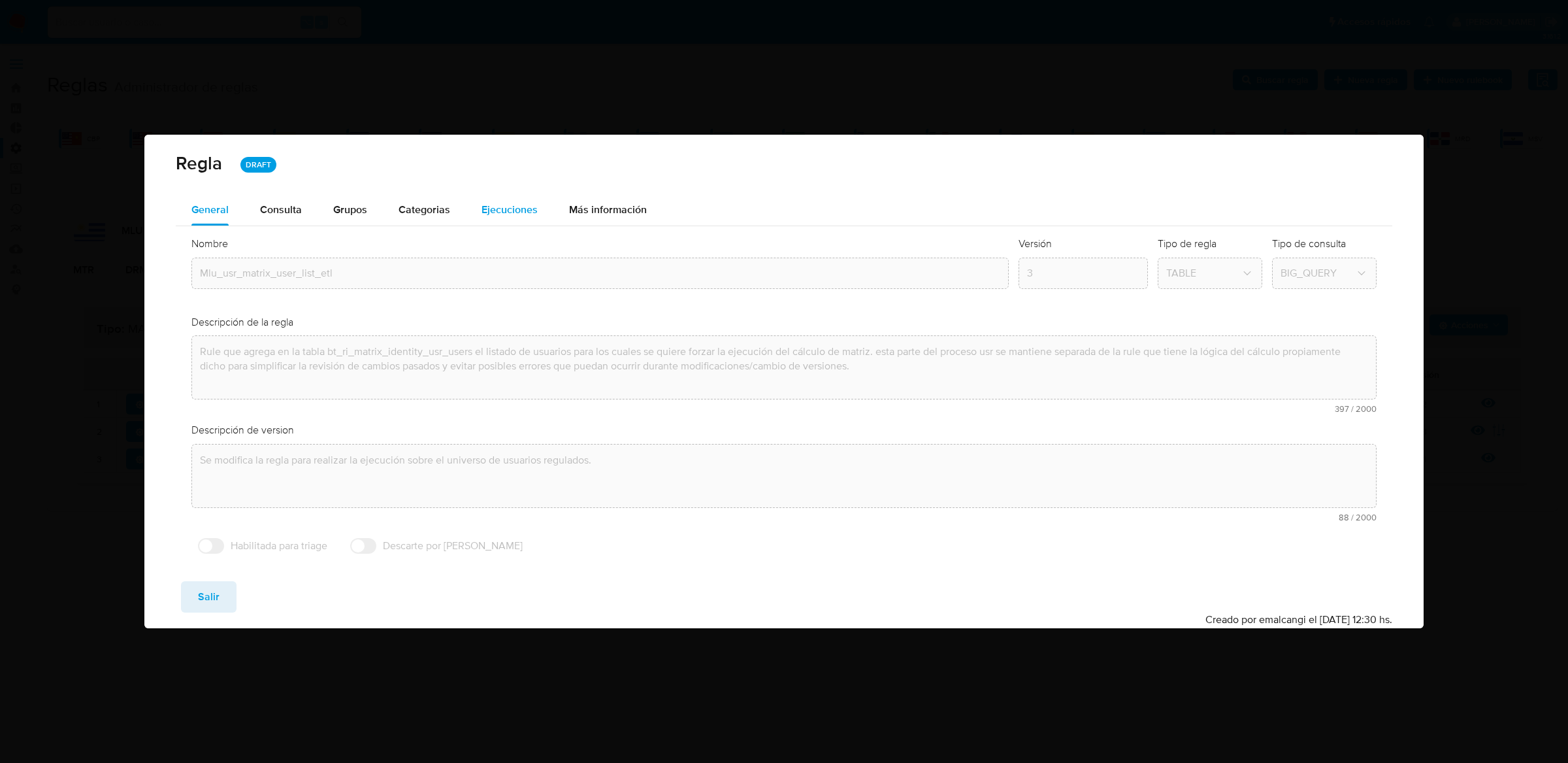
click at [498, 208] on span "Ejecuciones" at bounding box center [509, 209] width 56 height 15
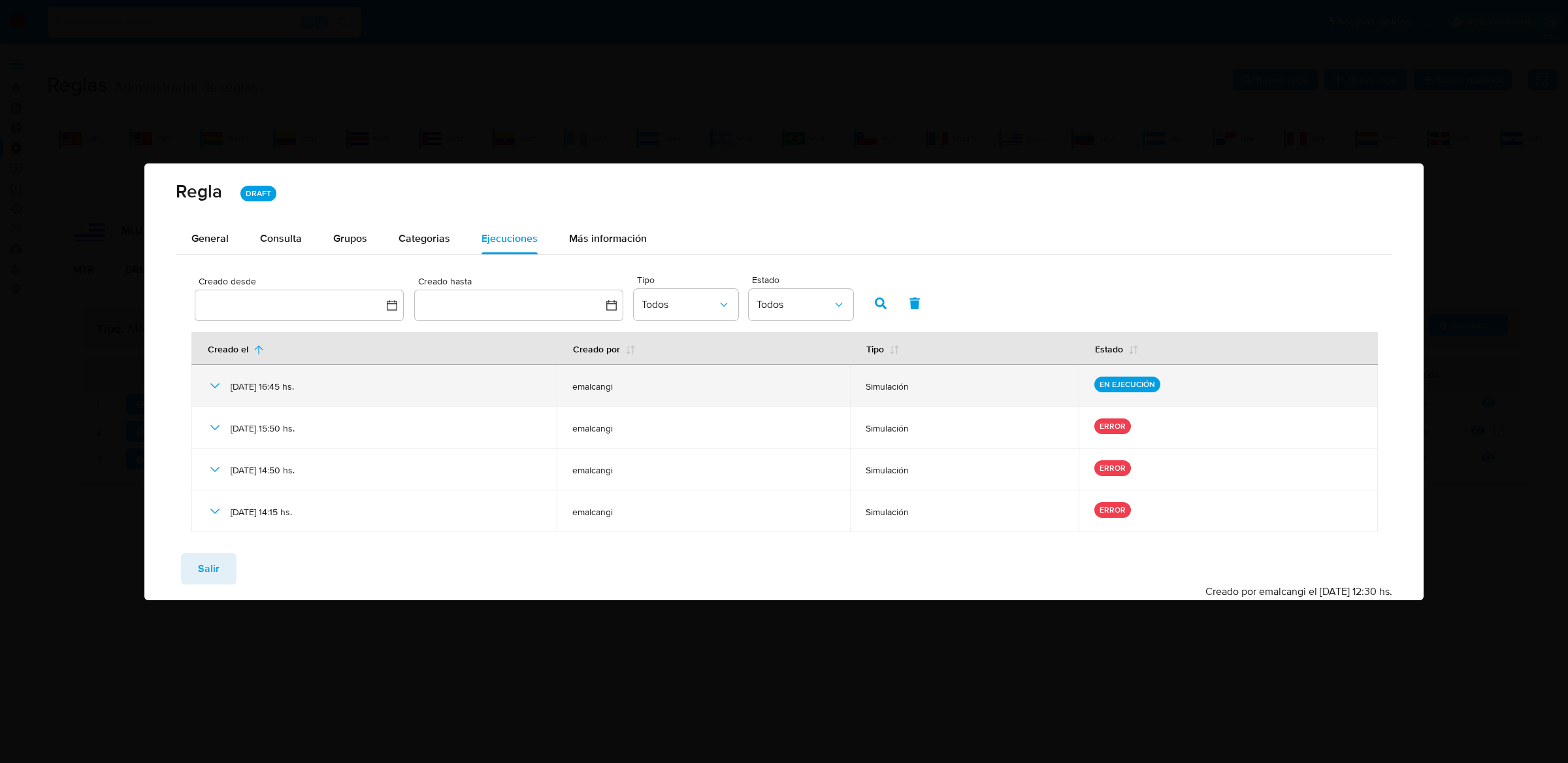
click at [224, 374] on div "06/10/2025 16:45 hs." at bounding box center [373, 385] width 333 height 42
click at [218, 378] on icon at bounding box center [214, 385] width 16 height 16
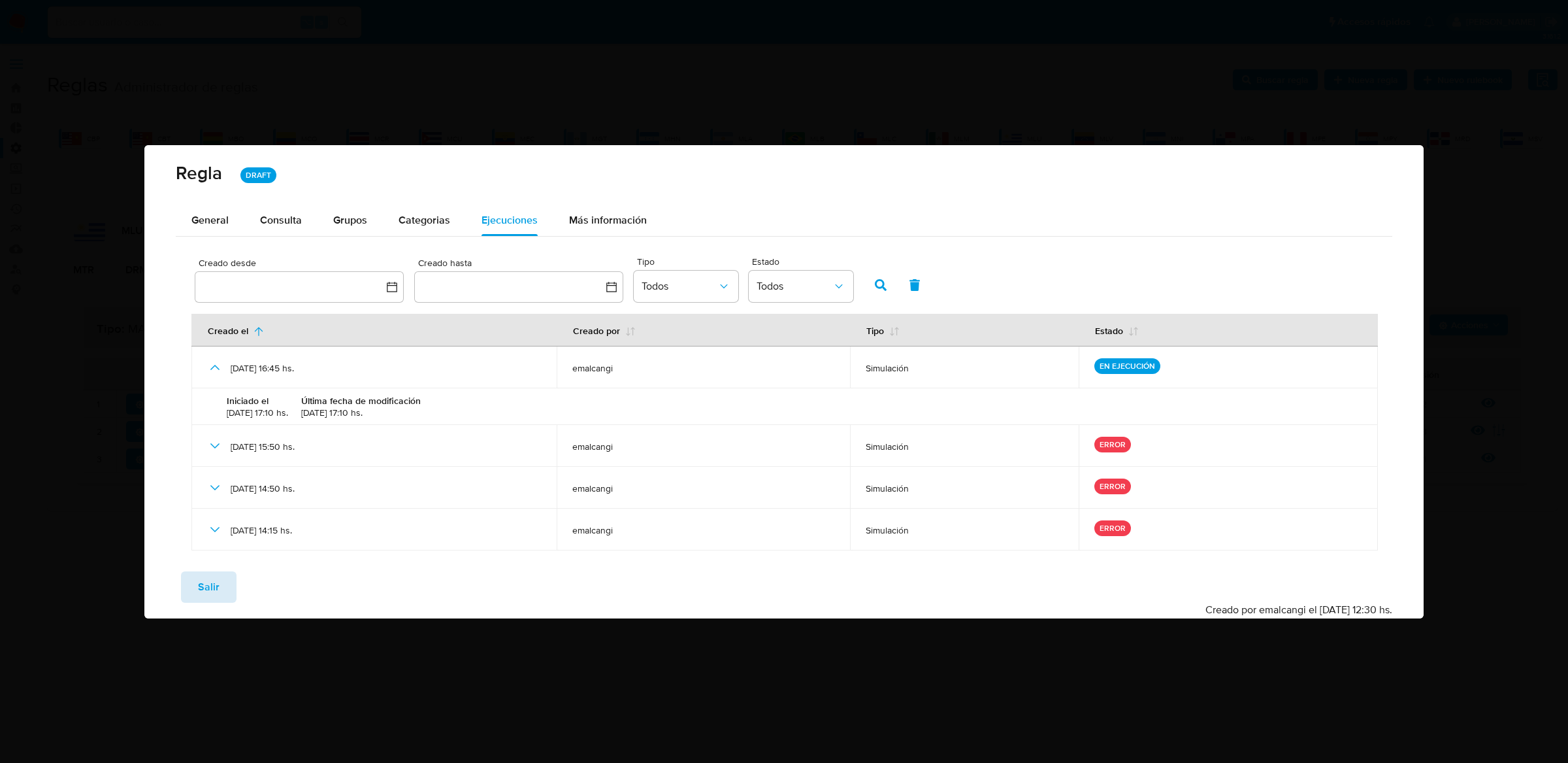
click at [208, 590] on span "Salir" at bounding box center [208, 587] width 22 height 28
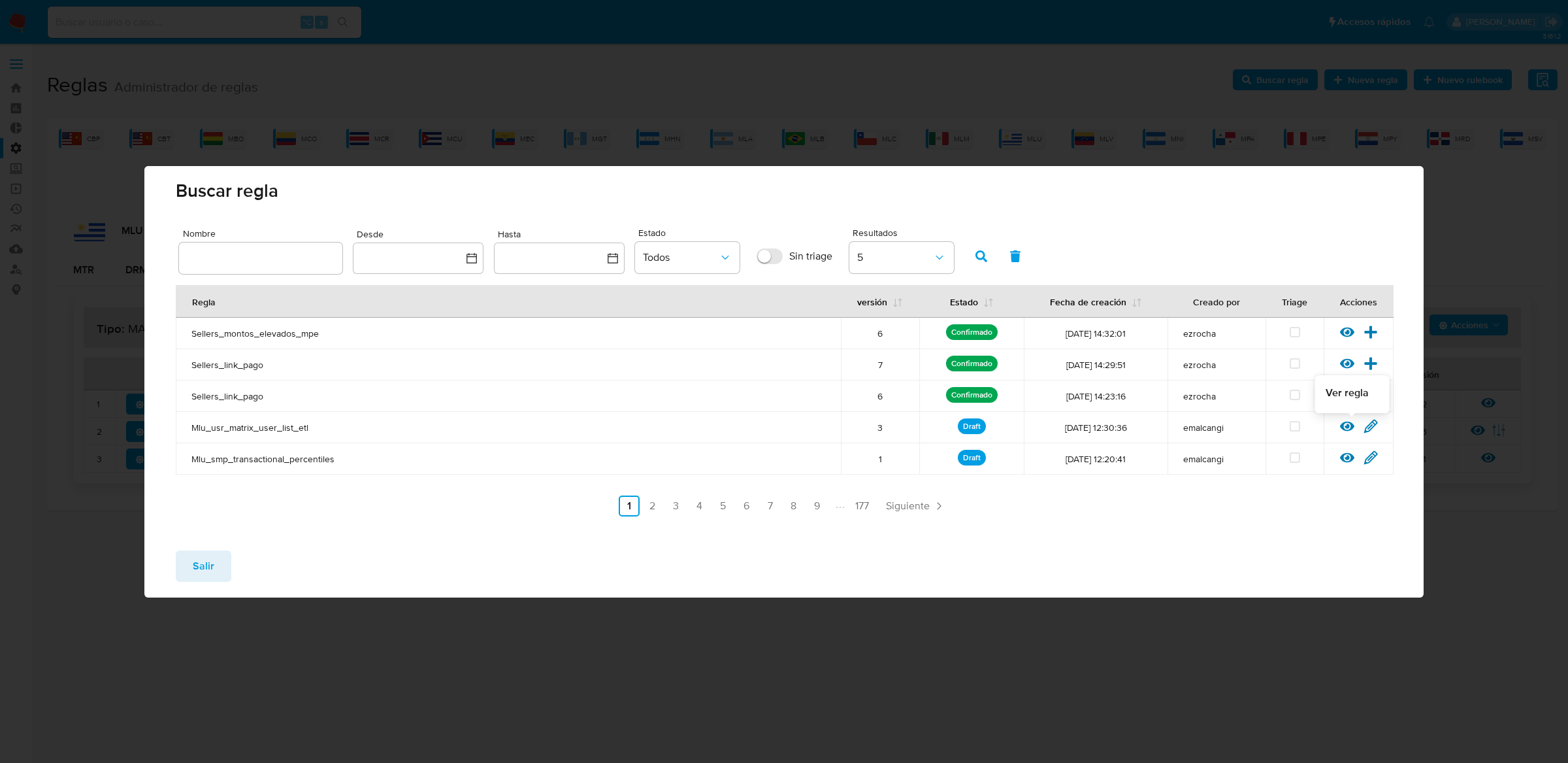
click at [1347, 429] on icon at bounding box center [1346, 425] width 14 height 14
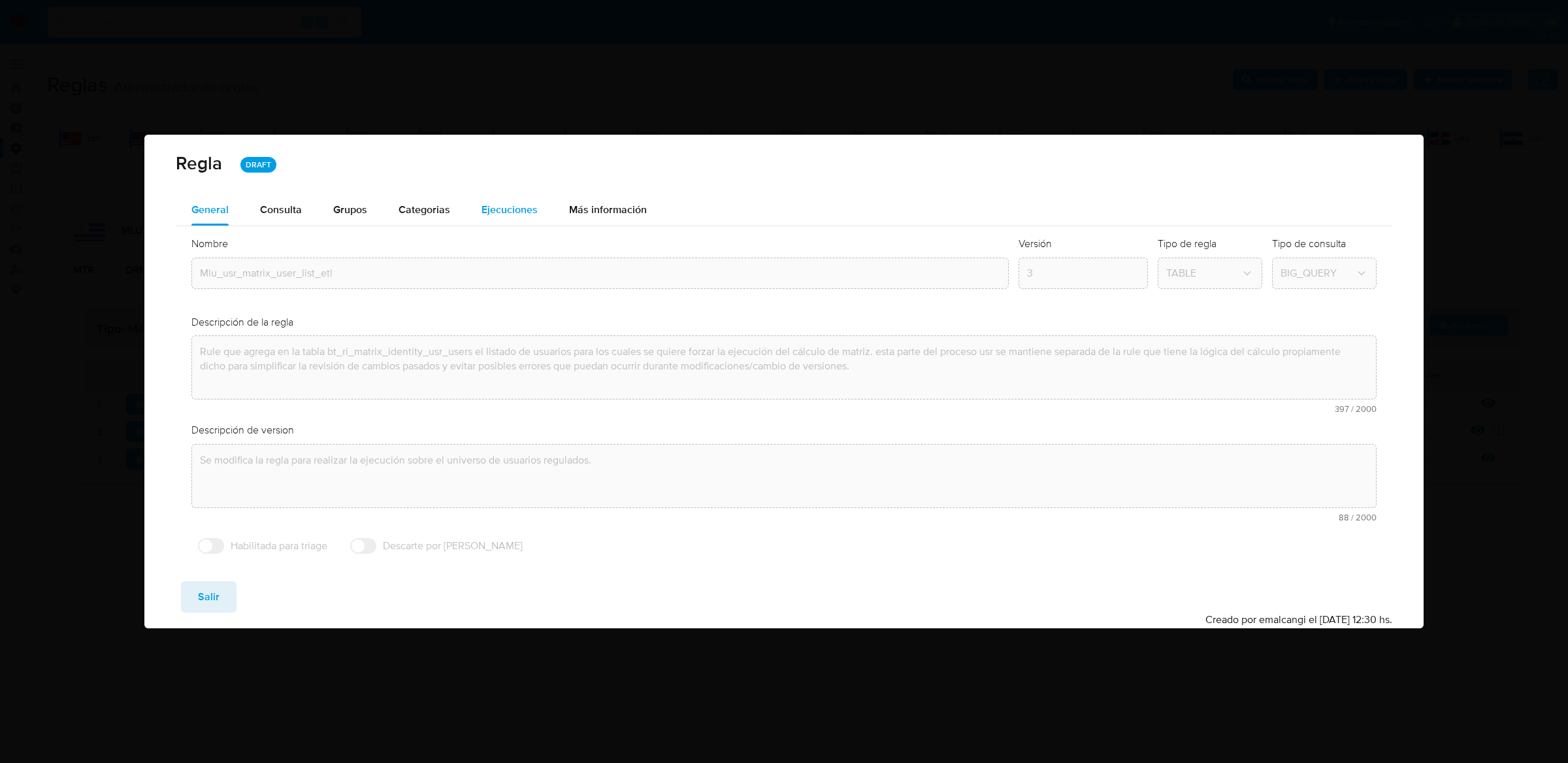
click at [487, 222] on div "Ejecuciones" at bounding box center [509, 210] width 56 height 32
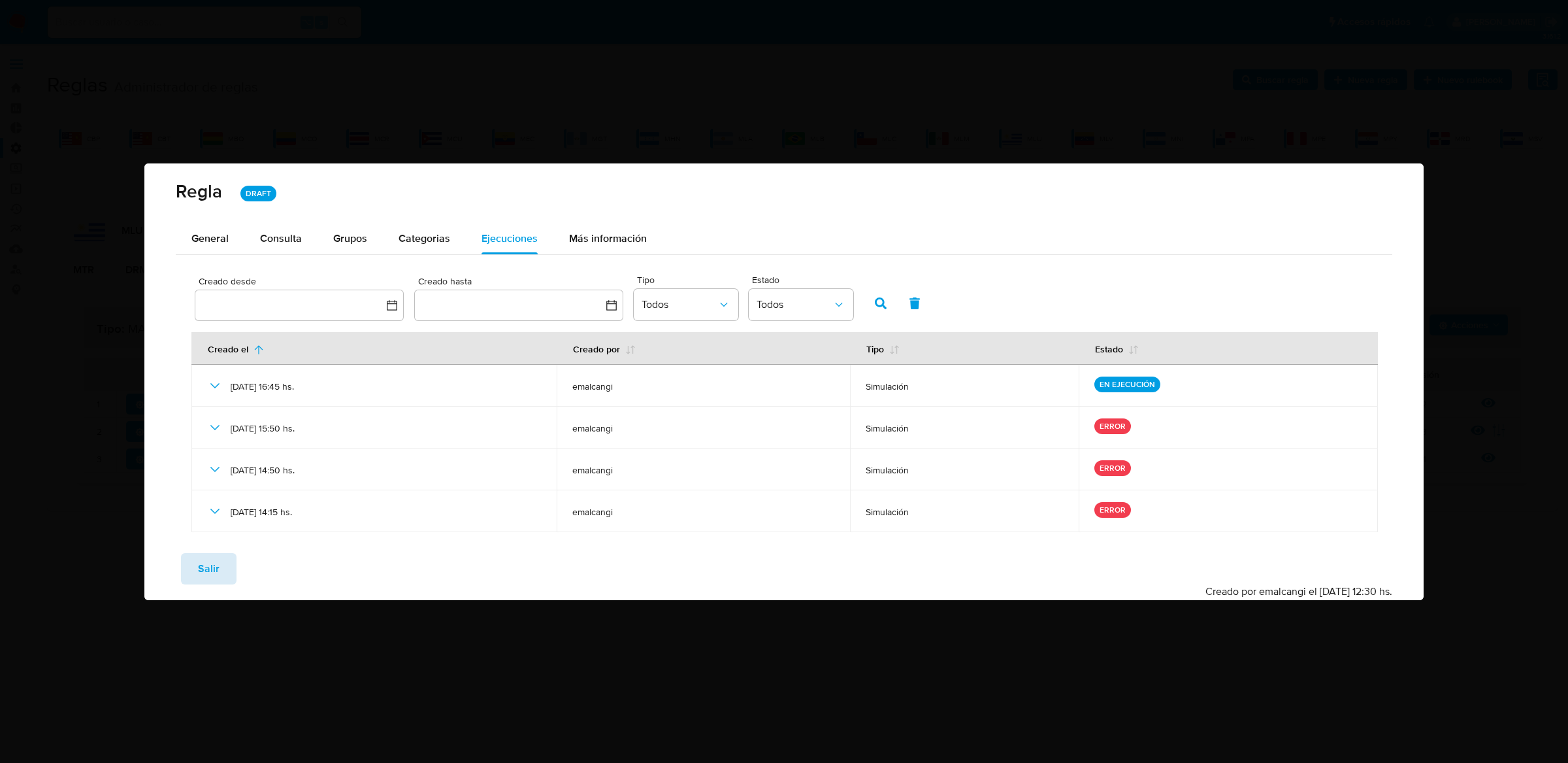
click at [198, 566] on span "Salir" at bounding box center [208, 569] width 22 height 28
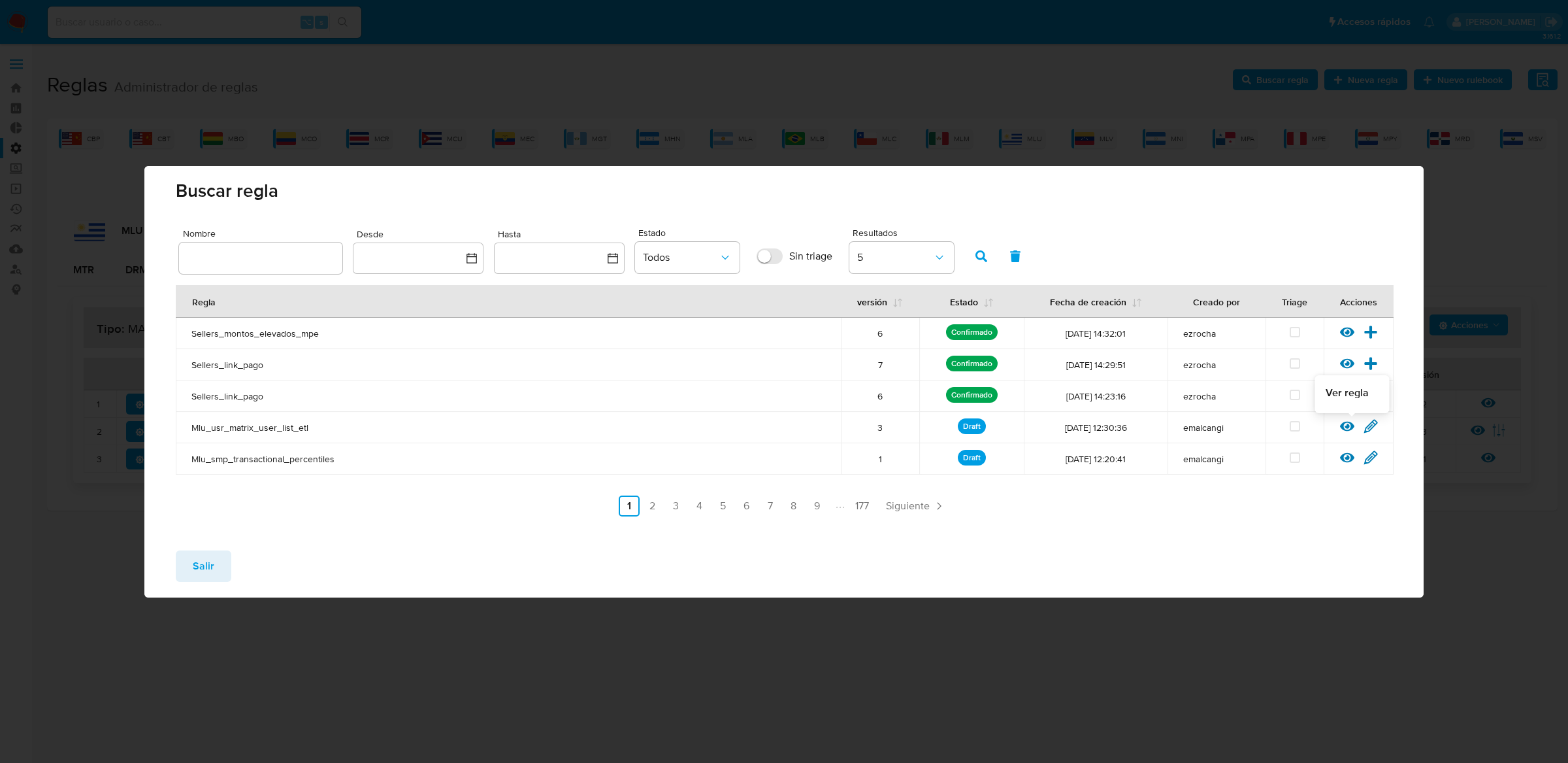
click at [1344, 424] on icon at bounding box center [1346, 425] width 14 height 14
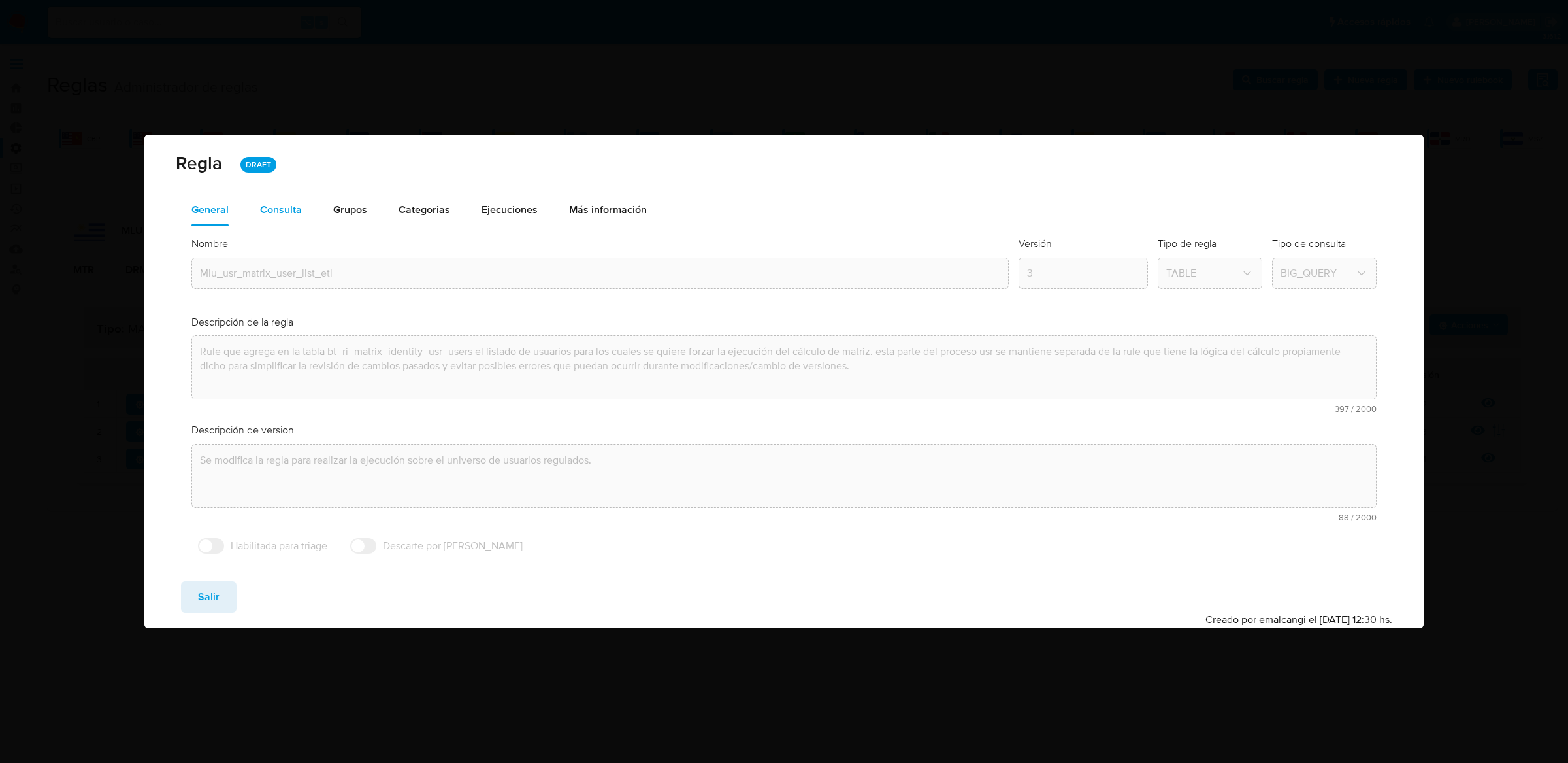
click at [283, 215] on div "Consulta" at bounding box center [281, 209] width 42 height 11
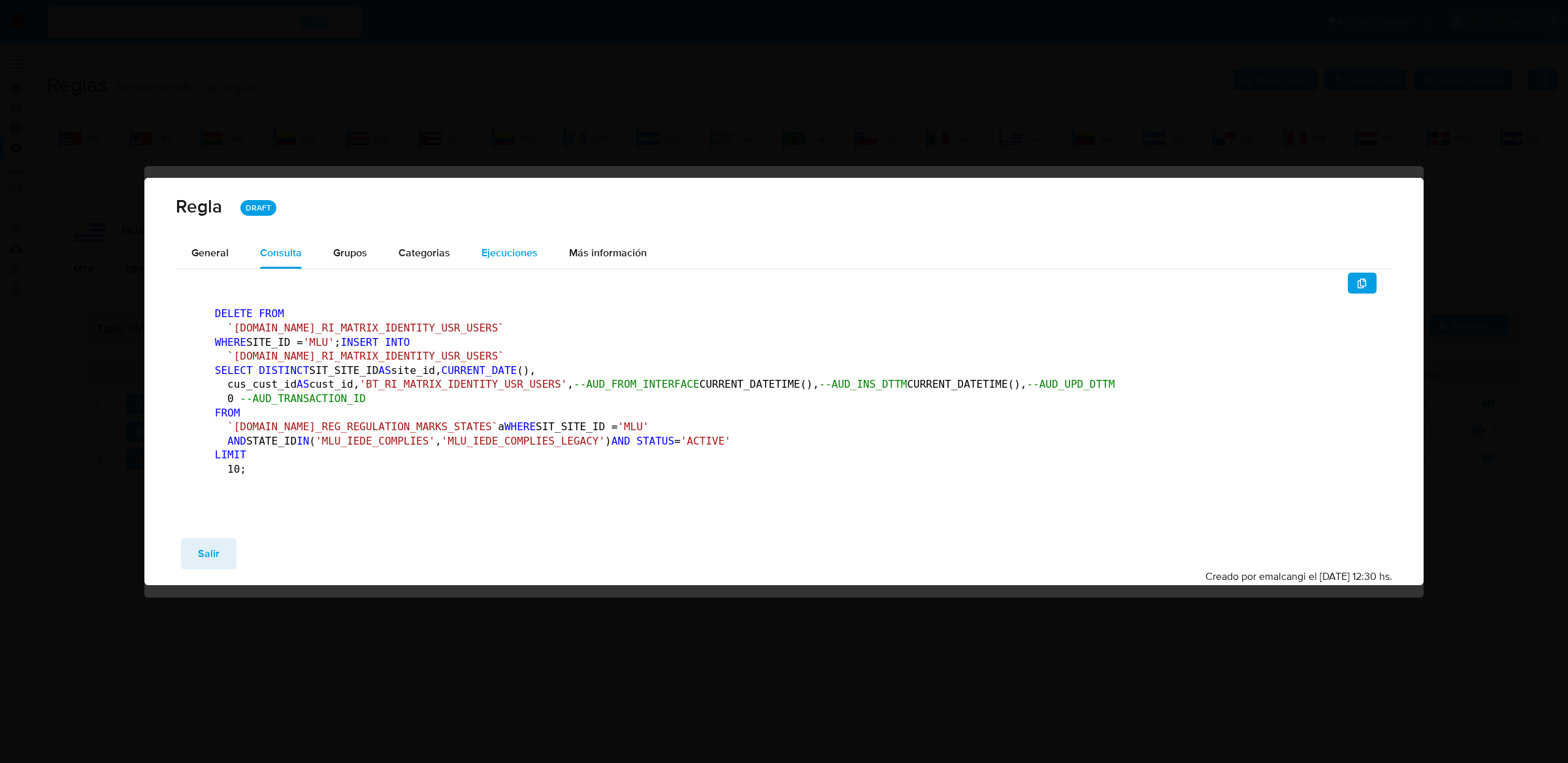
click at [489, 237] on div "Ejecuciones" at bounding box center [509, 253] width 56 height 32
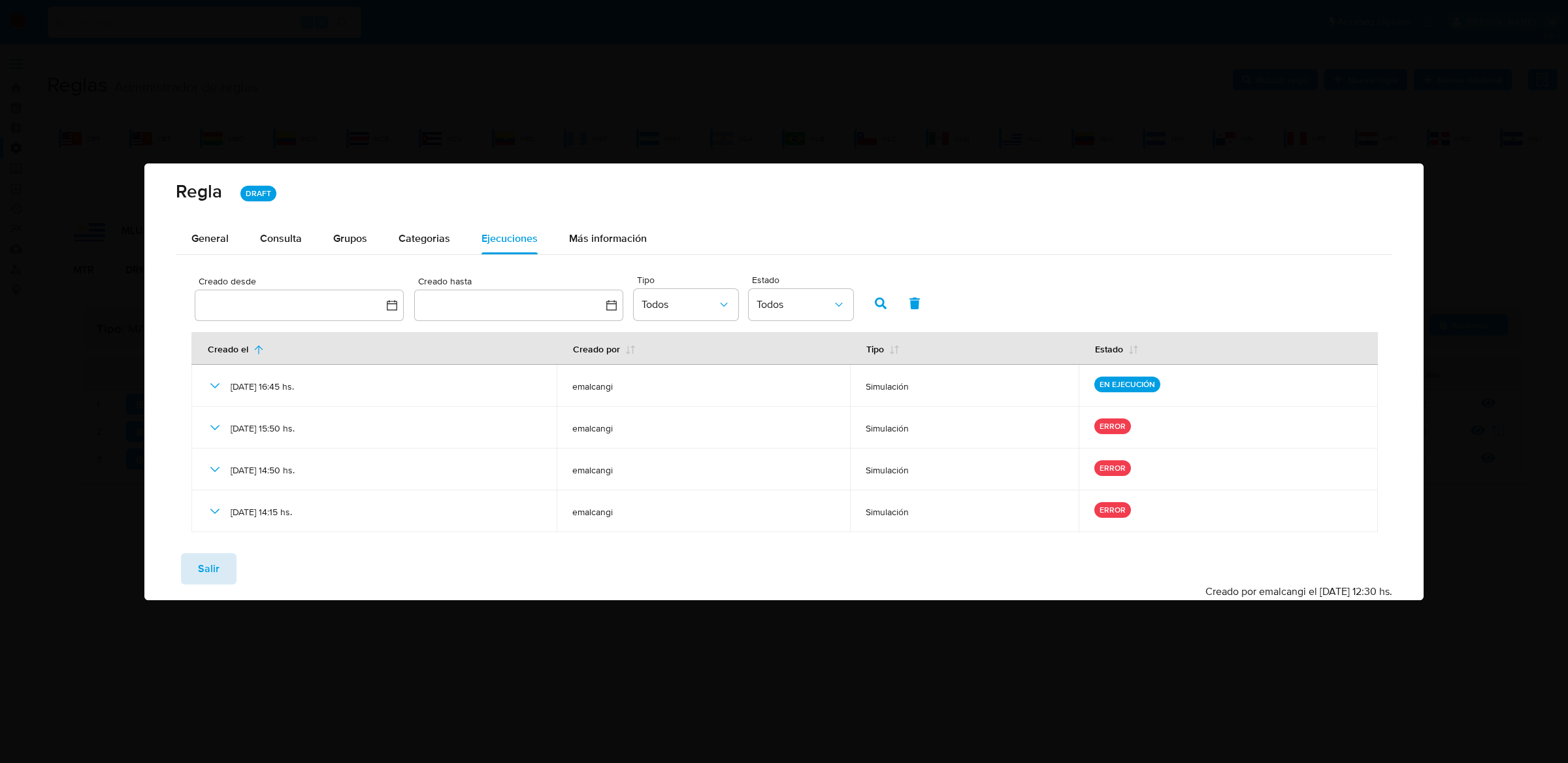
click at [201, 555] on span "Salir" at bounding box center [208, 569] width 22 height 28
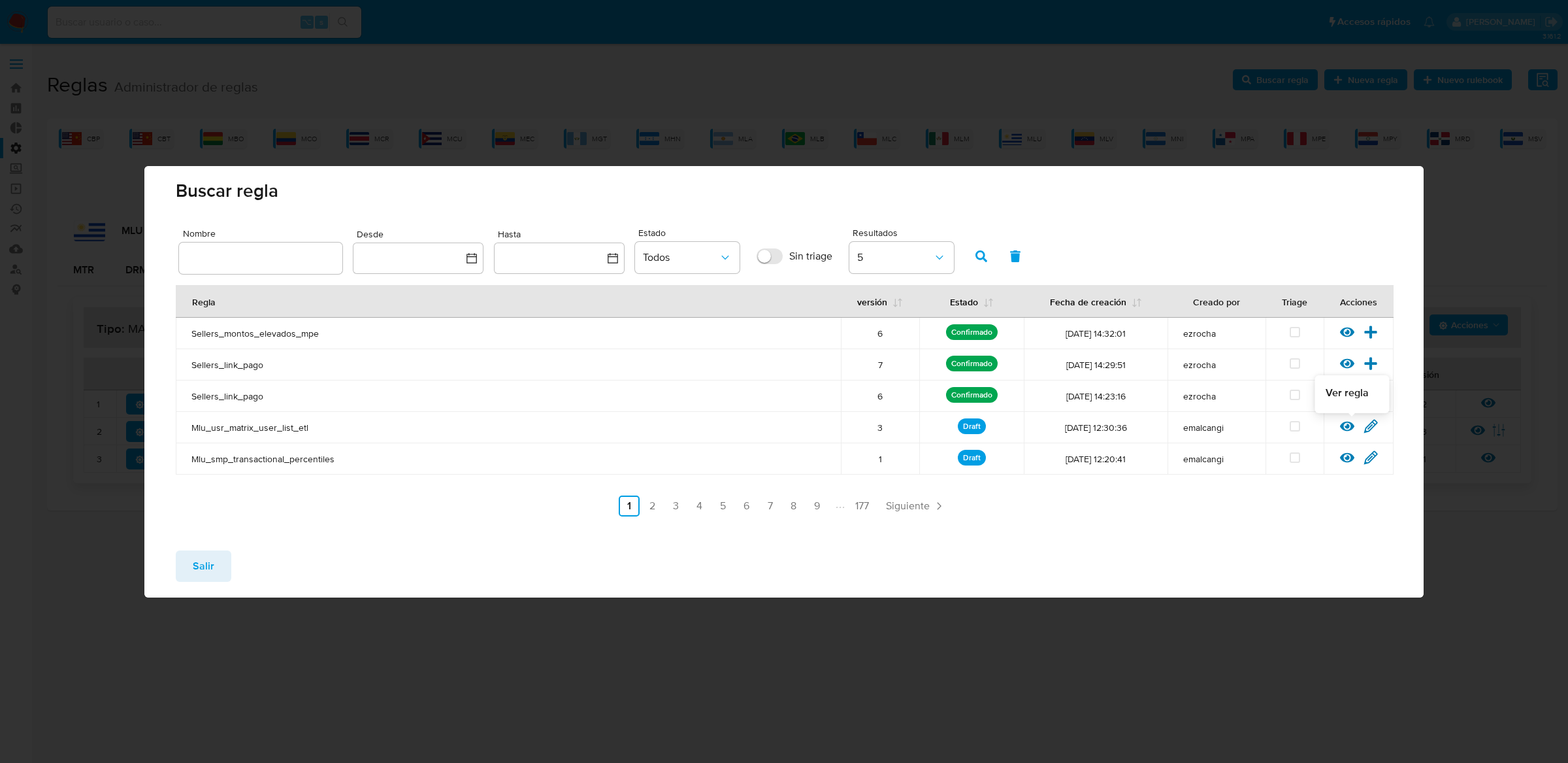
click at [1341, 433] on icon at bounding box center [1346, 425] width 14 height 14
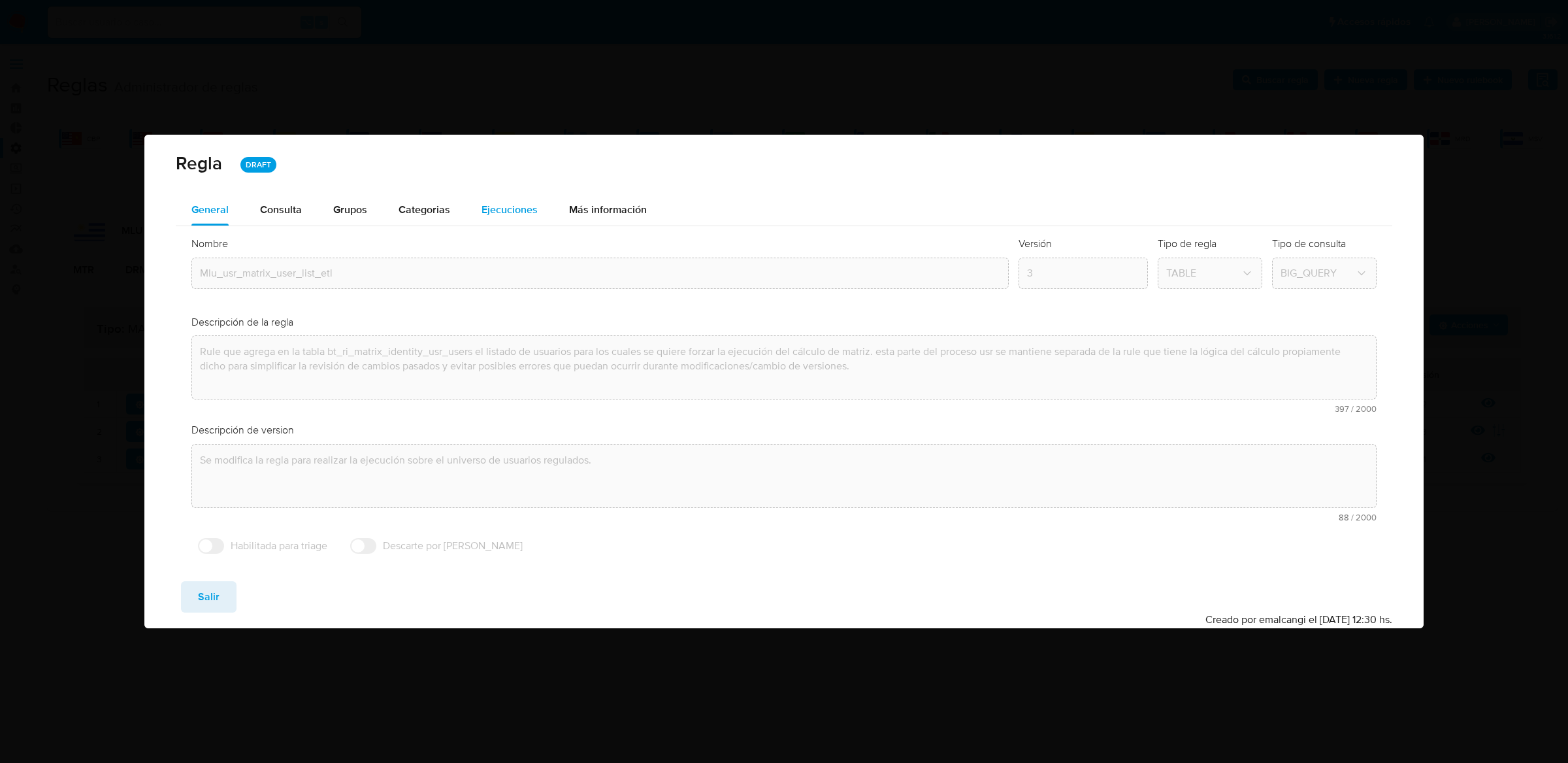
click at [532, 198] on div "Ejecuciones" at bounding box center [509, 210] width 56 height 32
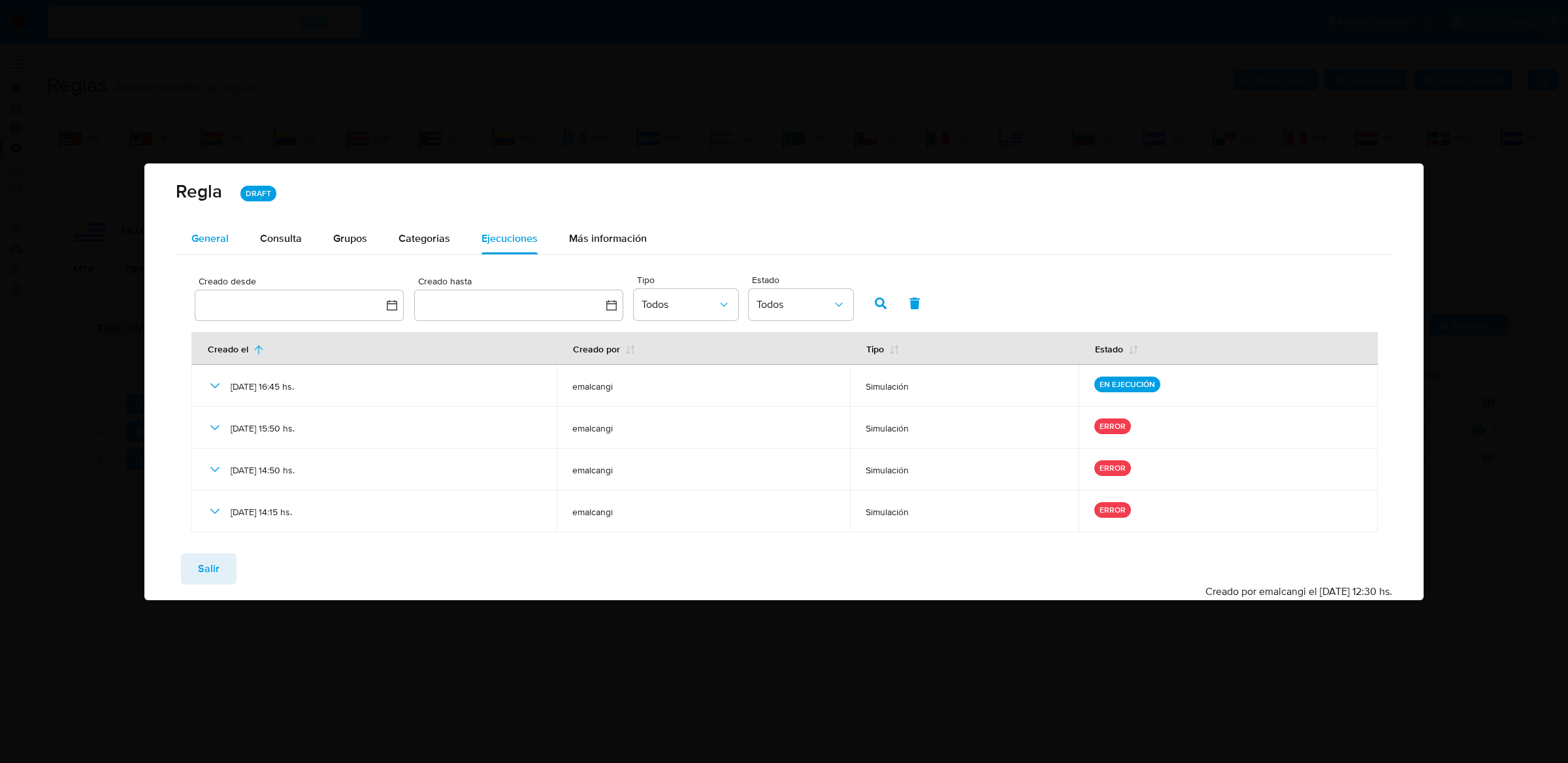
click at [231, 238] on button "General" at bounding box center [210, 238] width 68 height 32
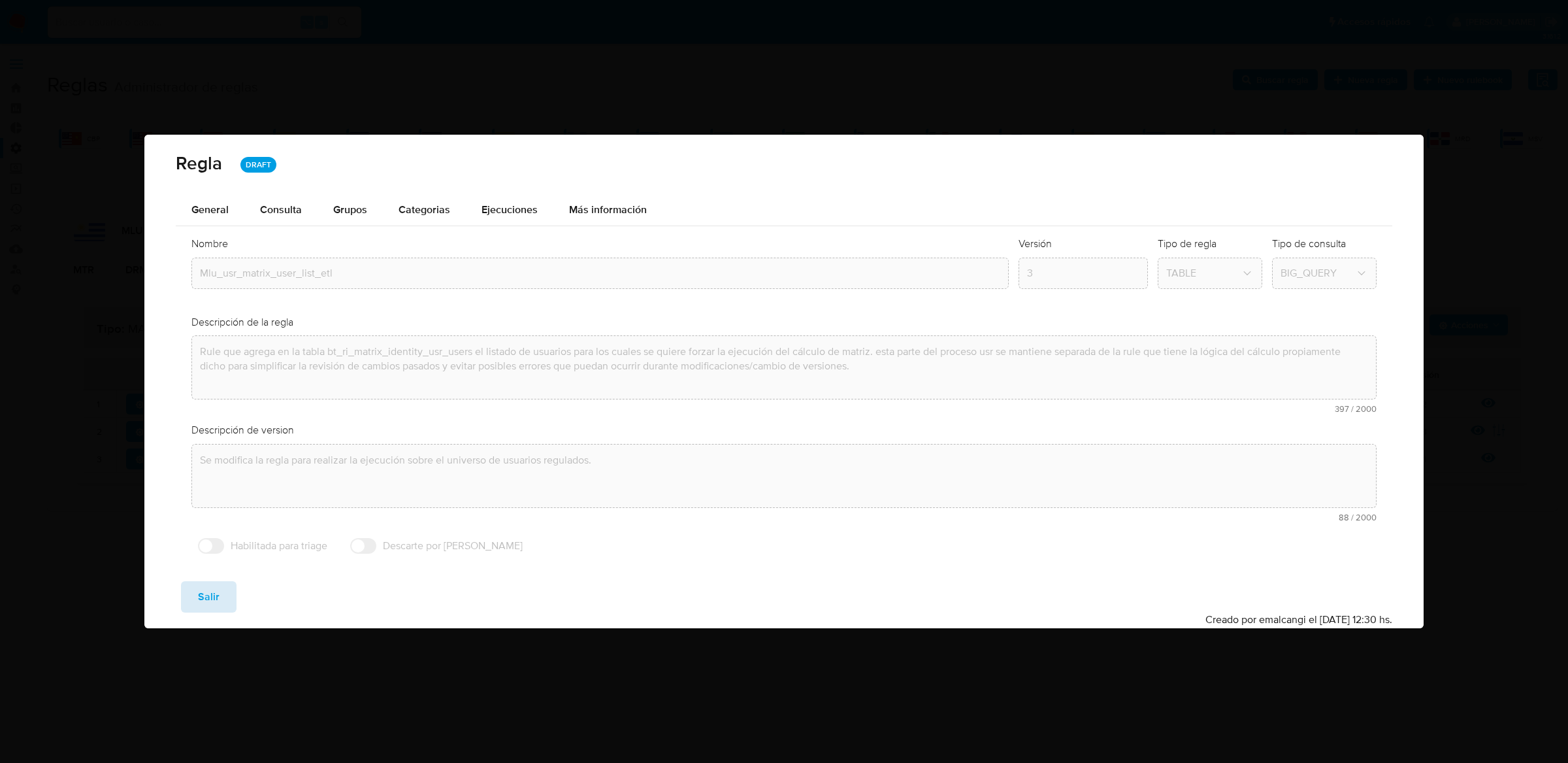
click at [227, 590] on button "Salir" at bounding box center [208, 597] width 56 height 32
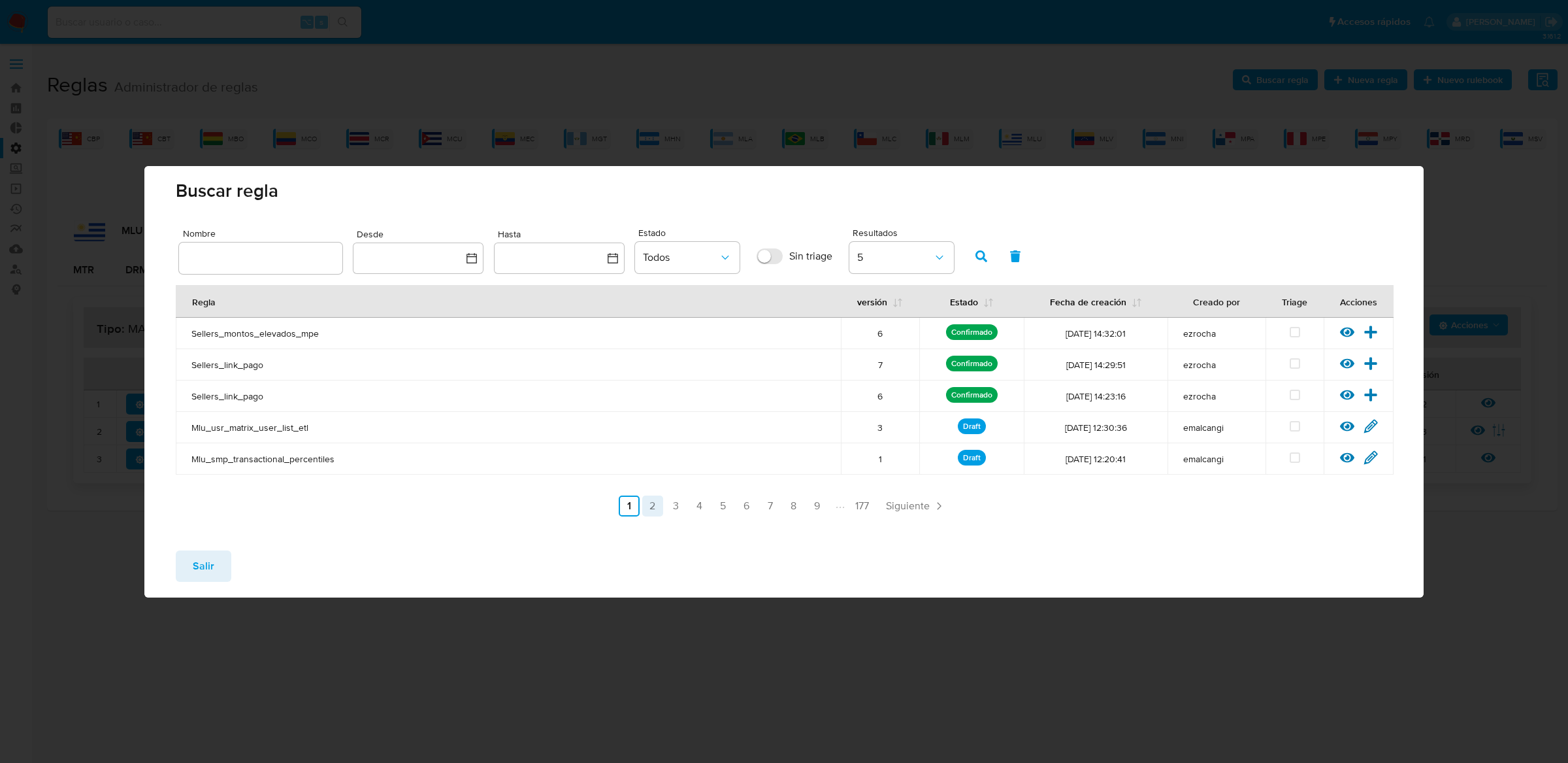
click at [655, 503] on link "2" at bounding box center [652, 505] width 21 height 21
click at [183, 564] on button "Salir" at bounding box center [203, 566] width 56 height 32
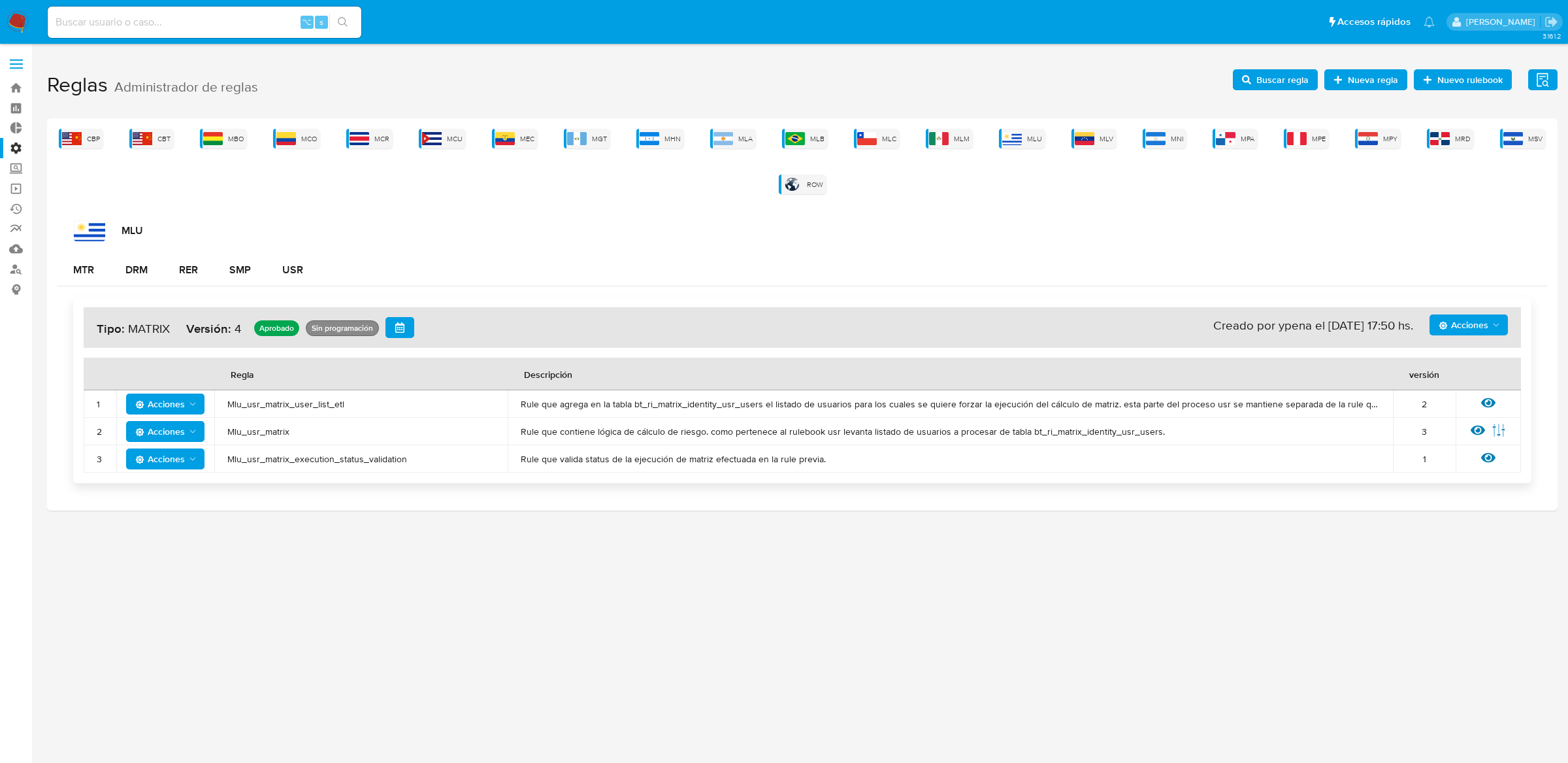
click at [284, 423] on td "Mlu_usr_matrix" at bounding box center [361, 431] width 293 height 28
click at [283, 439] on td "Mlu_usr_matrix" at bounding box center [361, 431] width 293 height 28
click at [279, 435] on span "Mlu_usr_matrix" at bounding box center [361, 431] width 268 height 12
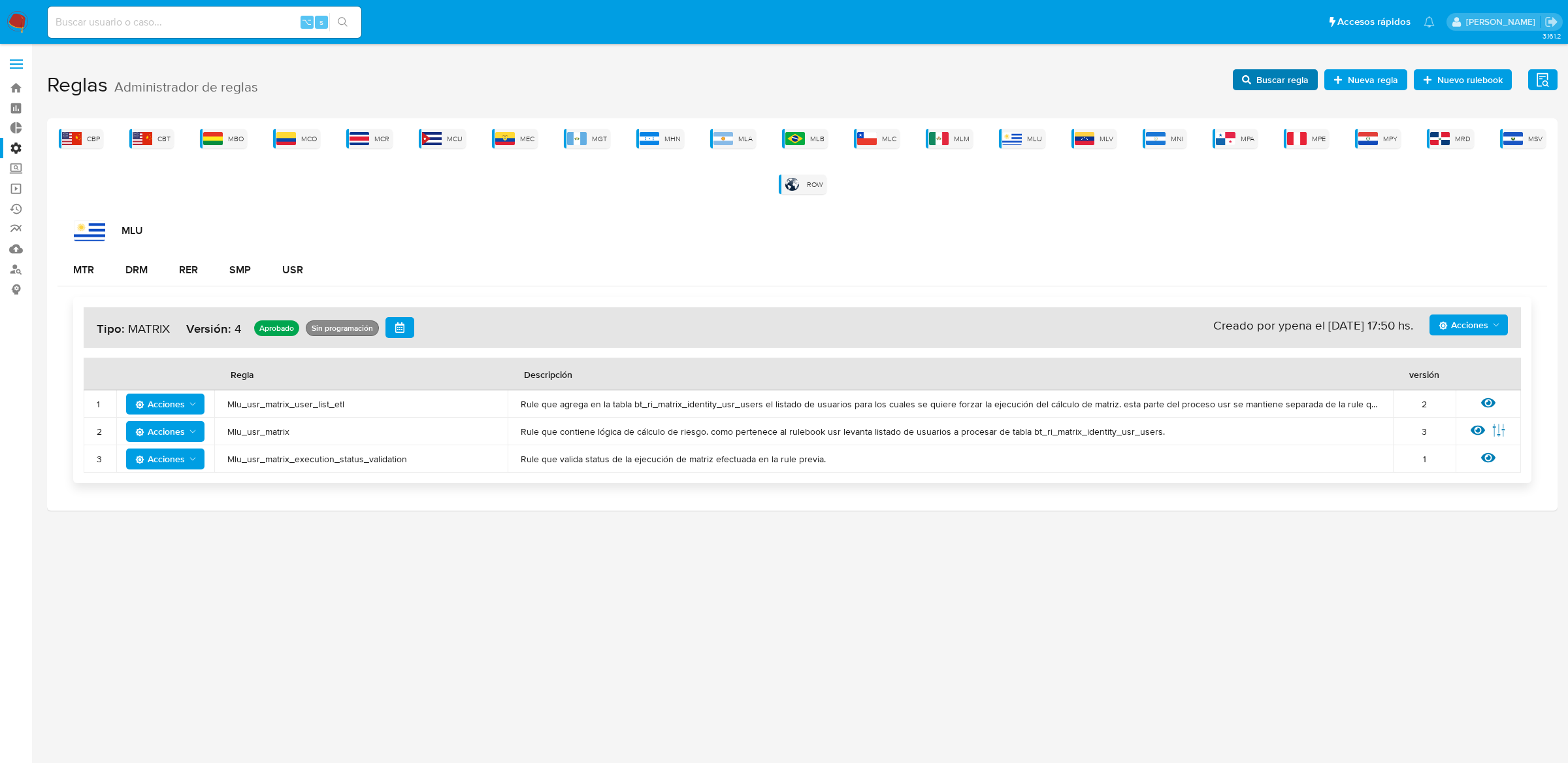
click at [1257, 86] on span "Buscar regla" at bounding box center [1275, 80] width 67 height 18
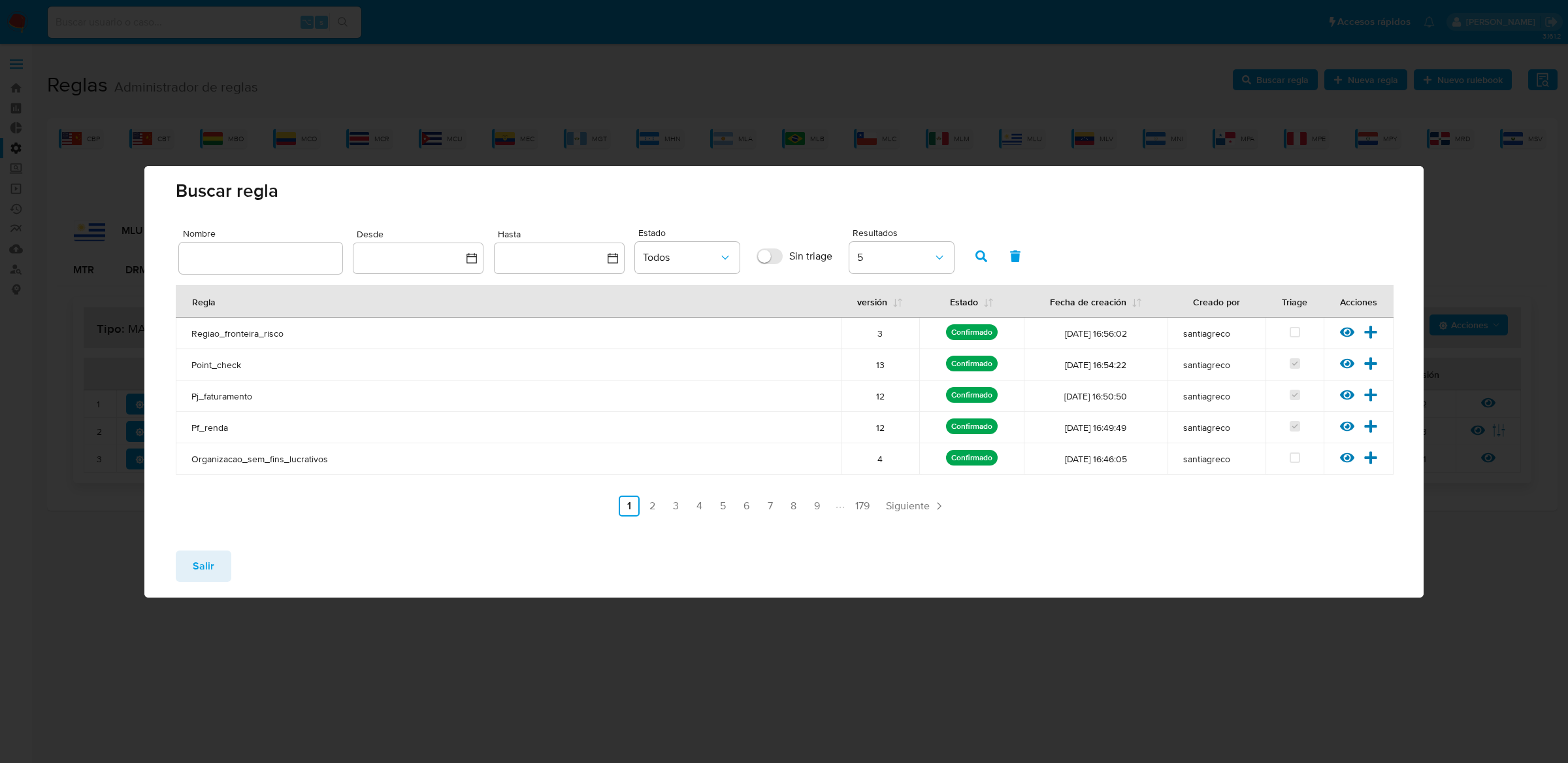
click at [228, 254] on input "text" at bounding box center [261, 258] width 163 height 17
type input "Mlu_usr_matrix"
click at [989, 253] on button "button" at bounding box center [981, 256] width 34 height 32
click at [1373, 363] on icon at bounding box center [1370, 363] width 13 height 13
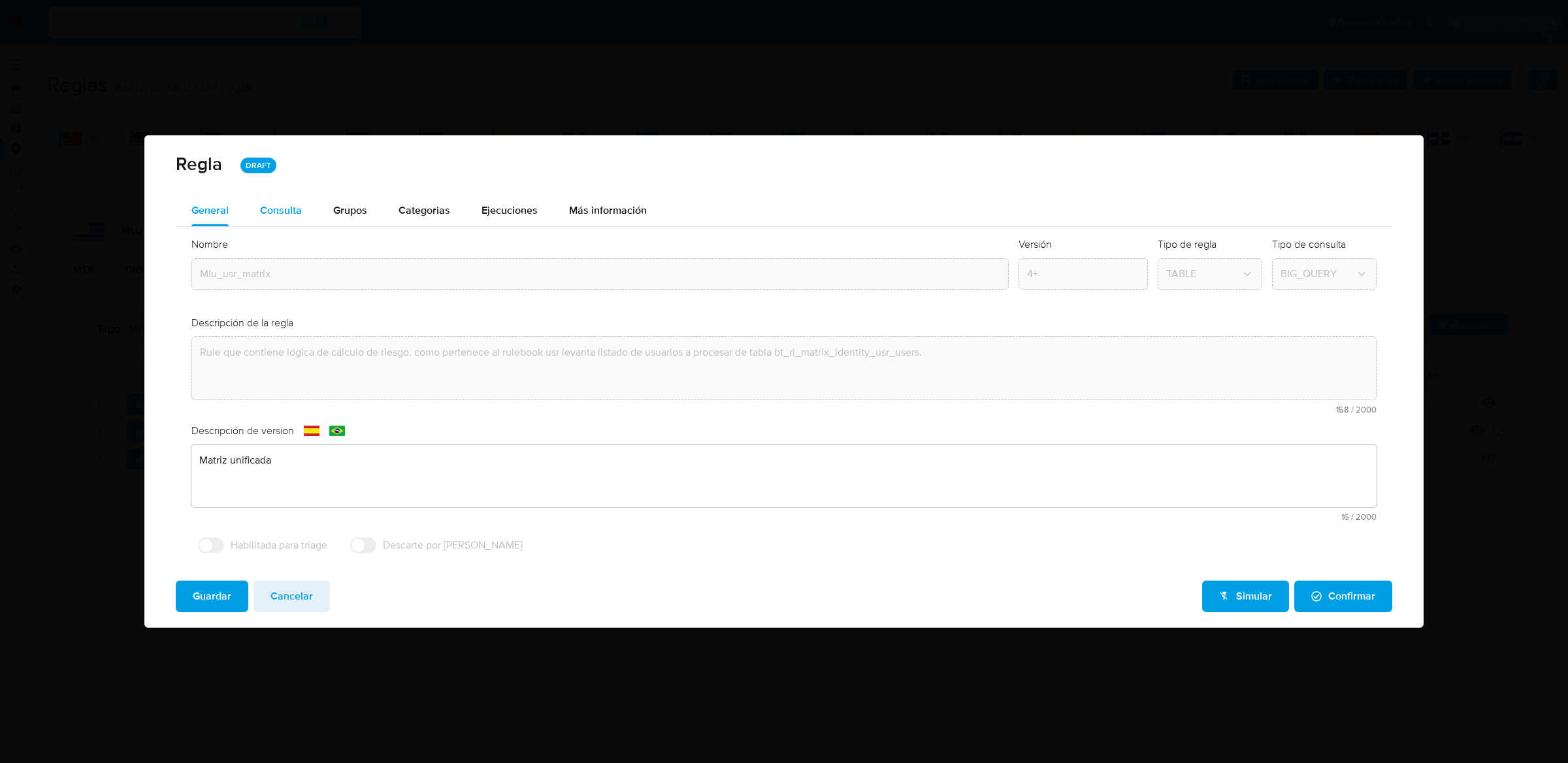
click at [273, 216] on div "Consulta" at bounding box center [281, 210] width 42 height 11
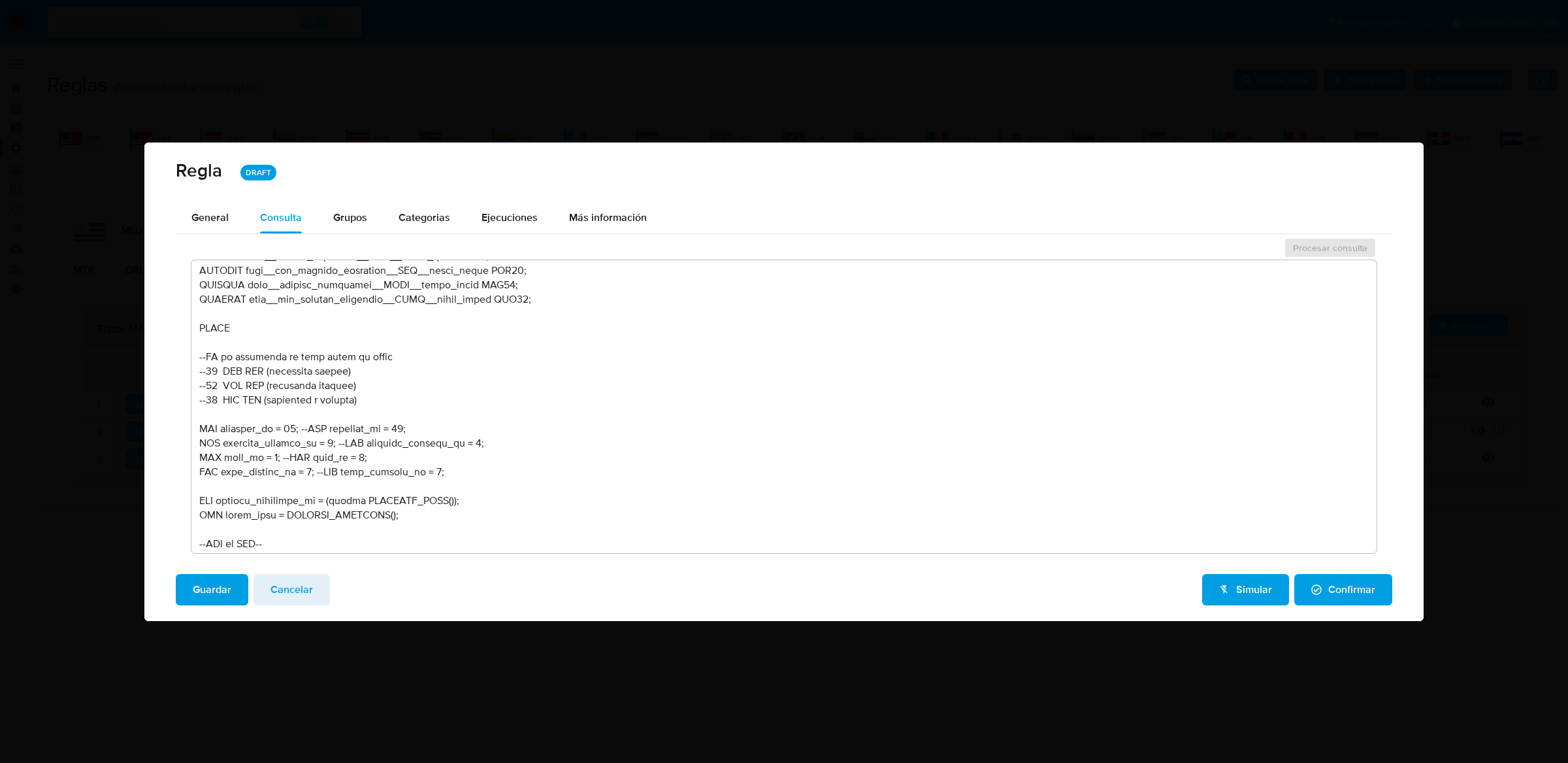
scroll to position [587, 0]
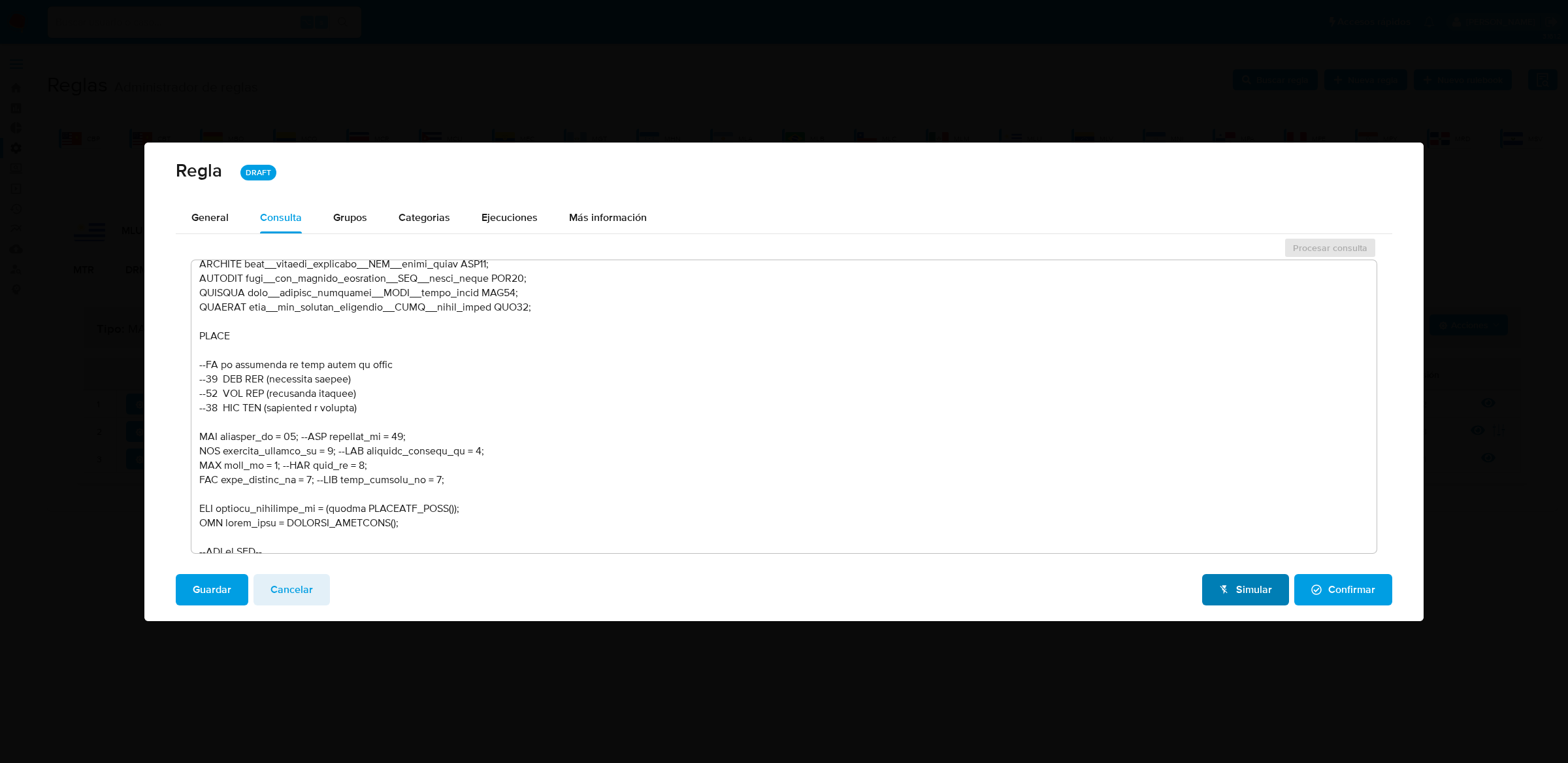
click at [1252, 592] on span "Simular" at bounding box center [1245, 590] width 53 height 28
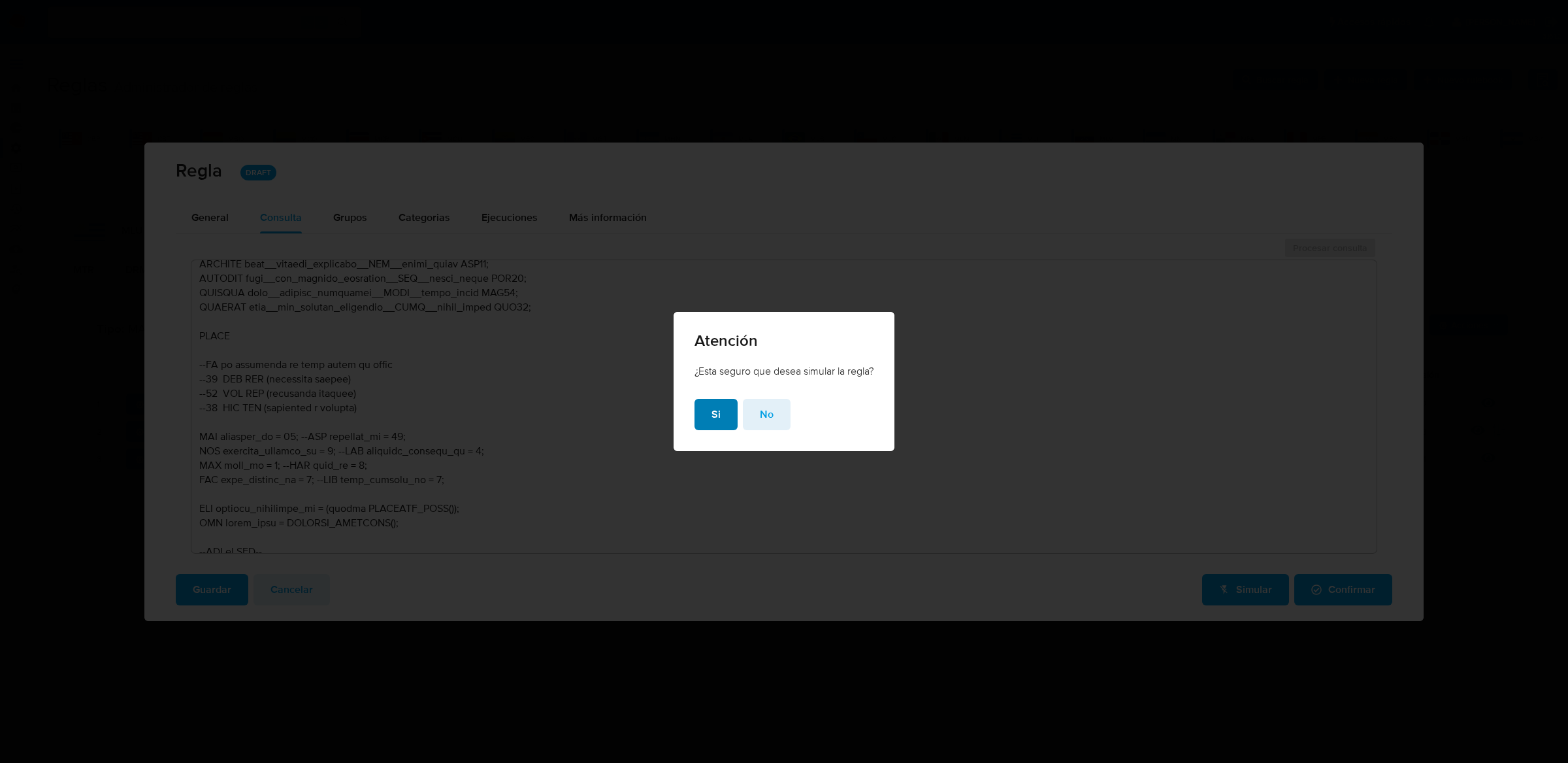
click at [714, 417] on span "Si" at bounding box center [715, 414] width 9 height 28
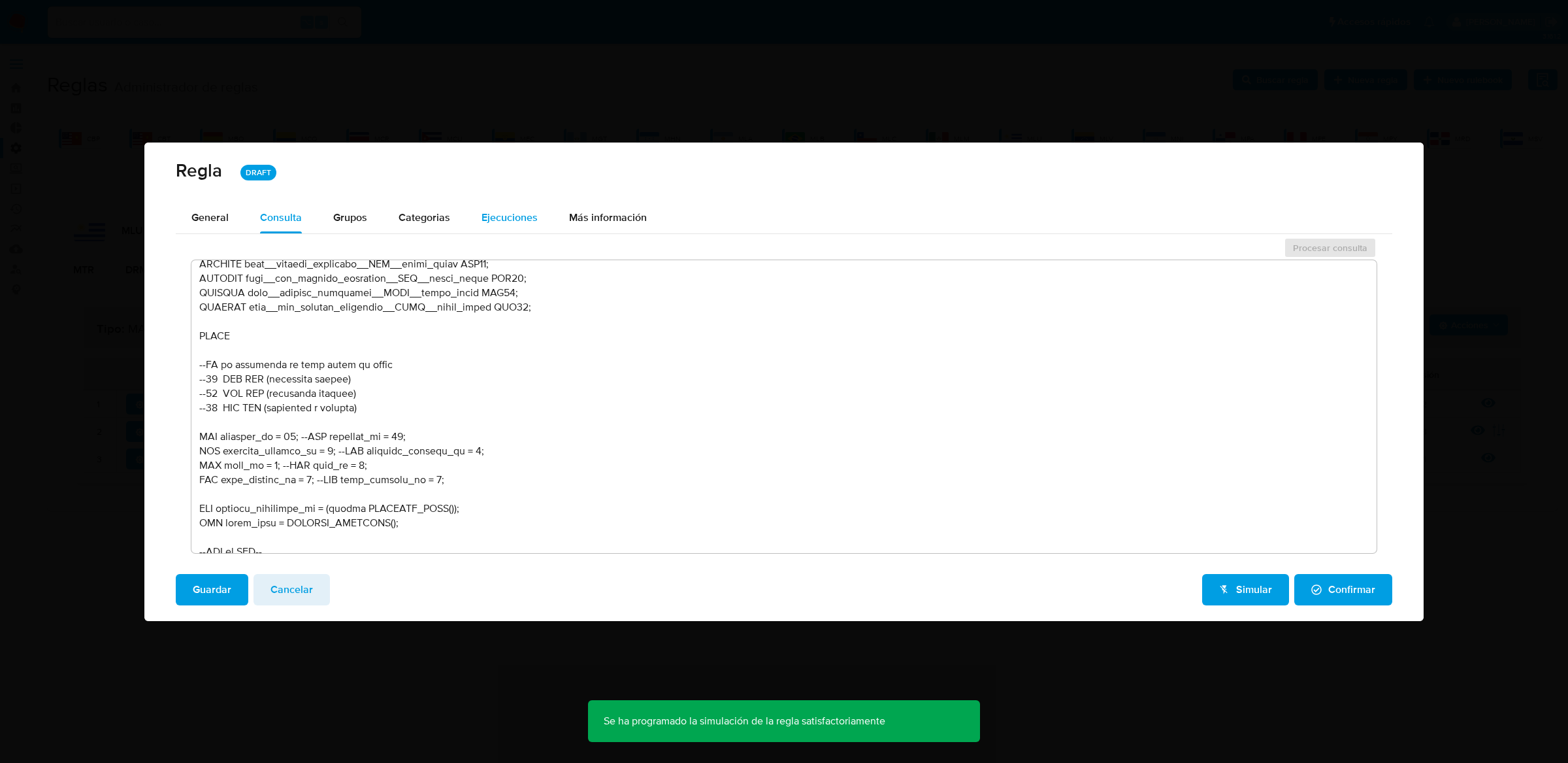
click at [508, 210] on span "Ejecuciones" at bounding box center [509, 218] width 56 height 15
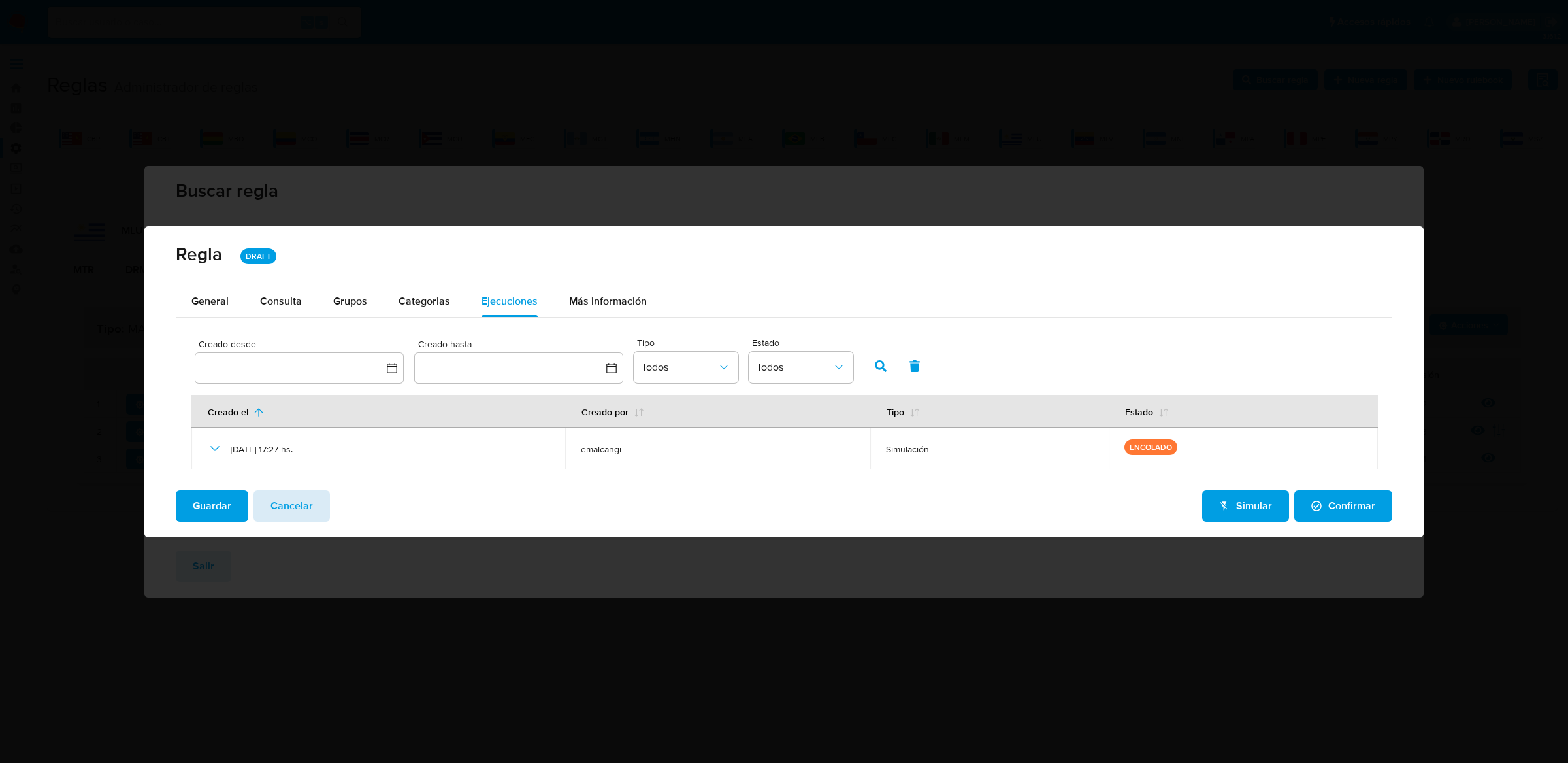
click at [285, 498] on span "Cancelar" at bounding box center [291, 505] width 43 height 28
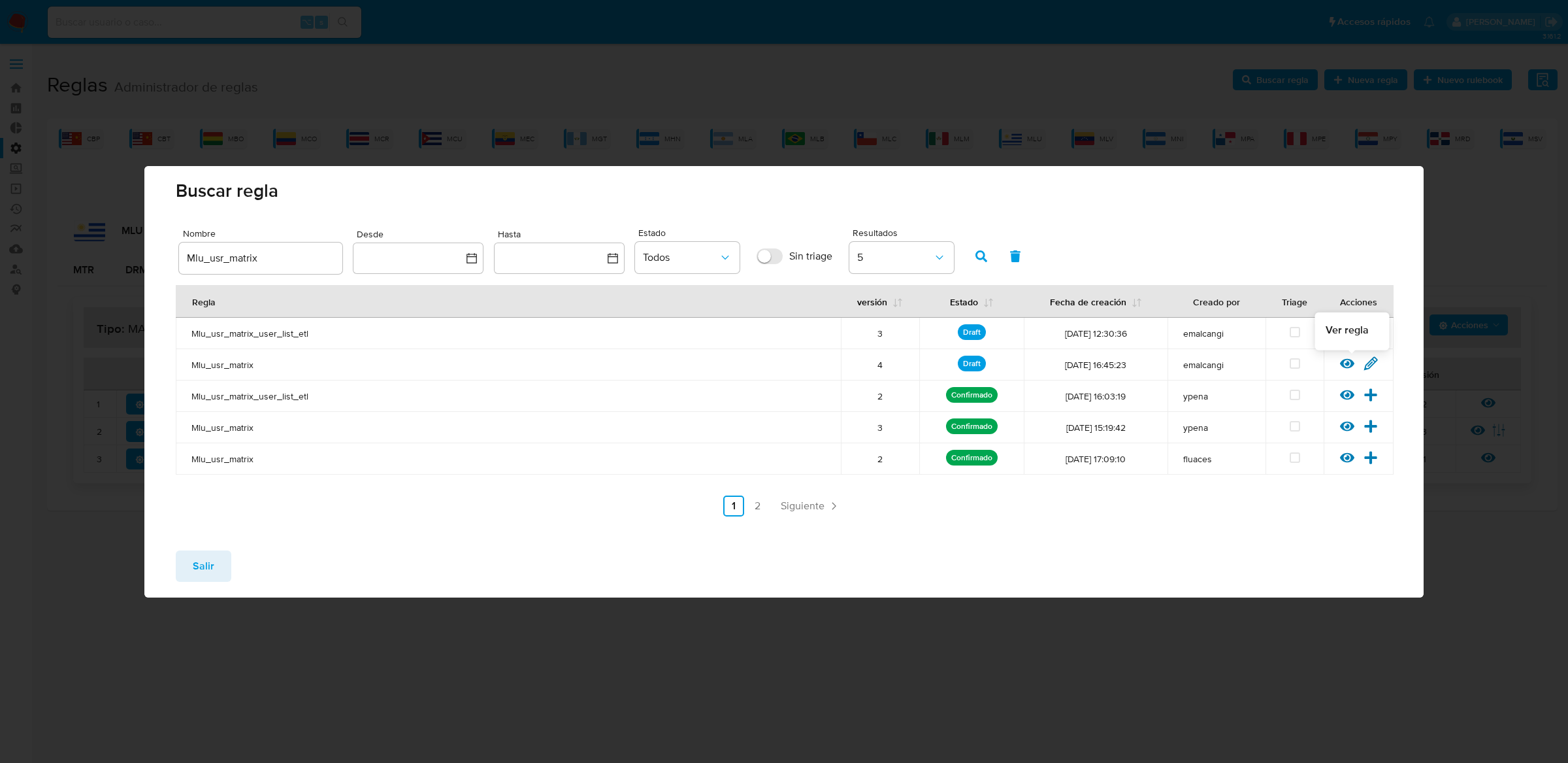
click at [1342, 364] on icon at bounding box center [1346, 363] width 14 height 10
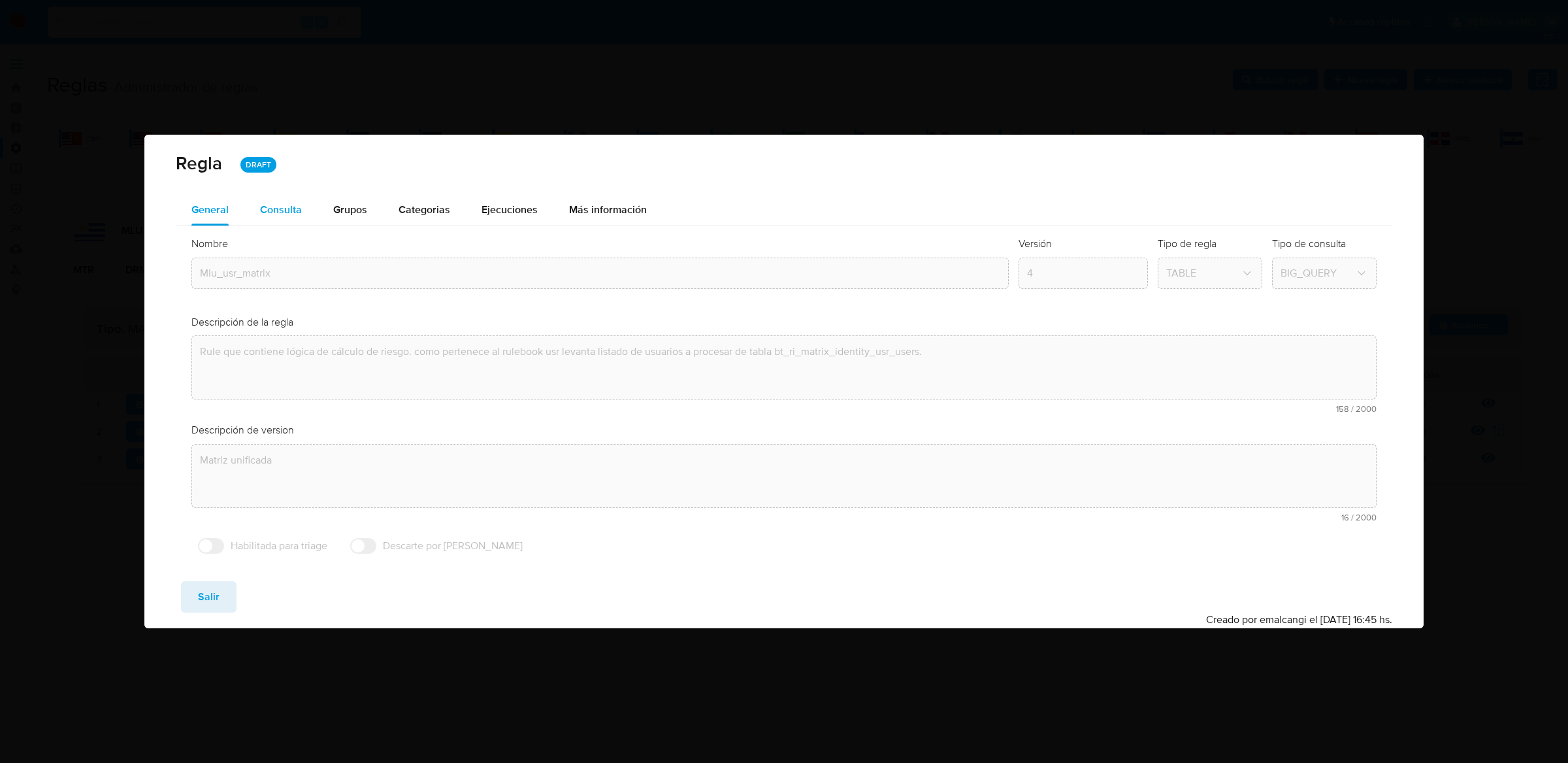
click at [288, 204] on div "Consulta" at bounding box center [281, 209] width 42 height 11
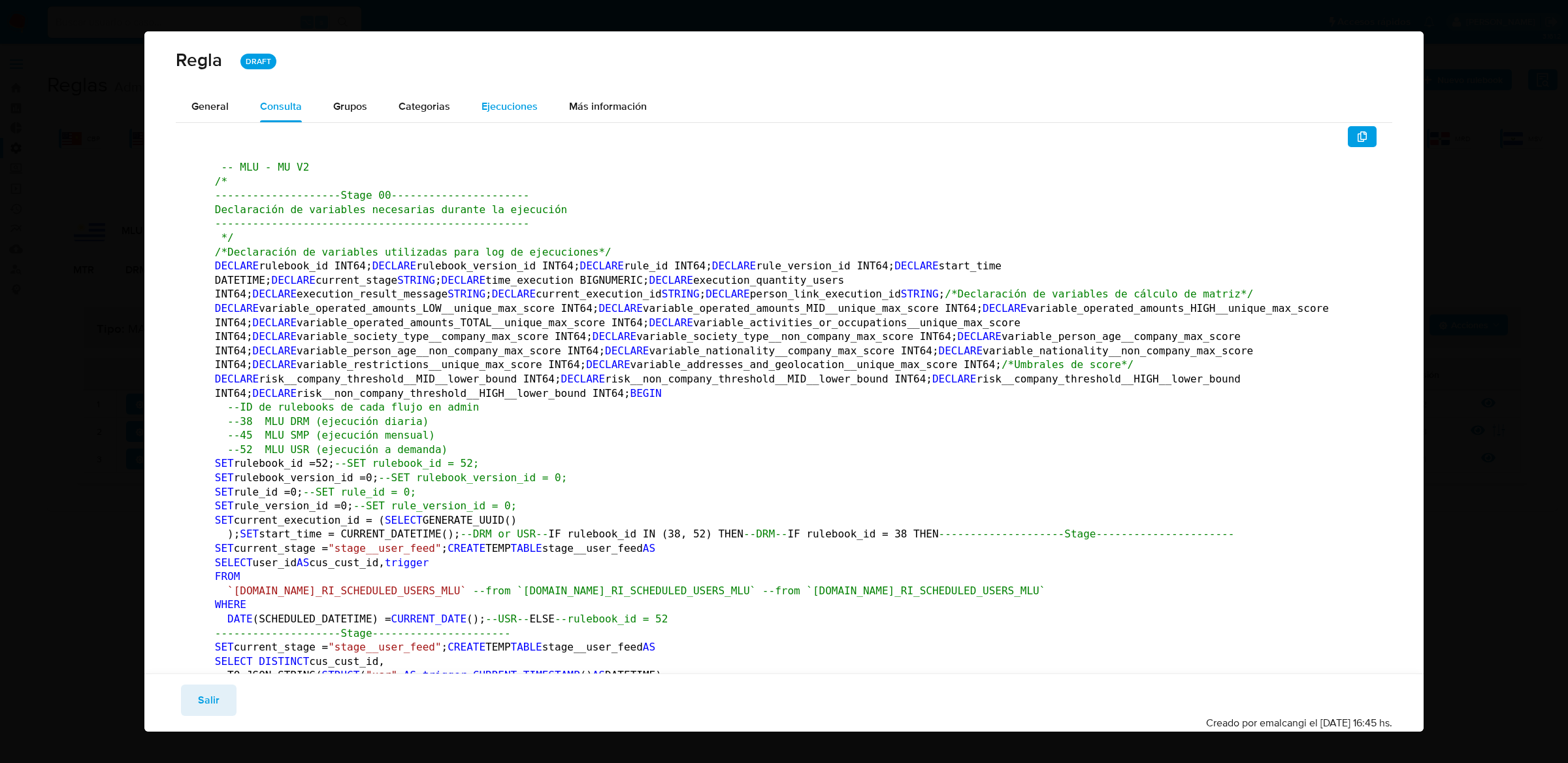
click at [532, 109] on span "Ejecuciones" at bounding box center [509, 106] width 56 height 15
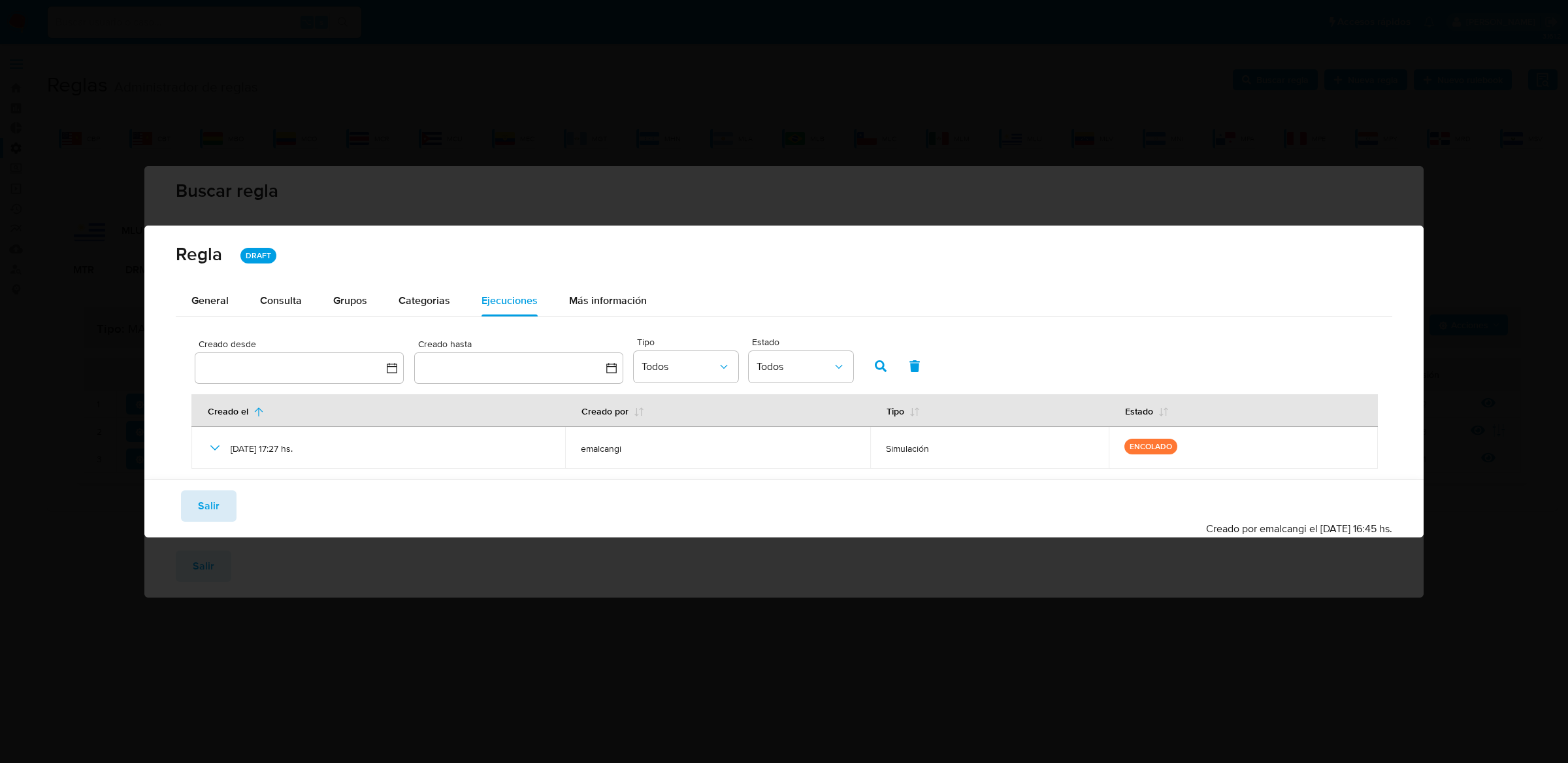
click at [215, 498] on span "Salir" at bounding box center [208, 505] width 22 height 28
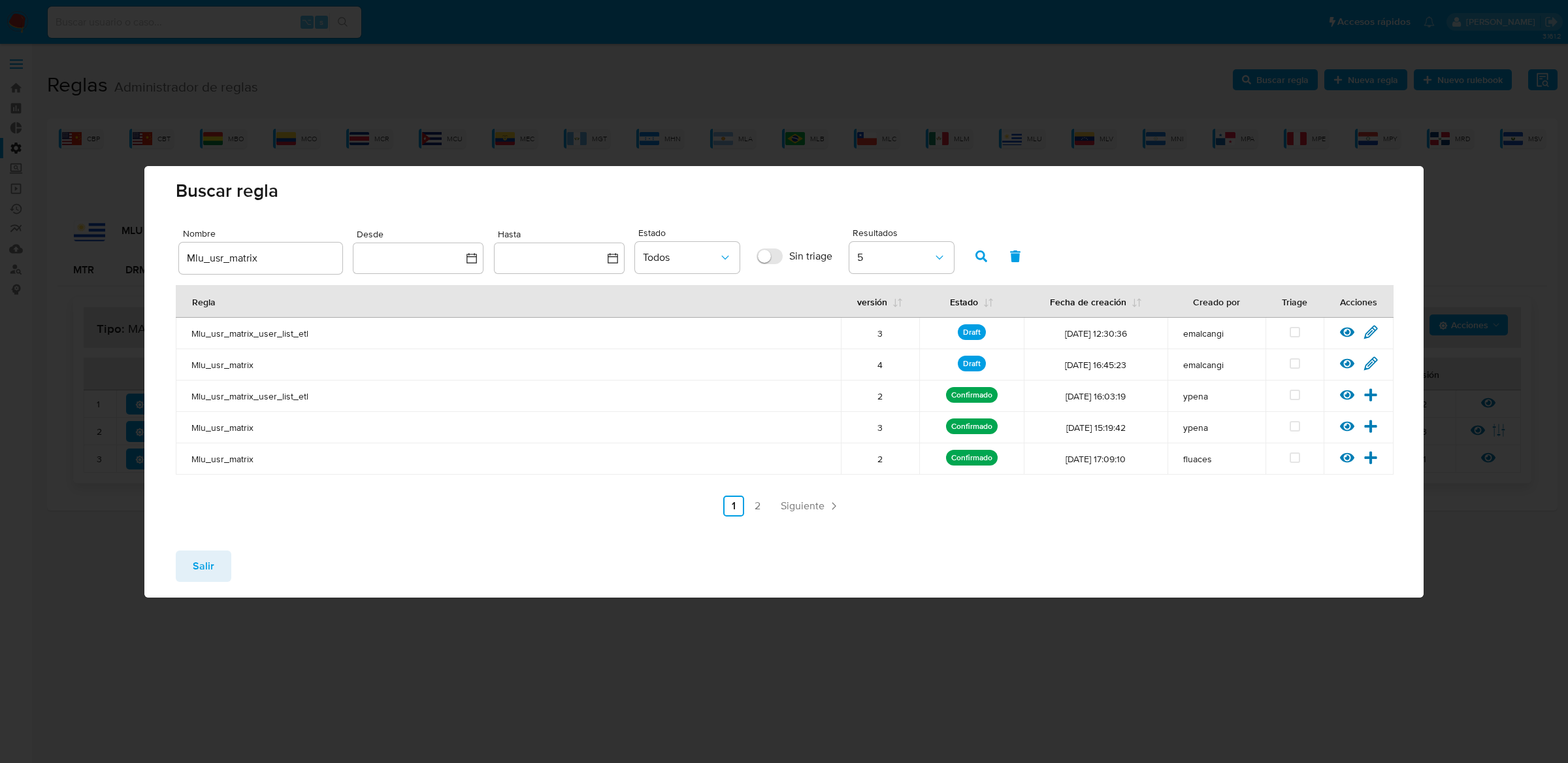
click at [1337, 327] on div "Ver regla Editar regla" at bounding box center [1359, 334] width 70 height 17
click at [1341, 326] on icon at bounding box center [1346, 332] width 14 height 14
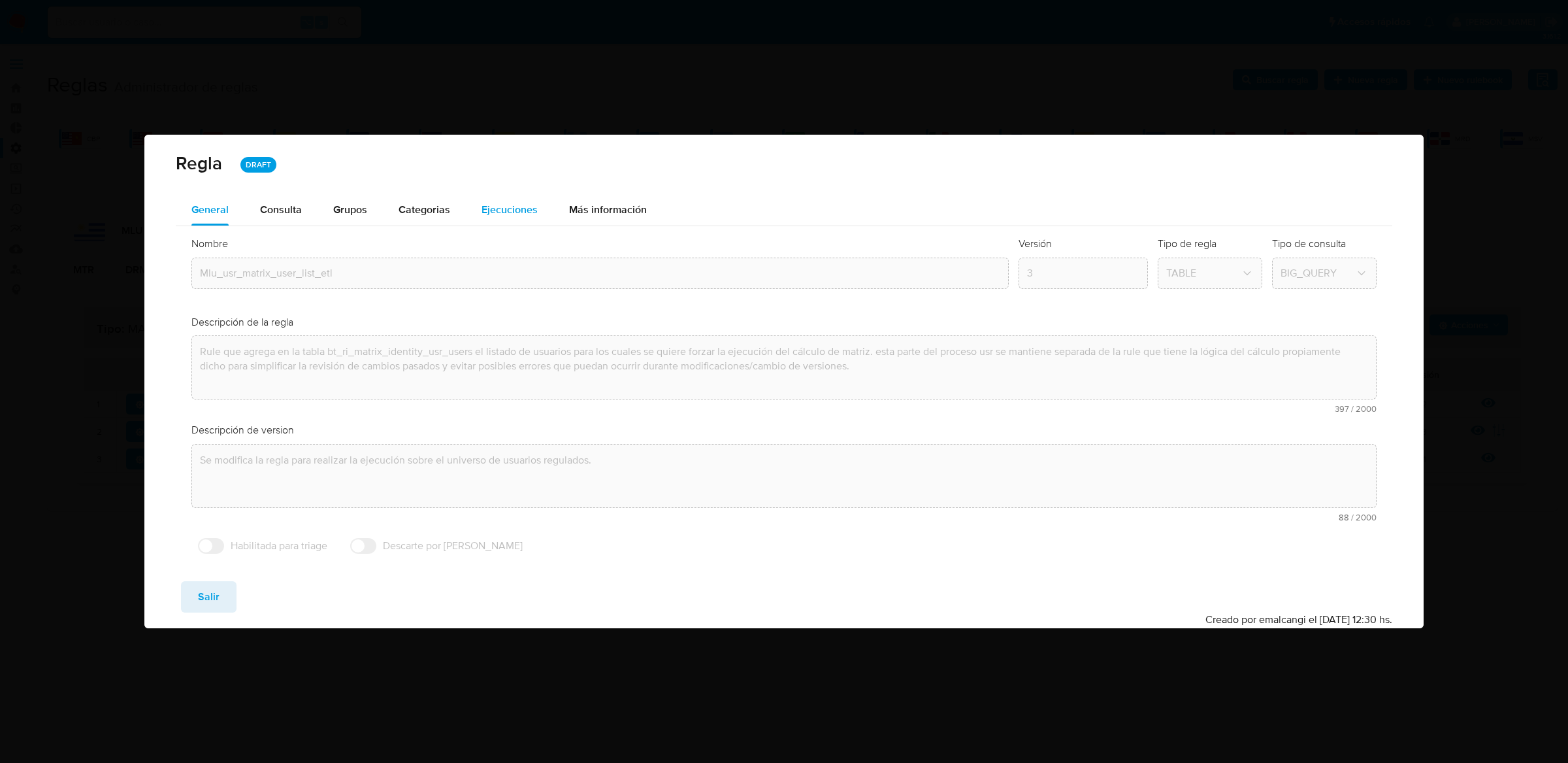
click at [517, 199] on div "Ejecuciones" at bounding box center [509, 210] width 56 height 32
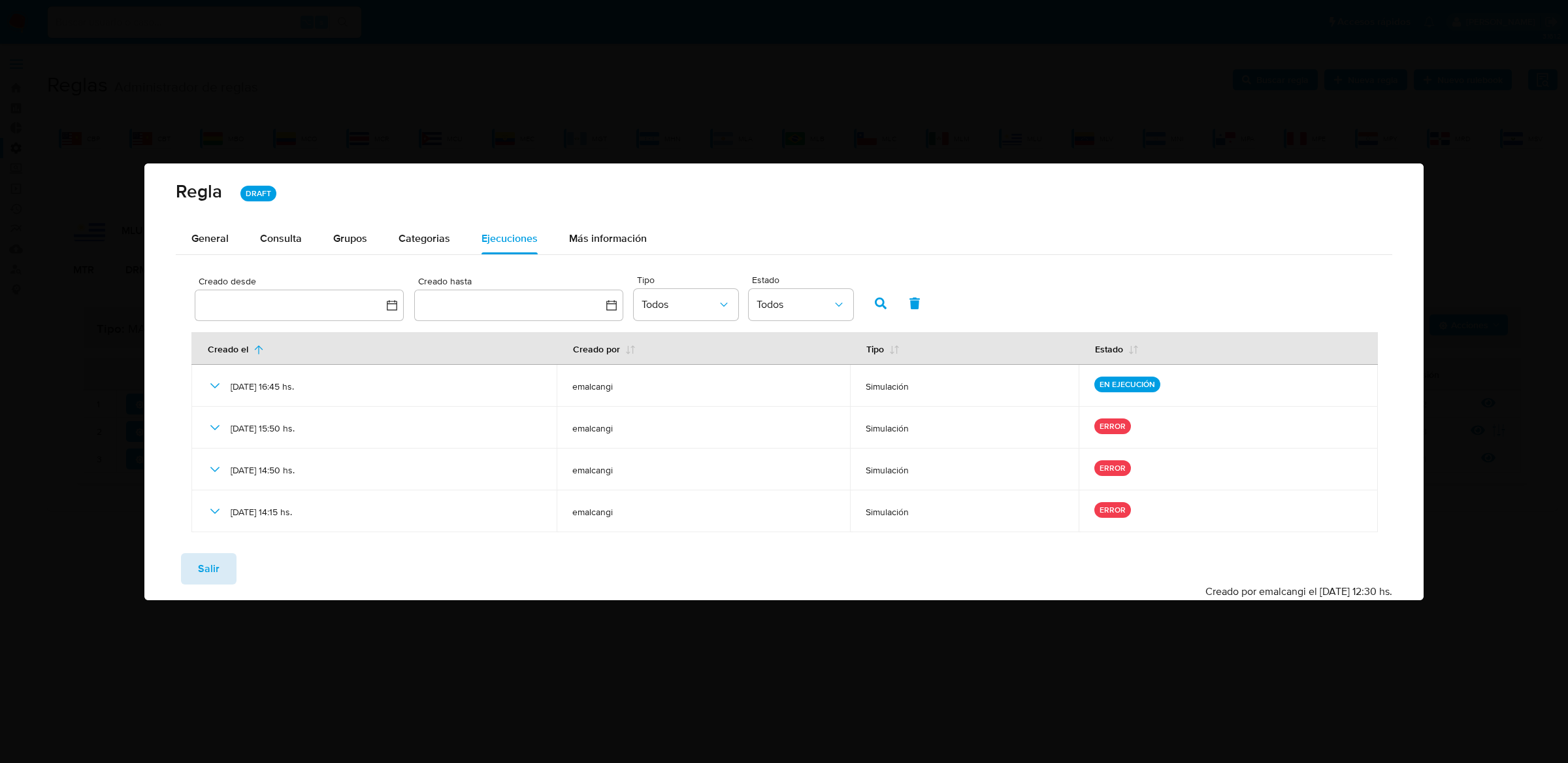
click at [202, 573] on span "Salir" at bounding box center [208, 569] width 22 height 28
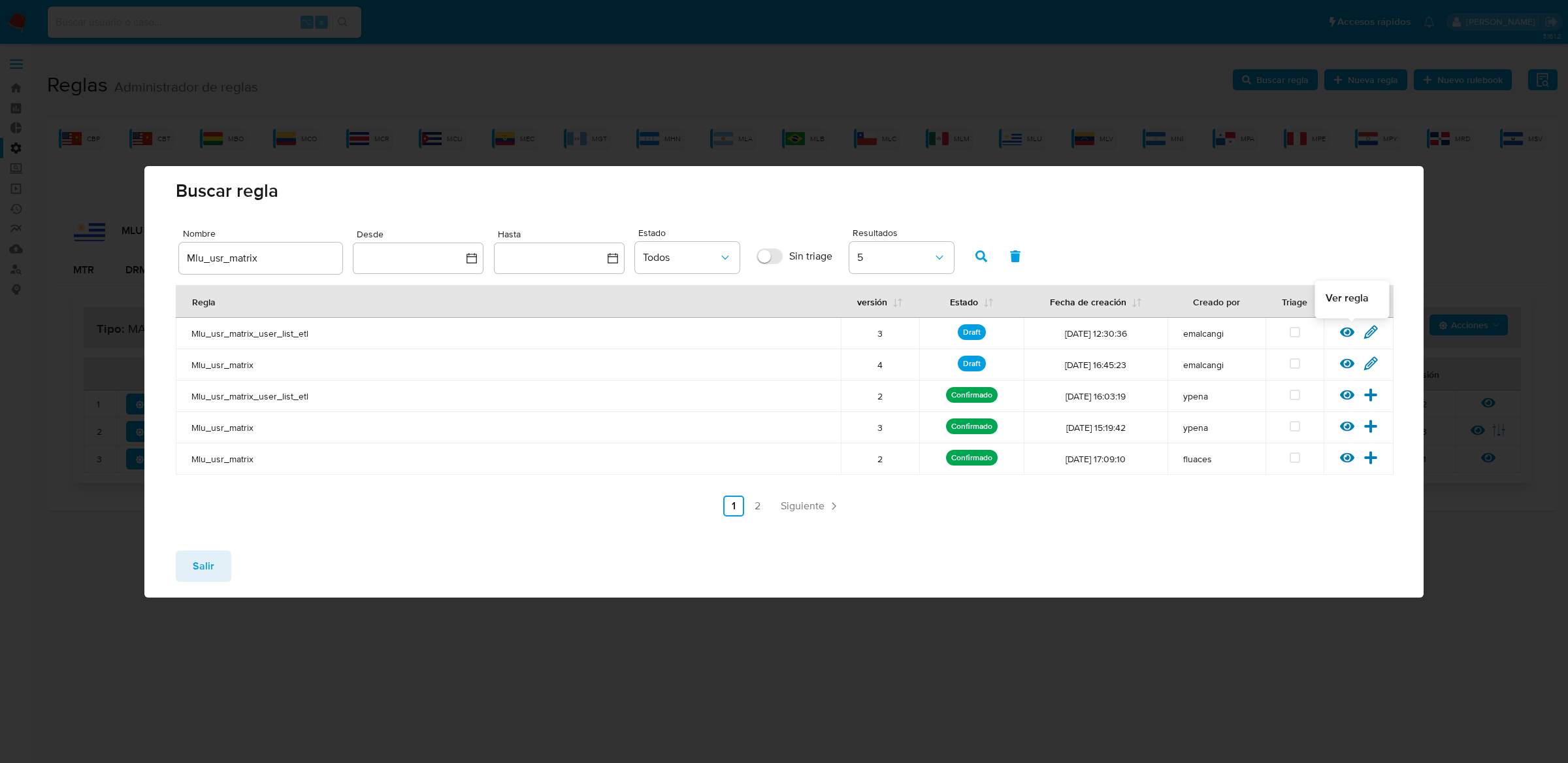
click at [1341, 340] on div at bounding box center [1351, 336] width 23 height 13
click at [1345, 334] on icon at bounding box center [1346, 332] width 14 height 14
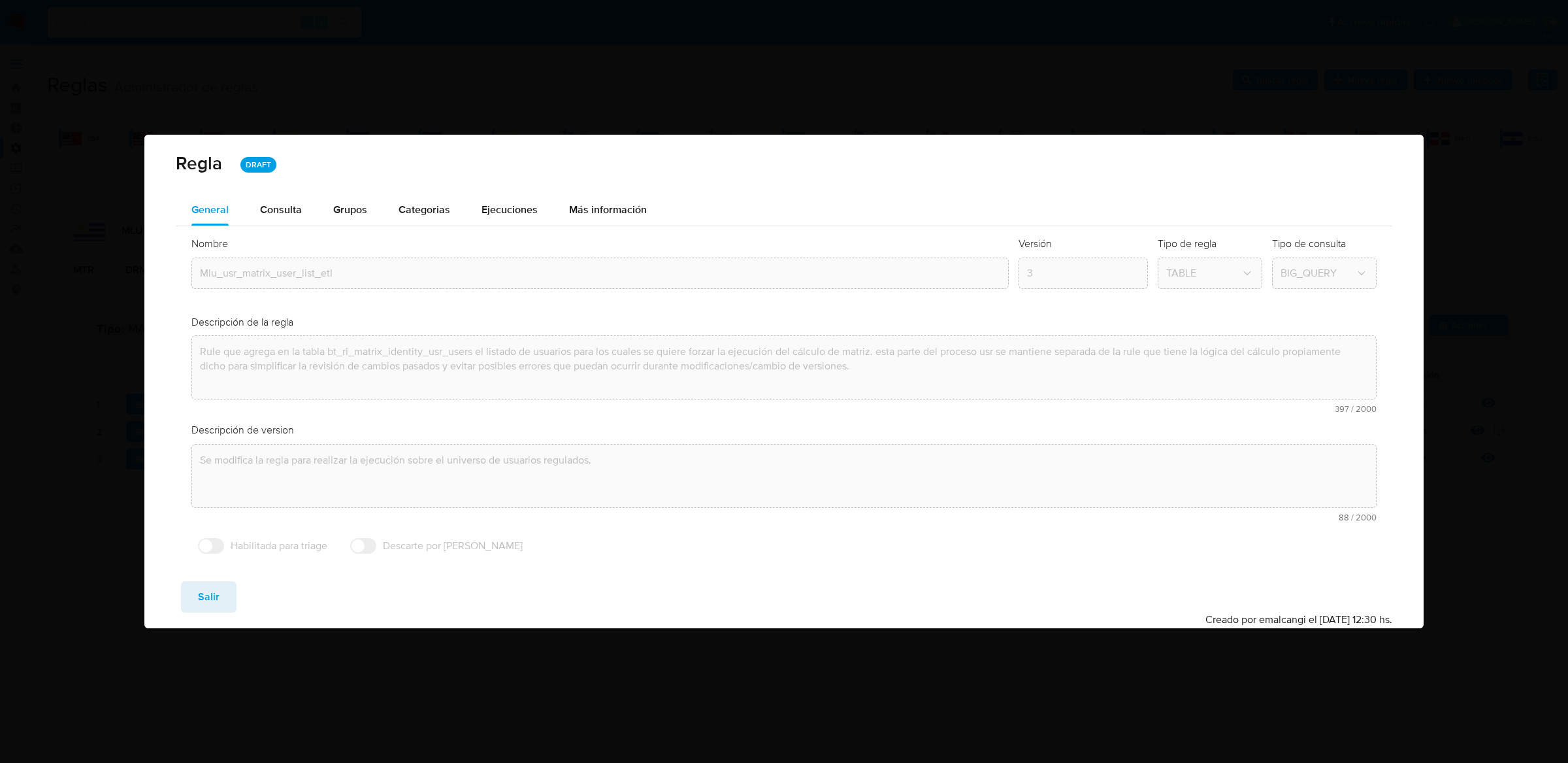
click at [494, 226] on div "Nombre text-es Mlu_usr_matrix_user_list_etl text-pt Mlu_usr_matrix_user_list_et…" at bounding box center [784, 398] width 1216 height 344
click at [498, 220] on div "Ejecuciones" at bounding box center [509, 210] width 56 height 32
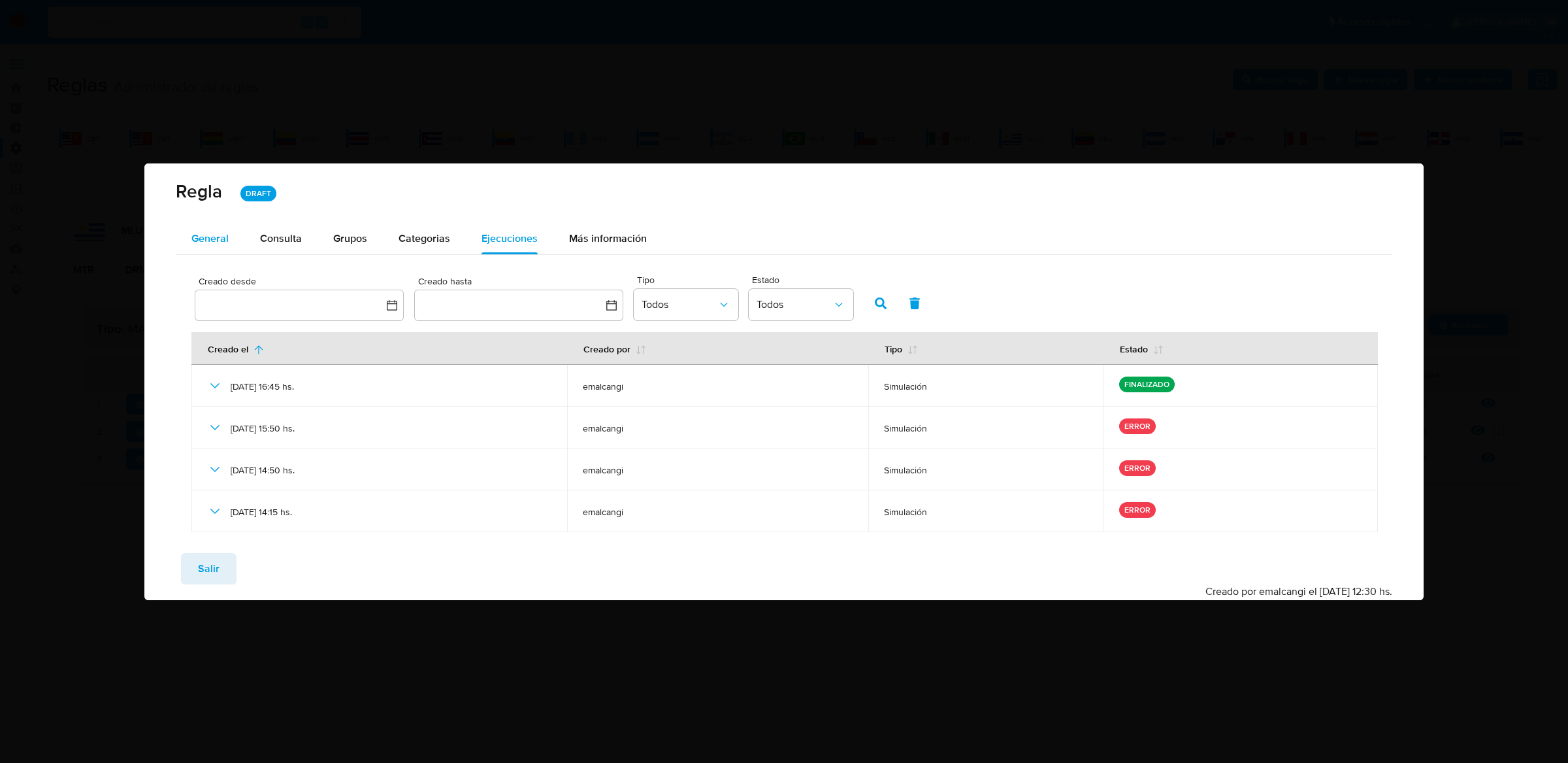
click at [235, 240] on button "General" at bounding box center [210, 238] width 68 height 32
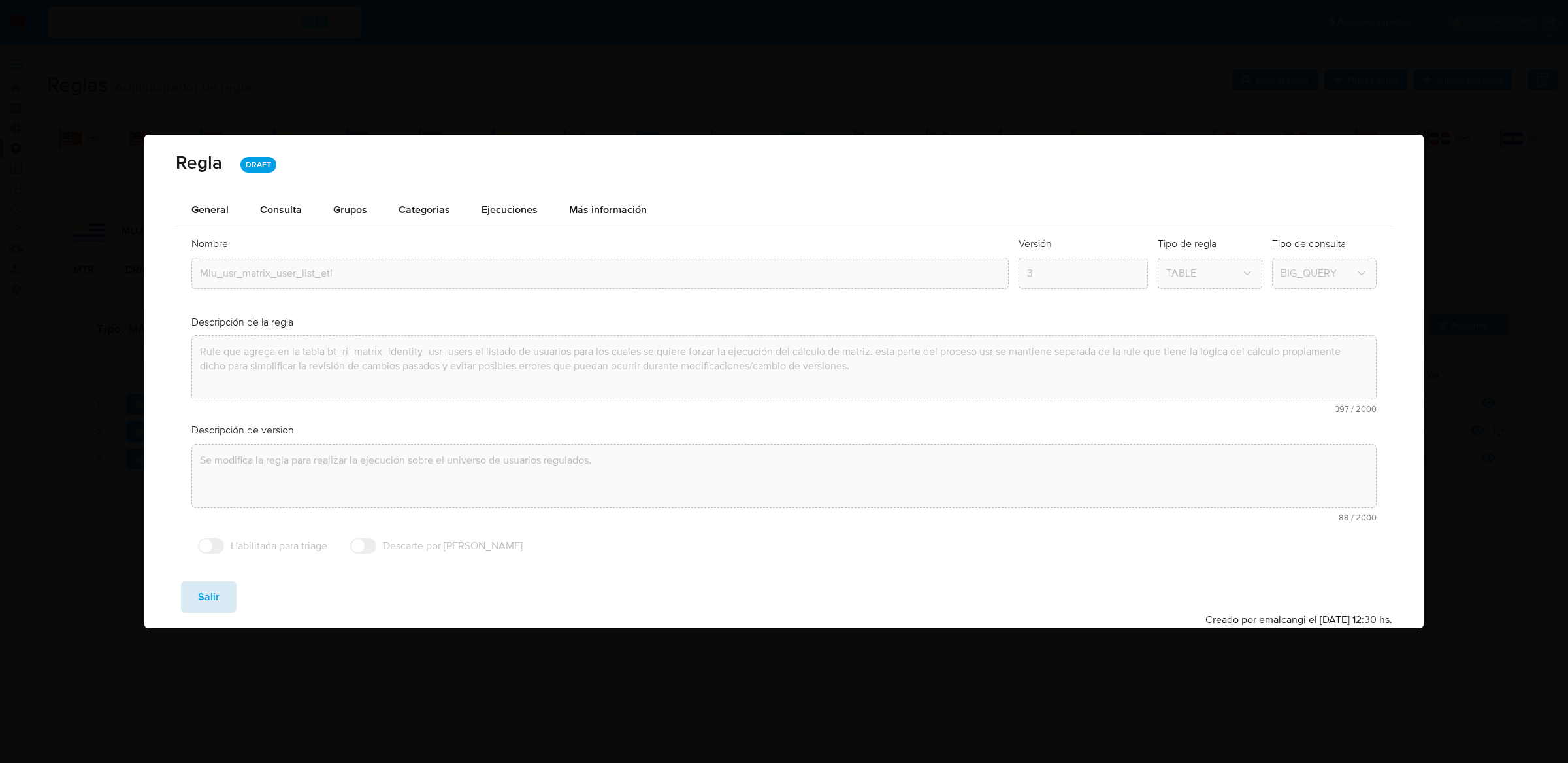
click at [213, 605] on span "Salir" at bounding box center [208, 596] width 22 height 28
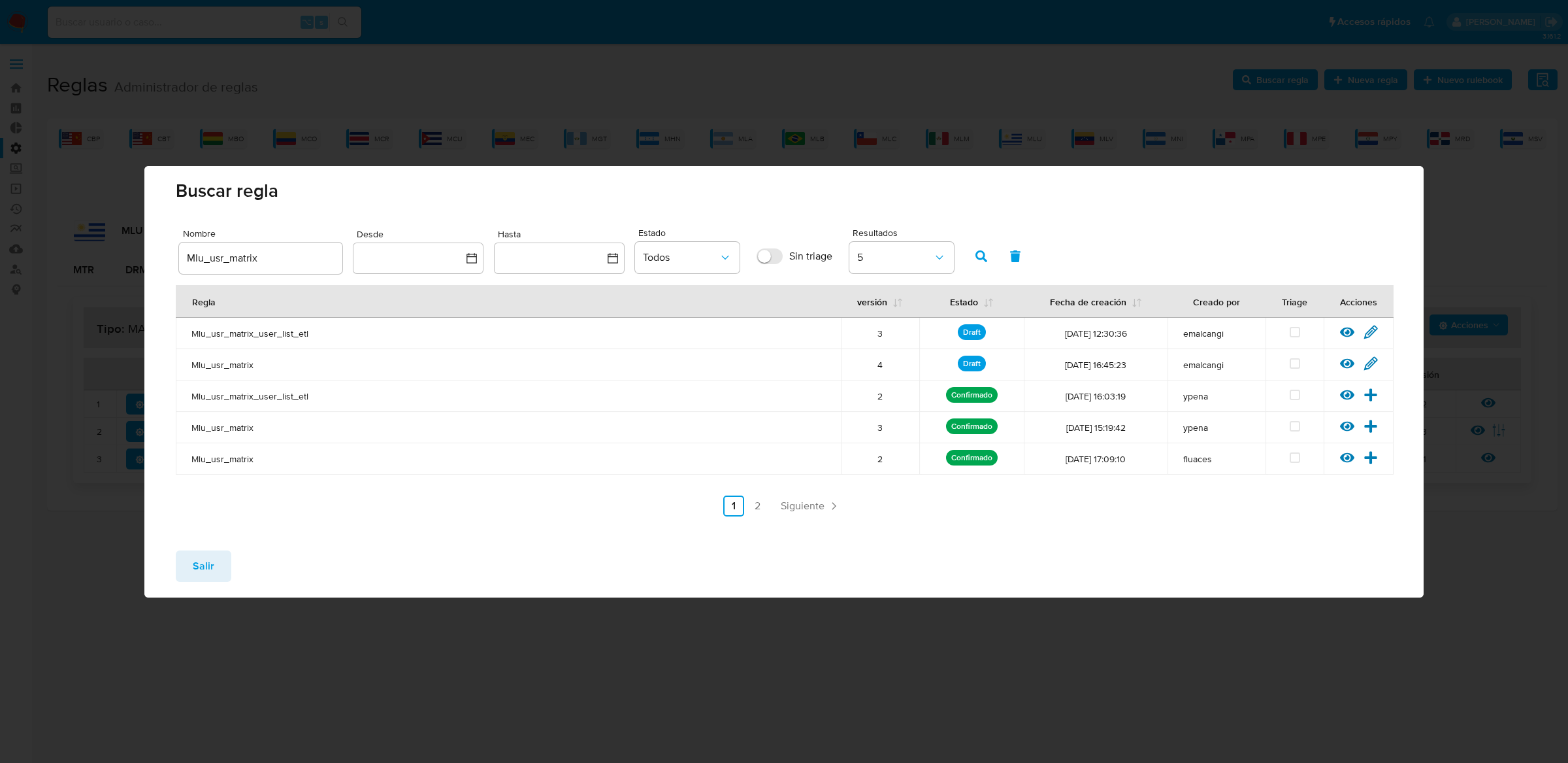
click at [1342, 370] on div at bounding box center [1351, 368] width 23 height 13
click at [1344, 368] on icon at bounding box center [1346, 363] width 14 height 14
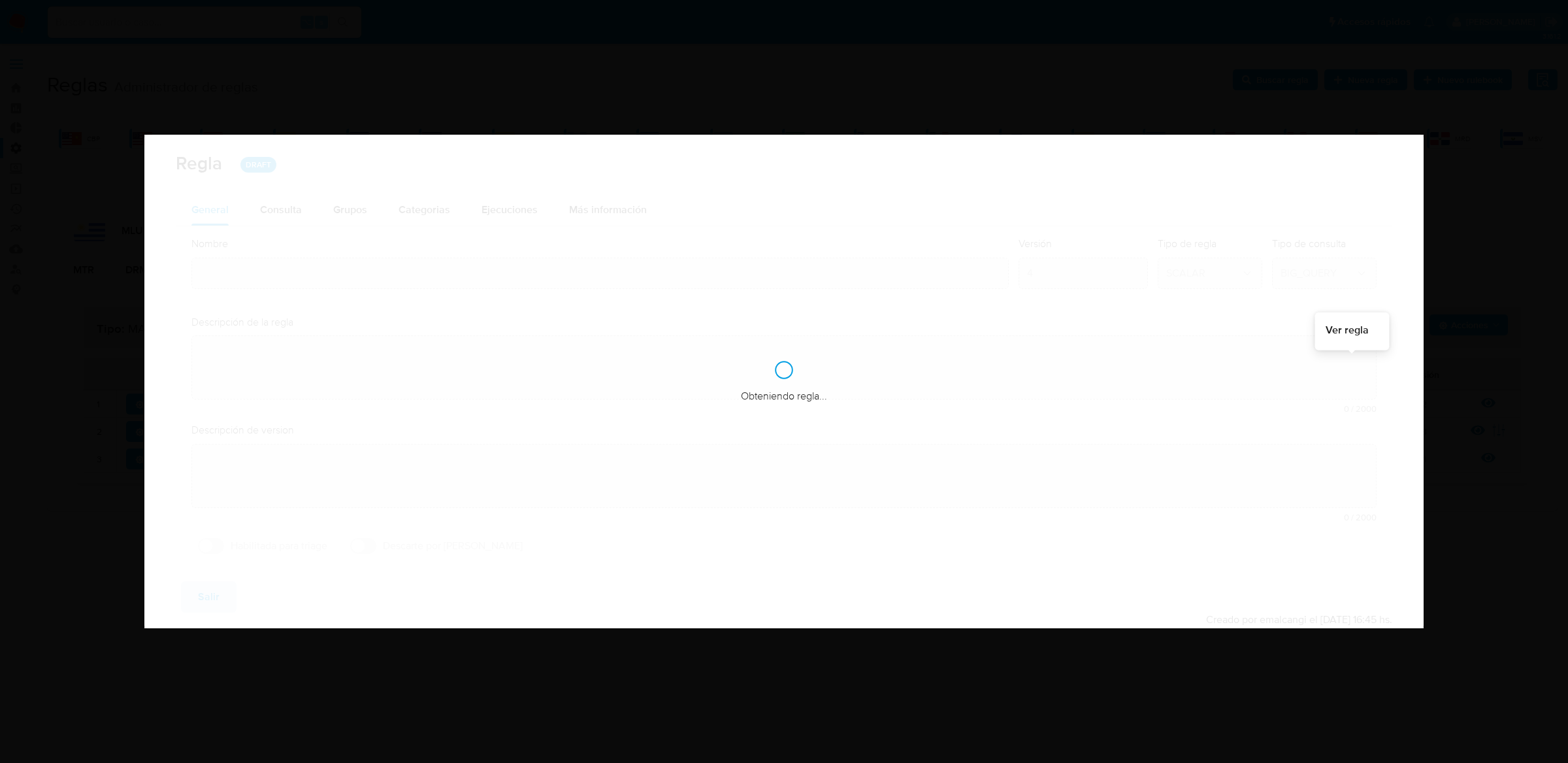
type input "Mlu_usr_matrix"
type textarea "Rule que contiene lógica de cálculo de riesgo. como pertenece al rulebook usr l…"
type textarea "Matriz unificada"
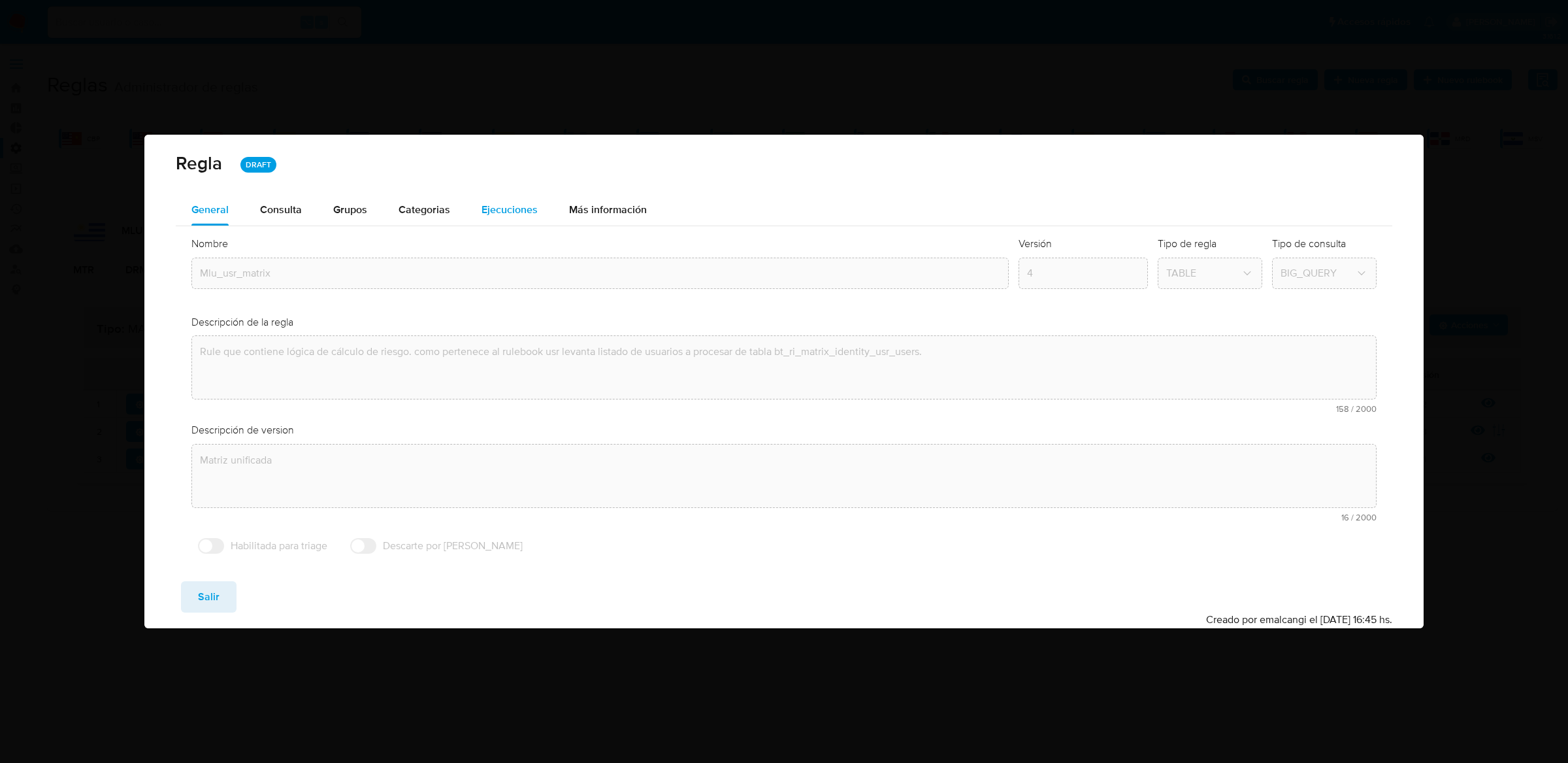
click at [507, 213] on span "Ejecuciones" at bounding box center [509, 209] width 56 height 15
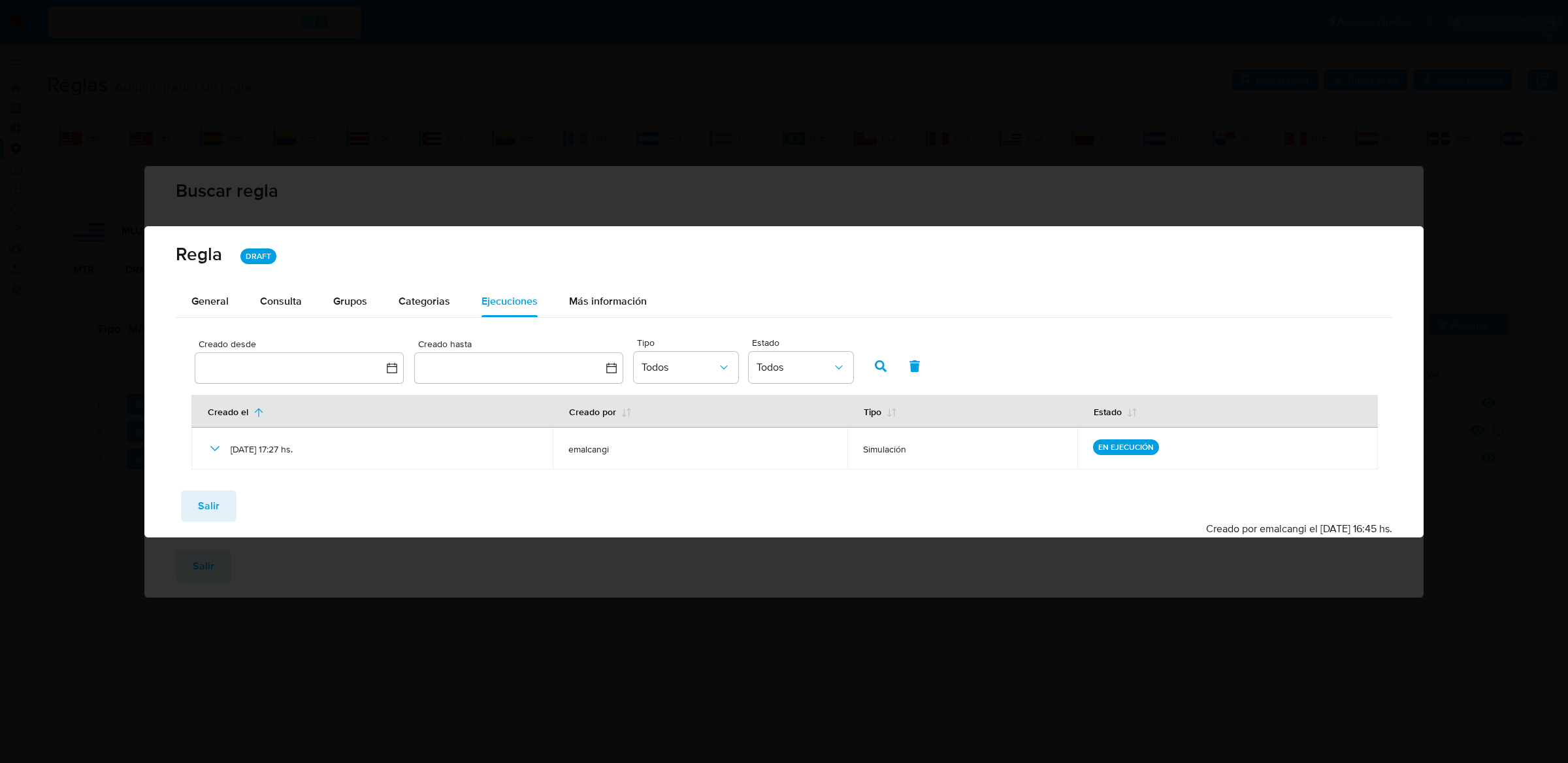
click at [194, 490] on div "Guardar Salir Simular Confirmar" at bounding box center [784, 506] width 1216 height 32
click at [194, 504] on button "Salir" at bounding box center [208, 506] width 56 height 32
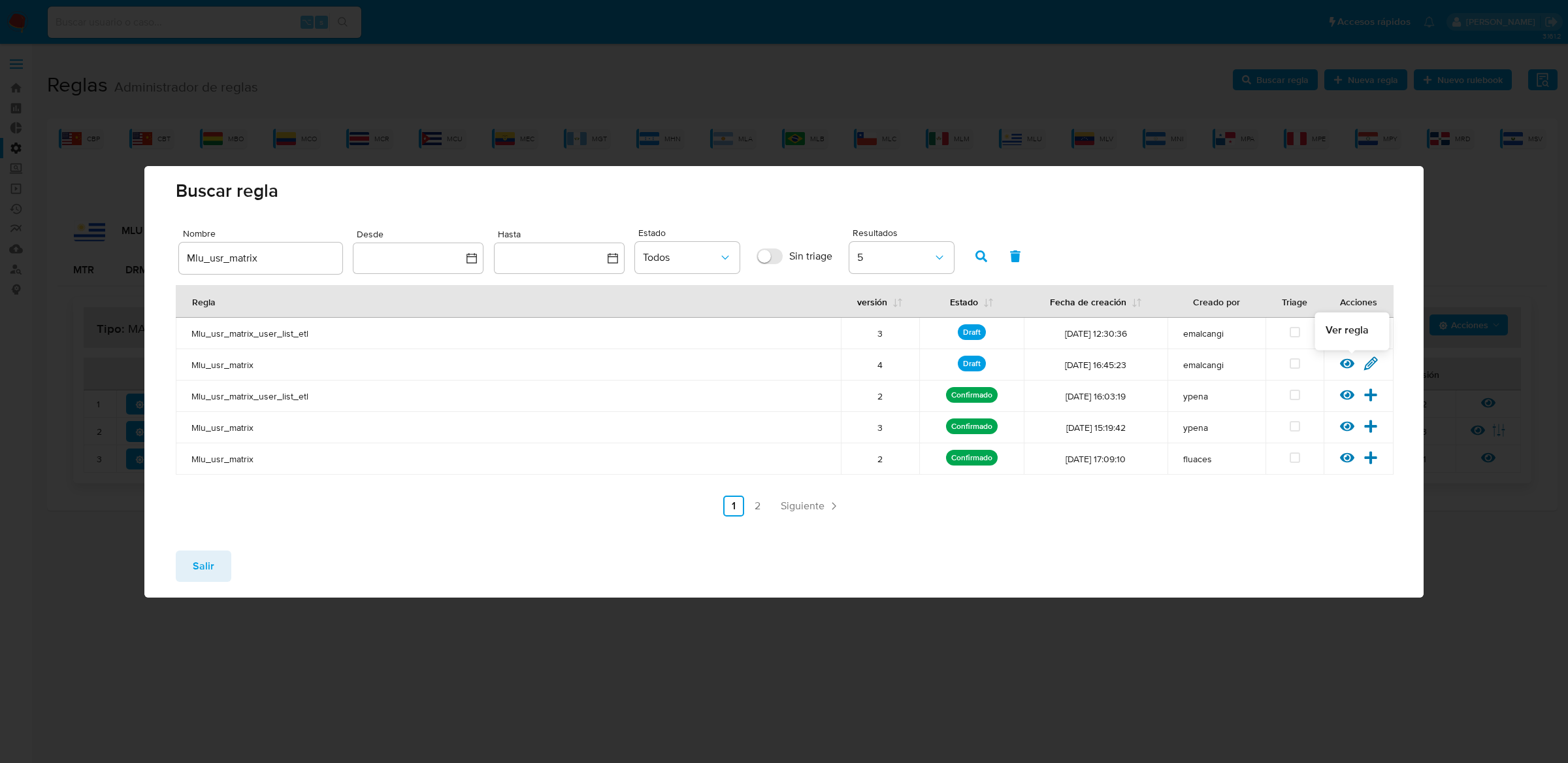
click at [1343, 368] on icon at bounding box center [1346, 363] width 14 height 14
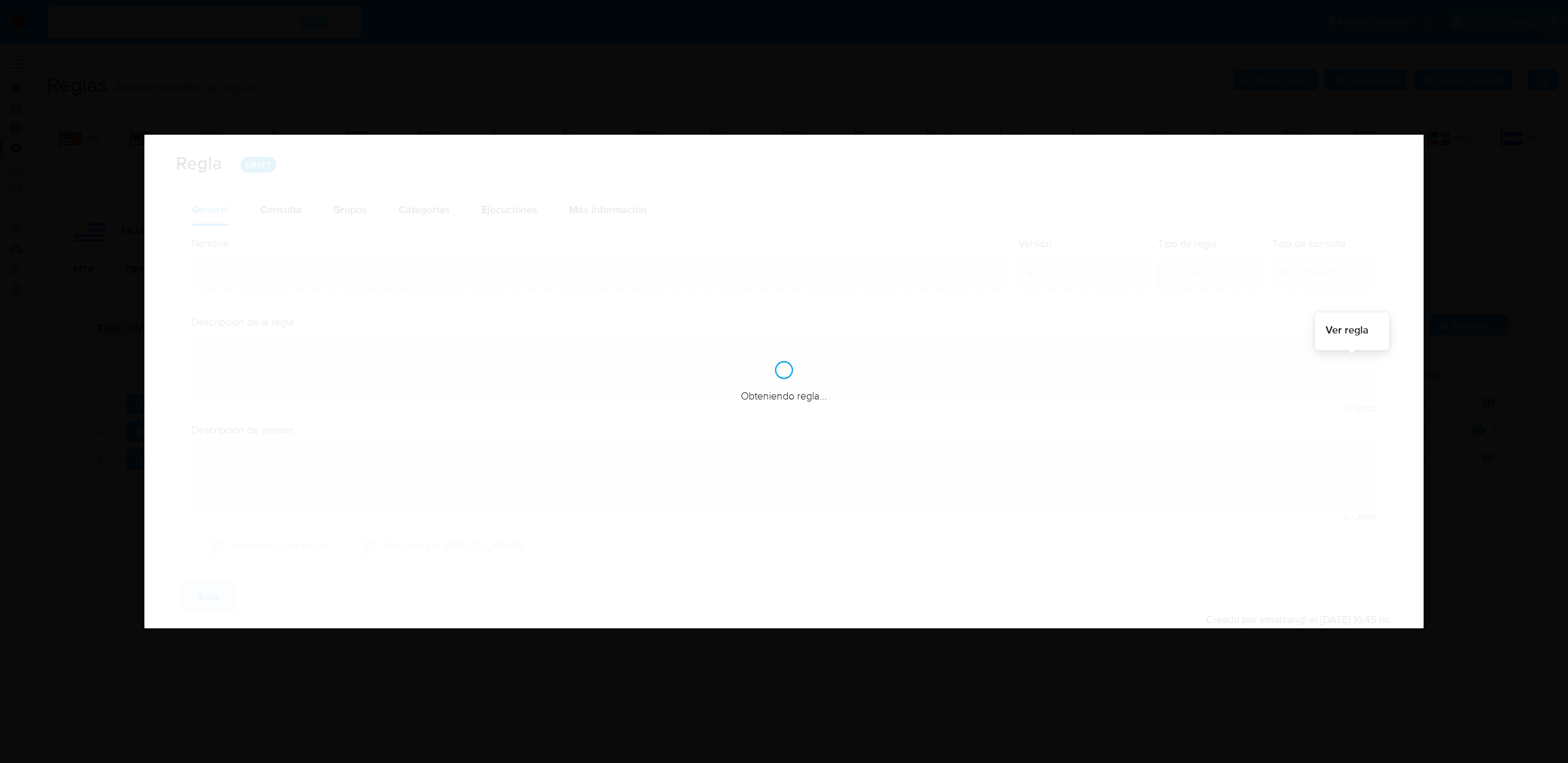
type input "Mlu_usr_matrix"
type textarea "Rule que contiene lógica de cálculo de riesgo. como pertenece al rulebook usr l…"
type textarea "Matriz unificada"
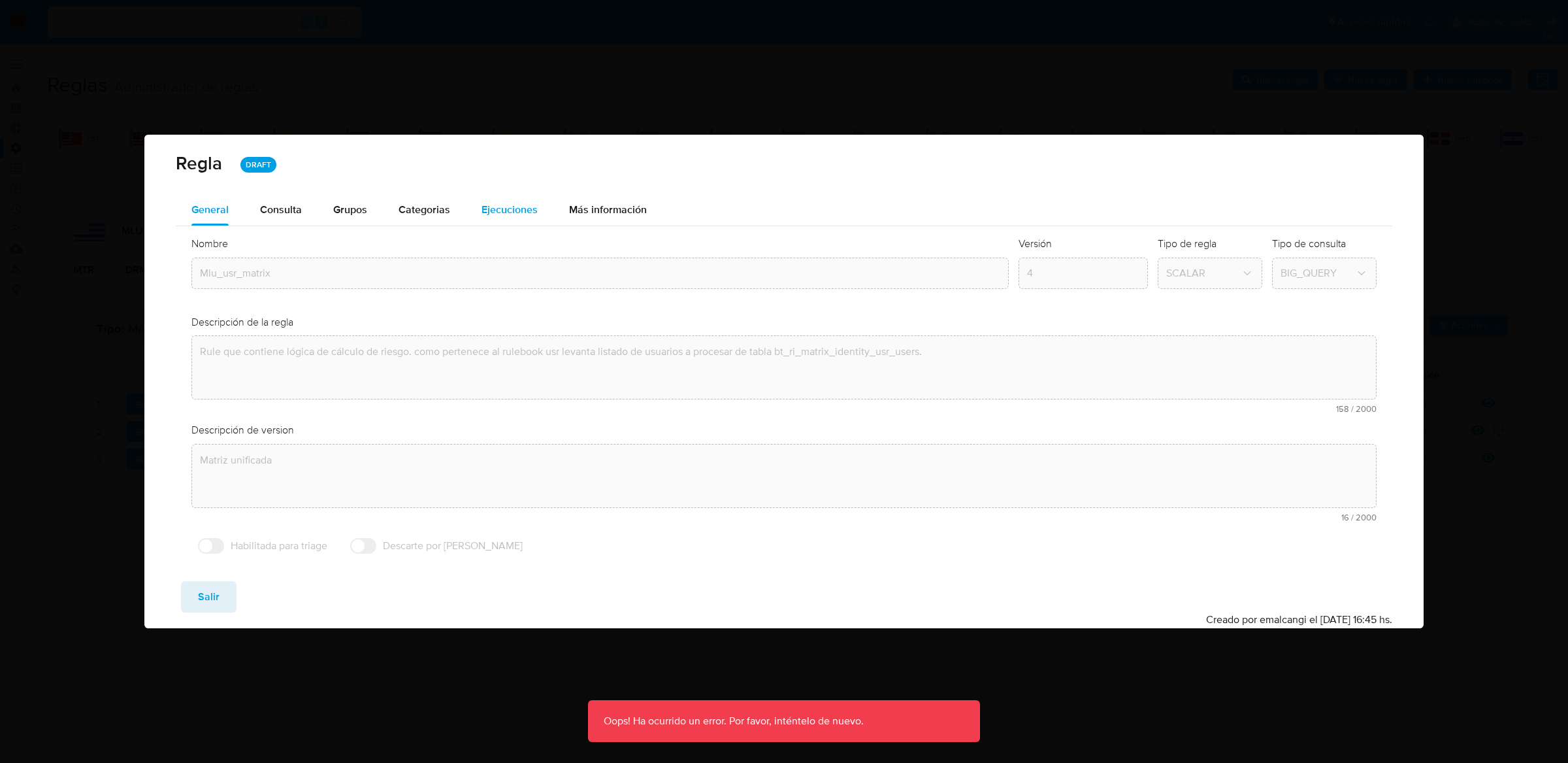
click at [508, 203] on span "Ejecuciones" at bounding box center [509, 209] width 56 height 15
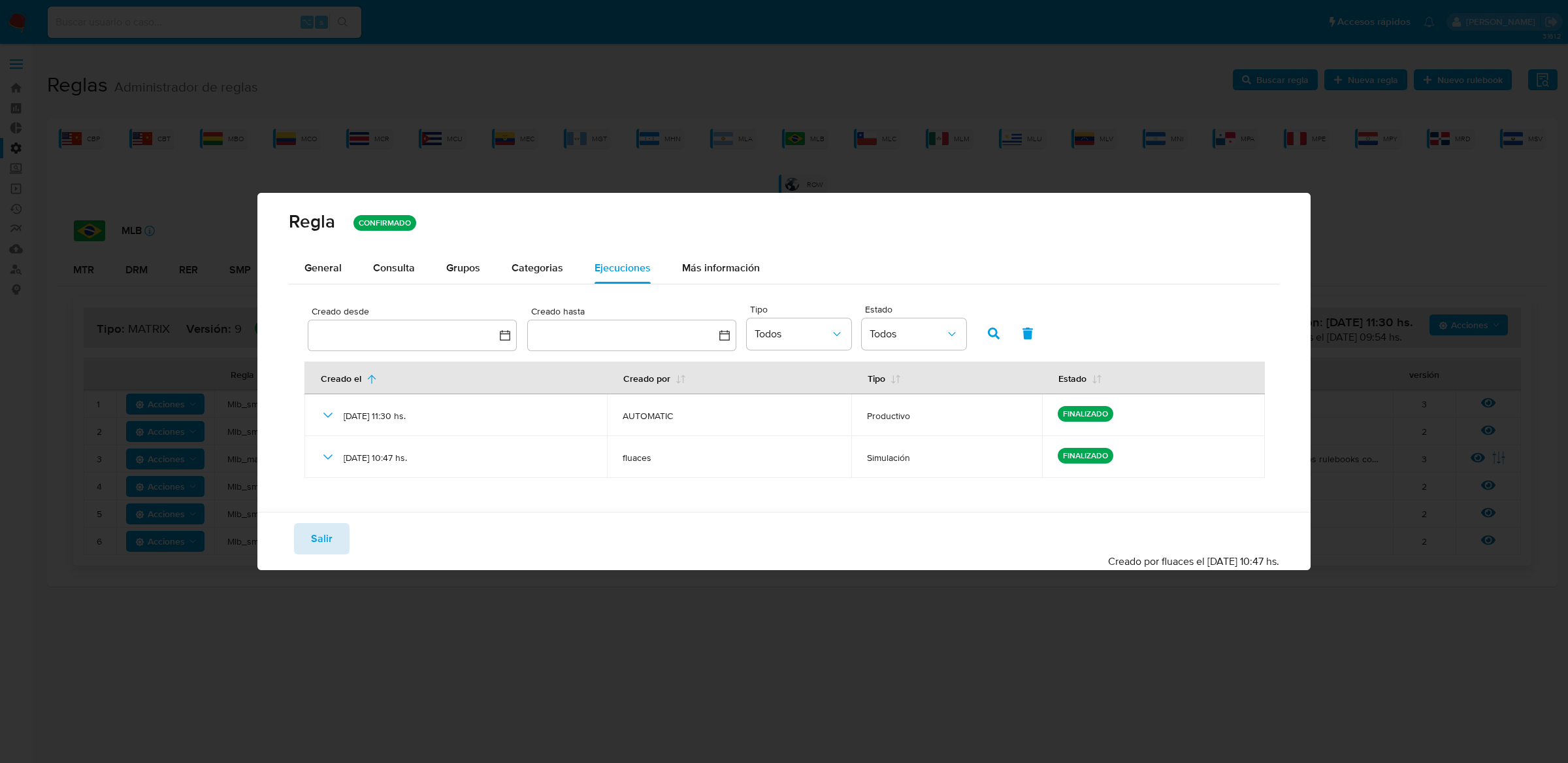
click at [313, 538] on span "Salir" at bounding box center [322, 539] width 22 height 28
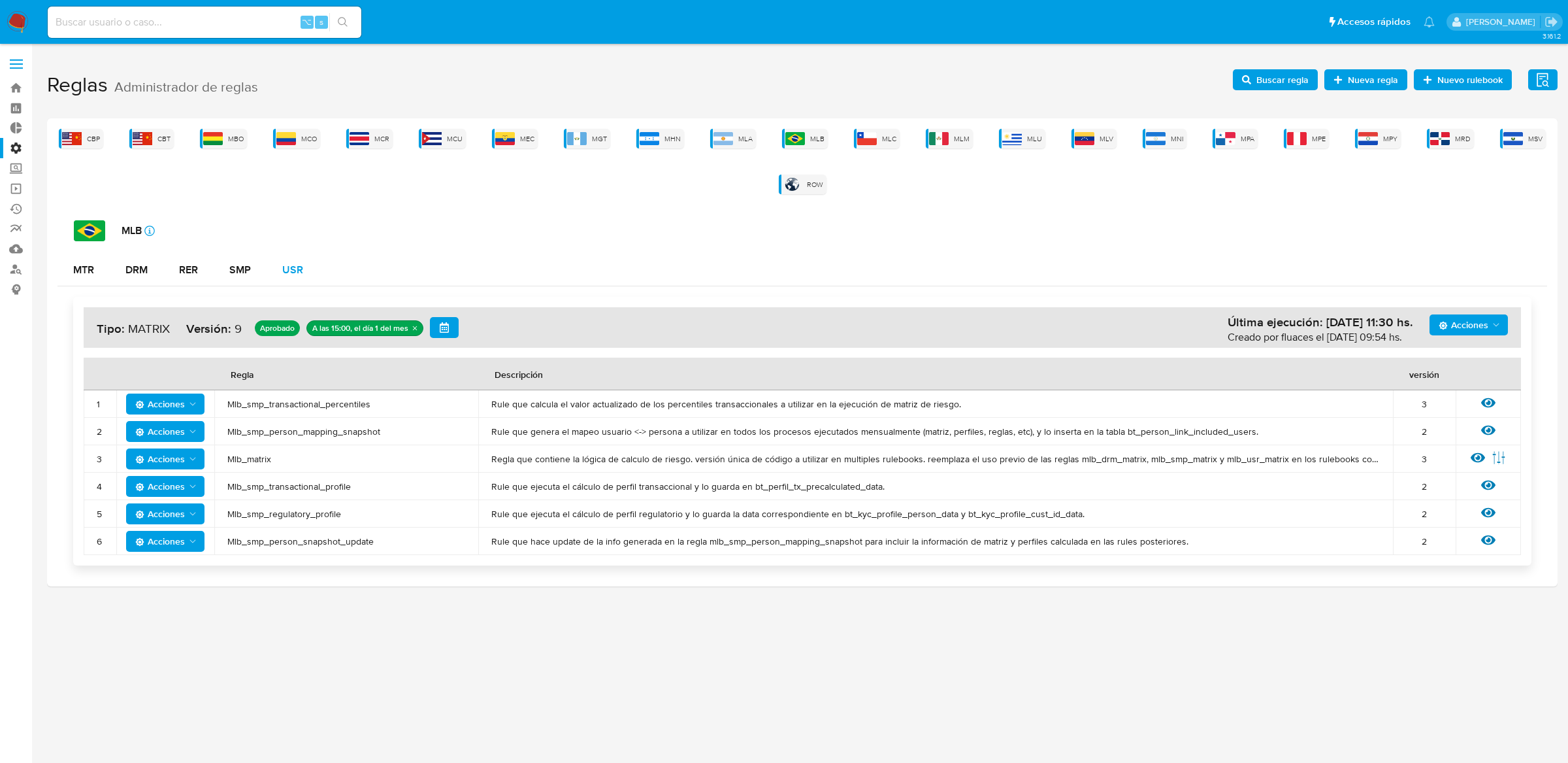
click at [304, 259] on button "USR" at bounding box center [293, 270] width 53 height 32
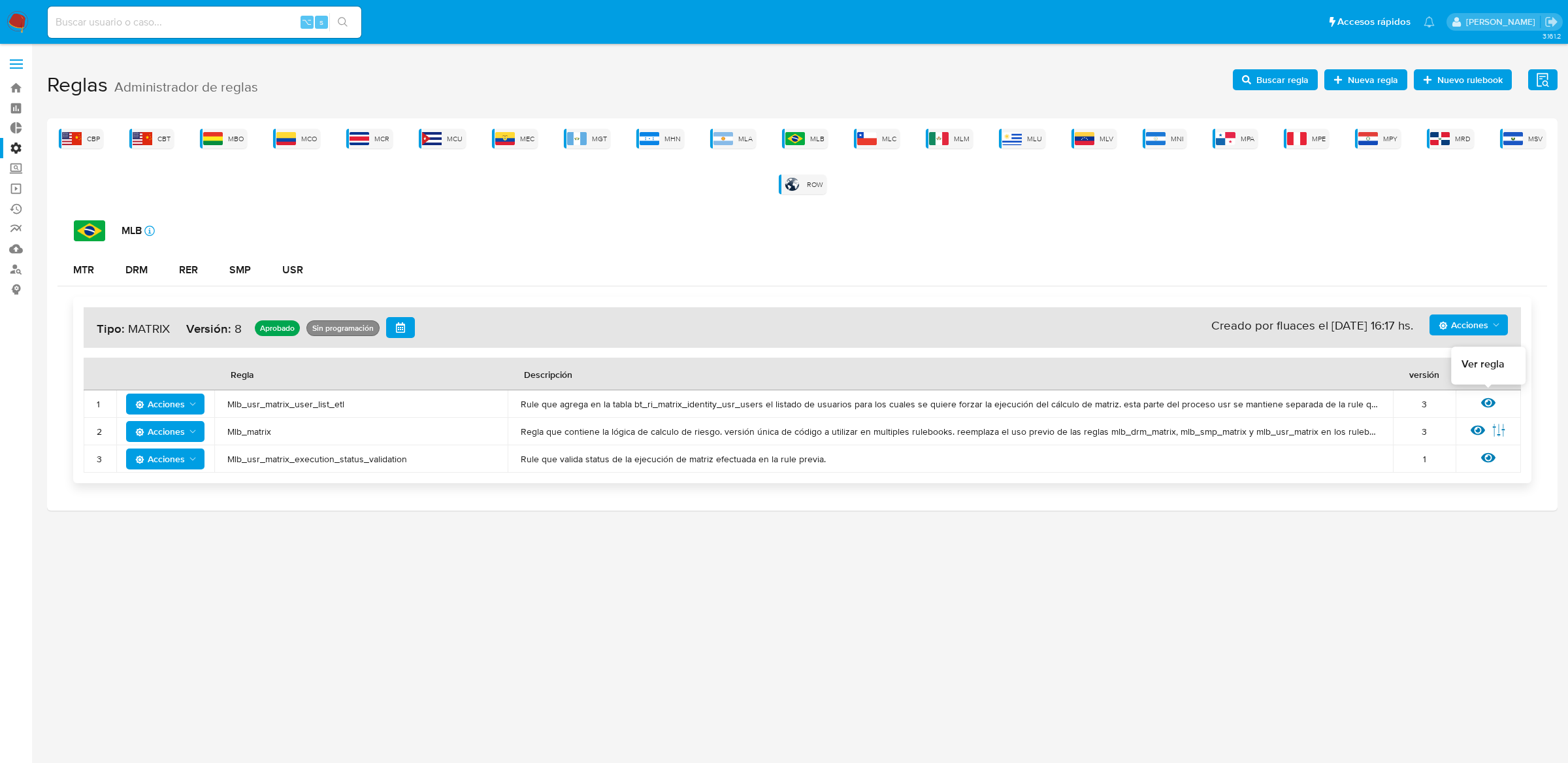
click at [1487, 399] on icon at bounding box center [1488, 402] width 14 height 14
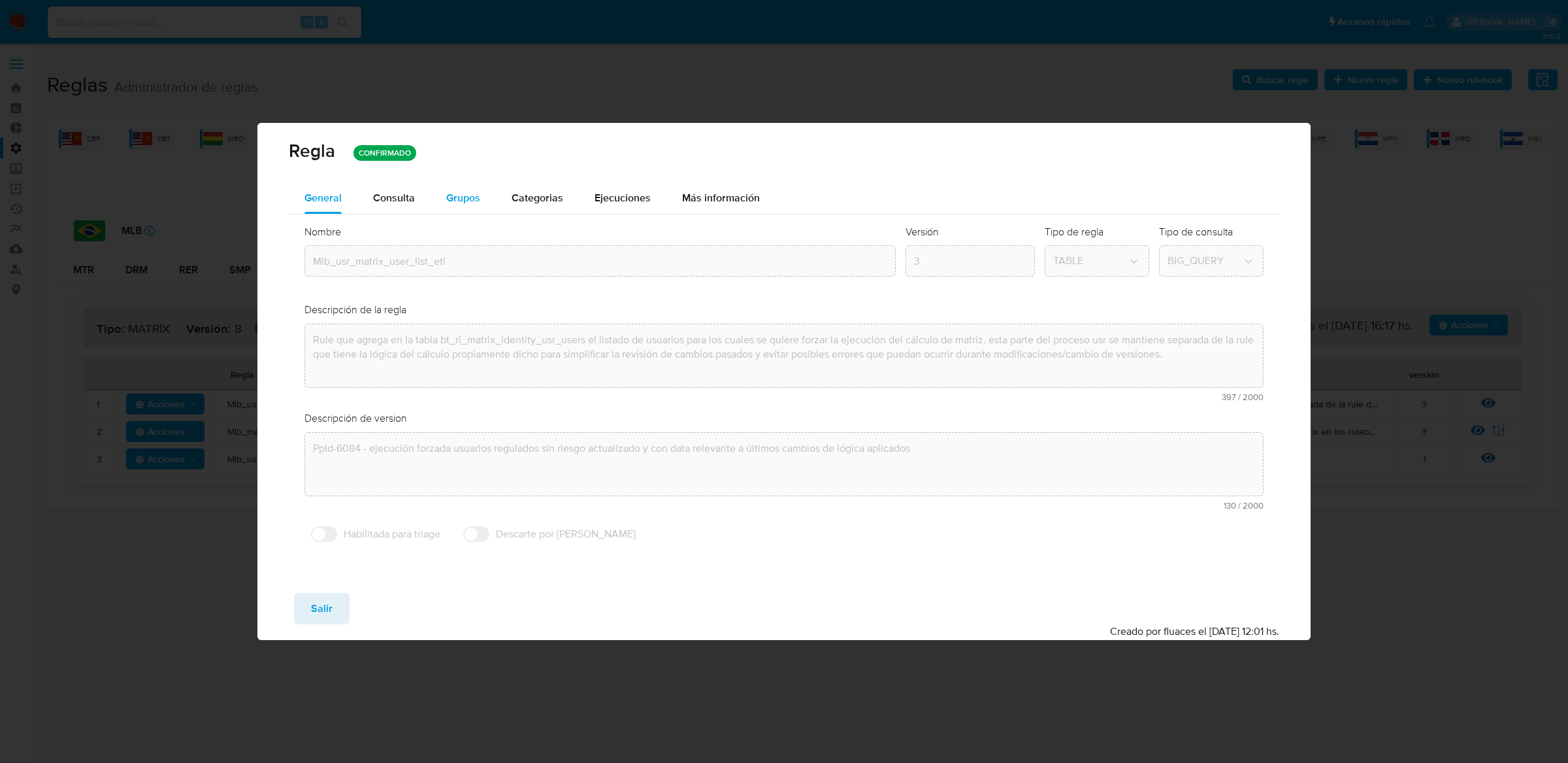
click at [430, 208] on button "Grupos" at bounding box center [463, 198] width 65 height 32
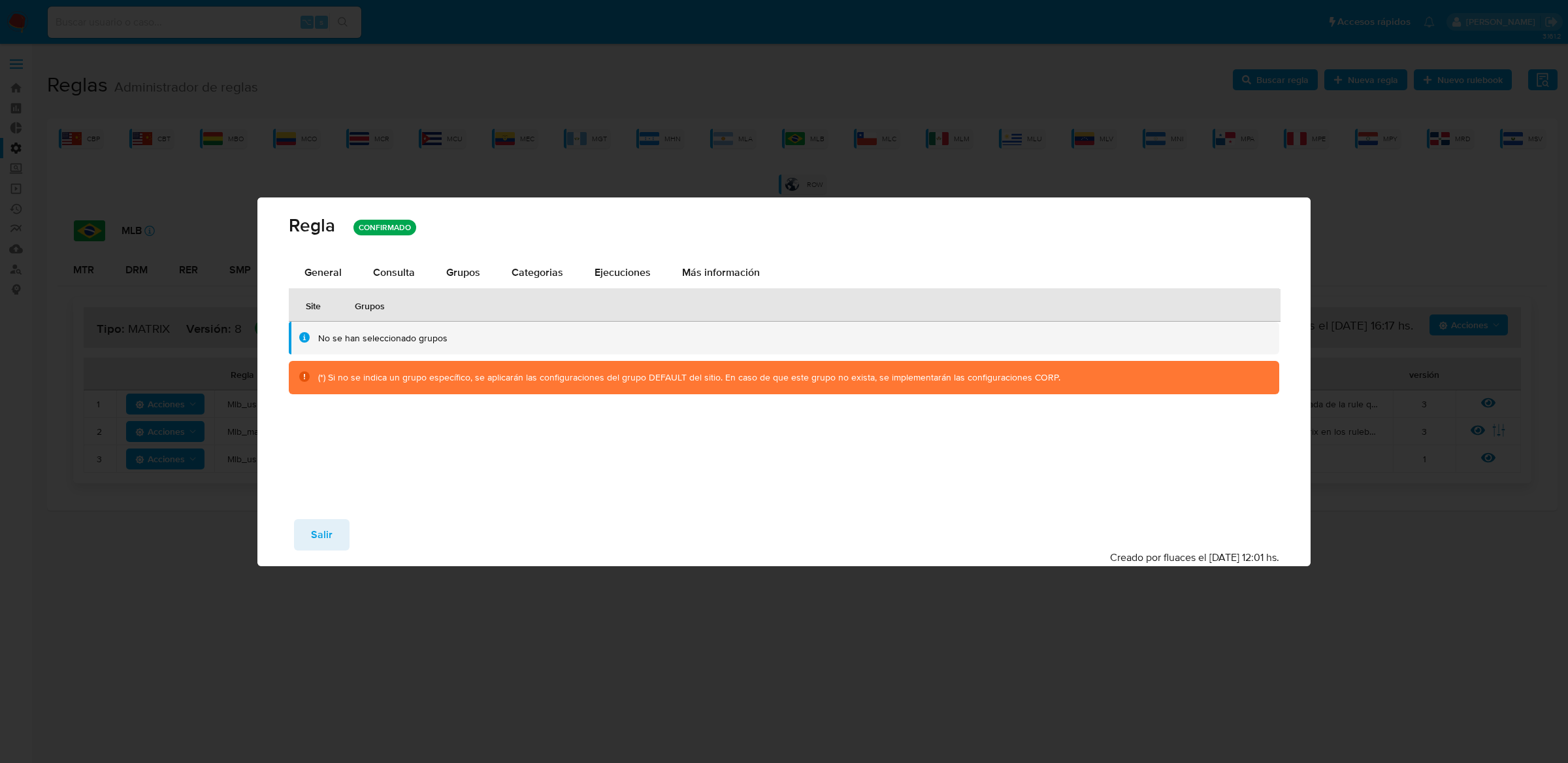
click at [392, 246] on div "Regla CONFIRMADO" at bounding box center [784, 227] width 1054 height 59
click at [392, 283] on div "Consulta" at bounding box center [394, 273] width 42 height 32
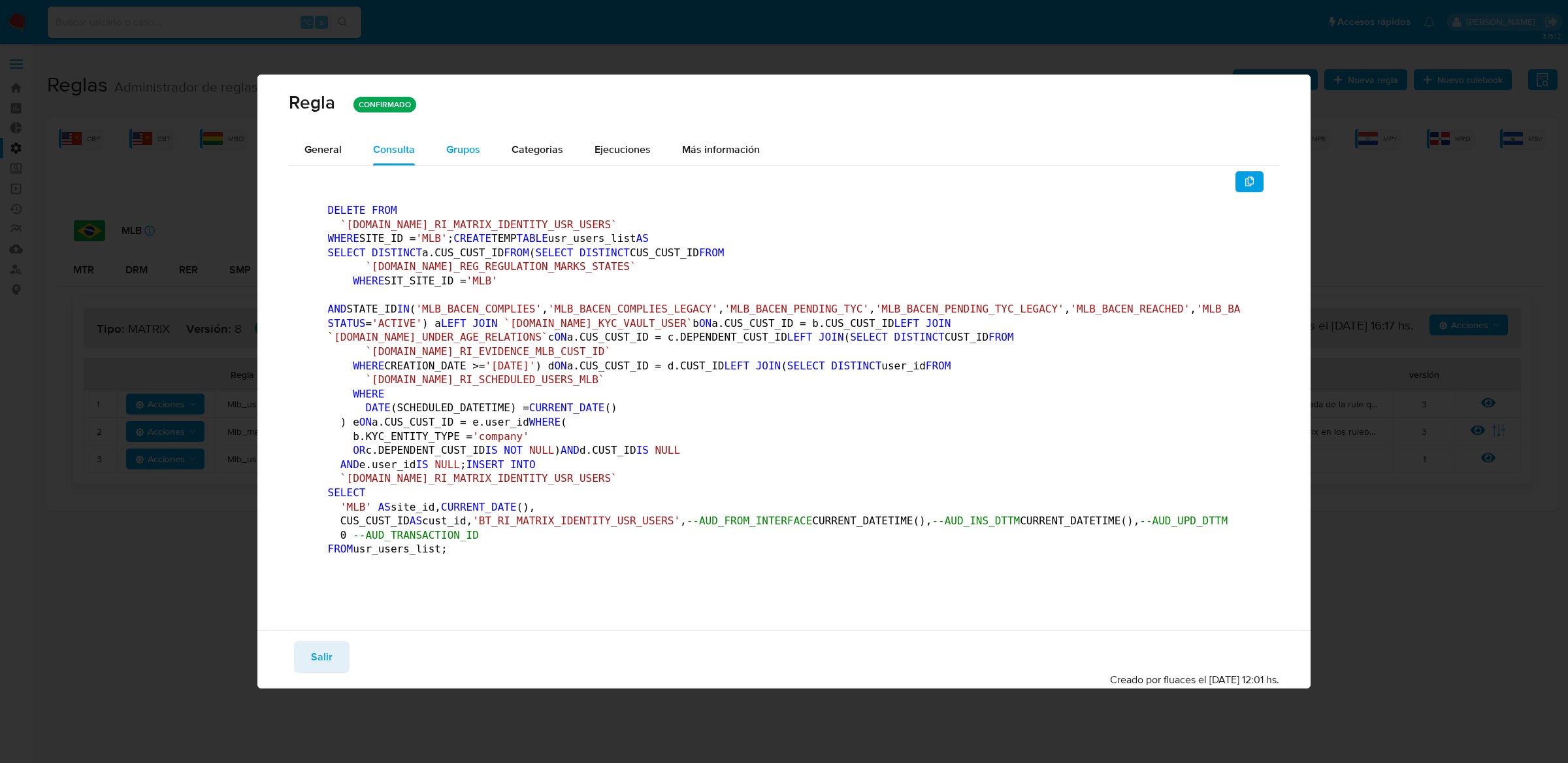
click at [461, 134] on div "Grupos" at bounding box center [463, 150] width 34 height 32
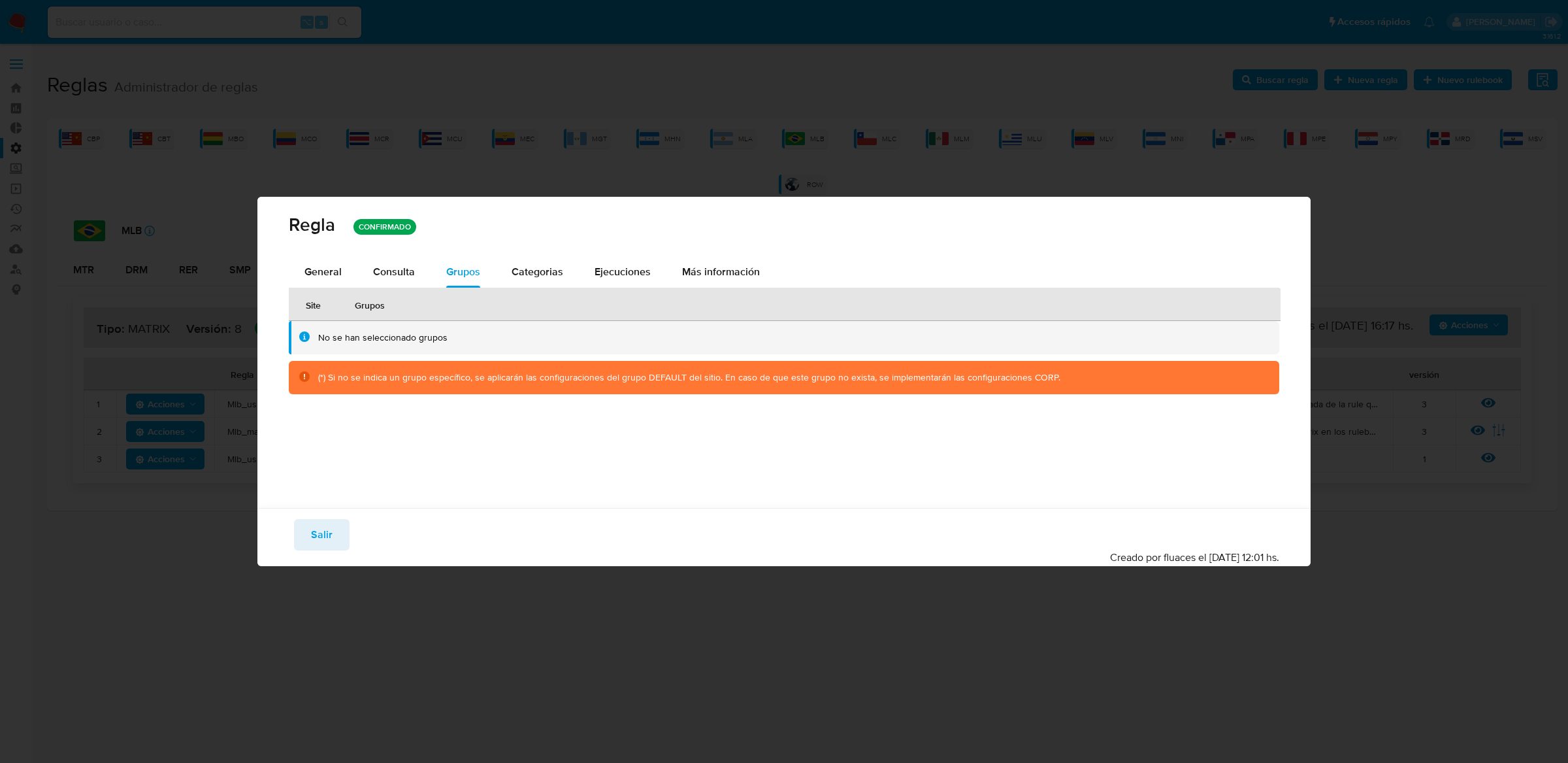
click at [527, 298] on th "Grupos" at bounding box center [809, 304] width 942 height 33
click at [528, 277] on span "Categorias" at bounding box center [538, 272] width 52 height 15
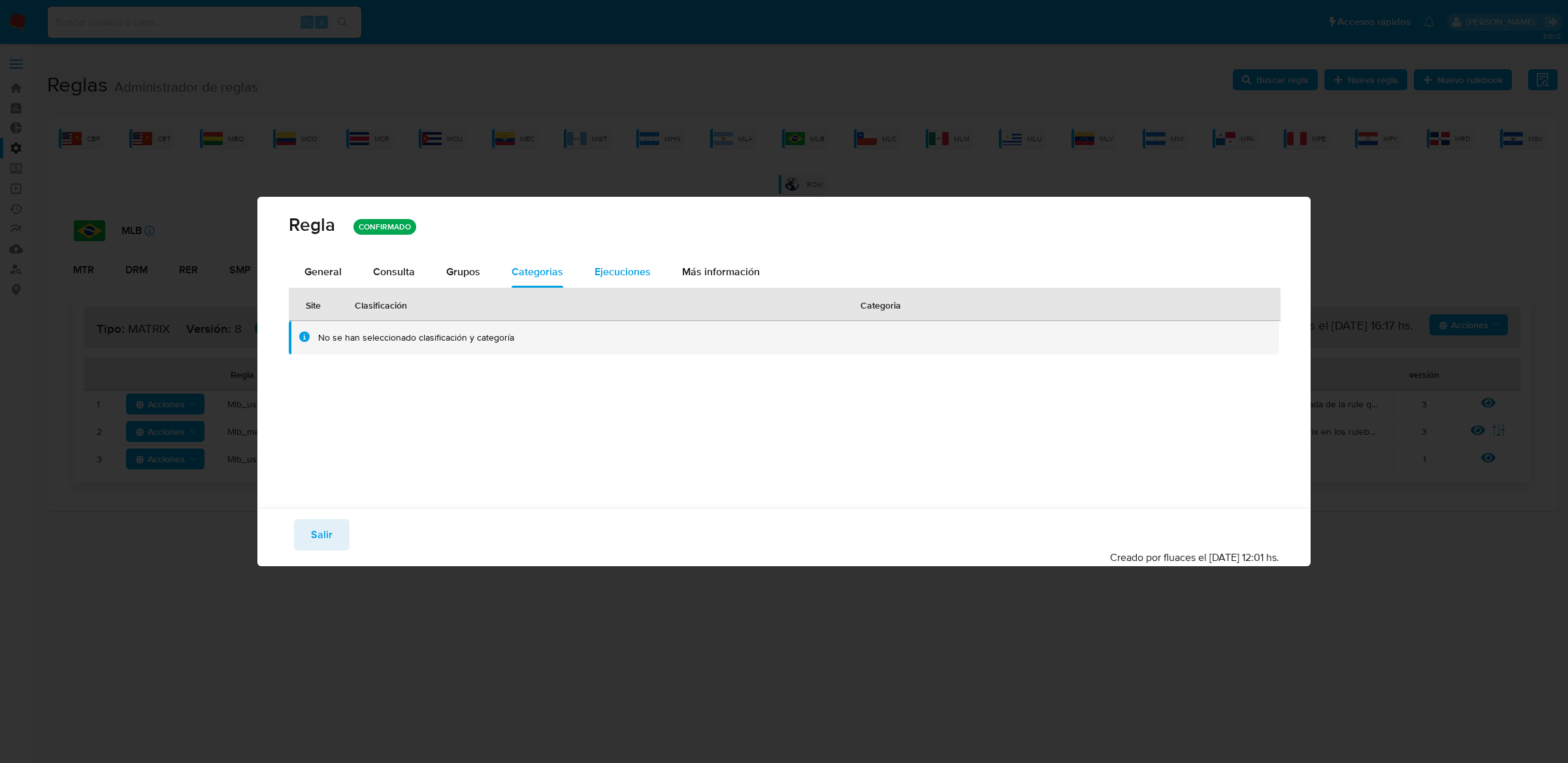
click at [601, 284] on div "Ejecuciones" at bounding box center [622, 272] width 56 height 32
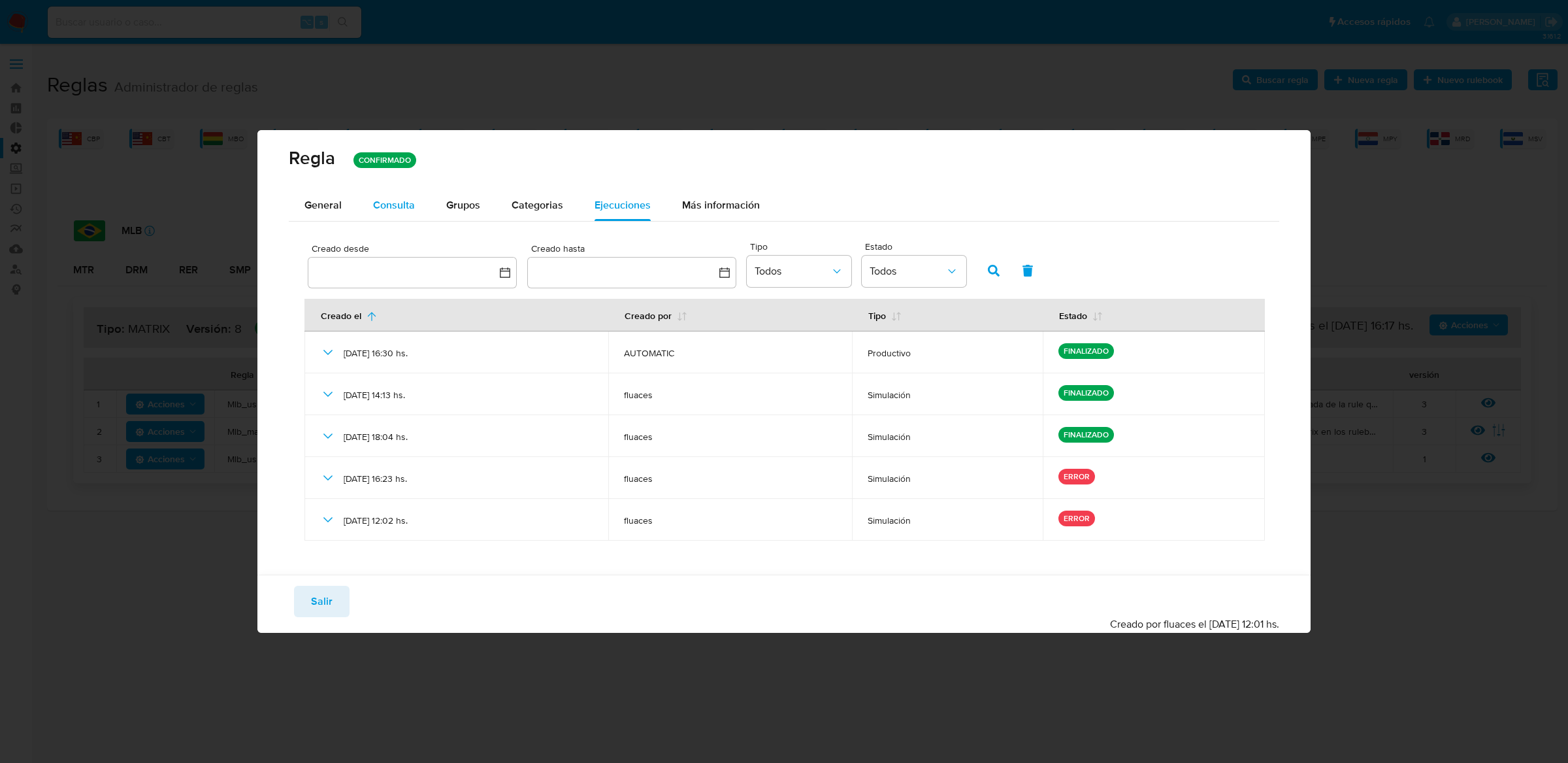
click at [398, 216] on div "Consulta" at bounding box center [394, 205] width 42 height 32
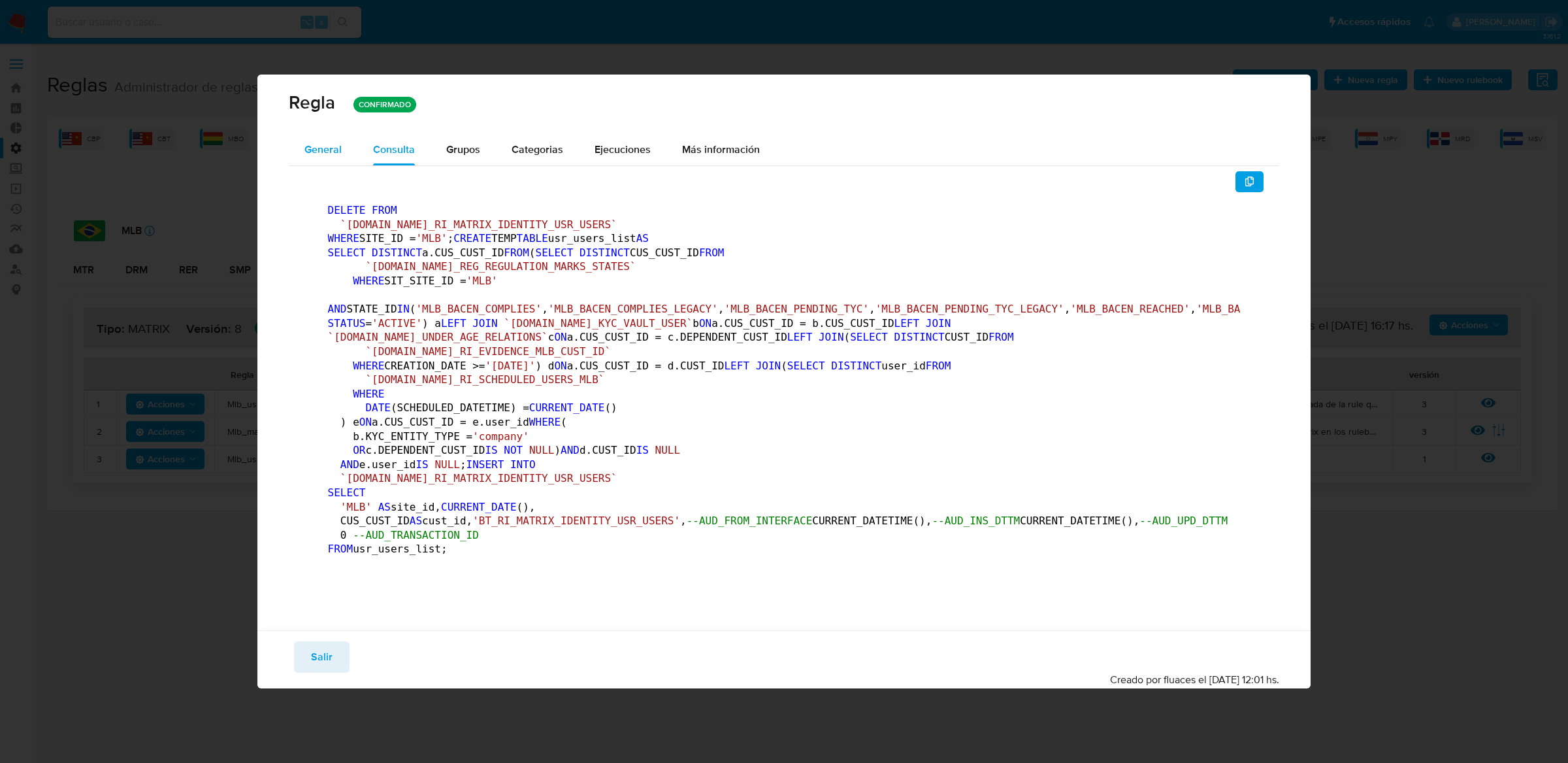
click at [322, 142] on span "General" at bounding box center [323, 149] width 38 height 15
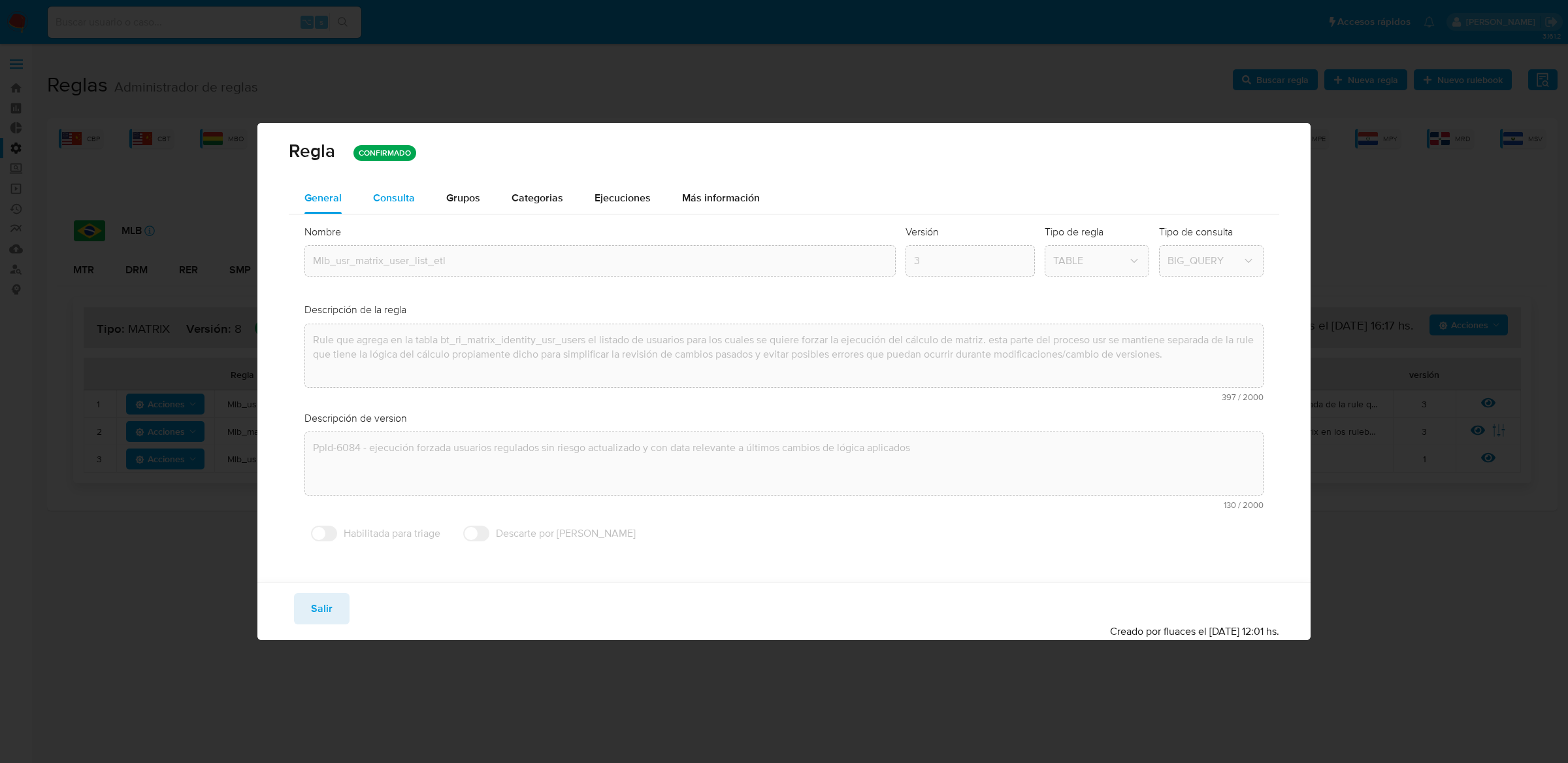
click at [391, 204] on div "Consulta" at bounding box center [394, 198] width 42 height 32
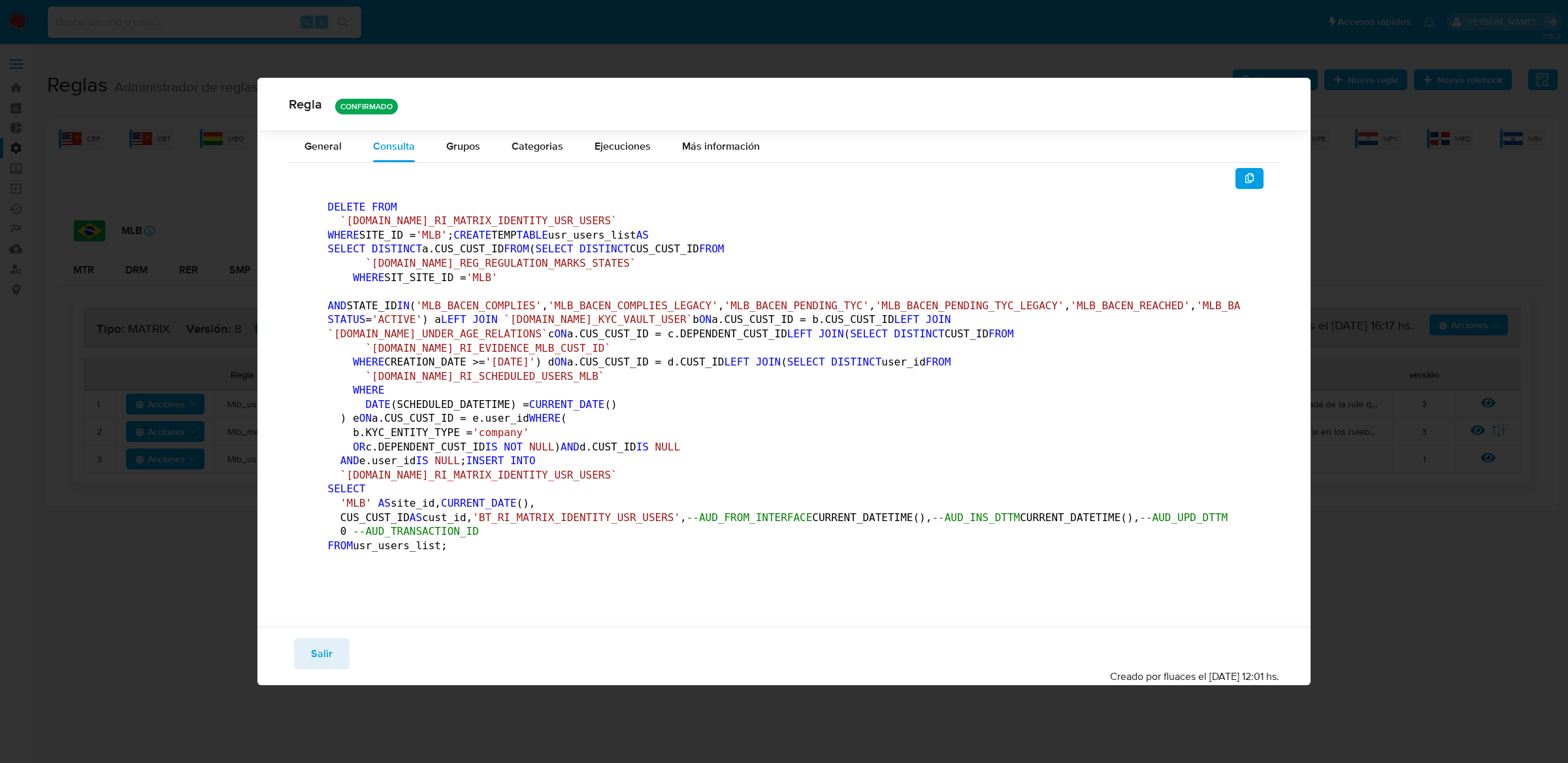
scroll to position [351, 0]
click at [373, 342] on span "`pdme000154-zop3lh9iy4y-furyid.TBL.BT_RI_EVIDENCE_MLB_CUST_ID`" at bounding box center [488, 348] width 246 height 13
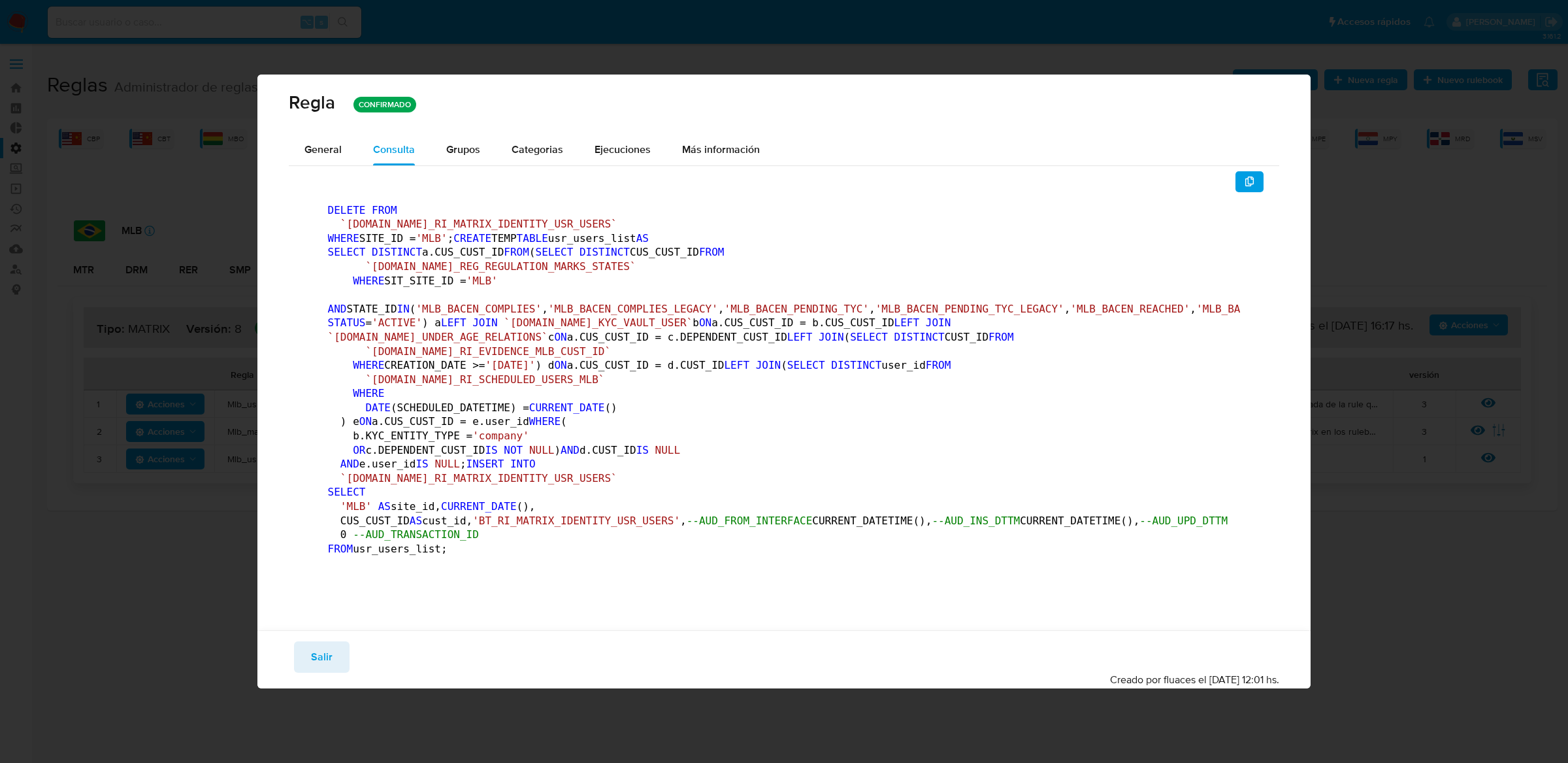
scroll to position [470, 0]
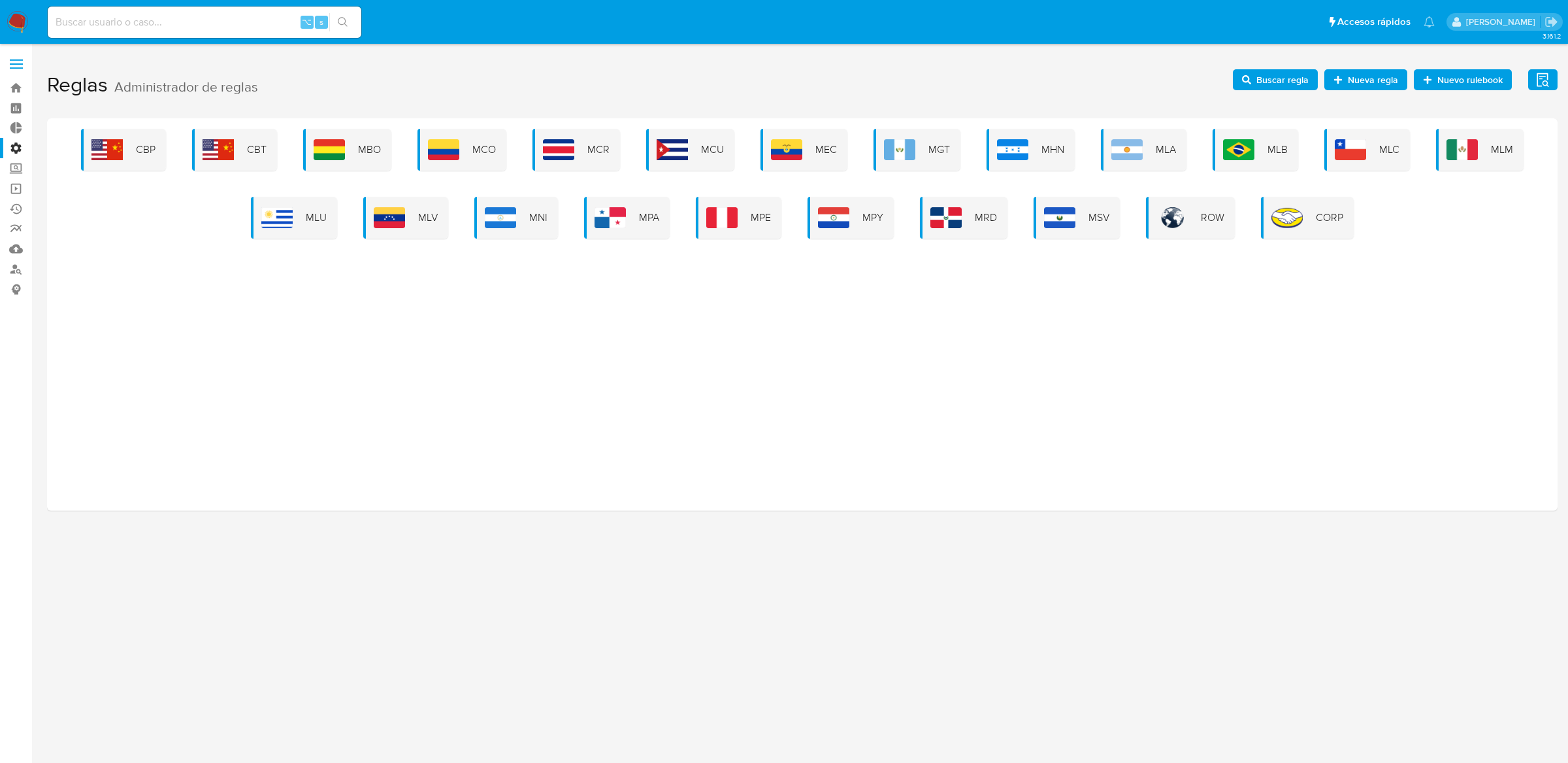
click at [1273, 75] on span "Buscar regla" at bounding box center [1282, 79] width 53 height 21
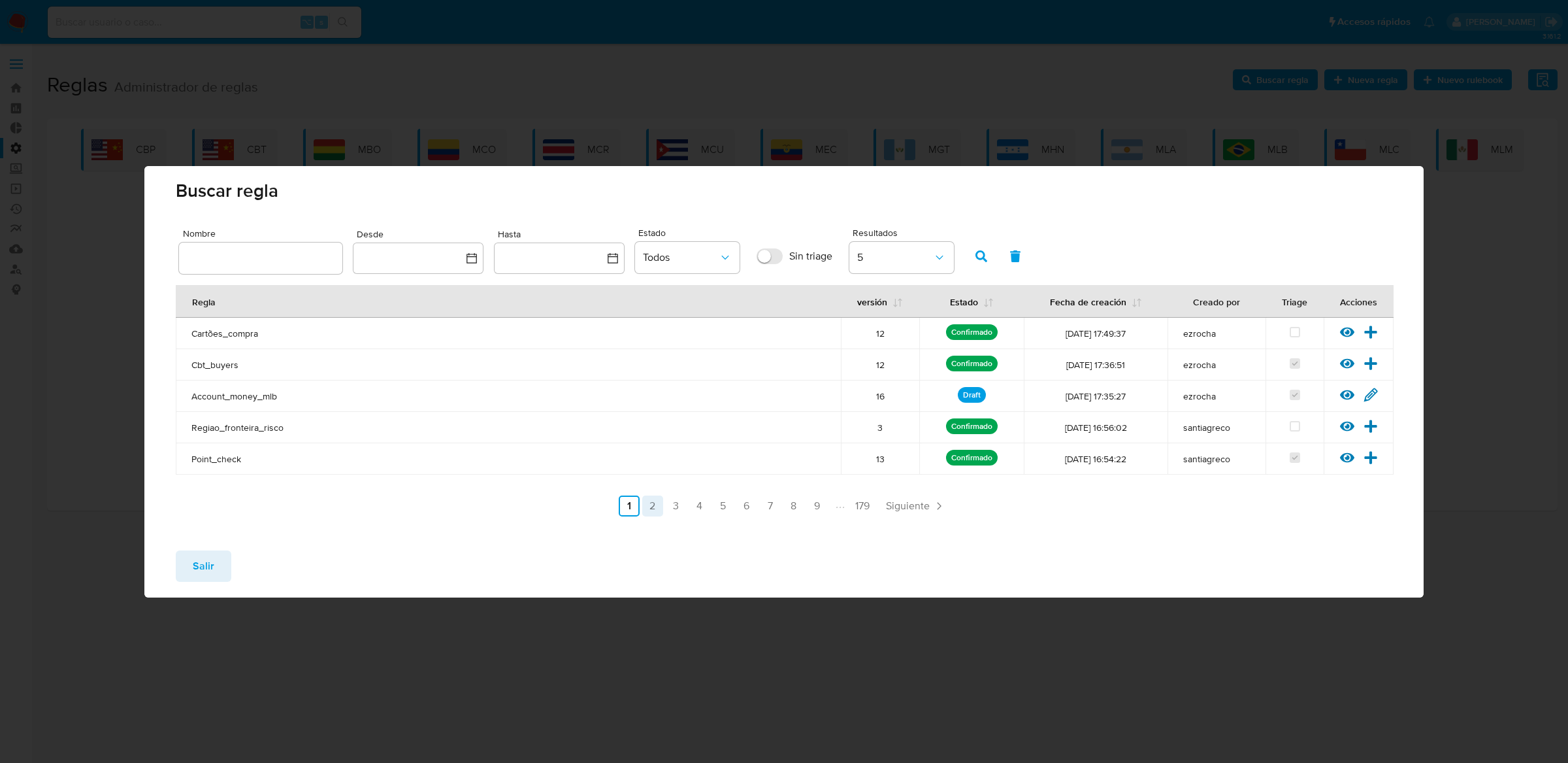
click at [648, 510] on link "2" at bounding box center [652, 505] width 21 height 21
click at [709, 507] on link "3" at bounding box center [710, 505] width 21 height 21
click at [739, 513] on link "4" at bounding box center [734, 505] width 21 height 21
click at [757, 512] on link "5" at bounding box center [758, 505] width 21 height 21
click at [1343, 423] on icon at bounding box center [1346, 426] width 14 height 10
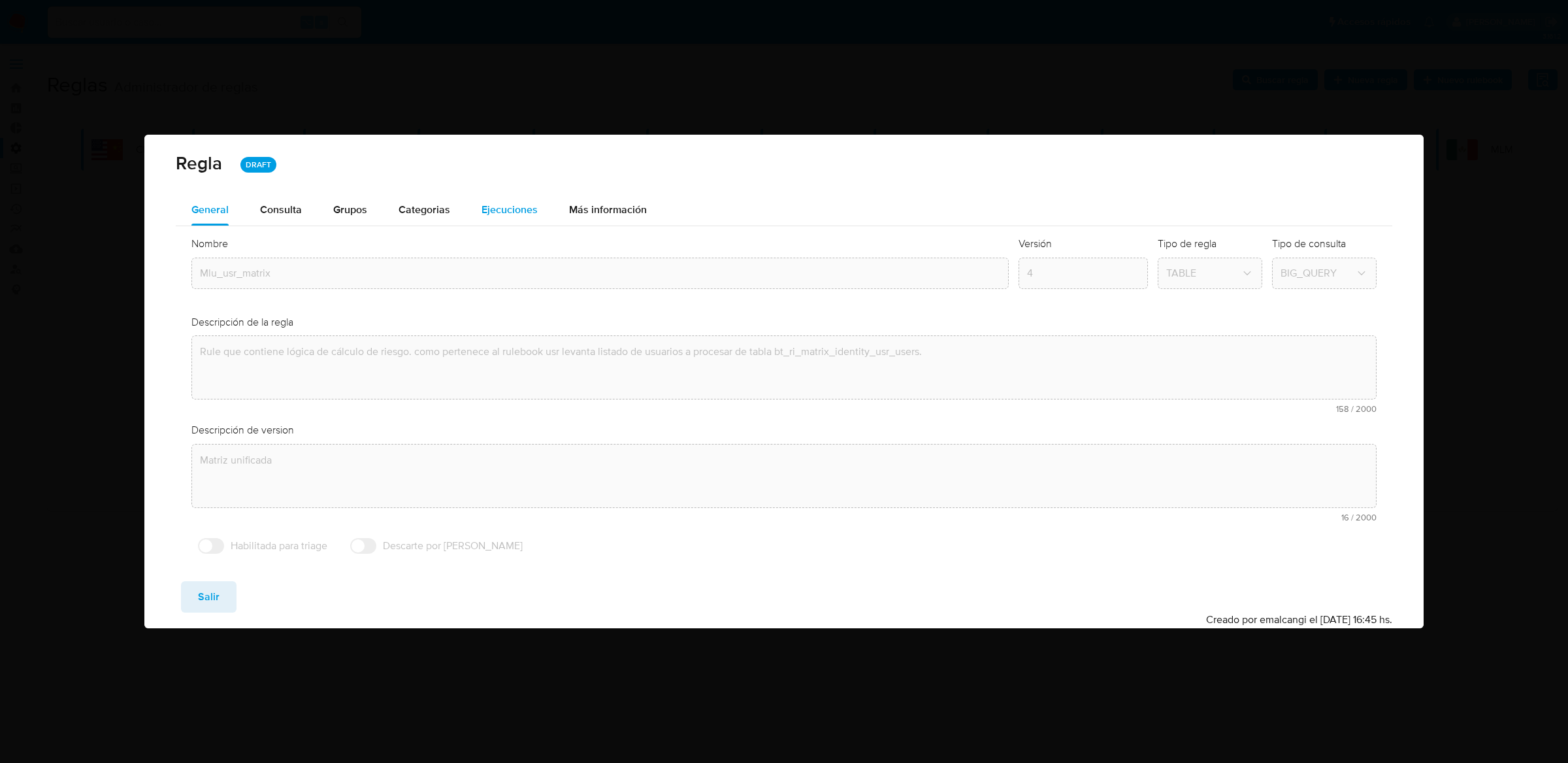
click at [510, 210] on span "Ejecuciones" at bounding box center [509, 209] width 56 height 15
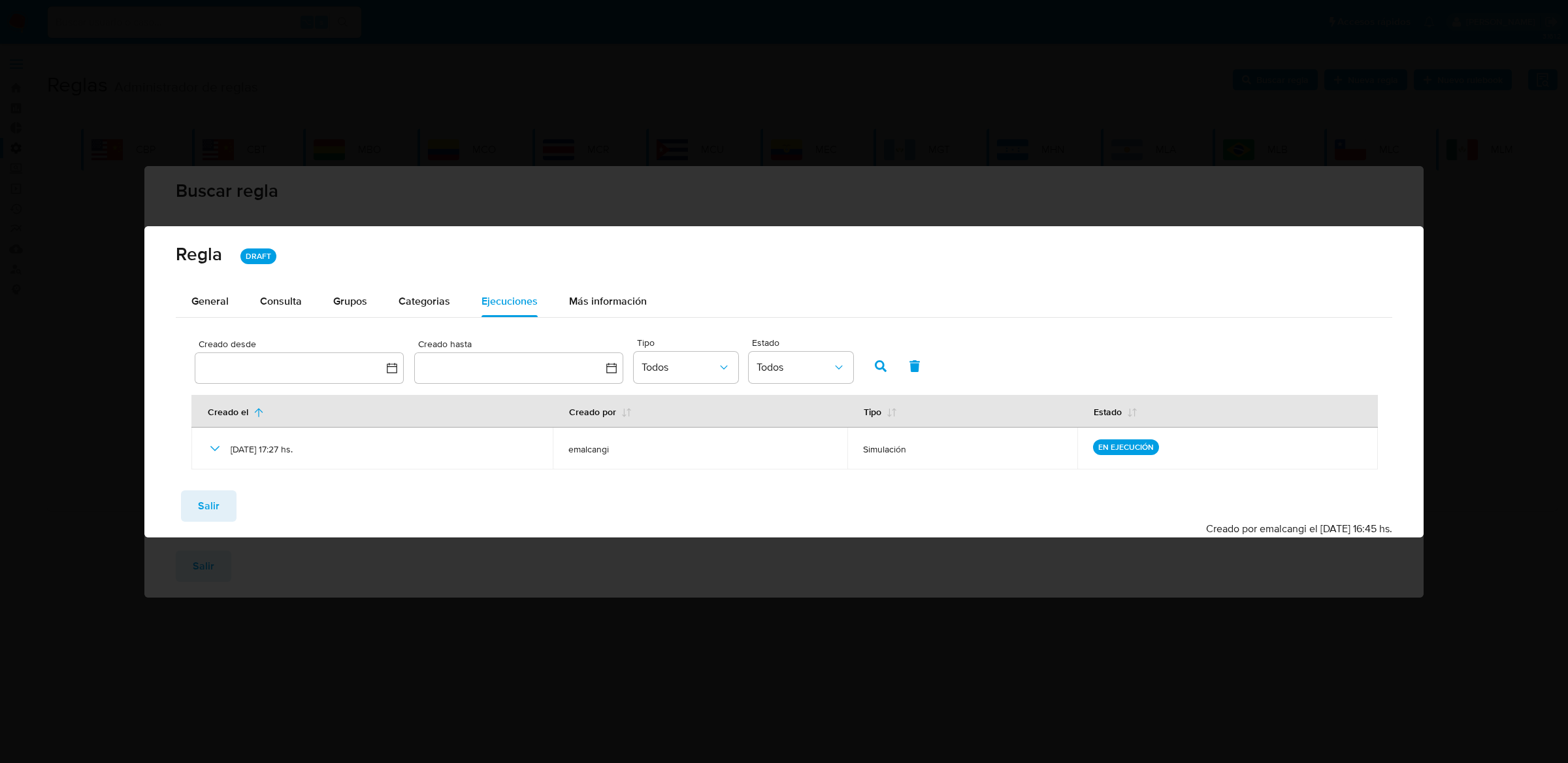
click at [188, 521] on div "Guardar Salir Simular Confirmar Creado por emalcangi el 03/10/2025 16:45 hs." at bounding box center [784, 508] width 1280 height 58
click at [191, 518] on button "Salir" at bounding box center [208, 506] width 56 height 32
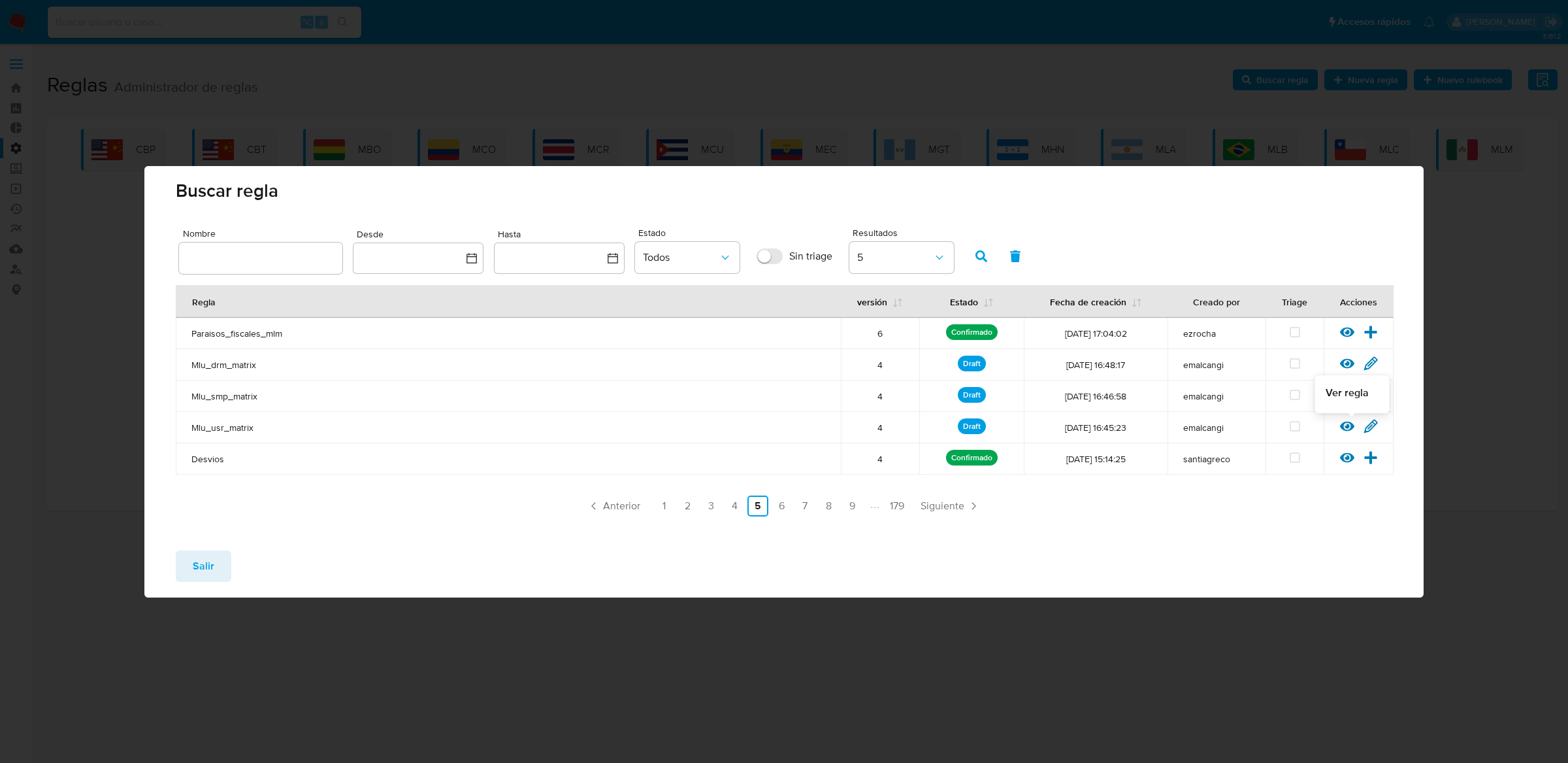
click at [1350, 434] on div at bounding box center [1351, 430] width 23 height 13
click at [1349, 428] on icon at bounding box center [1346, 425] width 14 height 14
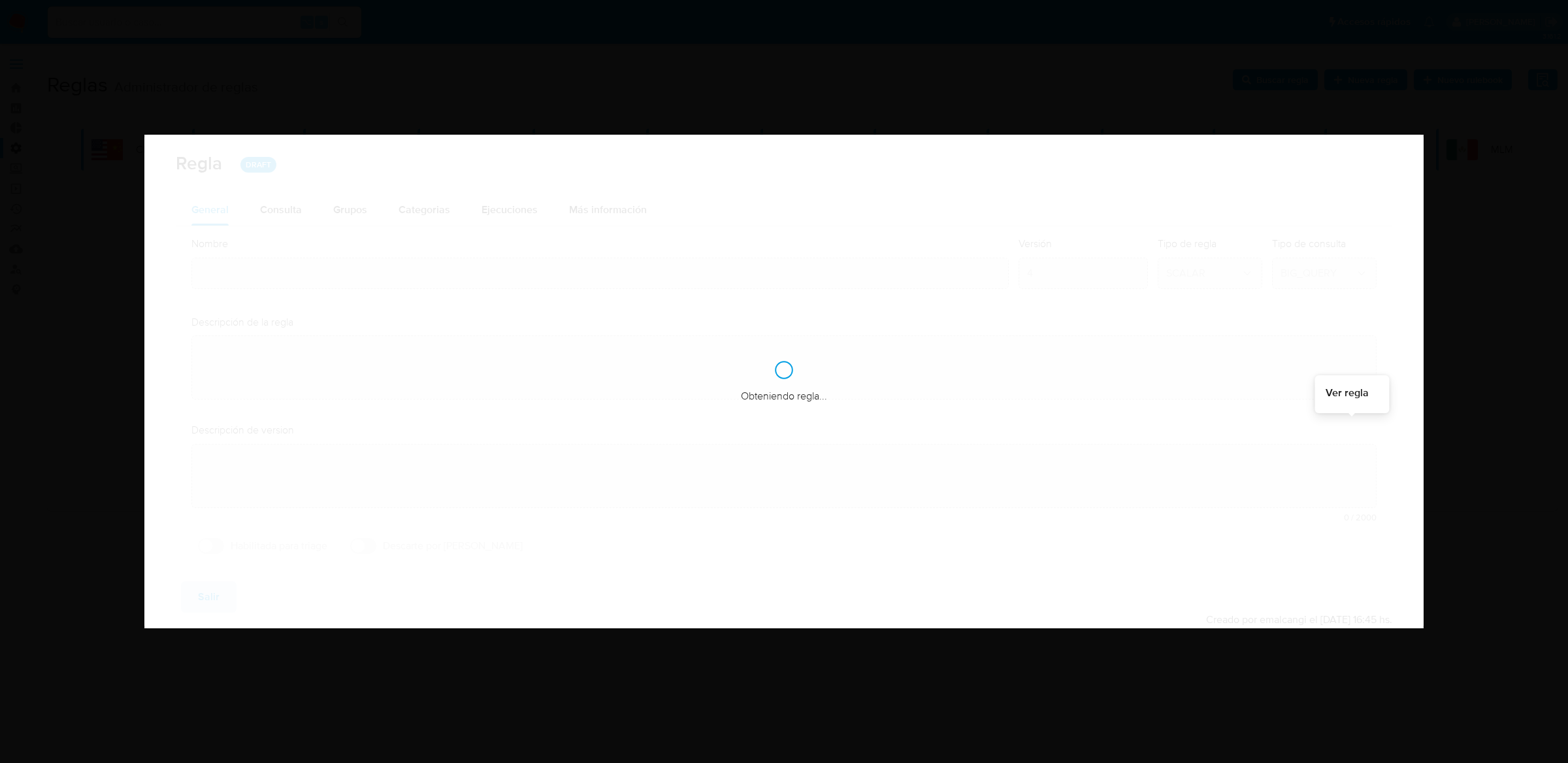
type input "Mlu_usr_matrix"
type textarea "Rule que contiene lógica de cálculo de riesgo. como pertenece al rulebook usr l…"
type textarea "Matriz unificada"
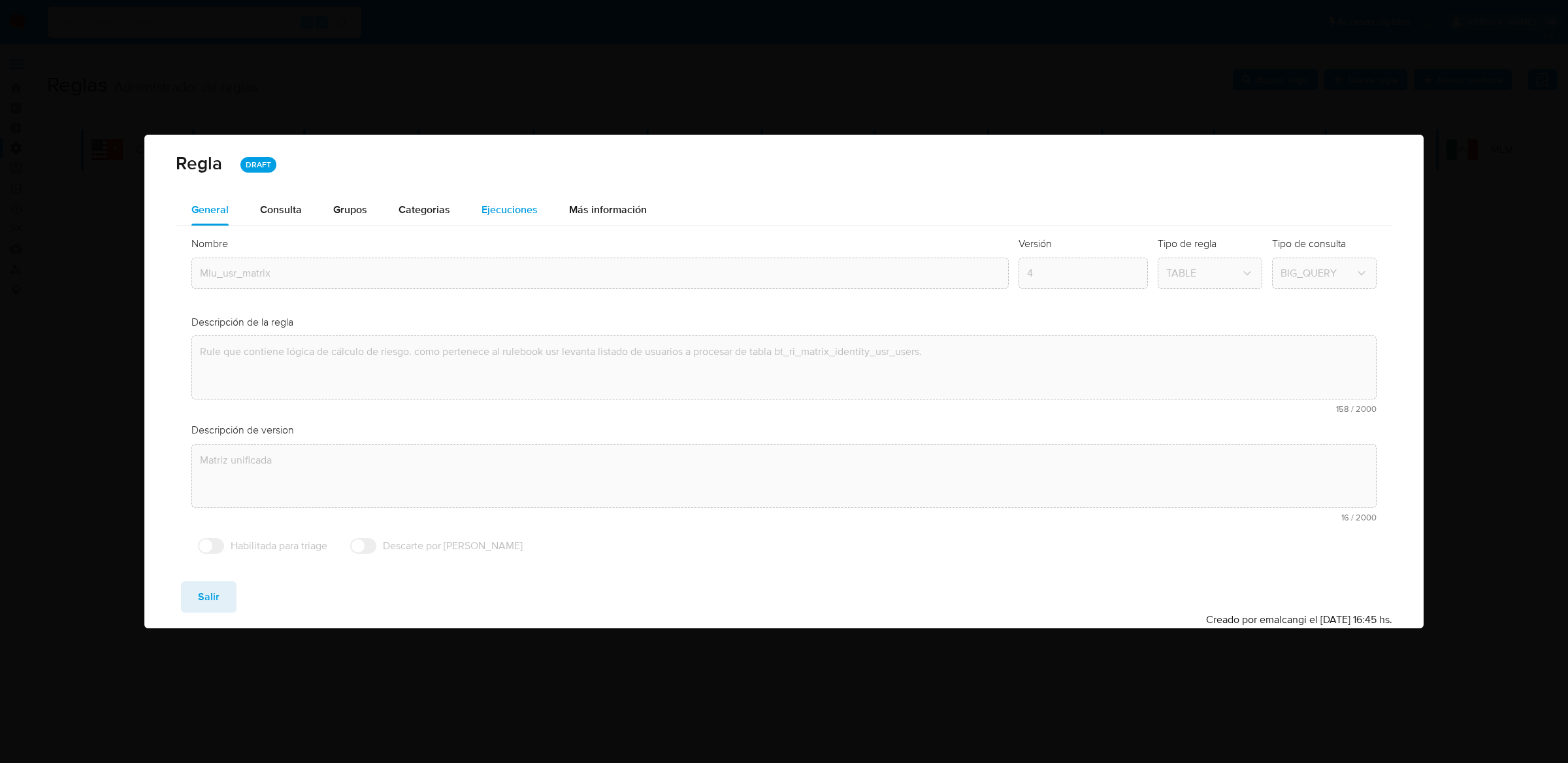
click at [524, 213] on span "Ejecuciones" at bounding box center [509, 209] width 56 height 15
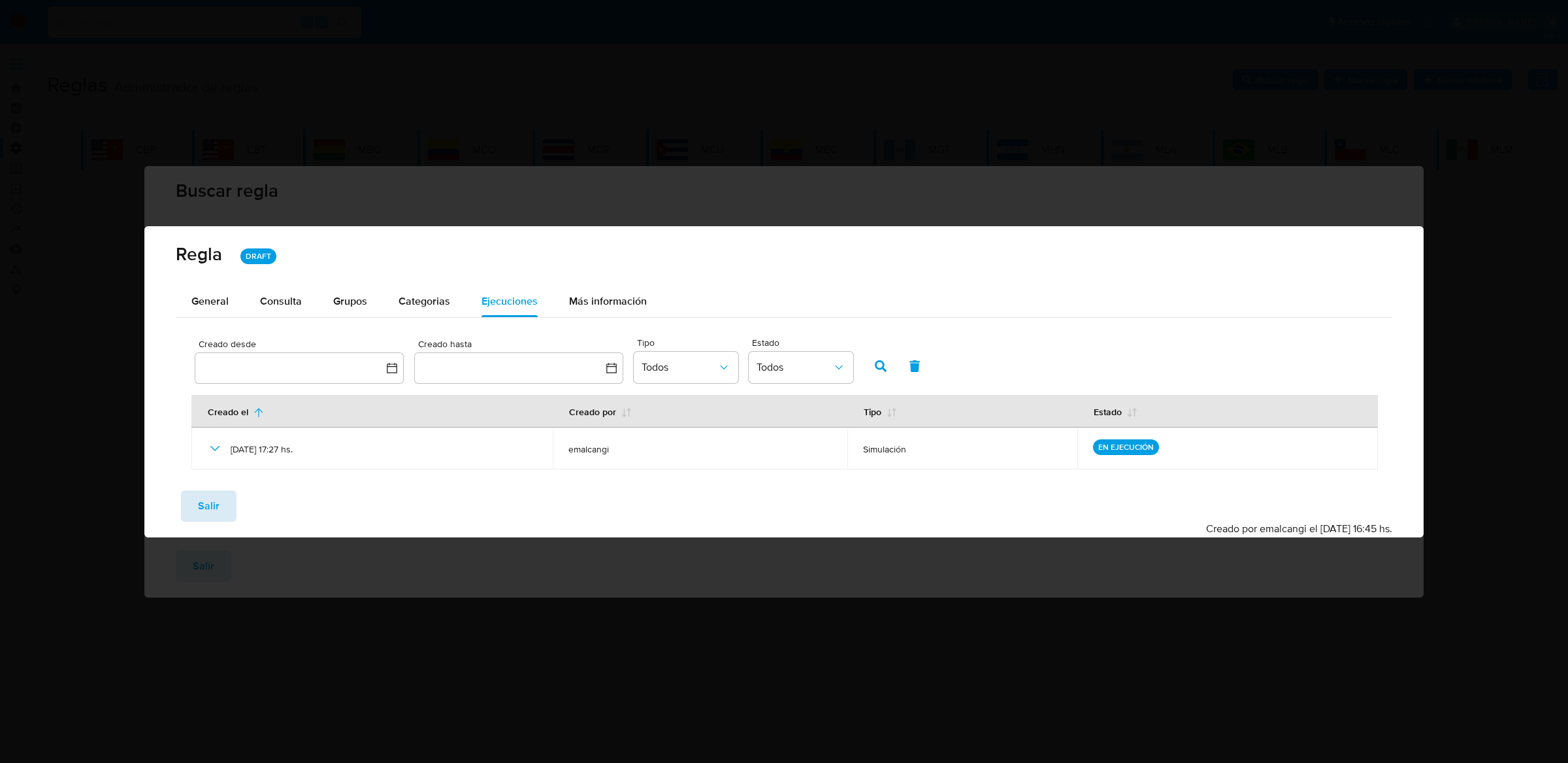
click at [227, 498] on button "Salir" at bounding box center [208, 506] width 56 height 32
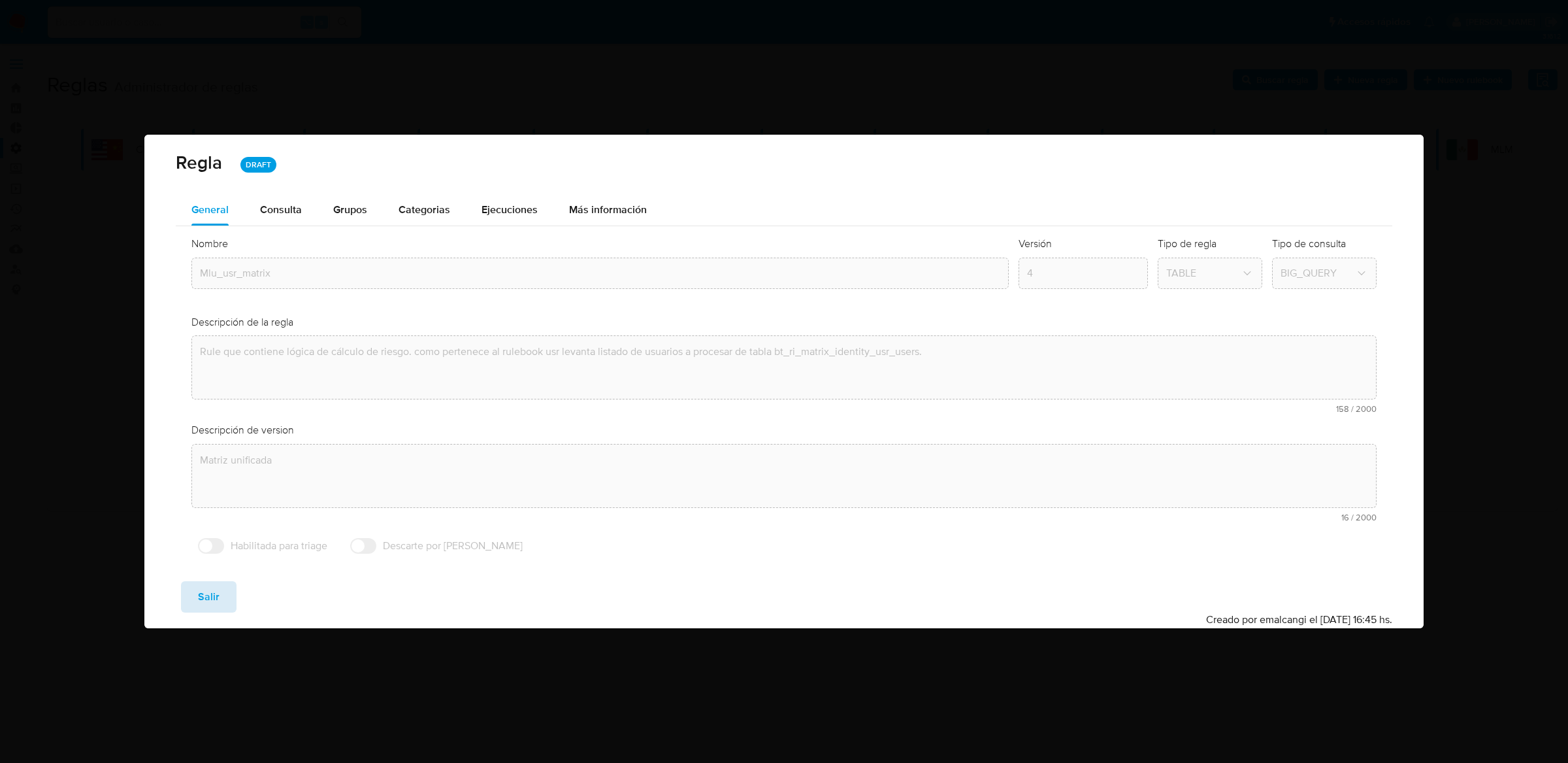
click at [227, 498] on div "Regla DRAFT General Consulta Parametros Evidencias Grupos Categorias Ejecucione…" at bounding box center [784, 381] width 1280 height 494
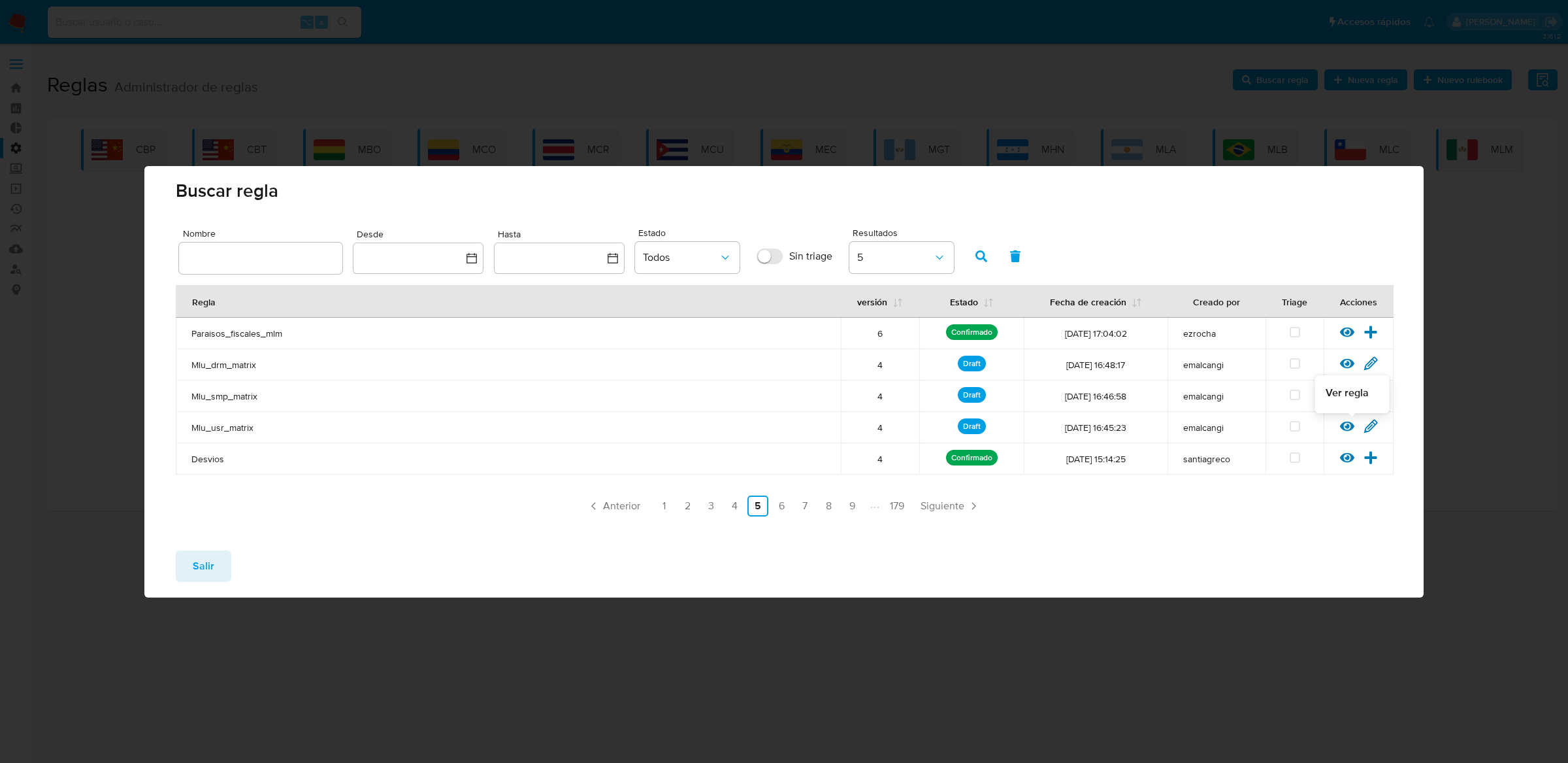
click at [1340, 429] on icon at bounding box center [1346, 425] width 14 height 14
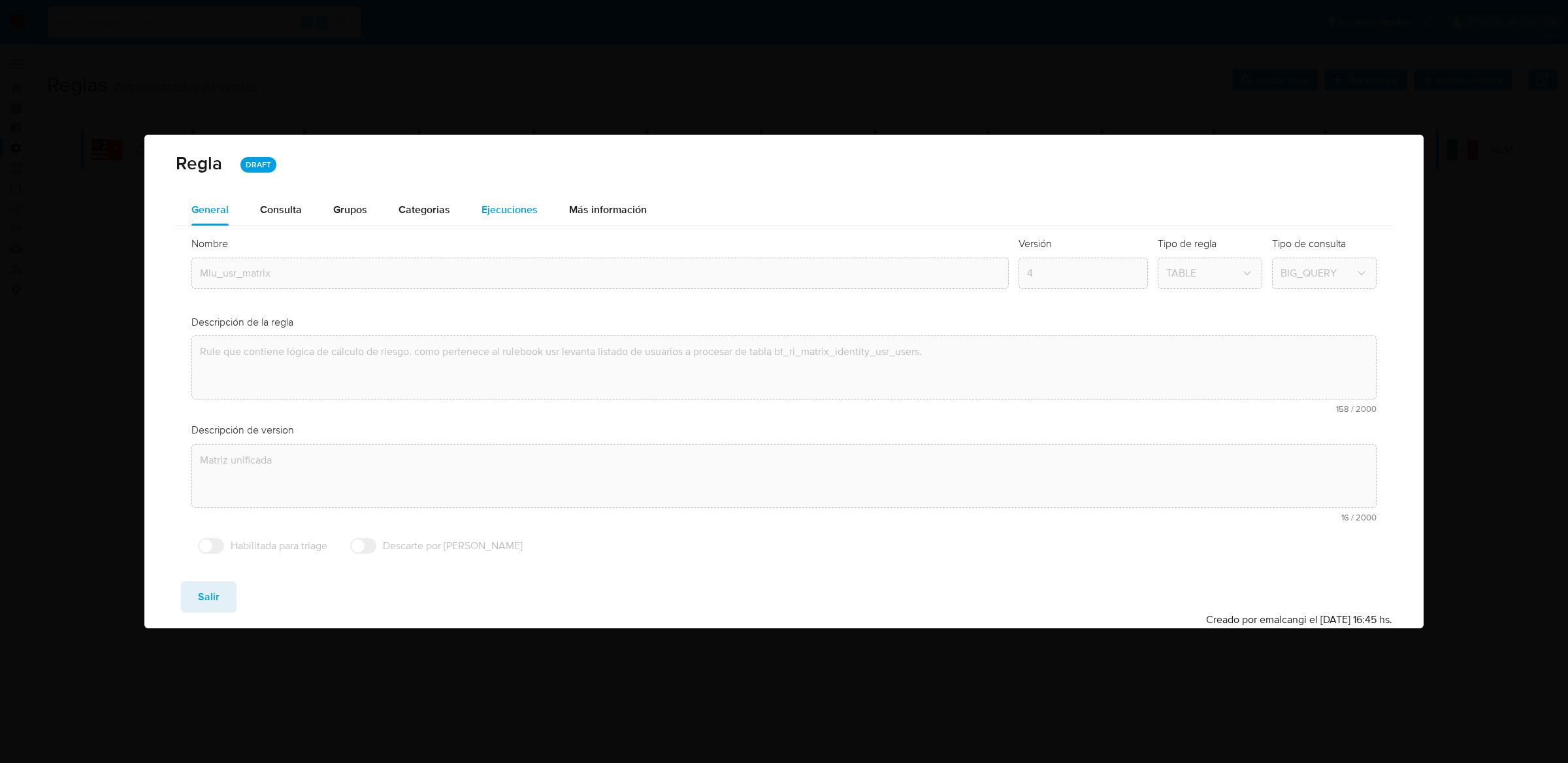
click at [535, 211] on button "Ejecuciones" at bounding box center [509, 210] width 88 height 32
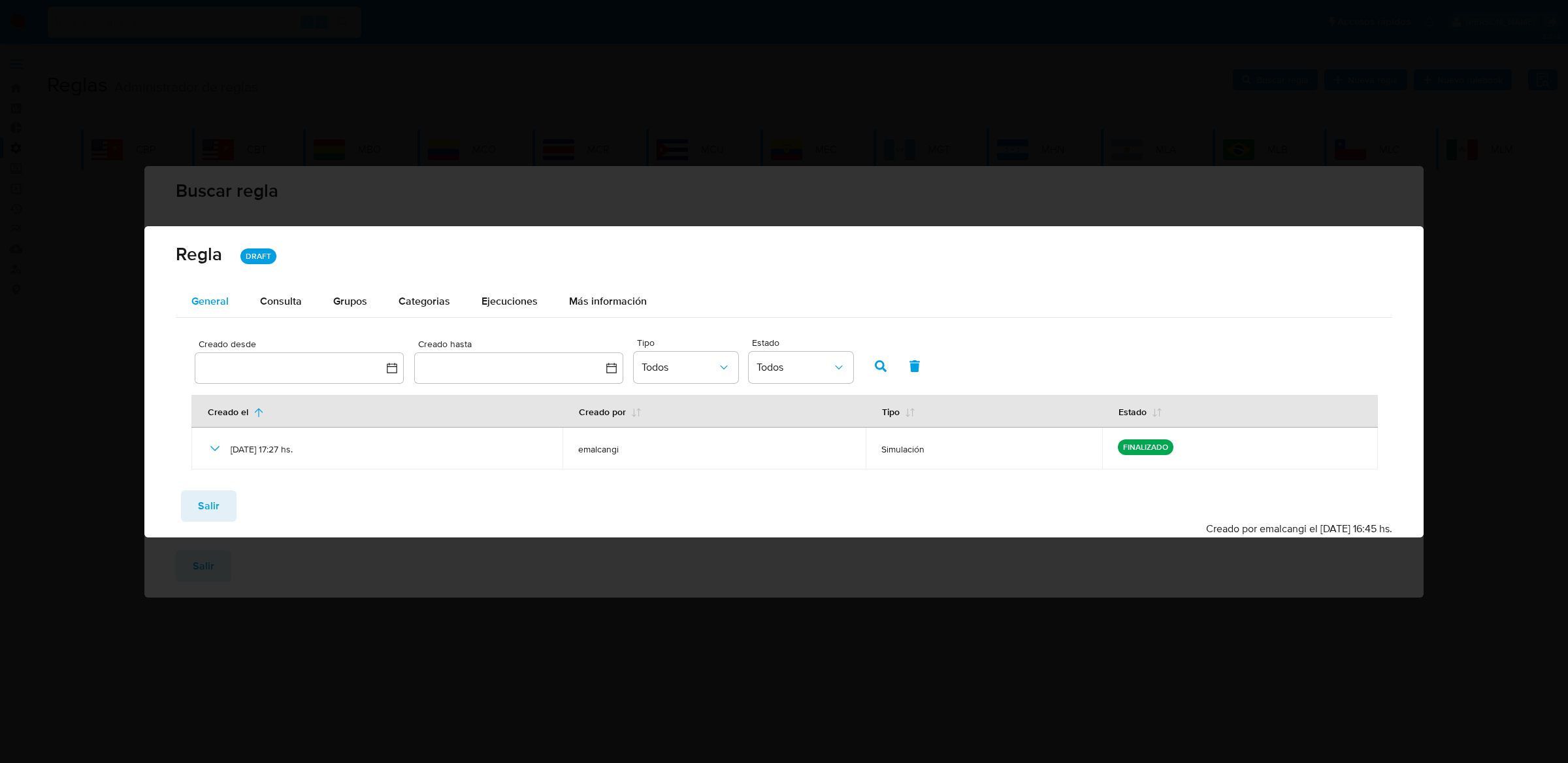
click at [235, 291] on button "General" at bounding box center [210, 301] width 68 height 32
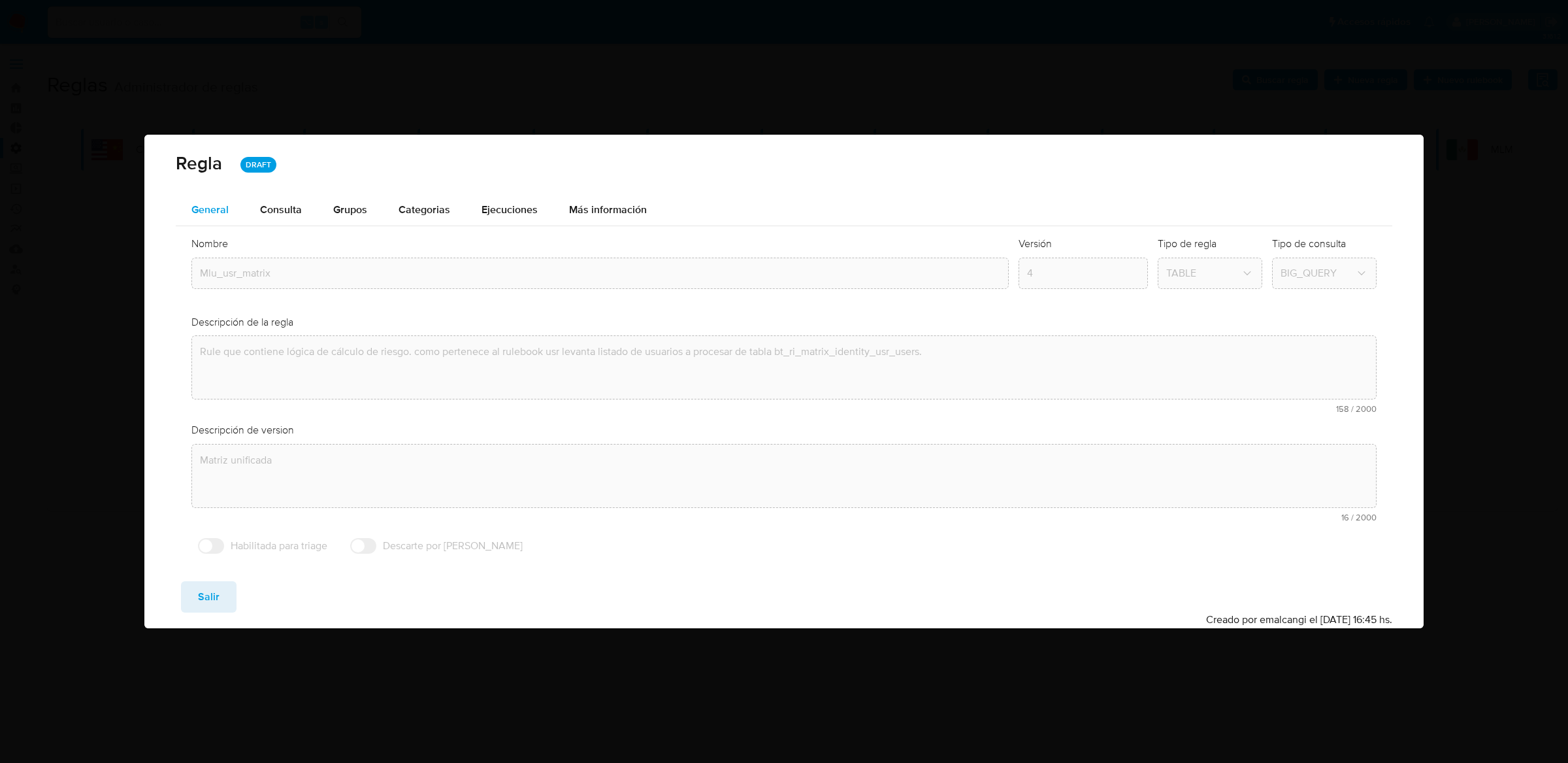
click at [218, 214] on span "General" at bounding box center [210, 209] width 38 height 15
click at [203, 606] on span "Salir" at bounding box center [208, 596] width 22 height 28
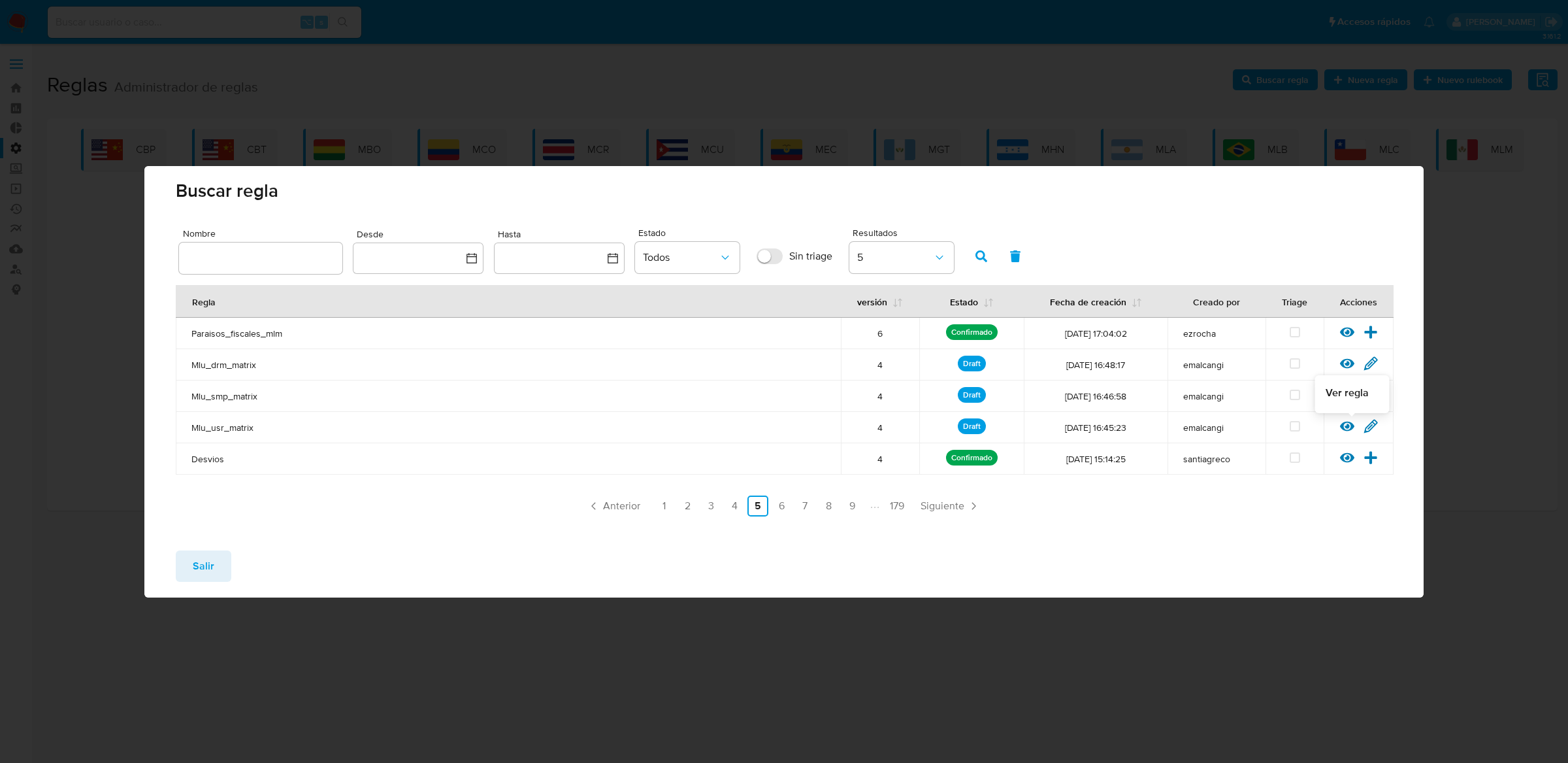
click at [1345, 429] on icon at bounding box center [1346, 426] width 14 height 10
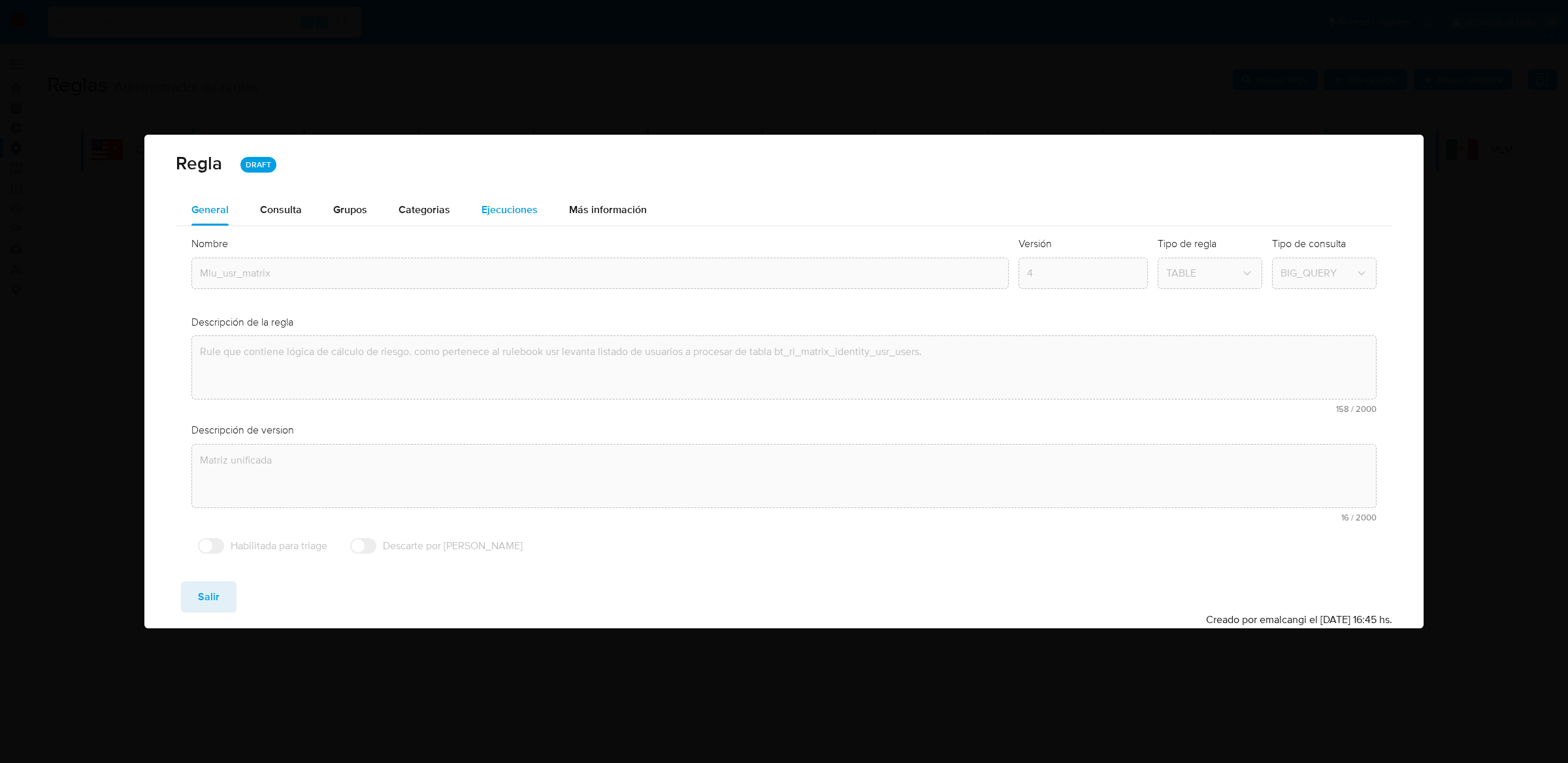
click at [520, 218] on div "Ejecuciones" at bounding box center [509, 210] width 56 height 32
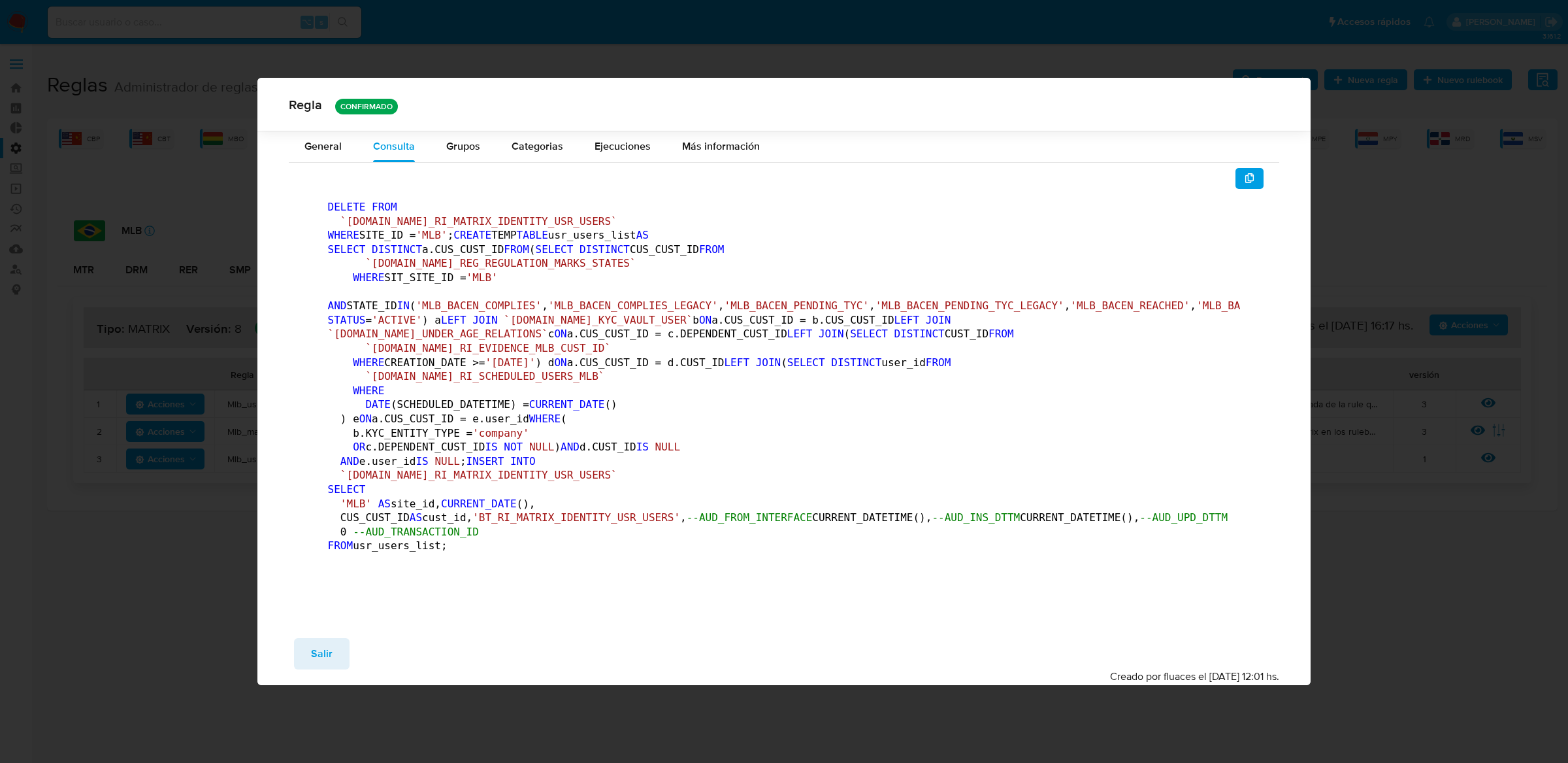
scroll to position [470, 0]
click at [302, 670] on button "Salir" at bounding box center [322, 654] width 56 height 32
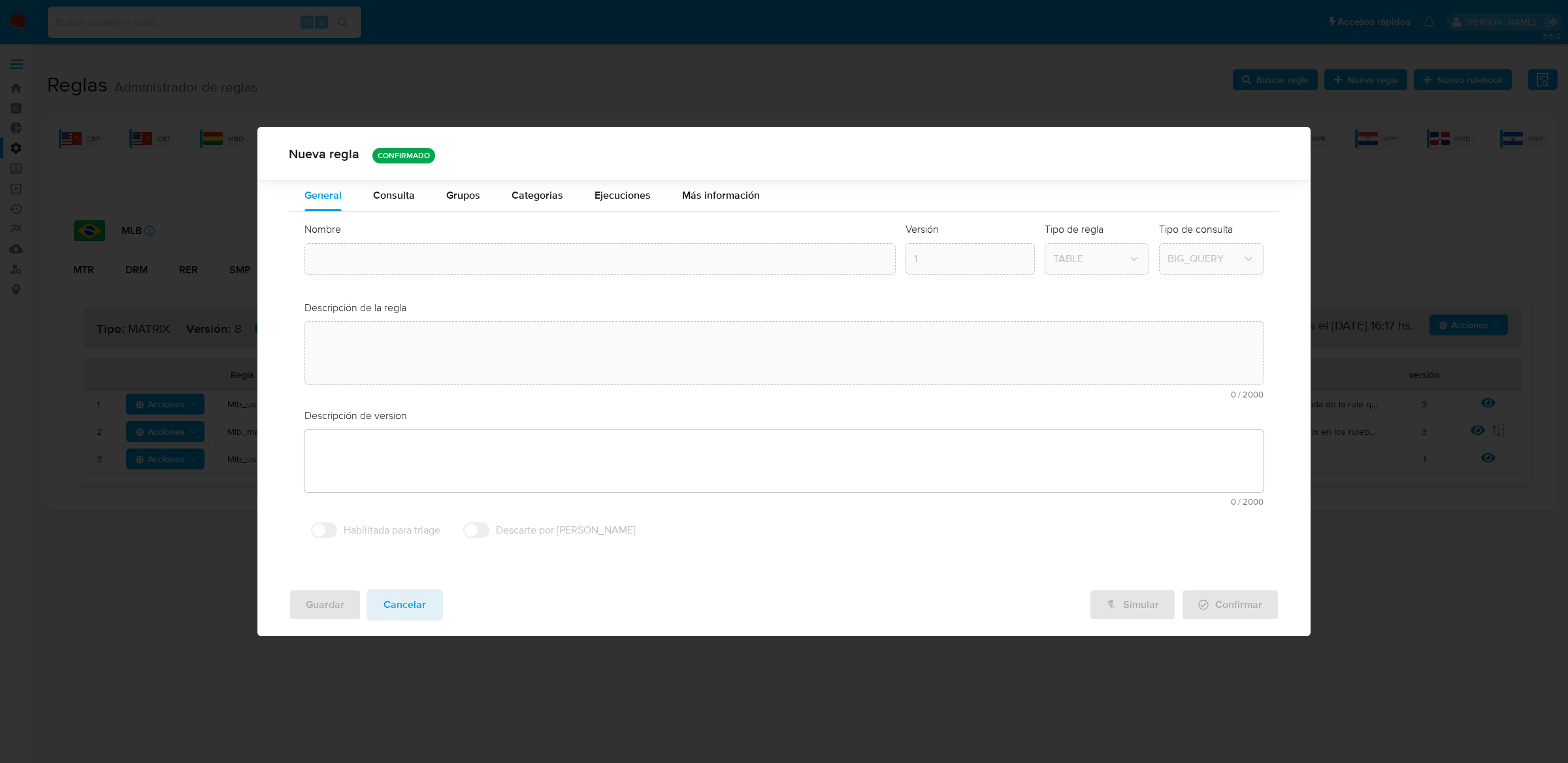
type input "Mlb_usr_matrix_user_list_etl"
type textarea "Rule que agrega en la tabla bt_ri_matrix_identity_usr_users el listado de usuar…"
type textarea "Ppld-6084 - ejecución forzada usuarios regulados sin riesgo actualizado y con d…"
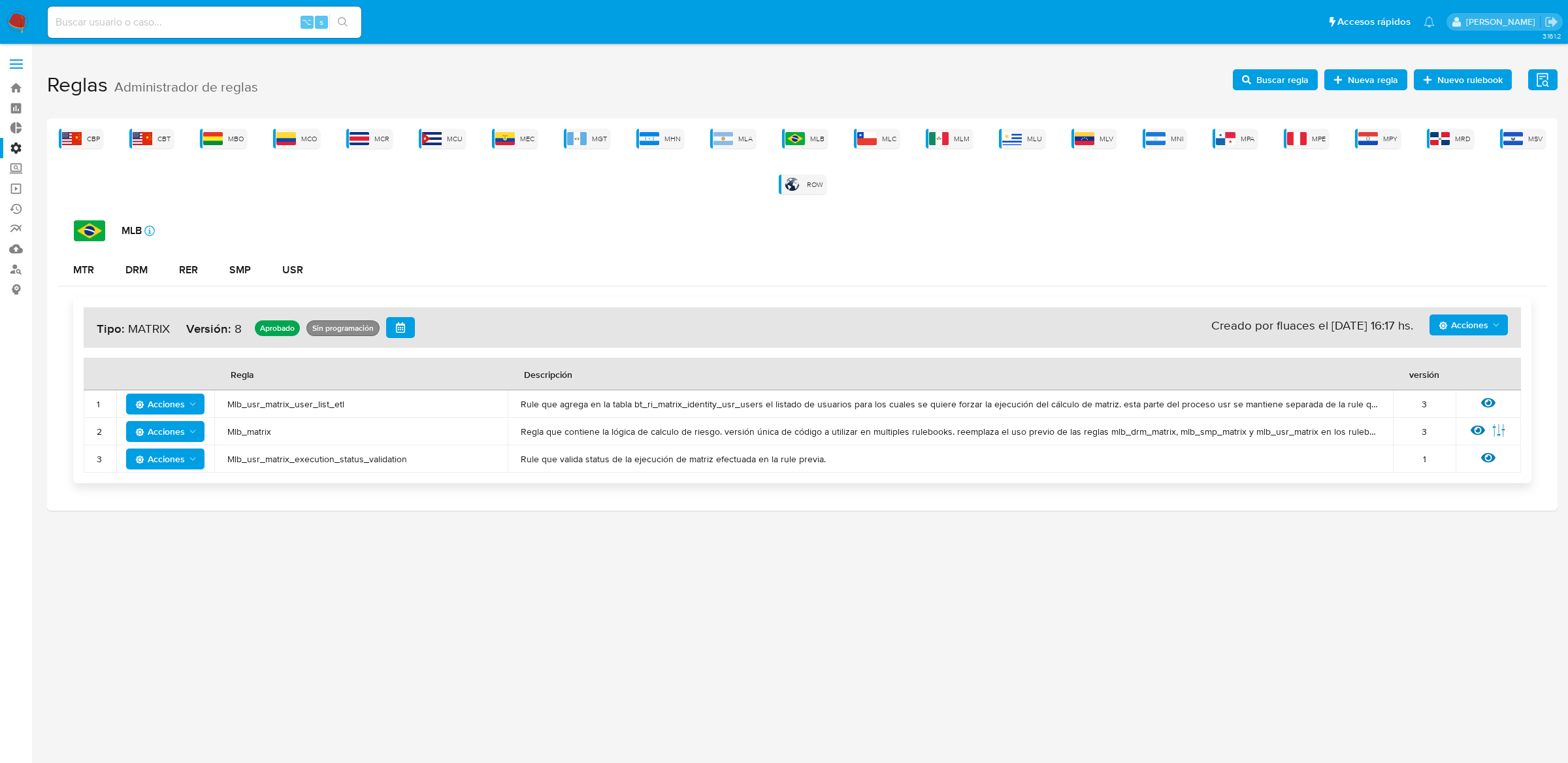
click at [178, 23] on input at bounding box center [204, 22] width 313 height 17
paste input "85671684"
type input "85671684"
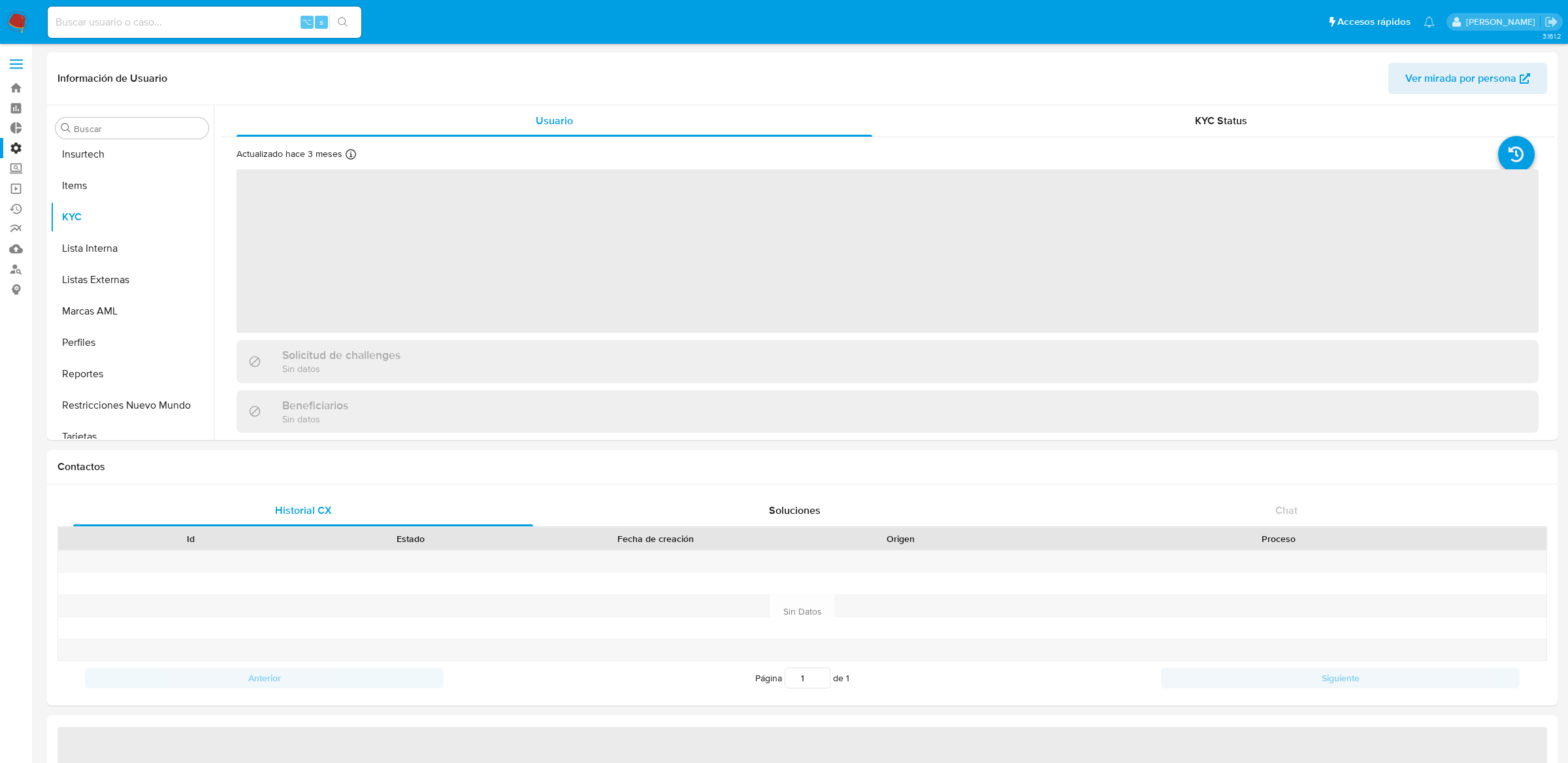
scroll to position [645, 0]
select select "10"
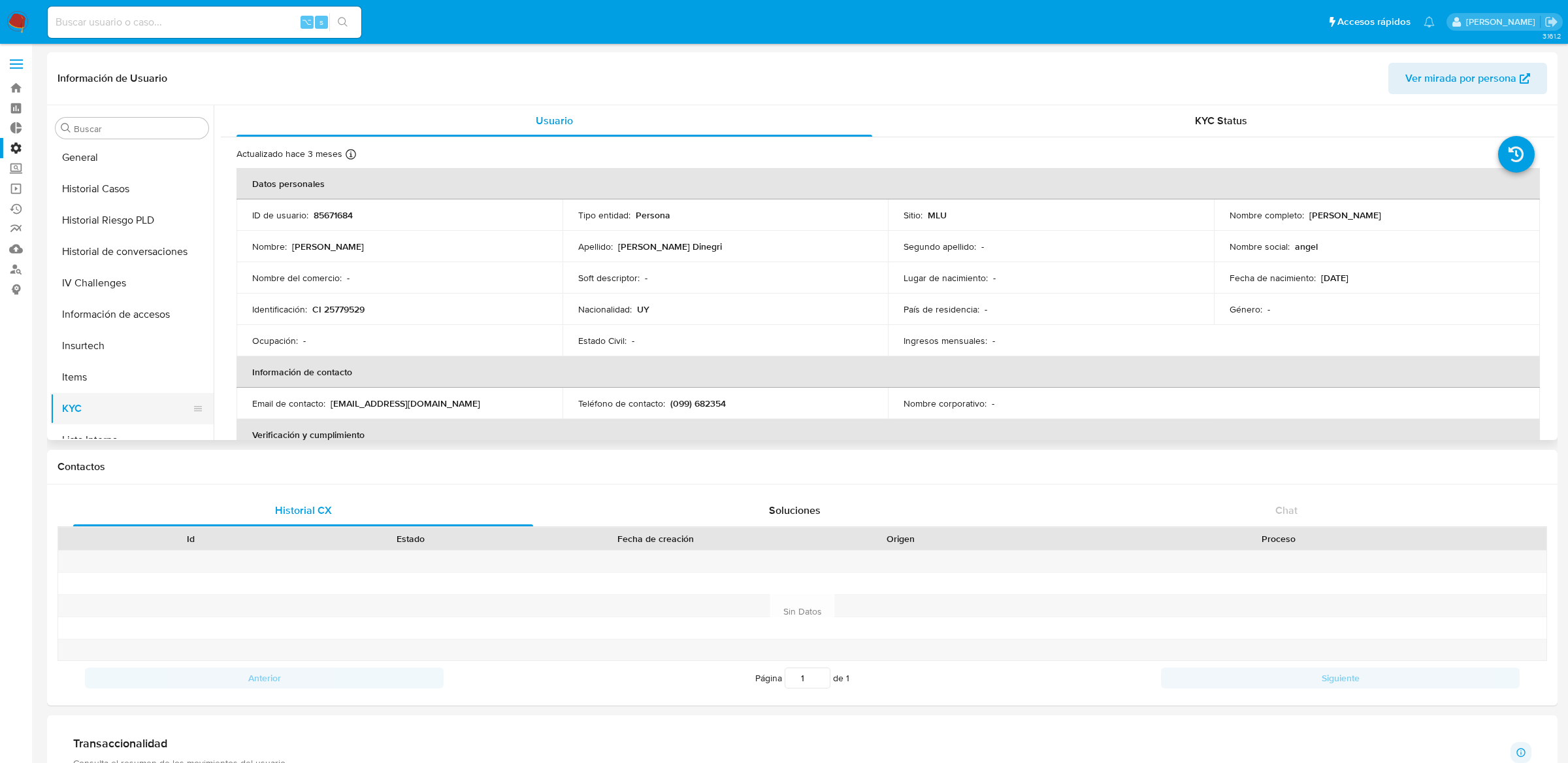
scroll to position [406, 0]
click at [132, 204] on button "General" at bounding box center [132, 193] width 163 height 32
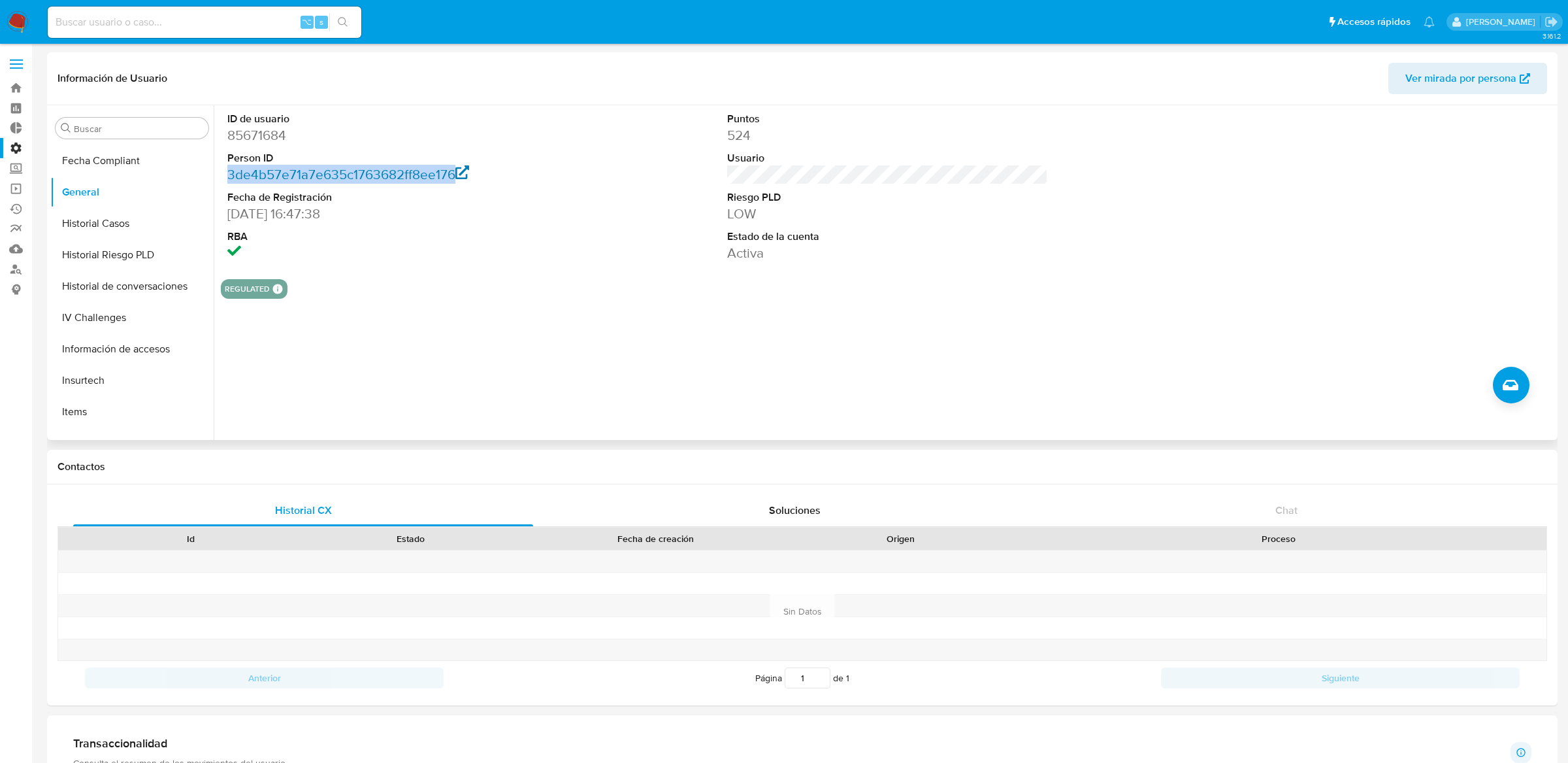
drag, startPoint x: 225, startPoint y: 173, endPoint x: 451, endPoint y: 174, distance: 226.0
click at [451, 174] on div "ID de usuario 85671684 Person ID 3de4b57e71a7e635c1763682ff8ee176 Fecha de Regi…" at bounding box center [388, 187] width 333 height 163
copy link "3de4b57e71a7e635c1763682ff8ee176"
click at [290, 18] on input at bounding box center [204, 22] width 313 height 17
paste input "1100057928"
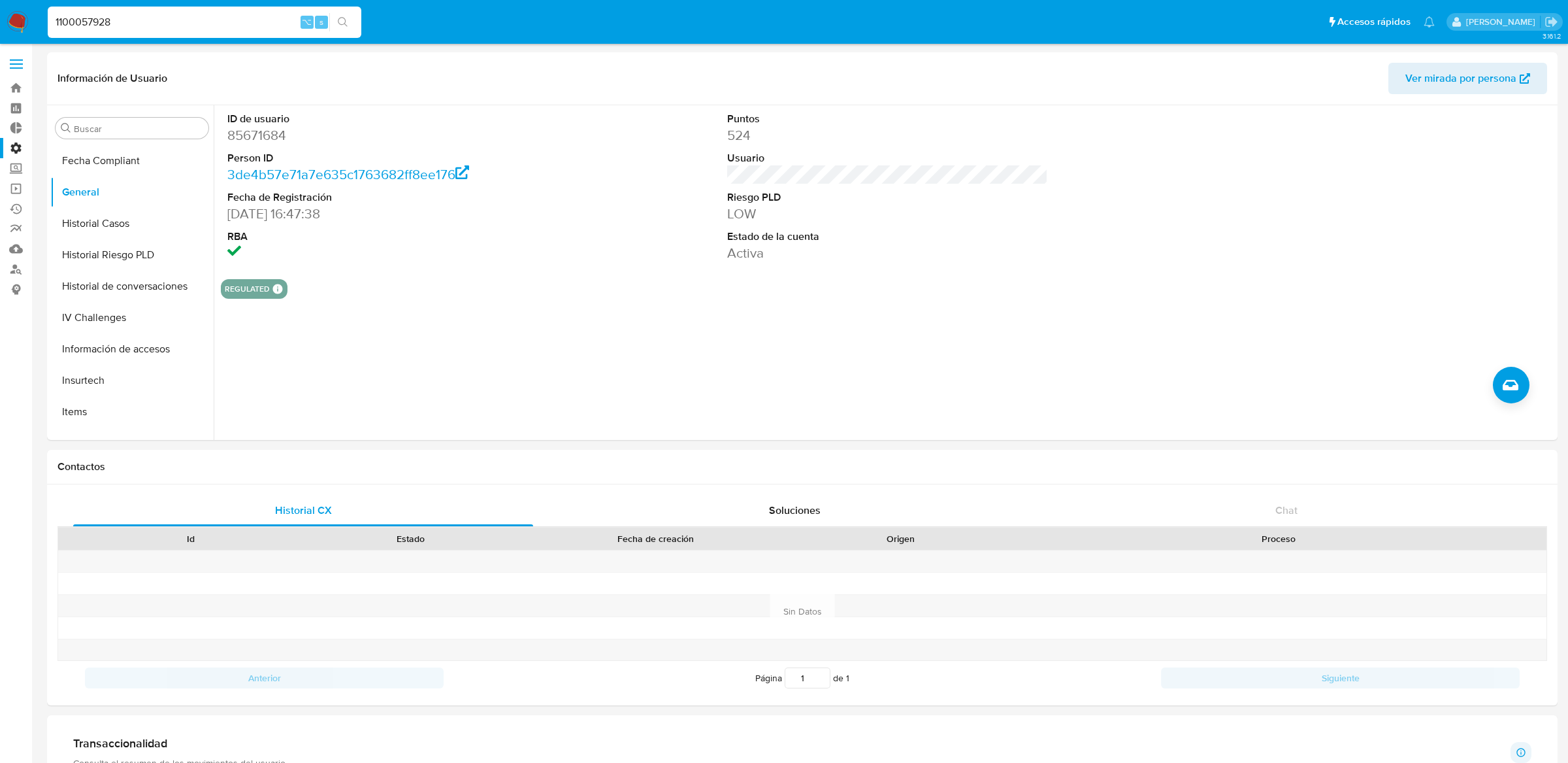
type input "1100057928"
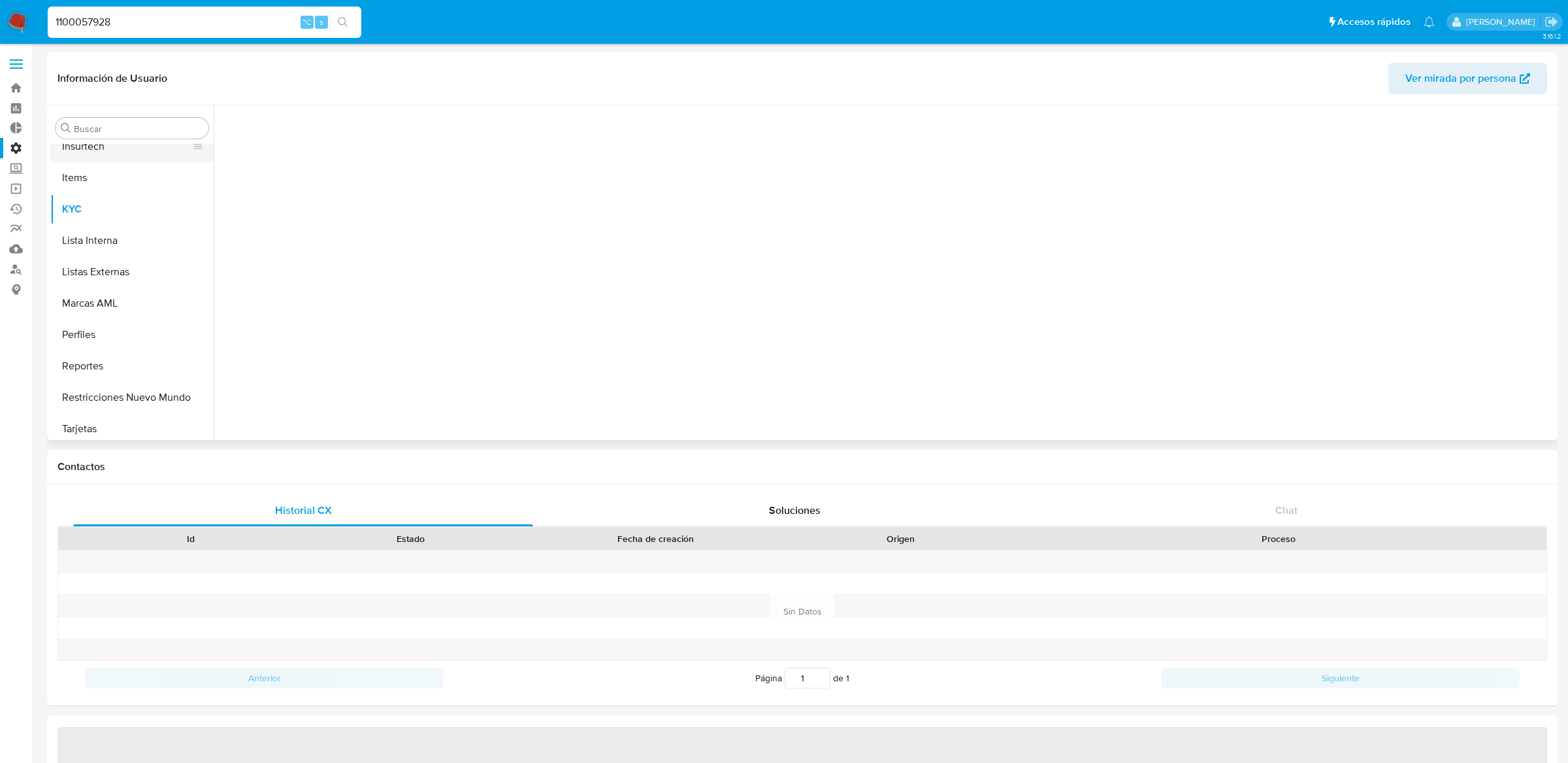
scroll to position [645, 0]
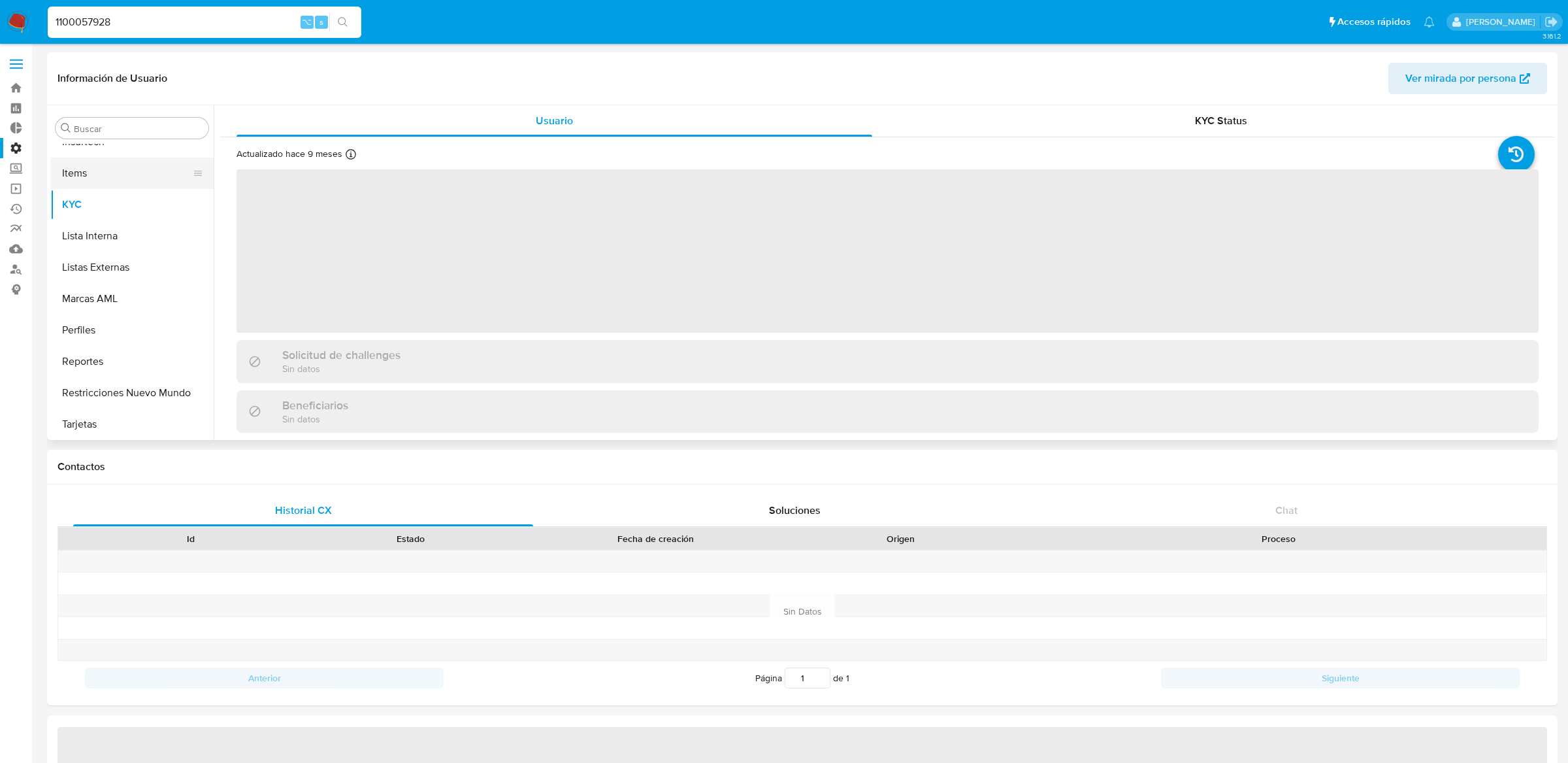
select select "10"
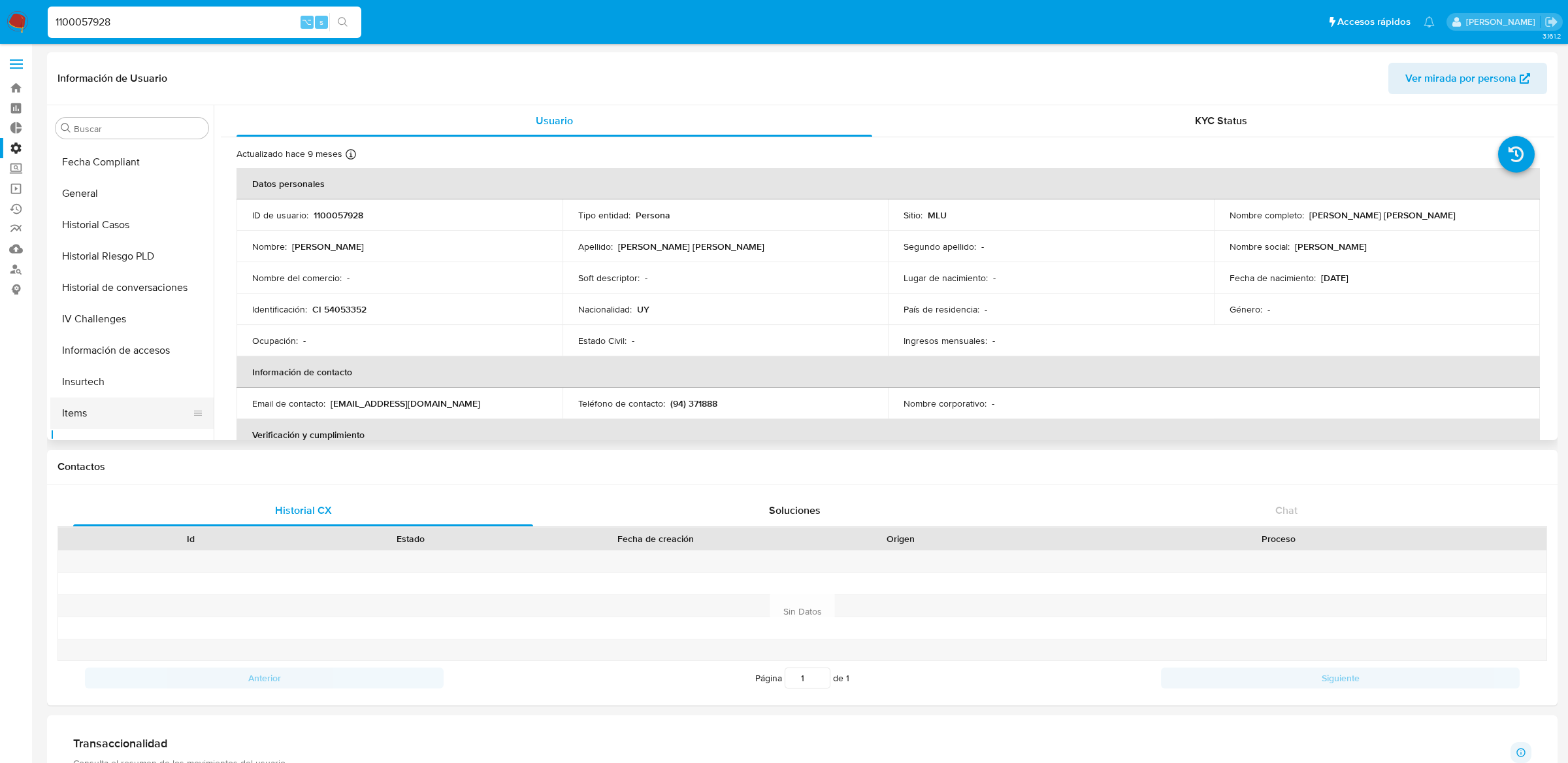
scroll to position [400, 0]
click at [164, 189] on button "General" at bounding box center [126, 198] width 153 height 32
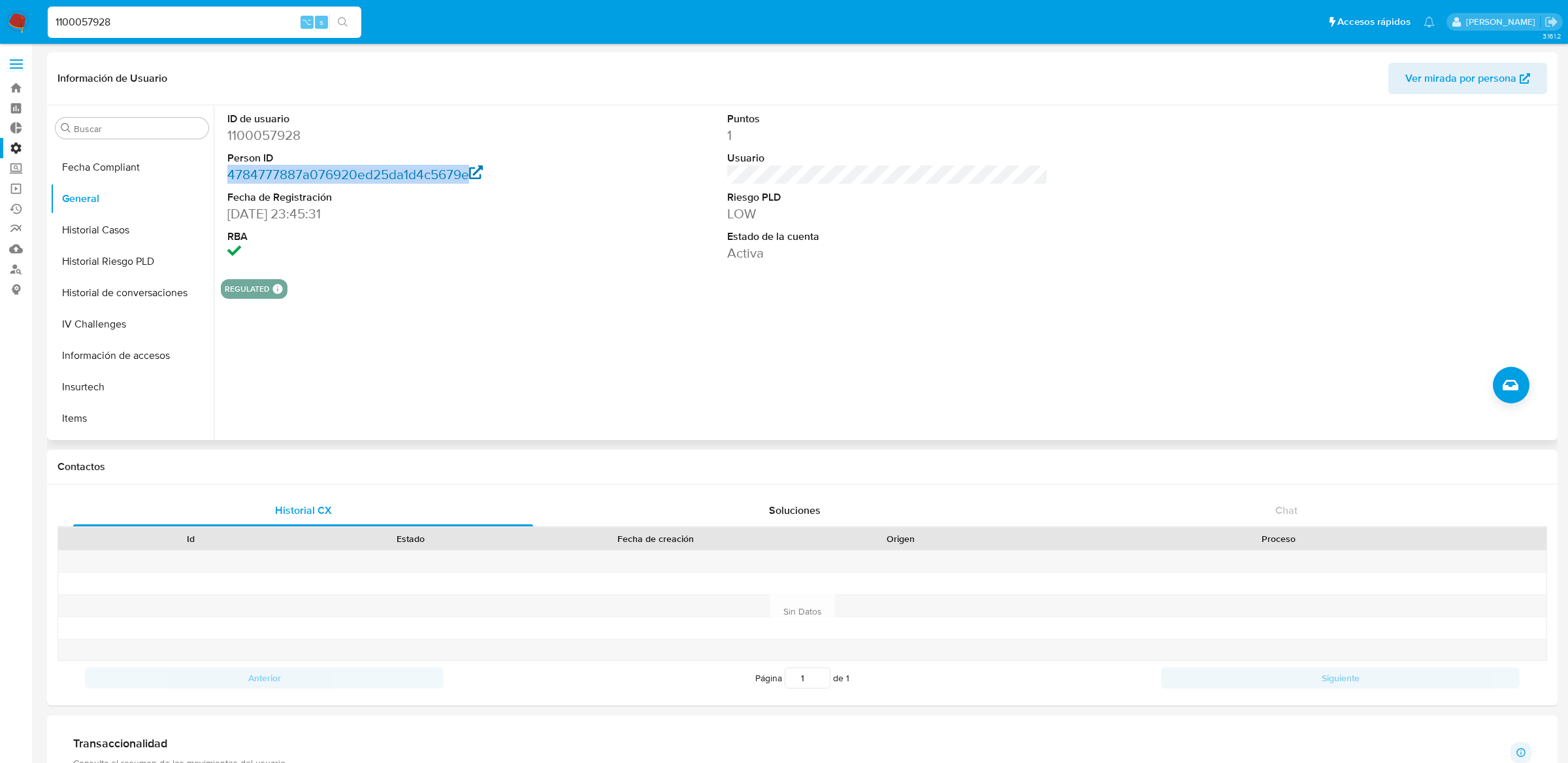
drag, startPoint x: 225, startPoint y: 178, endPoint x: 468, endPoint y: 178, distance: 243.0
click at [468, 178] on div "ID de usuario 1100057928 Person ID 4784777887a076920ed25da1d4c5679e Fecha de Re…" at bounding box center [388, 187] width 333 height 163
copy link "4784777887a076920ed25da1d4c5679e"
